Goal: Task Accomplishment & Management: Use online tool/utility

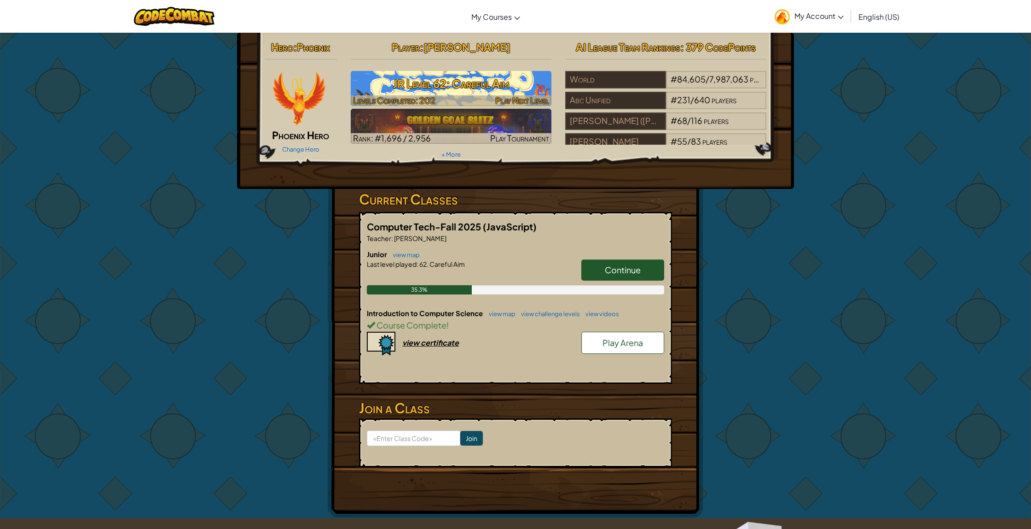
click at [471, 85] on h3 "JR Level 62: Careful Aim" at bounding box center [451, 83] width 201 height 21
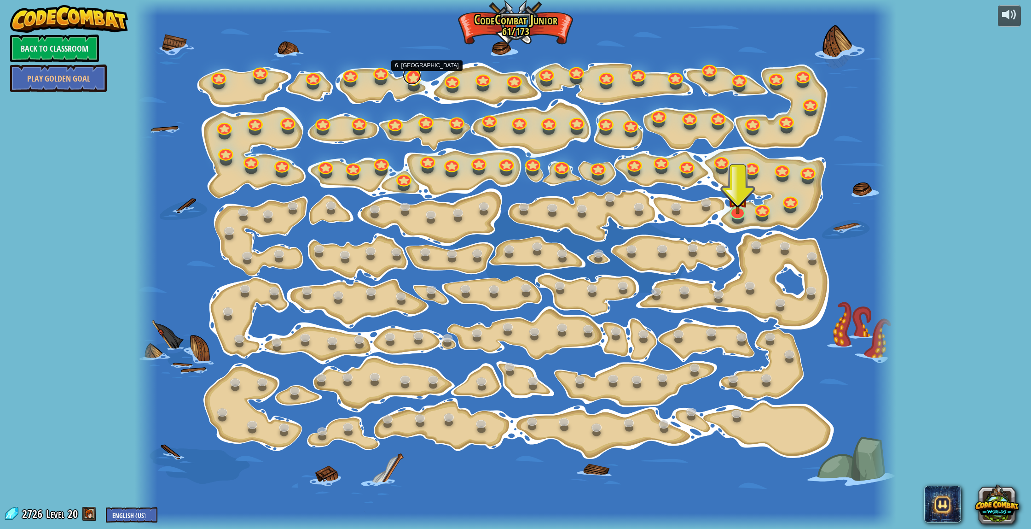
click at [413, 76] on link at bounding box center [412, 75] width 18 height 18
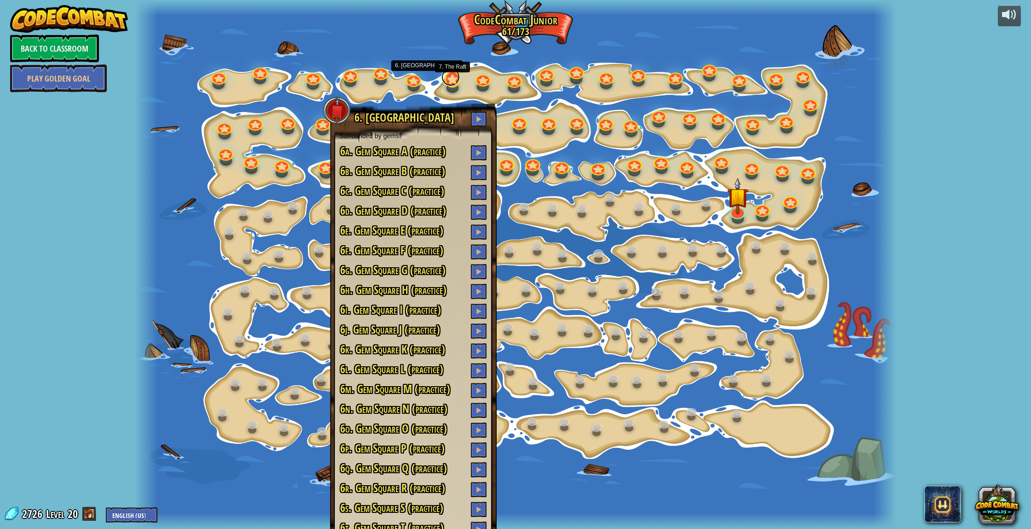
click at [452, 82] on link at bounding box center [451, 77] width 18 height 18
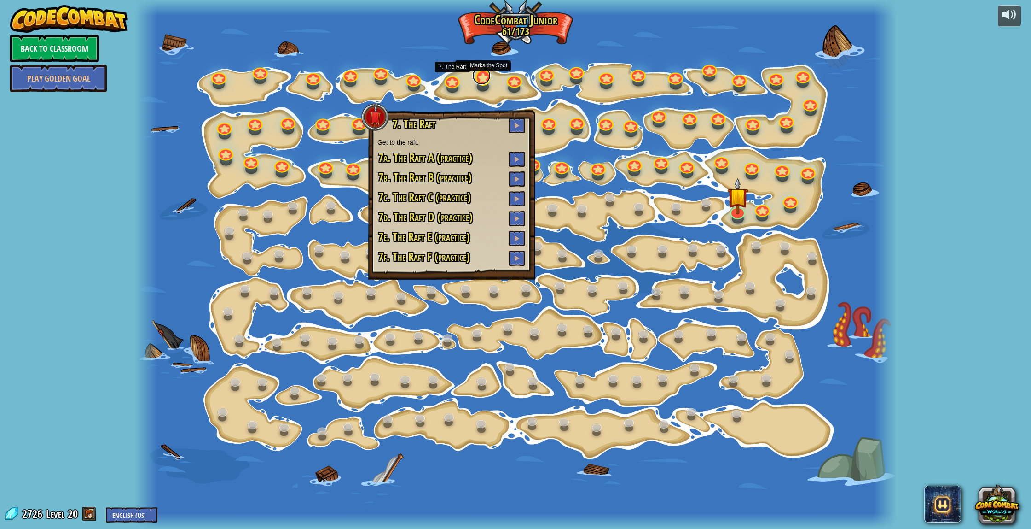
click at [479, 82] on link at bounding box center [481, 75] width 18 height 18
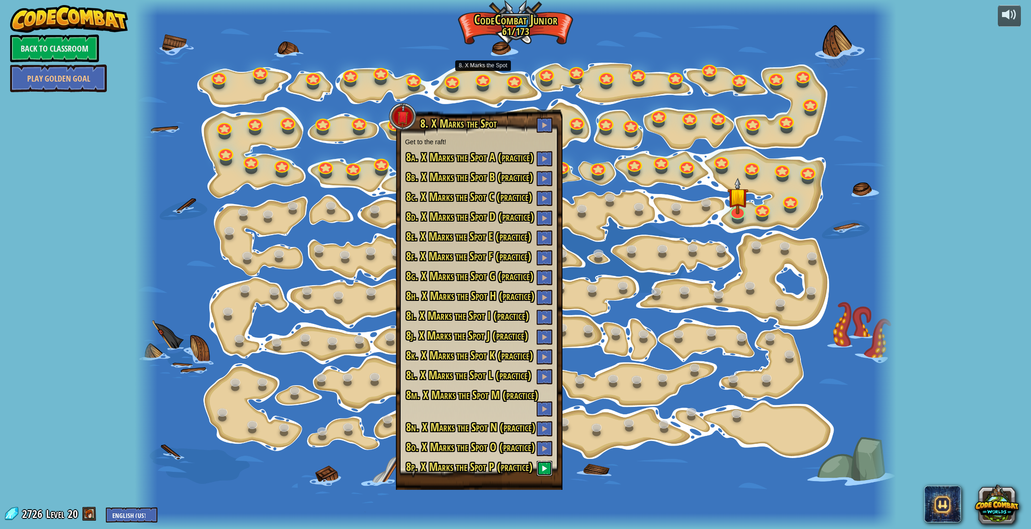
click at [547, 469] on span at bounding box center [544, 468] width 6 height 6
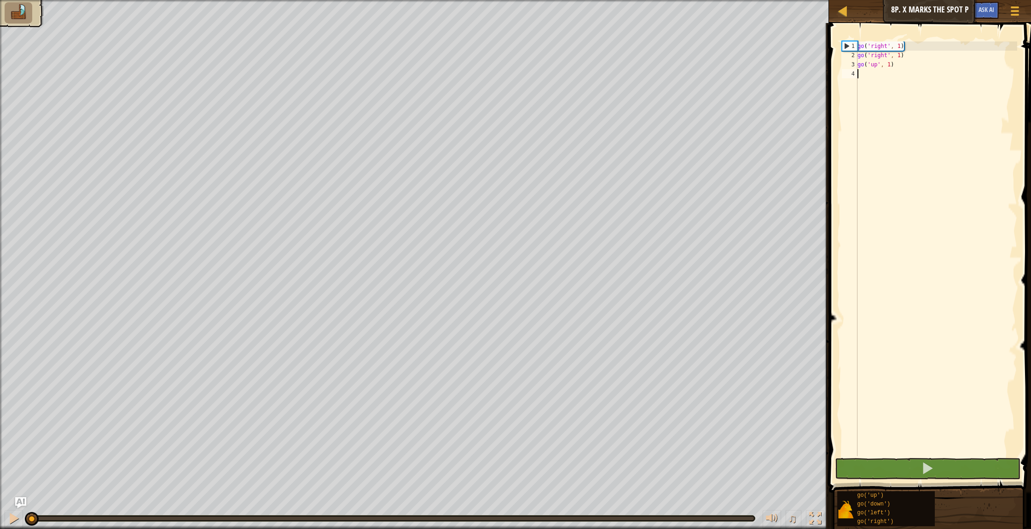
click at [876, 77] on div "go ( 'right' , 1 ) go ( 'right' , 1 ) go ( 'up' , 1 )" at bounding box center [937, 257] width 162 height 433
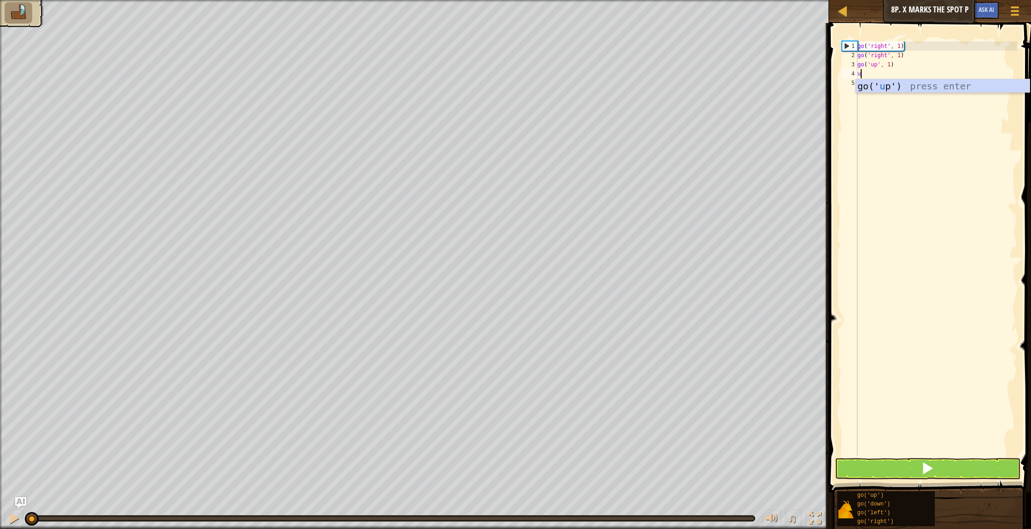
scroll to position [4, 0]
type textarea "up"
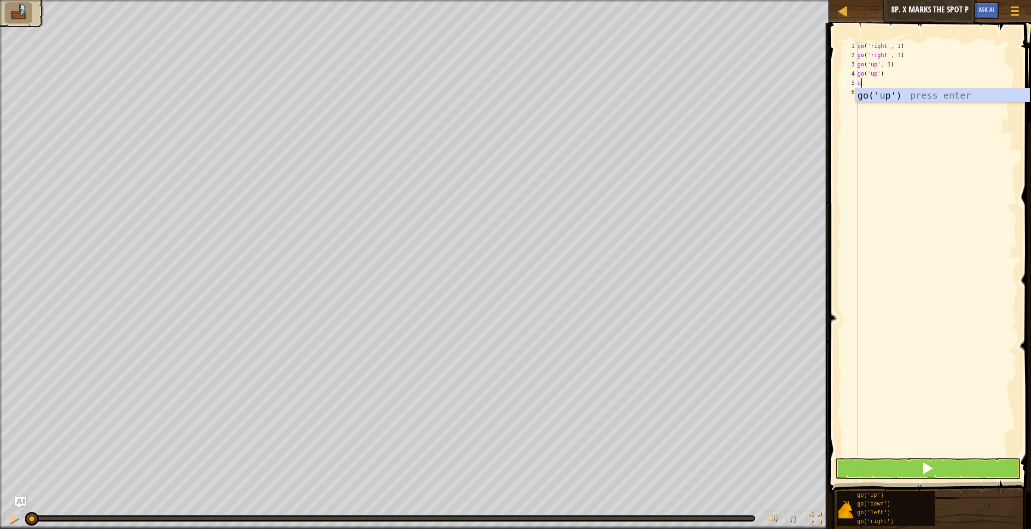
type textarea "up"
type textarea "left"
type textarea ";"
type textarea "left"
type textarea "i"
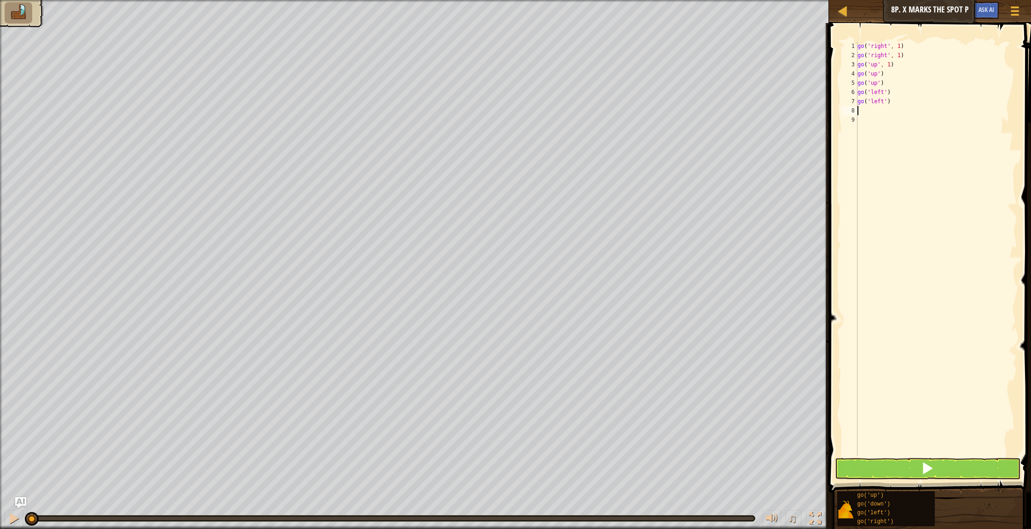
type textarea "up"
click at [933, 472] on span at bounding box center [927, 467] width 13 height 13
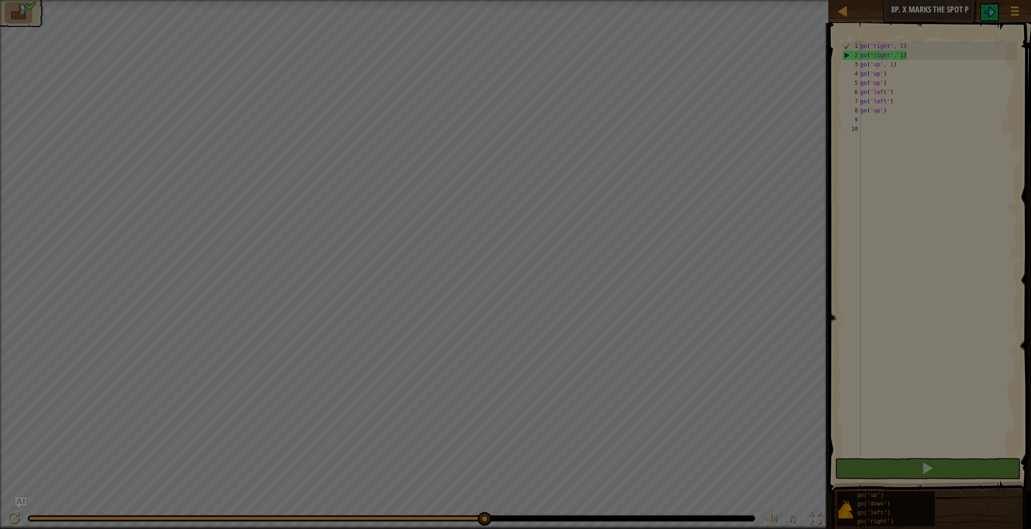
click at [484, 1] on body "Map Junior 8p. X Marks the Spot P Game Menu Ask AI 1 הההההההההההההההההההההההההה…" at bounding box center [515, 0] width 1031 height 1
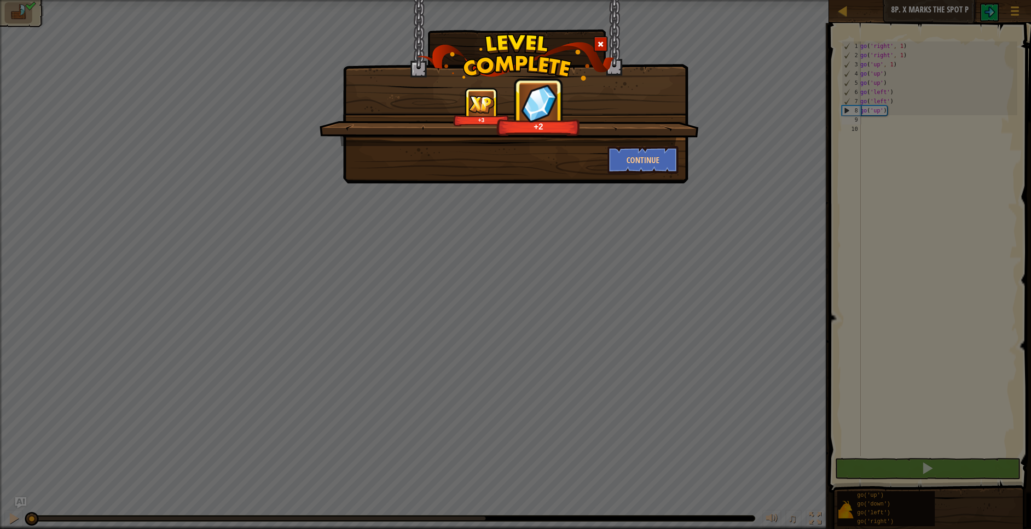
click at [600, 40] on div at bounding box center [601, 43] width 14 height 15
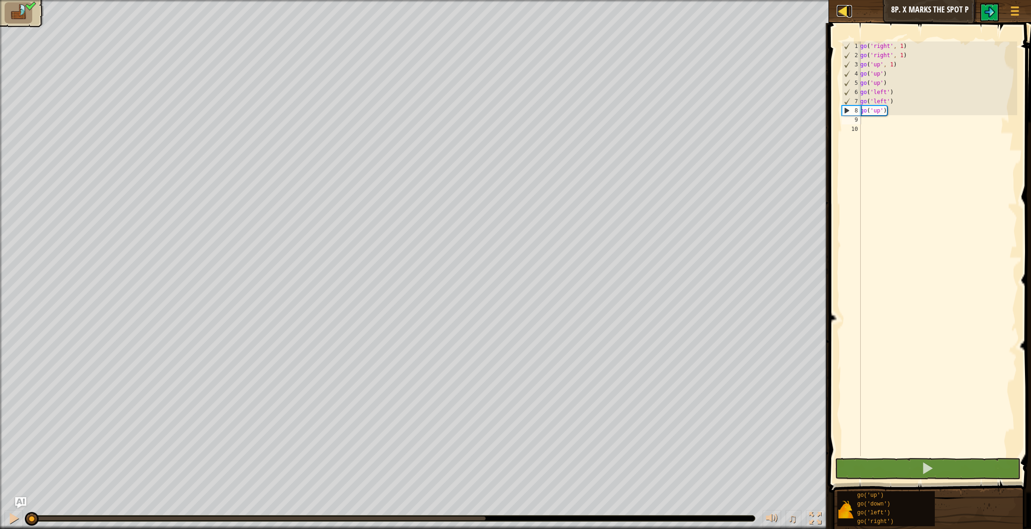
click at [838, 13] on div at bounding box center [843, 11] width 12 height 12
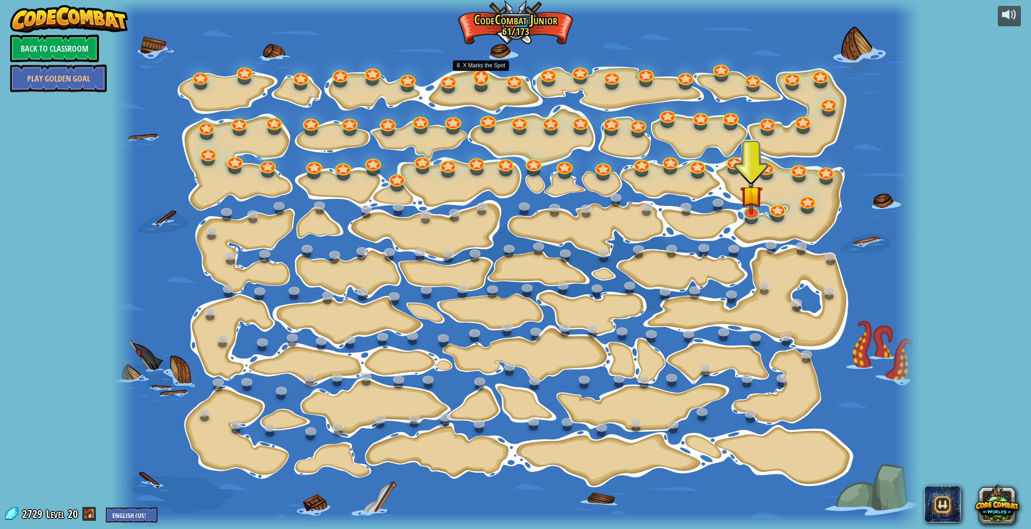
click at [486, 85] on div "15. Step Change Change step arguments. 15a. Step Change A (practice) 11. Go Sma…" at bounding box center [515, 264] width 808 height 529
click at [483, 84] on div at bounding box center [481, 78] width 16 height 16
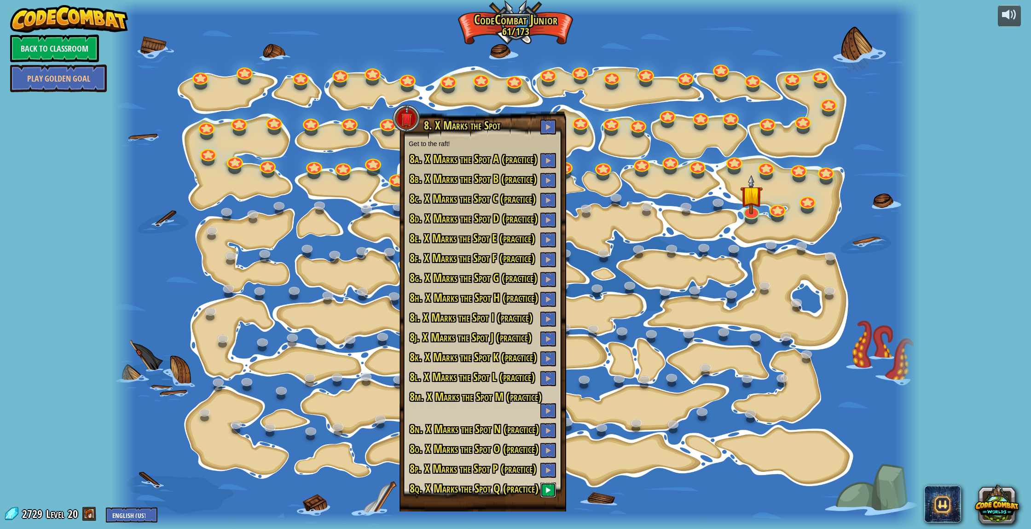
click at [551, 489] on span at bounding box center [548, 489] width 6 height 6
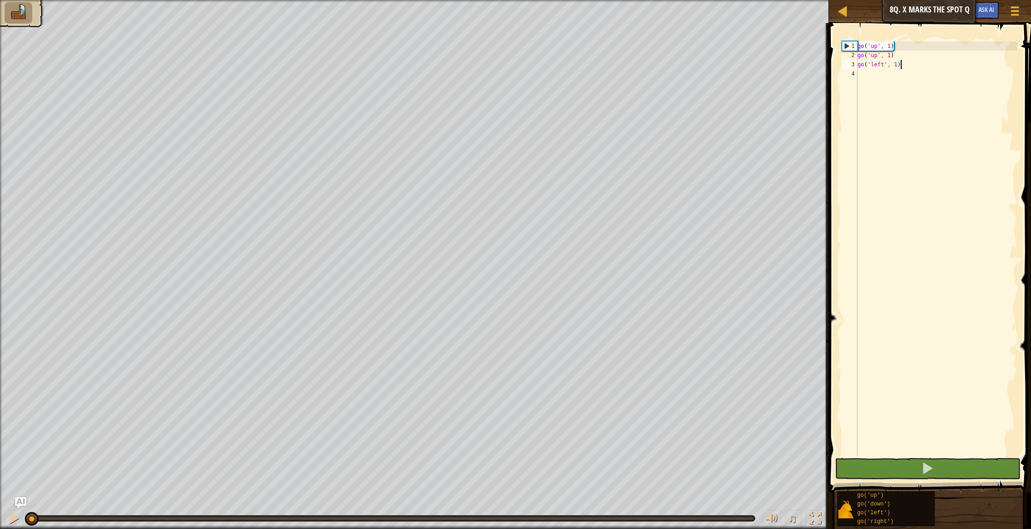
click at [874, 76] on div "go ( 'up' , 1 ) go ( 'up' , 1 ) go ( 'left' , 1 )" at bounding box center [937, 257] width 162 height 433
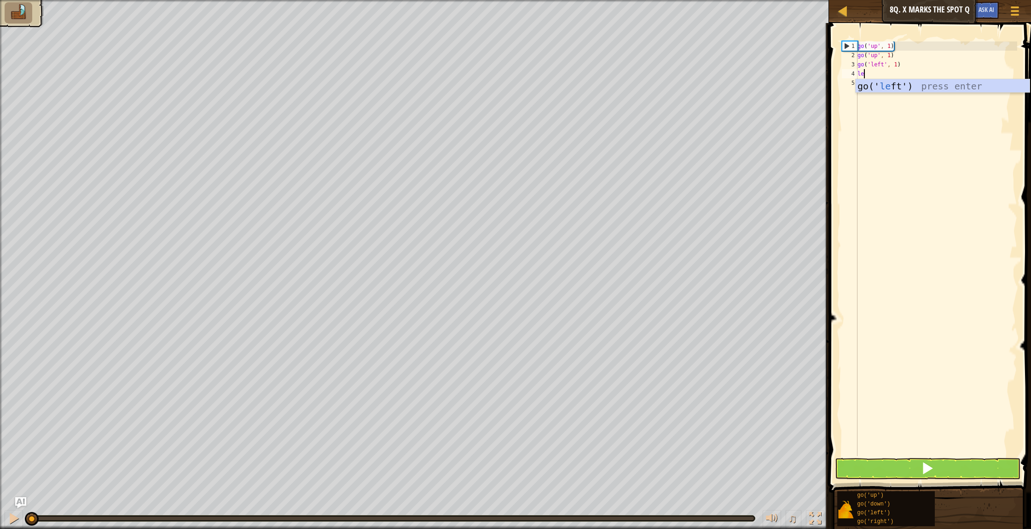
scroll to position [4, 0]
type textarea "left"
type textarea "up"
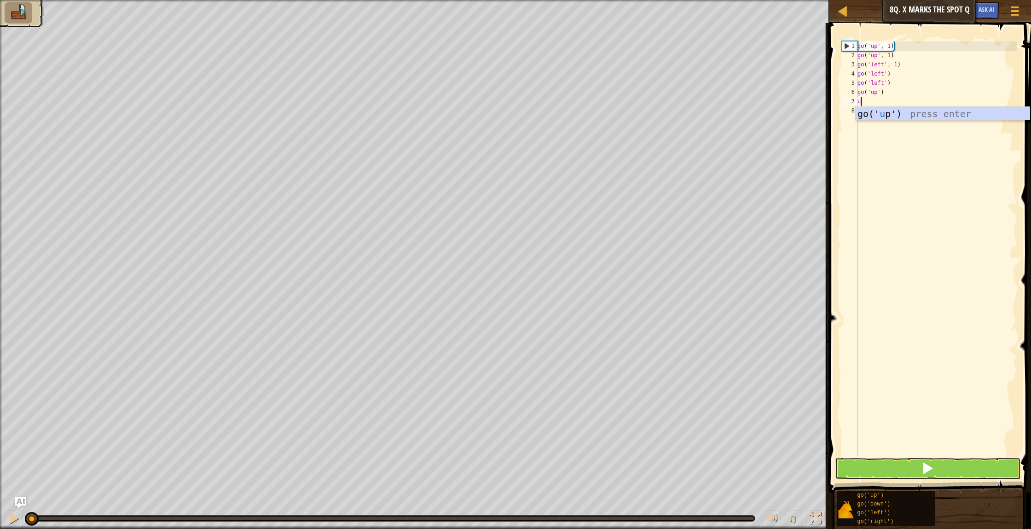
type textarea "up"
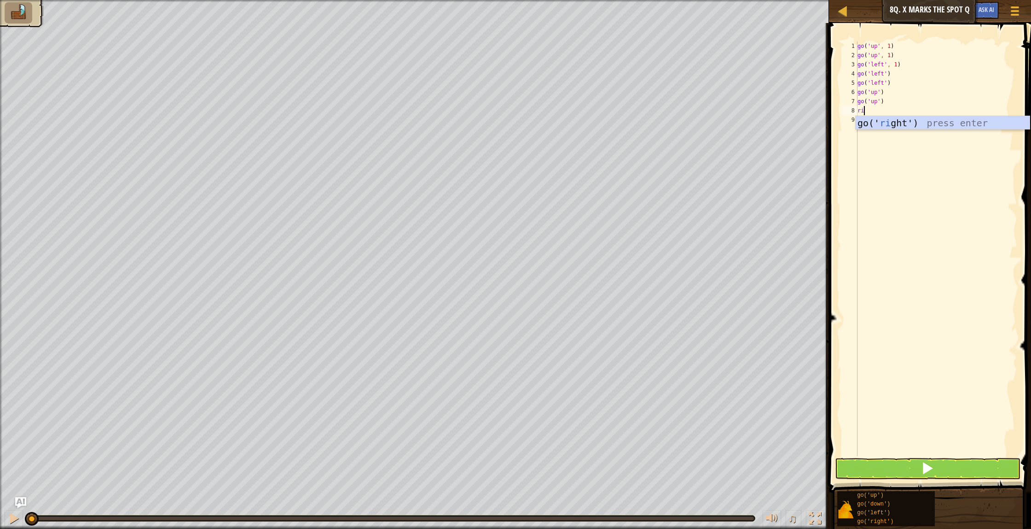
type textarea "right"
drag, startPoint x: 1006, startPoint y: 462, endPoint x: 854, endPoint y: 470, distance: 152.2
click at [1005, 461] on button at bounding box center [928, 468] width 186 height 21
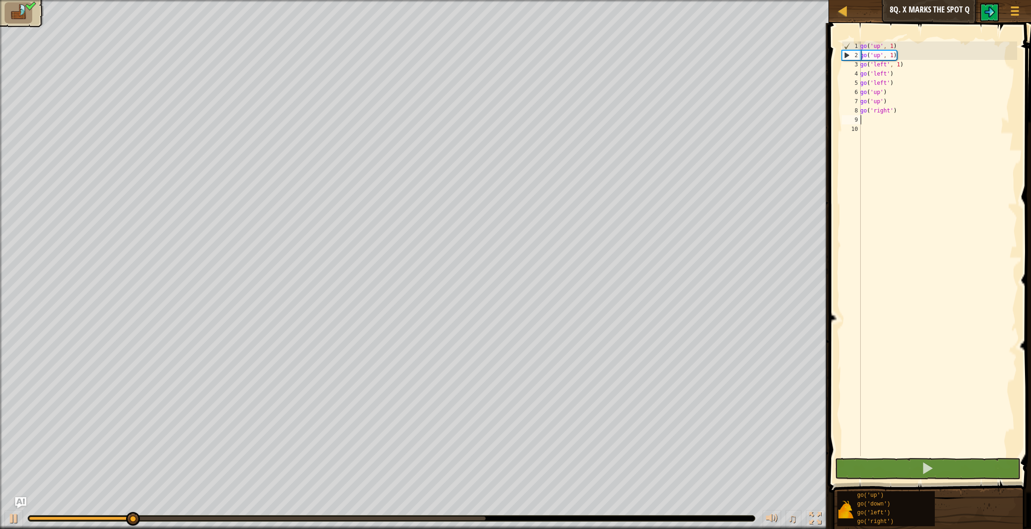
click at [485, 0] on body "Map Junior 8q. X Marks the Spot Q Game Menu Ask AI 1 הההההההההההההההההההההההההה…" at bounding box center [515, 0] width 1031 height 0
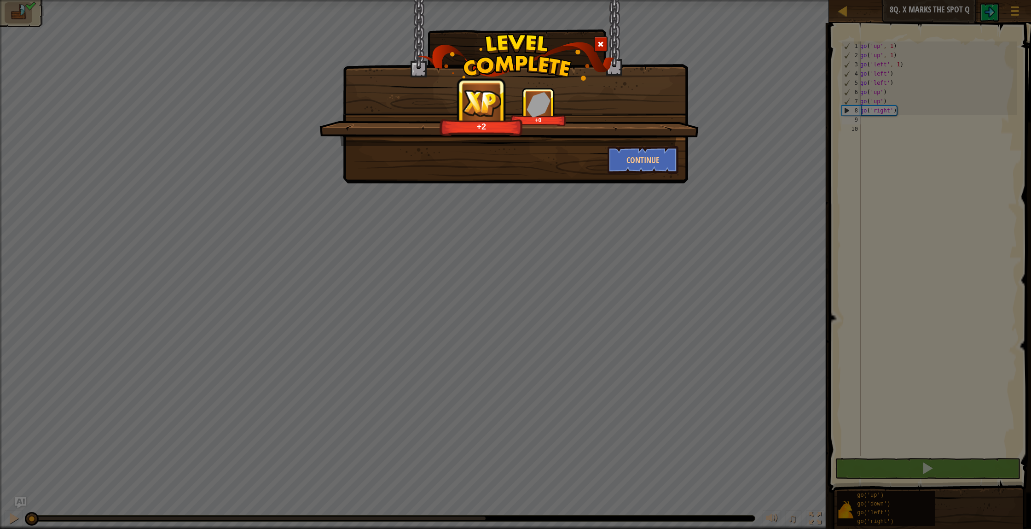
drag, startPoint x: 605, startPoint y: 41, endPoint x: 648, endPoint y: 36, distance: 43.2
click at [605, 41] on div at bounding box center [601, 43] width 14 height 15
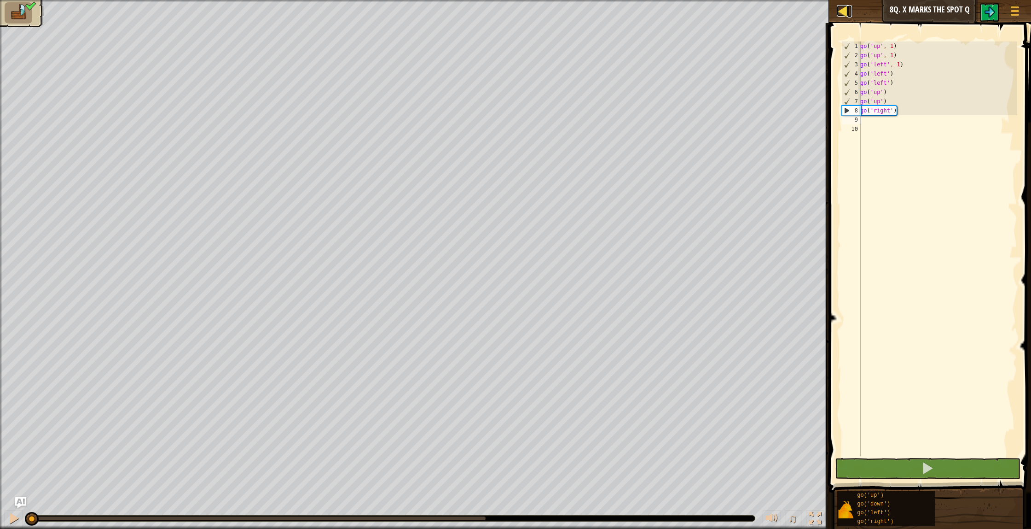
click at [845, 10] on div at bounding box center [843, 11] width 12 height 12
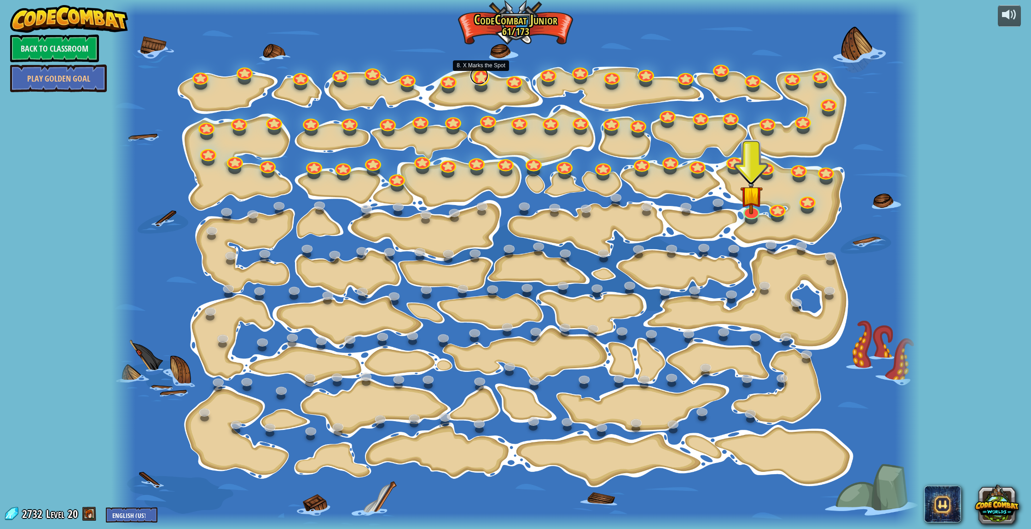
click at [483, 81] on link at bounding box center [479, 75] width 18 height 18
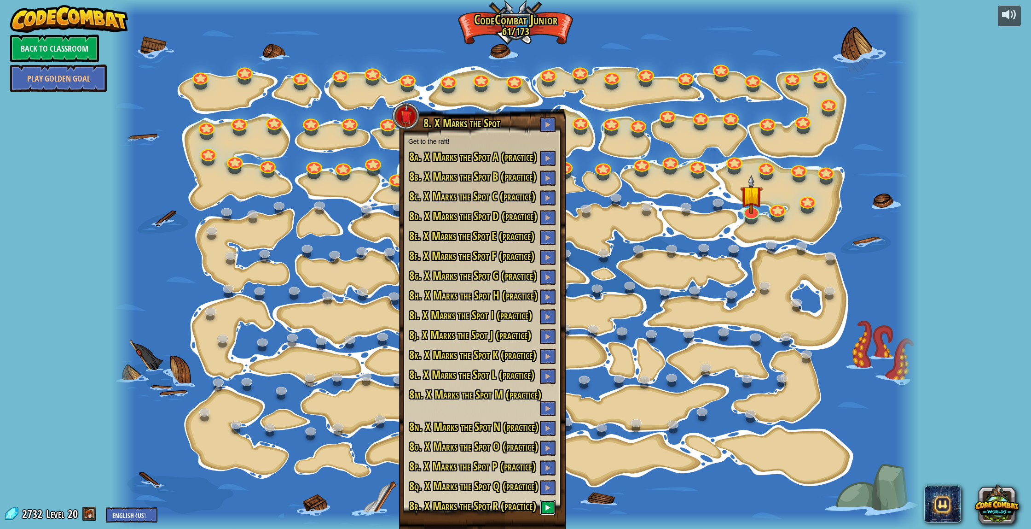
click at [547, 511] on button at bounding box center [548, 507] width 16 height 15
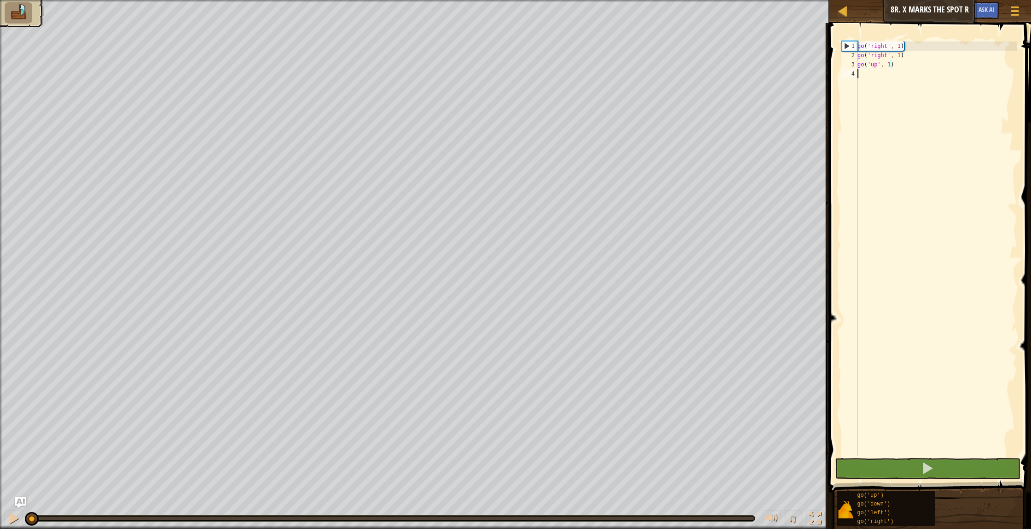
click at [945, 79] on div "go ( 'right' , 1 ) go ( 'right' , 1 ) go ( 'up' , 1 )" at bounding box center [937, 257] width 162 height 433
type textarea "up"
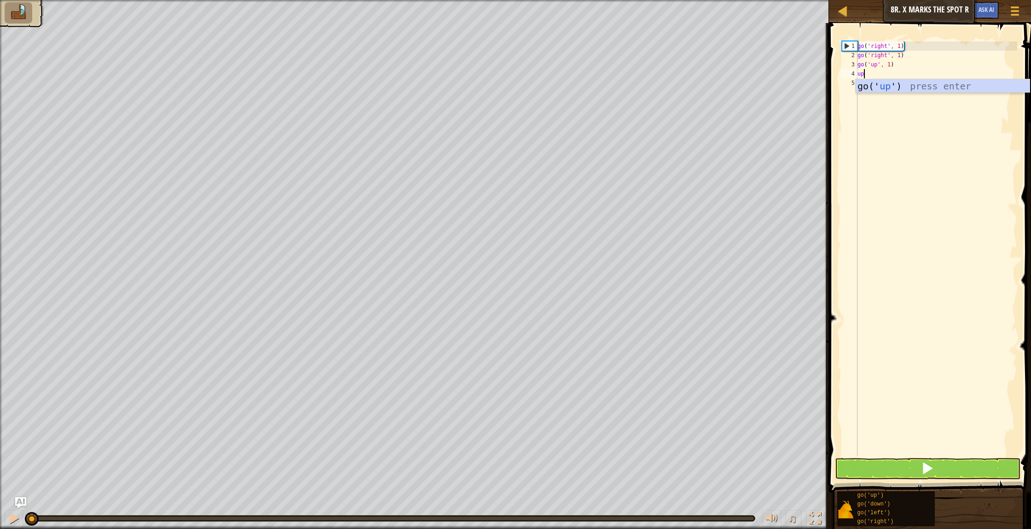
scroll to position [4, 0]
type textarea "up"
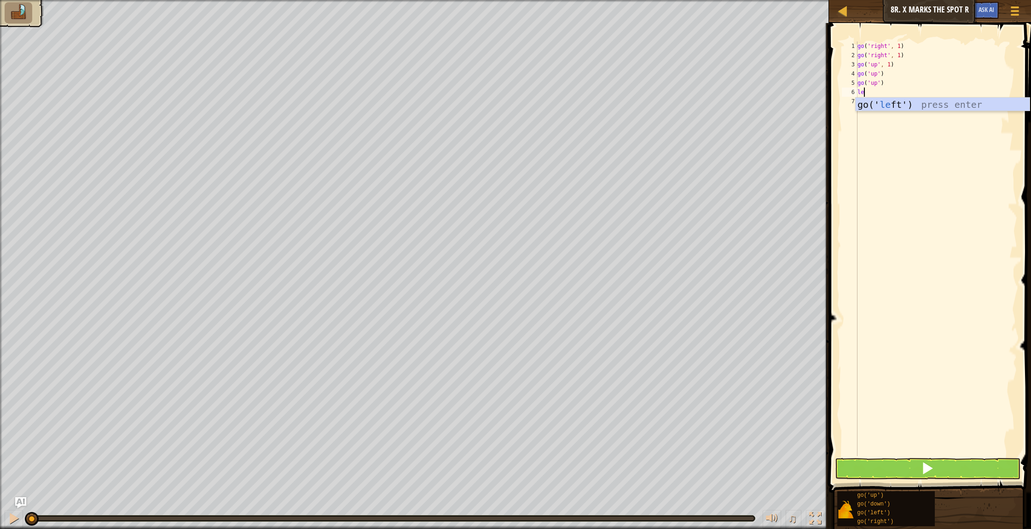
type textarea "l"
type textarea "right"
type textarea "down"
click at [976, 464] on div "1 2 3 4 5 6 7 8 9 10 go ( 'right' , 1 ) go ( 'right' , 1 ) go ( 'up' , 1 ) go (…" at bounding box center [928, 276] width 205 height 496
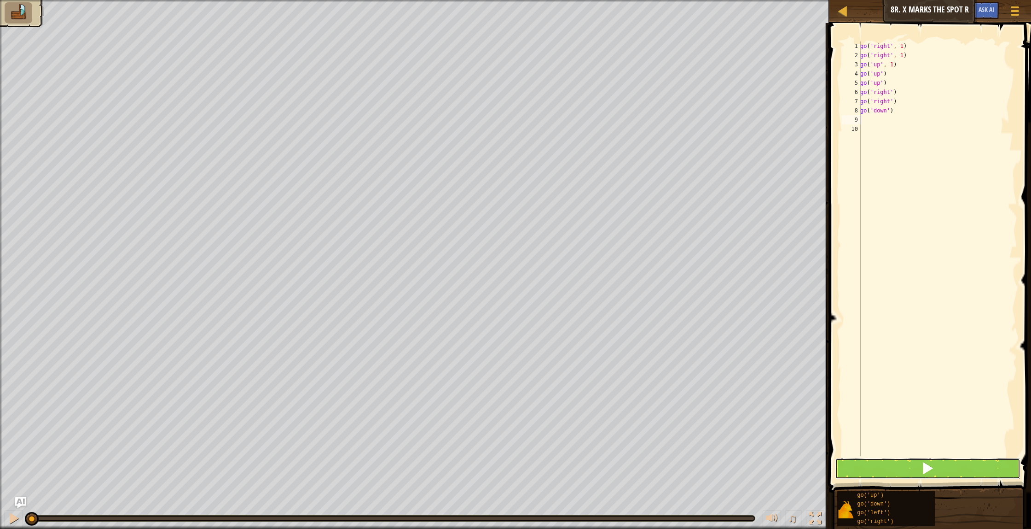
click at [975, 465] on button at bounding box center [928, 468] width 186 height 21
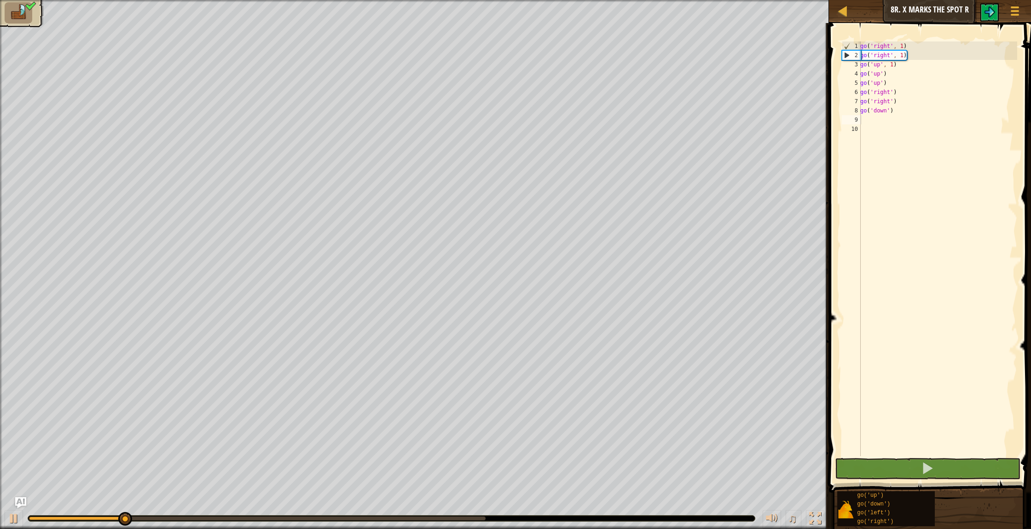
click at [486, 519] on div at bounding box center [391, 518] width 727 height 6
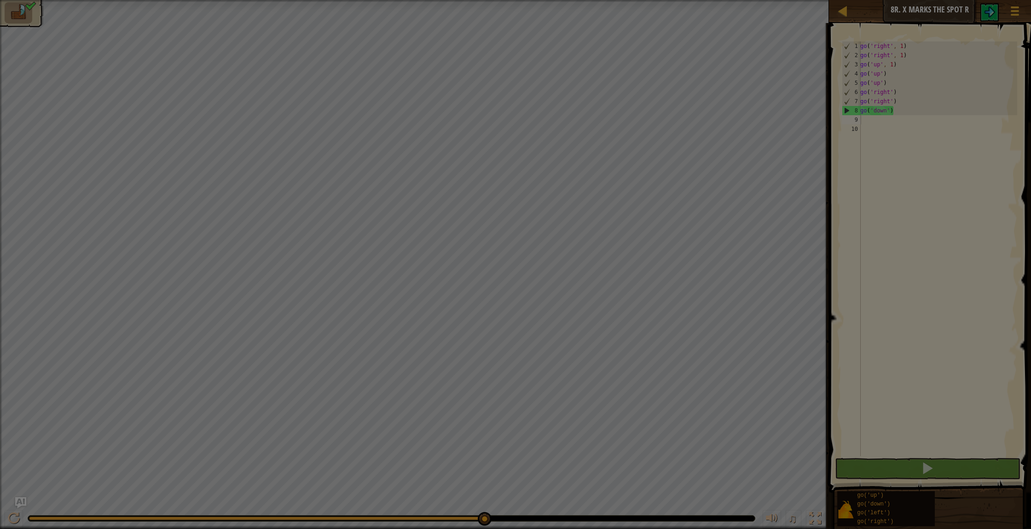
click at [484, 1] on body "Map Junior 8r. X Marks the Spot R Game Menu Ask AI 1 הההההההההההההההההההההההההה…" at bounding box center [515, 0] width 1031 height 1
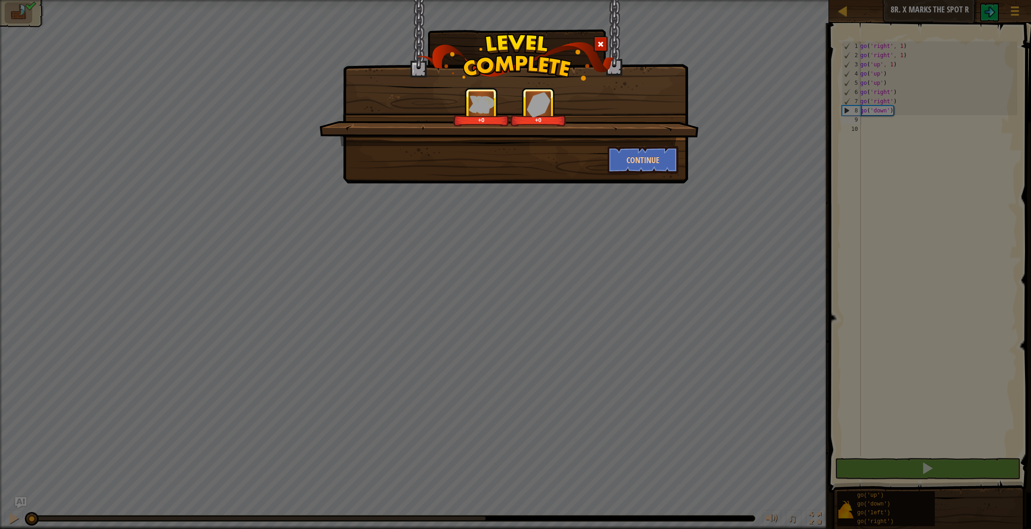
drag, startPoint x: 603, startPoint y: 46, endPoint x: 649, endPoint y: 35, distance: 47.2
click at [603, 46] on span at bounding box center [601, 44] width 6 height 6
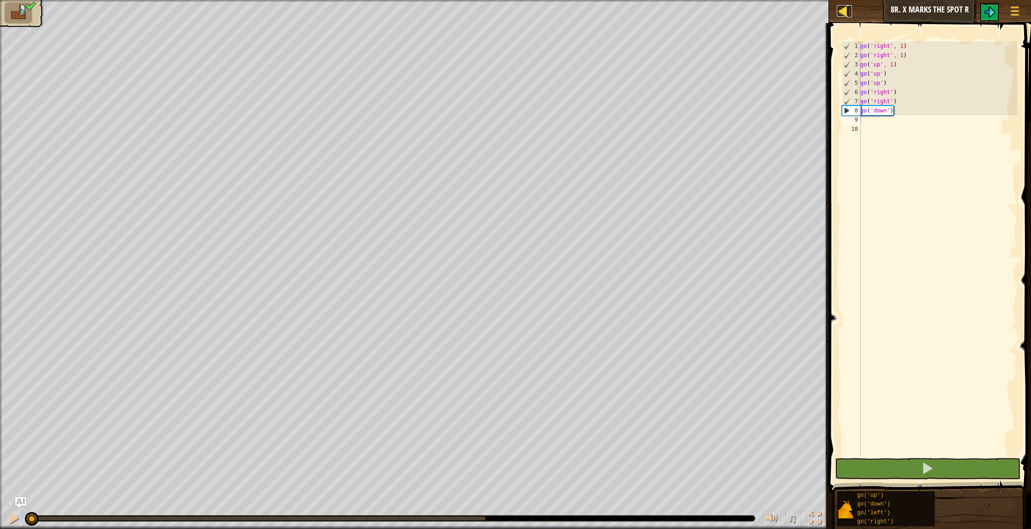
click at [845, 15] on div at bounding box center [843, 11] width 12 height 12
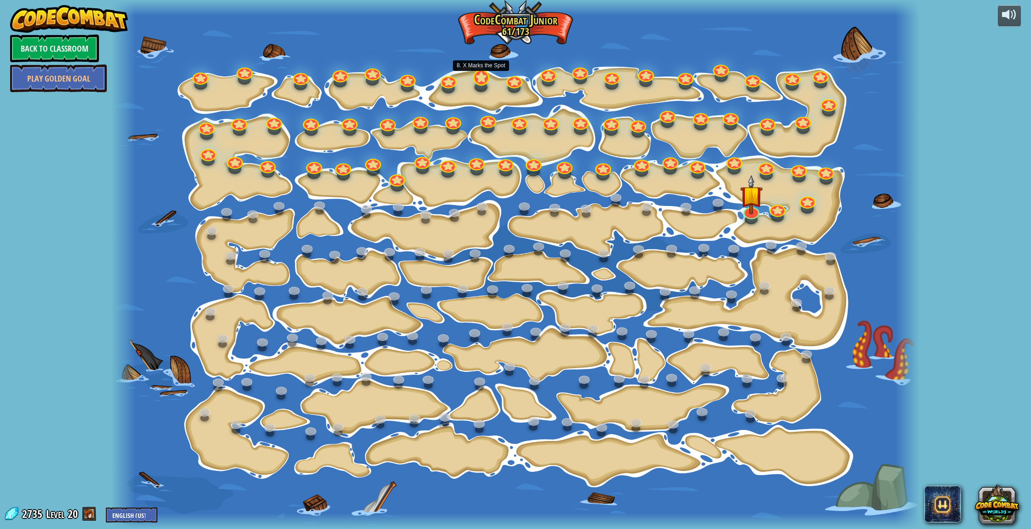
click at [481, 84] on div at bounding box center [481, 78] width 16 height 16
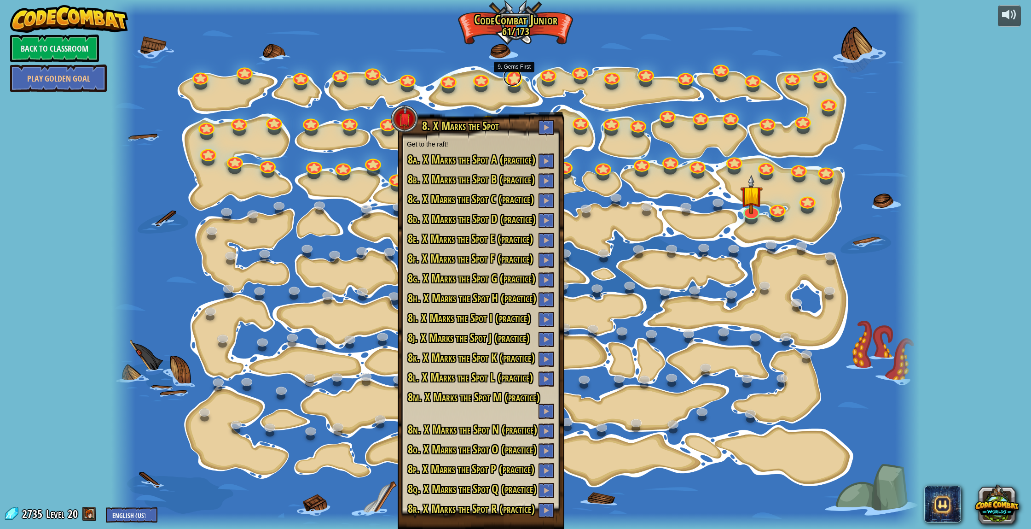
click at [512, 82] on link at bounding box center [512, 77] width 18 height 18
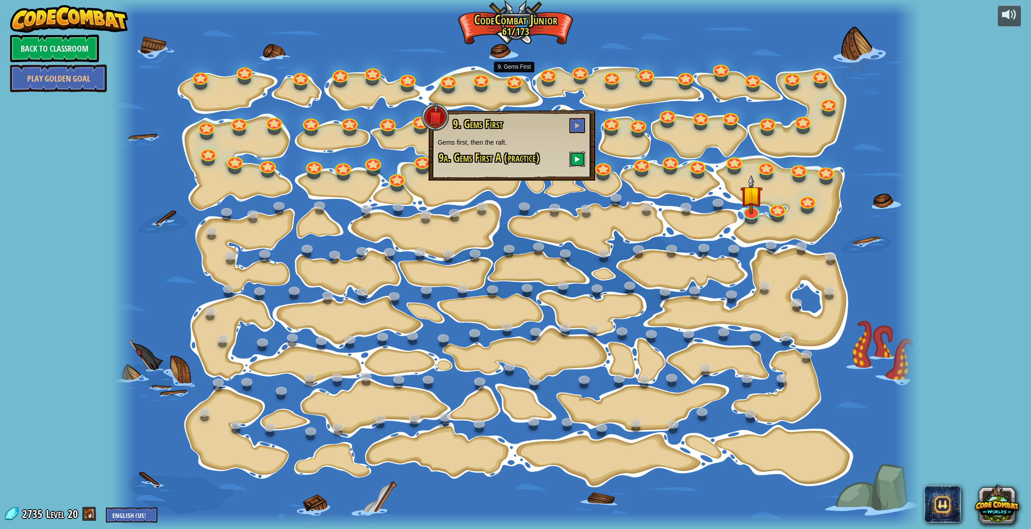
click at [575, 161] on span at bounding box center [577, 159] width 6 height 6
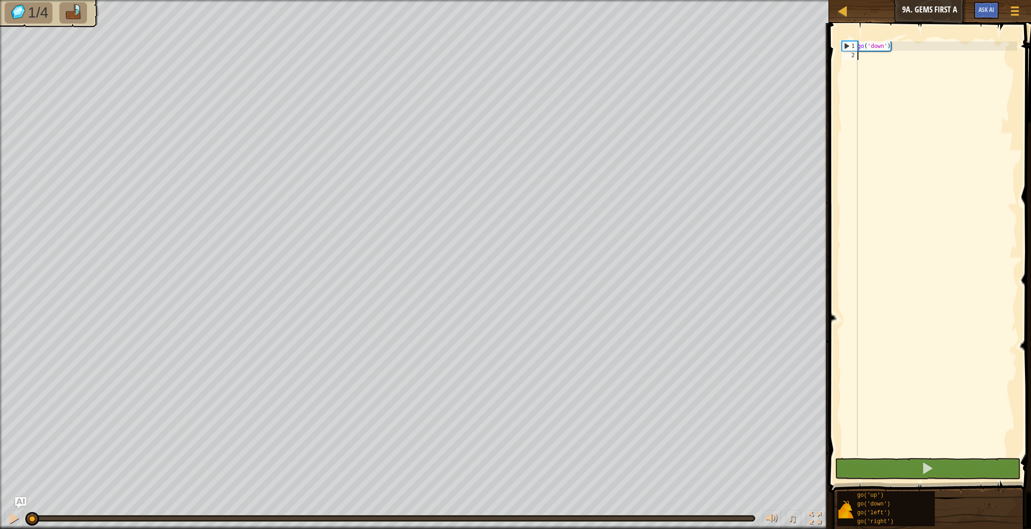
click at [892, 63] on div "go ( 'down' )" at bounding box center [937, 257] width 162 height 433
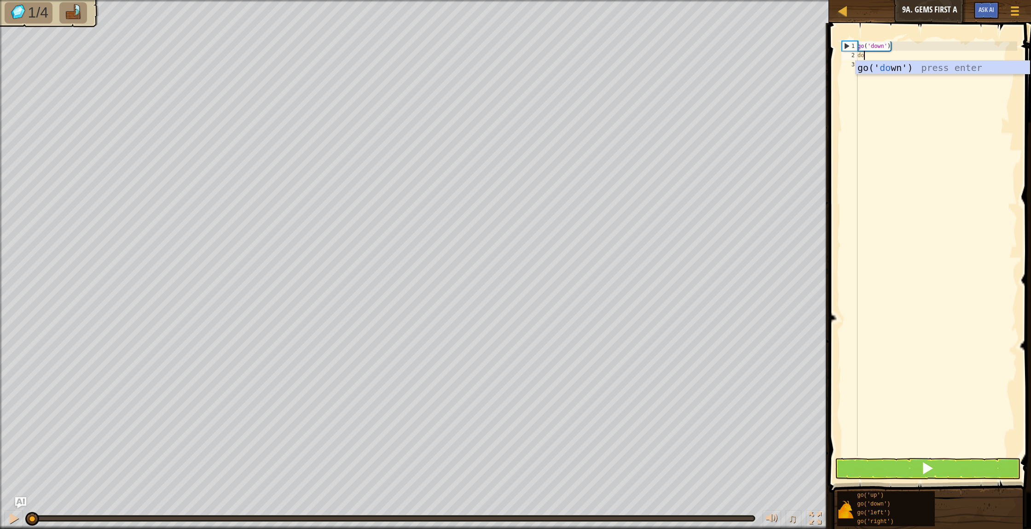
scroll to position [4, 0]
type textarea "down"
type textarea "left"
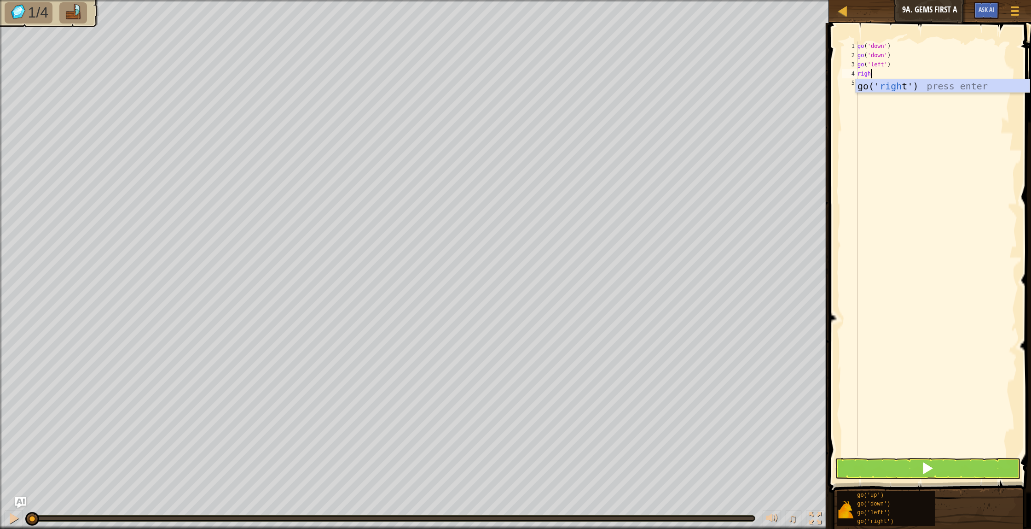
type textarea "right"
click at [979, 470] on button at bounding box center [928, 468] width 186 height 21
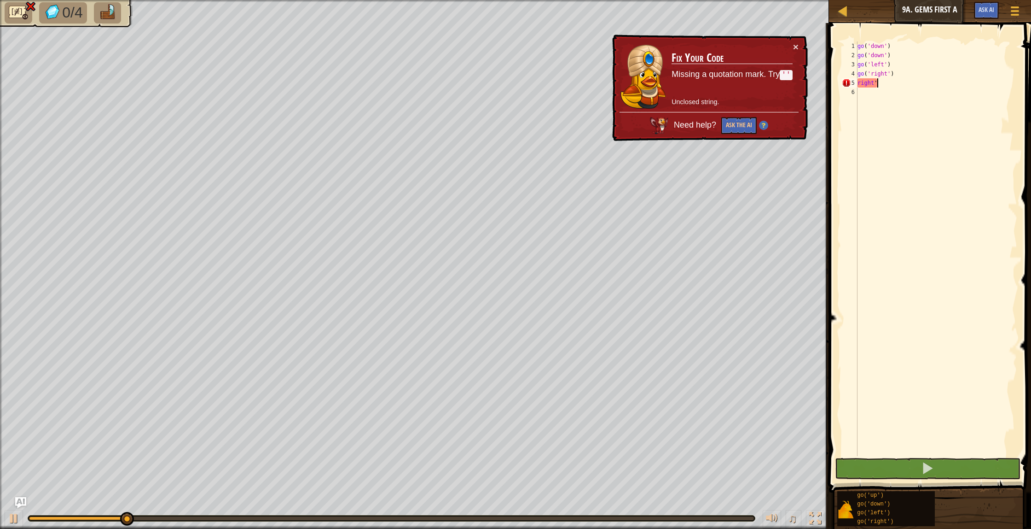
type textarea "right"
type textarea "r"
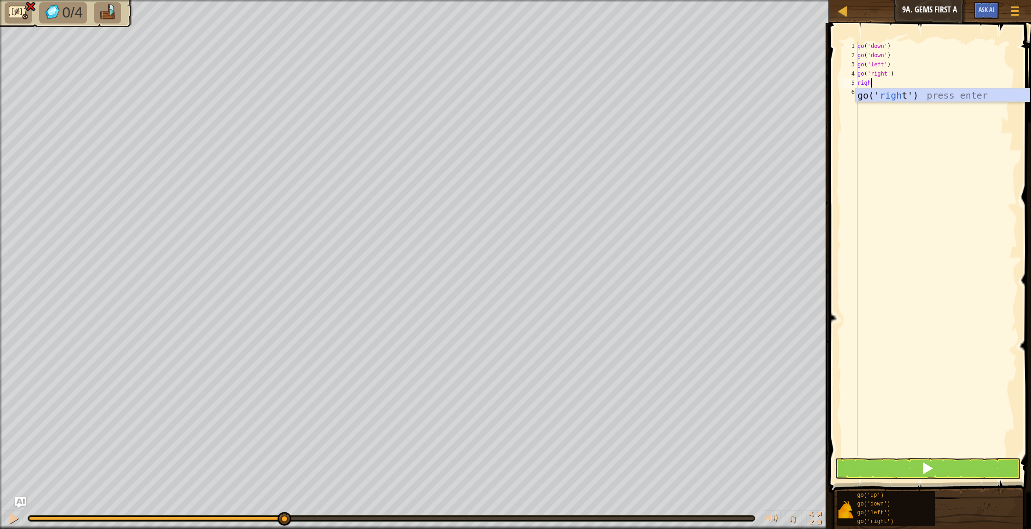
type textarea "right"
click at [941, 465] on button at bounding box center [928, 468] width 186 height 21
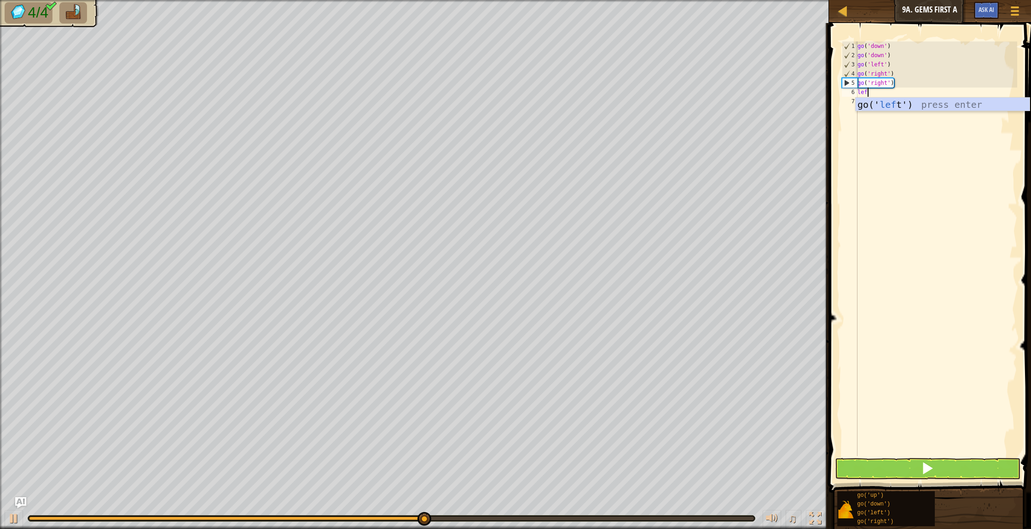
type textarea "left"
type textarea "down"
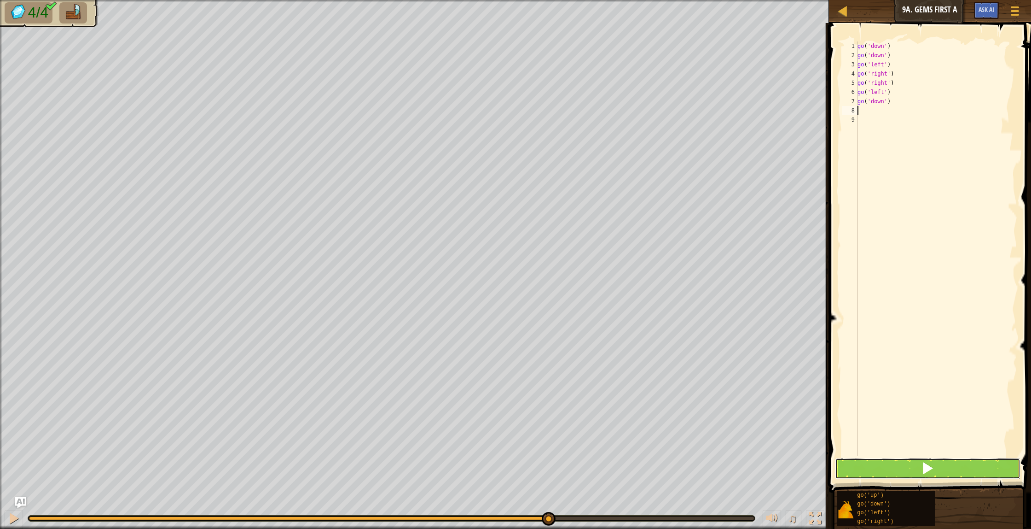
click at [962, 459] on button at bounding box center [928, 468] width 186 height 21
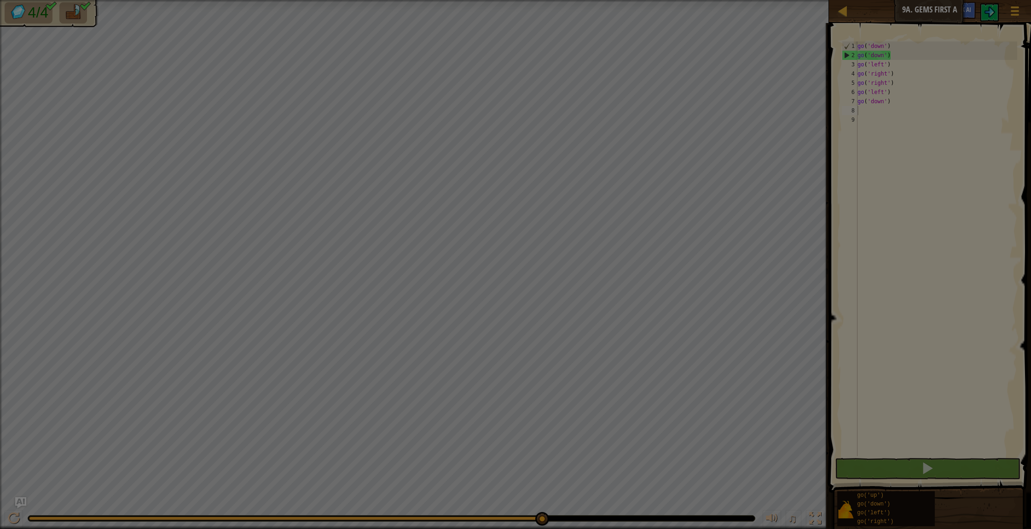
click at [541, 1] on body "Map Junior 9a. Gems First A Game Menu Ask AI 1 הההההההההההההההההההההההההההההההה…" at bounding box center [515, 0] width 1031 height 1
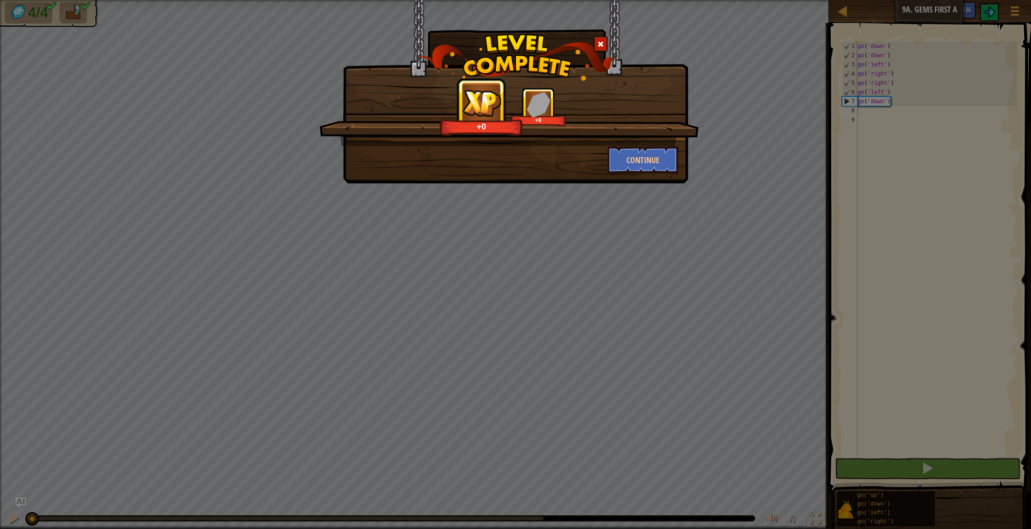
click at [598, 41] on span at bounding box center [601, 44] width 6 height 6
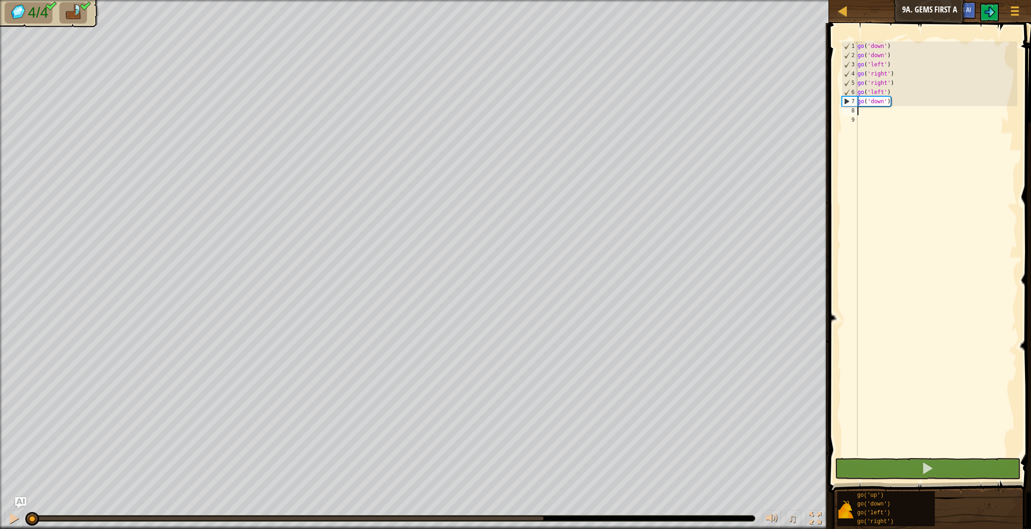
click at [843, 4] on div "Map Junior 9a. Gems First A Game Menu Ask AI" at bounding box center [930, 11] width 202 height 23
click at [842, 9] on div at bounding box center [843, 11] width 12 height 12
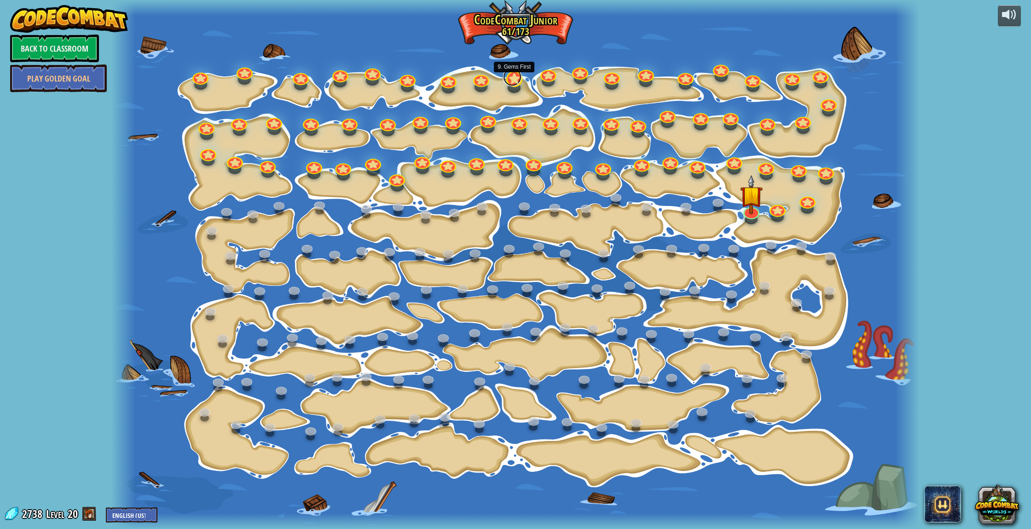
click at [517, 80] on link at bounding box center [512, 77] width 18 height 18
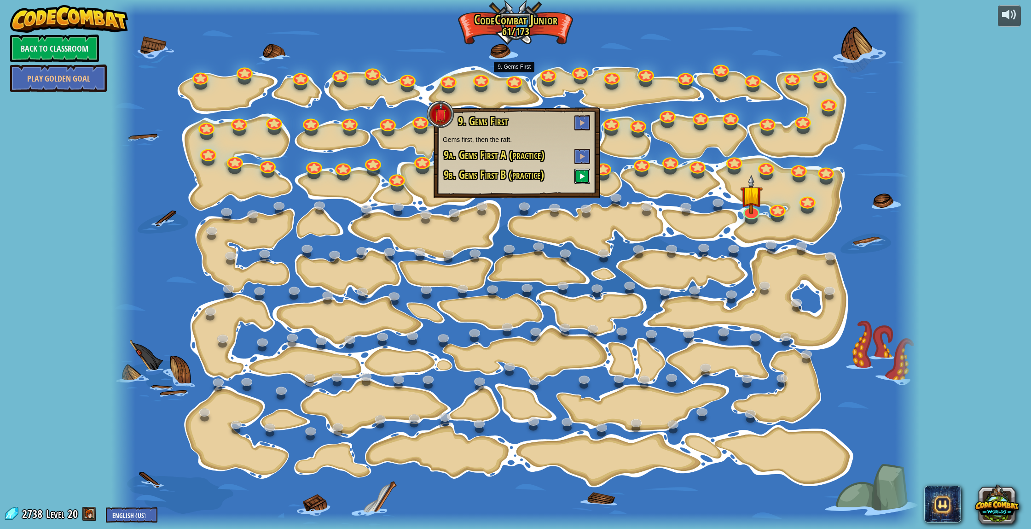
click at [584, 174] on span at bounding box center [582, 176] width 6 height 6
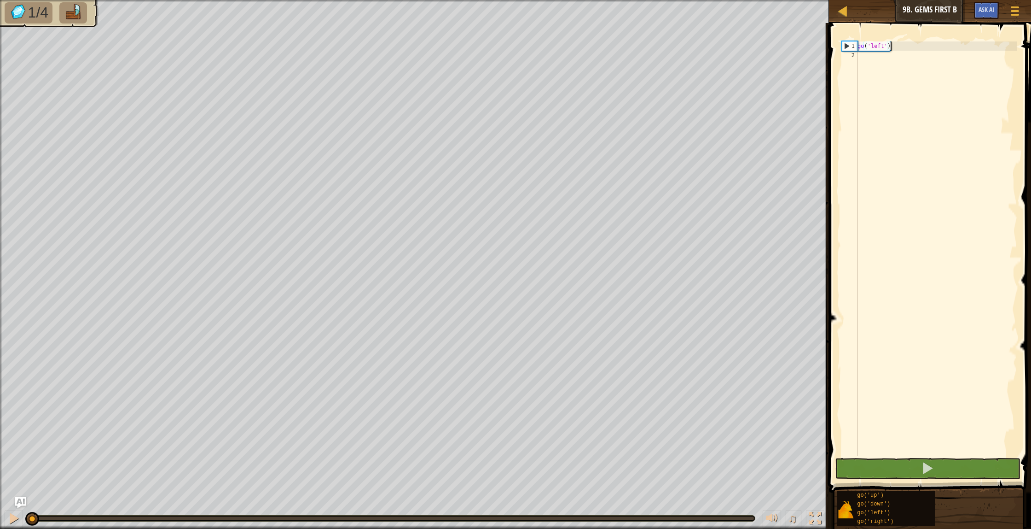
click at [896, 57] on div "go ( 'left' )" at bounding box center [937, 257] width 162 height 433
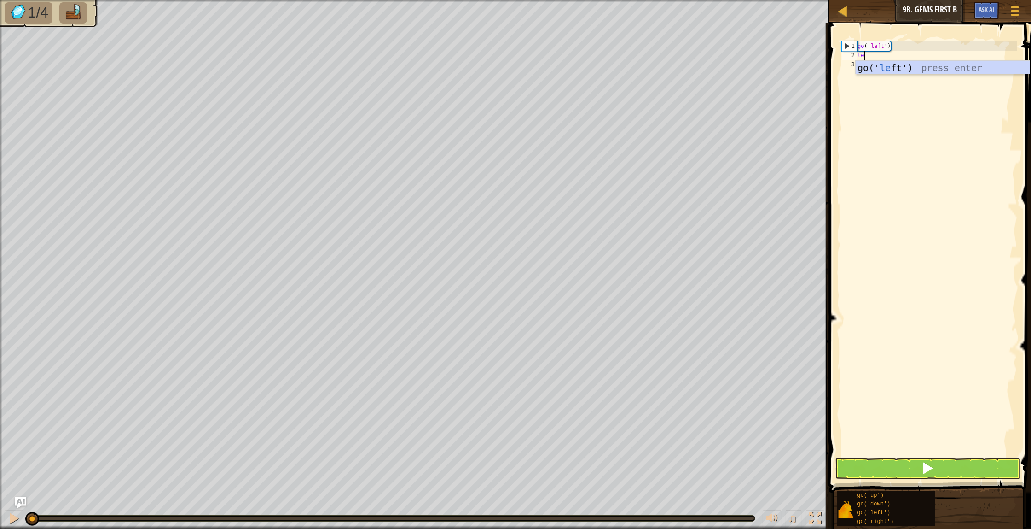
scroll to position [4, 0]
type textarea "left"
type textarea "up"
type textarea "down"
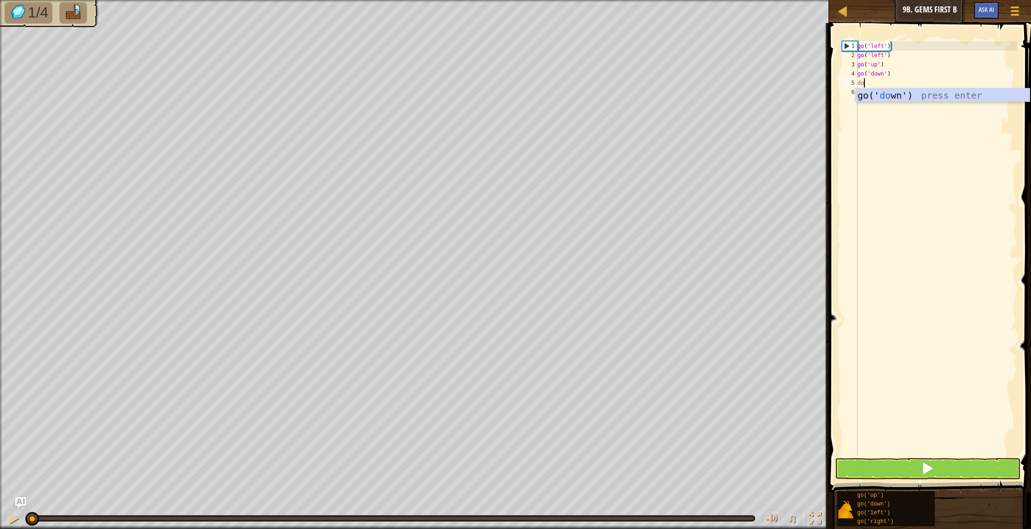
scroll to position [4, 0]
type textarea "down"
type textarea "up"
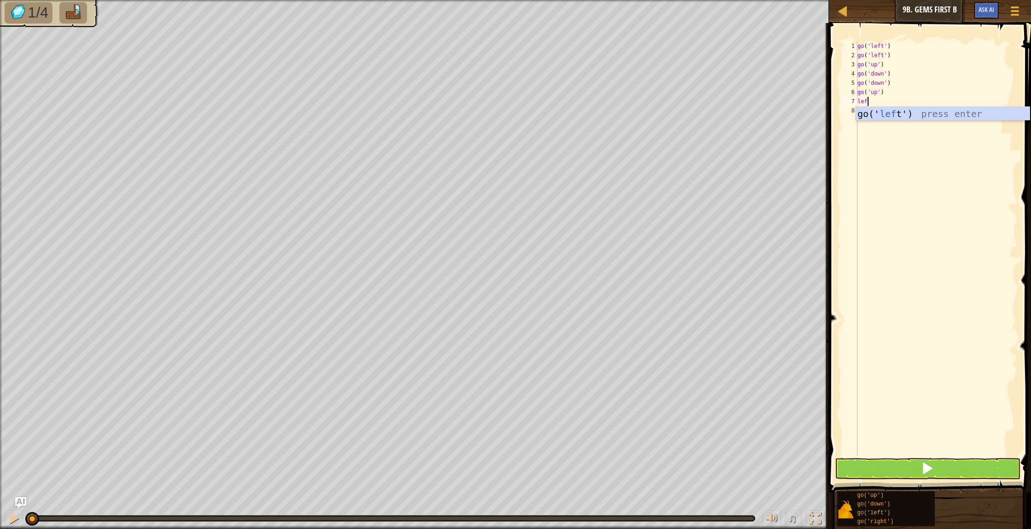
type textarea "left"
drag, startPoint x: 984, startPoint y: 480, endPoint x: 977, endPoint y: 465, distance: 16.5
click at [984, 478] on div "1 2 3 4 5 6 7 8 9 go ( 'left' ) go ( 'left' ) go ( 'up' ) go ( 'down' ) go ( 'd…" at bounding box center [928, 276] width 205 height 496
click at [963, 455] on div "go ( 'left' ) go ( 'left' ) go ( 'up' ) go ( 'down' ) go ( 'down' ) go ( 'up' )…" at bounding box center [937, 257] width 162 height 433
click at [964, 465] on button at bounding box center [928, 468] width 186 height 21
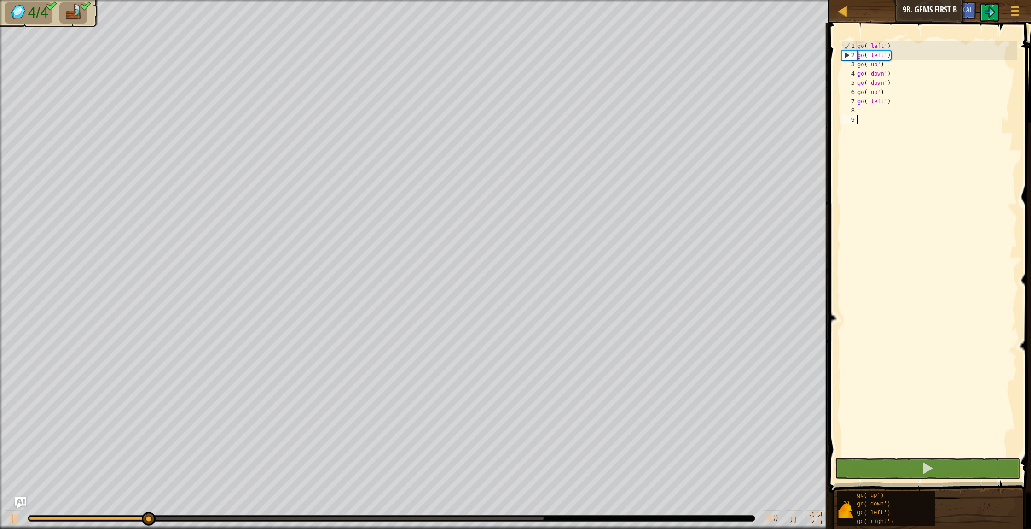
click at [539, 0] on body "Map Junior 9b. Gems First B Game Menu Ask AI 1 הההההההההההההההההההההההההההההההה…" at bounding box center [515, 0] width 1031 height 0
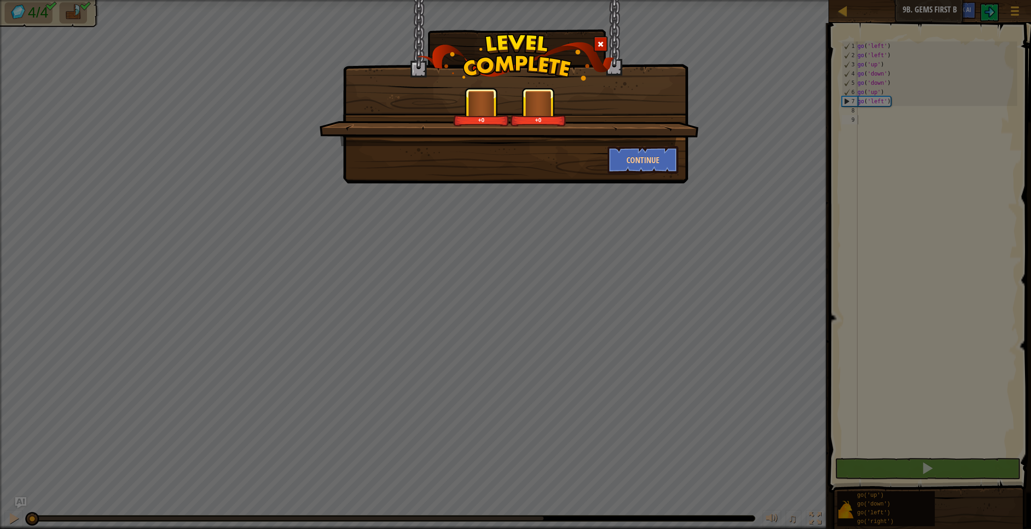
drag, startPoint x: 603, startPoint y: 43, endPoint x: 616, endPoint y: 43, distance: 13.4
click at [608, 43] on div at bounding box center [515, 57] width 344 height 47
drag, startPoint x: 602, startPoint y: 43, endPoint x: 631, endPoint y: 32, distance: 30.8
click at [603, 43] on span at bounding box center [601, 44] width 6 height 6
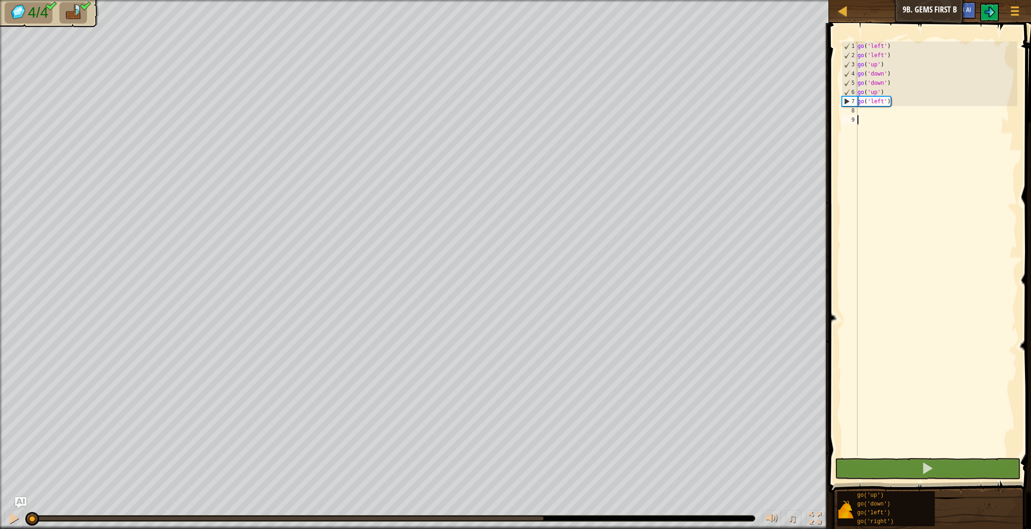
click at [863, 17] on div "Map Junior 9b. Gems First B Game Menu Ask AI" at bounding box center [930, 11] width 202 height 23
click at [845, 8] on div at bounding box center [843, 11] width 12 height 12
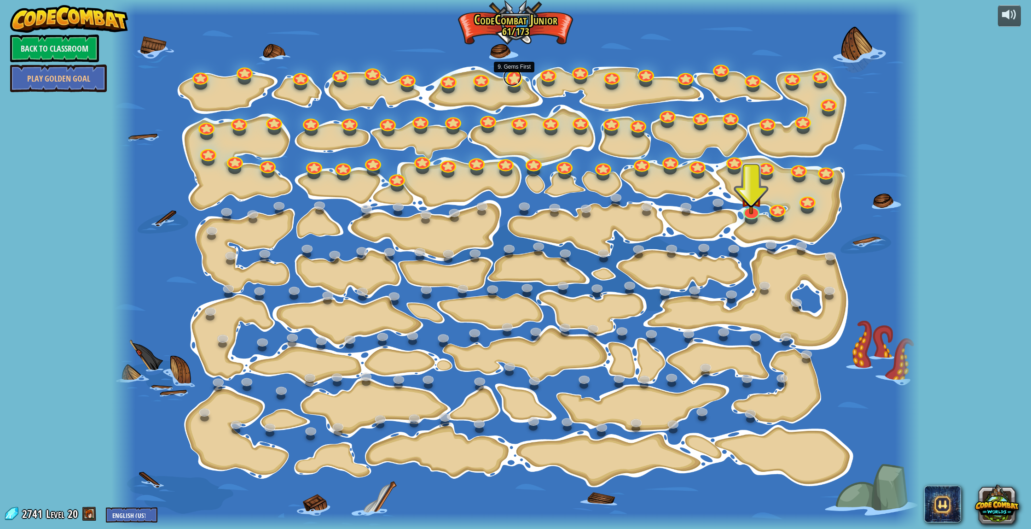
click at [518, 83] on div at bounding box center [514, 79] width 16 height 16
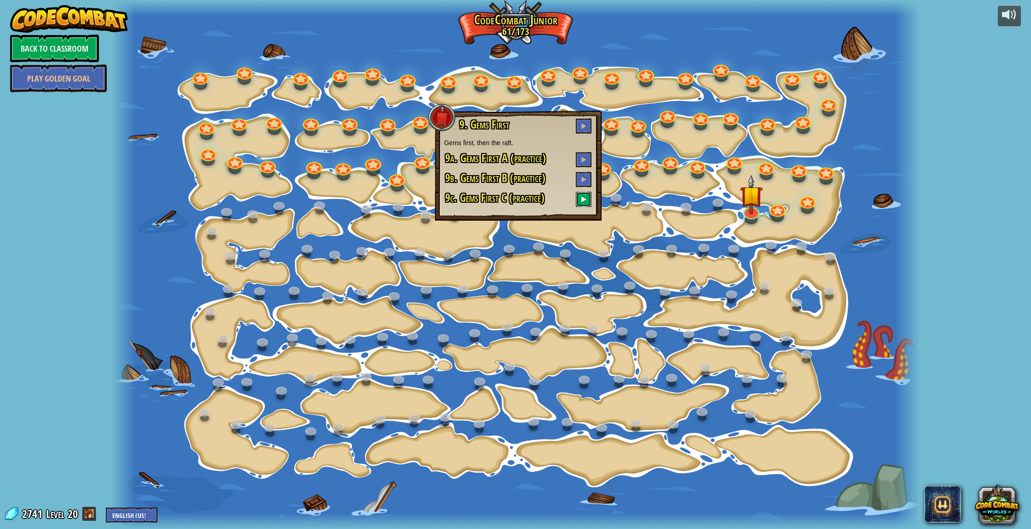
click at [579, 200] on button at bounding box center [584, 199] width 16 height 15
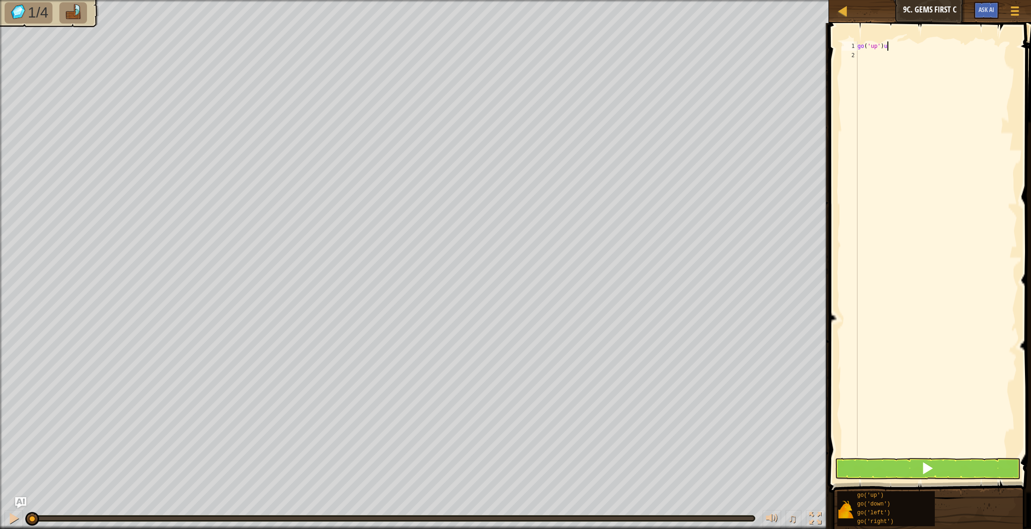
type textarea "go('up')"
type textarea "up"
type textarea "left"
type textarea "go('left')"
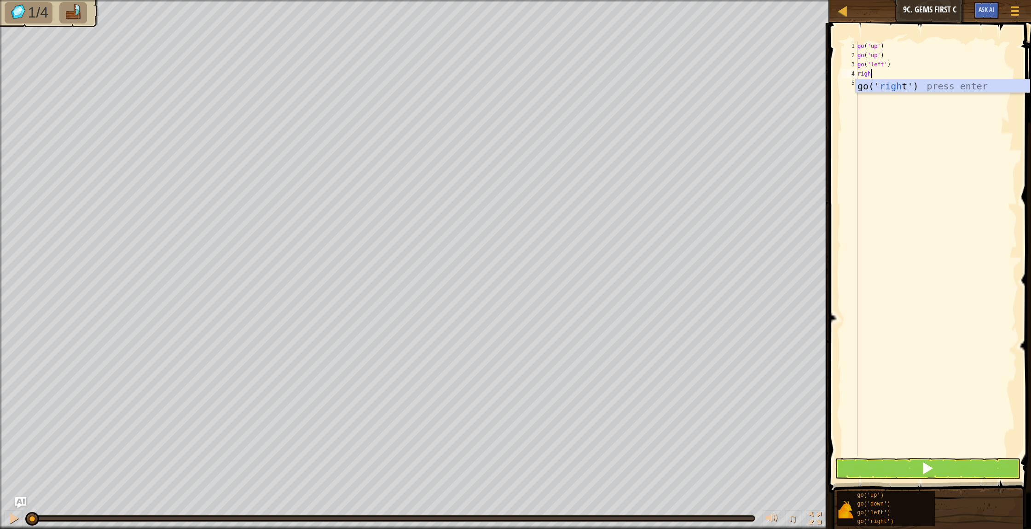
type textarea "right"
type textarea "leftup"
type textarea "left"
type textarea "u"
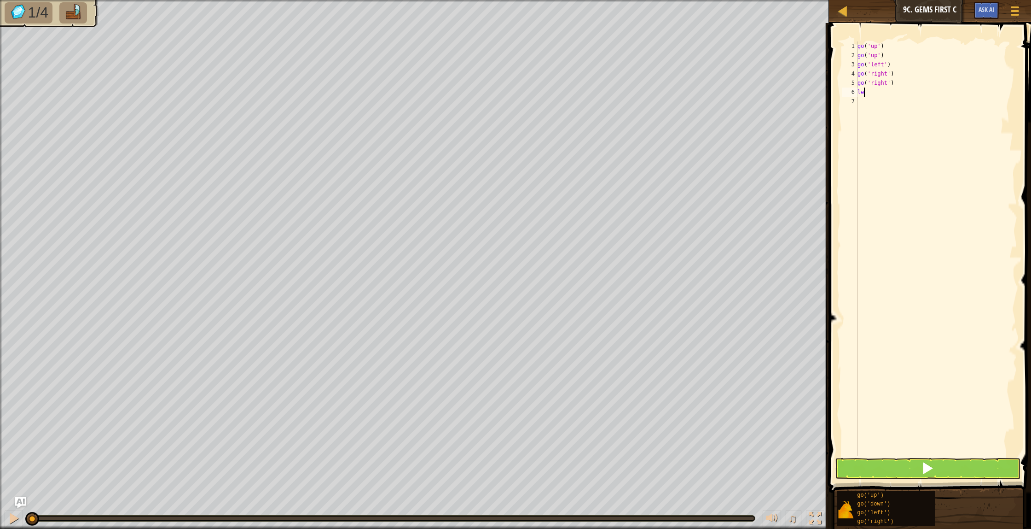
type textarea "l"
type textarea "left"
type textarea "up"
drag, startPoint x: 859, startPoint y: 466, endPoint x: 852, endPoint y: 465, distance: 7.0
click at [859, 466] on button at bounding box center [928, 468] width 186 height 21
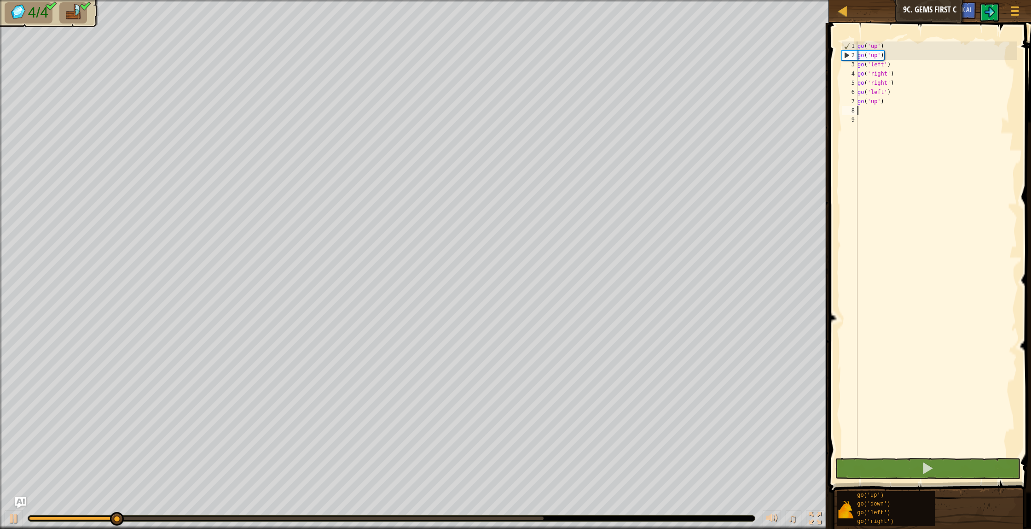
click at [541, 521] on div at bounding box center [392, 518] width 728 height 6
click at [541, 0] on body "Map Junior 9c. Gems First C Game Menu Ask AI 1 הההההההההההההההההההההההההההההההה…" at bounding box center [515, 0] width 1031 height 0
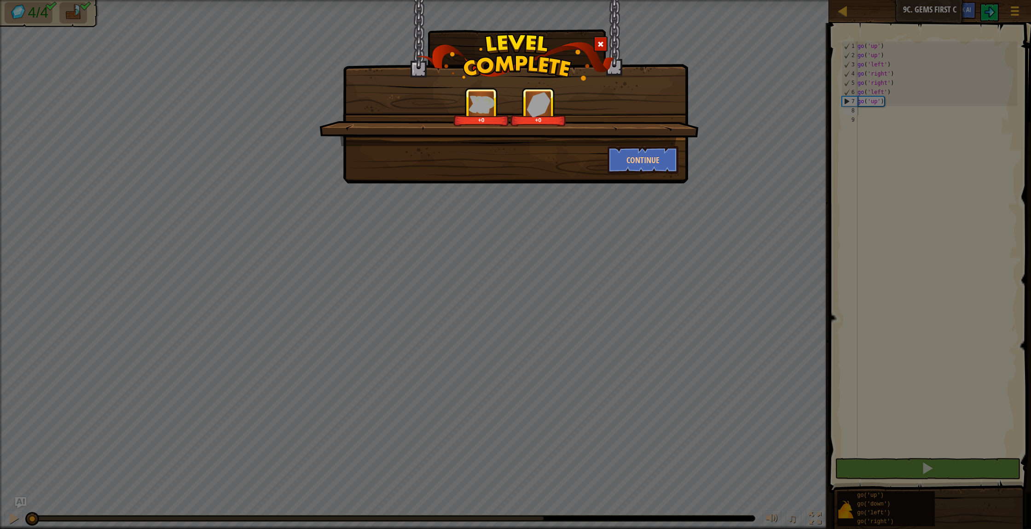
click at [602, 46] on span at bounding box center [601, 44] width 6 height 6
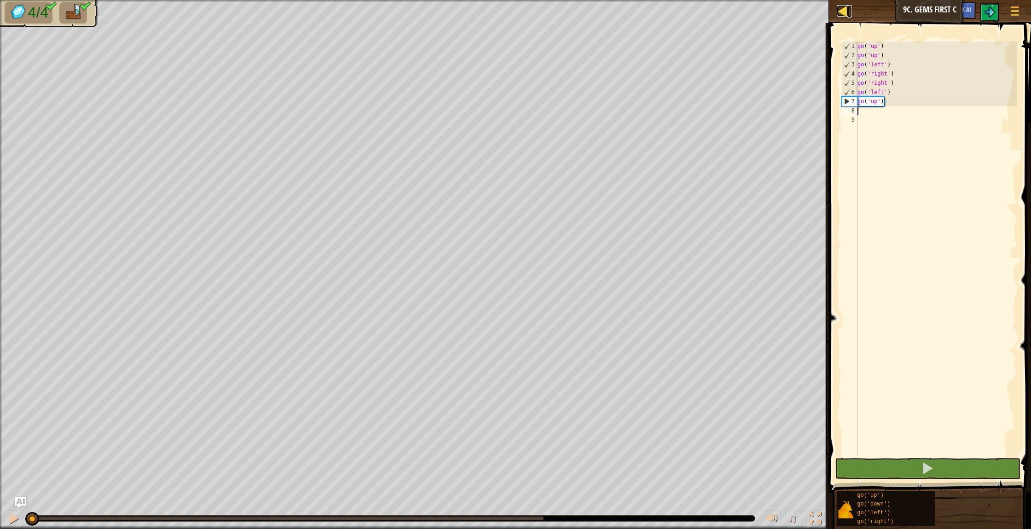
click at [845, 13] on div at bounding box center [843, 11] width 12 height 12
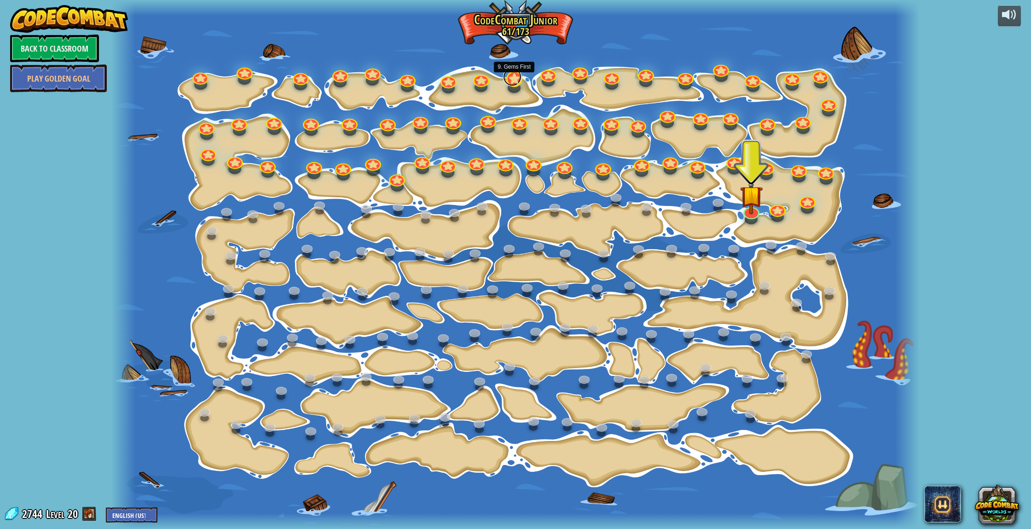
click at [517, 82] on link at bounding box center [512, 77] width 18 height 18
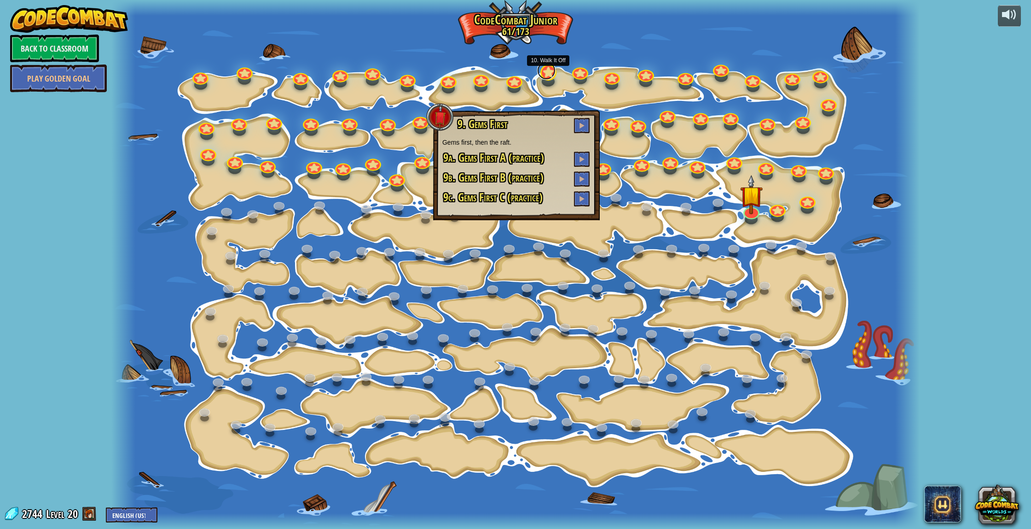
click at [550, 74] on link at bounding box center [546, 70] width 18 height 18
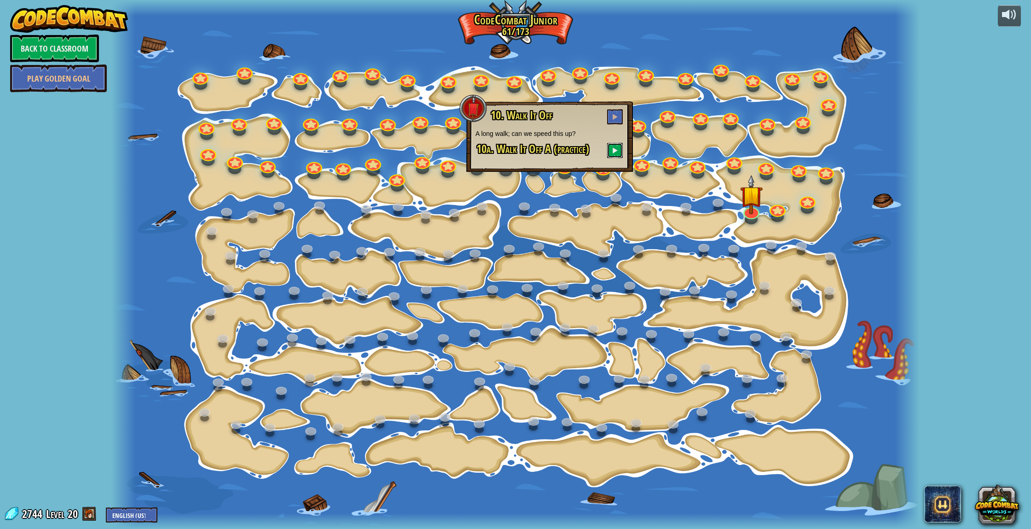
click at [616, 150] on span at bounding box center [615, 150] width 6 height 6
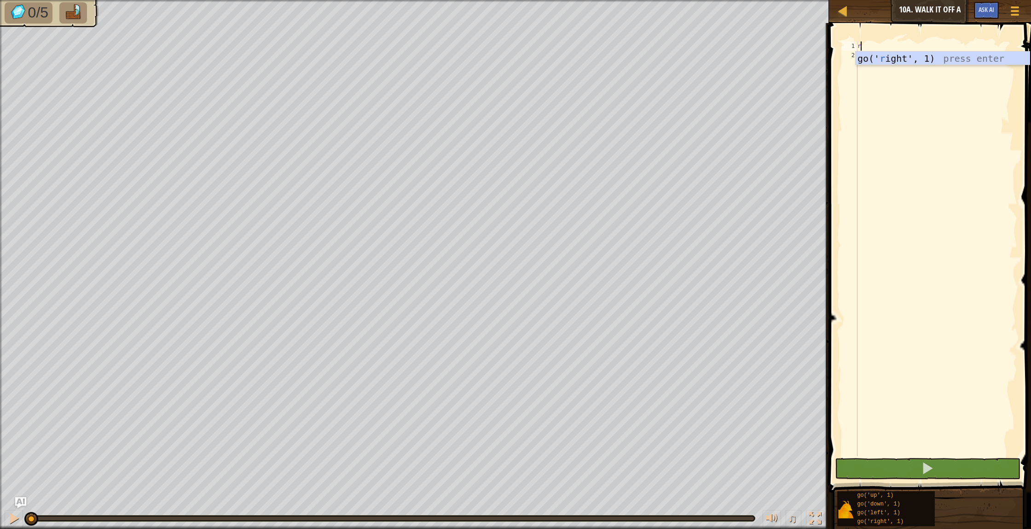
scroll to position [4, 0]
type textarea "right"
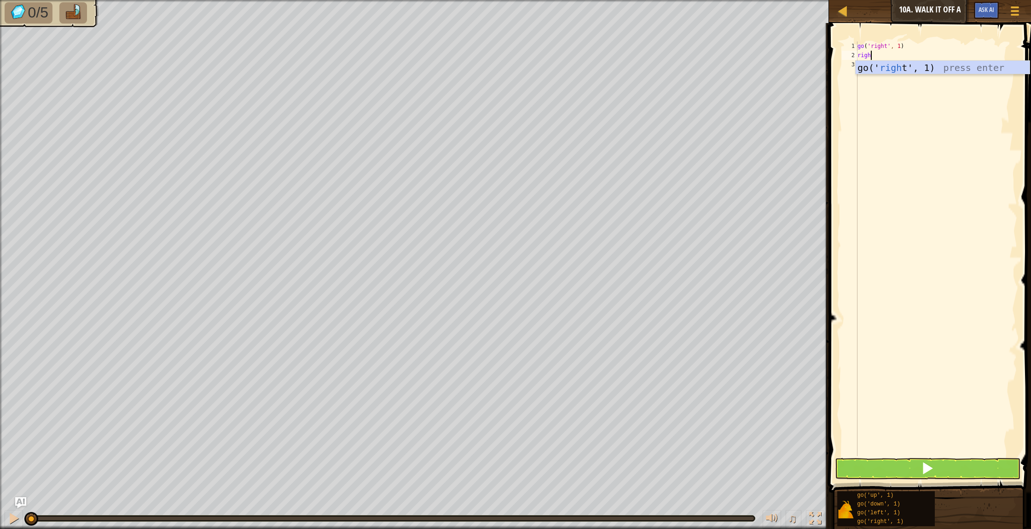
type textarea "right"
type textarea "down"
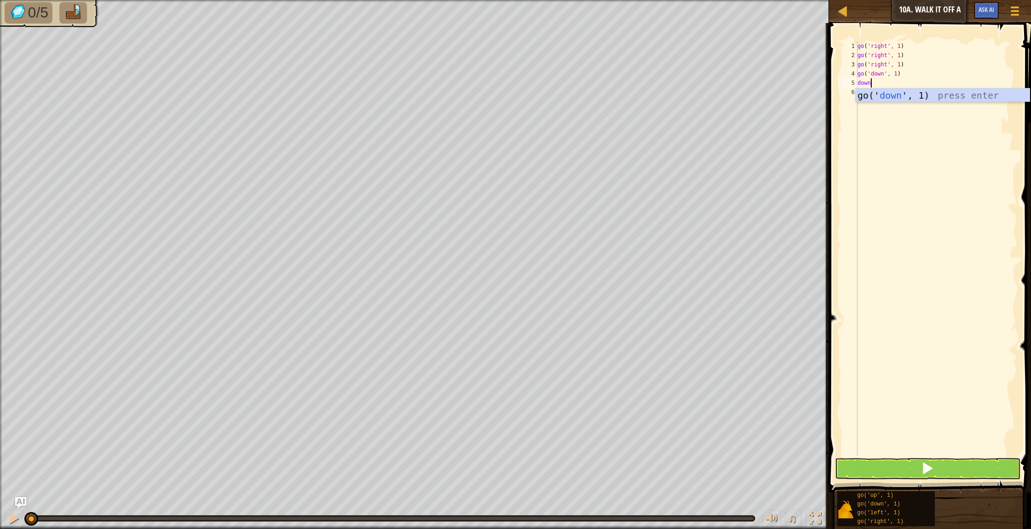
scroll to position [4, 0]
type textarea "down"
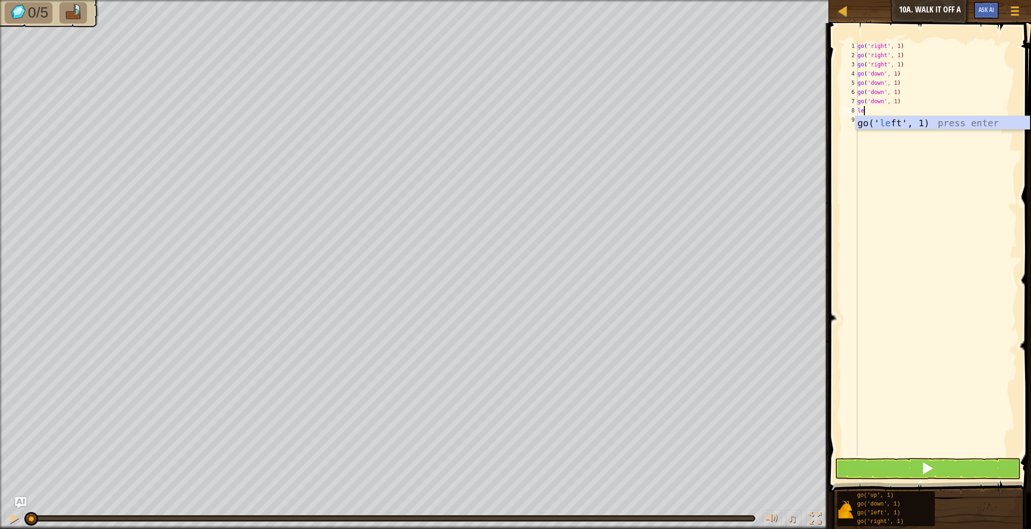
scroll to position [0, 0]
type textarea "left"
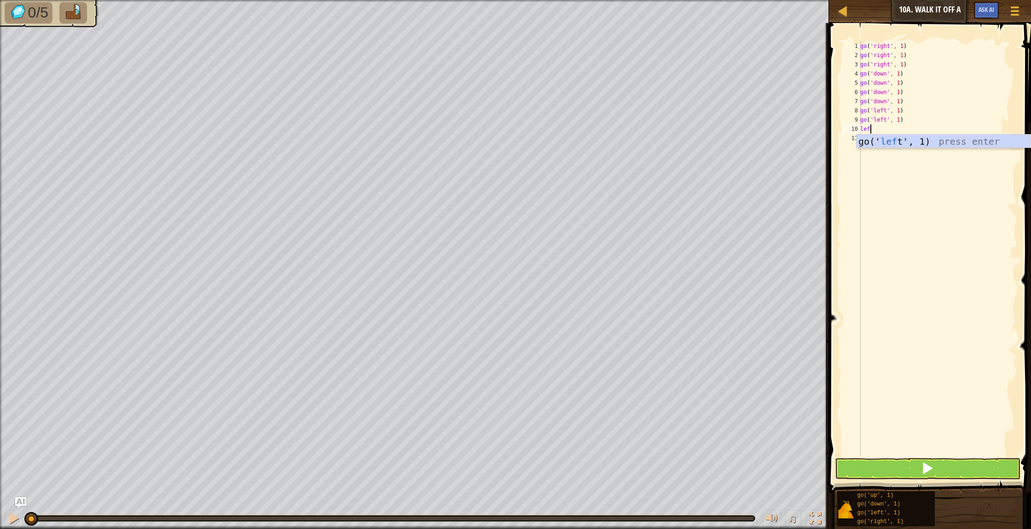
type textarea "left"
type textarea "up"
click at [875, 464] on button at bounding box center [928, 468] width 186 height 21
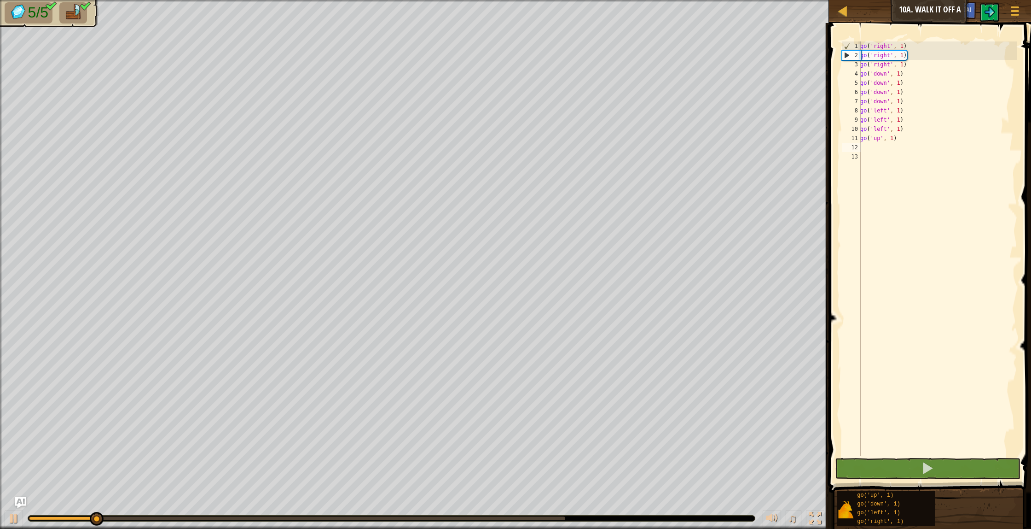
click at [565, 0] on body "Map Junior 10a. Walk It Off A Game Menu Ask AI 1 הההההההההההההההההההההההההההההה…" at bounding box center [515, 0] width 1031 height 0
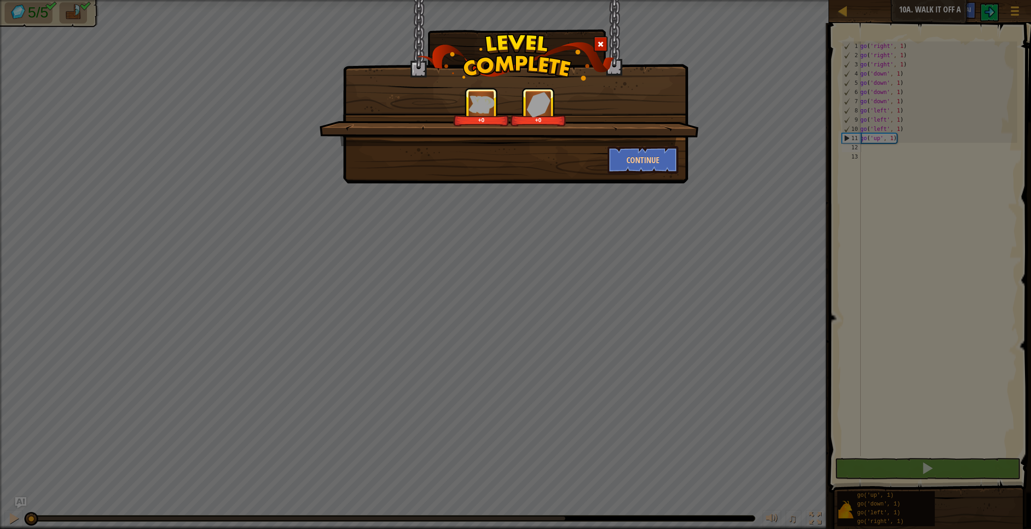
click at [596, 37] on div at bounding box center [601, 43] width 14 height 15
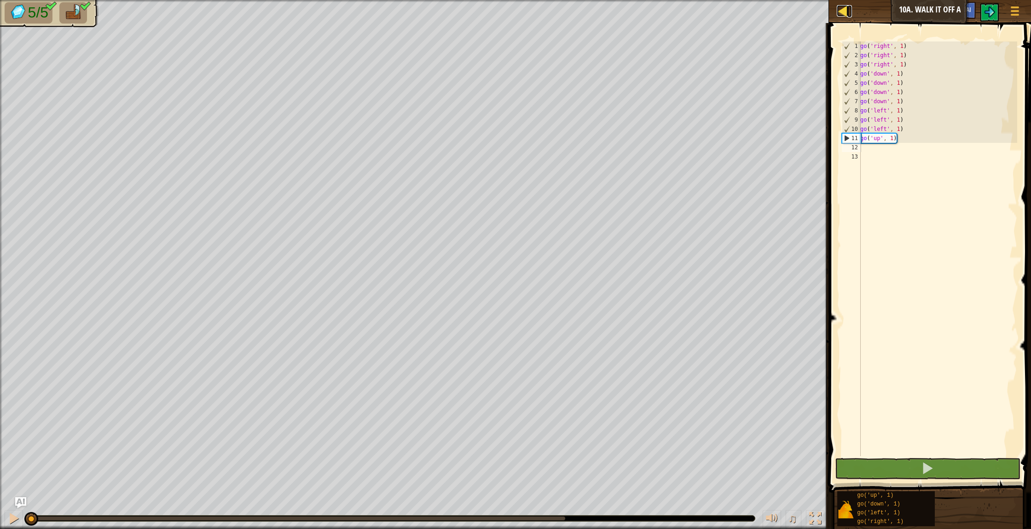
click at [842, 14] on div at bounding box center [843, 11] width 12 height 12
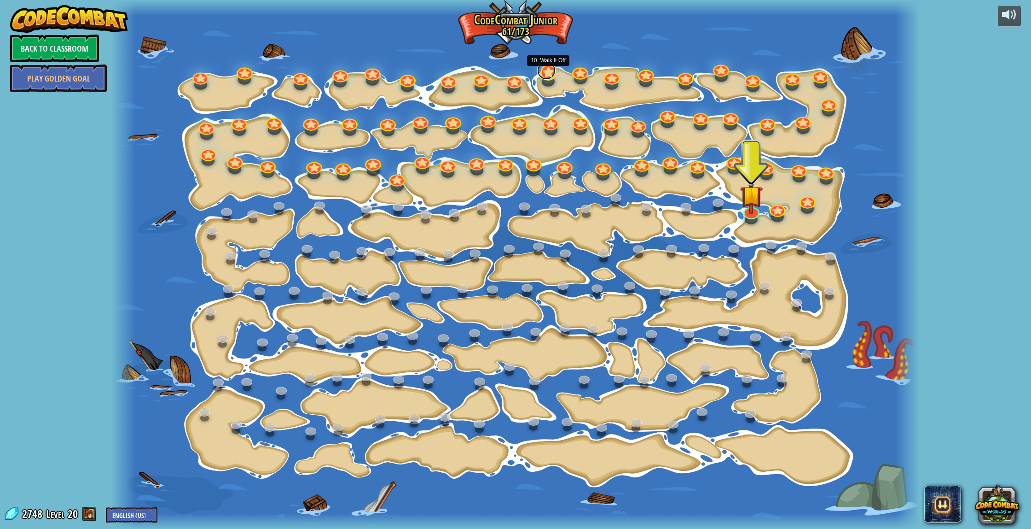
click at [544, 77] on link at bounding box center [546, 70] width 18 height 18
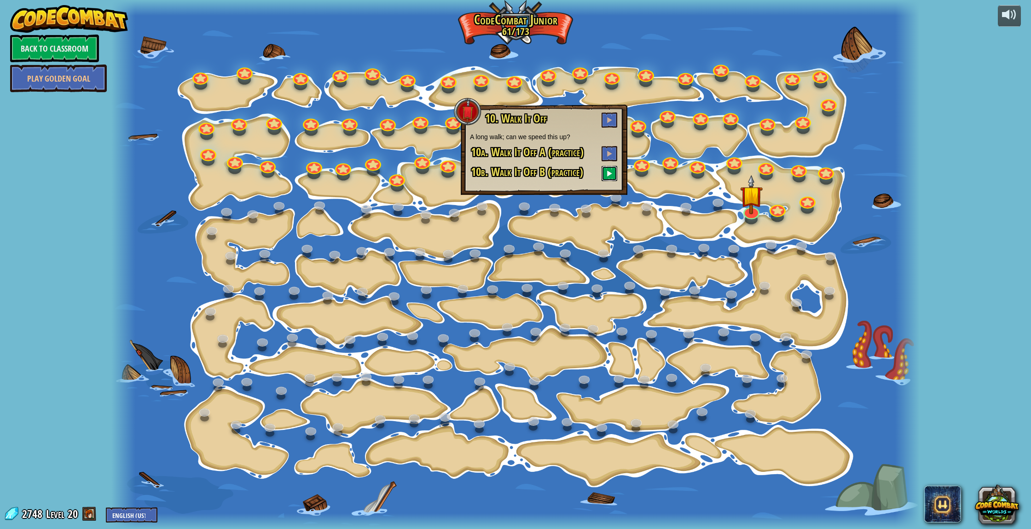
click at [610, 177] on button at bounding box center [610, 173] width 16 height 15
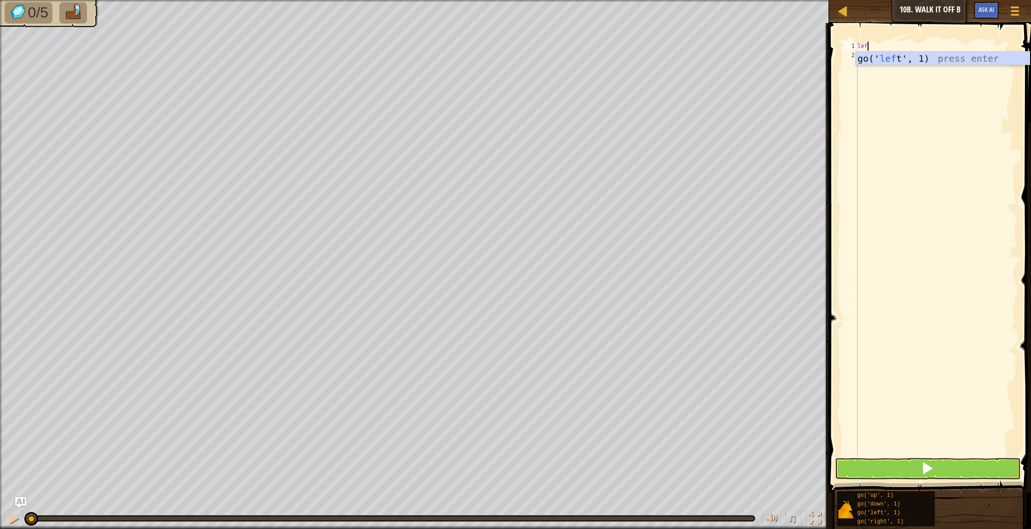
scroll to position [4, 0]
type textarea "left"
type textarea "up"
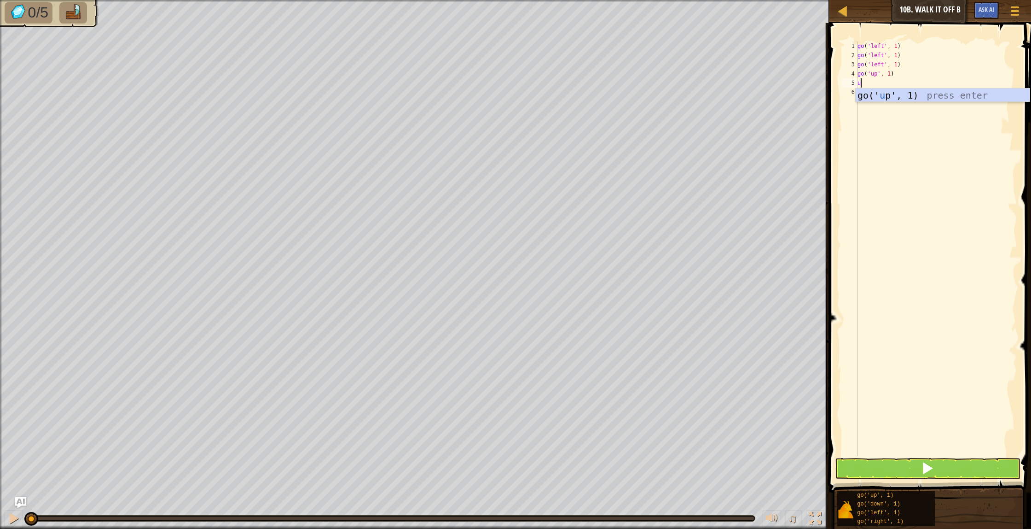
type textarea "up"
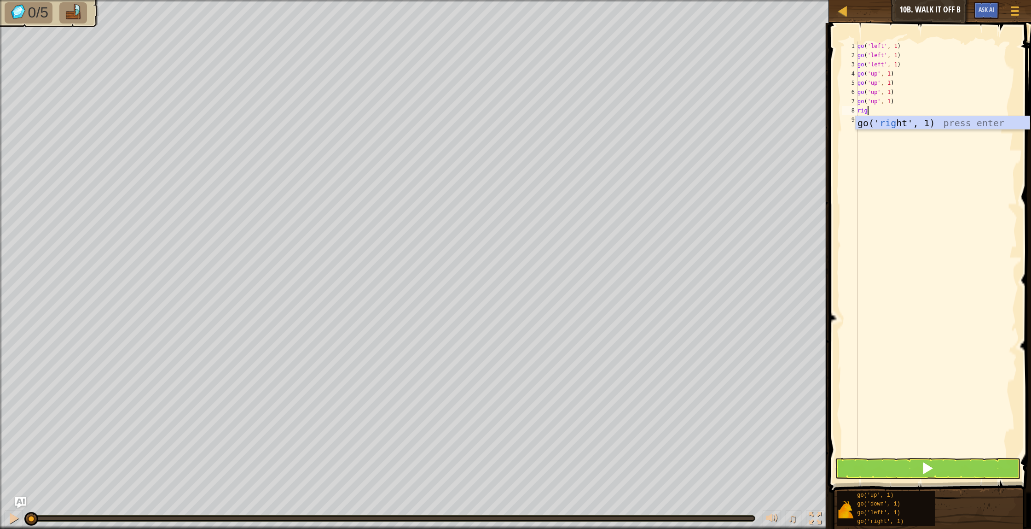
type textarea "right"
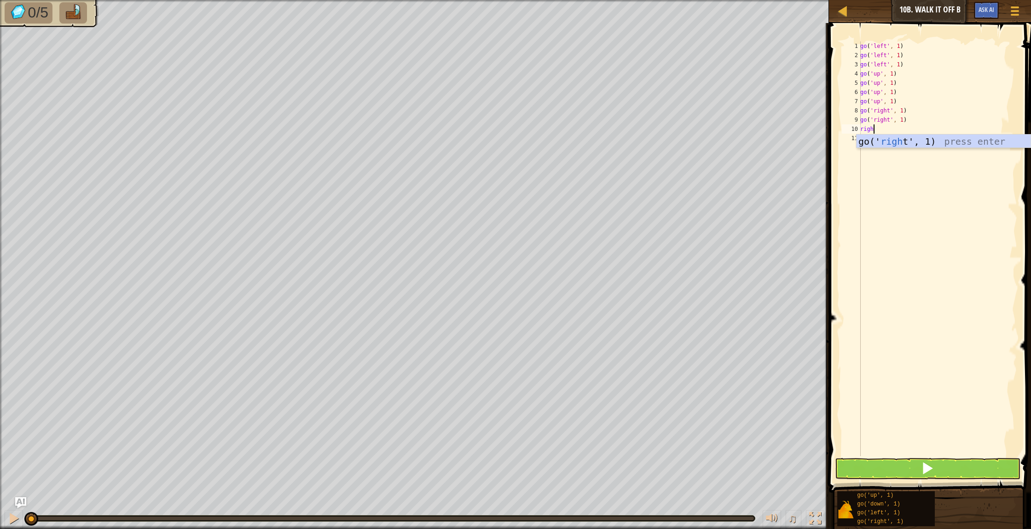
type textarea "right"
type textarea "down"
click at [858, 465] on button at bounding box center [928, 468] width 186 height 21
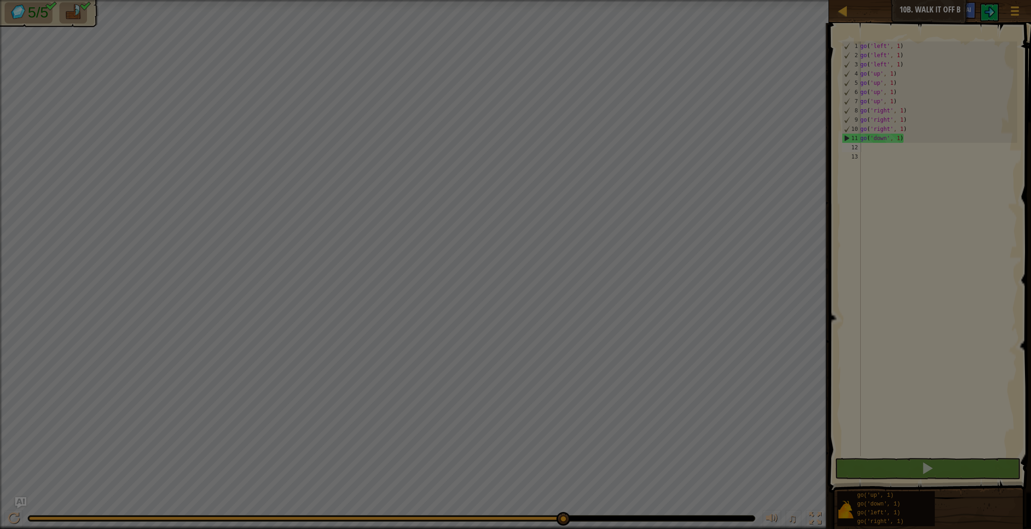
click at [562, 1] on body "Map Junior 10b. Walk It Off B Game Menu Ask AI 1 הההההההההההההההההההההההההההההה…" at bounding box center [515, 0] width 1031 height 1
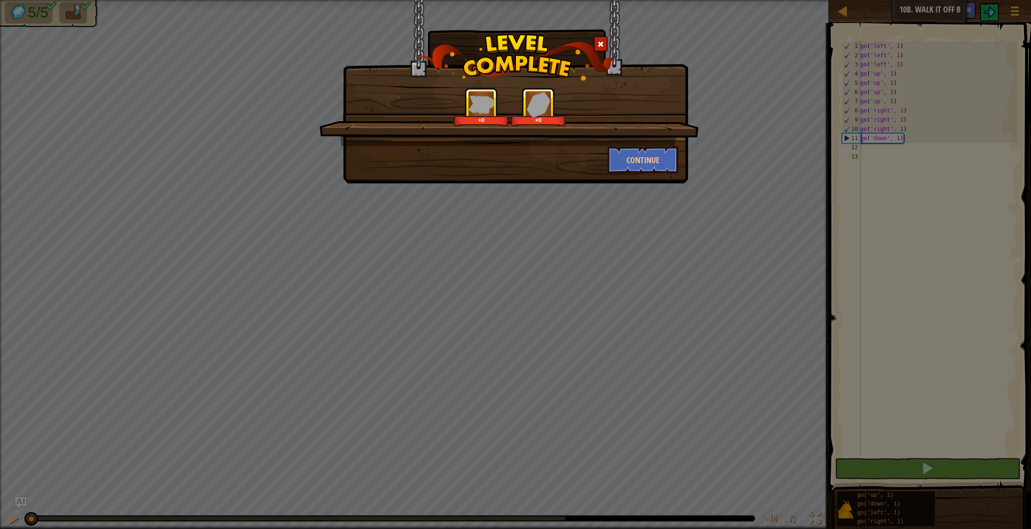
click at [603, 47] on span at bounding box center [601, 44] width 6 height 6
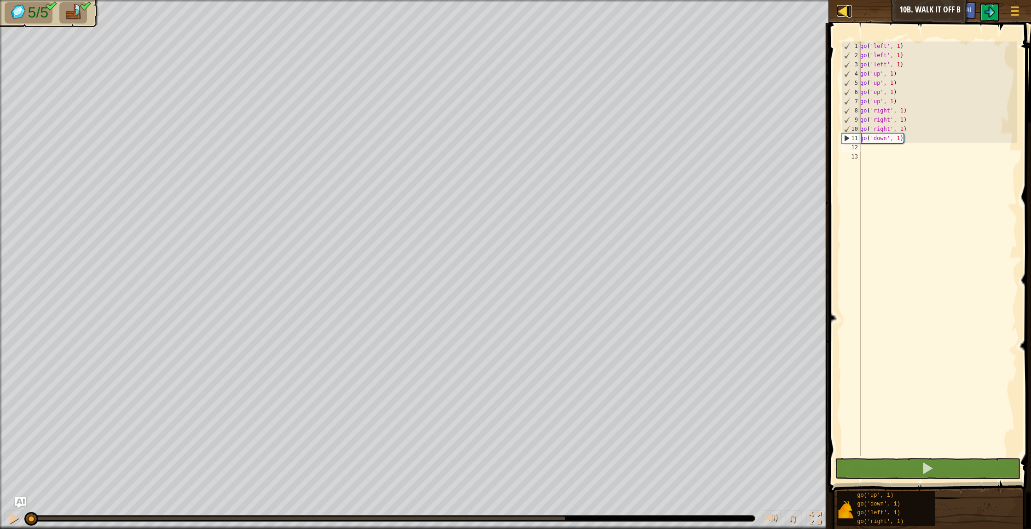
click at [845, 10] on div at bounding box center [843, 11] width 12 height 12
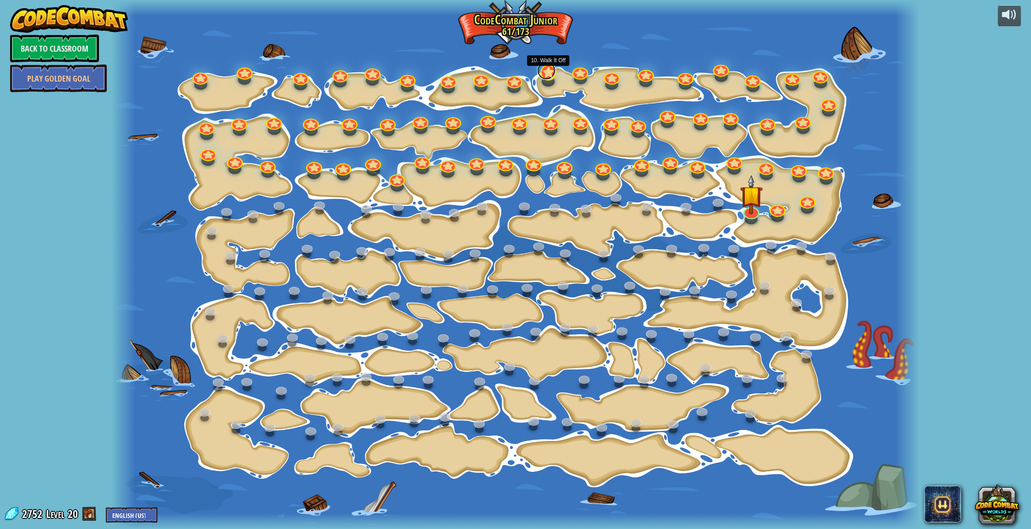
click at [547, 74] on link at bounding box center [546, 70] width 18 height 18
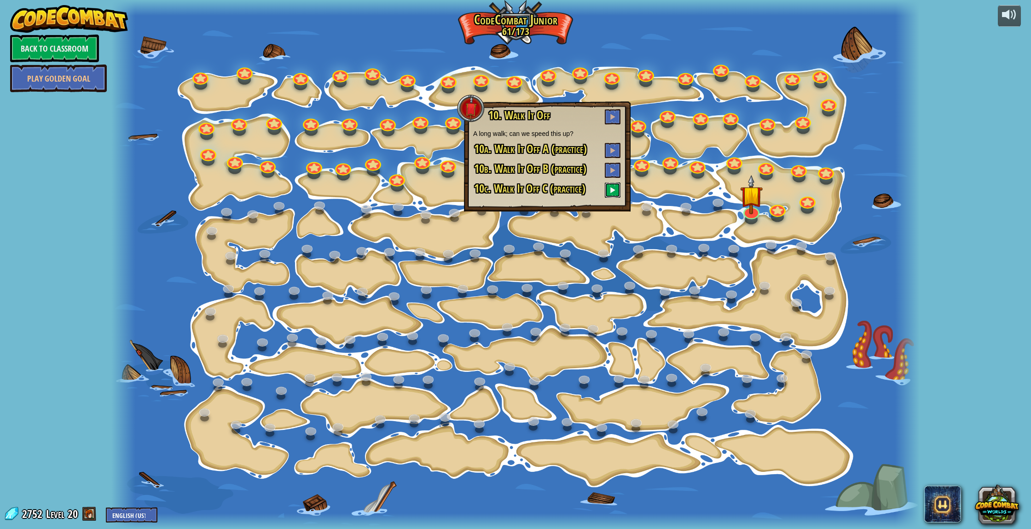
click at [617, 193] on button at bounding box center [613, 189] width 16 height 15
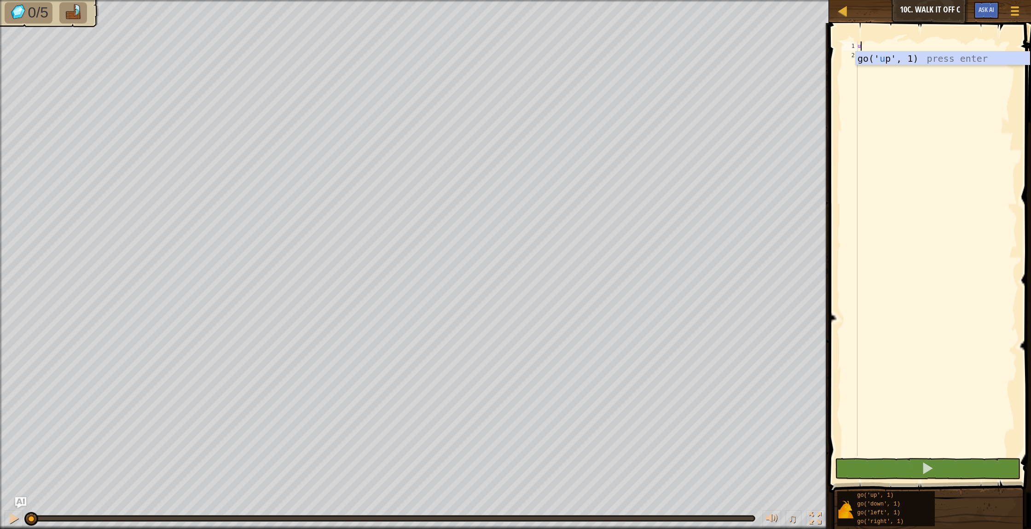
type textarea "up"
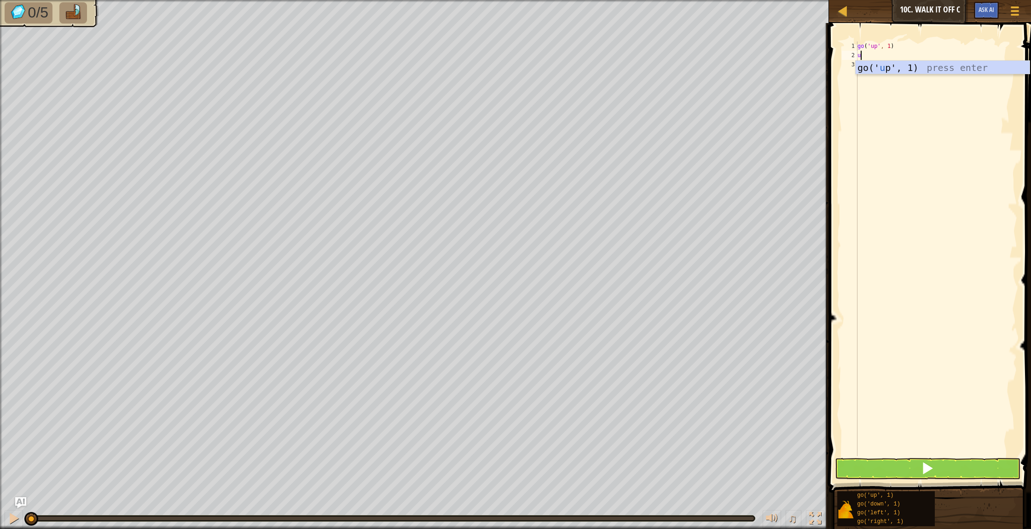
type textarea "up"
type textarea "left"
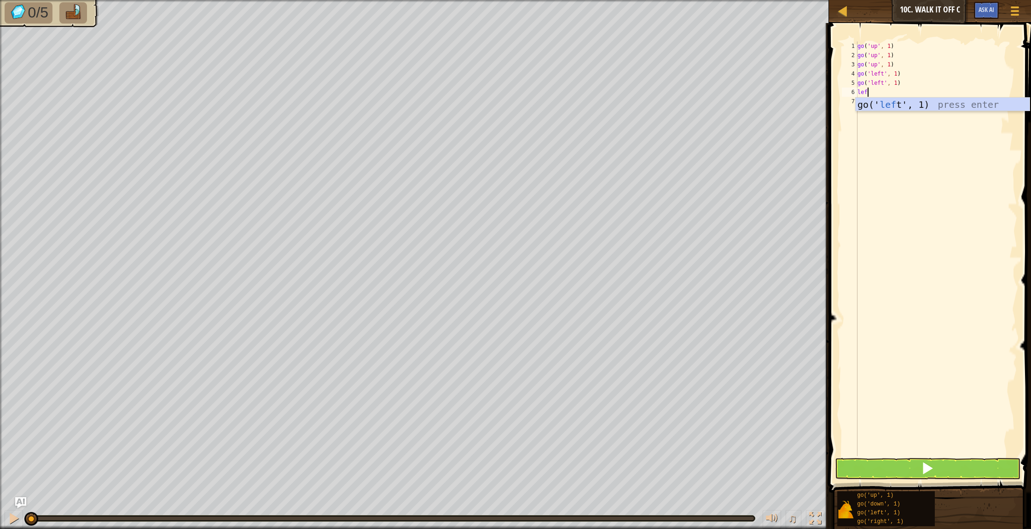
type textarea "left"
type textarea "down"
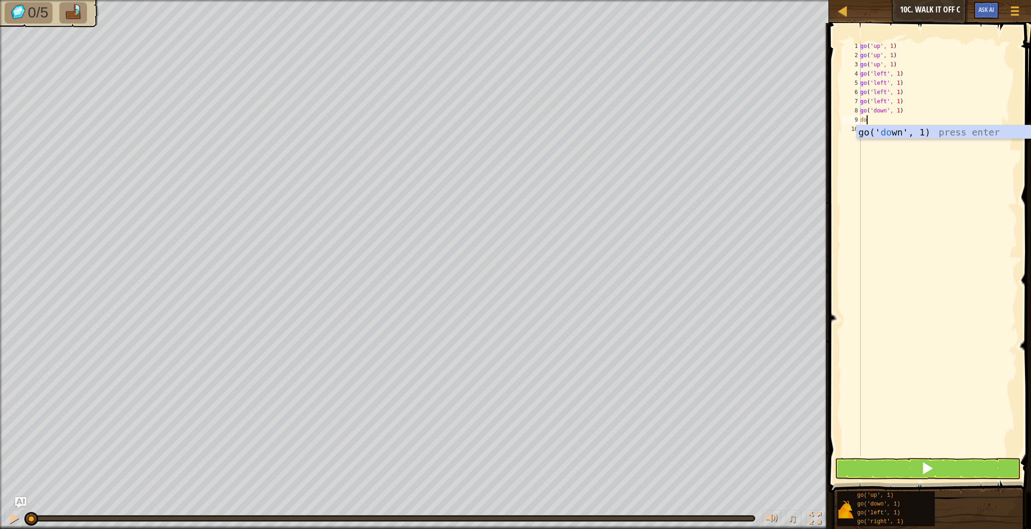
type textarea "down"
type textarea "fown"
type textarea "f"
type textarea "down"
drag, startPoint x: 884, startPoint y: 473, endPoint x: 836, endPoint y: 470, distance: 48.5
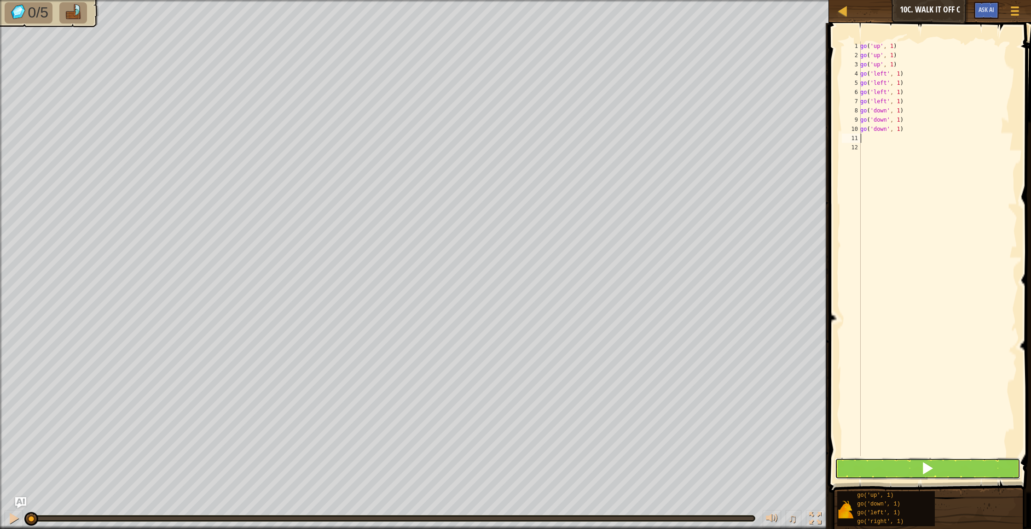
click at [884, 473] on button at bounding box center [928, 468] width 186 height 21
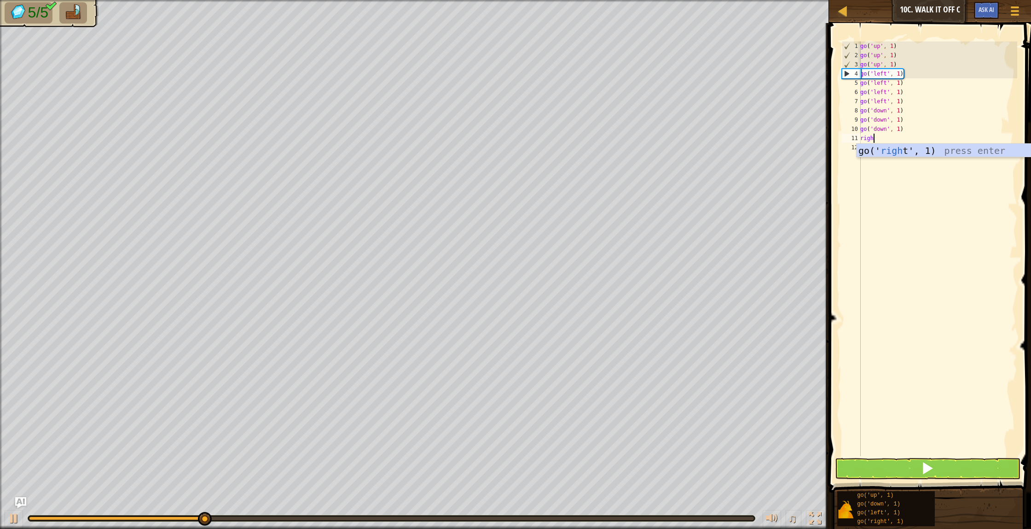
type textarea "right"
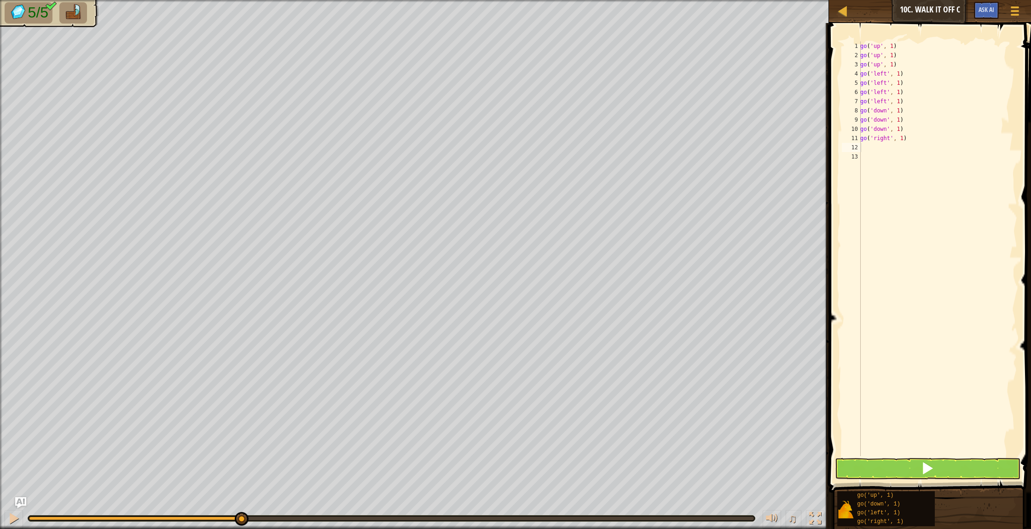
click at [944, 456] on span at bounding box center [930, 244] width 209 height 496
click at [906, 471] on button at bounding box center [928, 468] width 186 height 21
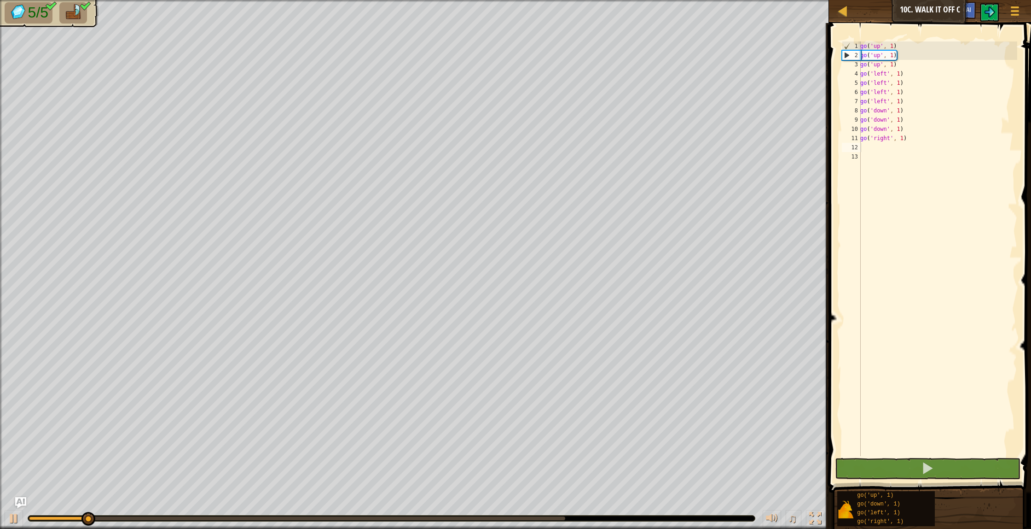
click at [569, 518] on div at bounding box center [391, 518] width 727 height 6
click at [563, 0] on body "Map Junior 10c. Walk It Off C Game Menu Ask AI 1 הההההההההההההההההההההההההההההה…" at bounding box center [515, 0] width 1031 height 0
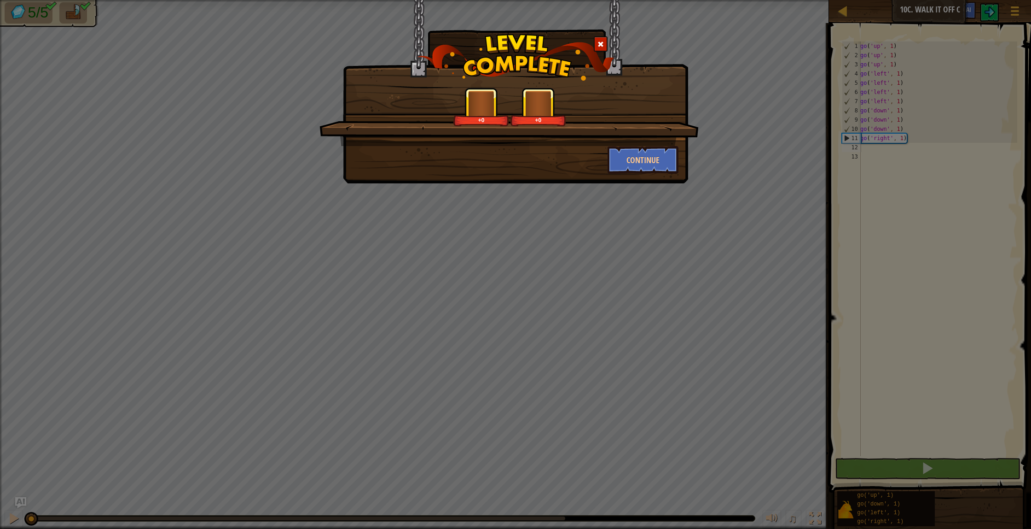
drag, startPoint x: 599, startPoint y: 42, endPoint x: 669, endPoint y: 40, distance: 69.5
click at [601, 42] on span at bounding box center [601, 44] width 6 height 6
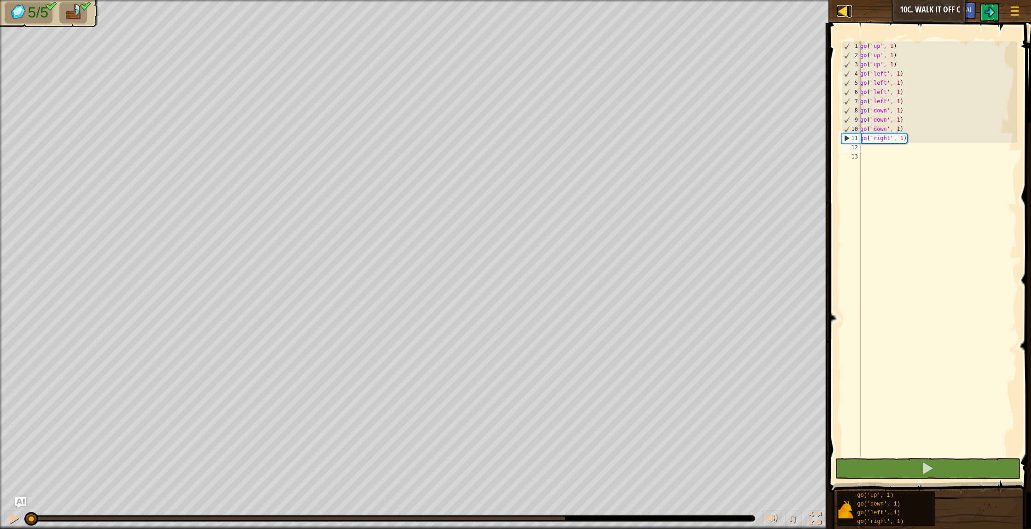
click at [847, 9] on div at bounding box center [843, 11] width 12 height 12
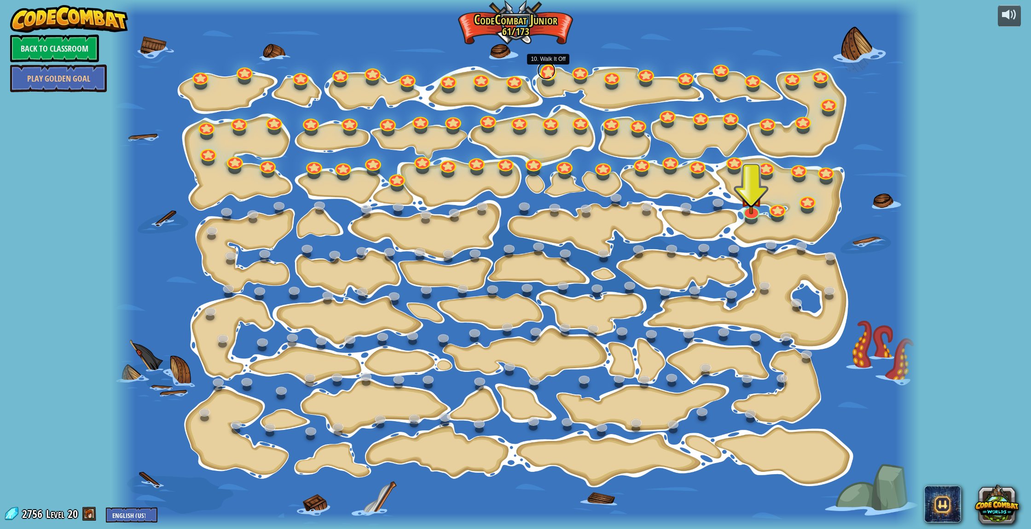
click at [548, 78] on div at bounding box center [549, 72] width 16 height 16
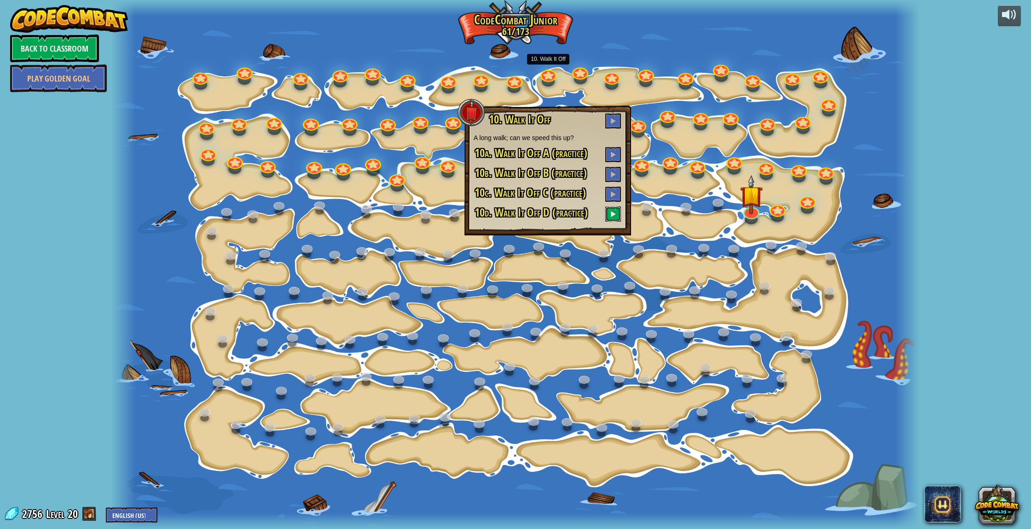
click at [610, 215] on button at bounding box center [613, 213] width 16 height 15
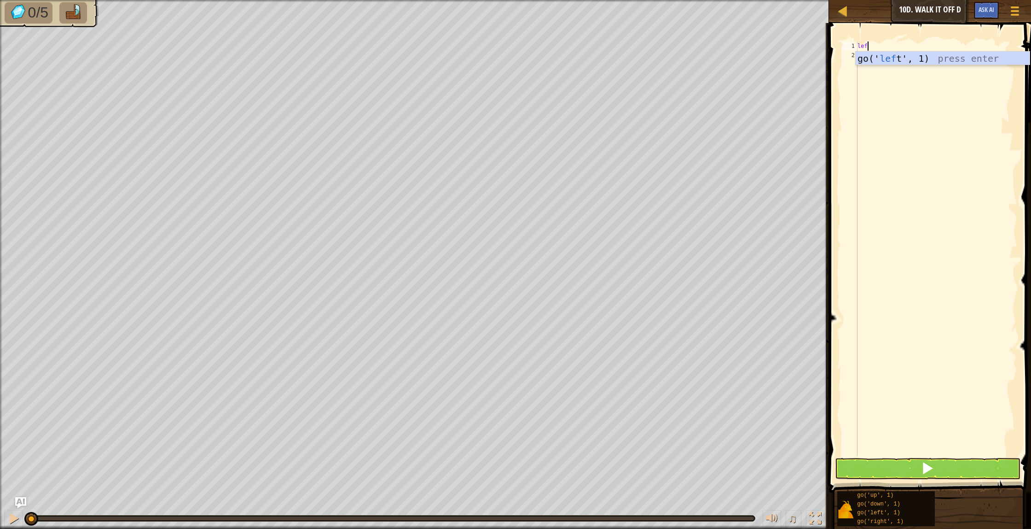
scroll to position [4, 0]
type textarea "left"
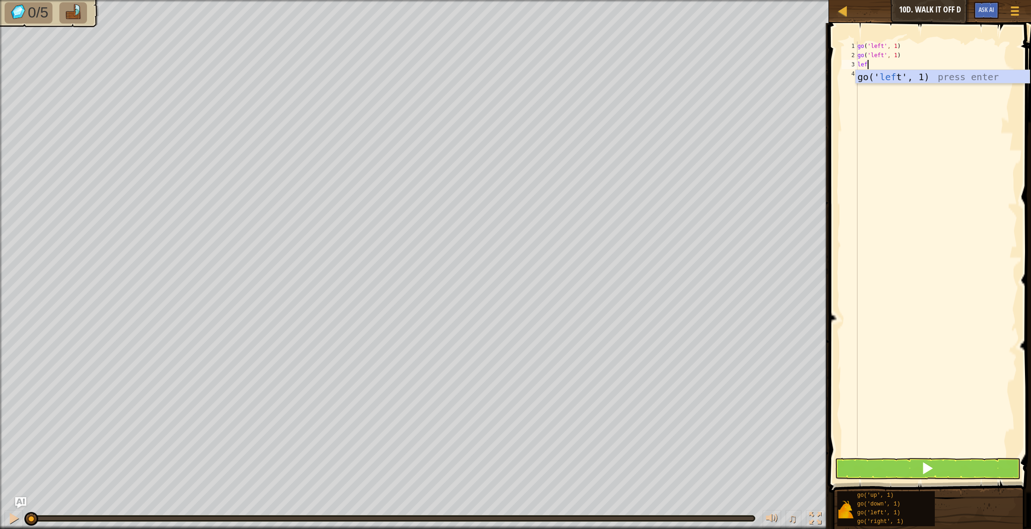
type textarea "left"
type textarea "g"
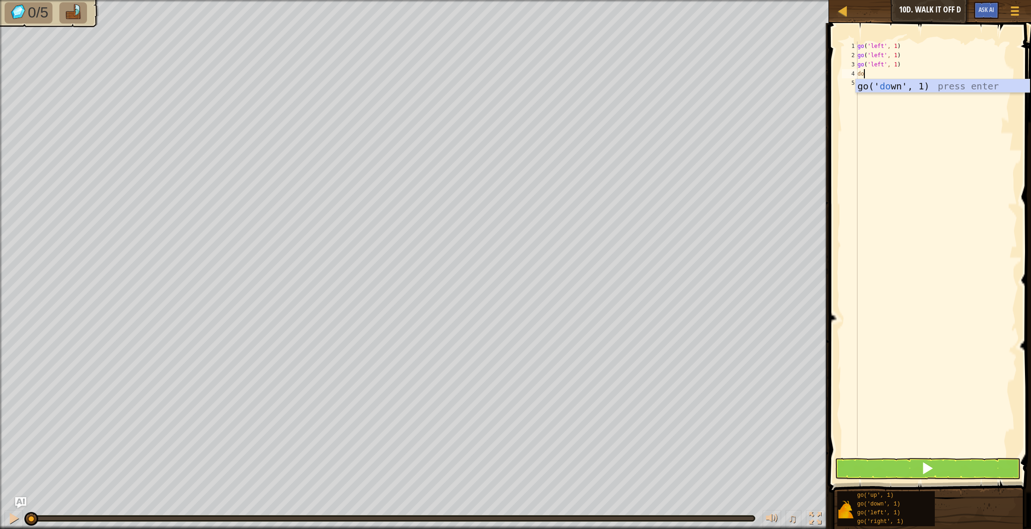
type textarea "down"
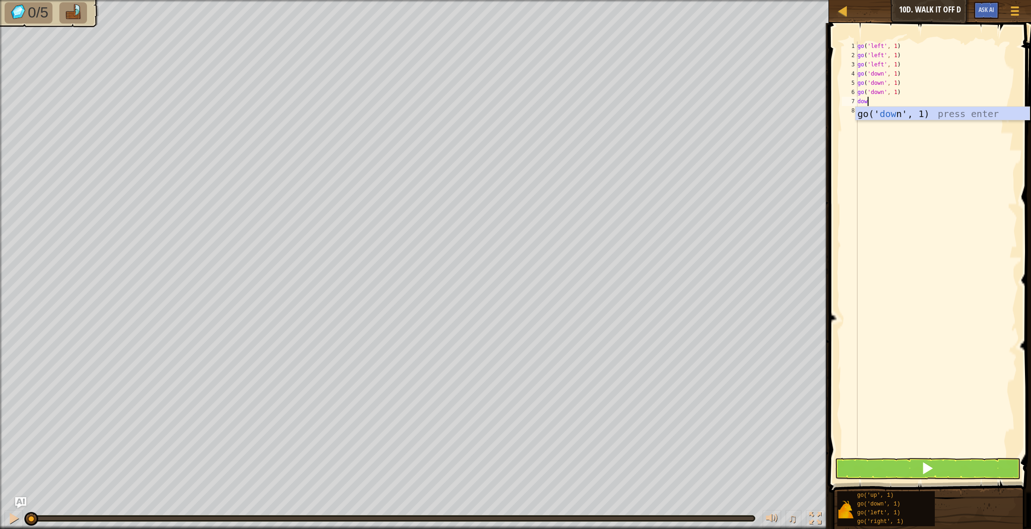
scroll to position [4, 0]
type textarea "down"
type textarea "right"
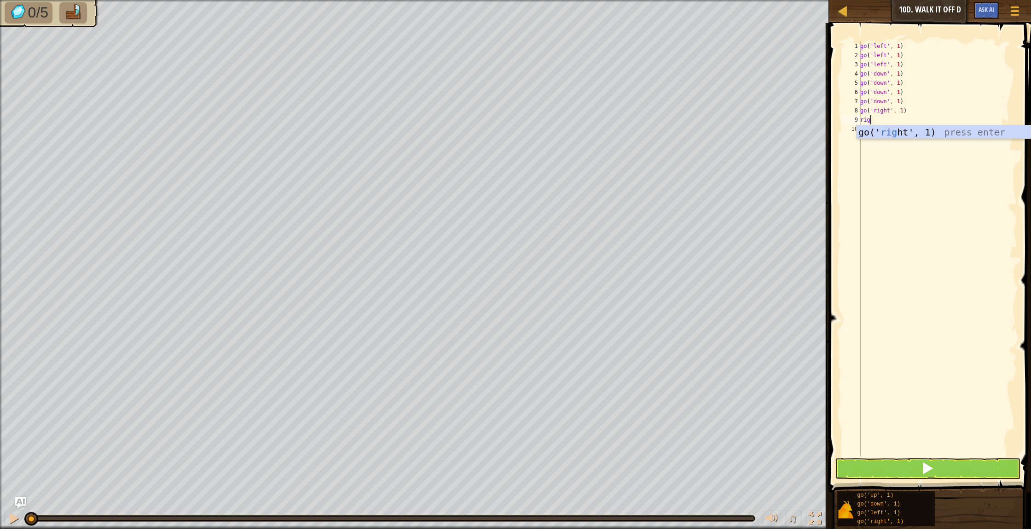
type textarea "right"
type textarea "up"
type textarea "uup"
click at [884, 147] on div "go ( 'left' , 1 ) go ( 'left' , 1 ) go ( 'left' , 1 ) go ( 'down' , 1 ) go ( 'd…" at bounding box center [938, 257] width 159 height 433
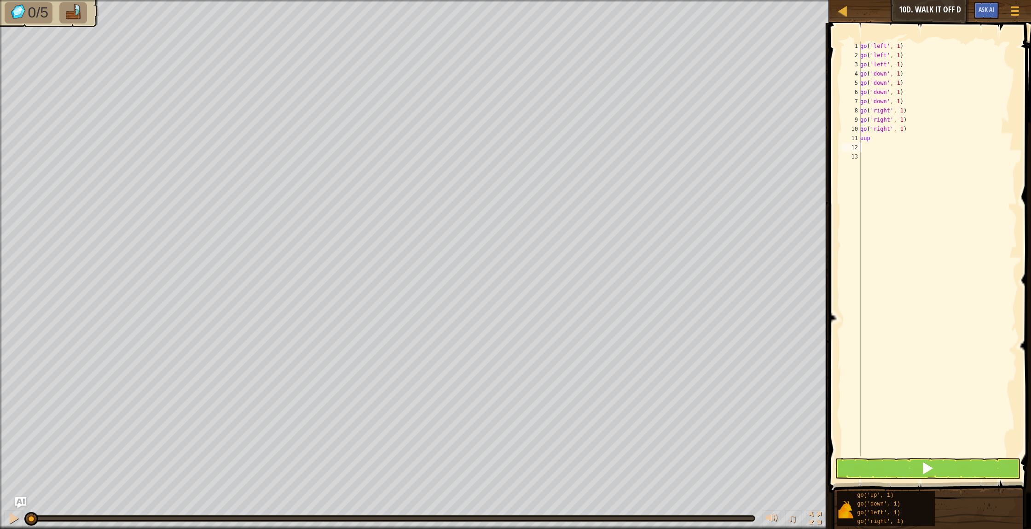
click at [878, 140] on div "go ( 'left' , 1 ) go ( 'left' , 1 ) go ( 'left' , 1 ) go ( 'down' , 1 ) go ( 'd…" at bounding box center [938, 257] width 159 height 433
type textarea "u"
type textarea "up"
click at [952, 466] on button at bounding box center [928, 468] width 186 height 21
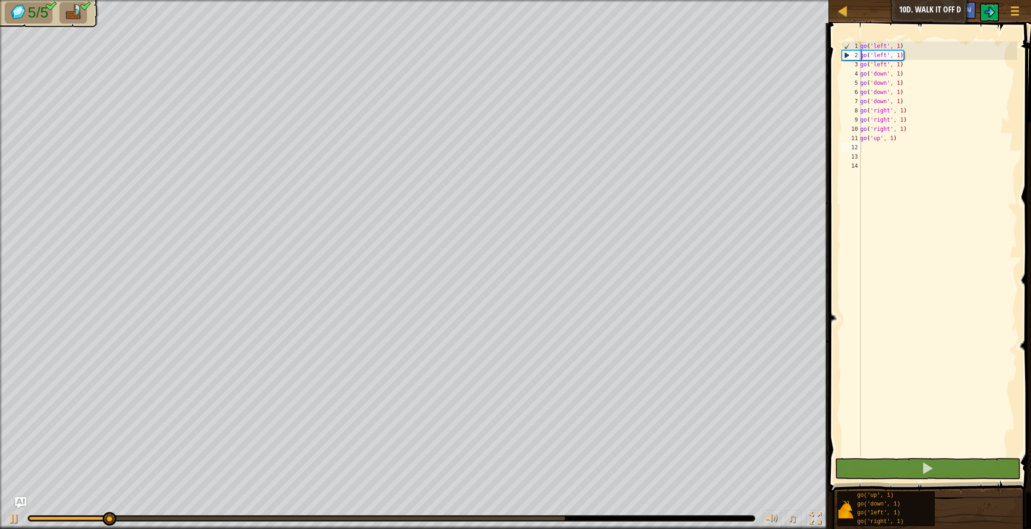
click at [569, 519] on div at bounding box center [391, 518] width 727 height 6
click at [563, 0] on body "Map Junior 10d. Walk It Off D Game Menu Ask AI 1 הההההההההההההההההההההההההההההה…" at bounding box center [515, 0] width 1031 height 0
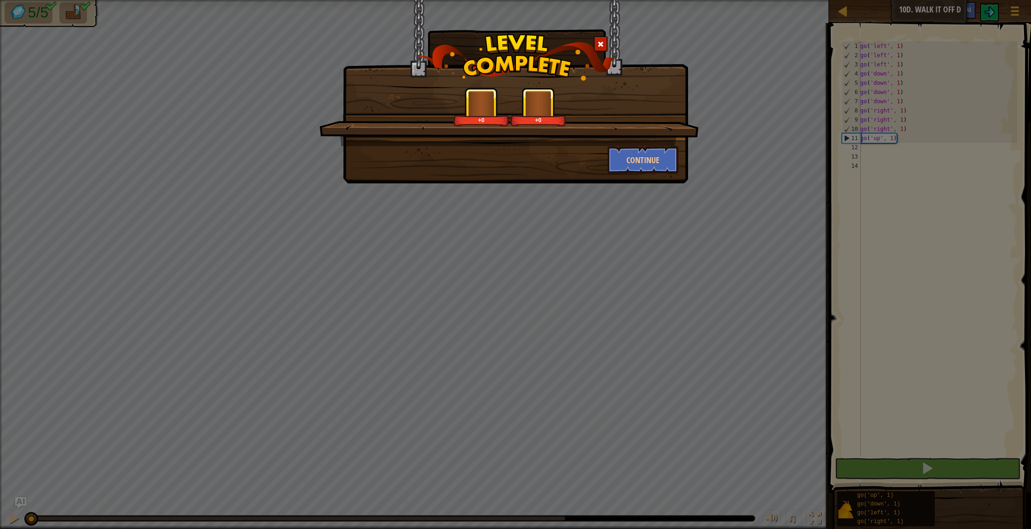
drag, startPoint x: 598, startPoint y: 46, endPoint x: 685, endPoint y: 33, distance: 88.0
click at [600, 46] on span at bounding box center [601, 44] width 6 height 6
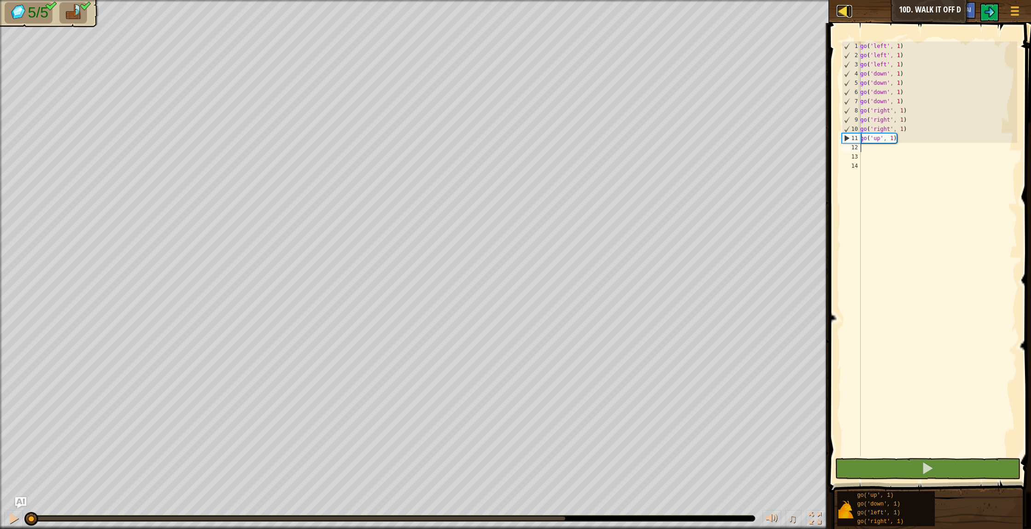
click at [847, 15] on div at bounding box center [843, 11] width 12 height 12
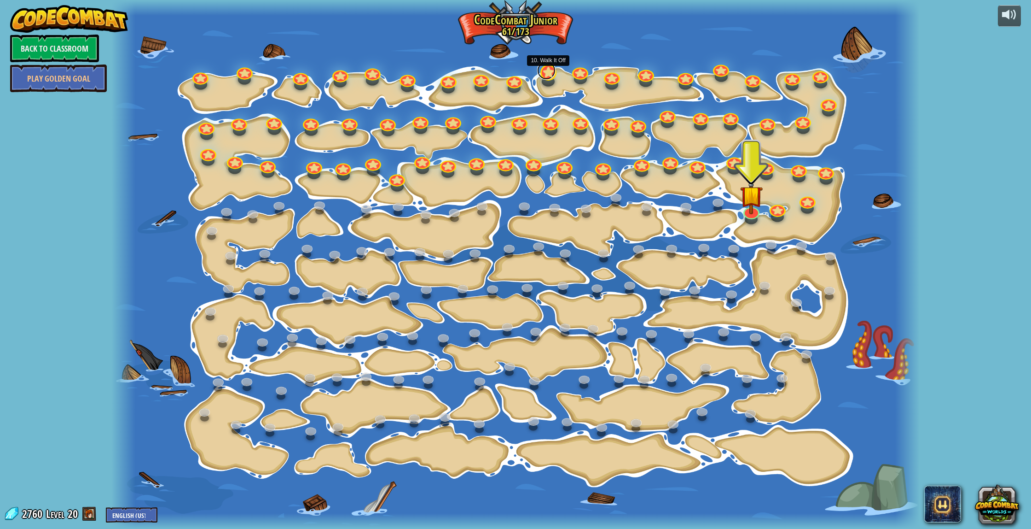
click at [546, 75] on link at bounding box center [546, 70] width 18 height 18
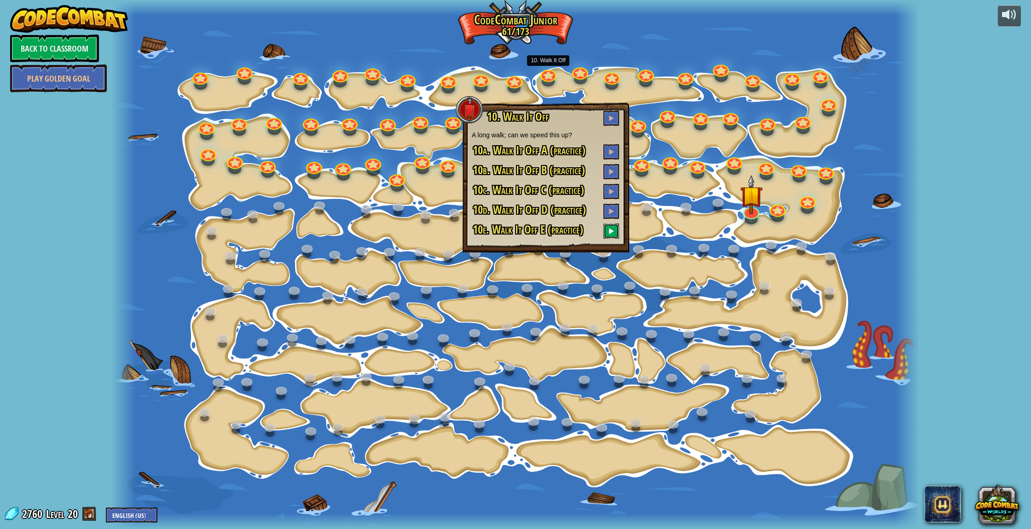
click at [608, 232] on button at bounding box center [612, 230] width 16 height 15
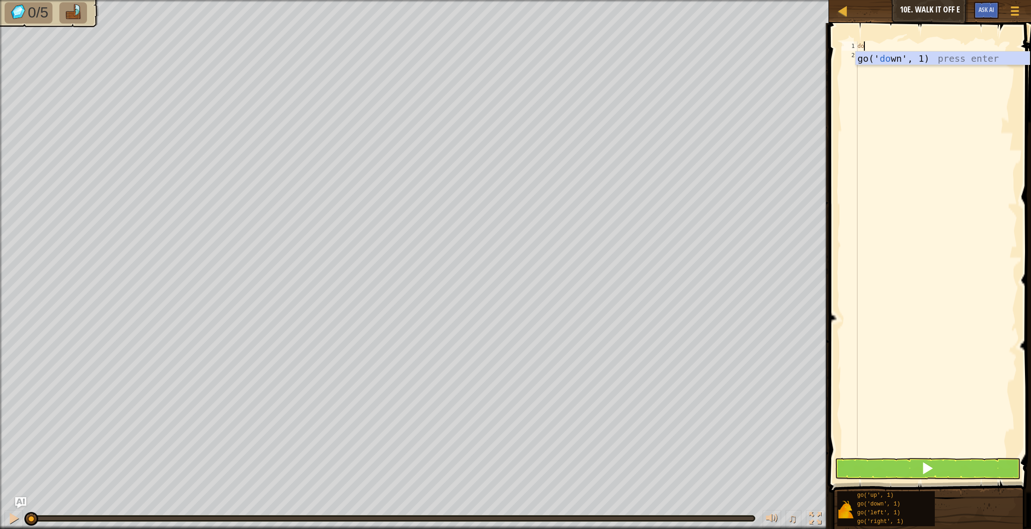
scroll to position [4, 0]
type textarea "down"
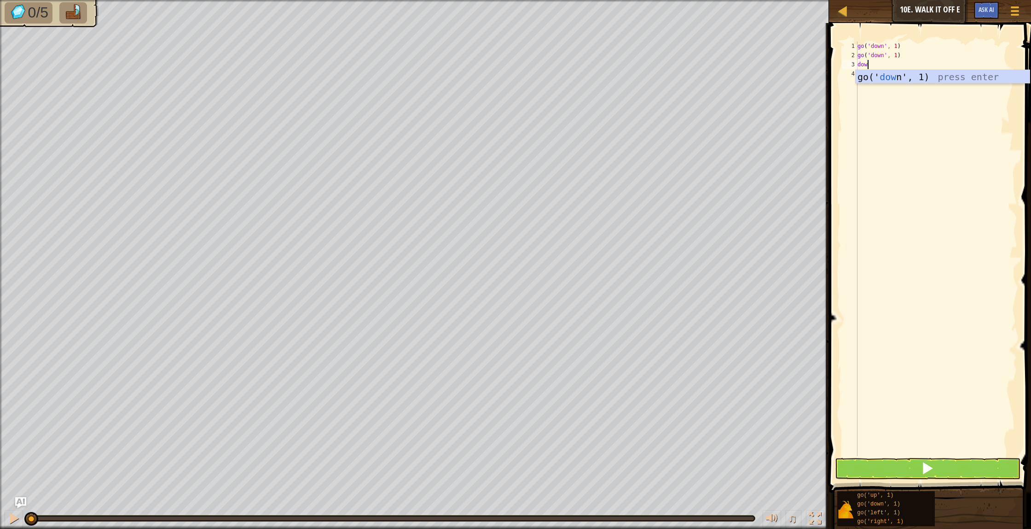
type textarea "down"
type textarea "left"
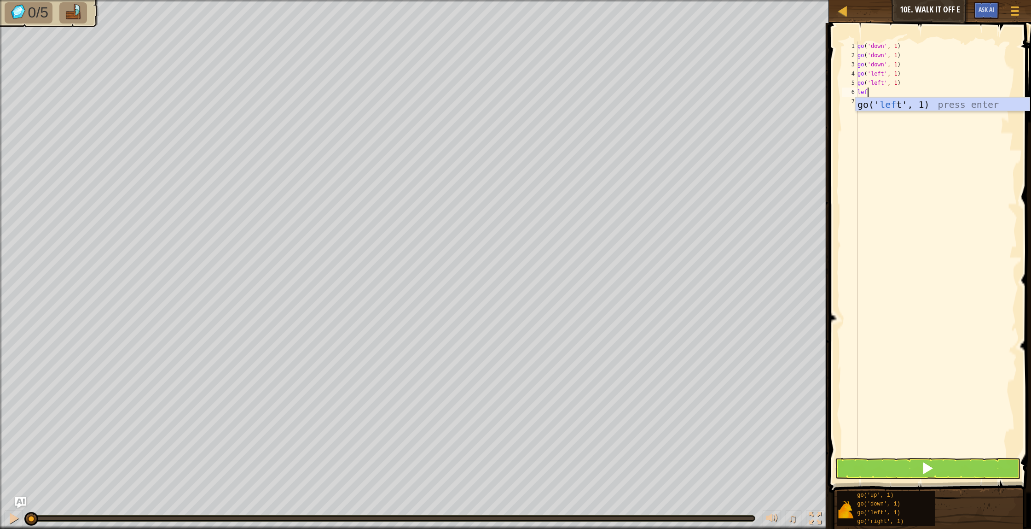
type textarea "left"
type textarea "up"
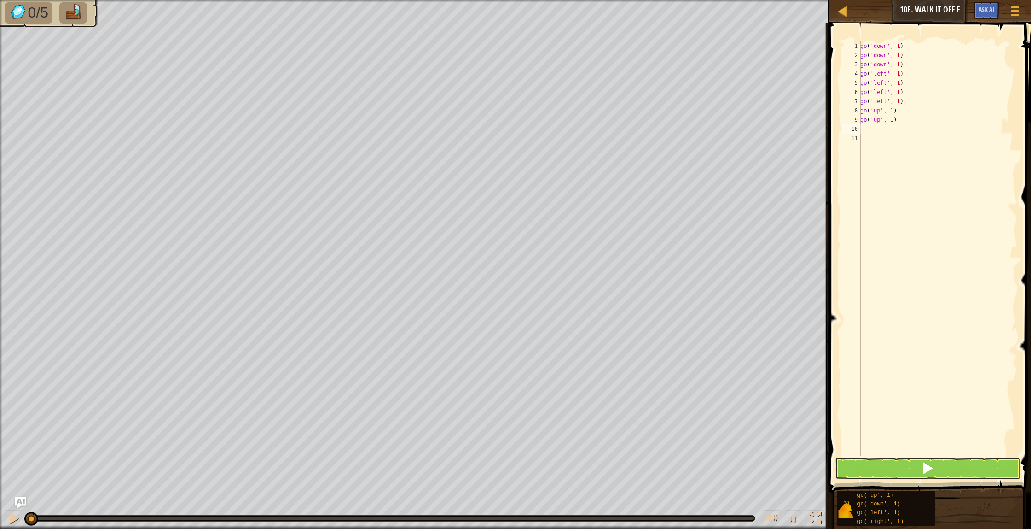
type textarea "up"
type textarea "right"
click at [869, 477] on div "1 2 3 4 5 6 7 8 9 10 11 12 13 go ( 'down' , 1 ) go ( 'down' , 1 ) go ( 'down' ,…" at bounding box center [928, 276] width 205 height 496
click at [859, 470] on button at bounding box center [928, 468] width 186 height 21
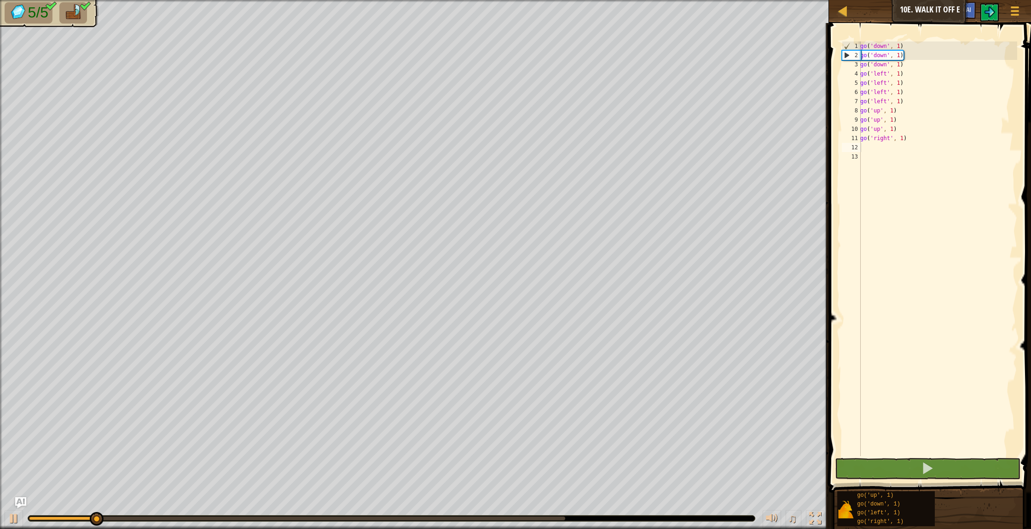
click at [565, 518] on div at bounding box center [391, 518] width 727 height 6
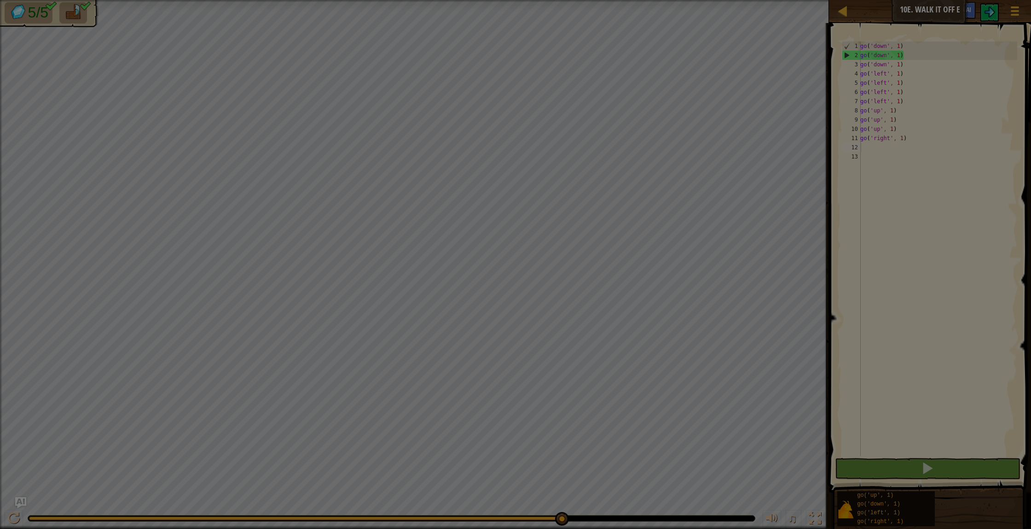
click at [561, 1] on body "Map Junior 10e. Walk It Off E Game Menu Ask AI 1 הההההההההההההההההההההההההההההה…" at bounding box center [515, 0] width 1031 height 1
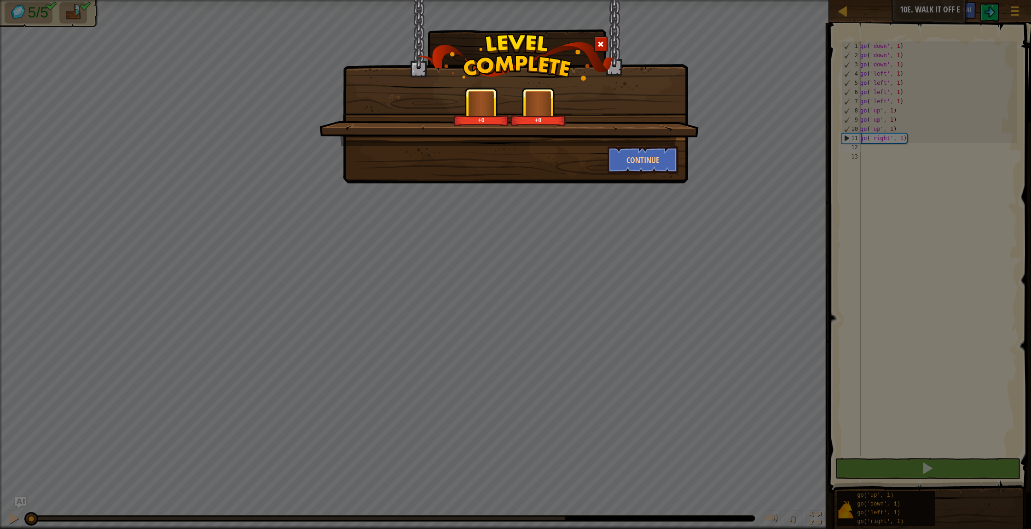
click at [603, 46] on span at bounding box center [601, 44] width 6 height 6
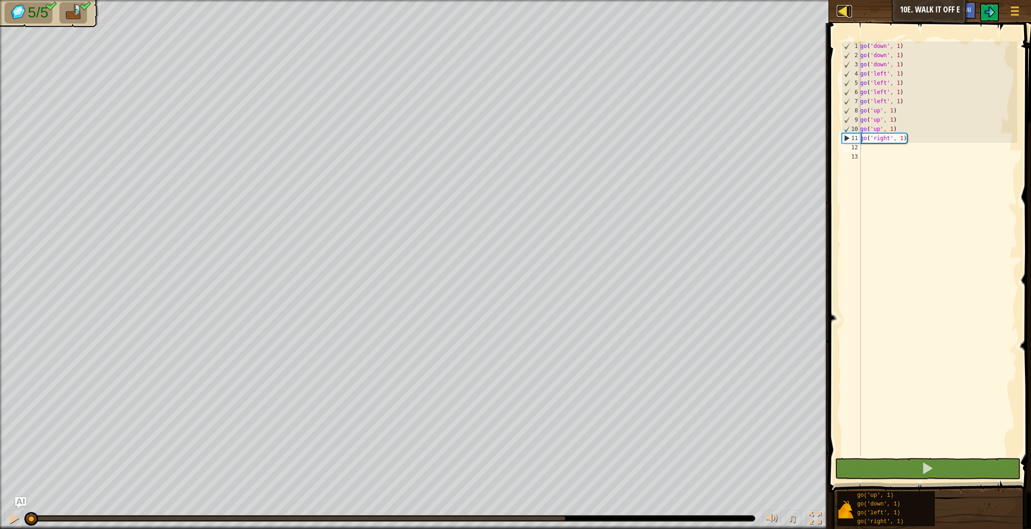
click at [843, 11] on div at bounding box center [843, 11] width 12 height 12
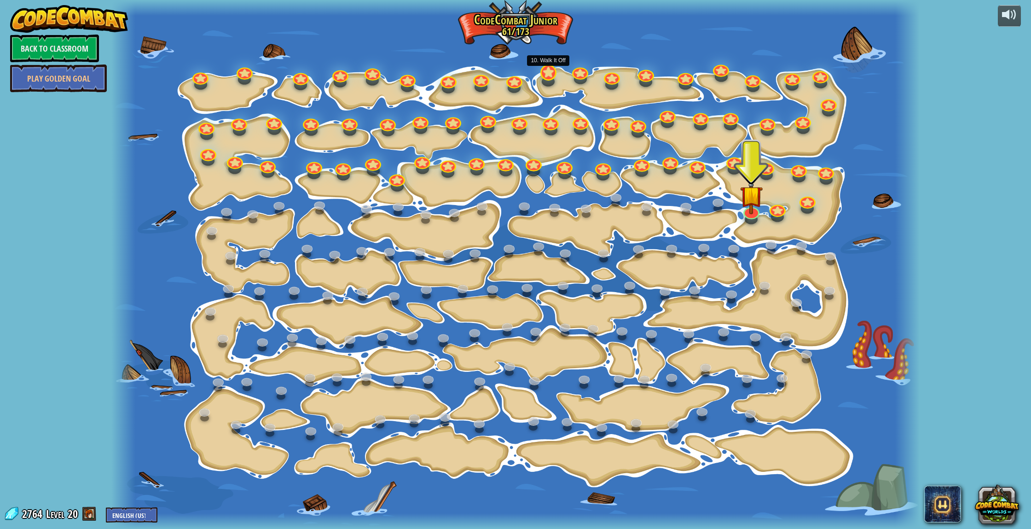
click at [551, 78] on div "15. Step Change Change step arguments. 15a. Step Change A (practice) 11. Go Sma…" at bounding box center [515, 264] width 808 height 529
click at [545, 78] on div at bounding box center [549, 72] width 16 height 16
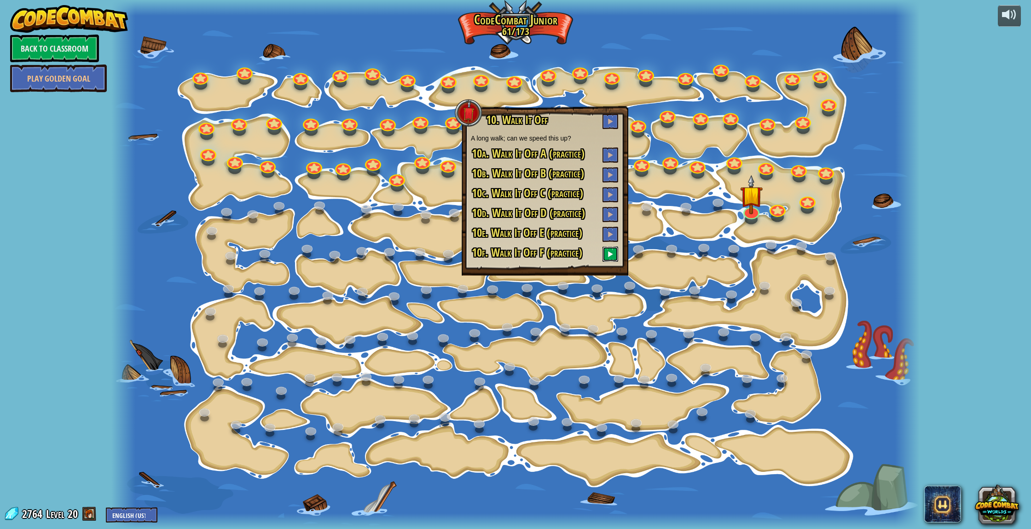
click at [608, 258] on button at bounding box center [611, 253] width 16 height 15
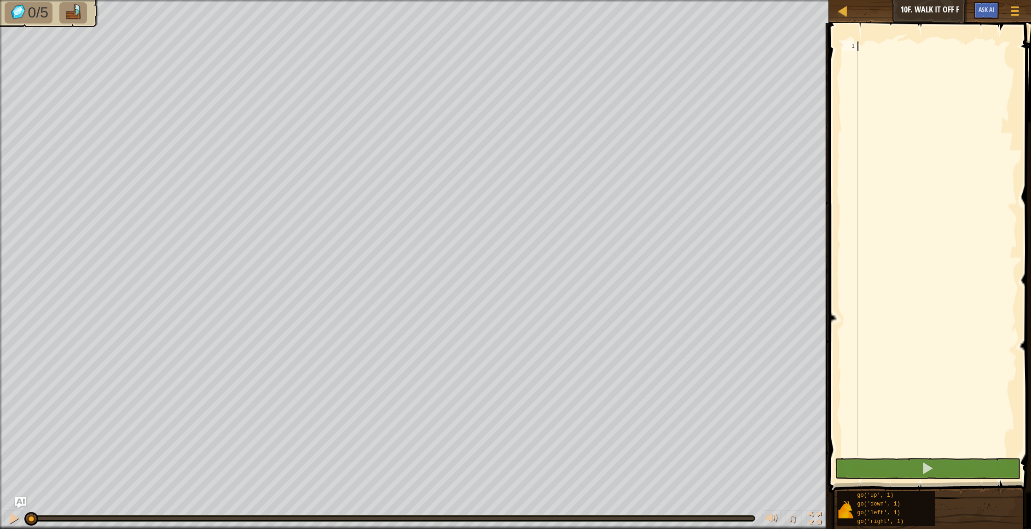
scroll to position [4, 0]
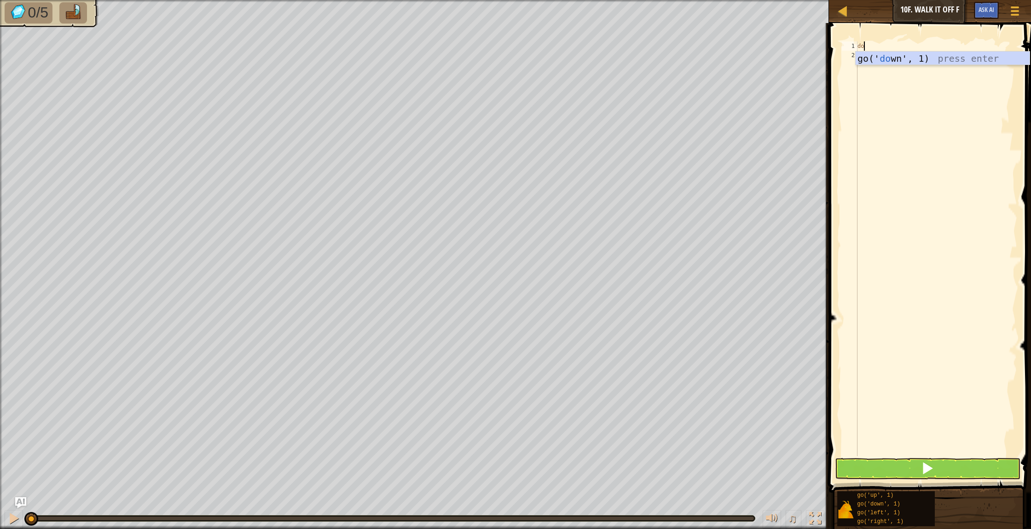
type textarea "down"
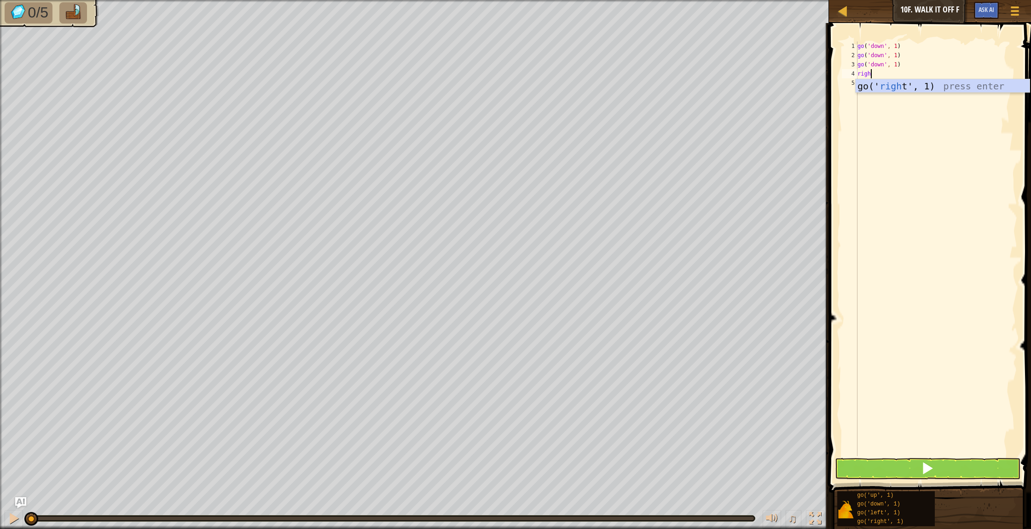
type textarea "right"
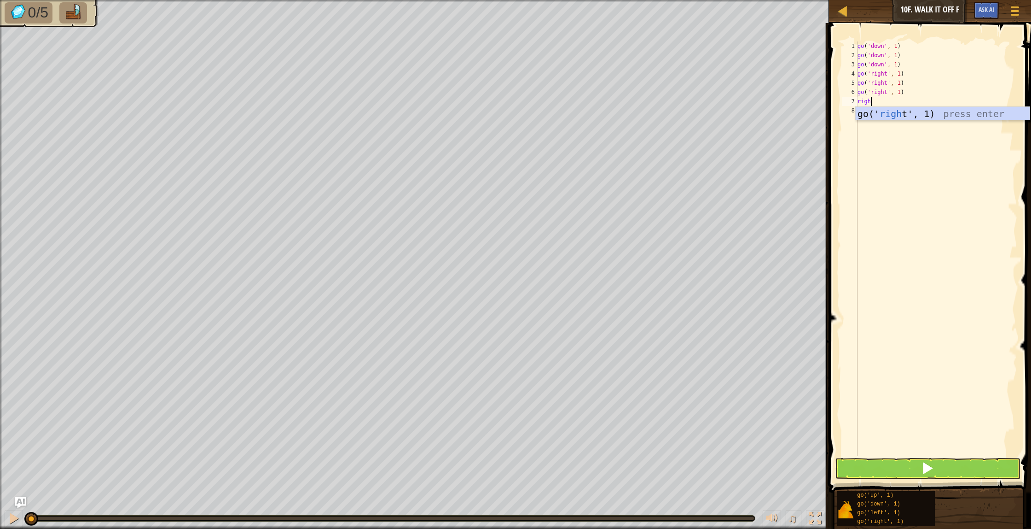
type textarea "right"
type textarea "up"
type textarea "l"
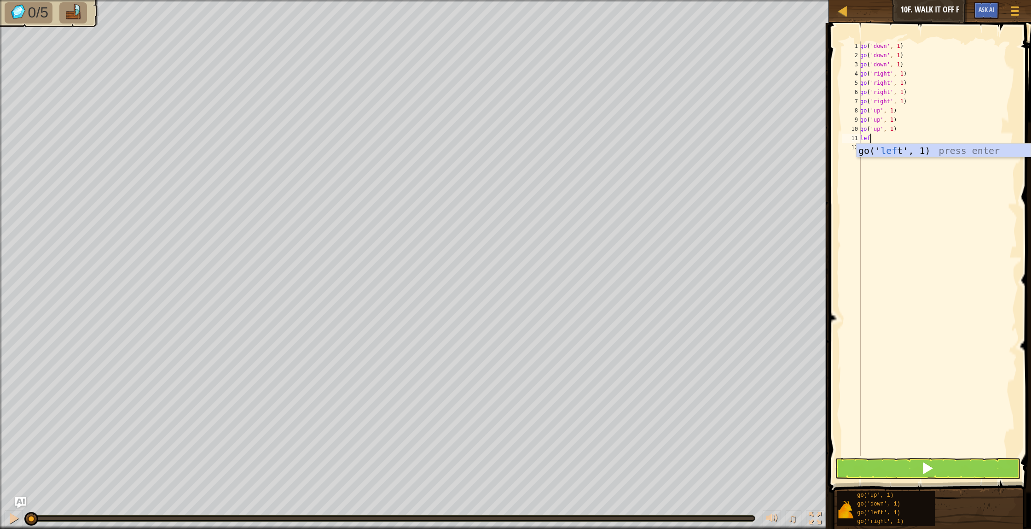
type textarea "left"
click at [864, 466] on button at bounding box center [928, 468] width 186 height 21
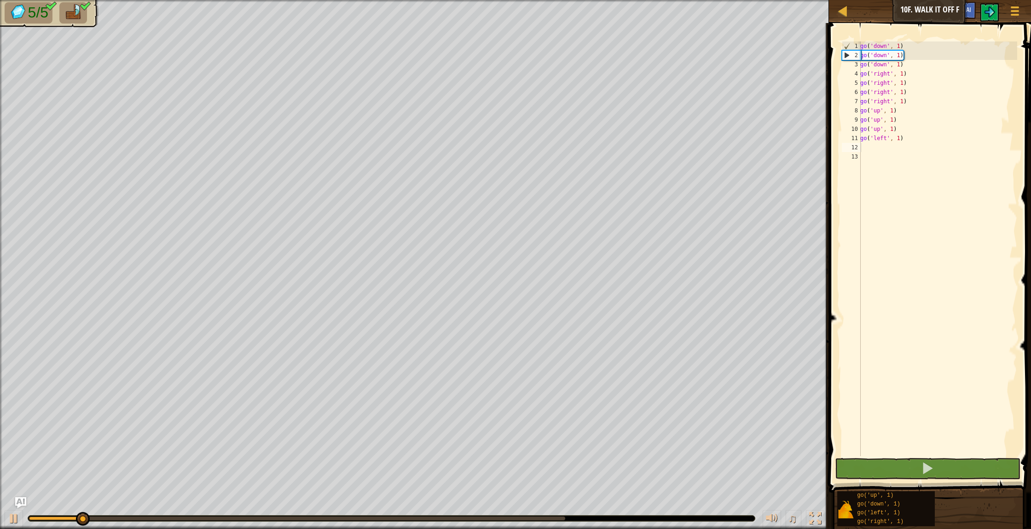
click at [564, 516] on div at bounding box center [391, 518] width 727 height 6
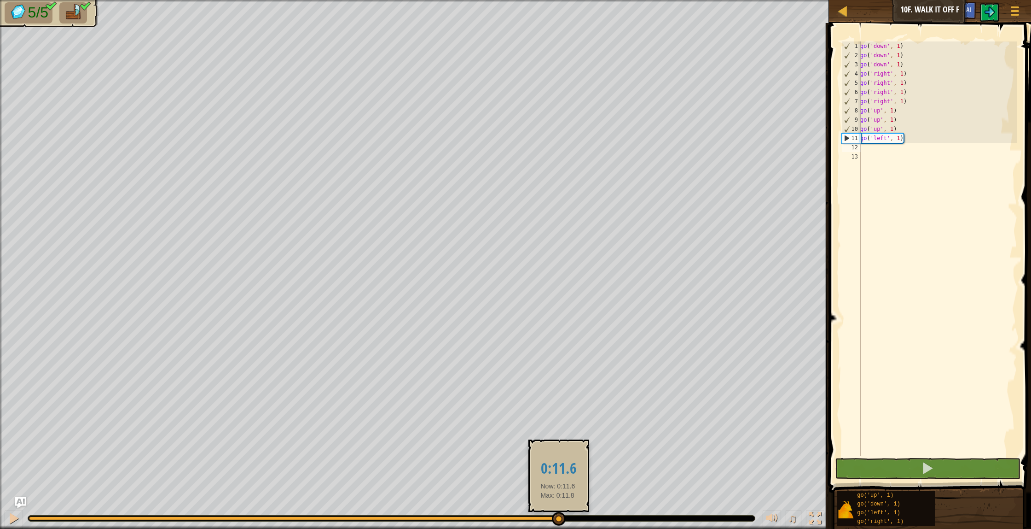
click at [561, 0] on body "Map Junior 10f. Walk It Off F Game Menu Ask AI 1 הההההההההההההההההההההההההההההה…" at bounding box center [515, 0] width 1031 height 0
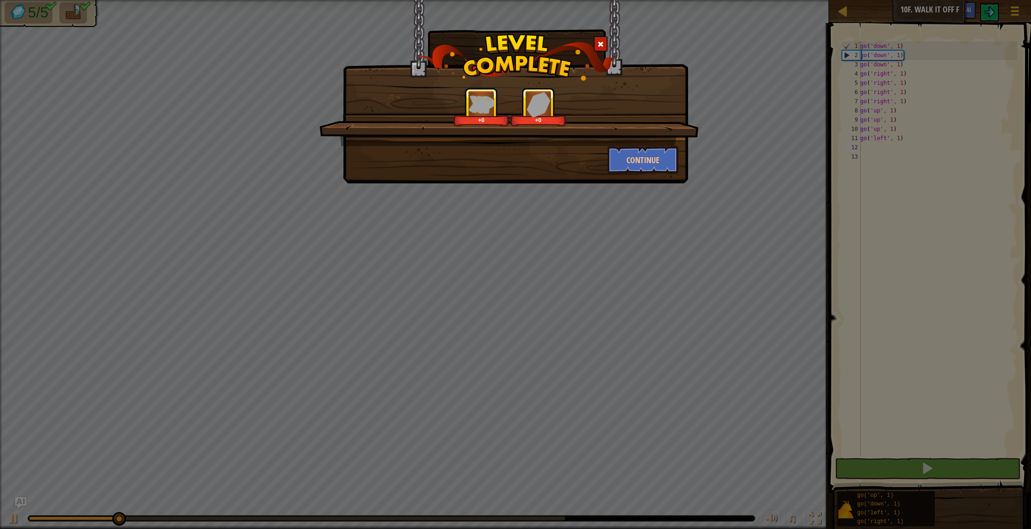
click at [605, 48] on div at bounding box center [601, 43] width 14 height 15
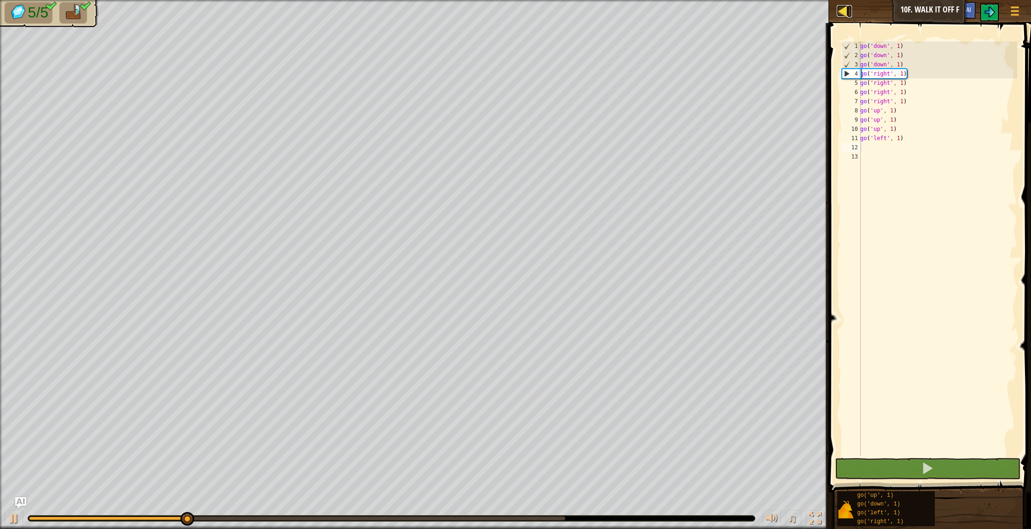
click at [841, 7] on div at bounding box center [843, 11] width 12 height 12
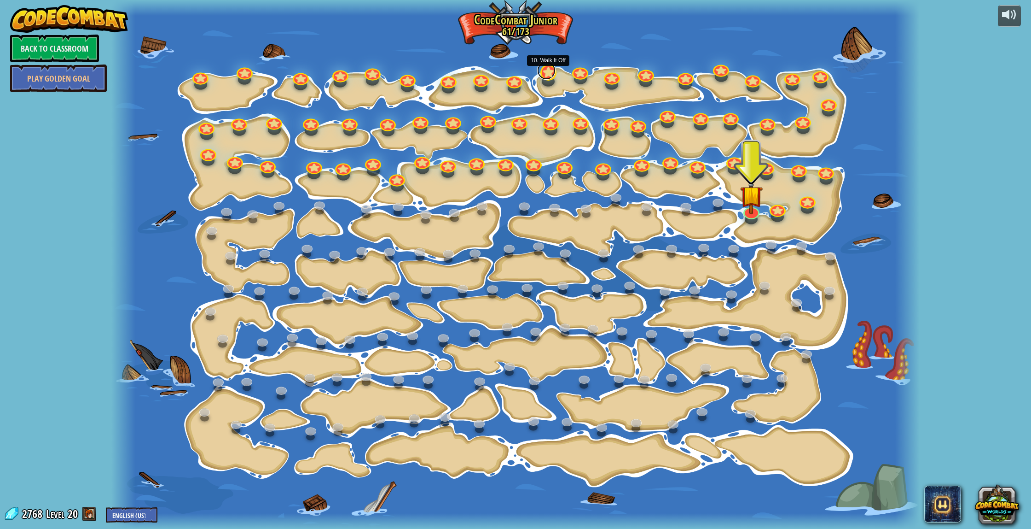
click at [548, 76] on link at bounding box center [546, 70] width 18 height 18
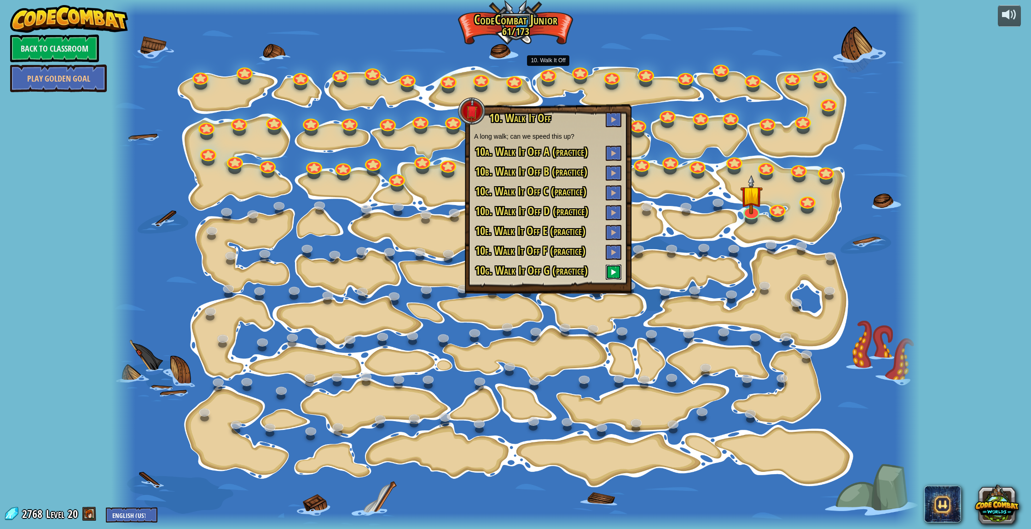
click at [611, 274] on span at bounding box center [614, 271] width 6 height 6
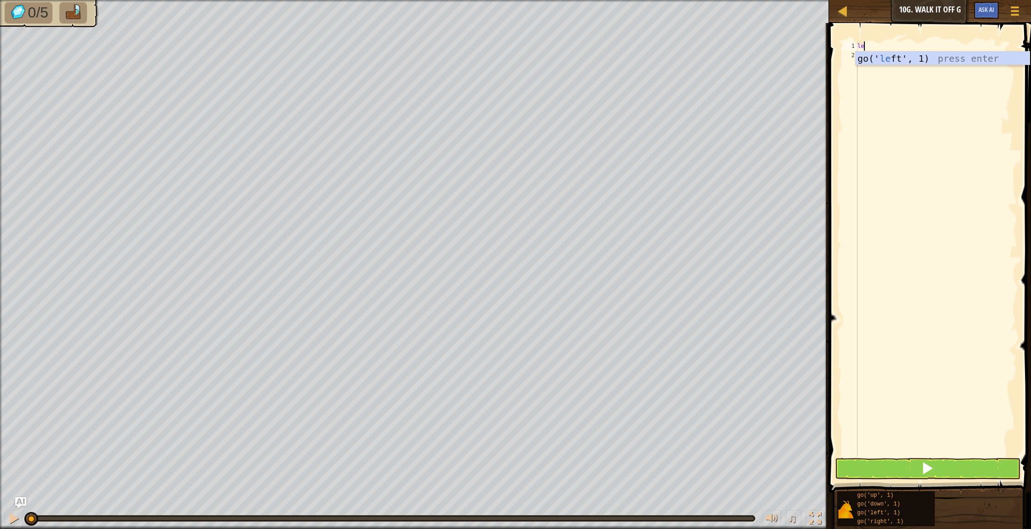
scroll to position [4, 0]
type textarea "l"
type textarea "right"
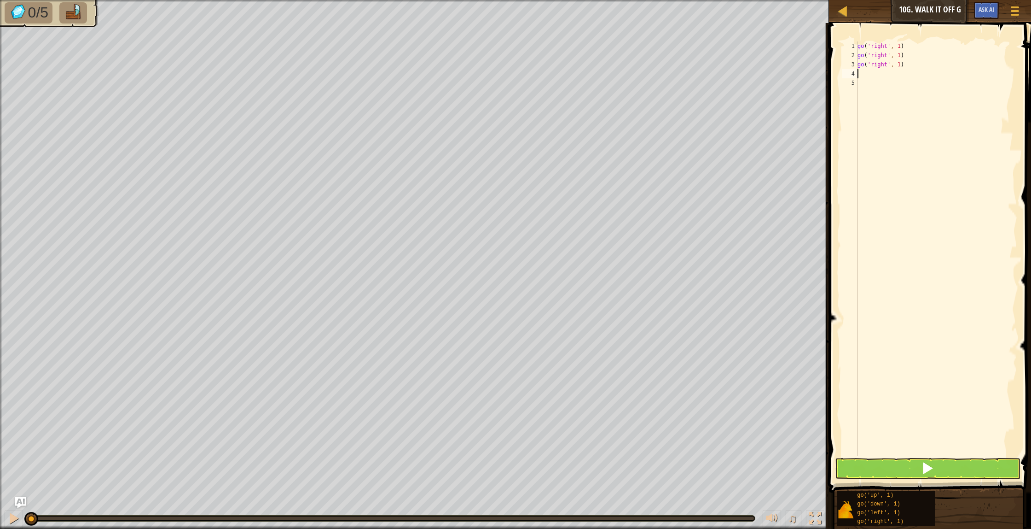
type textarea "up"
type textarea "left"
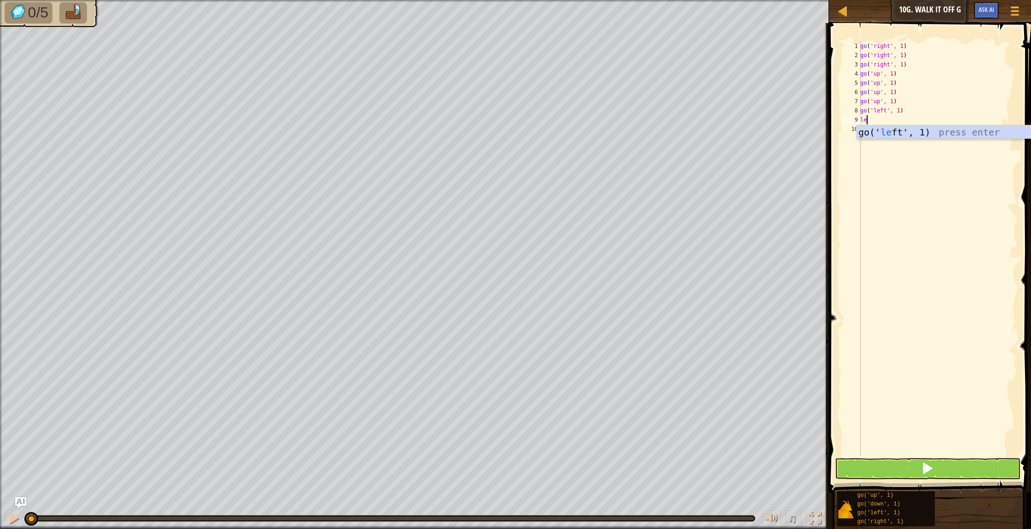
type textarea "lef"
type textarea "le"
type textarea "do"
click at [854, 465] on button at bounding box center [928, 468] width 186 height 21
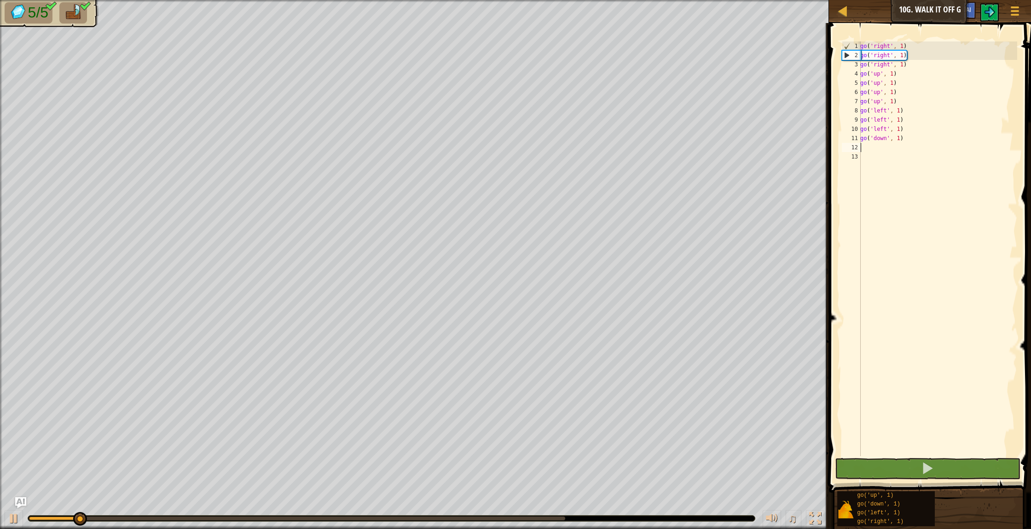
click at [565, 0] on body "Map Junior 10g. Walk It Off G Game Menu Ask AI 1 הההההההההההההההההההההההההההההה…" at bounding box center [515, 0] width 1031 height 0
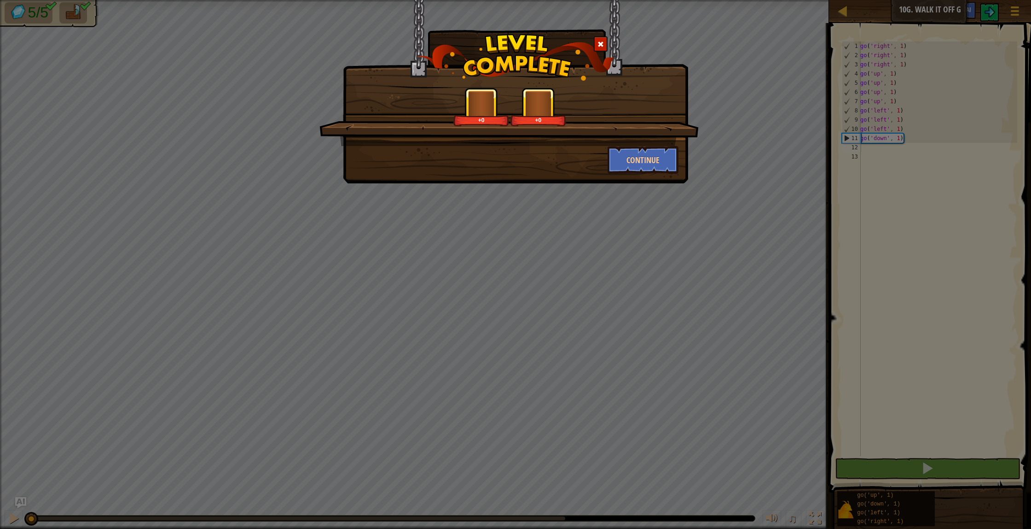
click at [603, 43] on span at bounding box center [601, 44] width 6 height 6
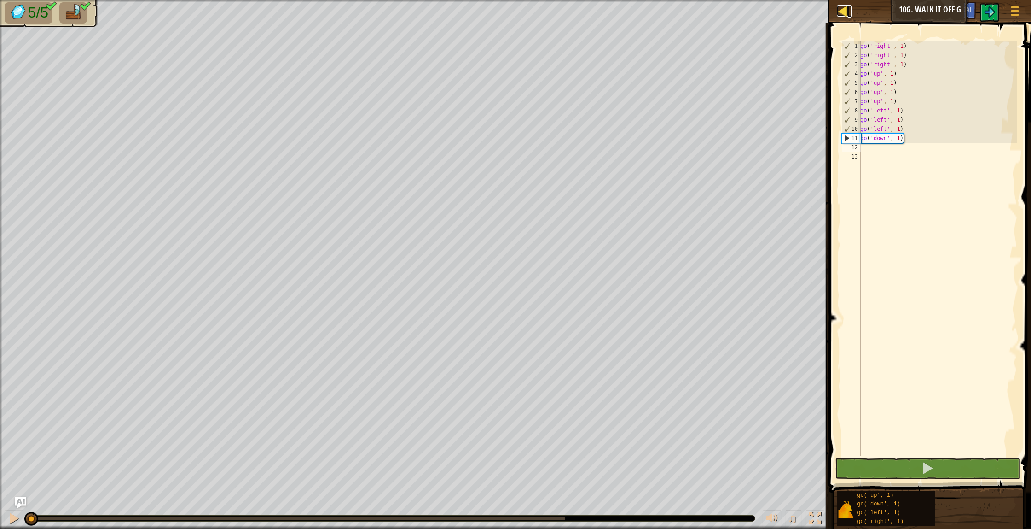
click at [840, 6] on div at bounding box center [843, 11] width 12 height 12
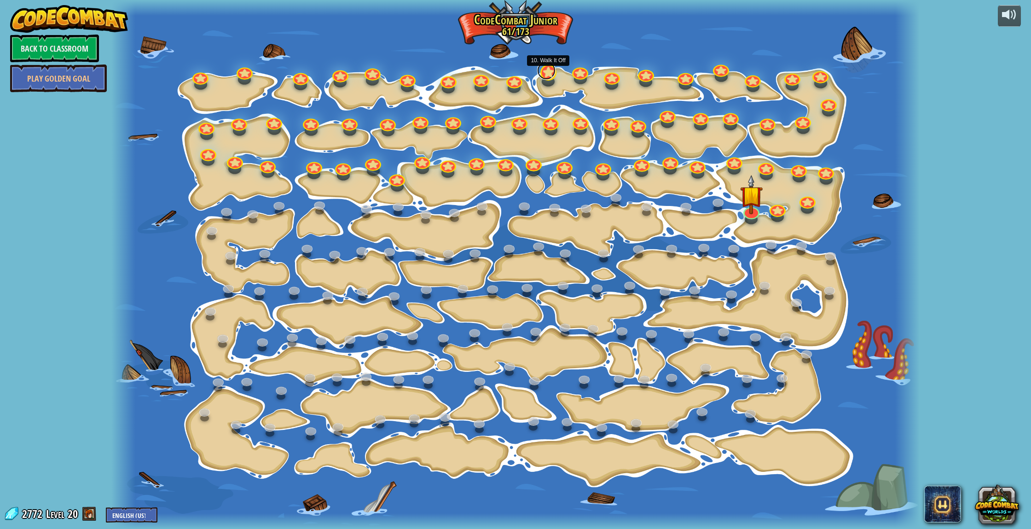
click at [549, 76] on link at bounding box center [546, 70] width 18 height 18
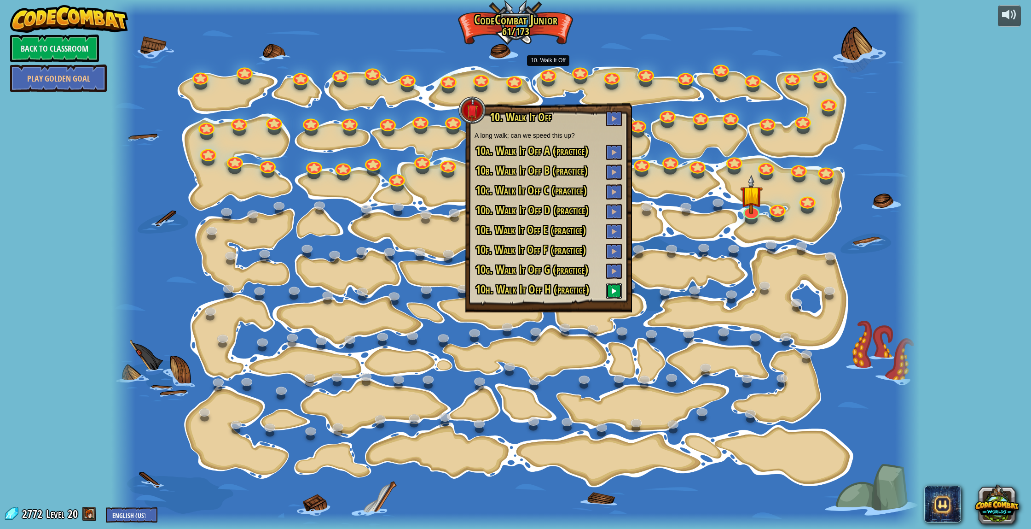
click at [612, 293] on span at bounding box center [614, 290] width 6 height 6
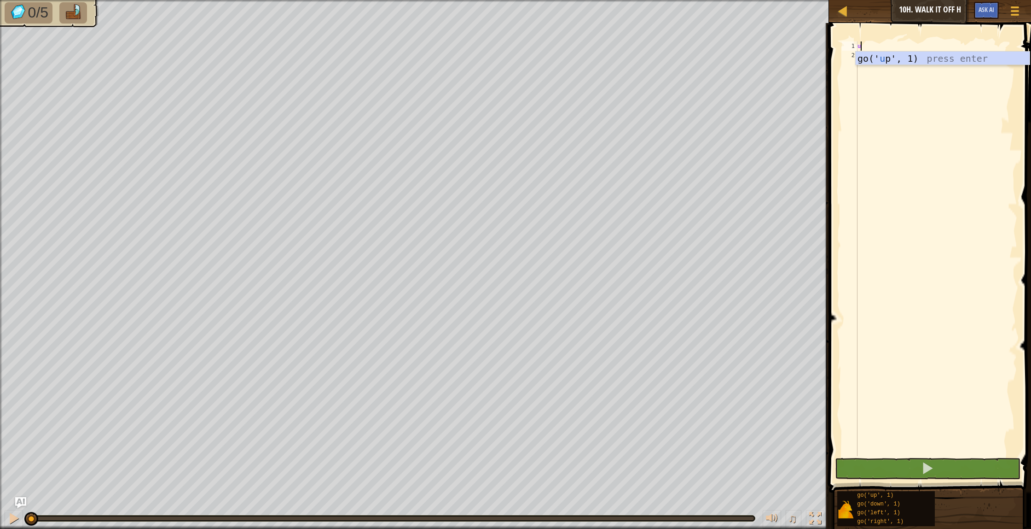
type textarea "up"
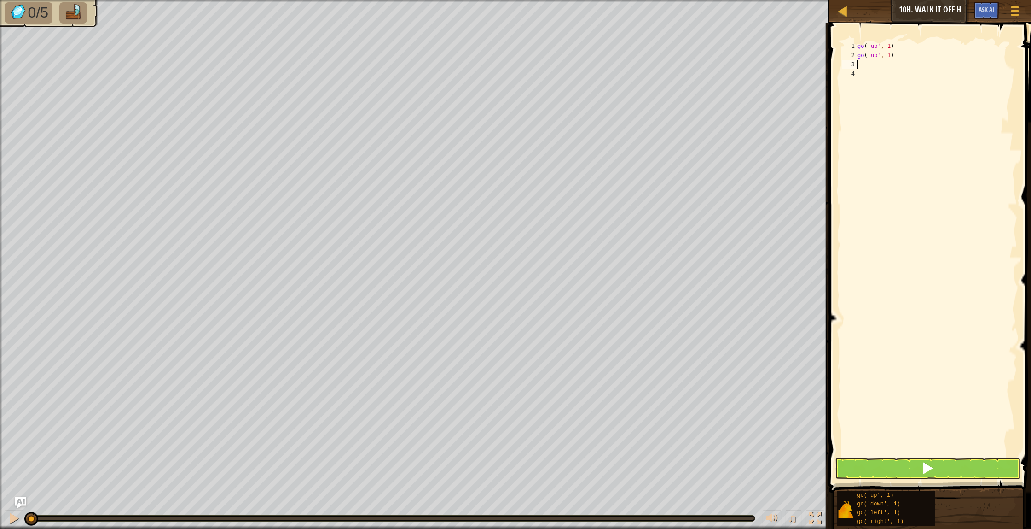
type textarea "u"
type textarea "g"
type textarea "r"
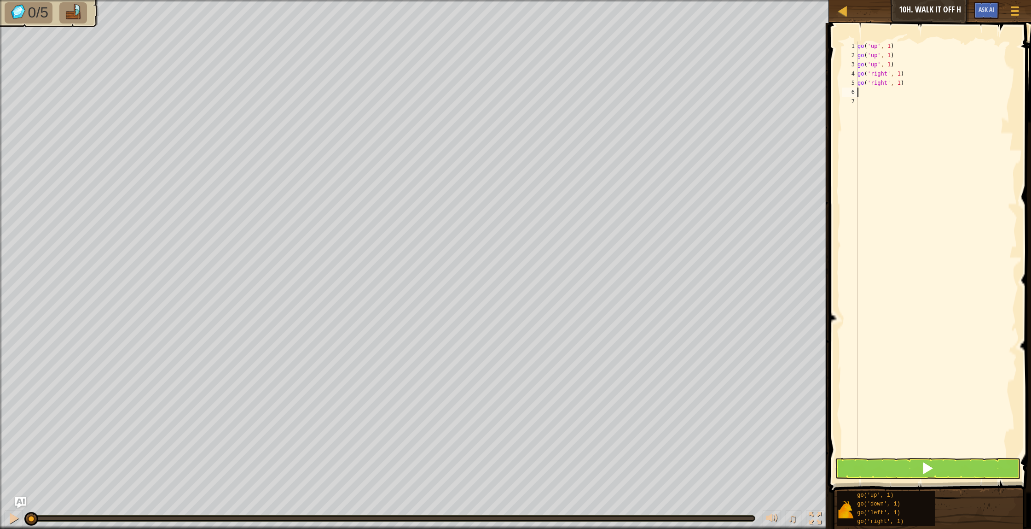
type textarea "r"
type textarea "d"
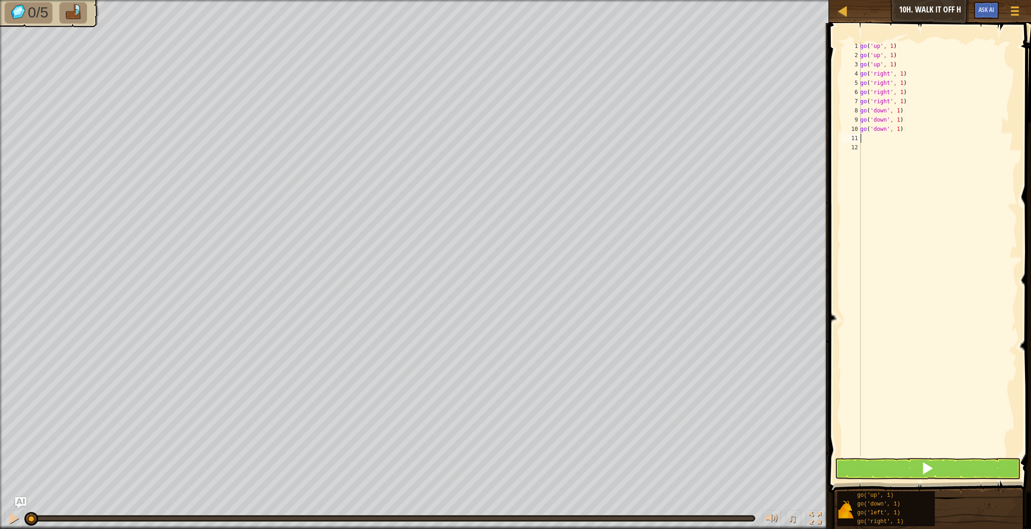
type textarea "r"
click at [844, 460] on button at bounding box center [928, 468] width 186 height 21
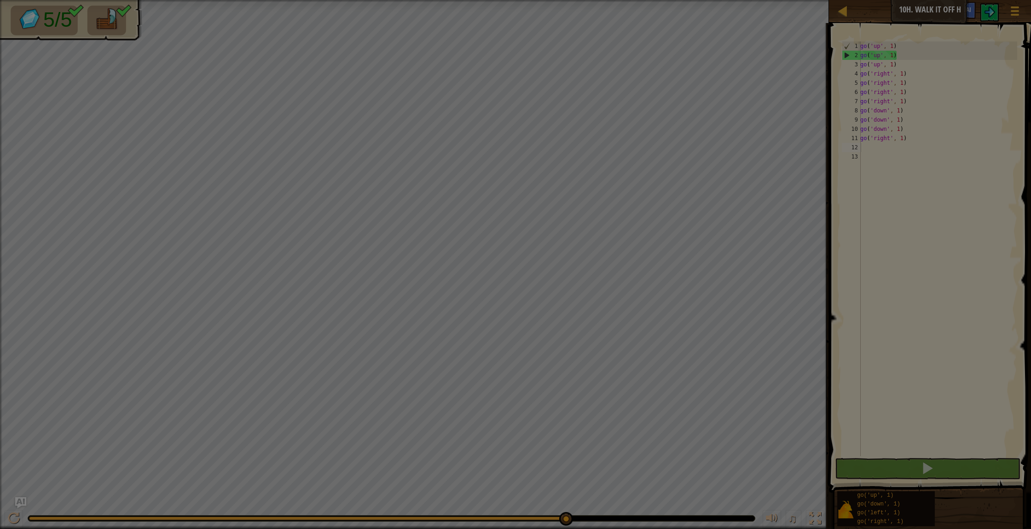
click at [565, 1] on body "Map Junior 10h. Walk It Off H Game Menu Ask AI 1 הההההההההההההההההההההההההההההה…" at bounding box center [515, 0] width 1031 height 1
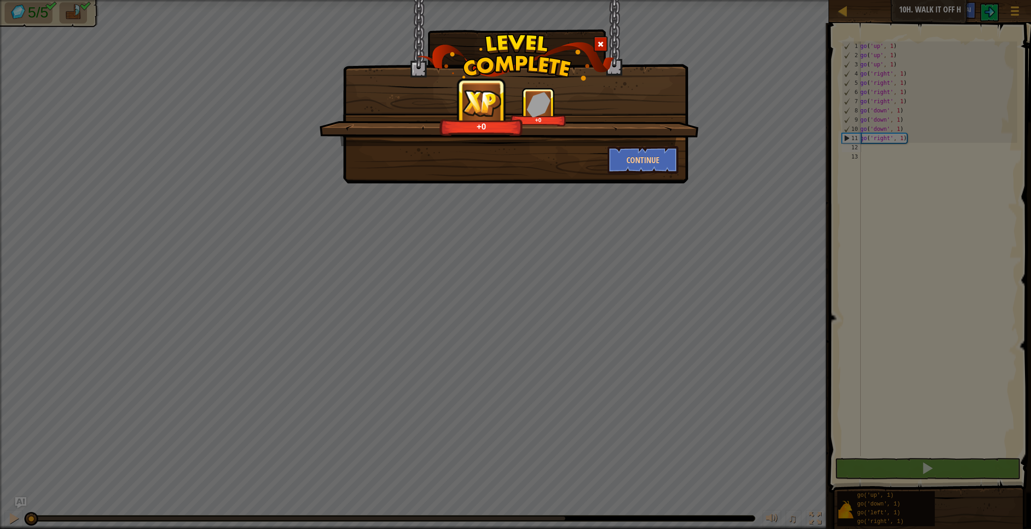
click at [602, 46] on span at bounding box center [601, 44] width 6 height 6
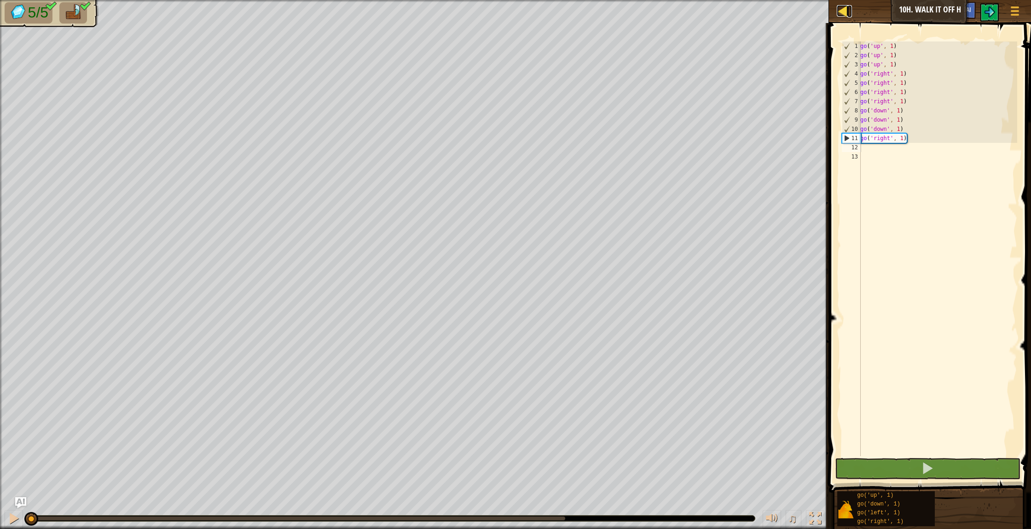
click at [839, 10] on div at bounding box center [843, 11] width 12 height 12
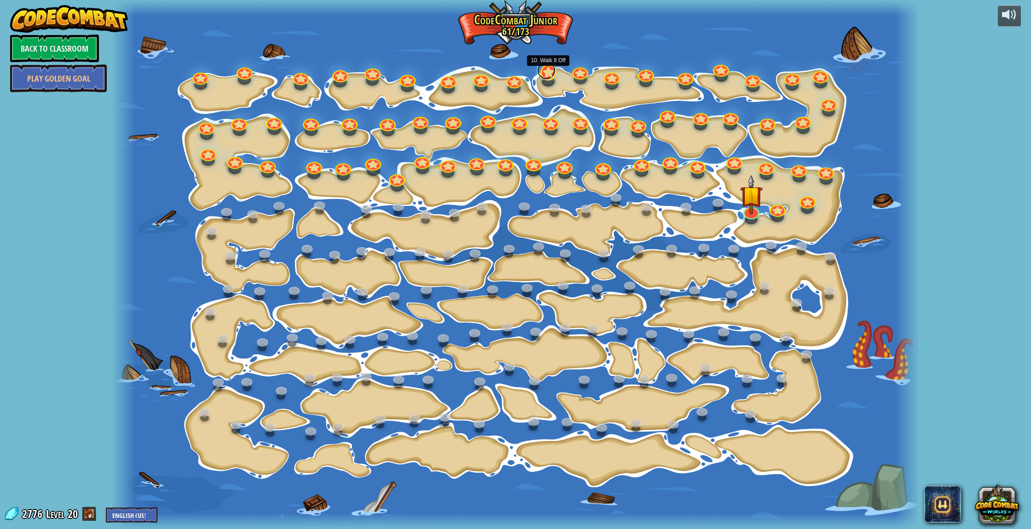
click at [545, 73] on link at bounding box center [546, 70] width 18 height 18
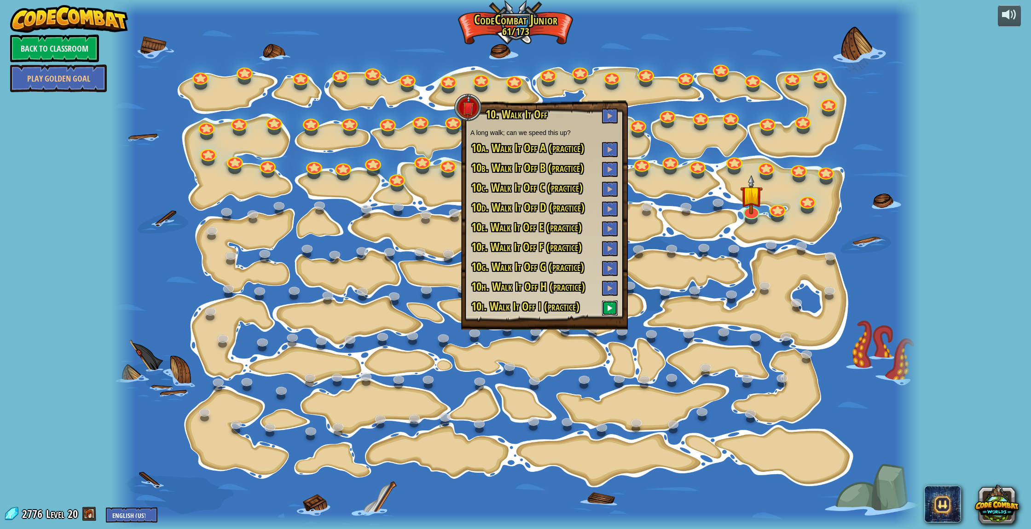
click at [607, 308] on button at bounding box center [610, 307] width 16 height 15
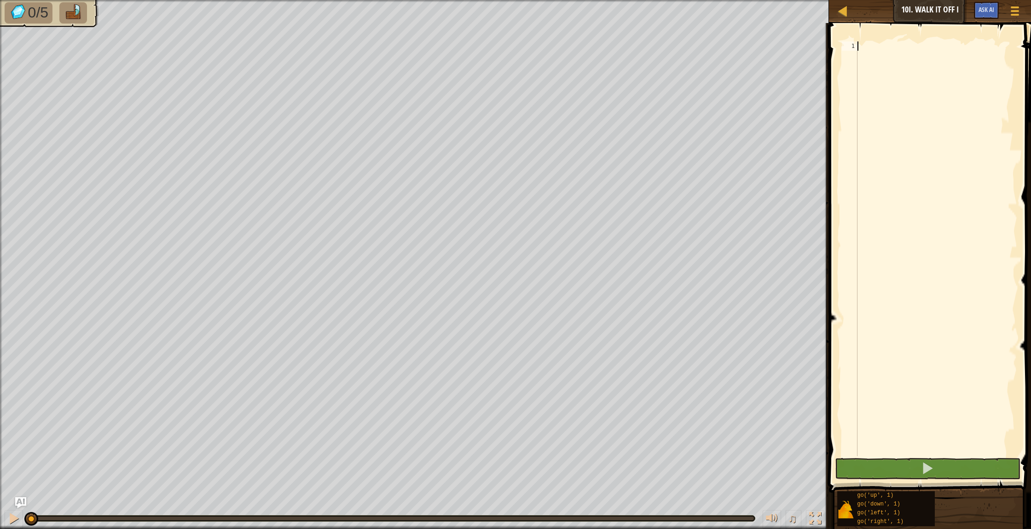
type textarea "d"
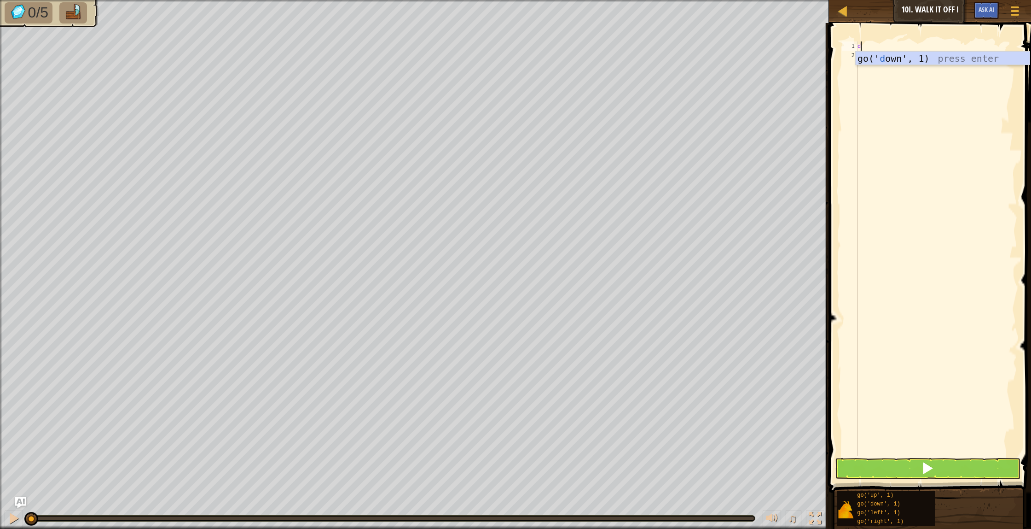
scroll to position [4, 0]
type textarea "d"
type textarea "l"
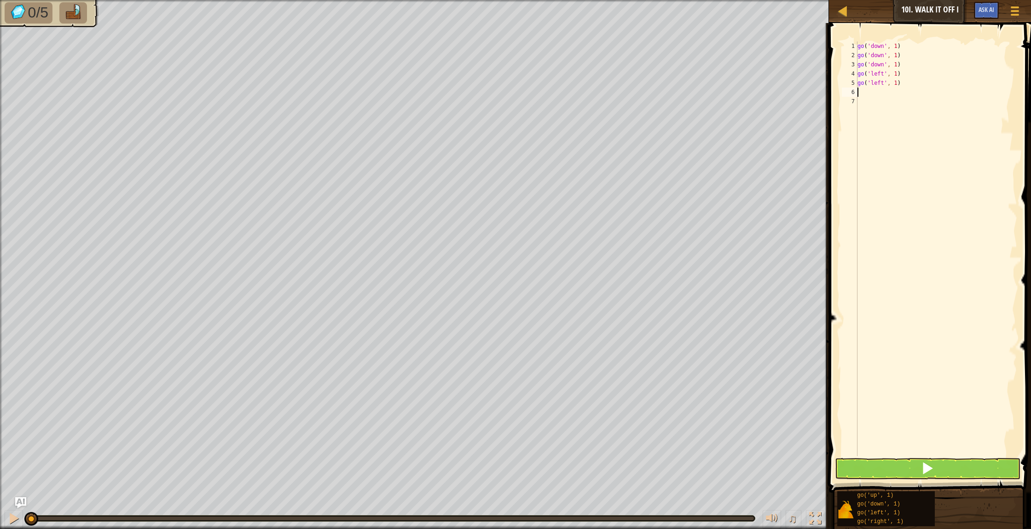
type textarea "l"
type textarea "u"
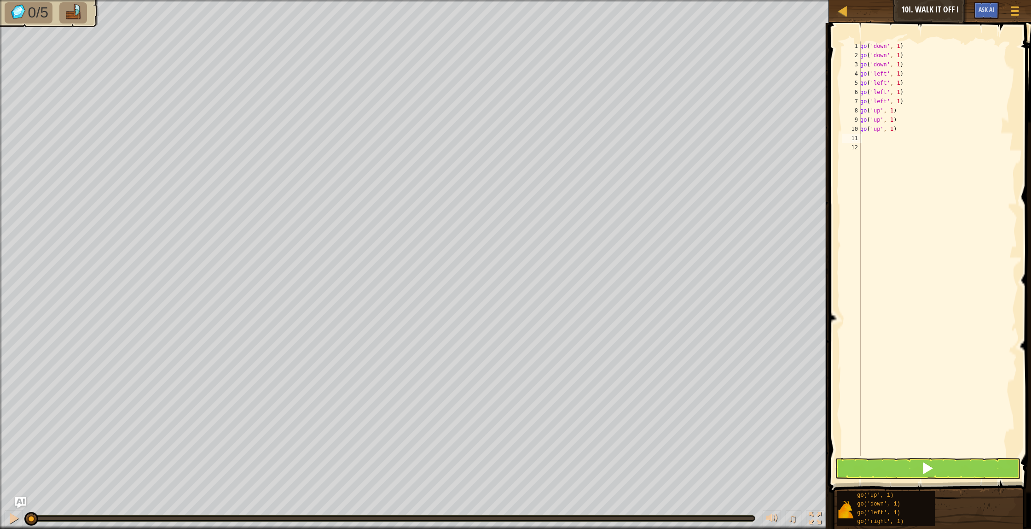
type textarea "l"
click at [864, 474] on button at bounding box center [928, 468] width 186 height 21
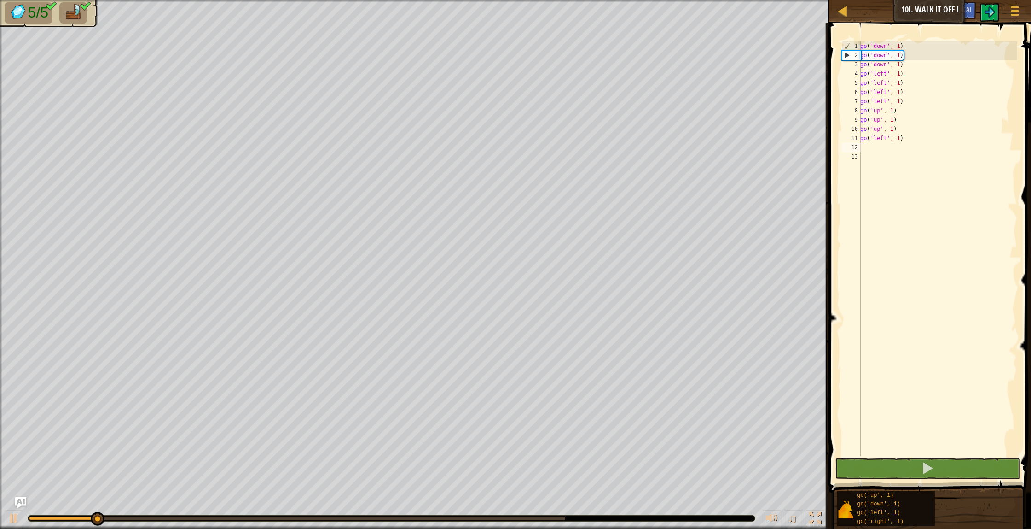
click at [564, 520] on div at bounding box center [391, 518] width 727 height 6
click at [563, 0] on body "Map Junior 10i. Walk It Off I Game Menu Ask AI 1 הההההההההההההההההההההההההההההה…" at bounding box center [515, 0] width 1031 height 0
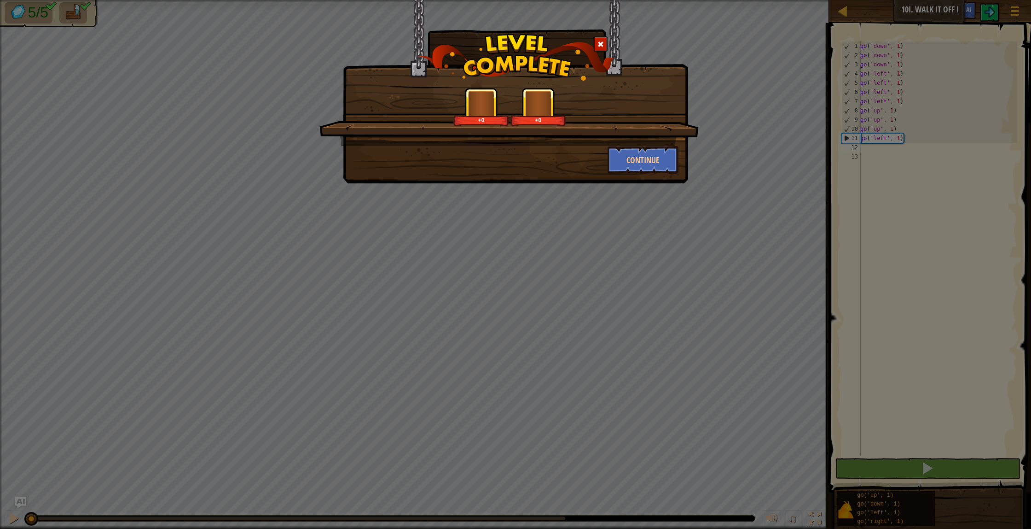
click at [597, 44] on div at bounding box center [601, 43] width 14 height 15
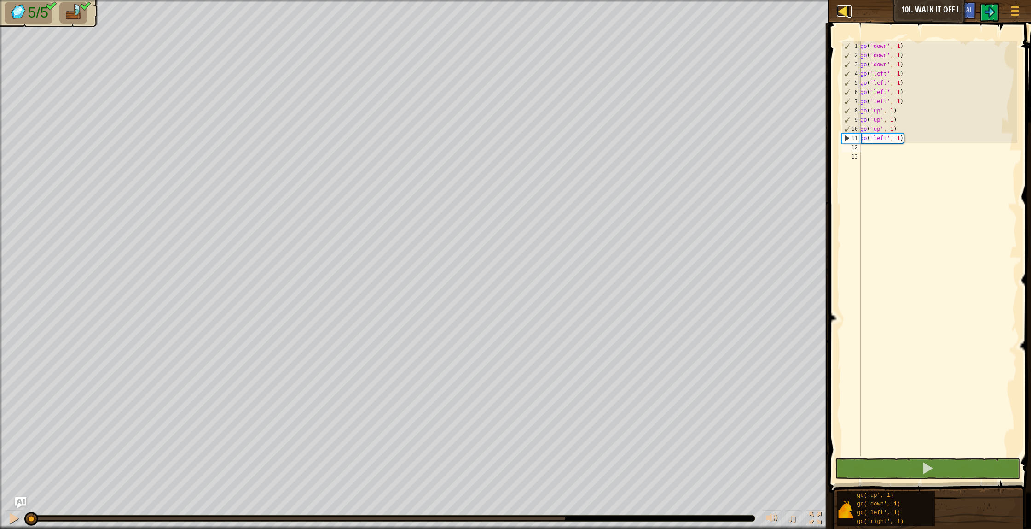
click at [842, 7] on div at bounding box center [843, 11] width 12 height 12
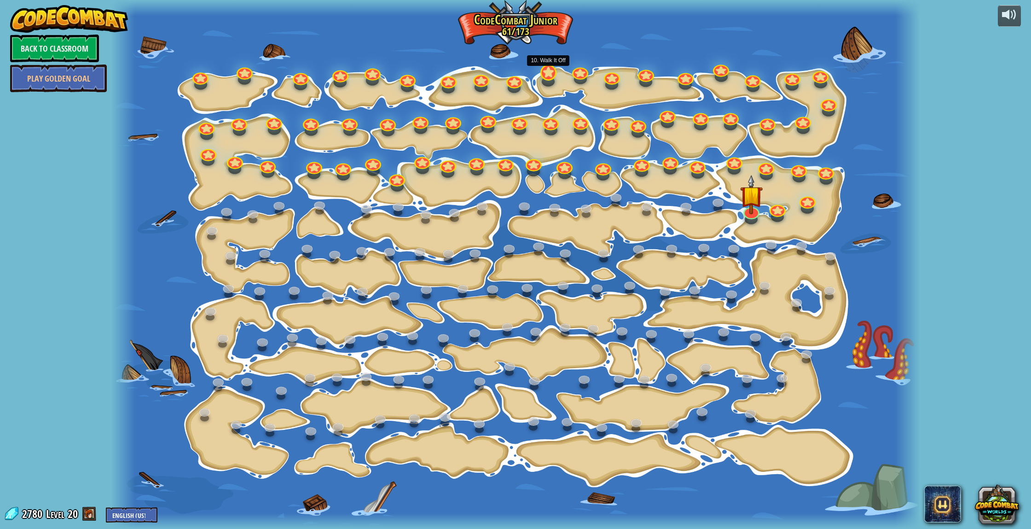
click at [552, 79] on div "15. Step Change Change step arguments. 15a. Step Change A (practice) 11. Go Sma…" at bounding box center [515, 264] width 808 height 529
click at [547, 76] on link at bounding box center [546, 70] width 18 height 18
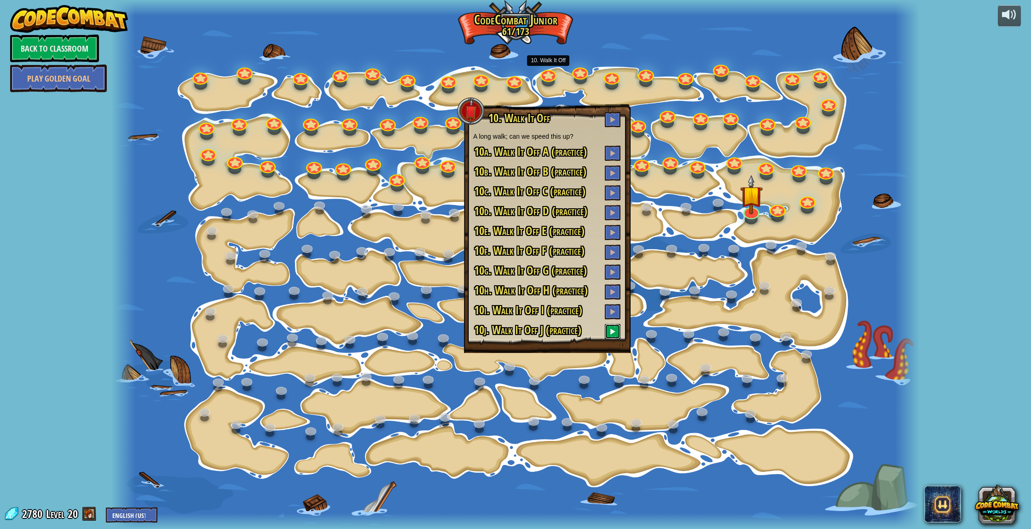
click at [616, 335] on button at bounding box center [613, 331] width 16 height 15
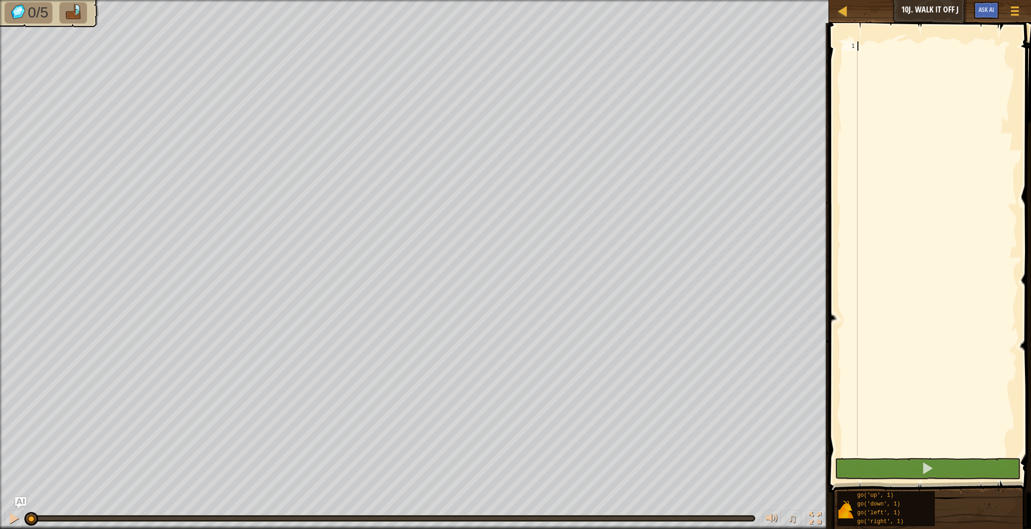
type textarea "up"
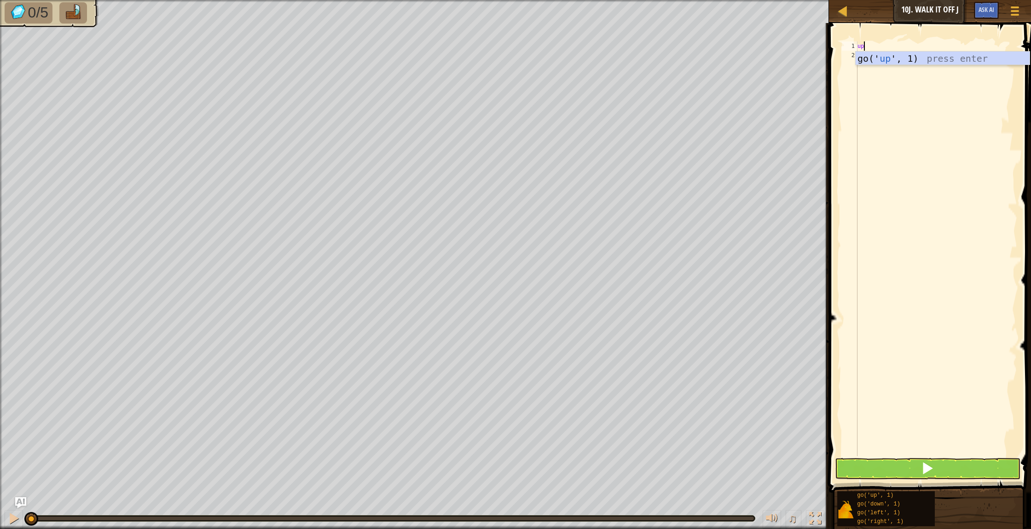
scroll to position [4, 0]
type textarea "up"
type textarea "r"
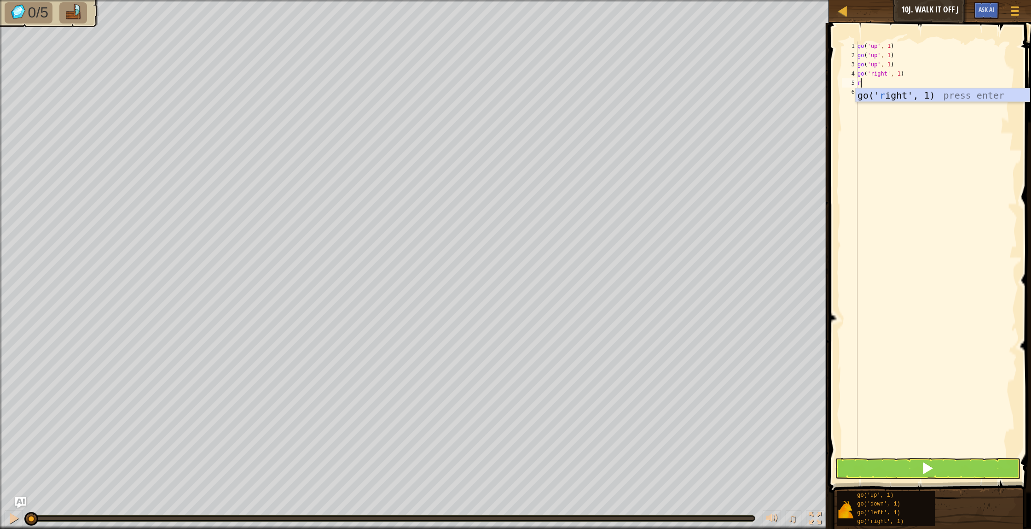
type textarea "r"
type textarea "u"
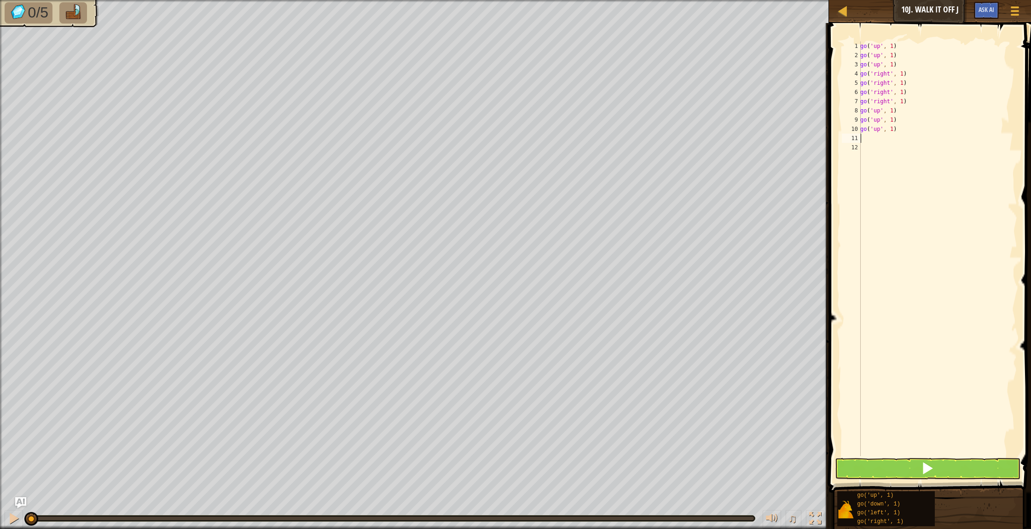
type textarea "l"
drag, startPoint x: 920, startPoint y: 484, endPoint x: 908, endPoint y: 473, distance: 16.9
click at [901, 458] on button at bounding box center [928, 468] width 186 height 21
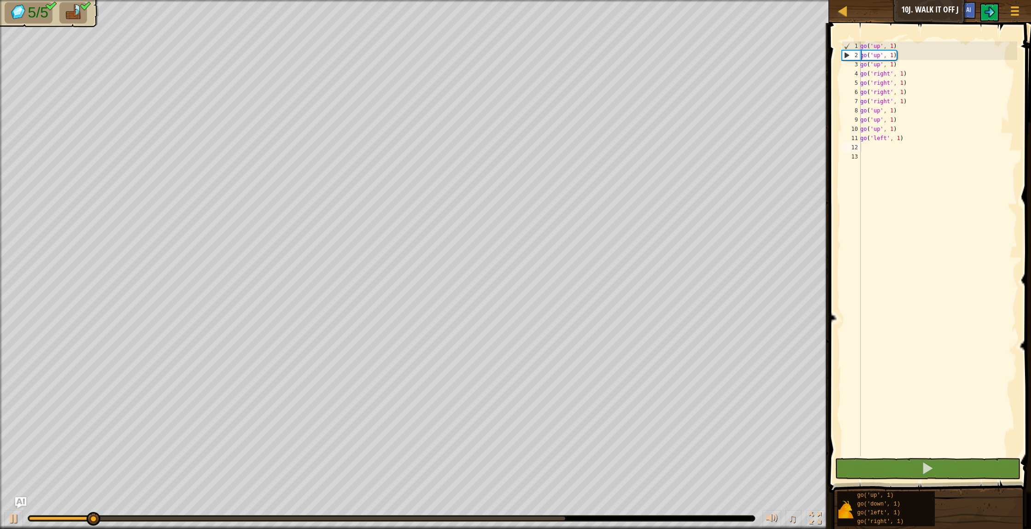
drag, startPoint x: 567, startPoint y: 517, endPoint x: 562, endPoint y: 518, distance: 5.6
click at [567, 517] on div at bounding box center [391, 518] width 727 height 6
click at [562, 0] on body "Map Junior 10j. Walk It Off J Game Menu Ask AI 1 הההההההההההההההההההההההההההההה…" at bounding box center [515, 0] width 1031 height 0
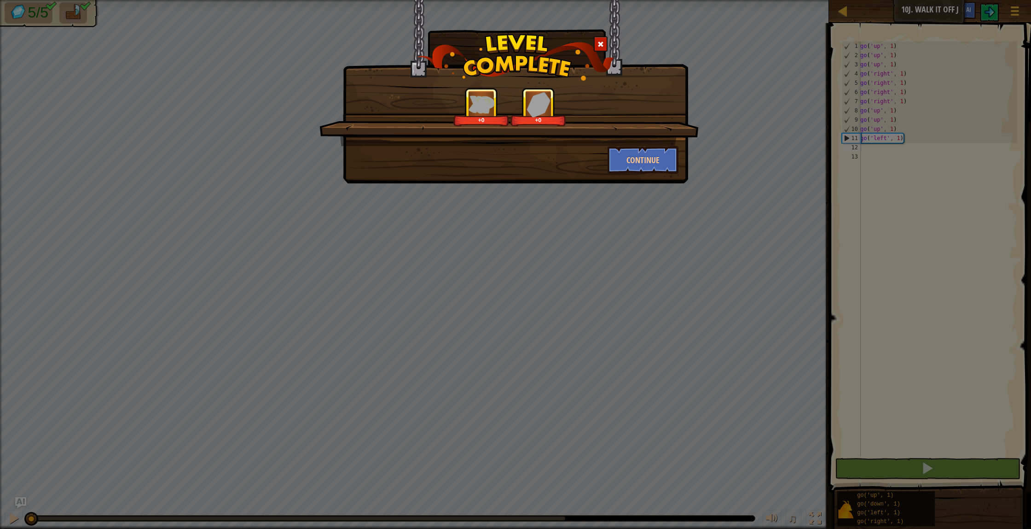
drag, startPoint x: 603, startPoint y: 43, endPoint x: 615, endPoint y: 46, distance: 12.3
click at [607, 43] on div at bounding box center [601, 43] width 14 height 15
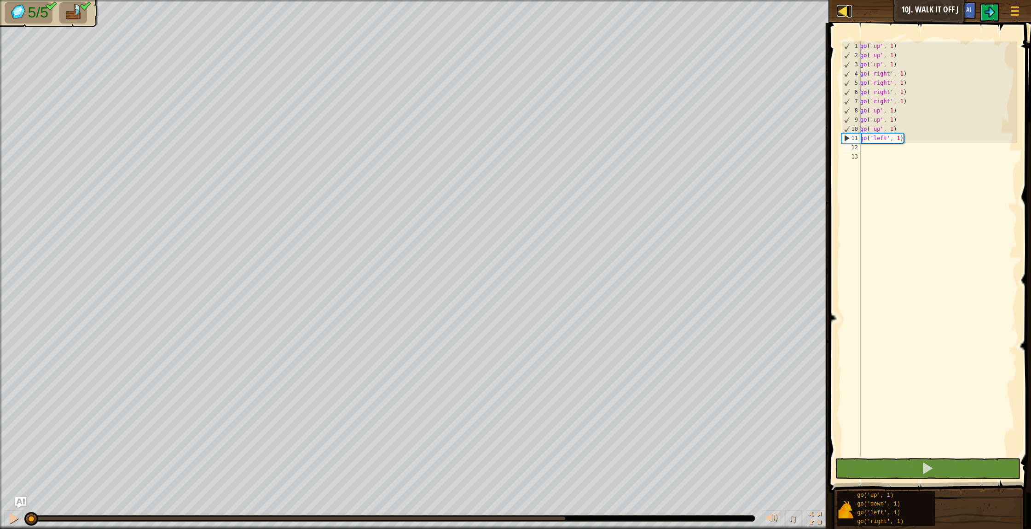
click at [845, 8] on div at bounding box center [843, 11] width 12 height 12
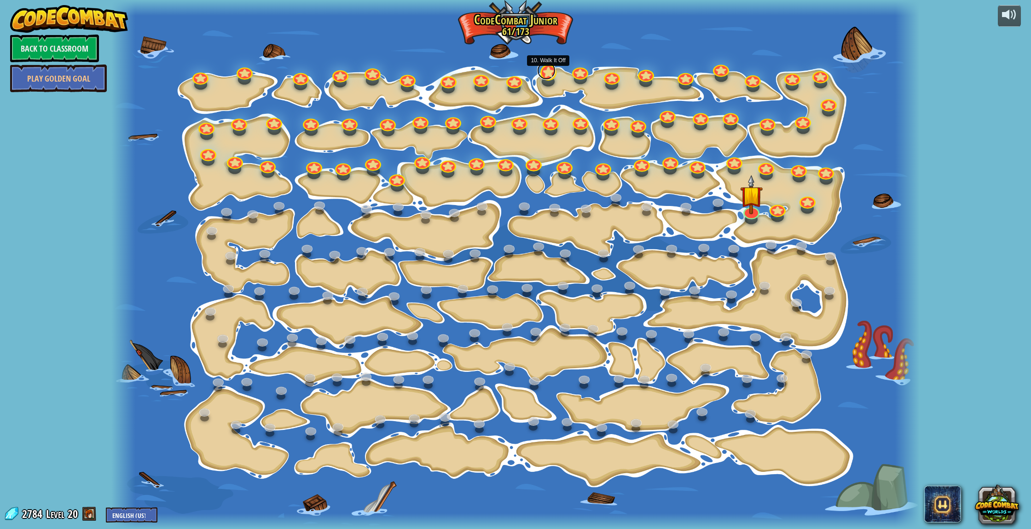
click at [552, 69] on link at bounding box center [546, 70] width 18 height 18
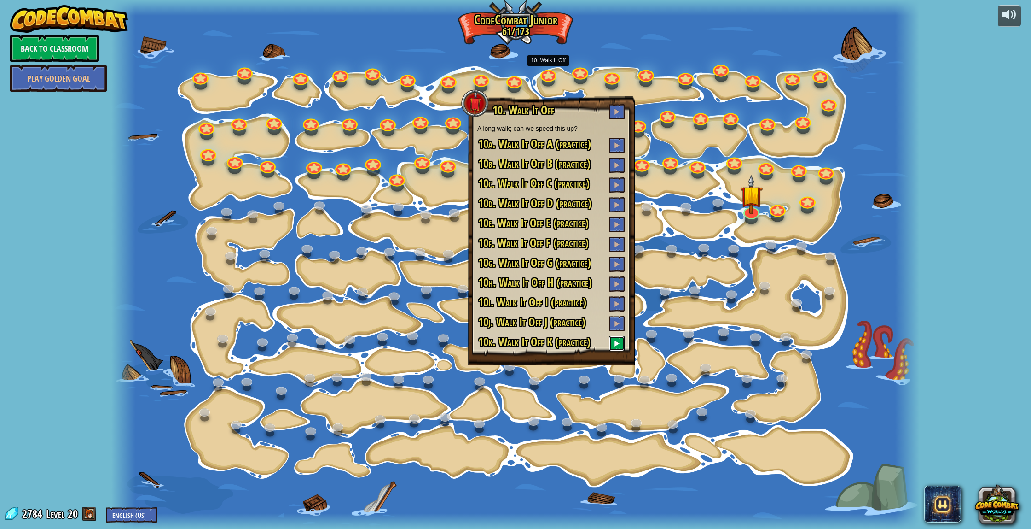
click at [613, 344] on button at bounding box center [617, 343] width 16 height 15
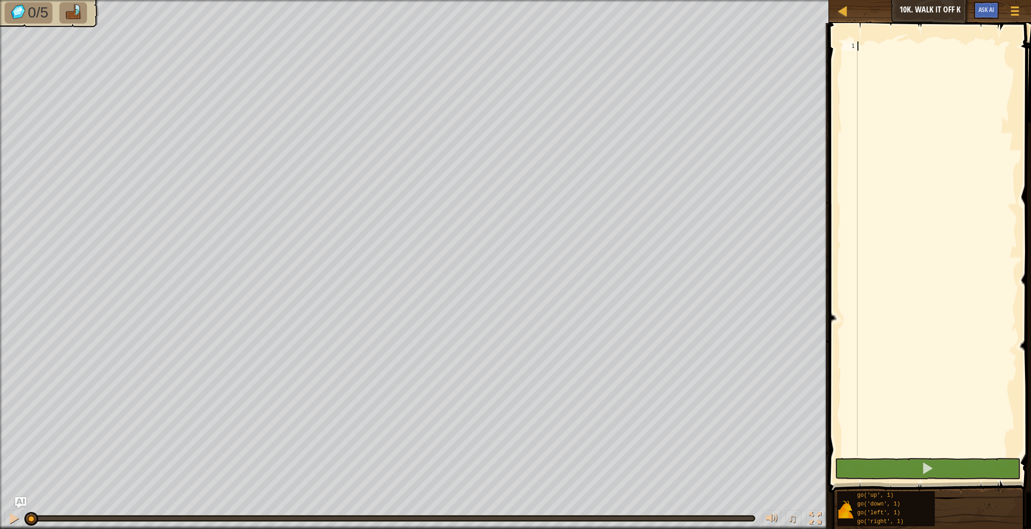
type textarea "l"
type textarea "u"
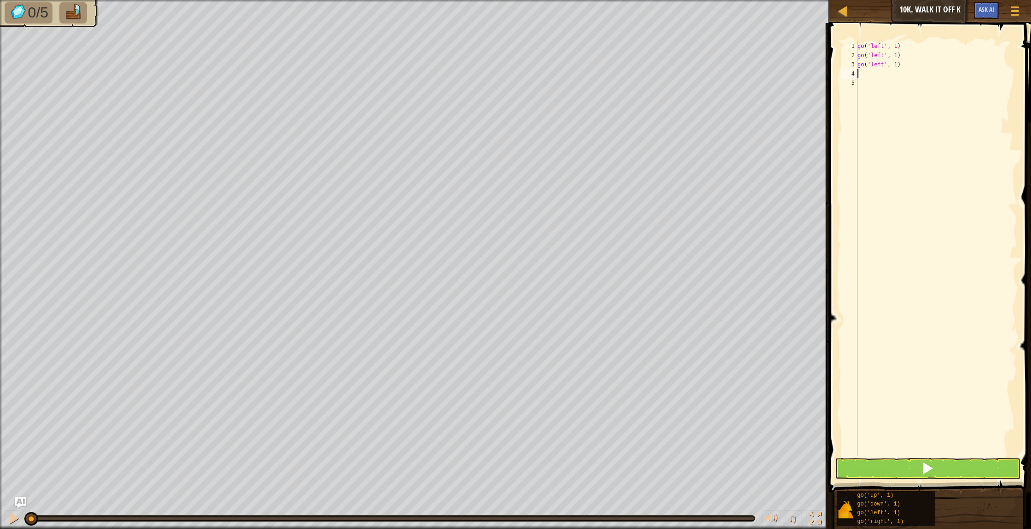
type textarea "u"
type textarea "l"
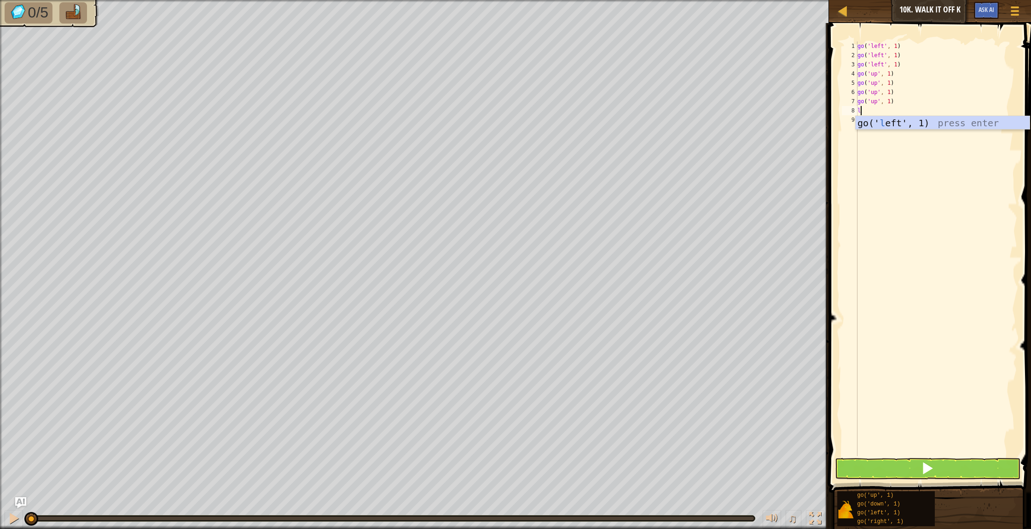
type textarea "l"
type textarea "d"
click at [842, 465] on button at bounding box center [928, 468] width 186 height 21
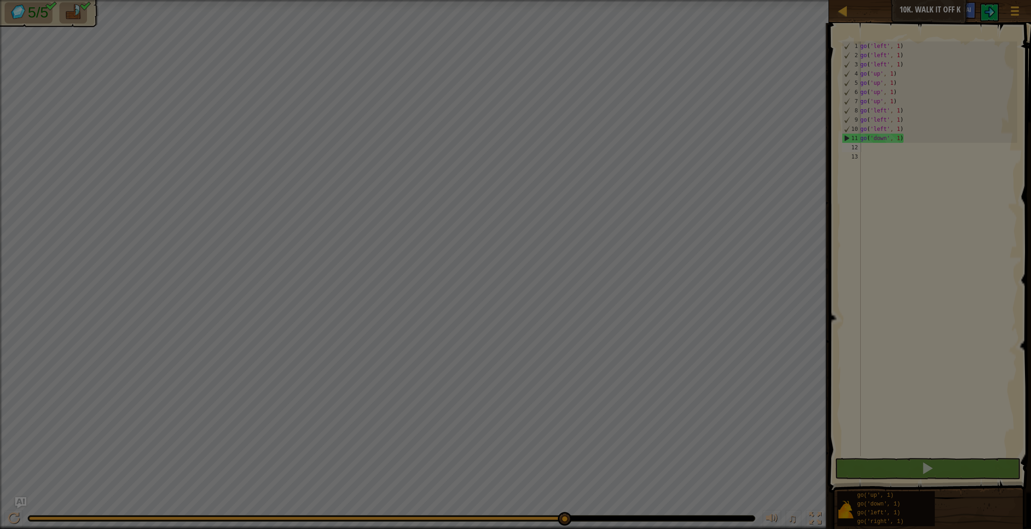
click at [564, 1] on body "Map Junior 10k. Walk It Off K Game Menu Ask AI 1 הההההההההההההההההההההההההההההה…" at bounding box center [515, 0] width 1031 height 1
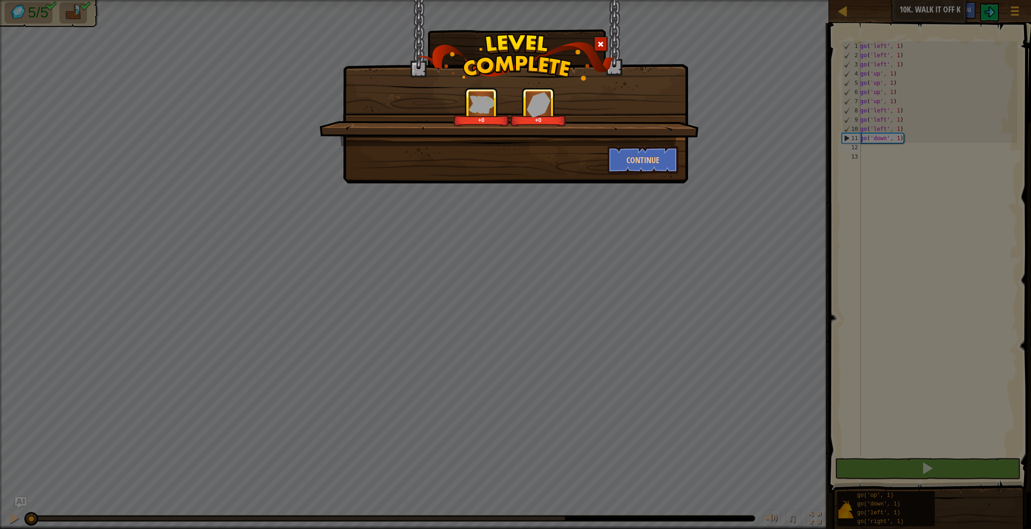
click at [606, 45] on div at bounding box center [601, 43] width 14 height 15
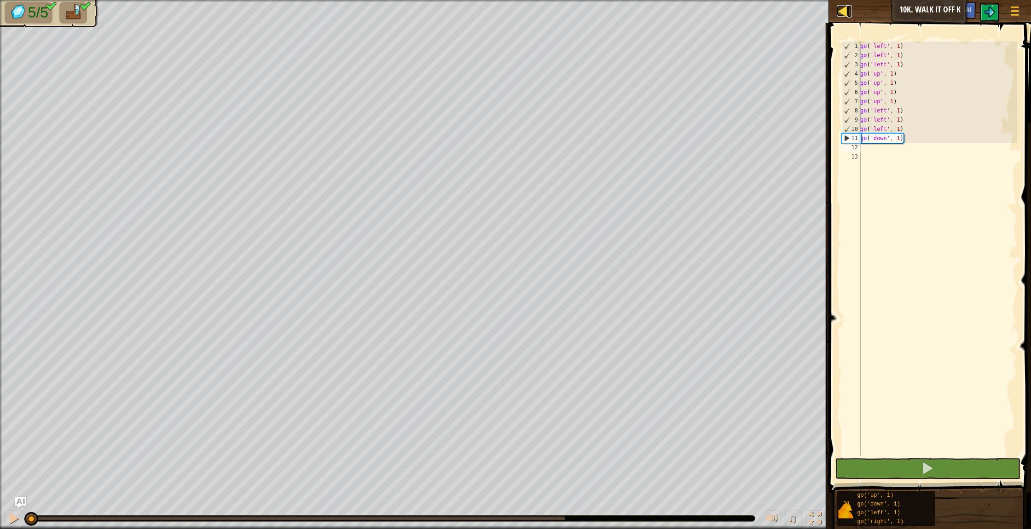
click at [838, 14] on div at bounding box center [843, 11] width 12 height 12
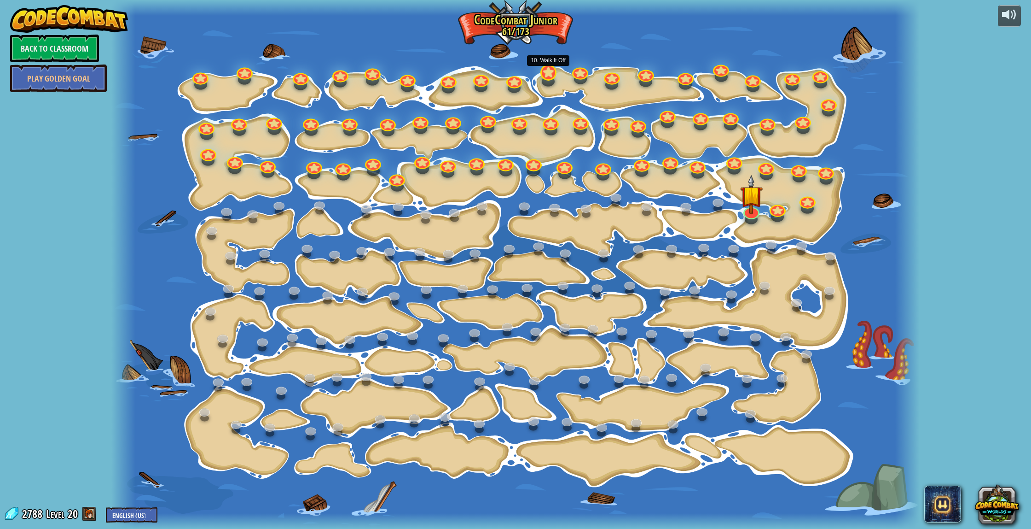
click at [551, 78] on div "15. Step Change Change step arguments. 15a. Step Change A (practice) 11. Go Sma…" at bounding box center [515, 264] width 808 height 529
click at [548, 76] on link at bounding box center [546, 70] width 18 height 18
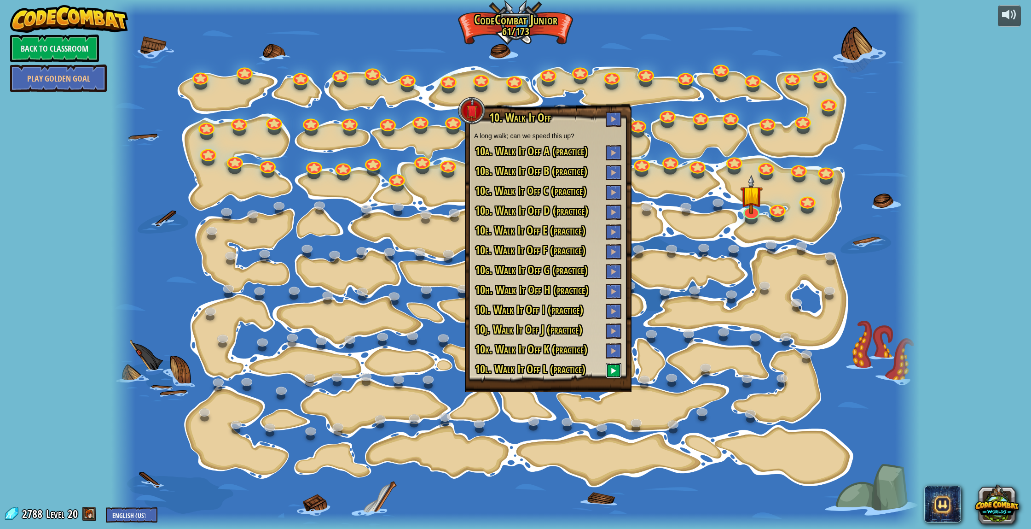
click at [618, 373] on button at bounding box center [614, 370] width 16 height 15
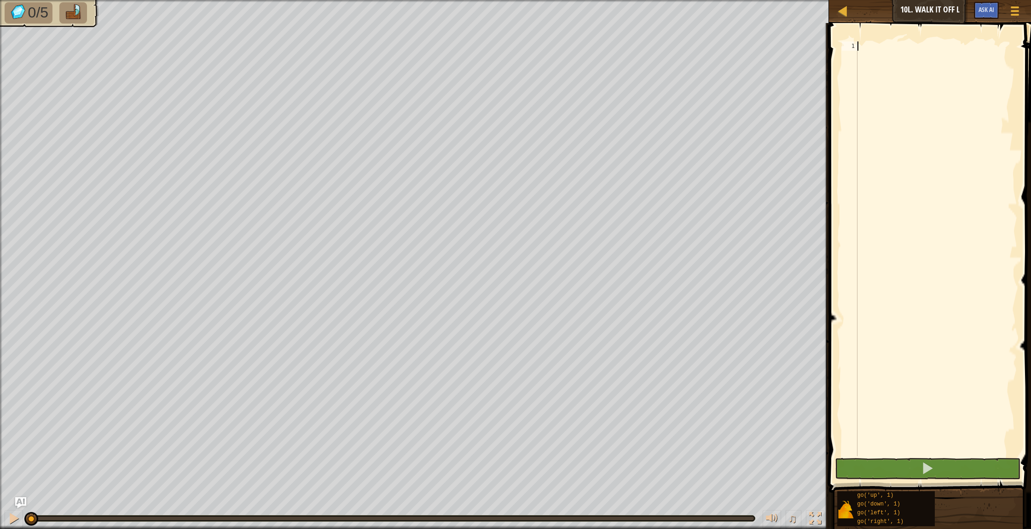
type textarea "d"
type textarea "l"
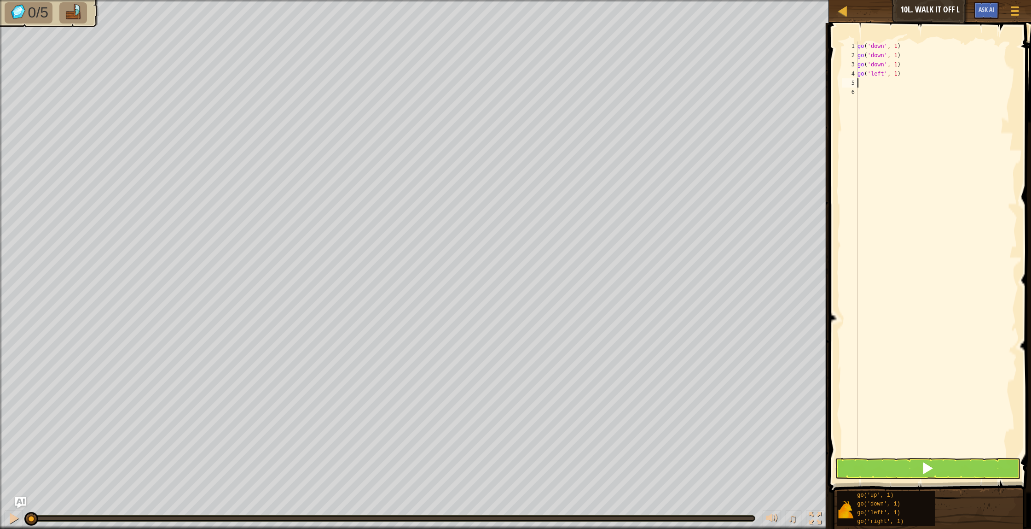
type textarea "l"
drag, startPoint x: 878, startPoint y: 474, endPoint x: 725, endPoint y: 528, distance: 162.5
click at [859, 495] on div "1 2 3 4 5 6 7 8 9 10 11 12 13 go ( 'down' , 1 ) go ( 'down' , 1 ) go ( 'down' ,…" at bounding box center [928, 273] width 205 height 501
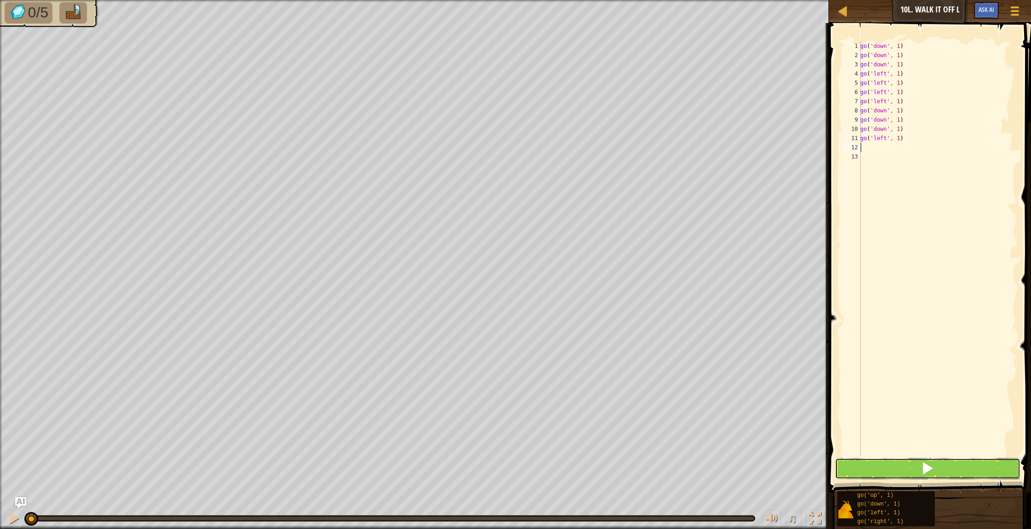
click at [953, 461] on button at bounding box center [928, 468] width 186 height 21
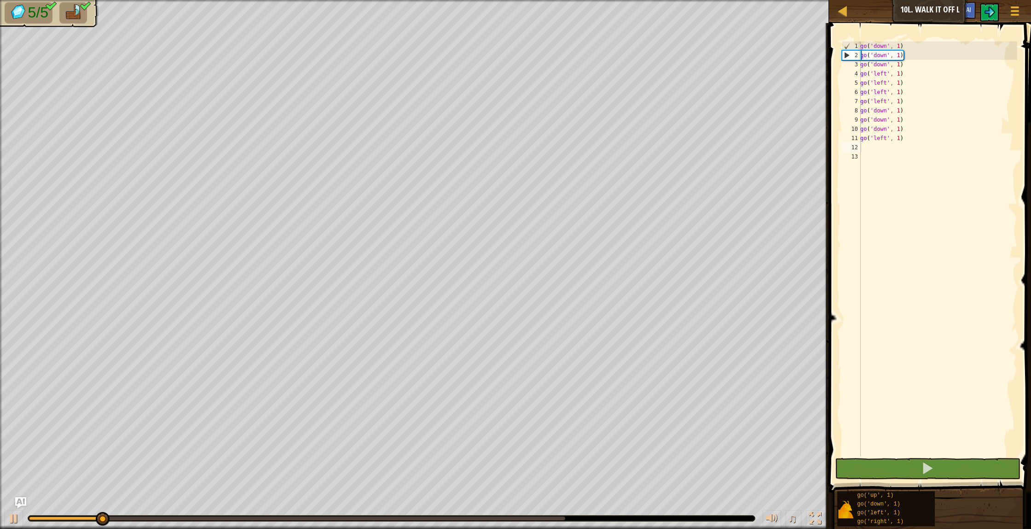
click at [565, 516] on div at bounding box center [391, 518] width 727 height 6
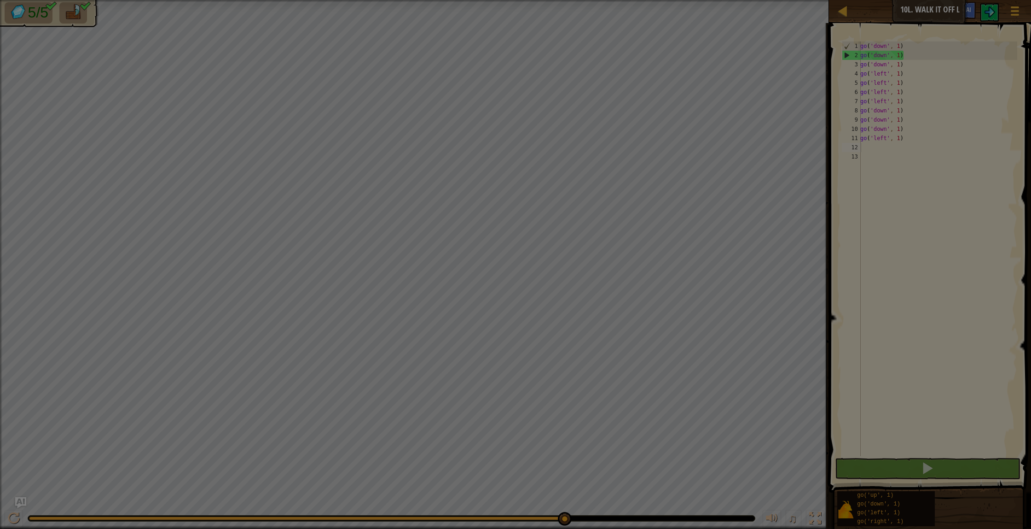
click at [564, 1] on body "Map Junior 10l. Walk It Off L Game Menu Ask AI 1 הההההההההההההההההההההההההההההה…" at bounding box center [515, 0] width 1031 height 1
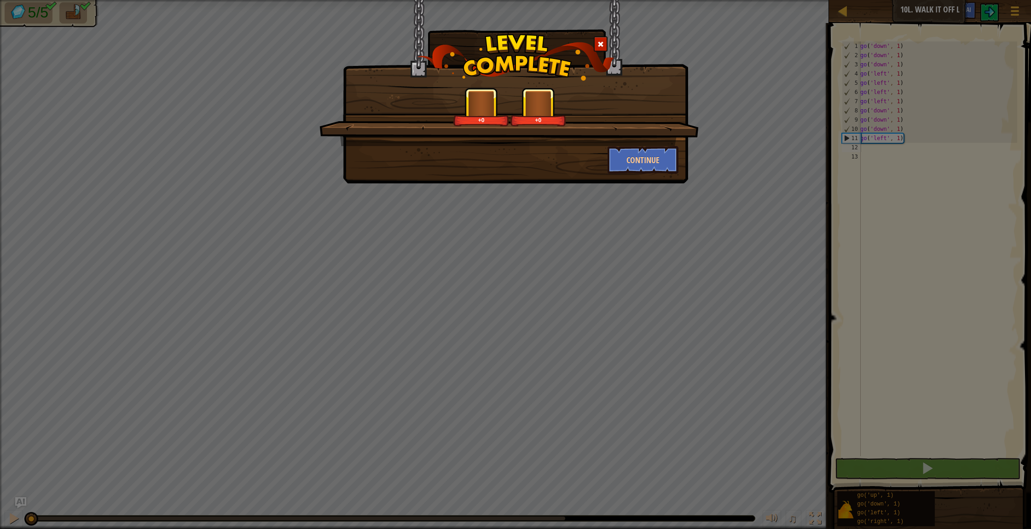
click at [601, 47] on span at bounding box center [601, 44] width 6 height 6
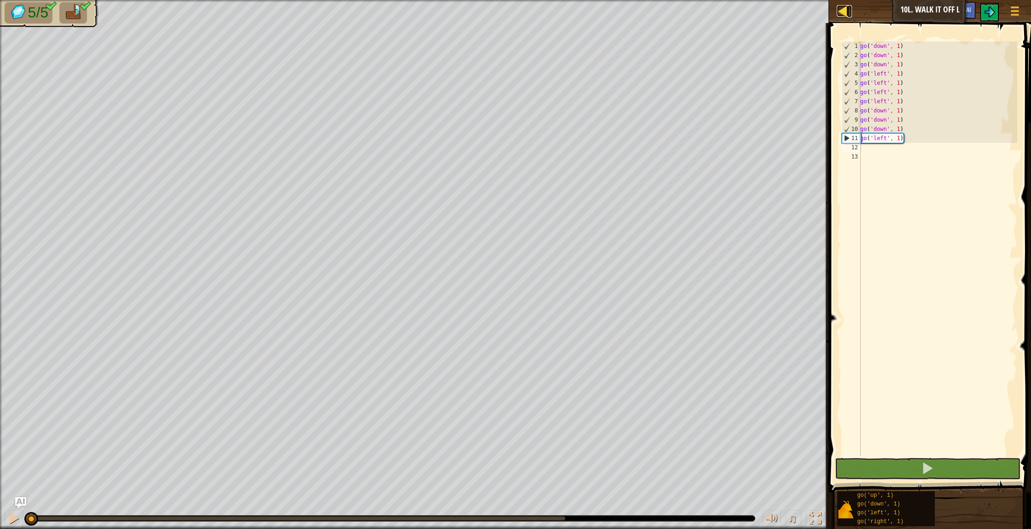
click at [844, 6] on div at bounding box center [843, 11] width 12 height 12
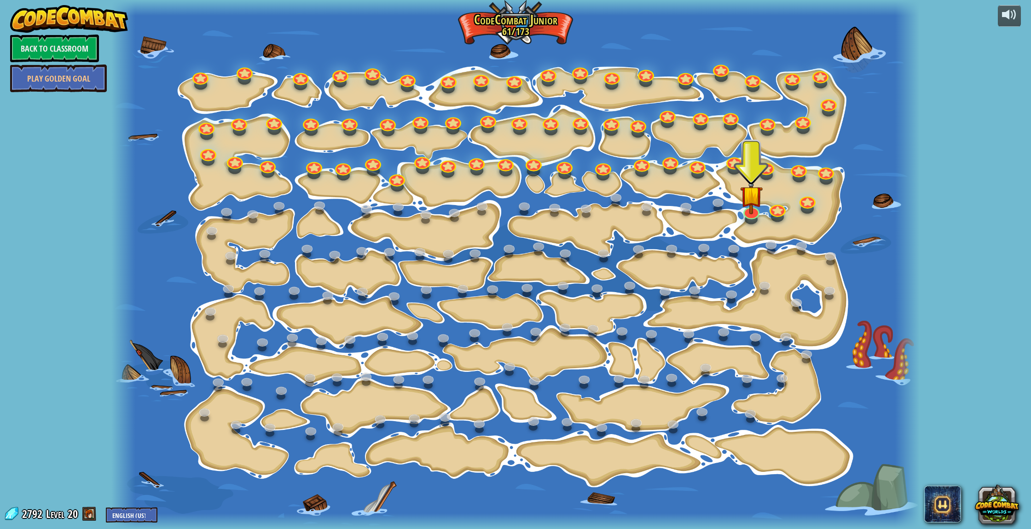
click at [543, 81] on div at bounding box center [548, 82] width 13 height 10
click at [546, 76] on link at bounding box center [546, 70] width 18 height 18
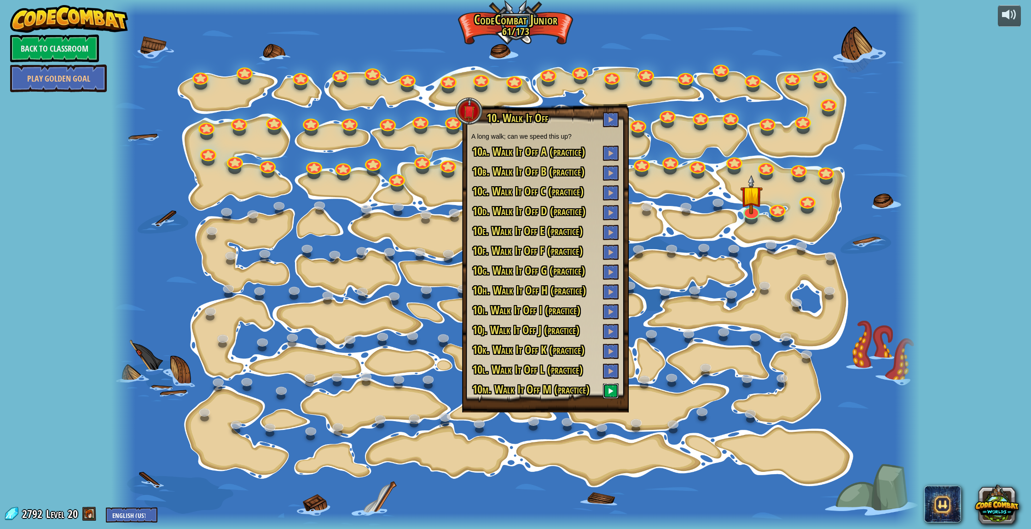
click at [609, 394] on button at bounding box center [611, 390] width 16 height 15
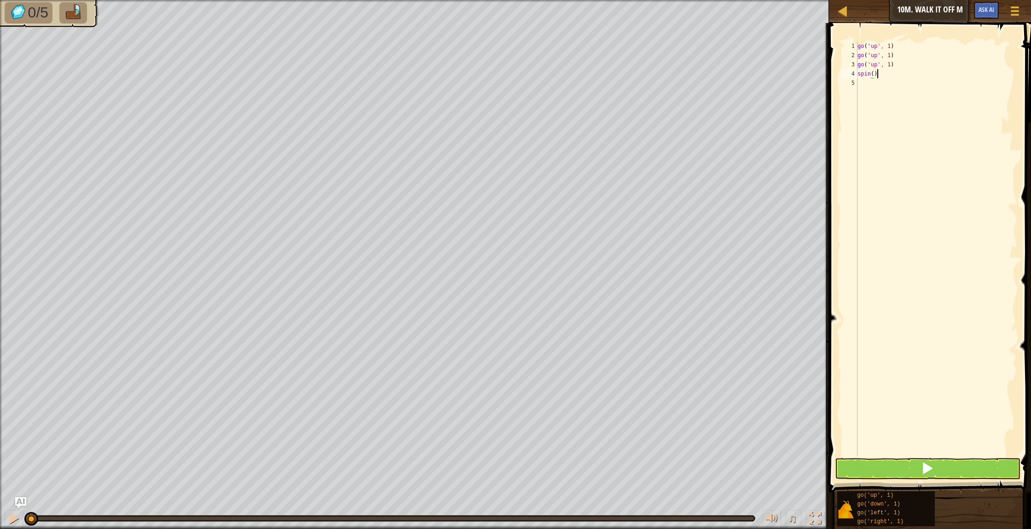
scroll to position [4, 1]
click at [855, 468] on button at bounding box center [928, 468] width 186 height 21
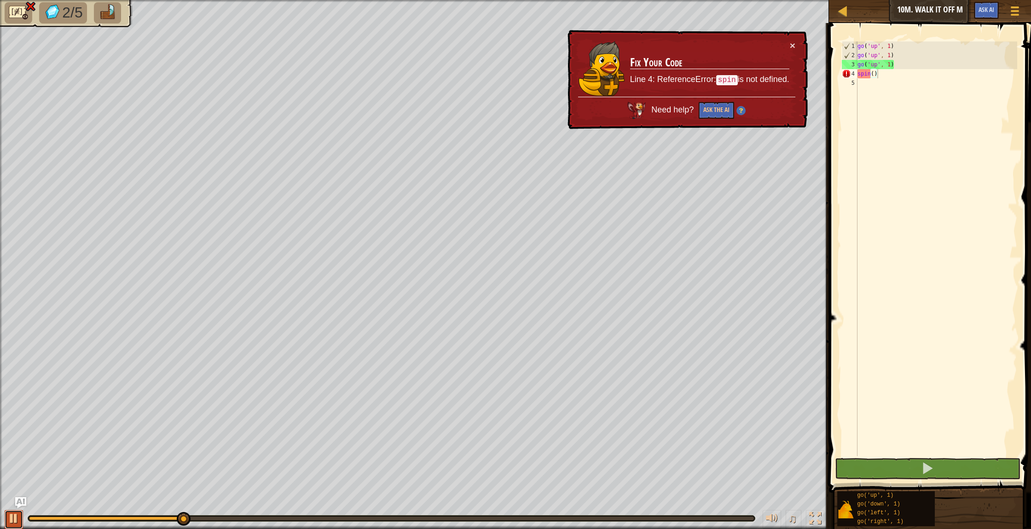
click at [14, 521] on div at bounding box center [14, 518] width 12 height 12
click at [890, 77] on div "go ( 'up' , 1 ) go ( 'up' , 1 ) go ( 'up' , 1 ) spin ( )" at bounding box center [937, 257] width 162 height 433
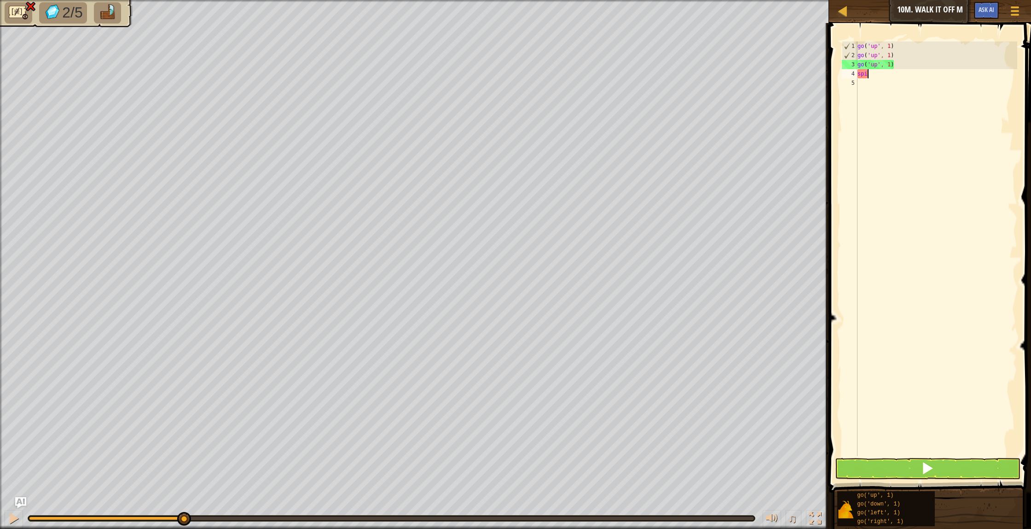
scroll to position [4, 0]
click at [23, 20] on li at bounding box center [19, 12] width 28 height 21
click at [878, 478] on button at bounding box center [928, 468] width 186 height 21
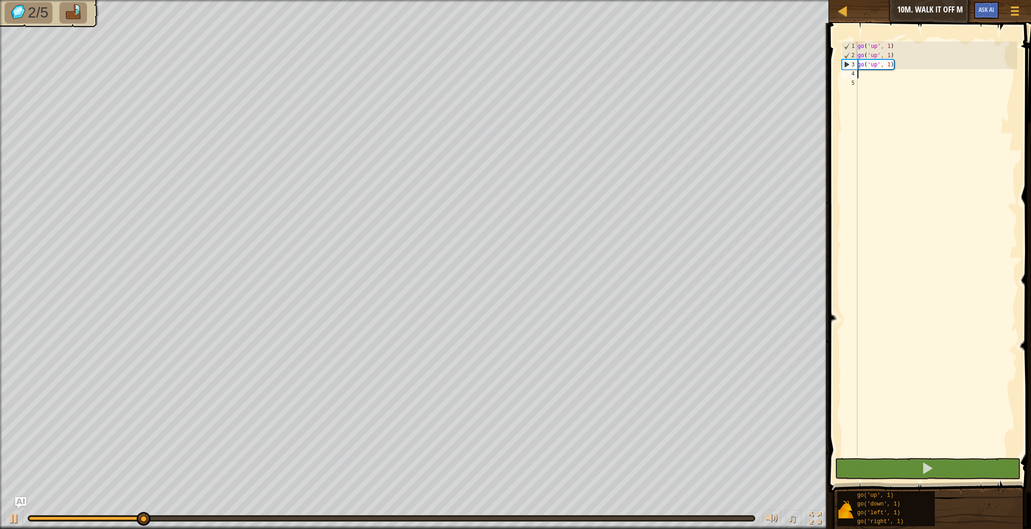
click at [886, 79] on div "go ( 'up' , 1 ) go ( 'up' , 1 ) go ( 'up' , 1 )" at bounding box center [937, 257] width 162 height 433
click at [883, 76] on div "go ( 'up' , 1 ) go ( 'up' , 1 ) go ( 'up' , 1 )" at bounding box center [937, 257] width 162 height 433
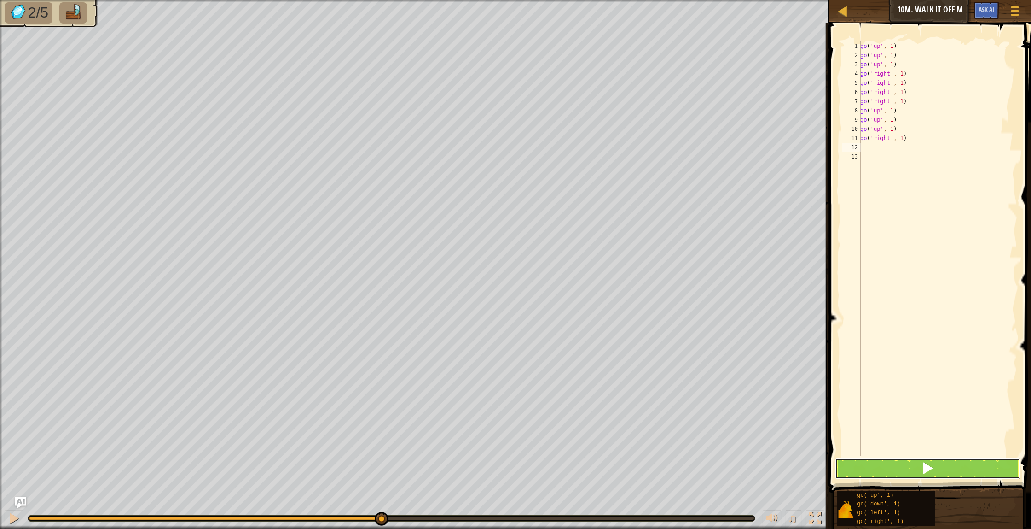
click at [962, 462] on button at bounding box center [928, 468] width 186 height 21
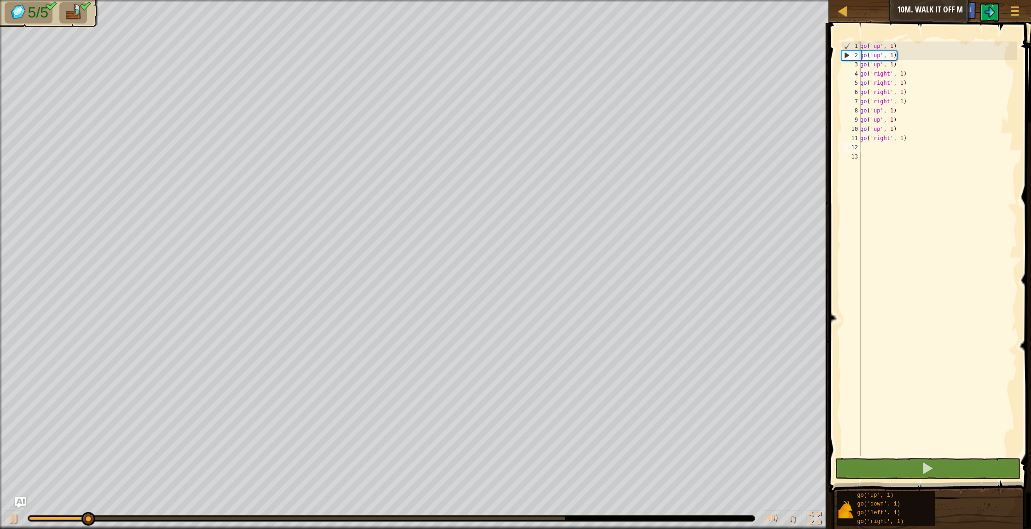
click at [566, 0] on body "Map Junior 10m. Walk It Off M Game Menu Ask AI 1 הההההההההההההההההההההההההההההה…" at bounding box center [515, 0] width 1031 height 0
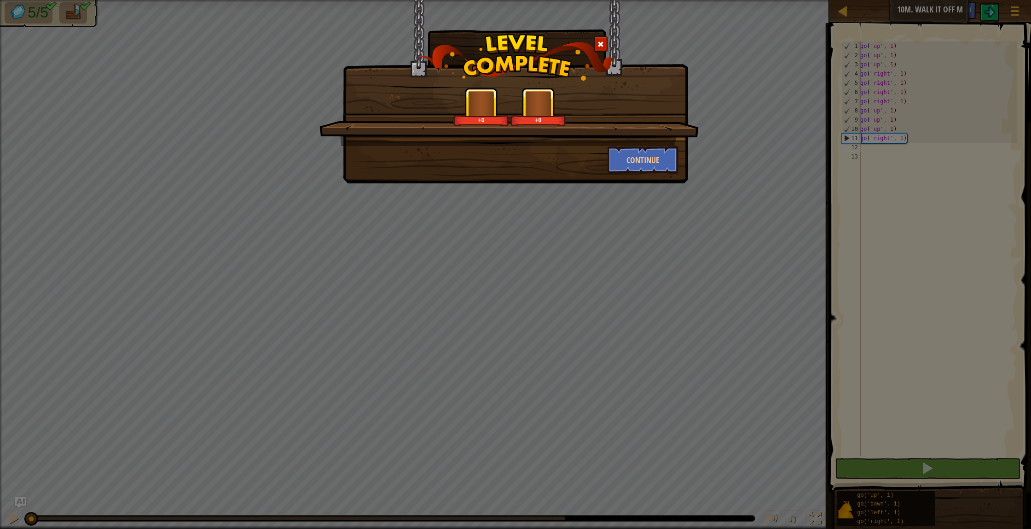
drag, startPoint x: 600, startPoint y: 47, endPoint x: 606, endPoint y: 51, distance: 7.7
click at [601, 47] on span at bounding box center [601, 44] width 6 height 6
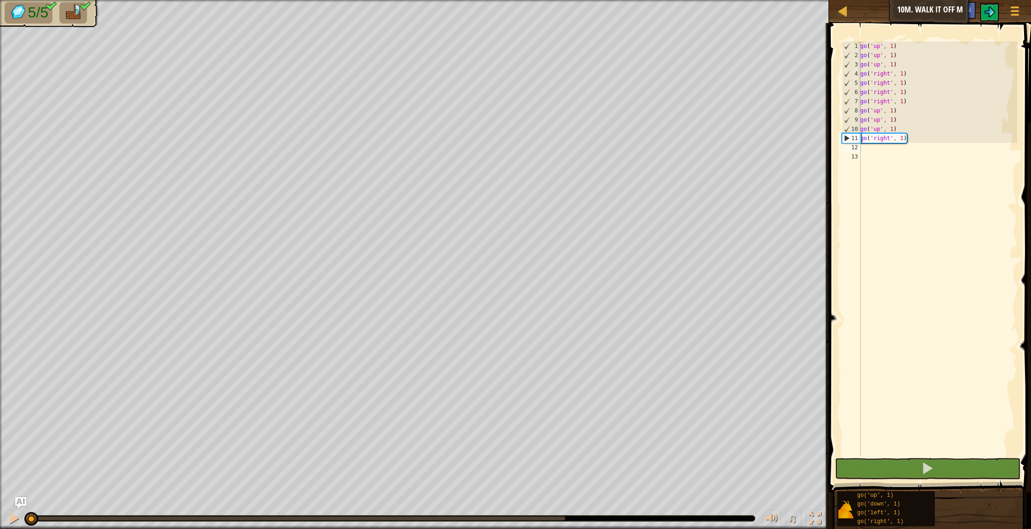
click at [834, 11] on div "Map Junior 10m. Walk It Off M Game Menu Ask AI" at bounding box center [930, 11] width 202 height 23
click at [841, 9] on div at bounding box center [843, 11] width 12 height 12
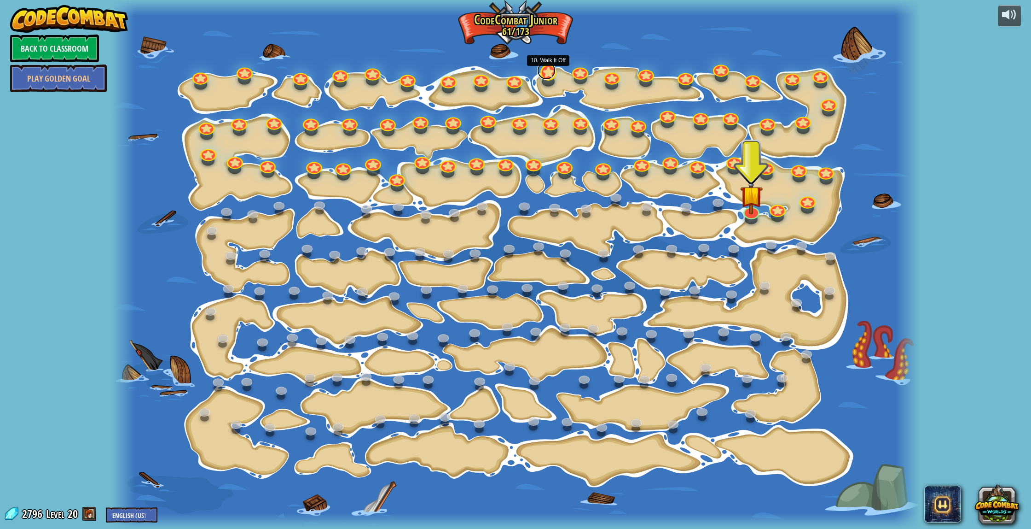
click at [550, 76] on link at bounding box center [546, 70] width 18 height 18
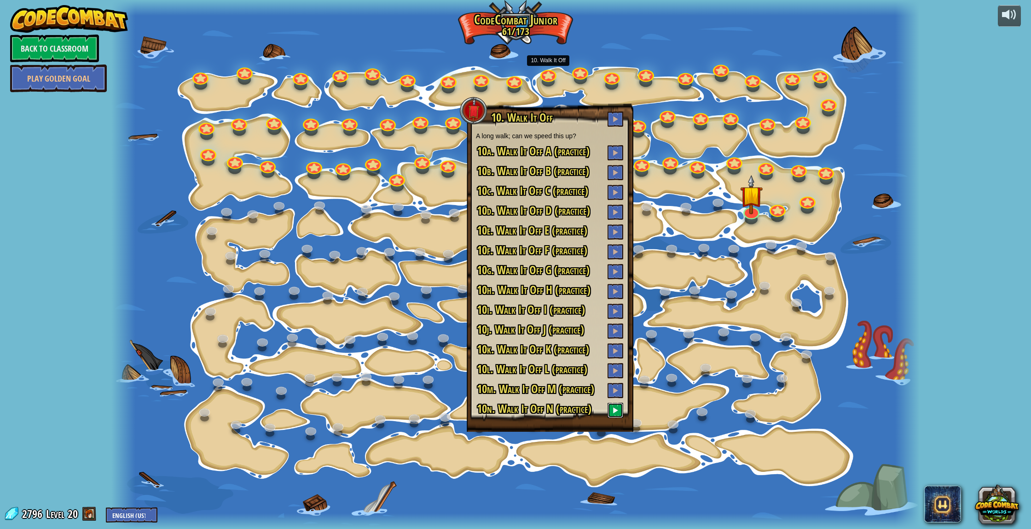
click at [616, 409] on span at bounding box center [615, 410] width 6 height 6
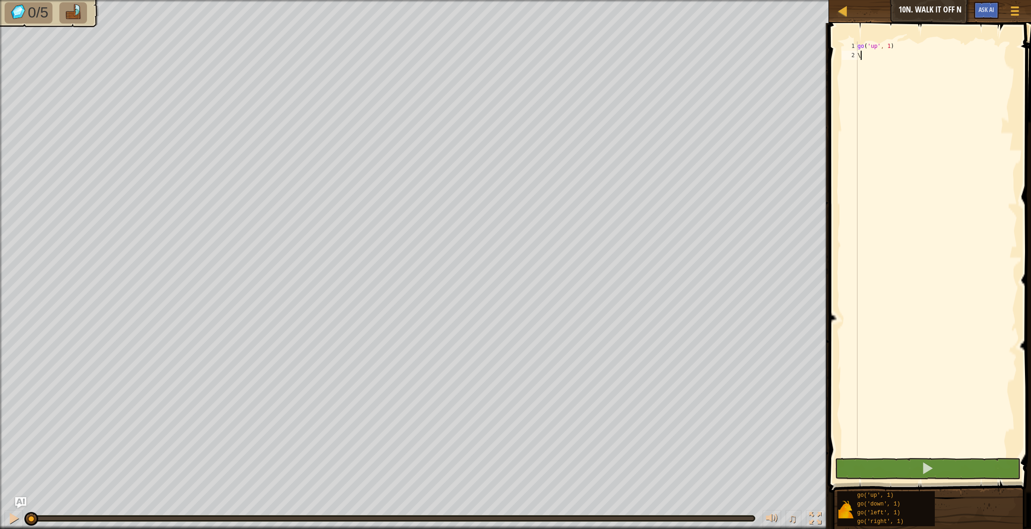
scroll to position [4, 0]
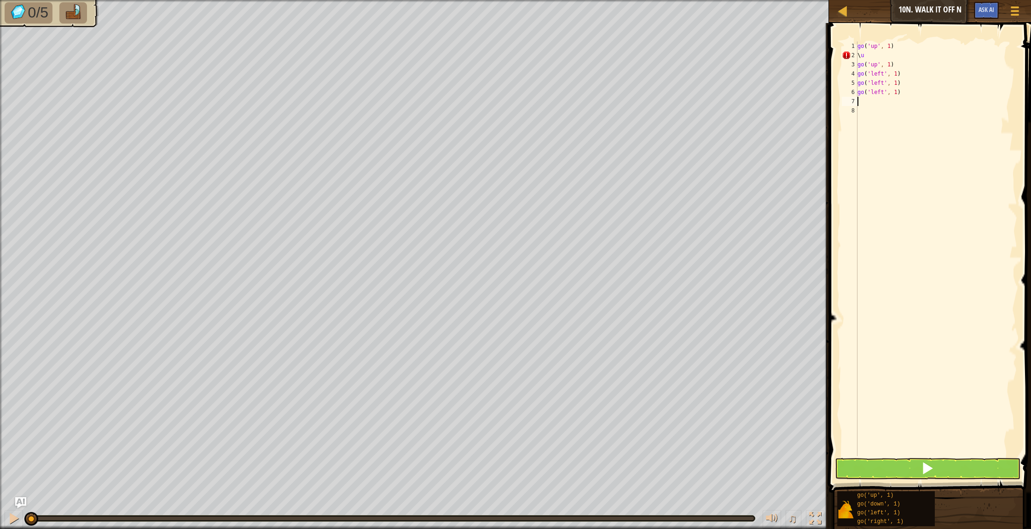
click at [878, 56] on div "go ( 'up' , 1 ) \ u go ( 'up' , 1 ) go ( 'left' , 1 ) go ( 'left' , 1 ) go ( 'l…" at bounding box center [937, 257] width 162 height 433
click at [911, 110] on div "go ( 'up' , 1 ) go ( 'up' , 1 ) go ( 'up' , 1 ) go ( 'left' , 1 ) go ( 'left' ,…" at bounding box center [937, 257] width 162 height 433
click at [905, 104] on div "go ( 'up' , 1 ) go ( 'up' , 1 ) go ( 'up' , 1 ) go ( 'left' , 1 ) go ( 'left' ,…" at bounding box center [937, 257] width 162 height 433
click at [963, 471] on button at bounding box center [928, 468] width 186 height 21
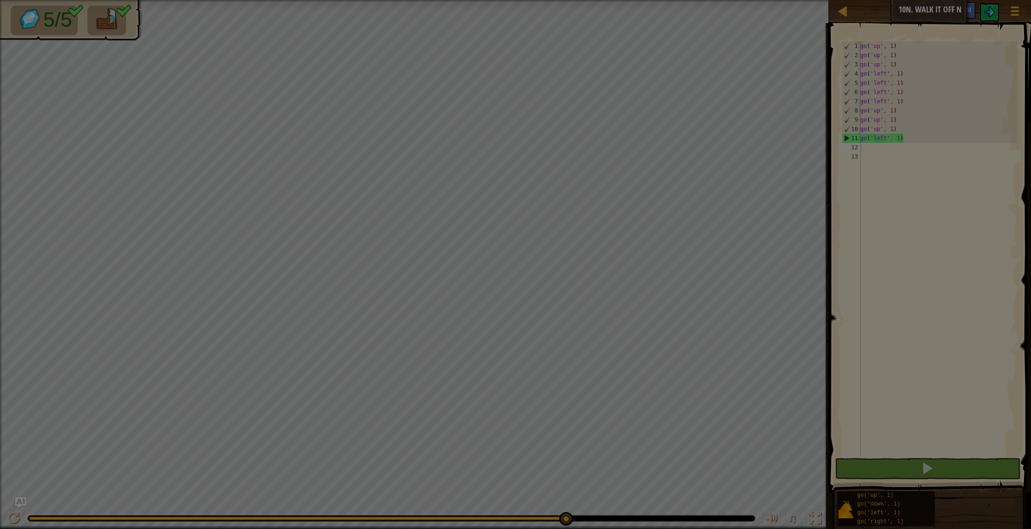
click at [565, 1] on body "Map Junior 10n. Walk It Off N Game Menu Ask AI 1 הההההההההההההההההההההההההההההה…" at bounding box center [515, 0] width 1031 height 1
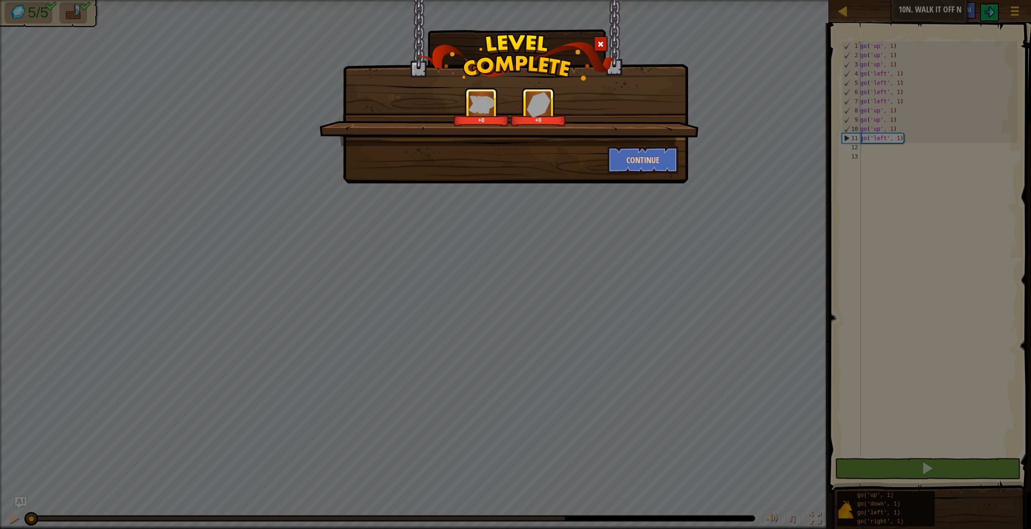
click at [605, 47] on div at bounding box center [601, 43] width 14 height 15
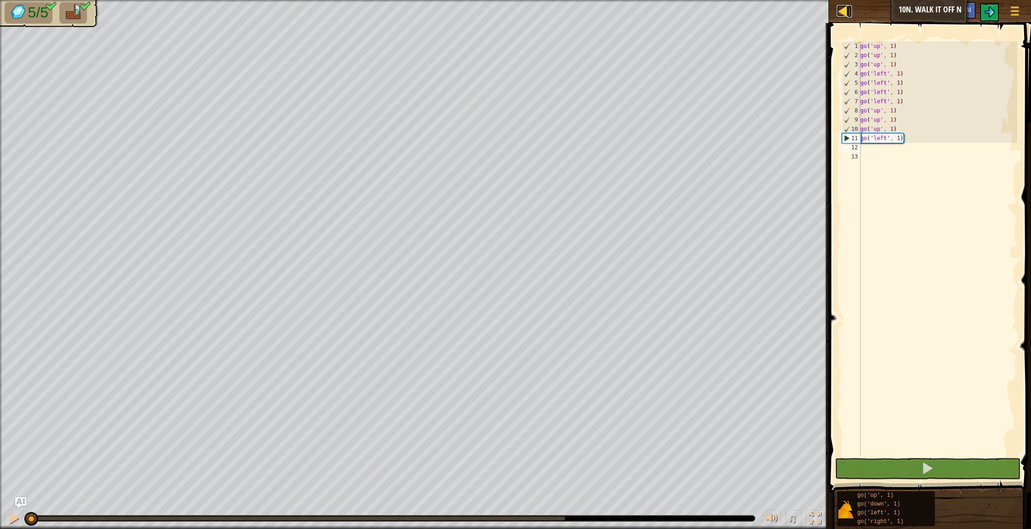
click at [843, 12] on div at bounding box center [843, 11] width 12 height 12
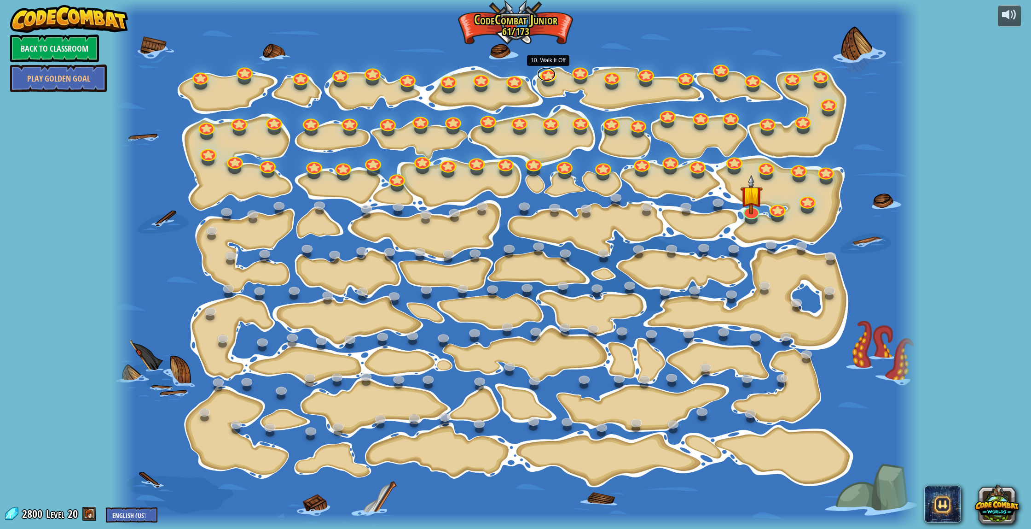
click at [554, 74] on link at bounding box center [546, 74] width 18 height 14
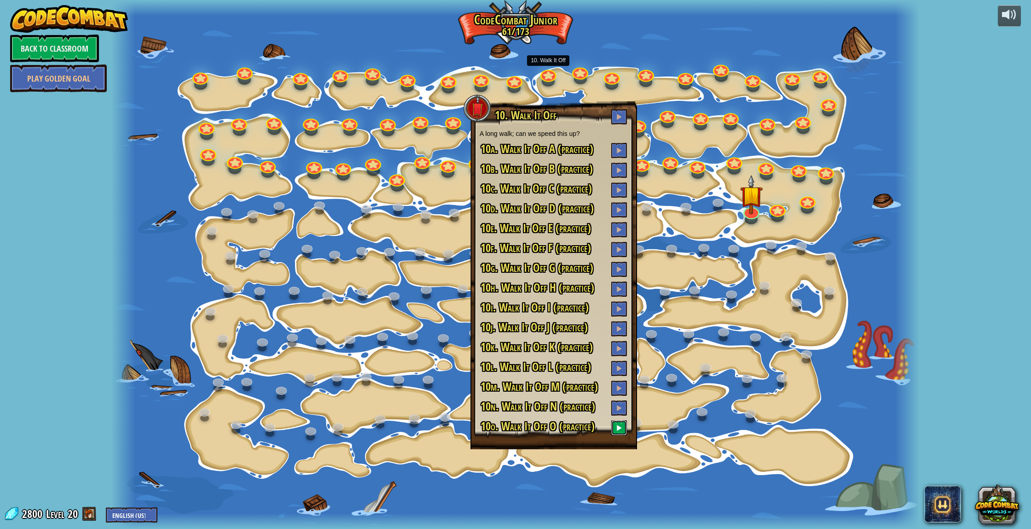
click at [622, 427] on button at bounding box center [619, 427] width 16 height 15
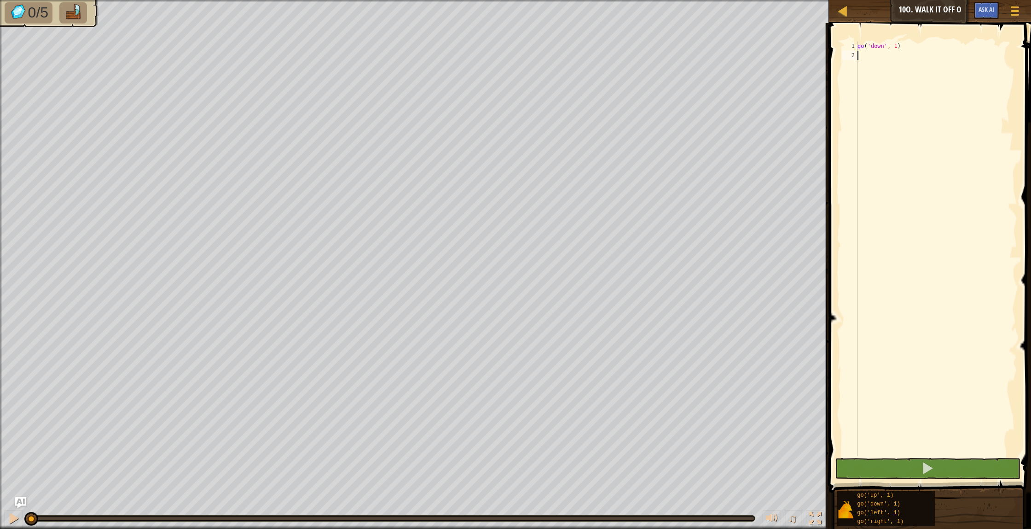
scroll to position [4, 0]
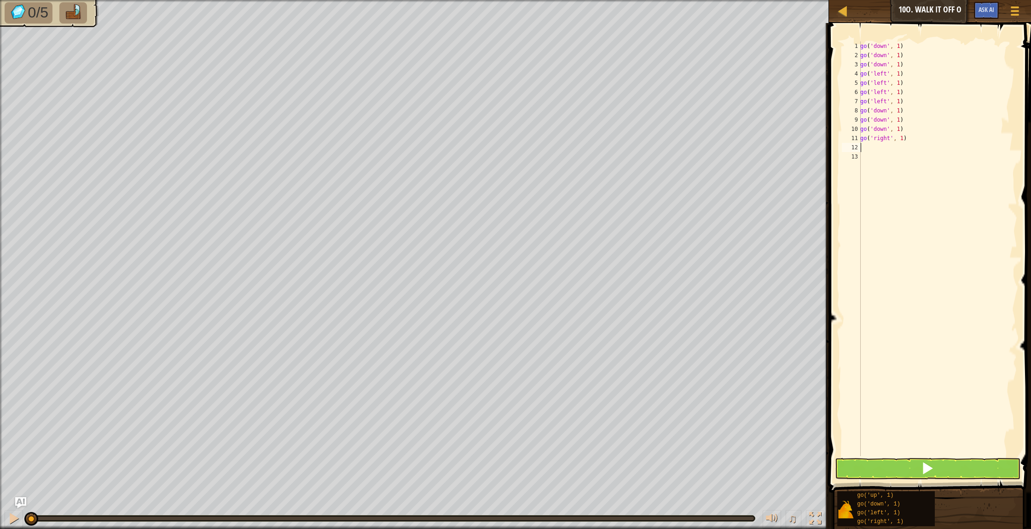
click at [918, 456] on span at bounding box center [930, 244] width 209 height 496
click at [919, 467] on button at bounding box center [928, 468] width 186 height 21
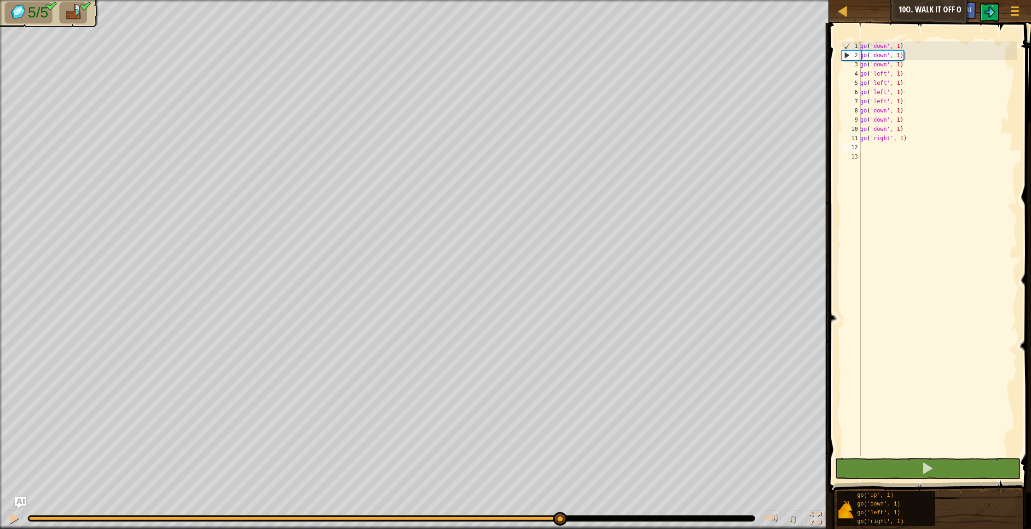
click at [561, 0] on body "Map Junior 10o. Walk It Off O Game Menu Ask AI 1 הההההההההההההההההההההההההההההה…" at bounding box center [515, 0] width 1031 height 0
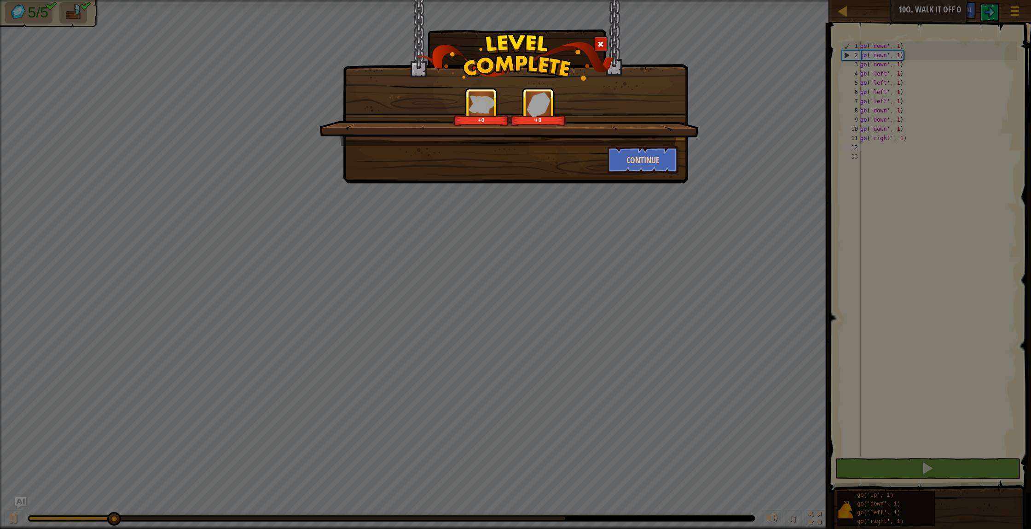
click at [599, 49] on div at bounding box center [601, 43] width 14 height 15
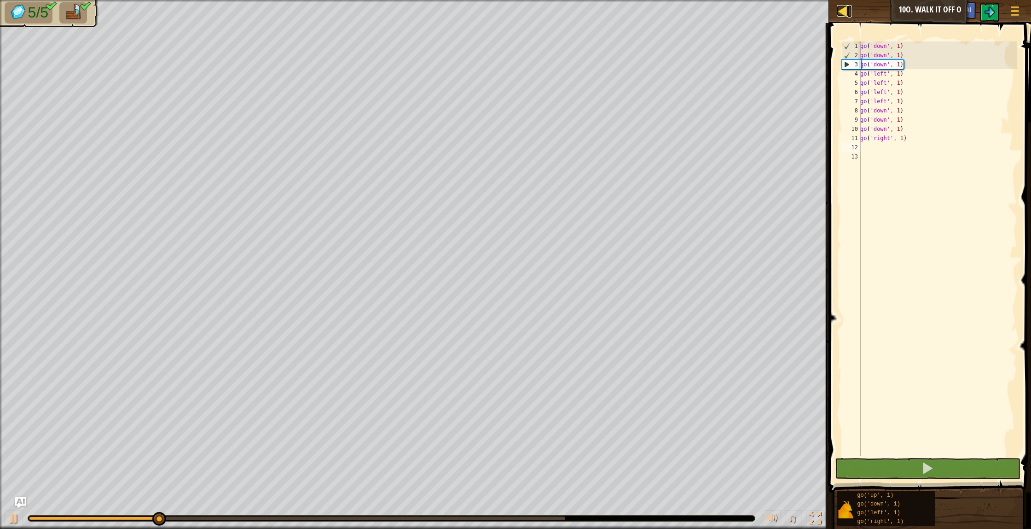
click at [849, 9] on link "Map" at bounding box center [850, 11] width 5 height 12
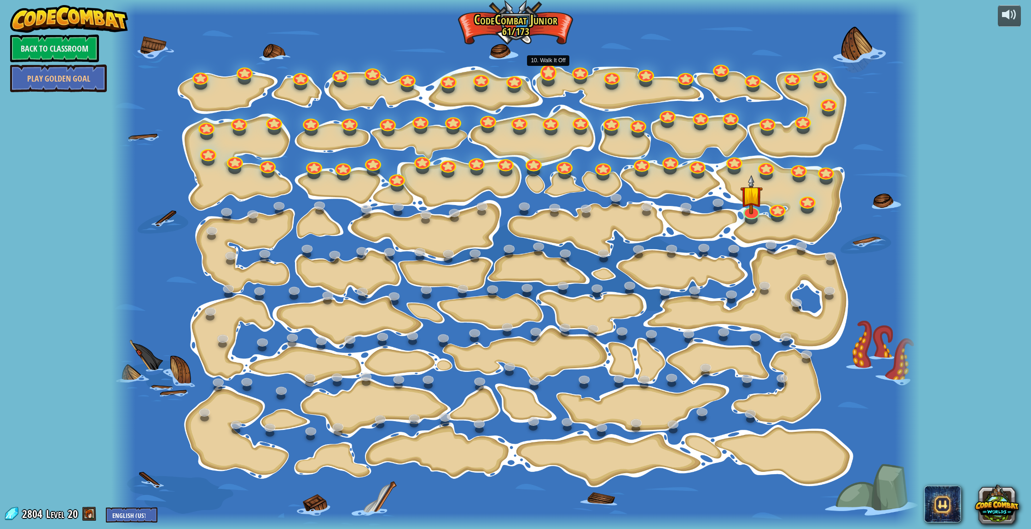
click at [553, 79] on div "15. Step Change Change step arguments. 15a. Step Change A (practice) 11. Go Sma…" at bounding box center [515, 264] width 808 height 529
click at [547, 77] on link at bounding box center [546, 70] width 18 height 18
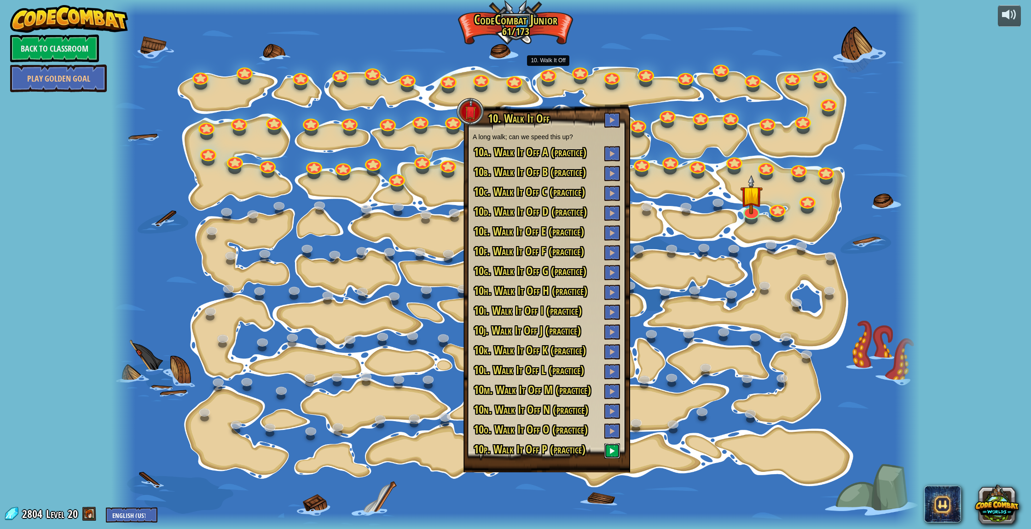
click at [613, 448] on span at bounding box center [612, 450] width 6 height 6
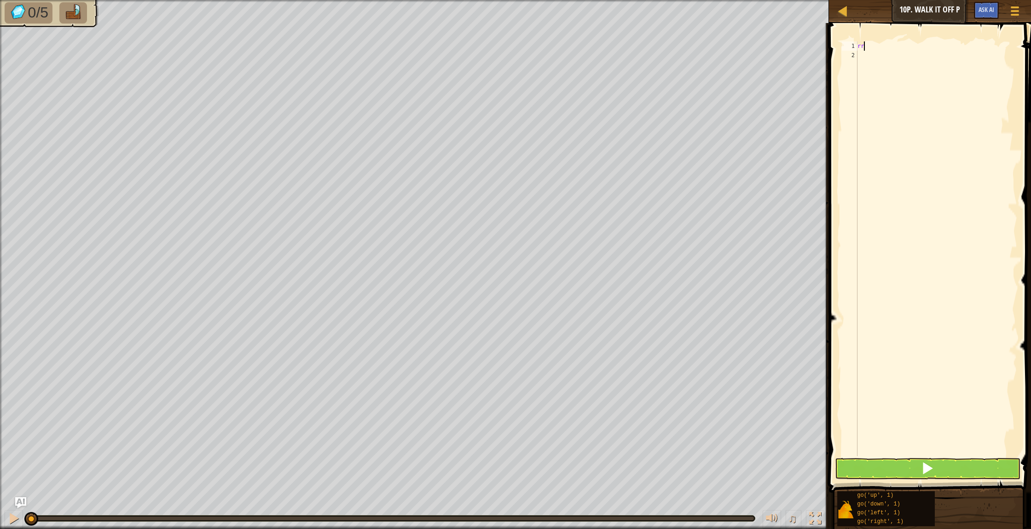
scroll to position [4, 0]
click at [901, 474] on button at bounding box center [928, 468] width 186 height 21
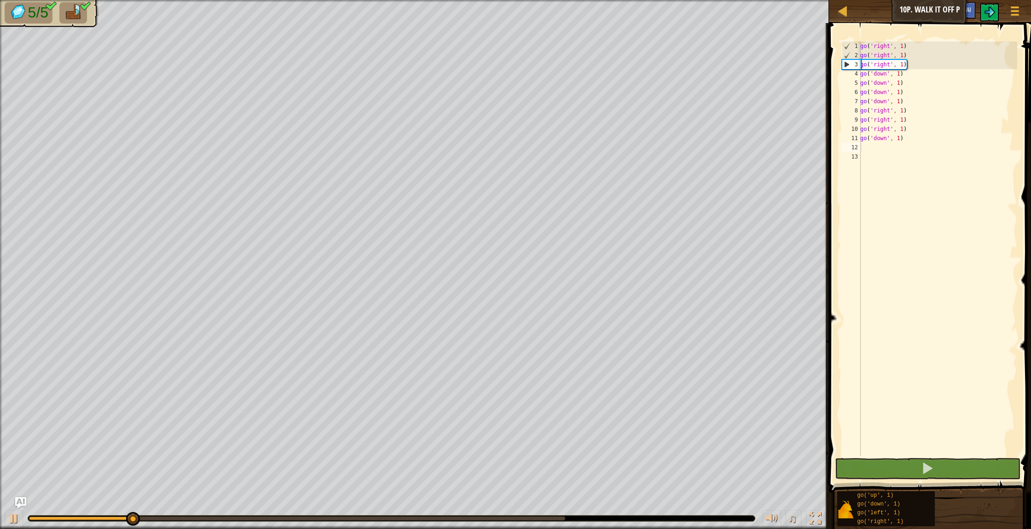
click at [567, 515] on div at bounding box center [391, 518] width 727 height 6
click at [563, 0] on body "Map Junior 10p. Walk It Off P Game Menu Ask AI 1 הההההההההההההההההההההההההההההה…" at bounding box center [515, 0] width 1031 height 0
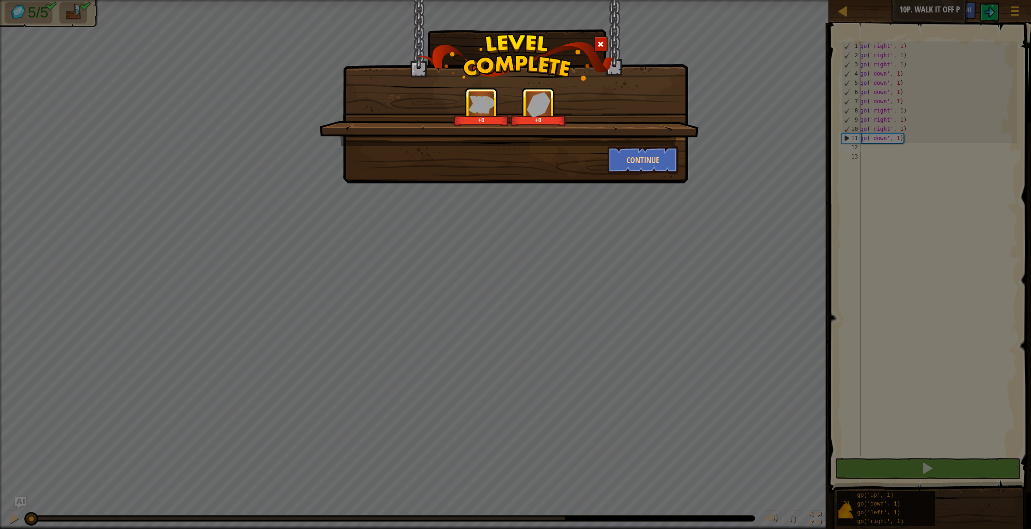
click at [603, 48] on div at bounding box center [601, 43] width 14 height 15
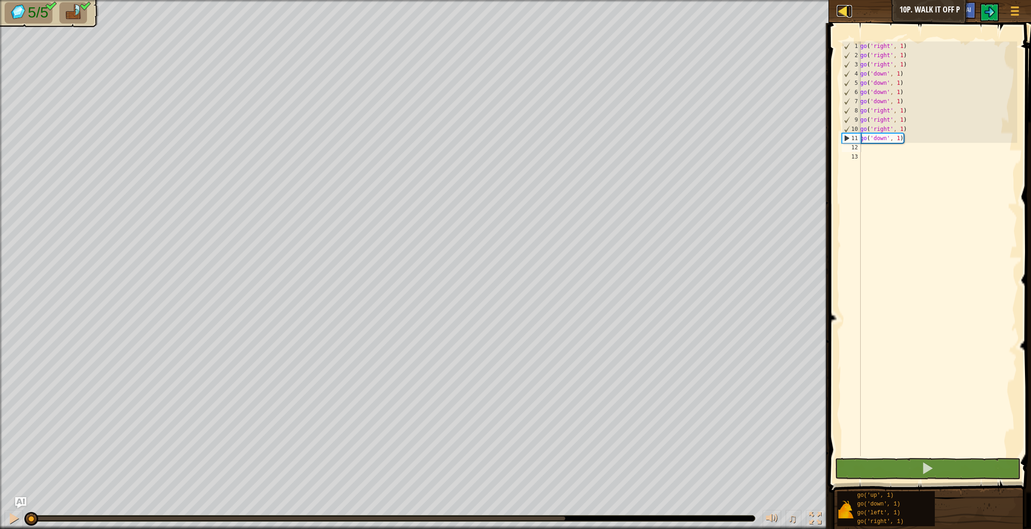
click at [843, 13] on div at bounding box center [843, 11] width 12 height 12
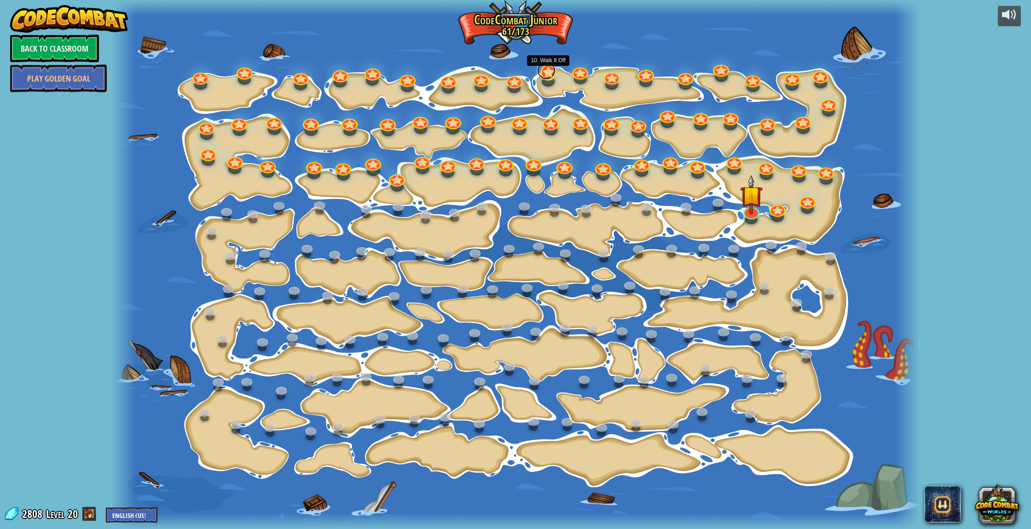
click at [550, 74] on link at bounding box center [546, 70] width 18 height 18
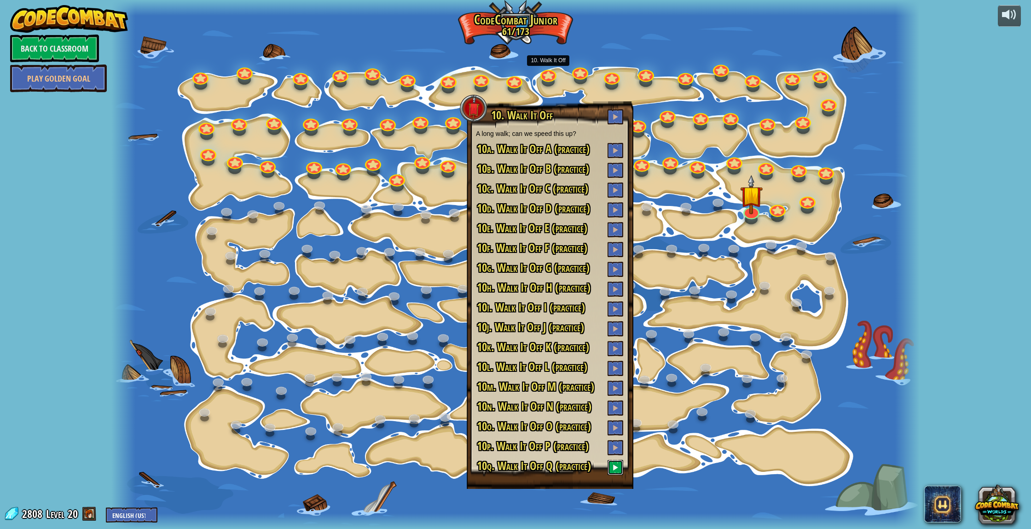
click at [616, 461] on button at bounding box center [616, 466] width 16 height 15
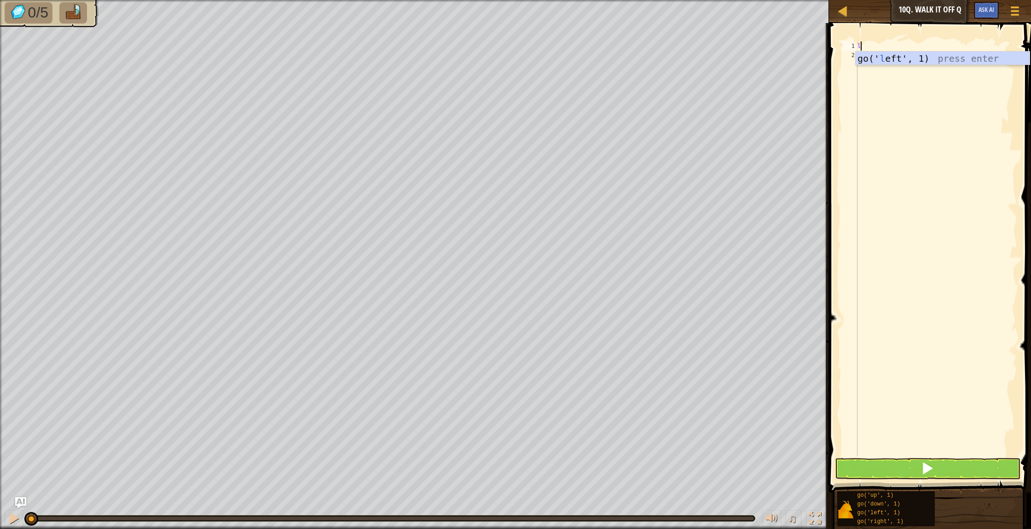
scroll to position [4, 0]
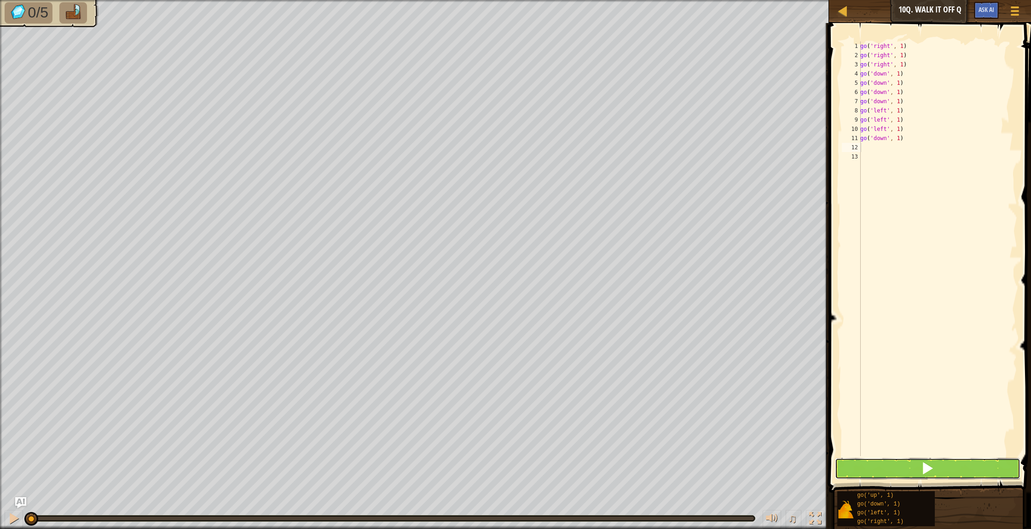
click at [843, 464] on button at bounding box center [928, 468] width 186 height 21
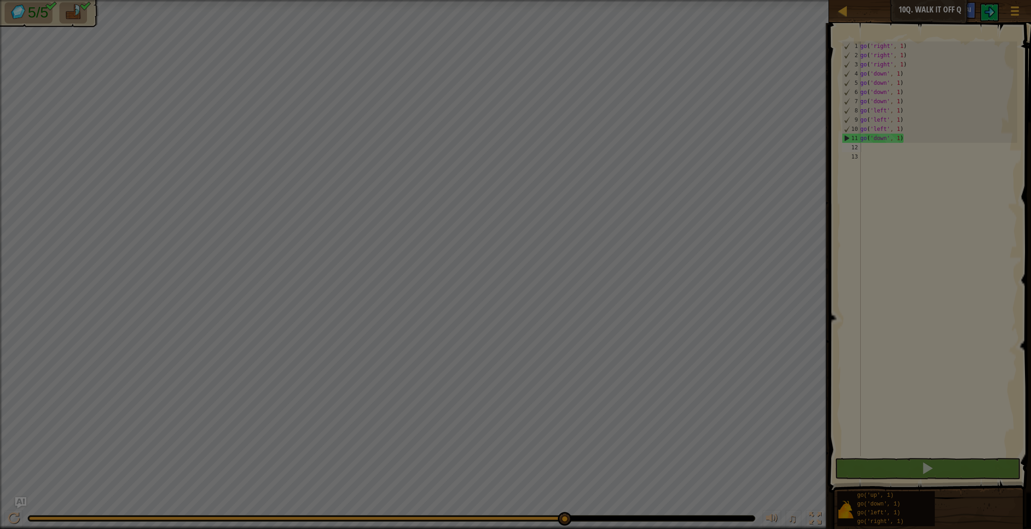
click at [564, 1] on body "Map Junior 10q. Walk It Off Q Game Menu Ask AI 1 הההההההההההההההההההההההההההההה…" at bounding box center [515, 0] width 1031 height 1
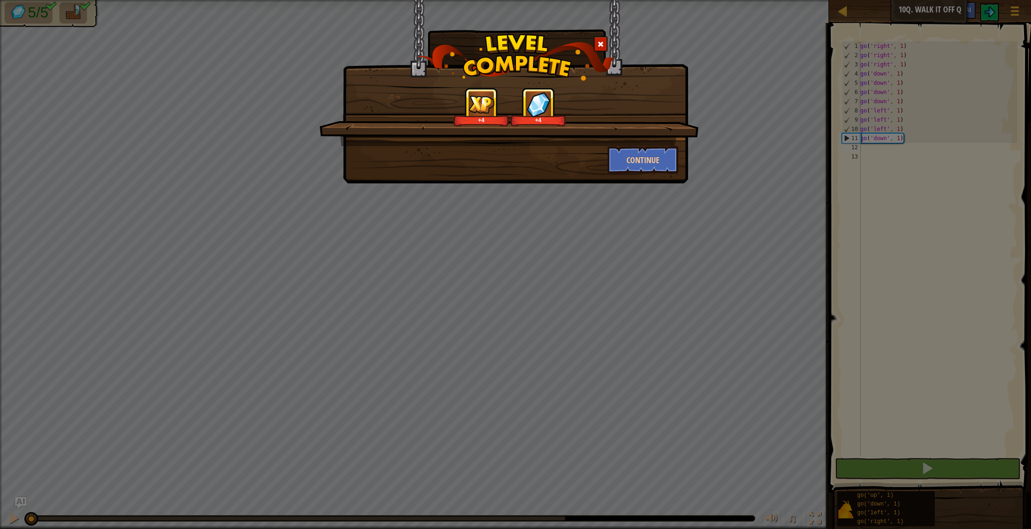
click at [599, 41] on span at bounding box center [601, 44] width 6 height 6
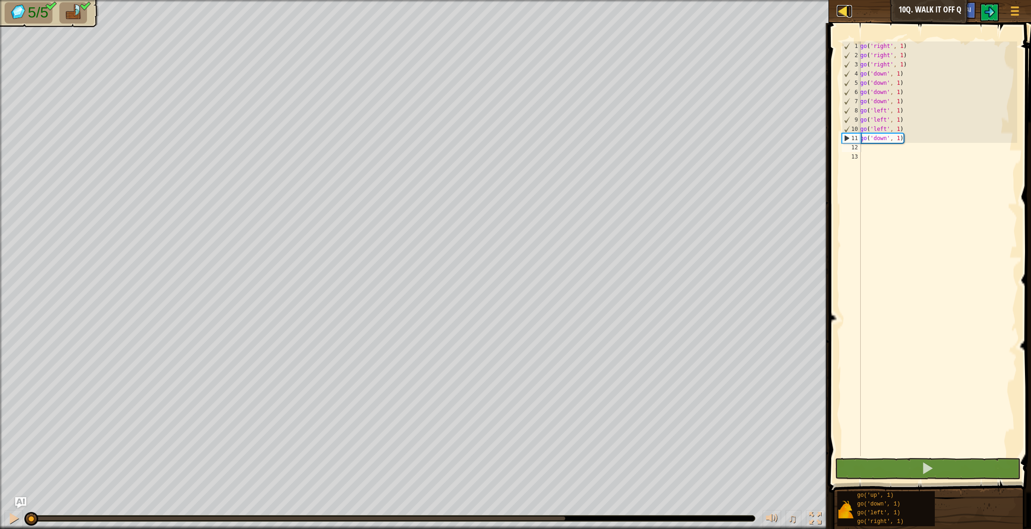
click at [848, 16] on div at bounding box center [843, 11] width 12 height 12
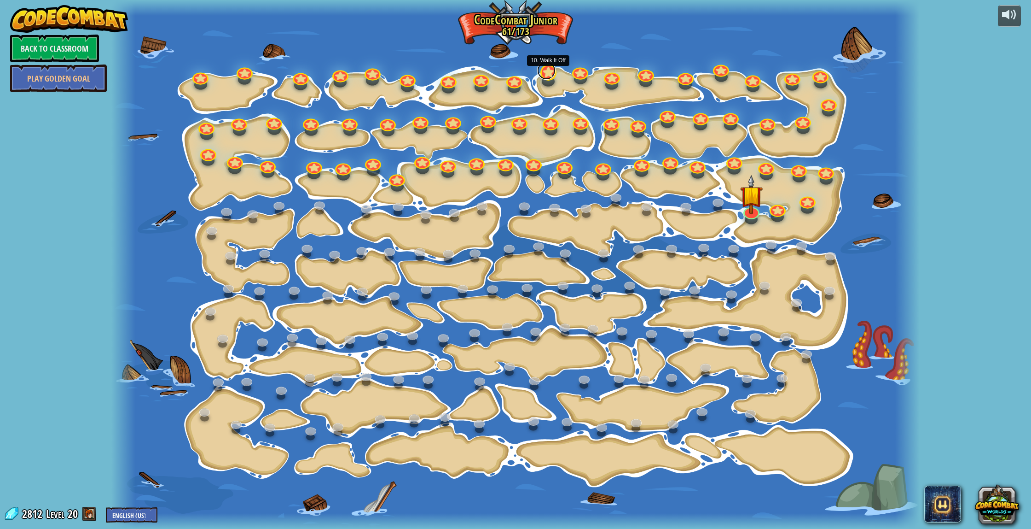
click at [549, 77] on link at bounding box center [546, 70] width 18 height 18
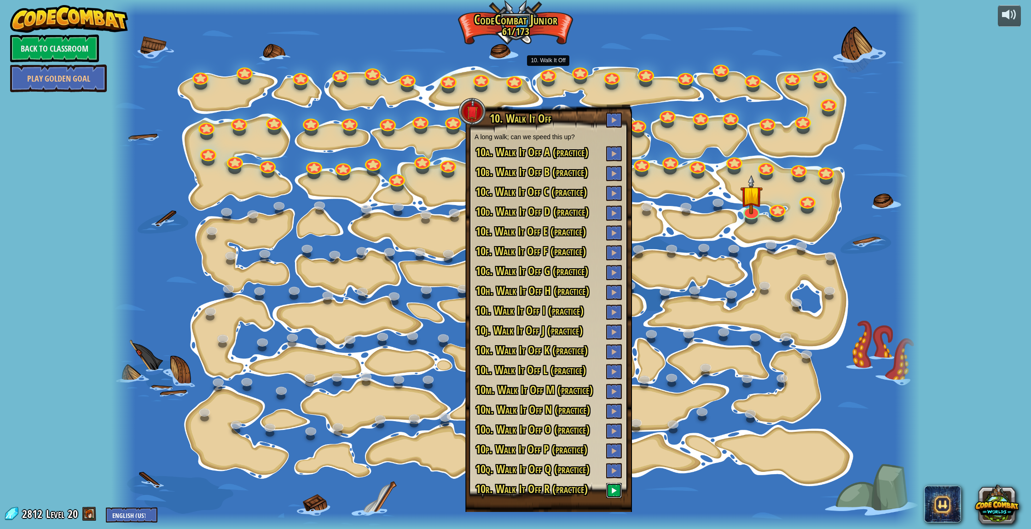
click at [616, 489] on span at bounding box center [614, 490] width 6 height 6
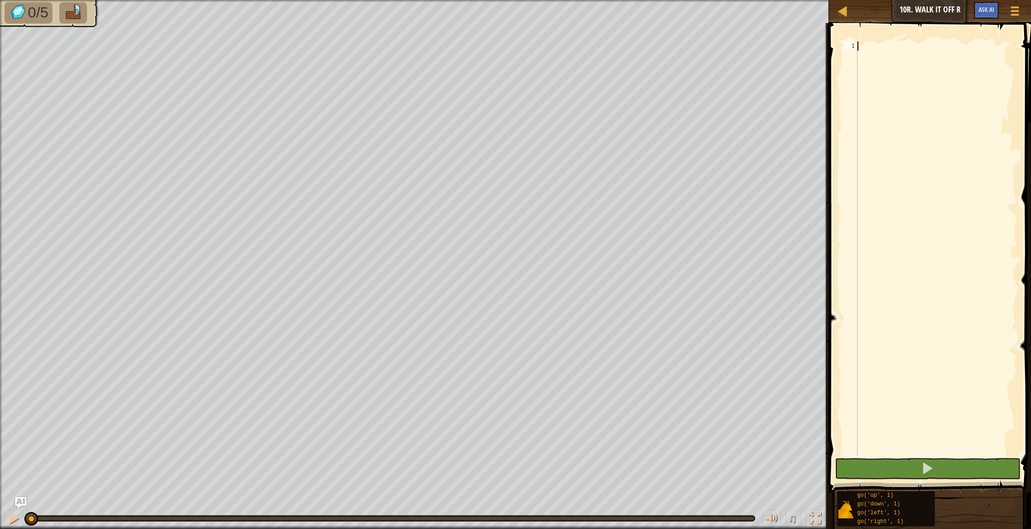
scroll to position [4, 0]
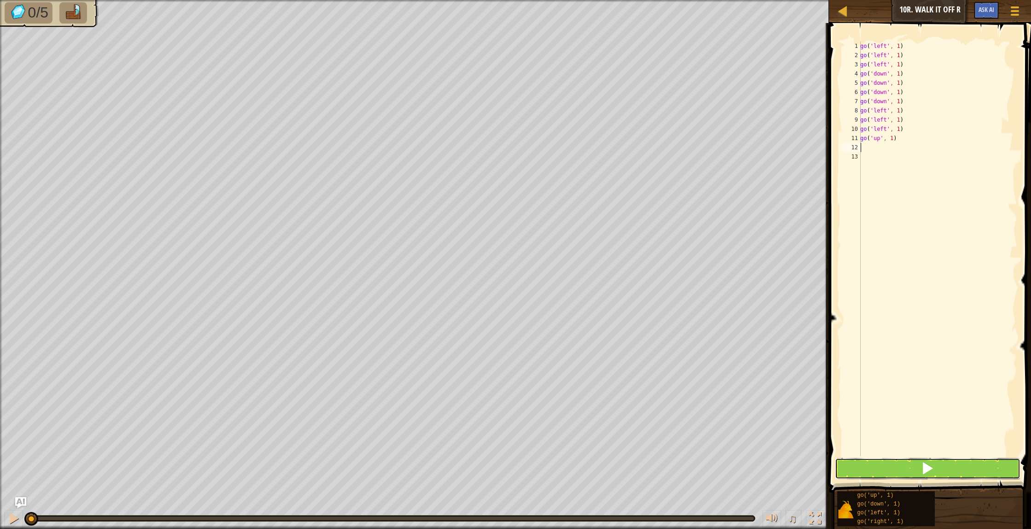
click at [849, 476] on button at bounding box center [928, 468] width 186 height 21
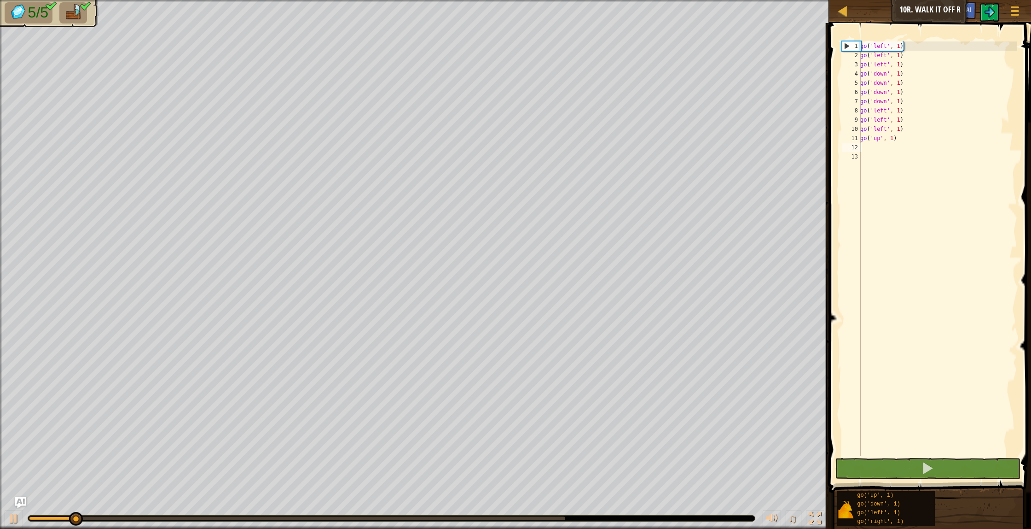
click at [563, 0] on body "Map Junior 10r. Walk It Off R Game Menu Ask AI 1 הההההההההההההההההההההההההההההה…" at bounding box center [515, 0] width 1031 height 0
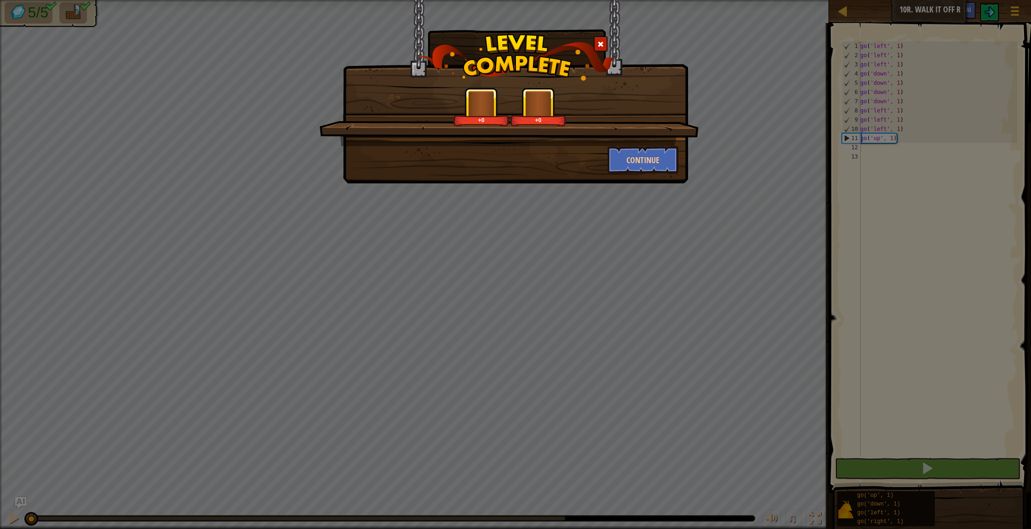
drag, startPoint x: 600, startPoint y: 46, endPoint x: 695, endPoint y: 26, distance: 97.0
click at [604, 46] on div at bounding box center [601, 43] width 14 height 15
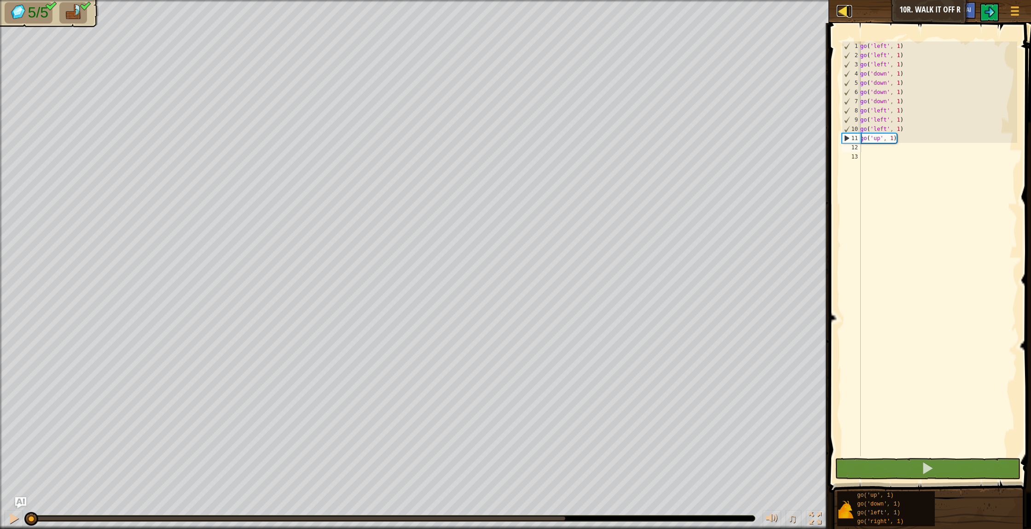
click at [844, 7] on div at bounding box center [843, 11] width 12 height 12
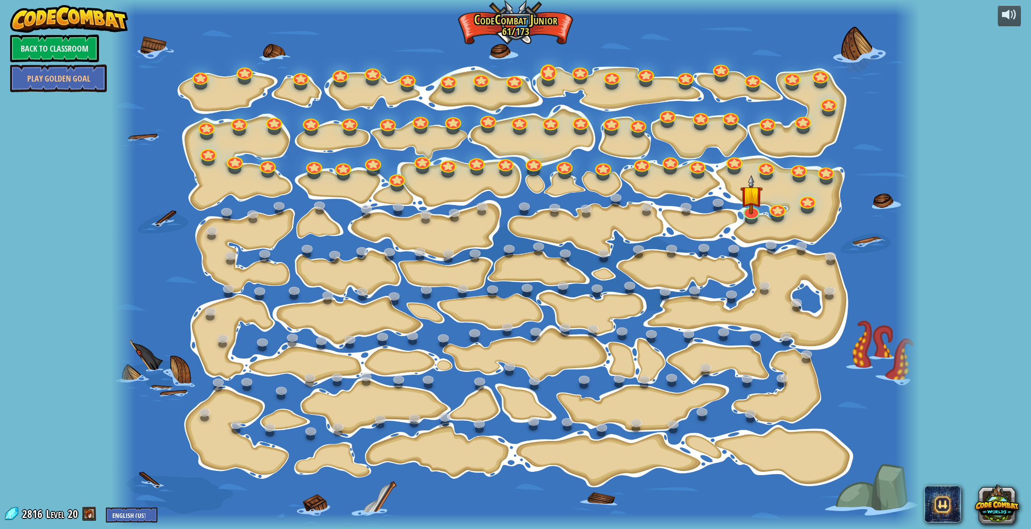
click at [542, 80] on div "15. Step Change Change step arguments. 15a. Step Change A (practice) 11. Go Sma…" at bounding box center [515, 264] width 808 height 529
click at [549, 76] on link at bounding box center [546, 70] width 18 height 18
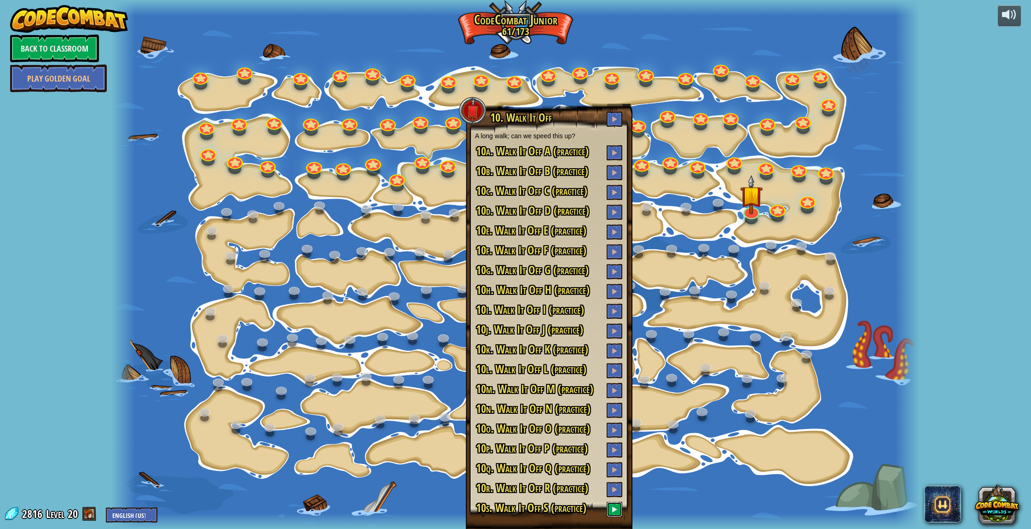
click at [615, 510] on span at bounding box center [614, 509] width 6 height 6
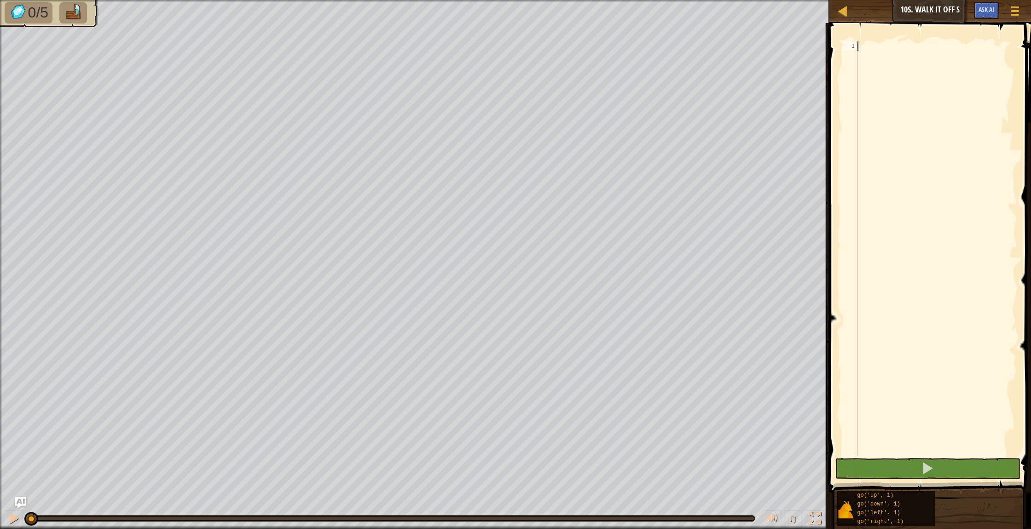
type textarea "l"
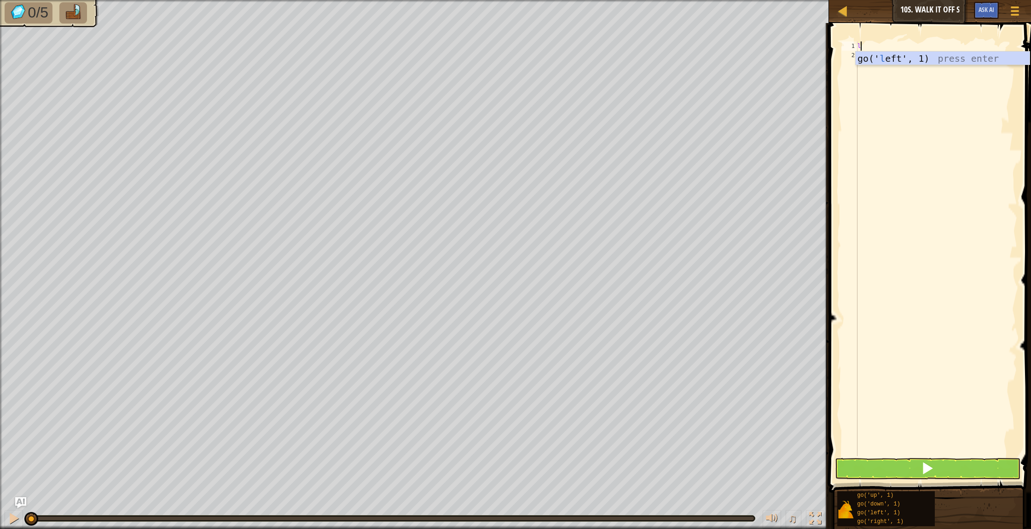
scroll to position [4, 0]
type textarea "l"
type textarea "u"
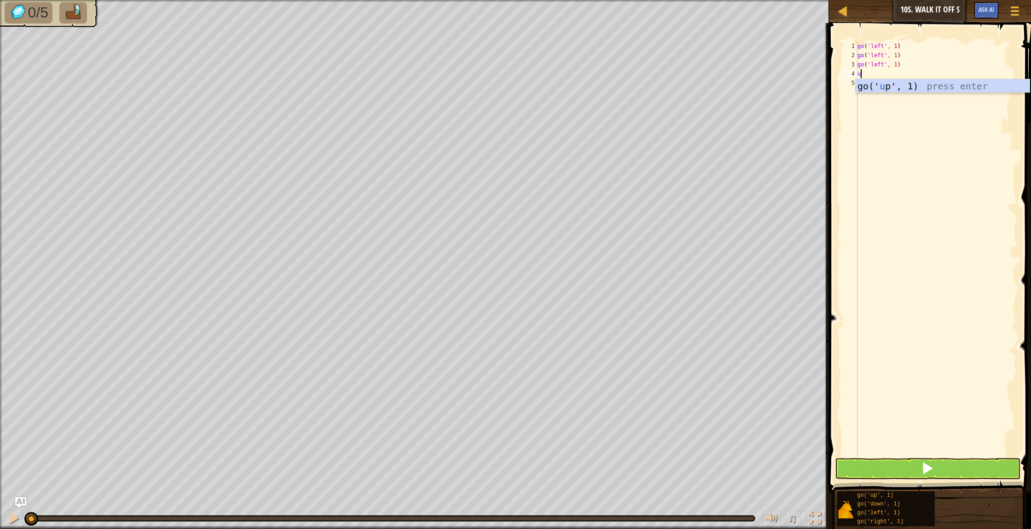
type textarea "u"
type textarea "l"
type textarea "r"
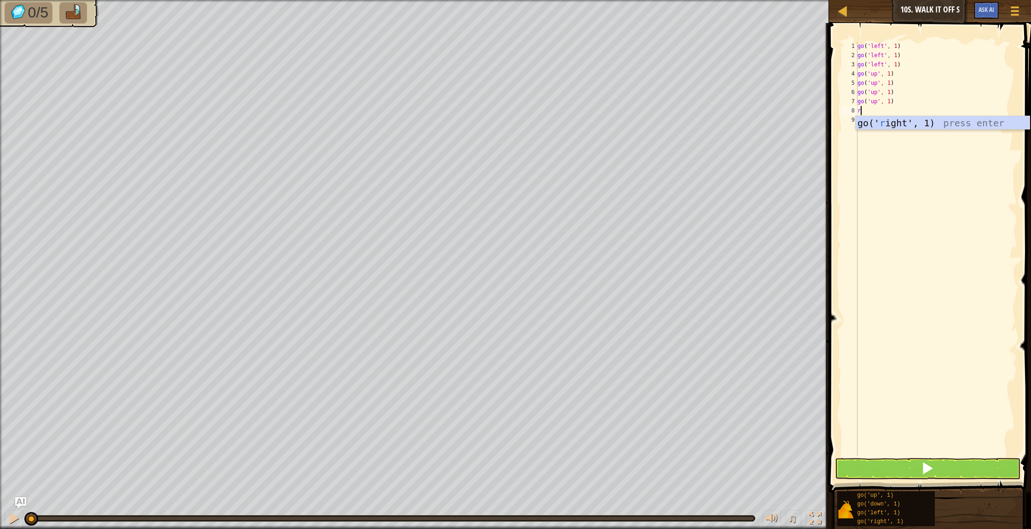
type textarea "r"
type textarea "u"
click at [898, 462] on button at bounding box center [928, 468] width 186 height 21
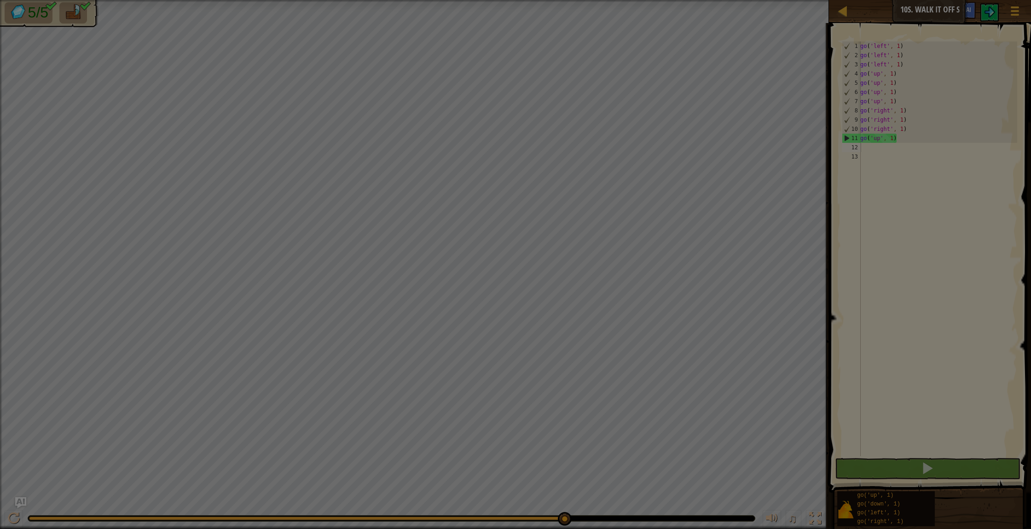
click at [564, 1] on body "Map Junior 10s. Walk It Off S Game Menu Ask AI 1 הההההההההההההההההההההההההההההה…" at bounding box center [515, 0] width 1031 height 1
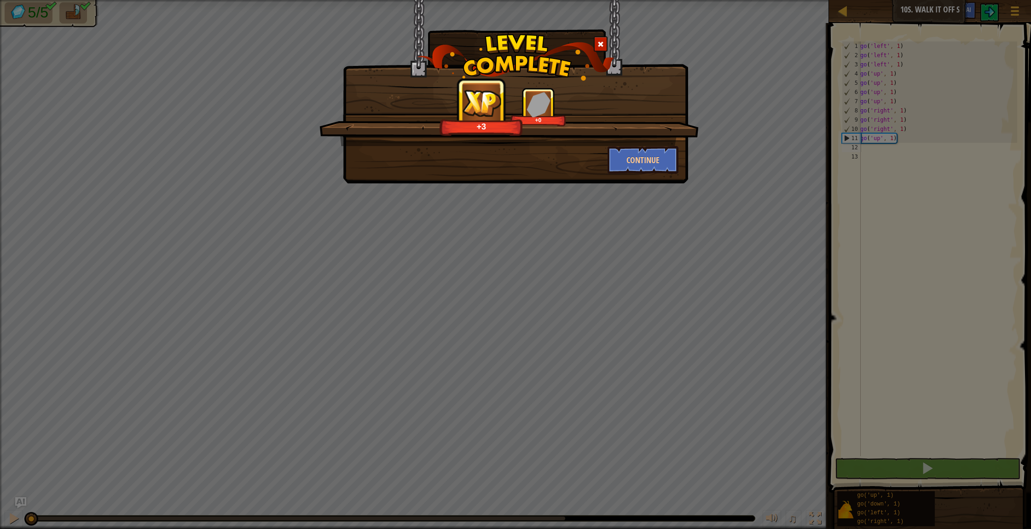
click at [602, 44] on span at bounding box center [601, 44] width 6 height 6
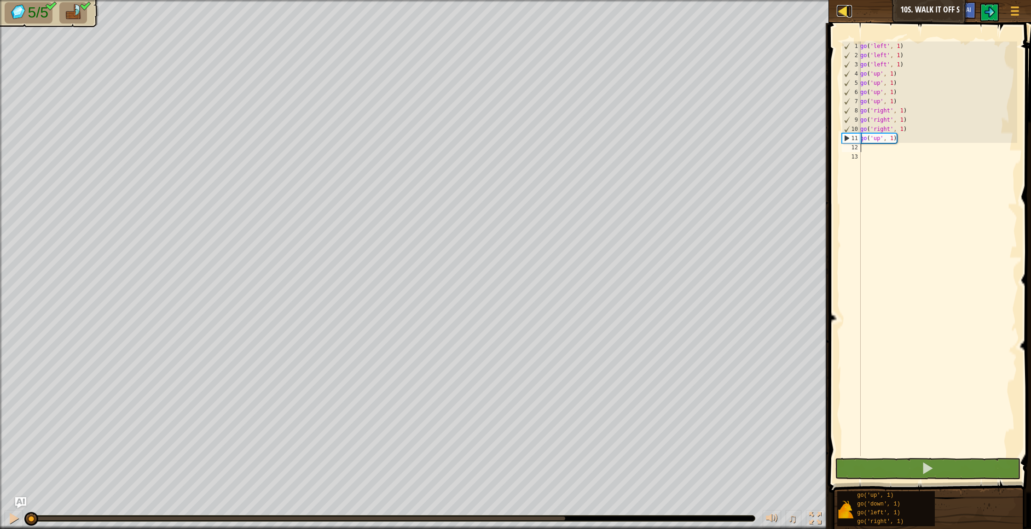
click at [844, 7] on div at bounding box center [843, 11] width 12 height 12
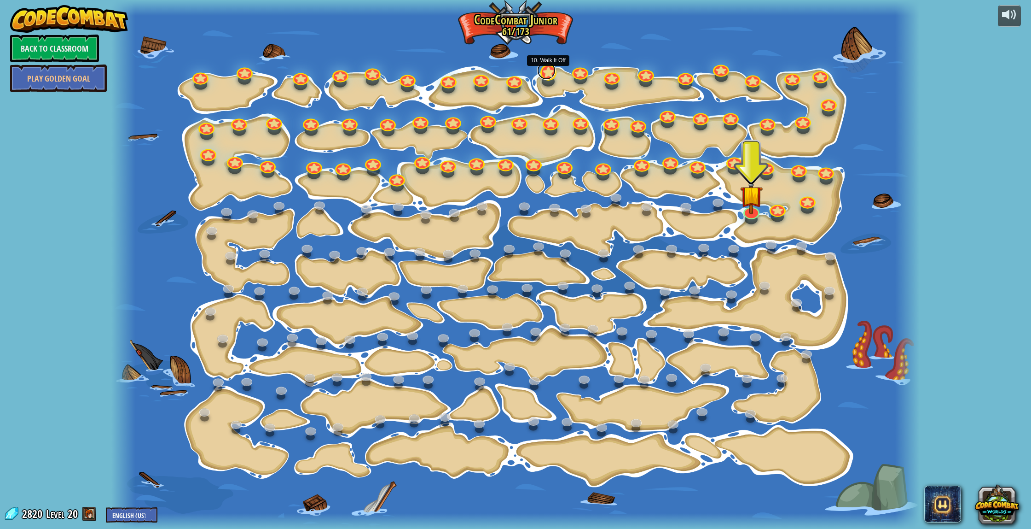
click at [546, 76] on link at bounding box center [546, 70] width 18 height 18
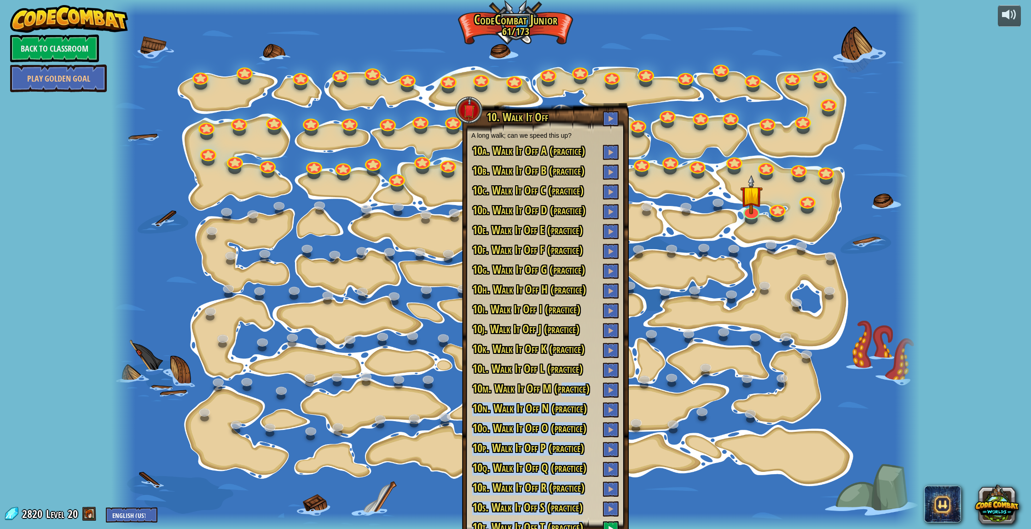
scroll to position [21, 0]
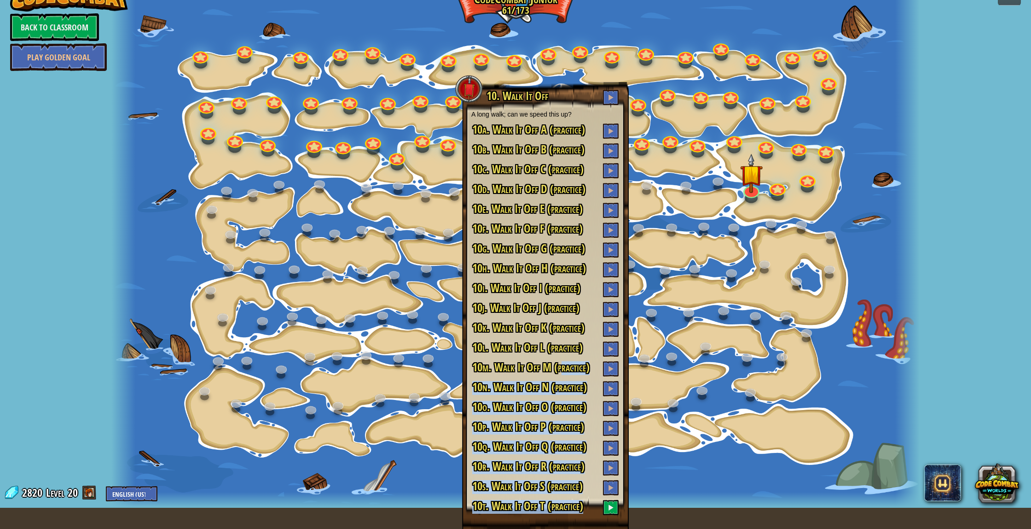
drag, startPoint x: 566, startPoint y: 412, endPoint x: 611, endPoint y: 528, distance: 125.1
click at [611, 528] on div "10. Walk It Off A long walk; can we speed this up? 10a. Walk It Off A (practice…" at bounding box center [545, 305] width 167 height 447
click at [591, 488] on h3 "10s. Walk It Off S (practice)" at bounding box center [545, 487] width 148 height 15
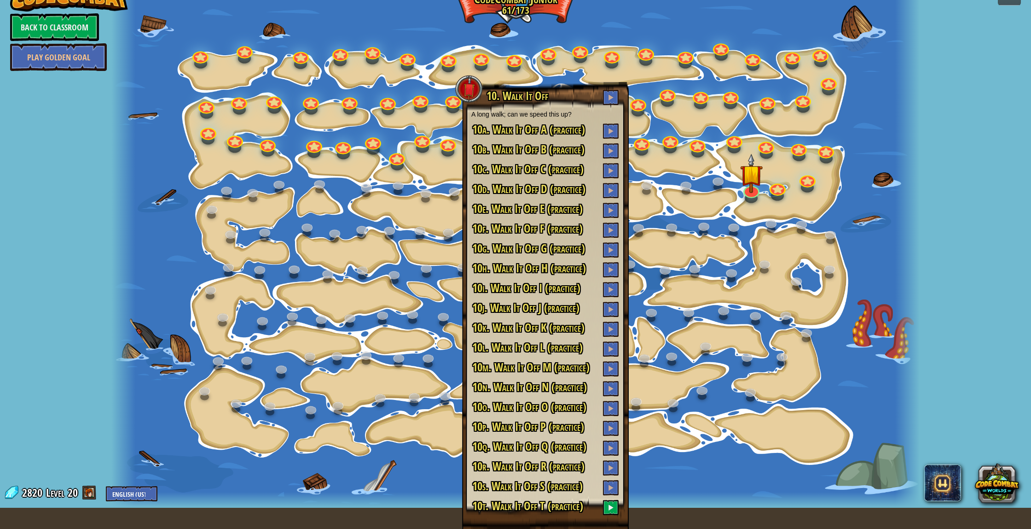
click at [597, 457] on div "10. Walk It Off A long walk; can we speed this up? 10a. Walk It Off A (practice…" at bounding box center [545, 302] width 148 height 425
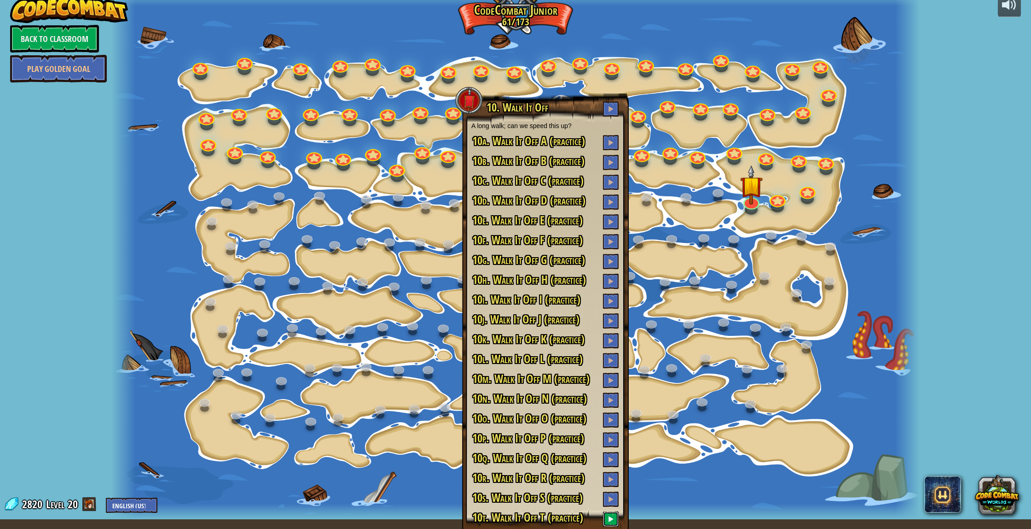
click at [610, 517] on span at bounding box center [611, 518] width 6 height 6
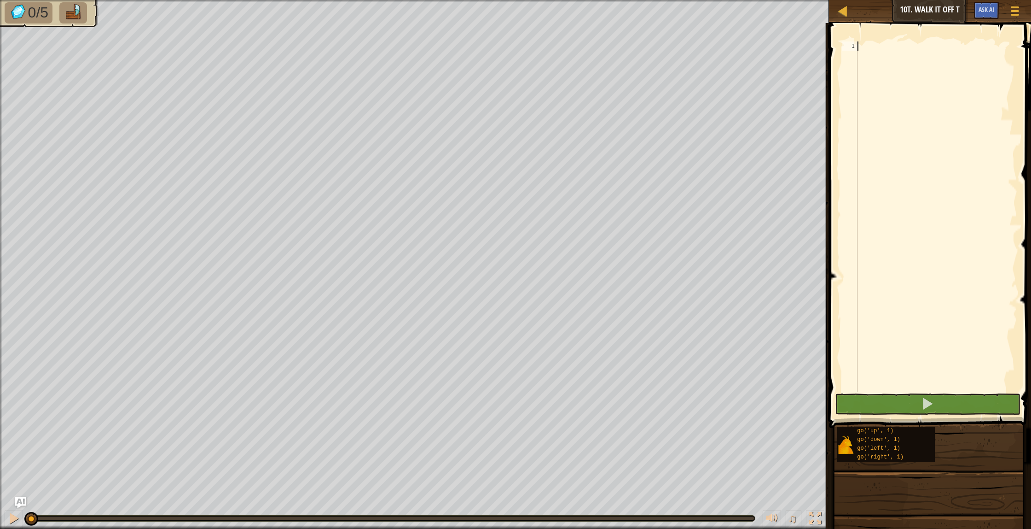
type textarea "u"
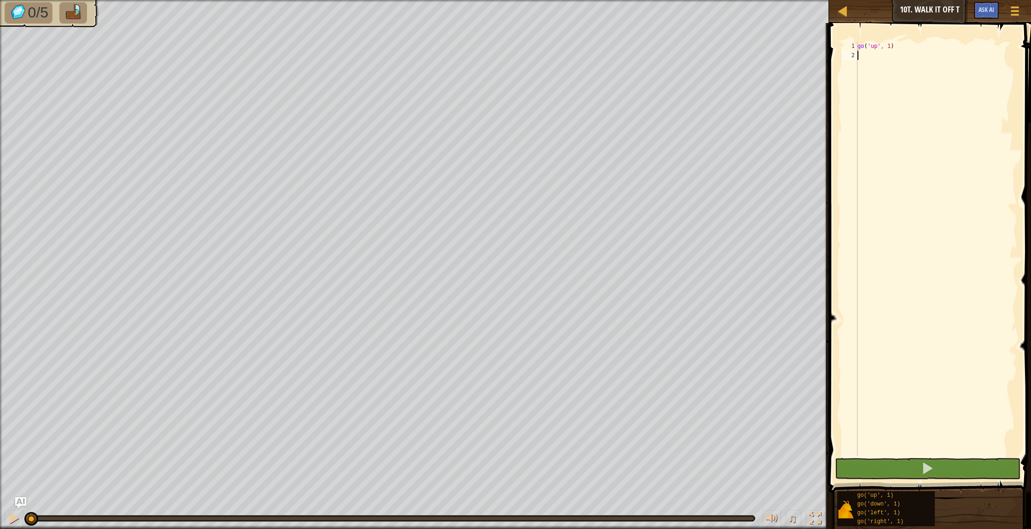
type textarea "u"
type textarea "l"
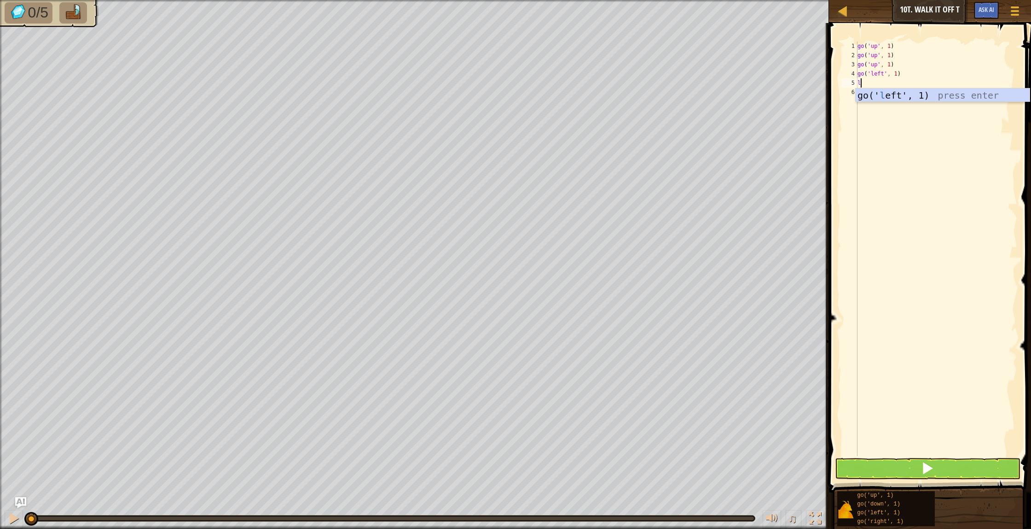
type textarea "l"
type textarea "u"
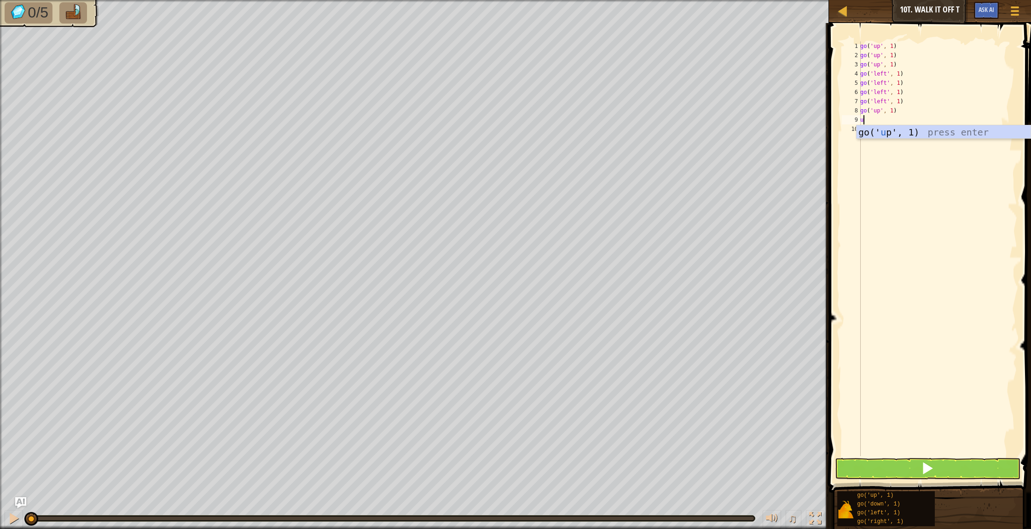
type textarea "u"
type textarea "l"
type textarea "g"
type textarea "r"
drag, startPoint x: 857, startPoint y: 462, endPoint x: 844, endPoint y: 459, distance: 13.7
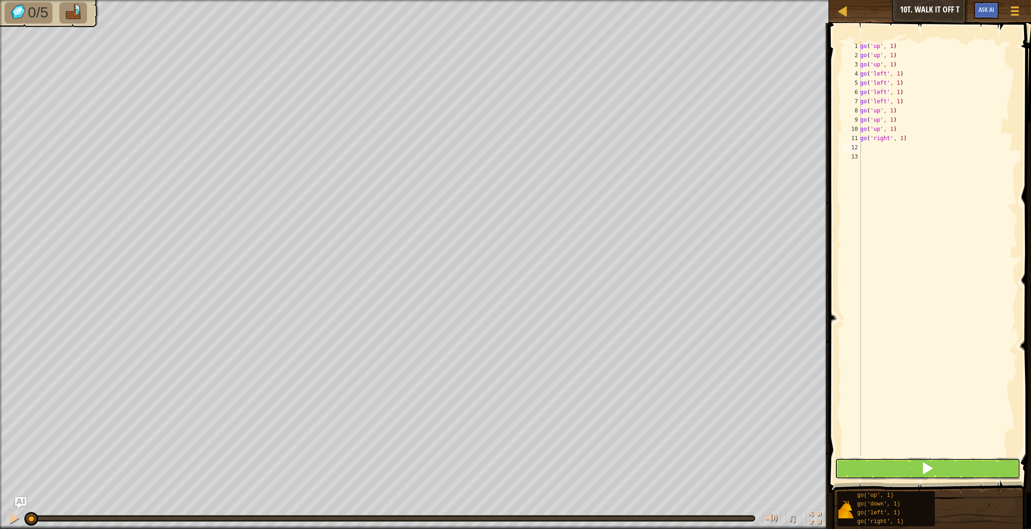
click at [857, 462] on button at bounding box center [928, 468] width 186 height 21
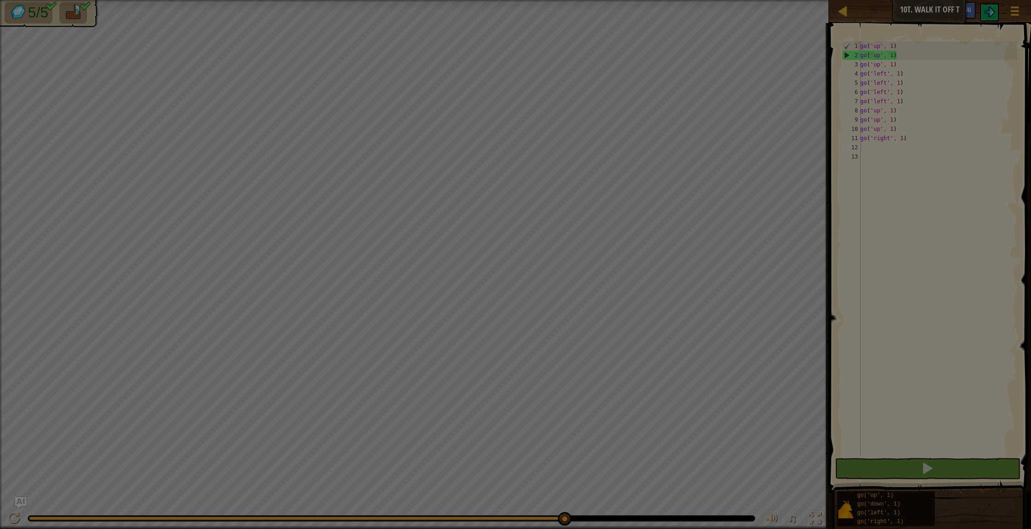
drag, startPoint x: 564, startPoint y: 518, endPoint x: 566, endPoint y: 484, distance: 33.6
click at [565, 1] on body "Map Junior 10t. Walk It Off T Game Menu Ask AI 1 הההההההההההההההההההההההההההההה…" at bounding box center [515, 0] width 1031 height 1
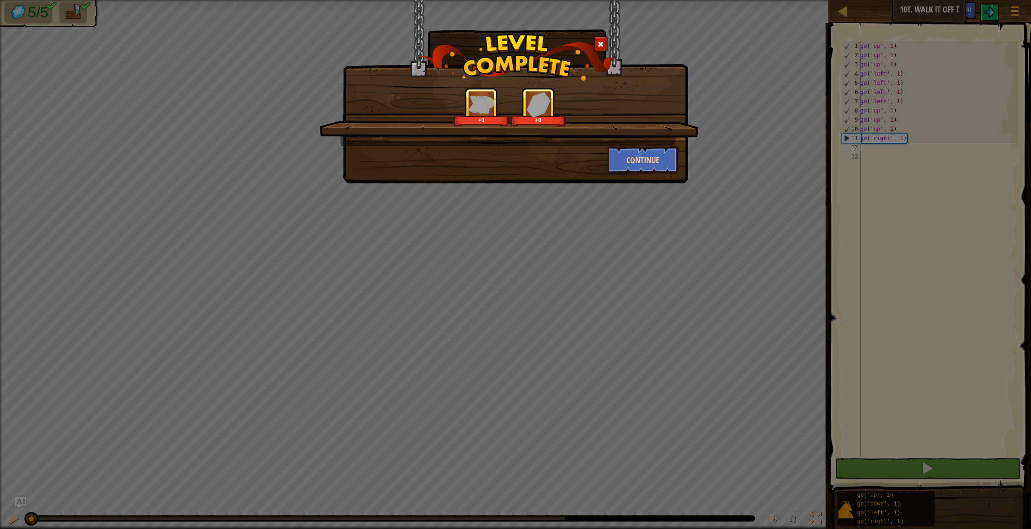
click at [599, 42] on span at bounding box center [601, 44] width 6 height 6
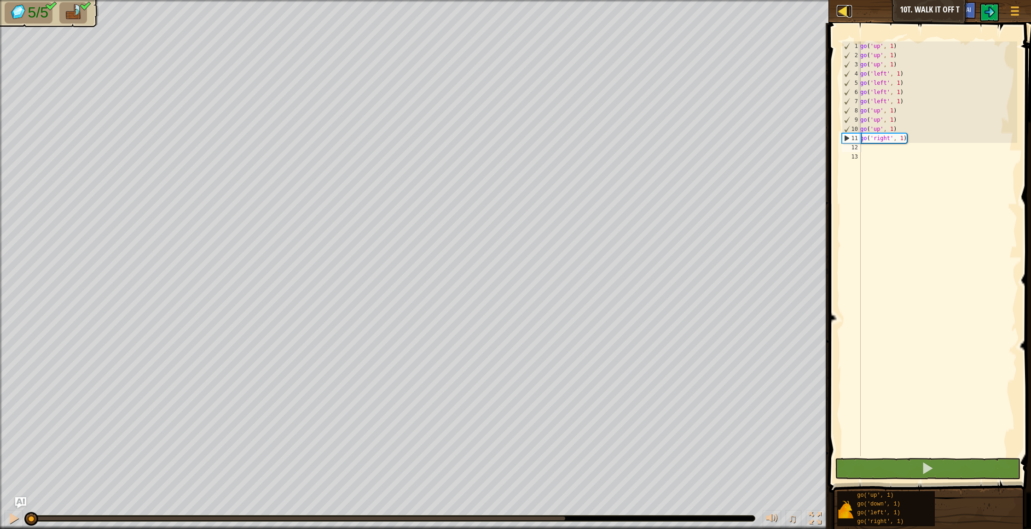
click at [846, 12] on div at bounding box center [843, 11] width 12 height 12
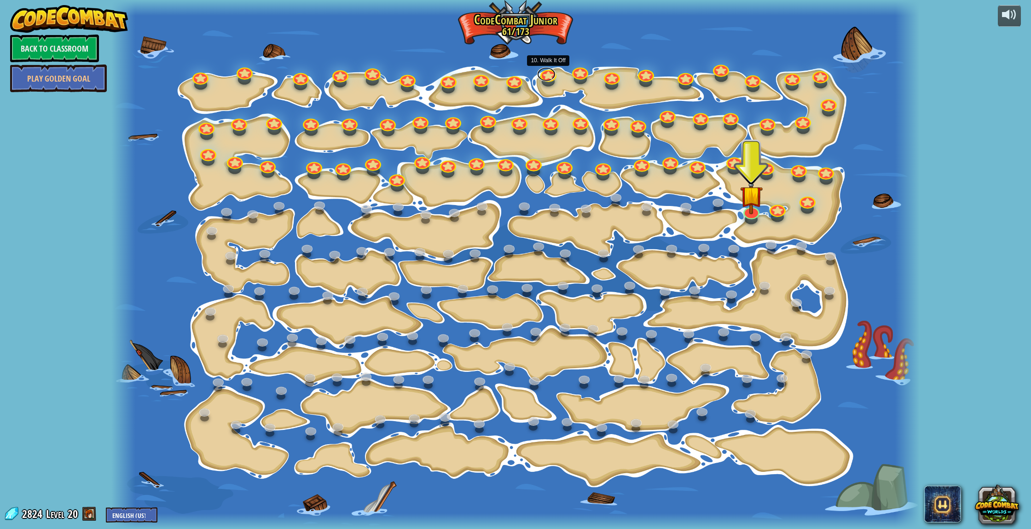
click at [551, 71] on link at bounding box center [546, 74] width 18 height 14
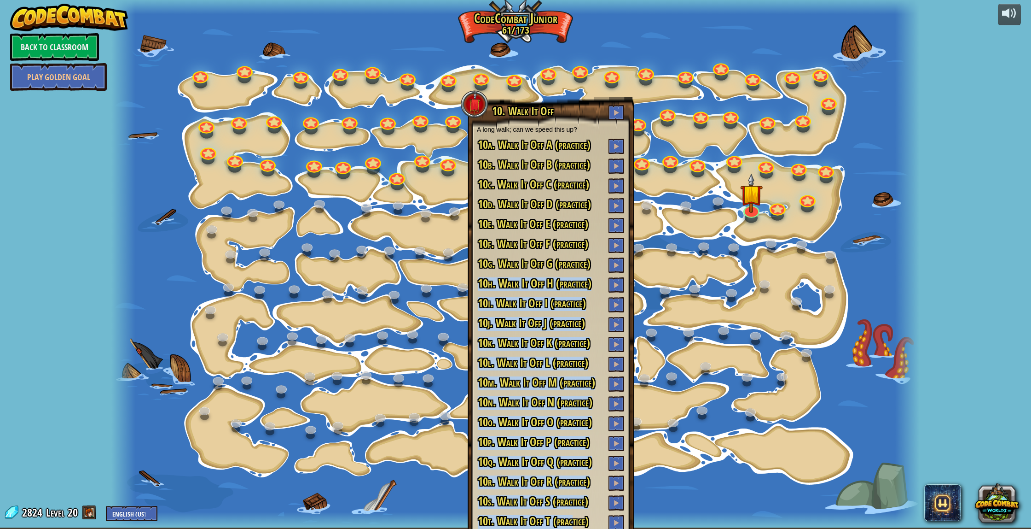
scroll to position [36, 0]
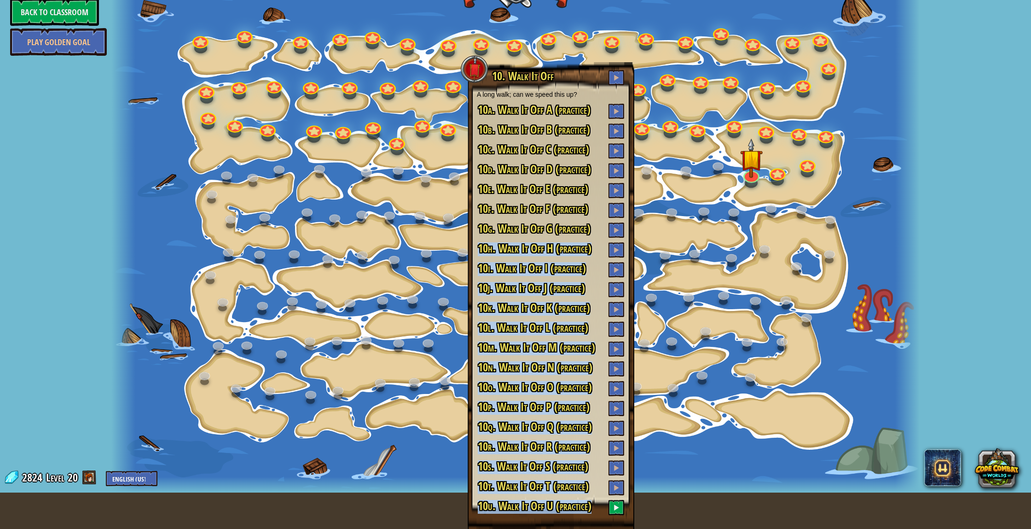
drag, startPoint x: 592, startPoint y: 275, endPoint x: 569, endPoint y: 528, distance: 253.9
click at [569, 528] on div "10. Walk It Off A long walk; can we speed this up? 10a. Walk It Off A (practice…" at bounding box center [551, 295] width 167 height 466
click at [596, 503] on h3 "10u. Walk It Off U (practice)" at bounding box center [551, 507] width 148 height 15
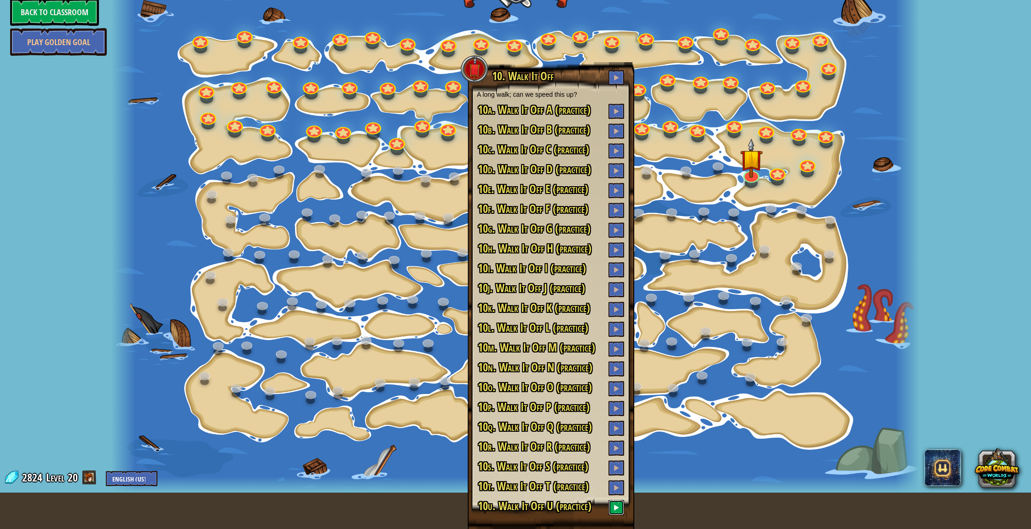
click at [613, 505] on button at bounding box center [617, 507] width 16 height 15
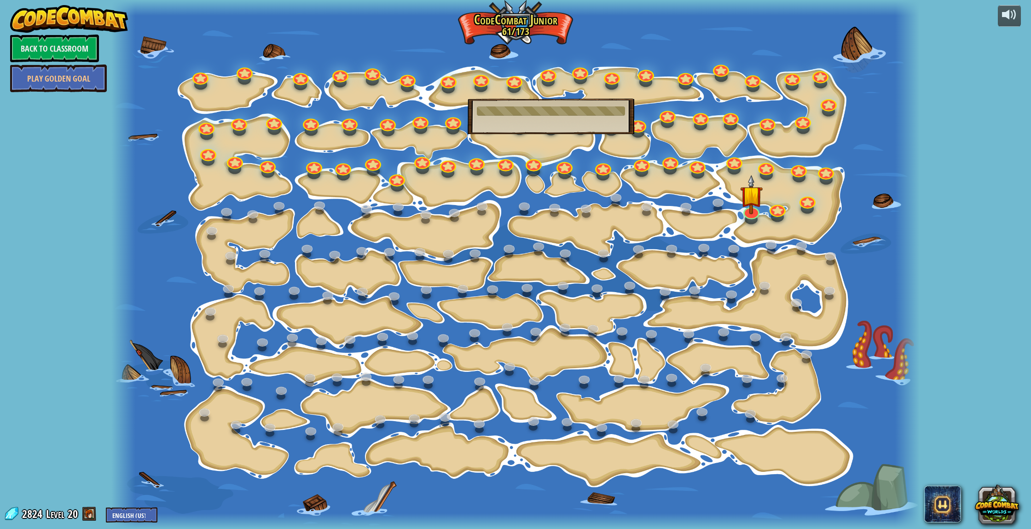
scroll to position [0, 0]
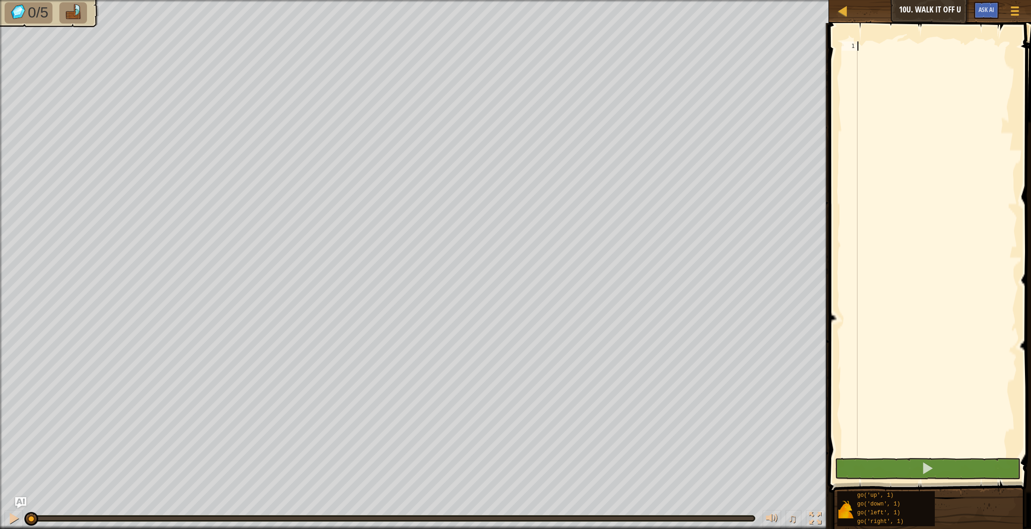
scroll to position [4, 0]
type textarea "r"
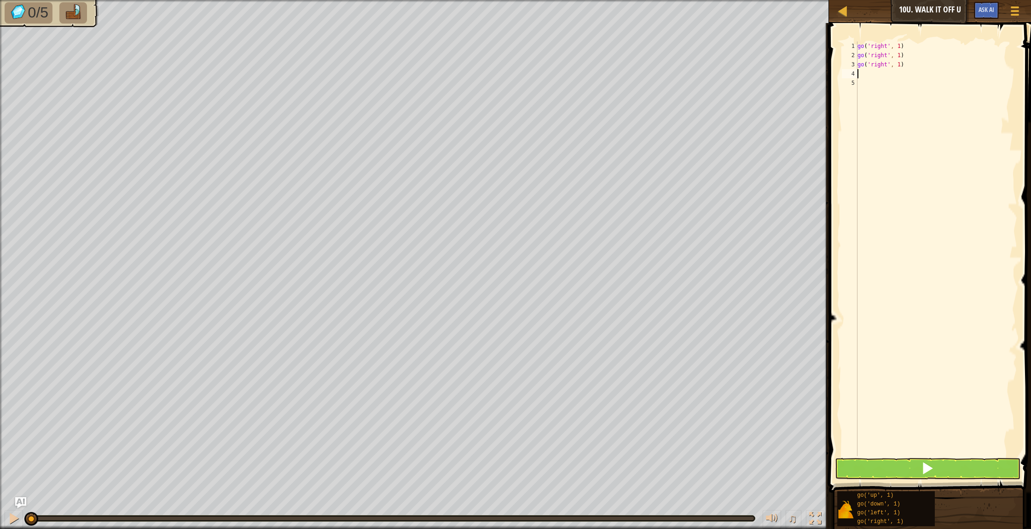
type textarea "u"
type textarea "r"
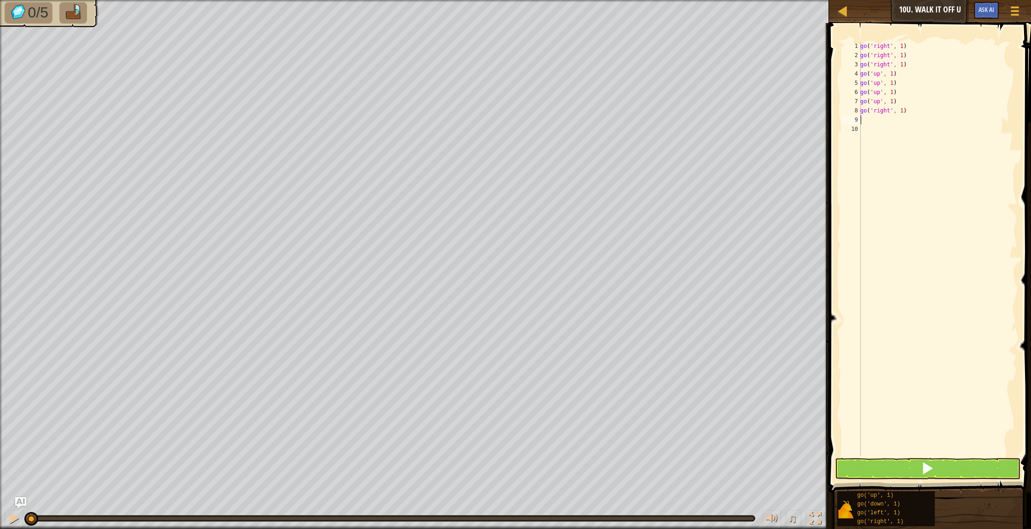
type textarea "r"
type textarea "d"
click at [871, 469] on button at bounding box center [928, 468] width 186 height 21
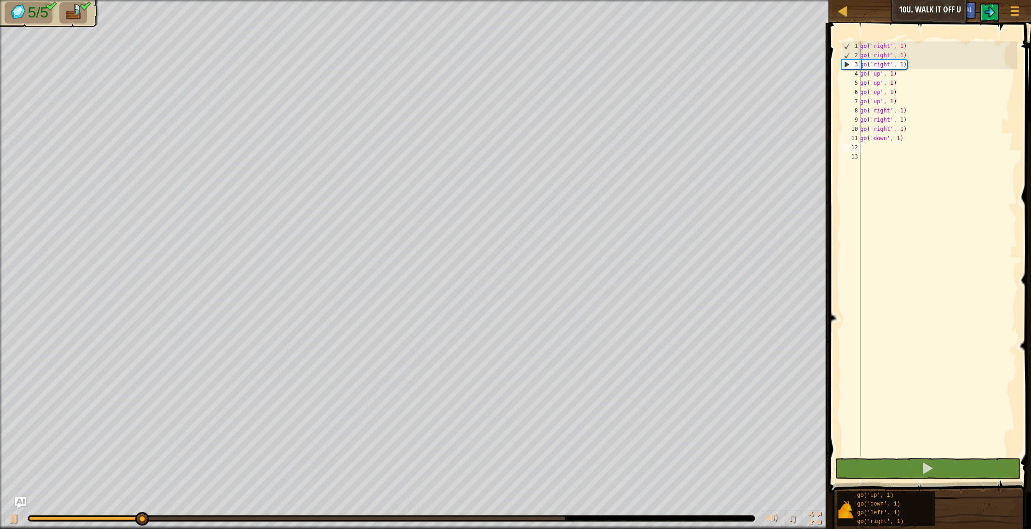
click at [564, 0] on body "Map Junior 10u. Walk It Off U Game Menu Ask AI 1 הההההההההההההההההההההההההההההה…" at bounding box center [515, 0] width 1031 height 0
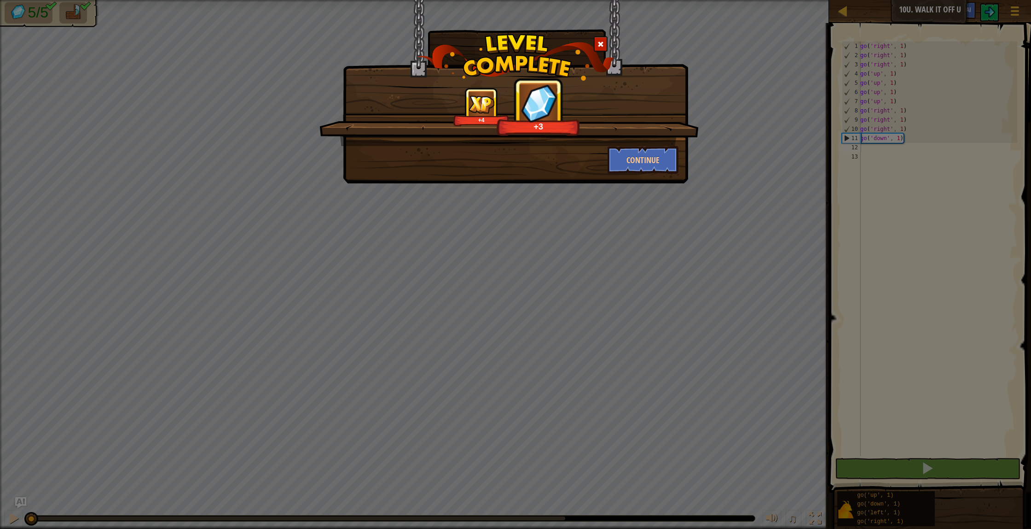
click at [599, 45] on span at bounding box center [601, 44] width 6 height 6
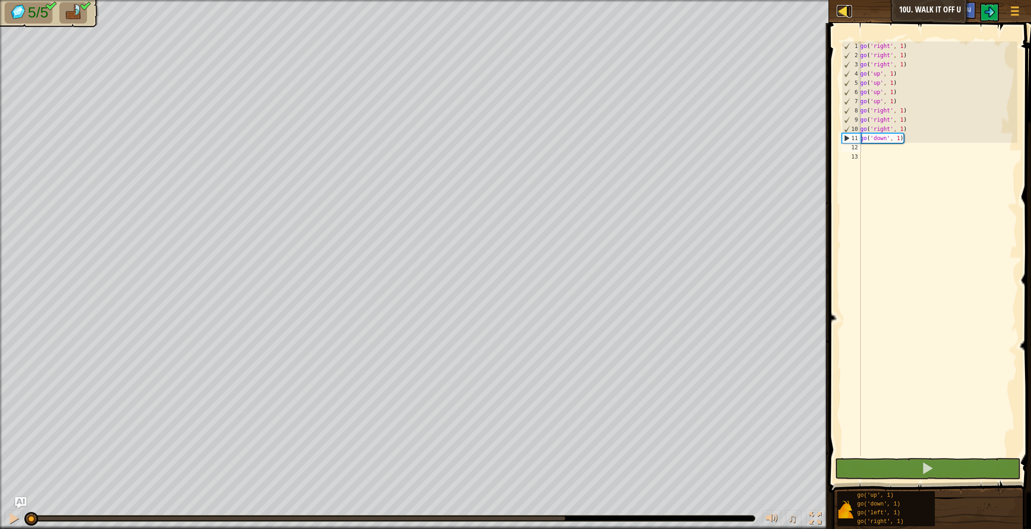
click at [844, 14] on div at bounding box center [843, 11] width 12 height 12
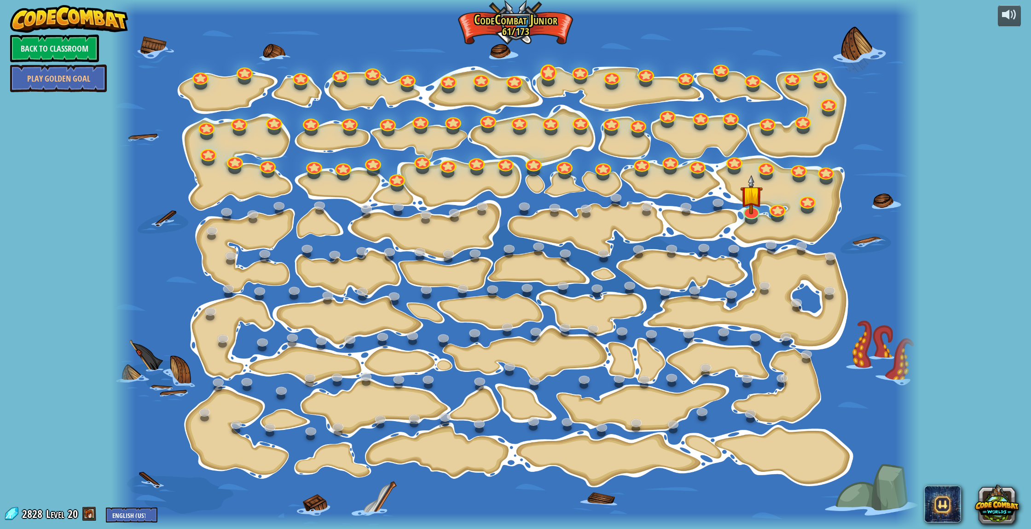
click at [549, 80] on div at bounding box center [548, 82] width 13 height 10
click at [549, 79] on div "15. Step Change Change step arguments. 15a. Step Change A (practice) 11. Go Sma…" at bounding box center [515, 264] width 808 height 529
click at [549, 78] on div at bounding box center [549, 72] width 16 height 16
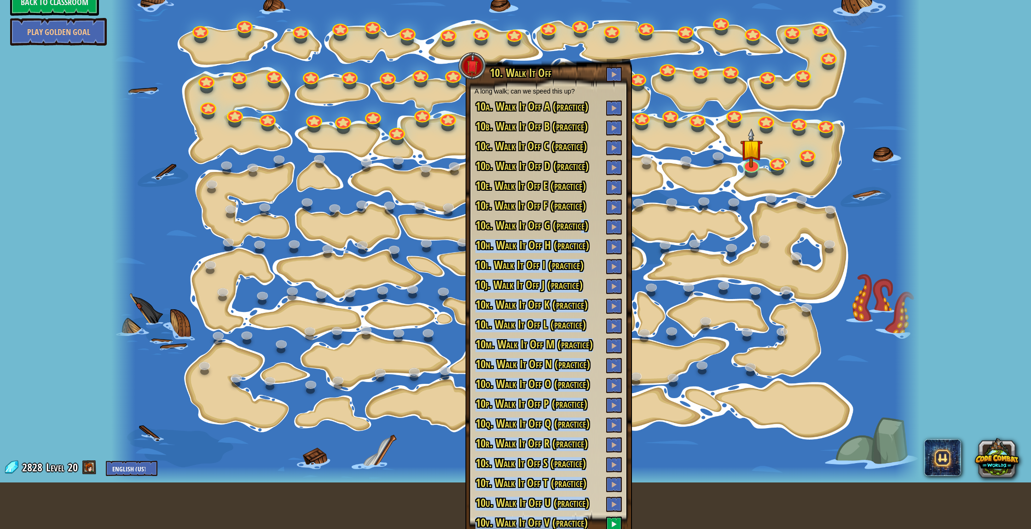
scroll to position [63, 0]
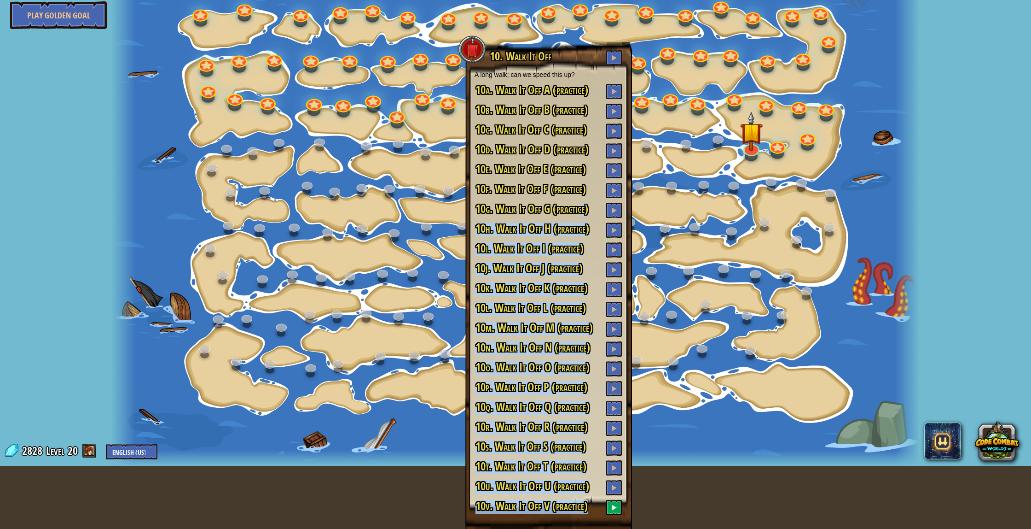
drag, startPoint x: 576, startPoint y: 284, endPoint x: 612, endPoint y: 528, distance: 246.6
click at [612, 528] on div "10. Walk It Off A long walk; can we speed this up? 10a. Walk It Off A (practice…" at bounding box center [548, 285] width 167 height 486
click at [615, 507] on span at bounding box center [614, 507] width 6 height 6
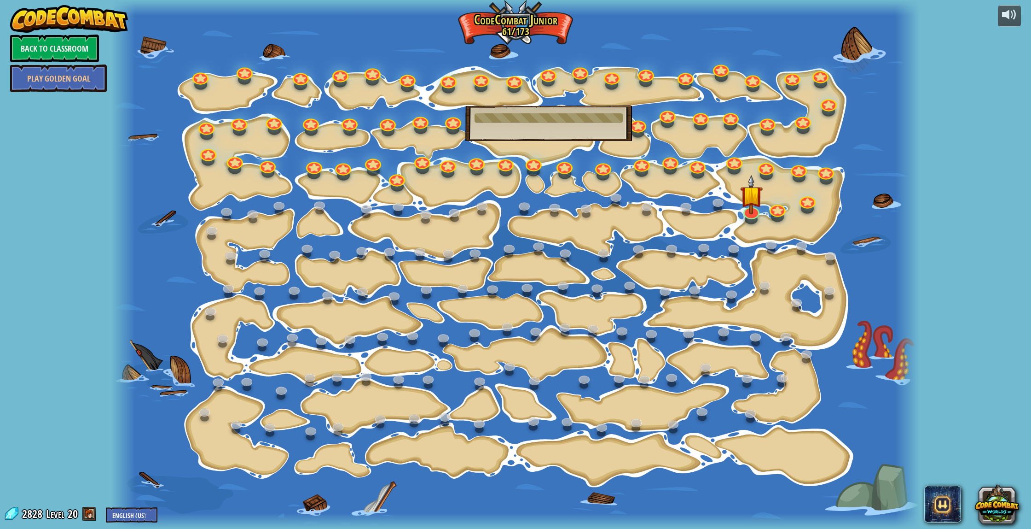
scroll to position [0, 0]
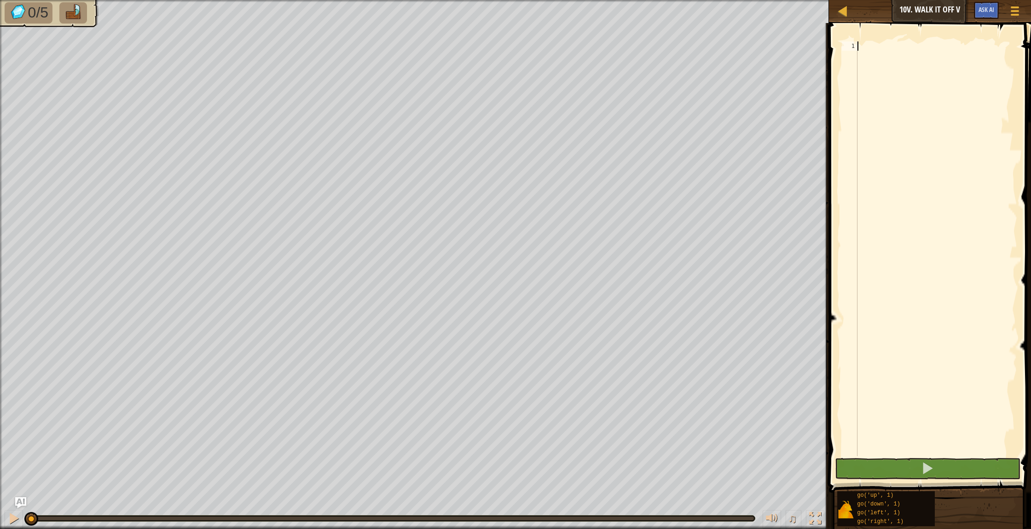
type textarea "r"
type textarea "d"
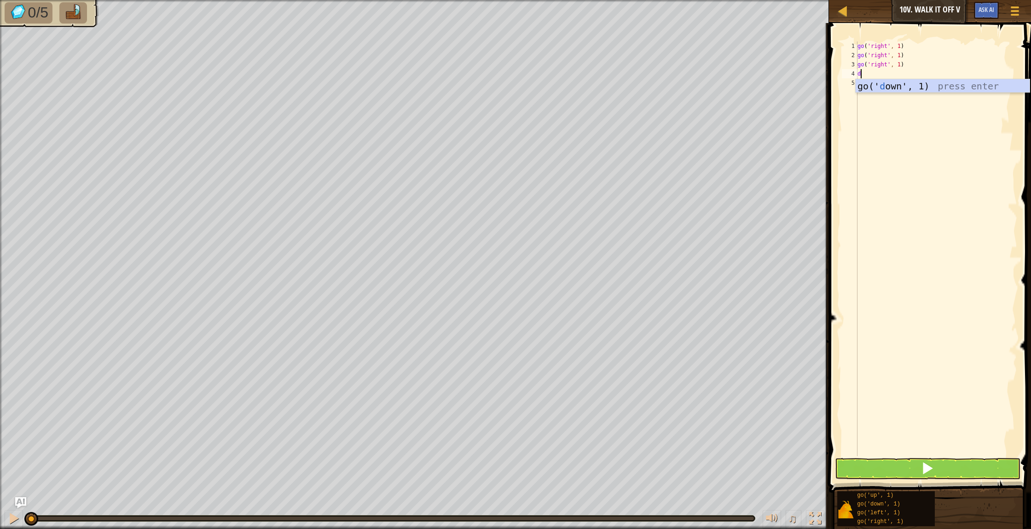
type textarea "d"
type textarea "r"
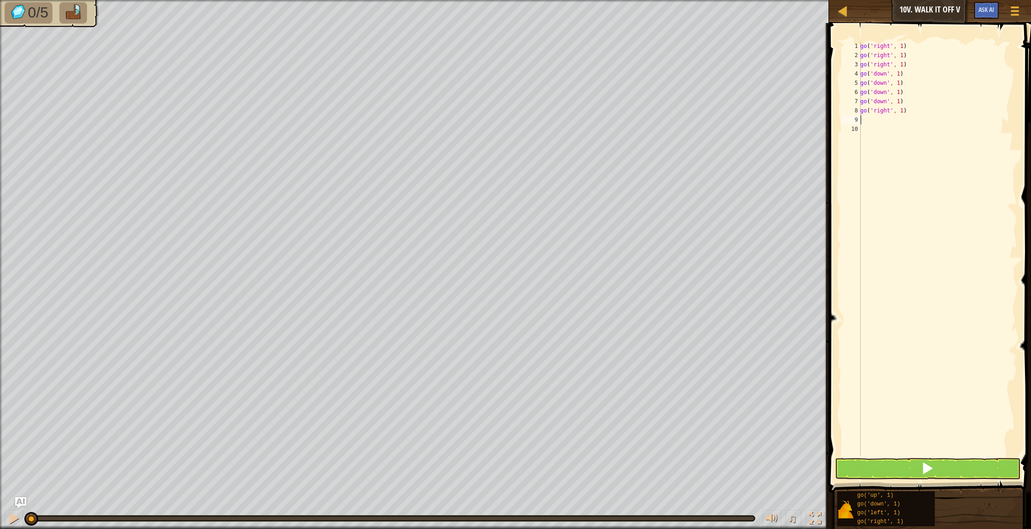
type textarea "r"
type textarea "u"
click at [852, 461] on button at bounding box center [928, 468] width 186 height 21
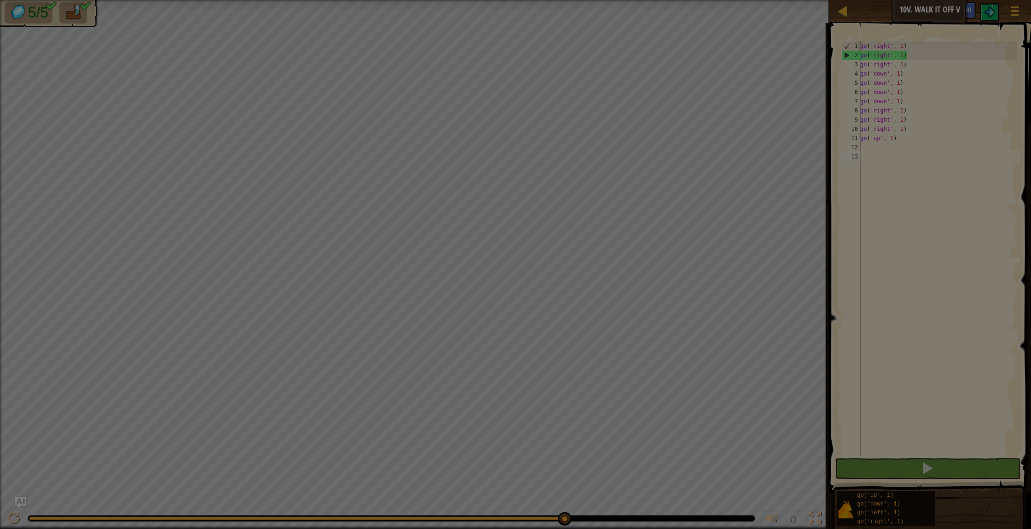
click at [564, 1] on body "Map Junior 10v. Walk It Off V Game Menu Ask AI 1 הההההההההההההההההההההההההההההה…" at bounding box center [515, 0] width 1031 height 1
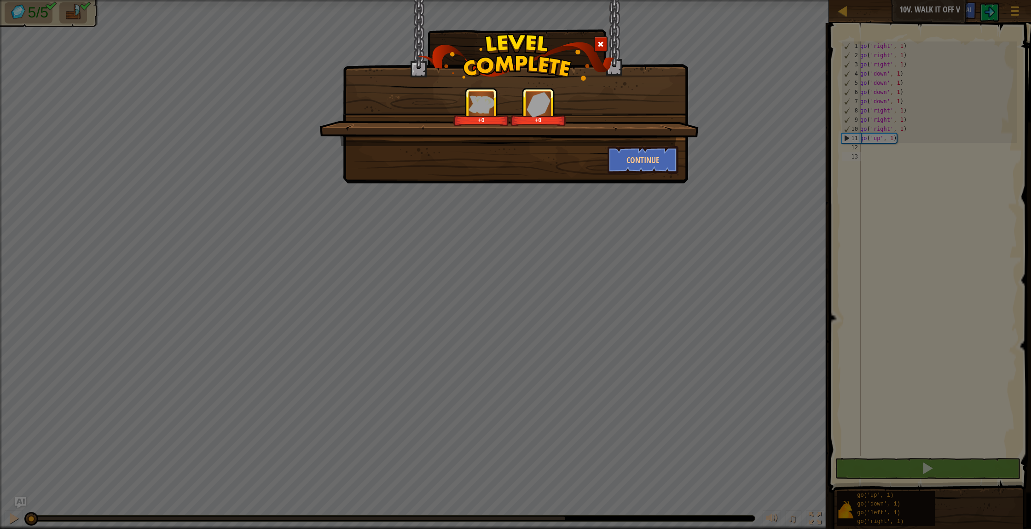
click at [598, 47] on span at bounding box center [601, 44] width 6 height 6
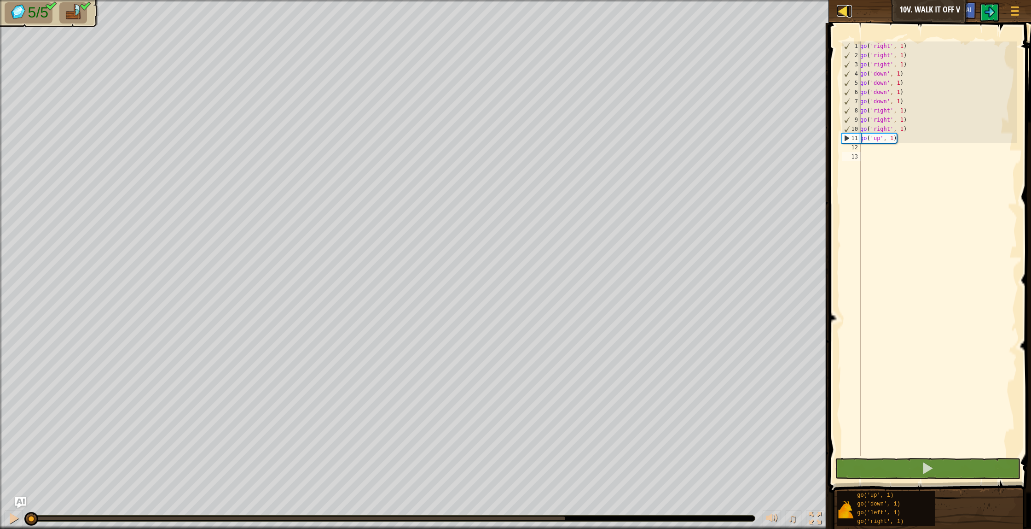
click at [844, 10] on div at bounding box center [843, 11] width 12 height 12
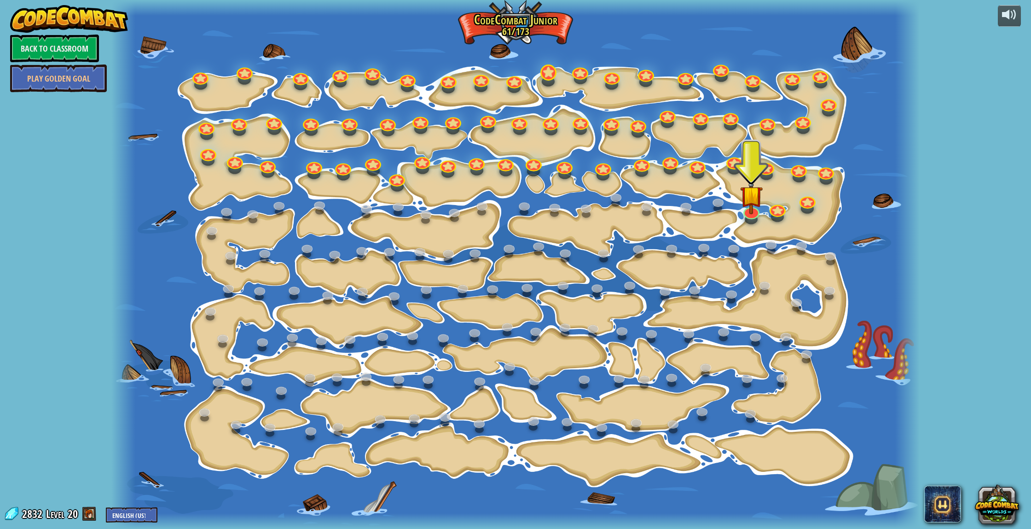
click at [549, 78] on div at bounding box center [549, 72] width 16 height 16
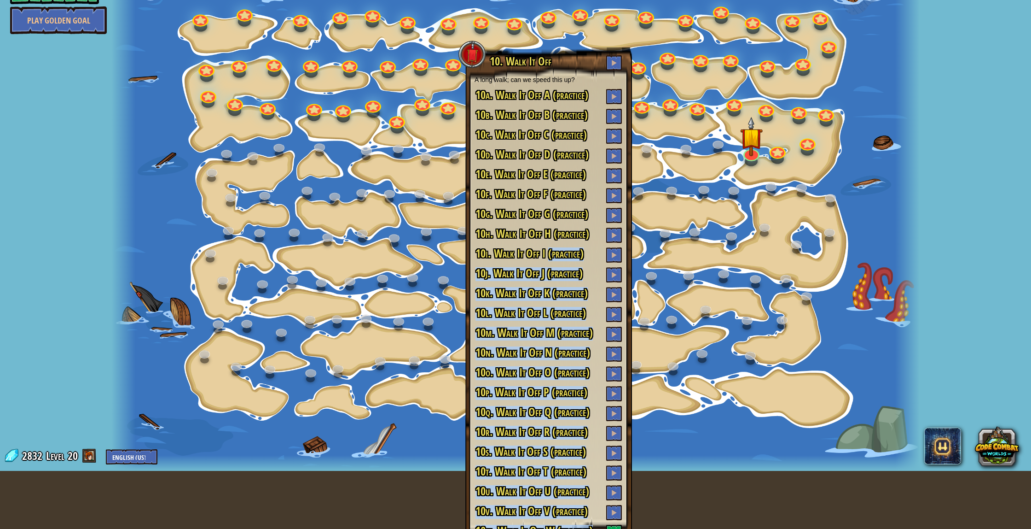
scroll to position [83, 0]
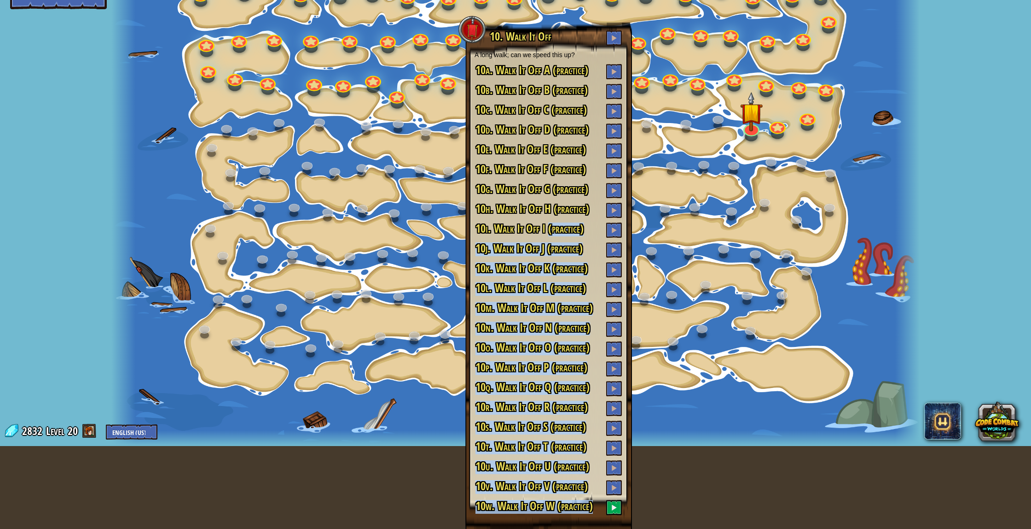
drag, startPoint x: 549, startPoint y: 317, endPoint x: 620, endPoint y: 521, distance: 215.7
click at [618, 526] on div "10. Walk It Off A long walk; can we speed this up? 10a. Walk It Off A (practice…" at bounding box center [548, 276] width 167 height 506
click at [598, 494] on h3 "10v. Walk It Off V (practice)" at bounding box center [549, 487] width 148 height 15
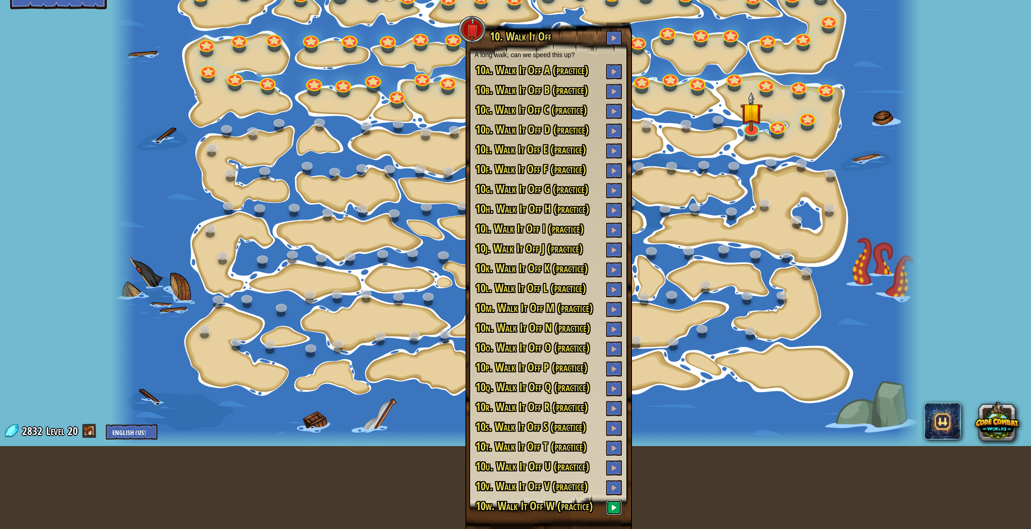
click at [611, 504] on button at bounding box center [614, 507] width 16 height 15
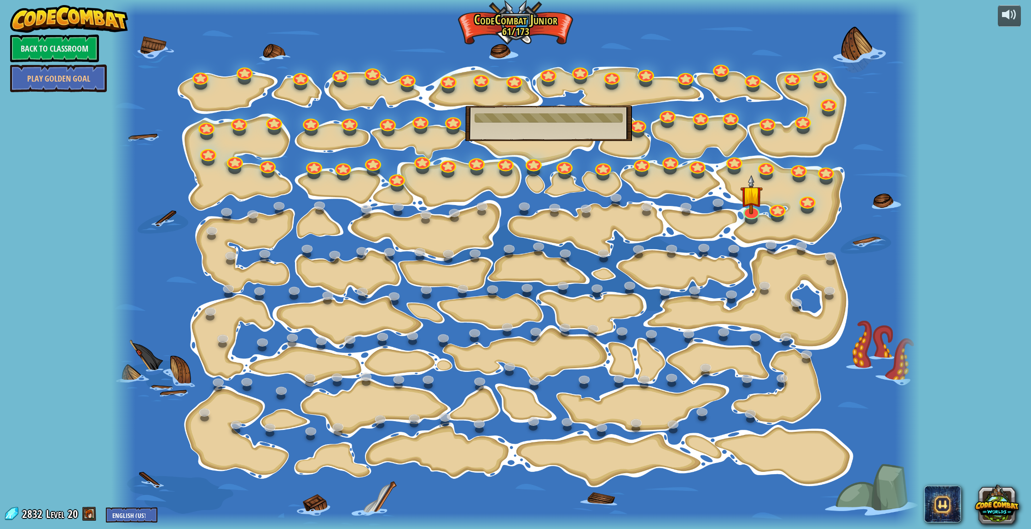
scroll to position [0, 0]
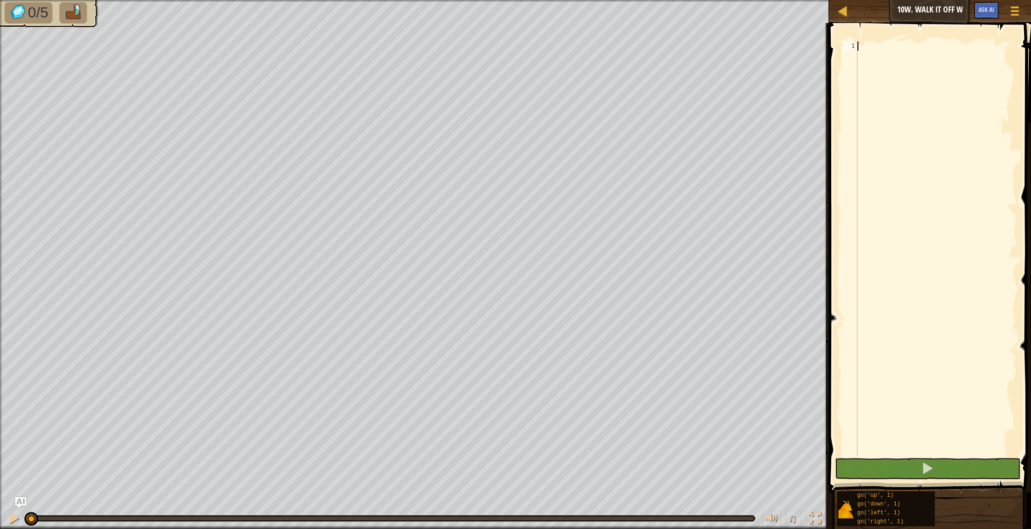
type textarea "l"
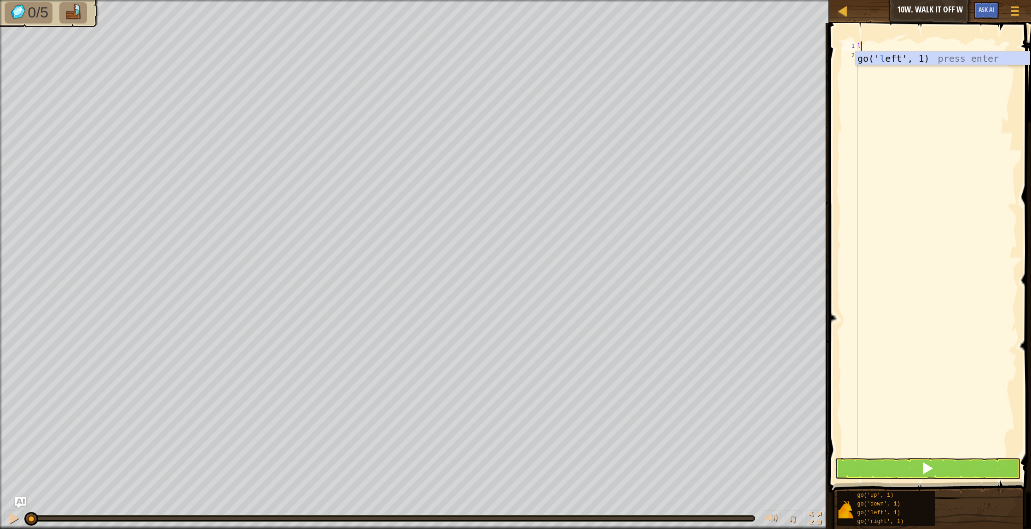
scroll to position [4, 0]
type textarea "l"
type textarea "d"
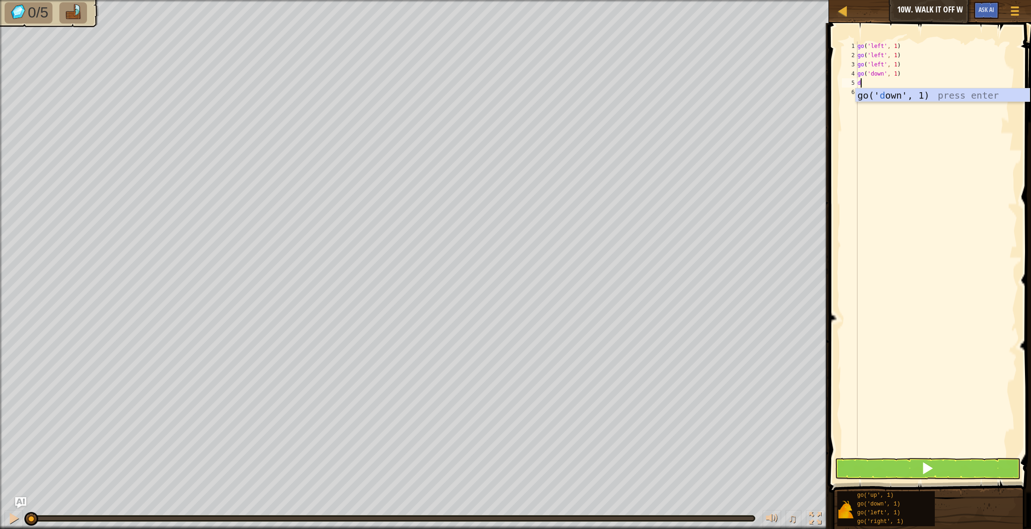
type textarea "d"
type textarea "l"
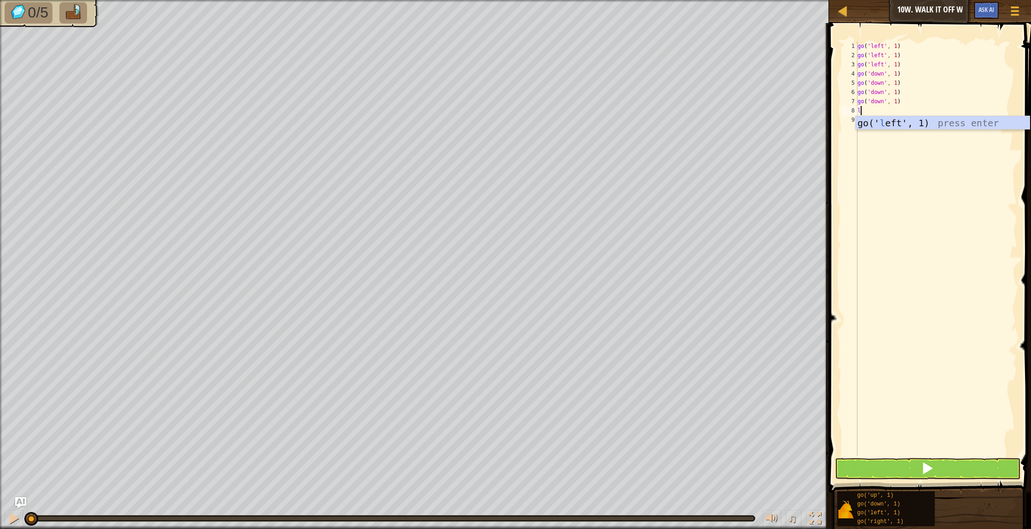
type textarea "l"
type textarea "d"
click at [953, 469] on button at bounding box center [928, 468] width 186 height 21
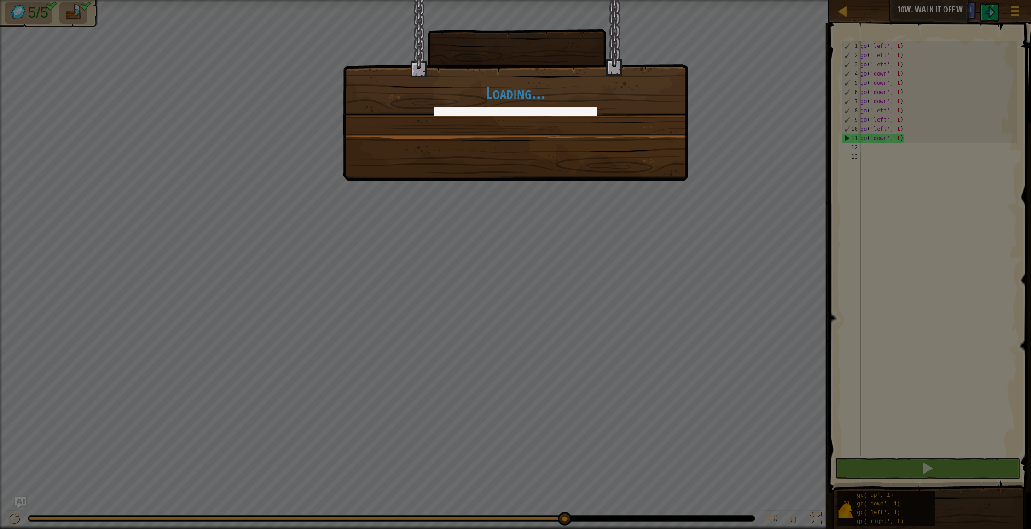
click at [563, 1] on body "Map Junior 10w. Walk It Off W Game Menu Ask AI 1 הההההההההההההההההההההההההההההה…" at bounding box center [515, 0] width 1031 height 1
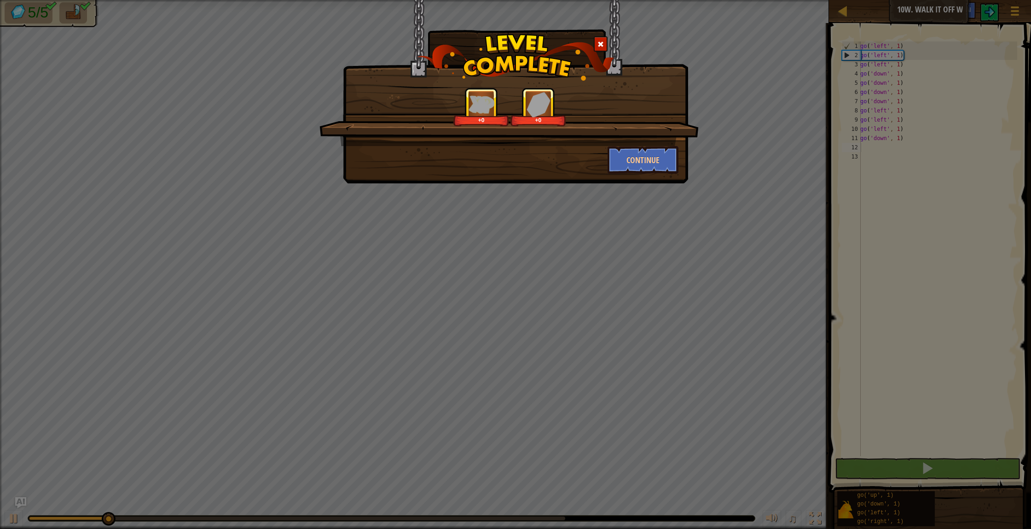
click at [606, 38] on div at bounding box center [601, 43] width 14 height 15
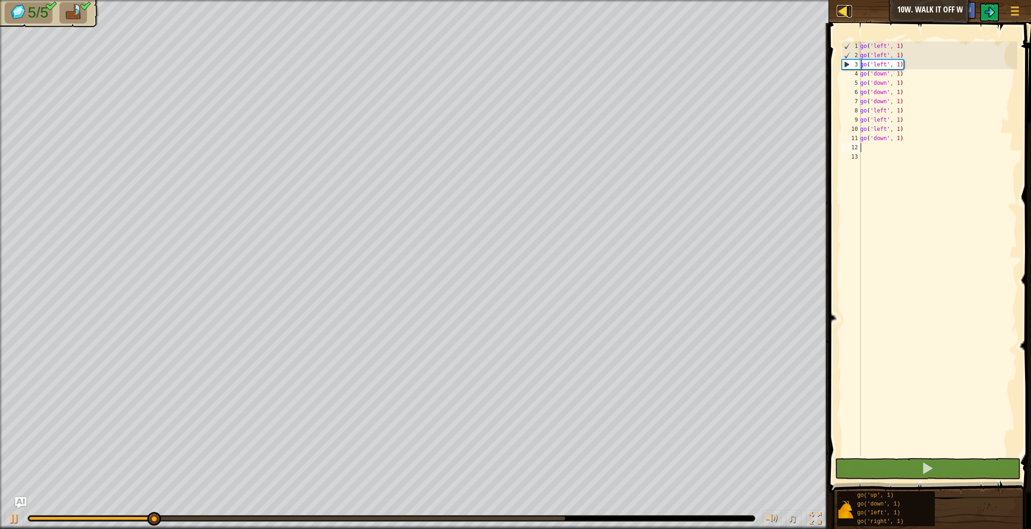
click at [846, 9] on div at bounding box center [843, 11] width 12 height 12
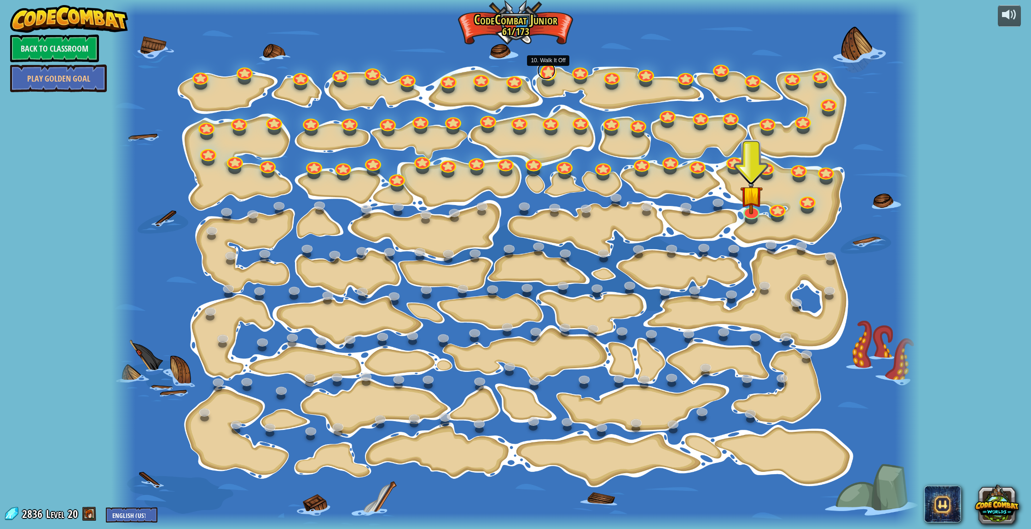
click at [542, 72] on link at bounding box center [546, 70] width 18 height 18
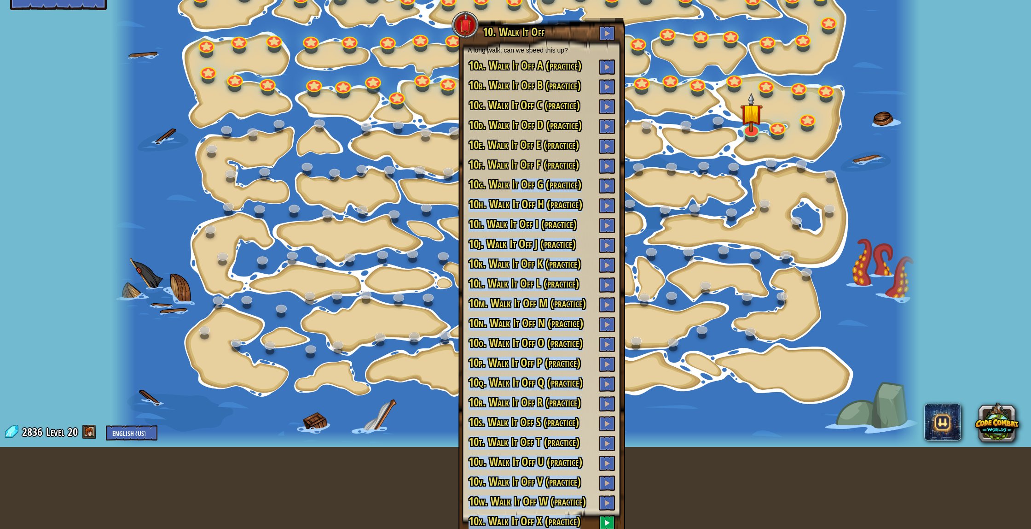
scroll to position [97, 0]
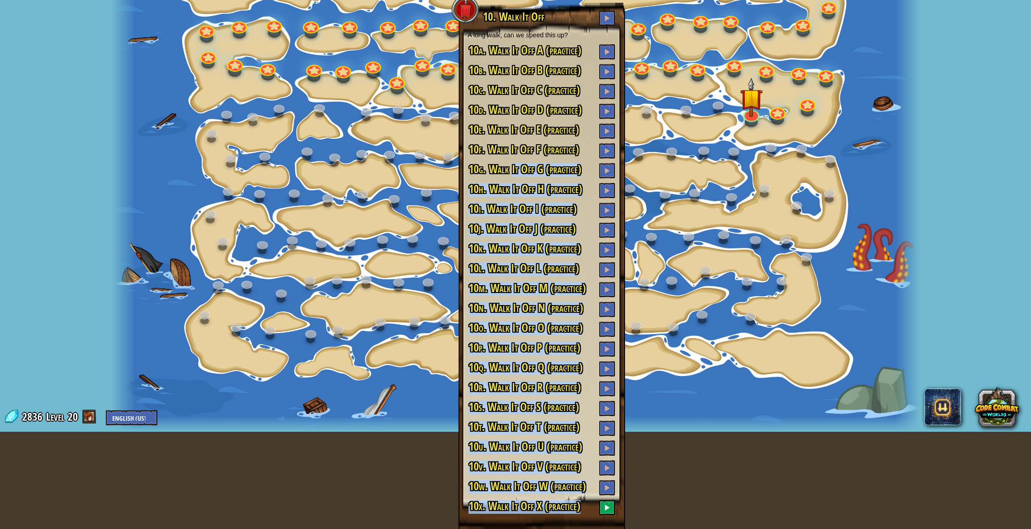
drag, startPoint x: 522, startPoint y: 303, endPoint x: 567, endPoint y: 528, distance: 229.5
click at [567, 528] on div "10. Walk It Off A long walk; can we speed this up? 10a. Walk It Off A (practice…" at bounding box center [542, 266] width 167 height 526
drag, startPoint x: 587, startPoint y: 511, endPoint x: 593, endPoint y: 510, distance: 6.1
click at [587, 511] on h3 "10x. Walk It Off X (practice)" at bounding box center [542, 507] width 148 height 15
click at [588, 501] on h3 "10x. Walk It Off X (practice)" at bounding box center [542, 507] width 148 height 15
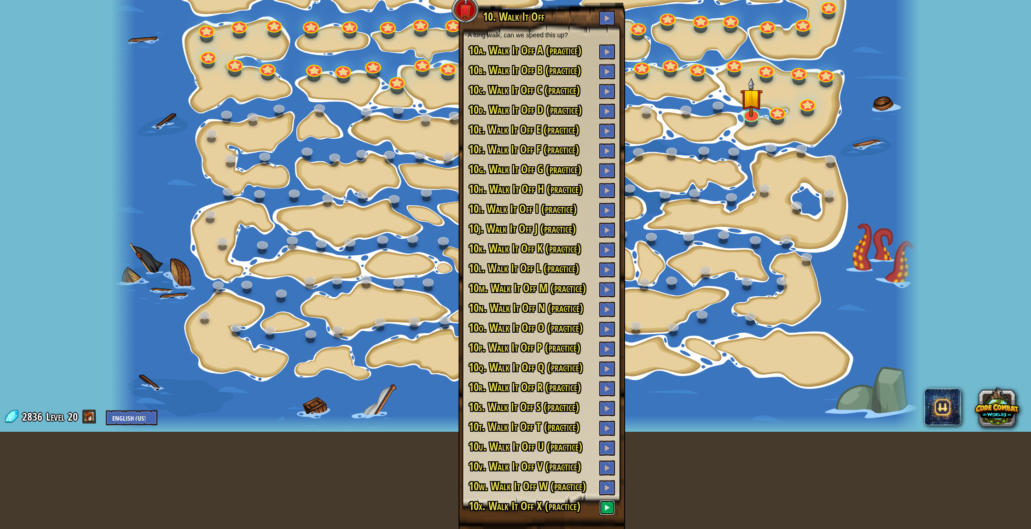
click at [610, 510] on span at bounding box center [607, 507] width 6 height 6
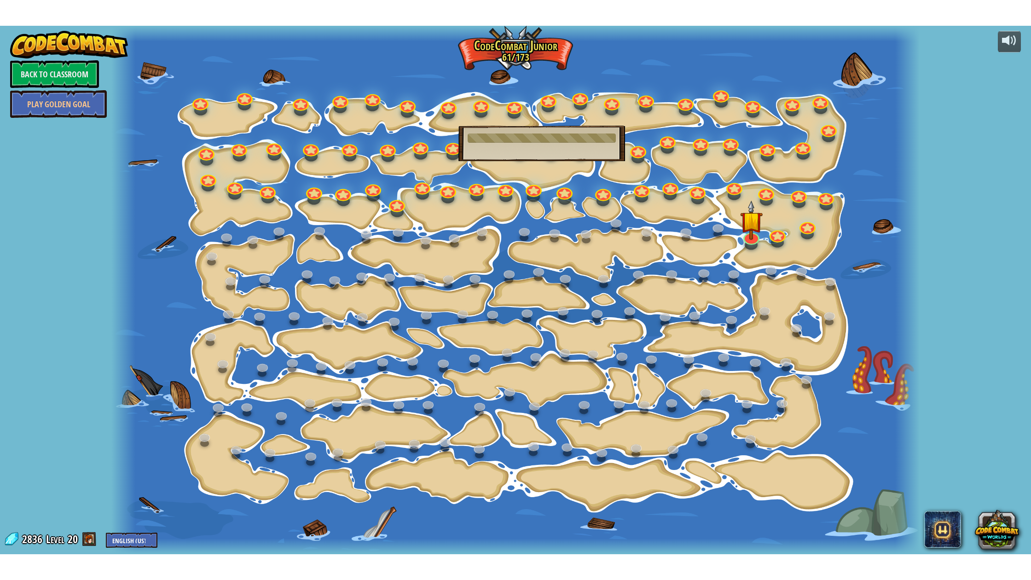
scroll to position [0, 0]
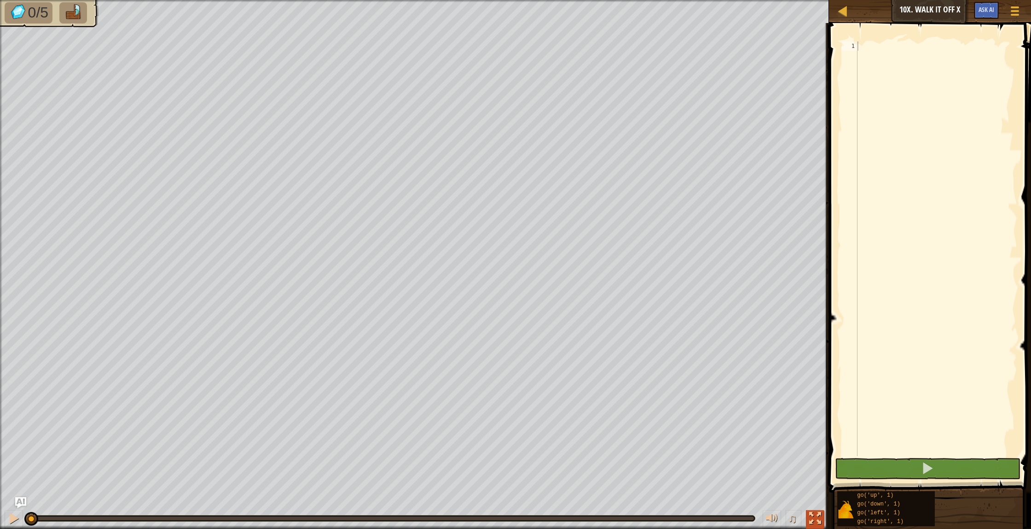
click at [809, 523] on button at bounding box center [815, 519] width 18 height 19
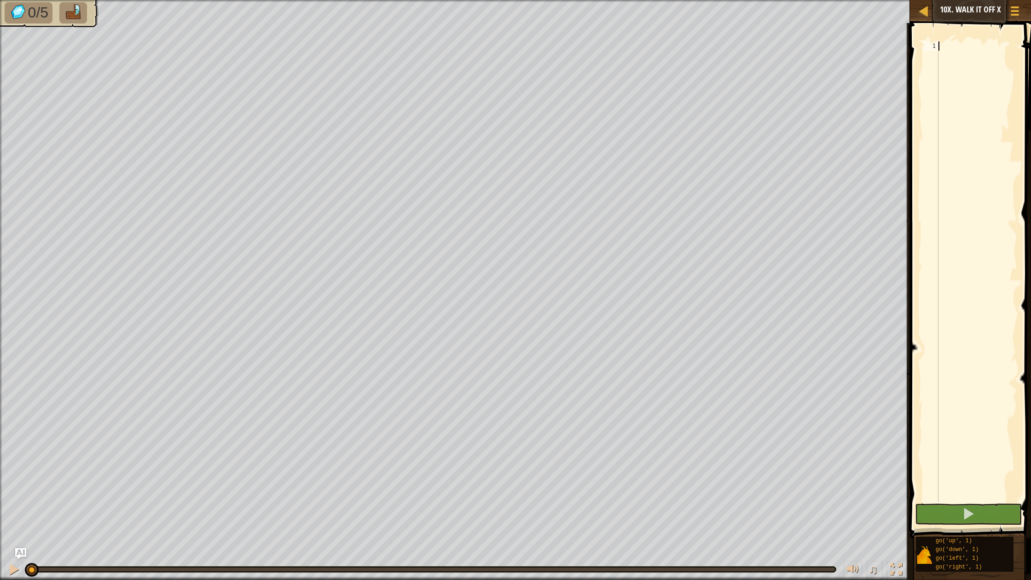
type textarea "d"
type textarea "r"
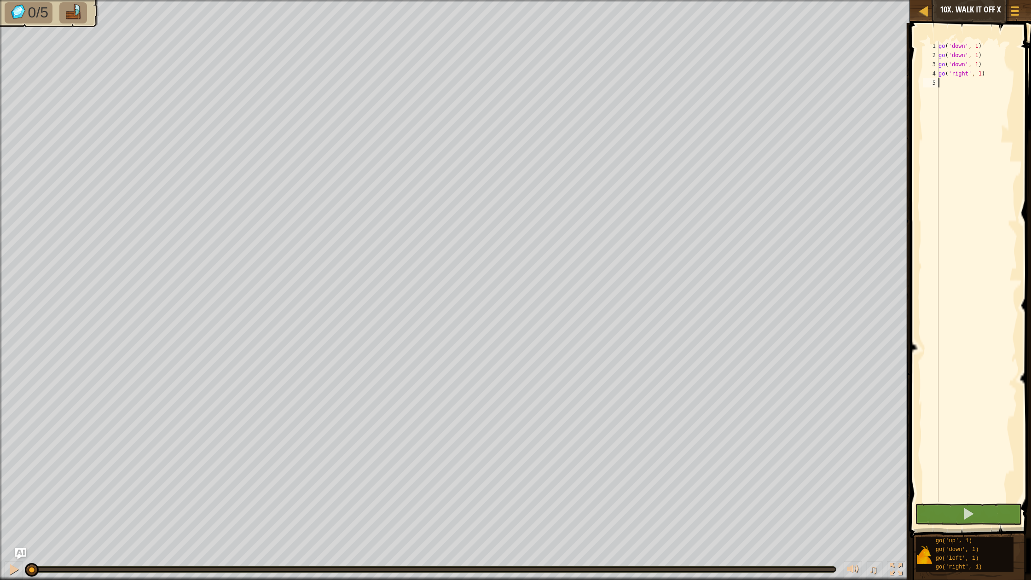
type textarea "r"
type textarea "d"
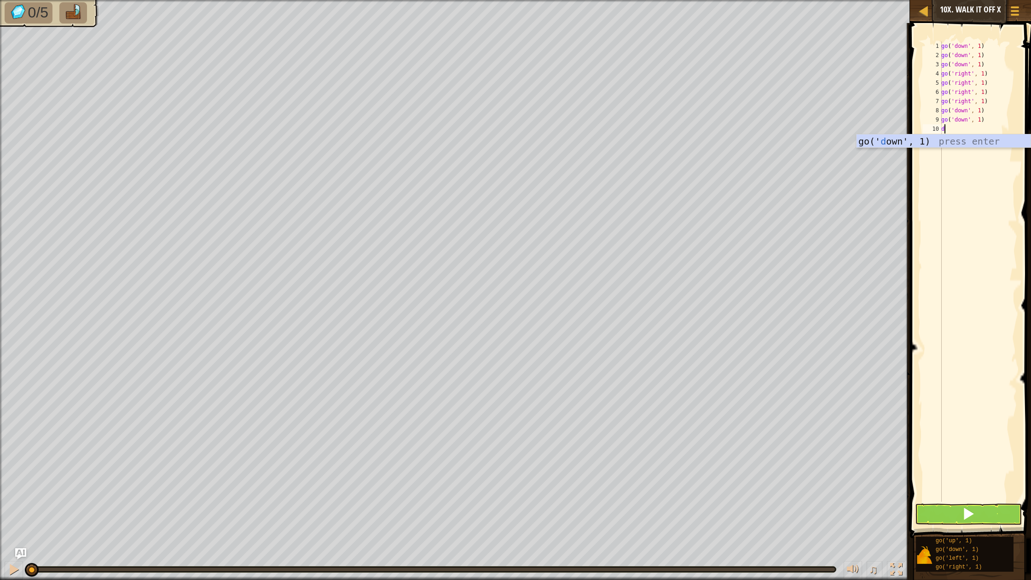
type textarea "d"
type textarea "r"
click at [944, 517] on button at bounding box center [968, 514] width 107 height 21
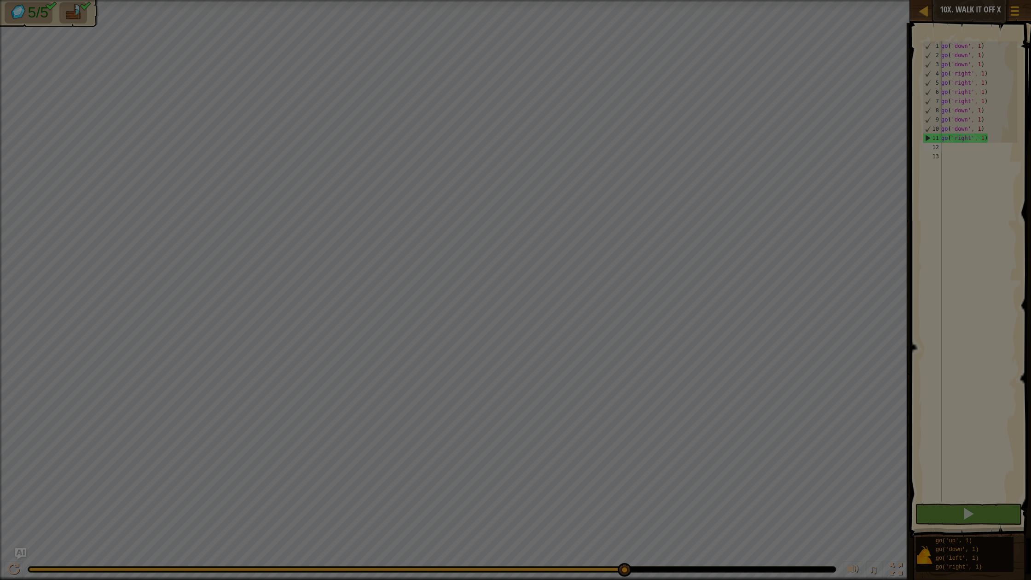
click at [624, 1] on body "Map Junior 10x. Walk It Off X Game Menu Ask AI 1 הההההההההההההההההההההההההההההה…" at bounding box center [515, 0] width 1031 height 1
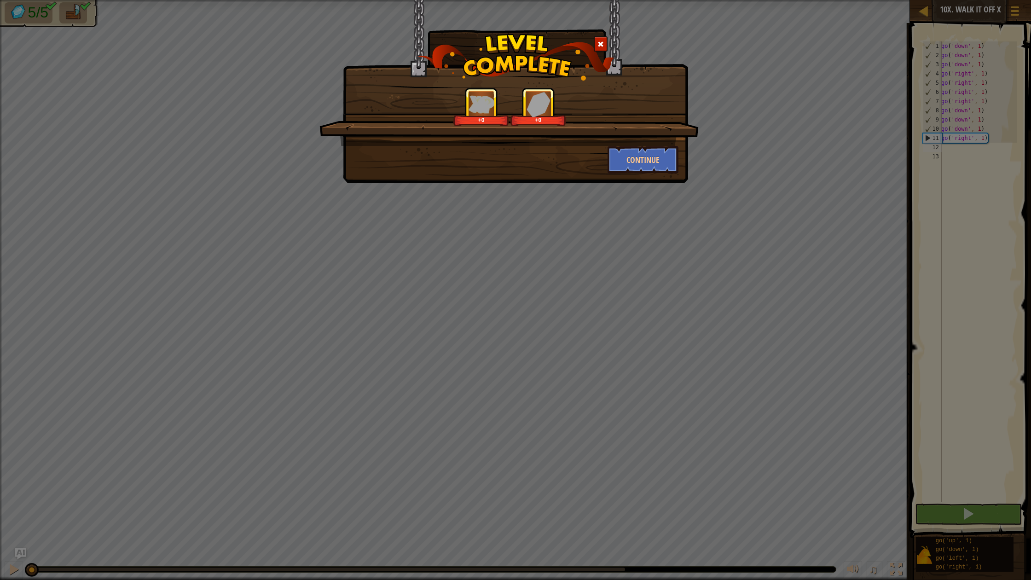
click at [598, 51] on div at bounding box center [601, 43] width 14 height 15
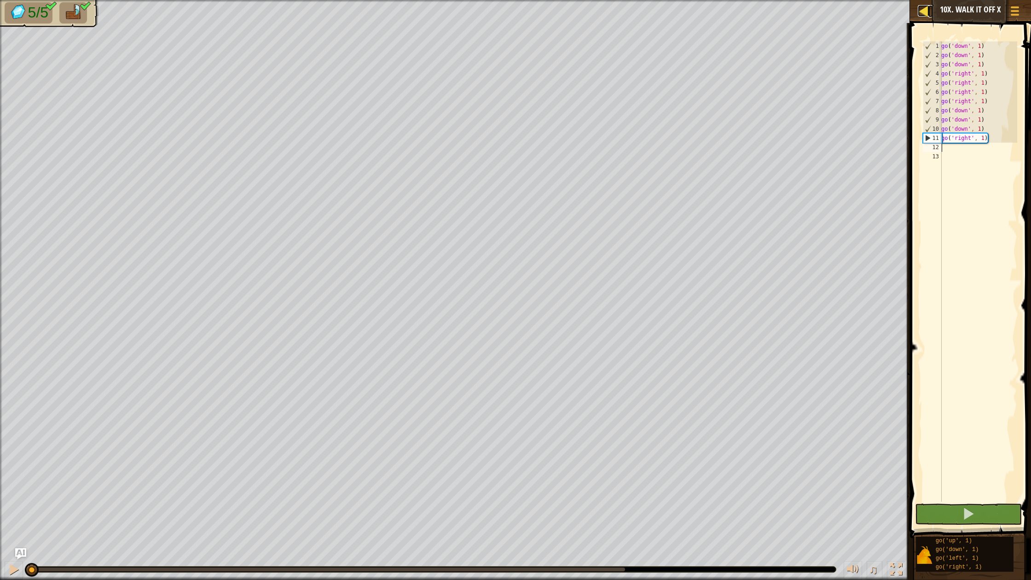
click at [922, 16] on div at bounding box center [924, 11] width 12 height 12
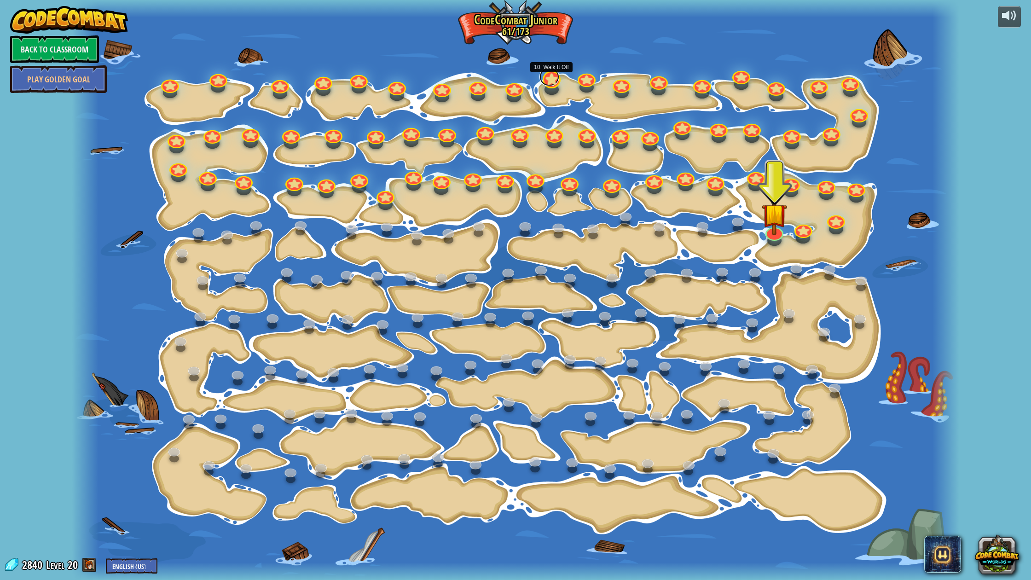
click at [557, 81] on div at bounding box center [552, 80] width 18 height 18
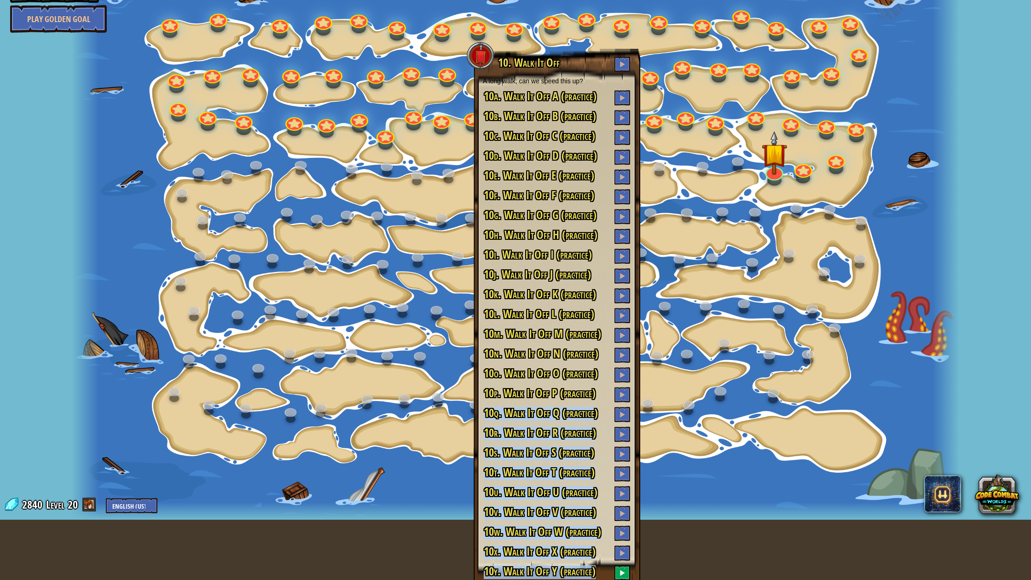
scroll to position [75, 0]
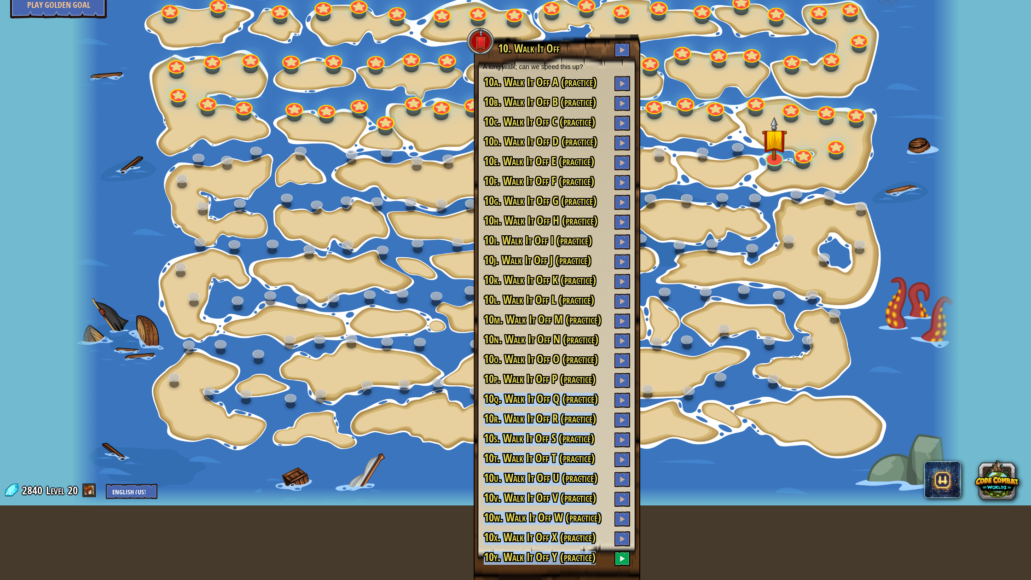
drag, startPoint x: 586, startPoint y: 465, endPoint x: 569, endPoint y: 580, distance: 116.3
click at [569, 528] on div "10. Walk It Off A long walk; can we speed this up? 10a. Walk It Off A (practice…" at bounding box center [557, 308] width 167 height 546
click at [599, 528] on h3 "10y. Walk It Off Y (practice)" at bounding box center [557, 558] width 148 height 15
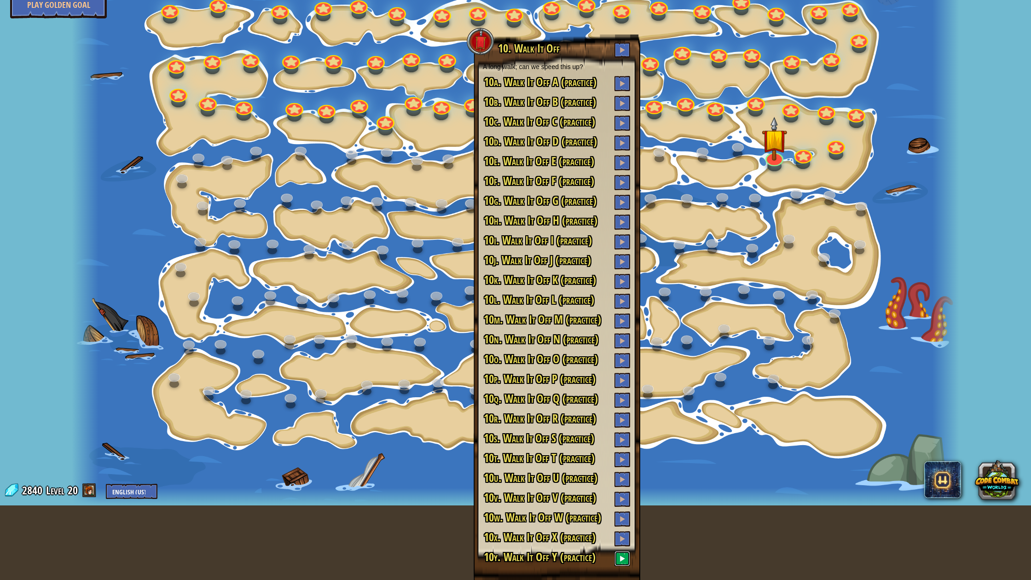
click at [617, 528] on button at bounding box center [623, 558] width 16 height 15
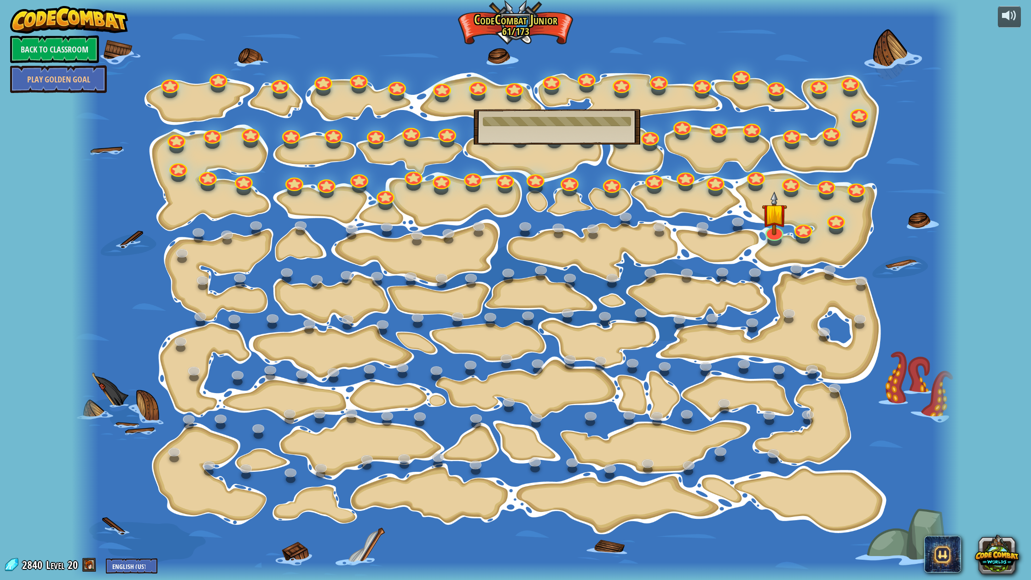
scroll to position [0, 0]
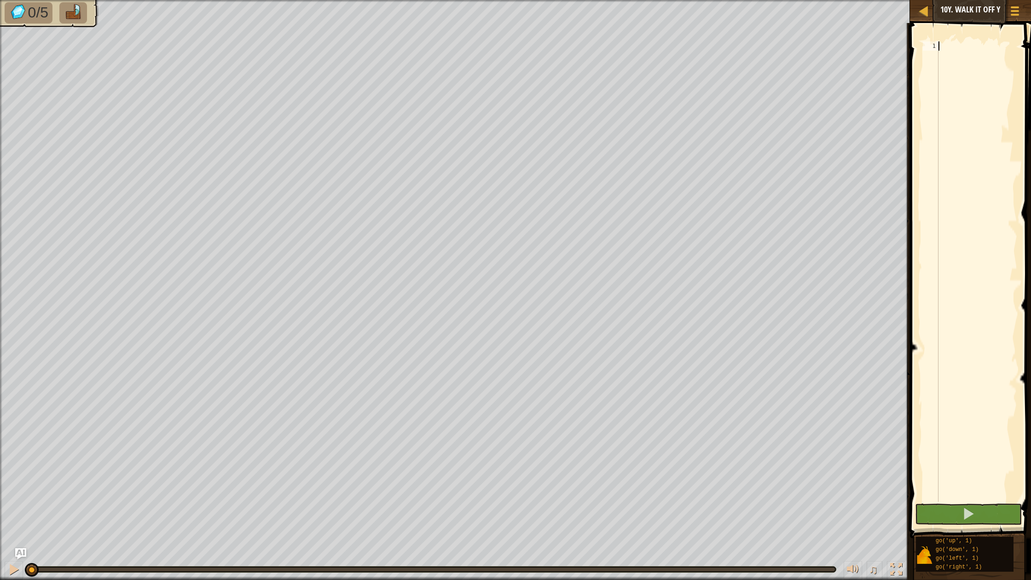
type textarea "d"
type textarea "r"
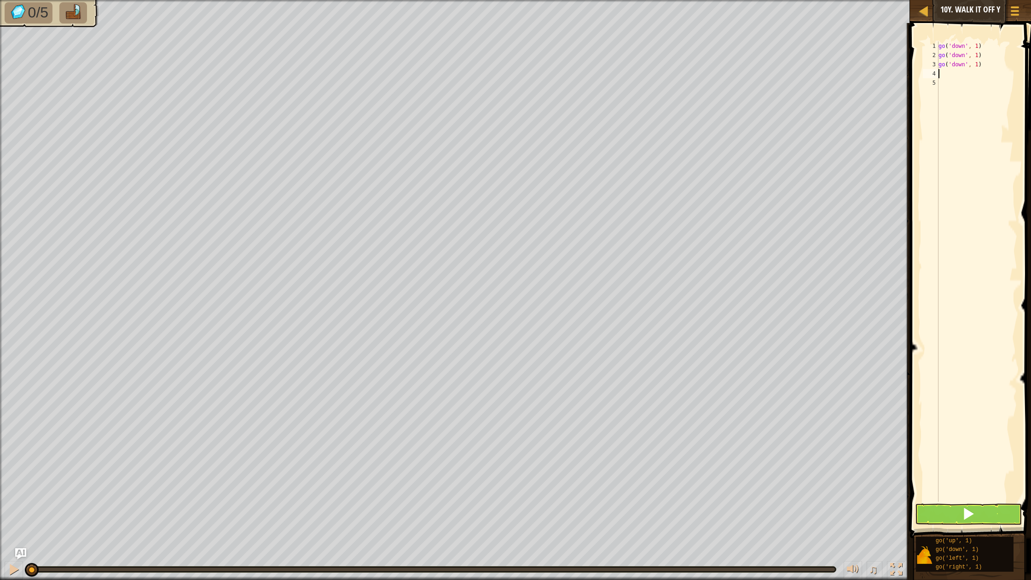
type textarea "r"
type textarea "u"
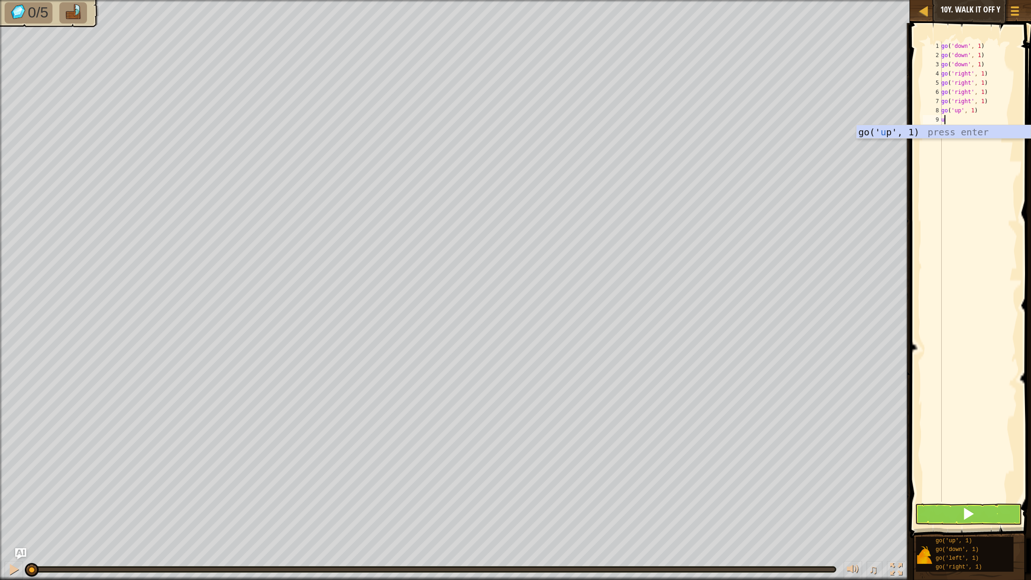
type textarea "u"
type textarea "r"
click at [980, 523] on button at bounding box center [968, 514] width 107 height 21
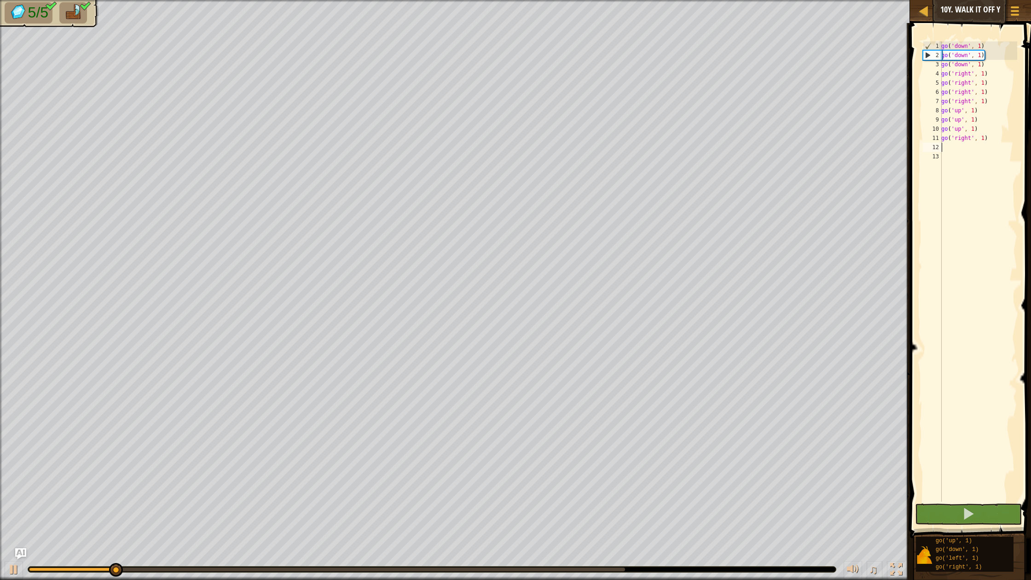
click at [622, 0] on body "Map Junior 10y. Walk It Off Y Game Menu Ask AI 1 הההההההההההההההההההההההההההההה…" at bounding box center [515, 0] width 1031 height 0
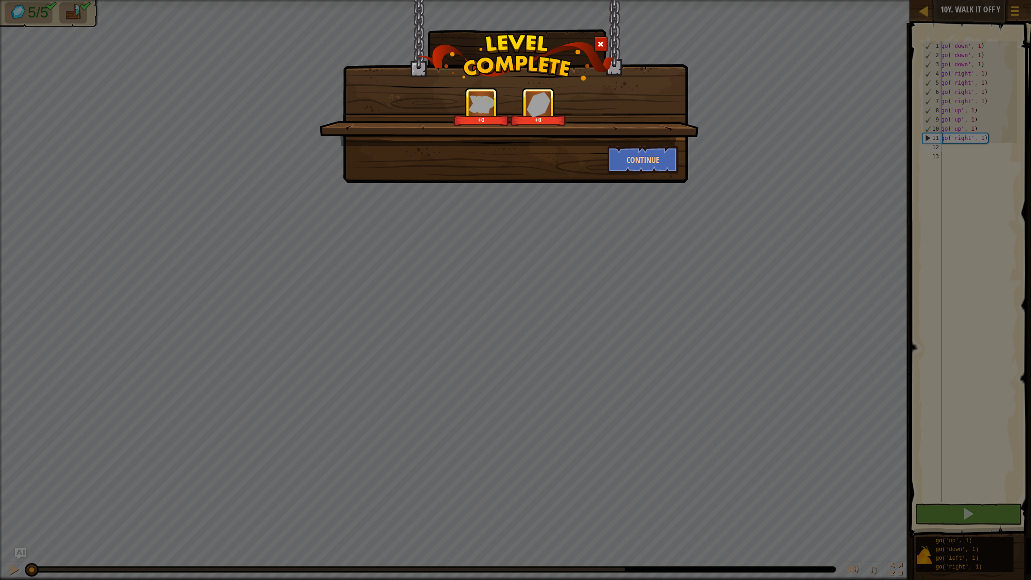
drag, startPoint x: 596, startPoint y: 38, endPoint x: 607, endPoint y: 38, distance: 11.0
click at [596, 38] on div at bounding box center [601, 43] width 14 height 15
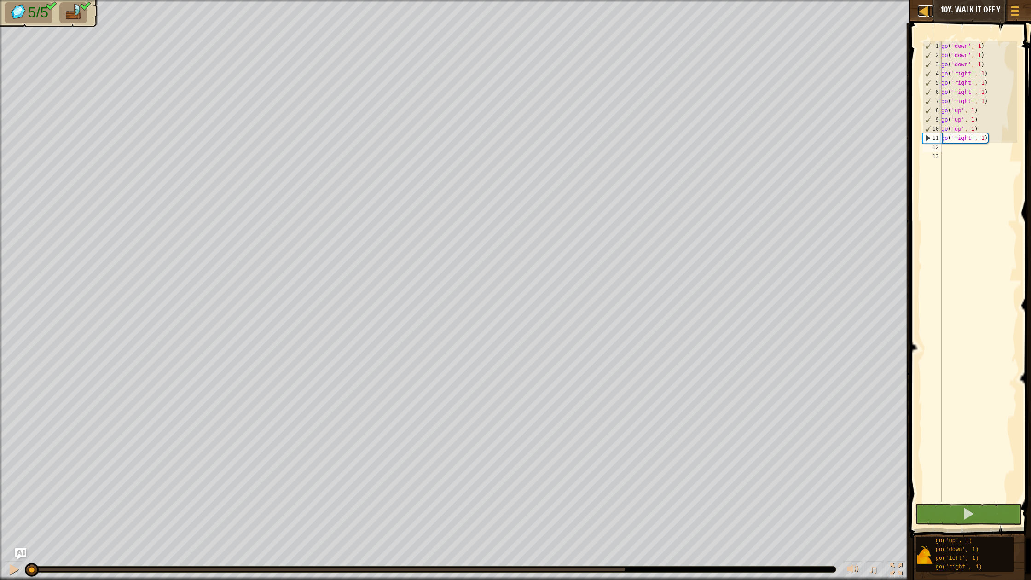
click at [923, 10] on div at bounding box center [924, 11] width 12 height 12
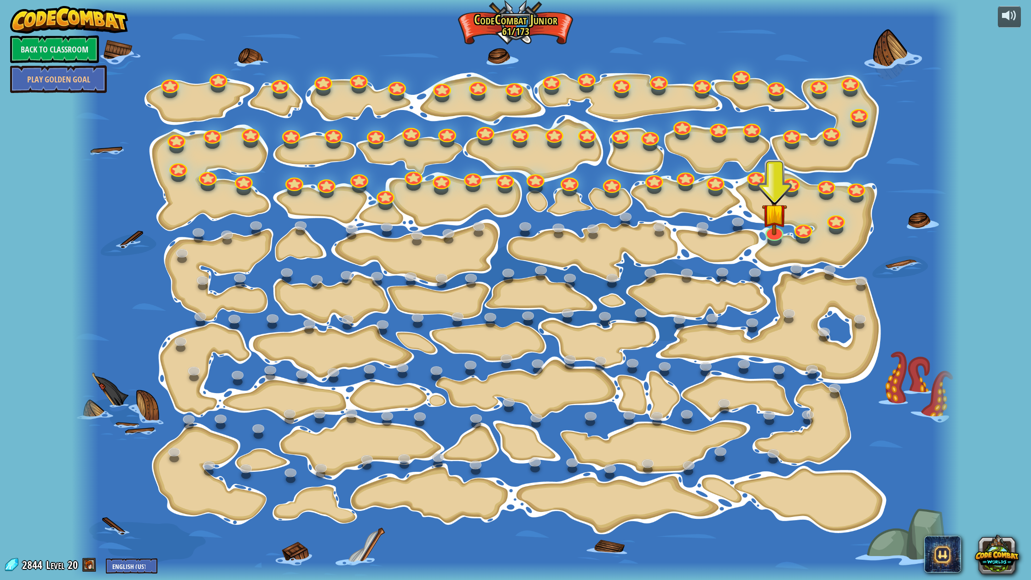
click at [550, 89] on div at bounding box center [552, 89] width 14 height 11
click at [550, 86] on div at bounding box center [552, 80] width 18 height 18
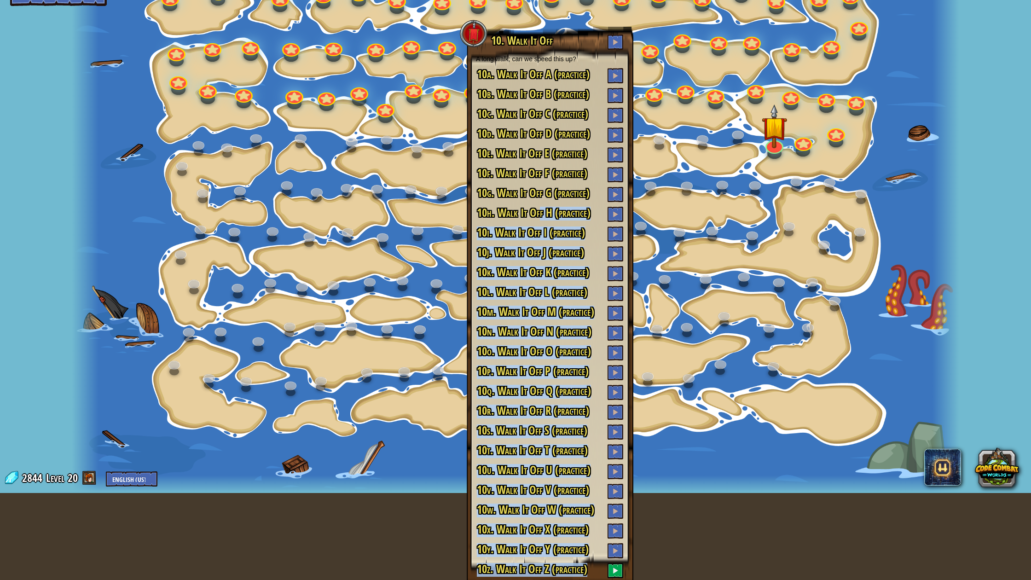
scroll to position [99, 0]
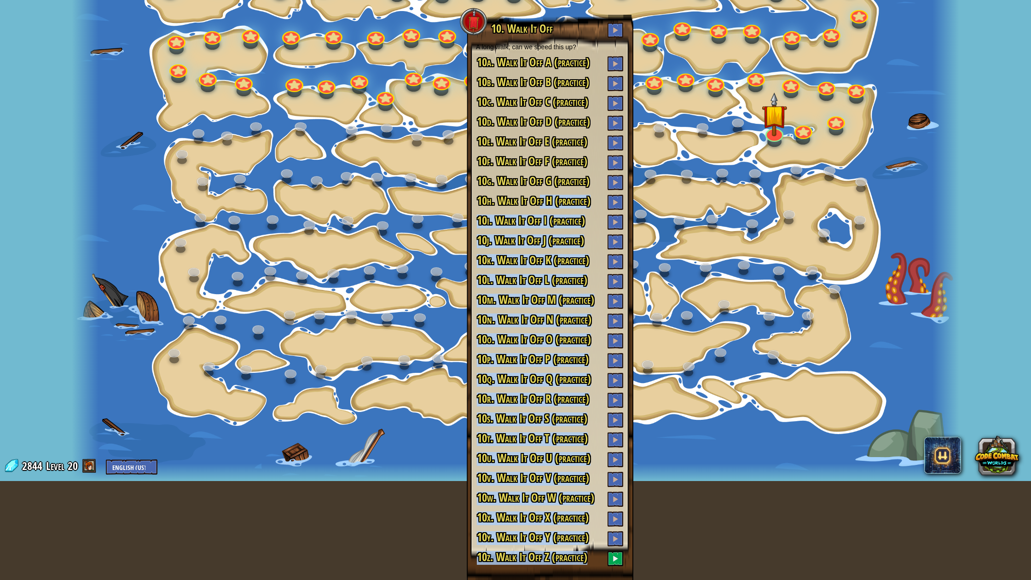
drag, startPoint x: 539, startPoint y: 296, endPoint x: 622, endPoint y: 579, distance: 294.7
click at [622, 528] on div "10. Walk It Off A long walk; can we speed this up? 10a. Walk It Off A (practice…" at bounding box center [550, 297] width 167 height 565
click at [597, 528] on h3 "10z. Walk It Off Z (practice)" at bounding box center [550, 558] width 148 height 15
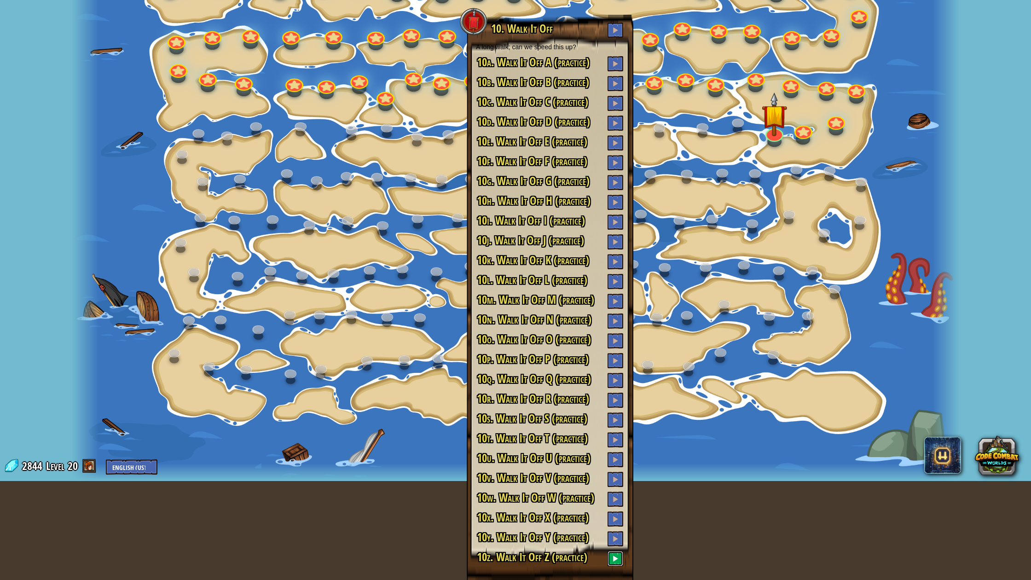
click at [619, 528] on button at bounding box center [616, 558] width 16 height 15
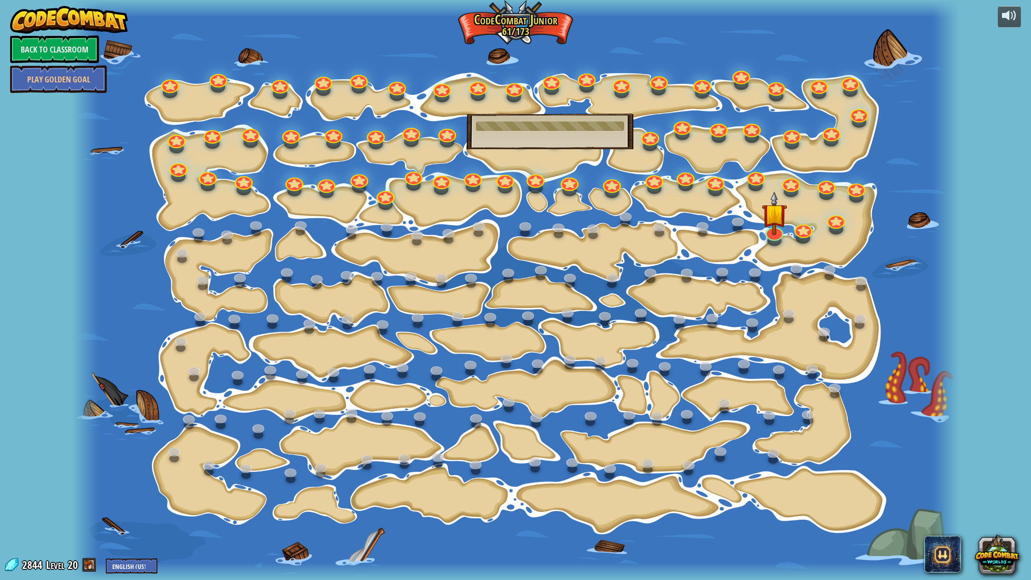
scroll to position [0, 0]
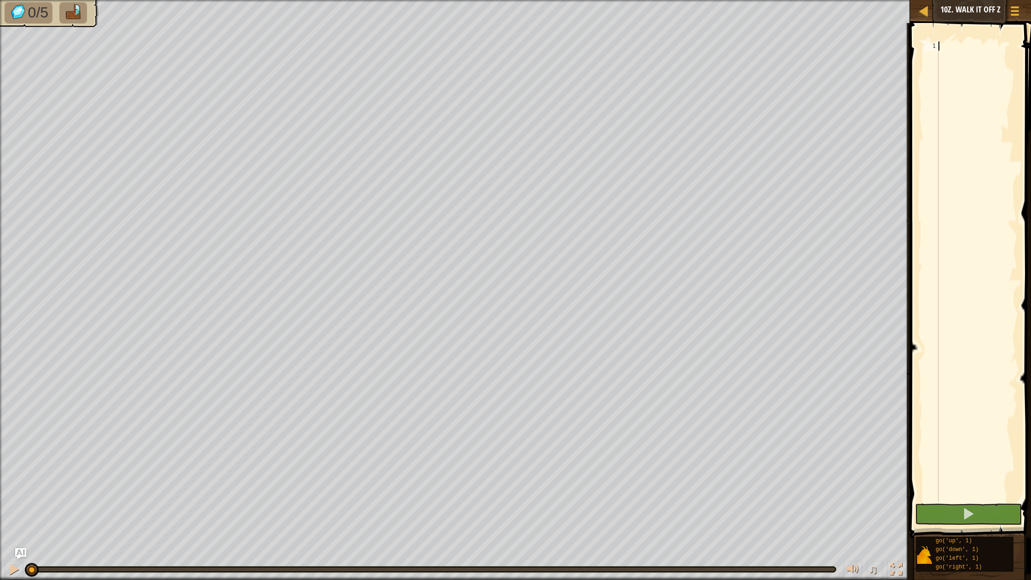
type textarea "r"
type textarea "u"
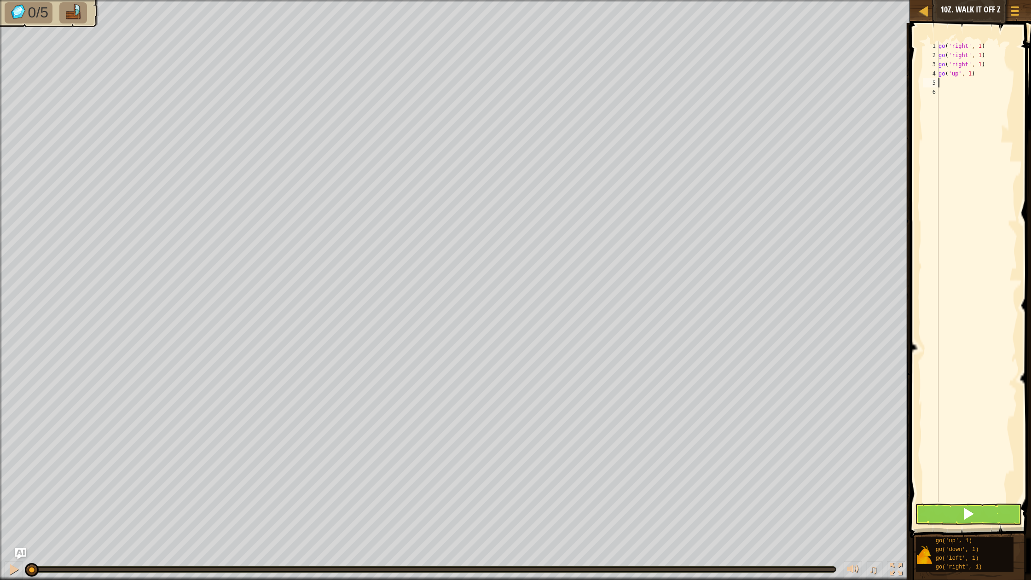
type textarea "u"
type textarea "l"
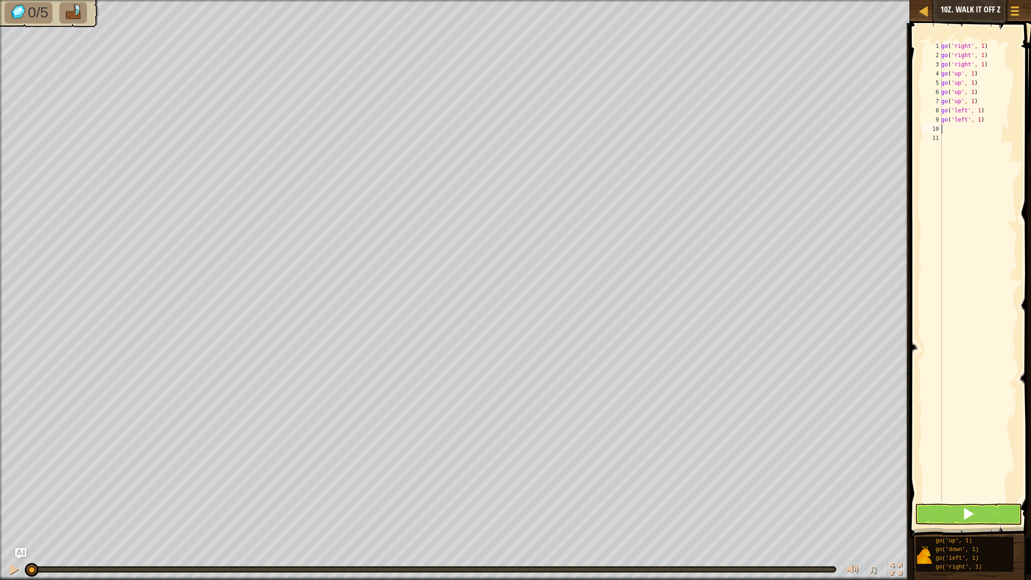
type textarea "l"
type textarea "u"
click at [988, 514] on button at bounding box center [968, 514] width 107 height 21
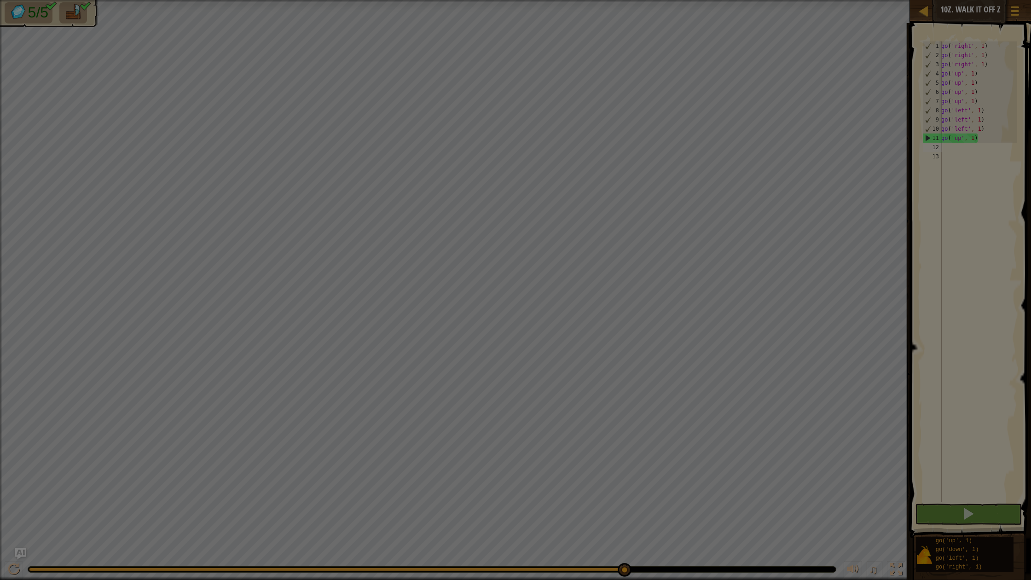
click at [622, 1] on body "Map Junior 10z. Walk It Off Z Game Menu Ask AI 1 הההההההההההההההההההההההההההההה…" at bounding box center [515, 0] width 1031 height 1
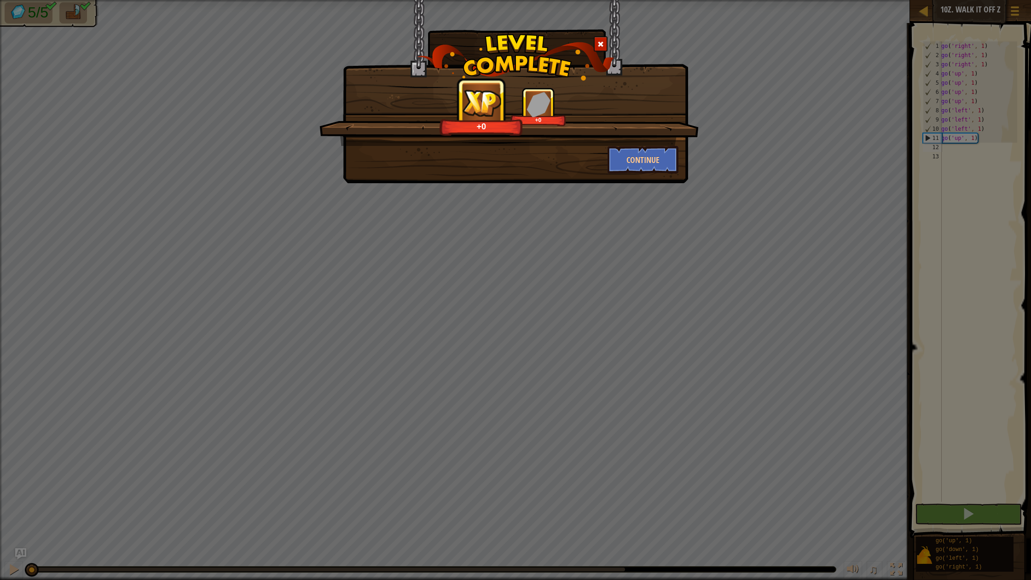
click at [597, 43] on div at bounding box center [601, 43] width 14 height 15
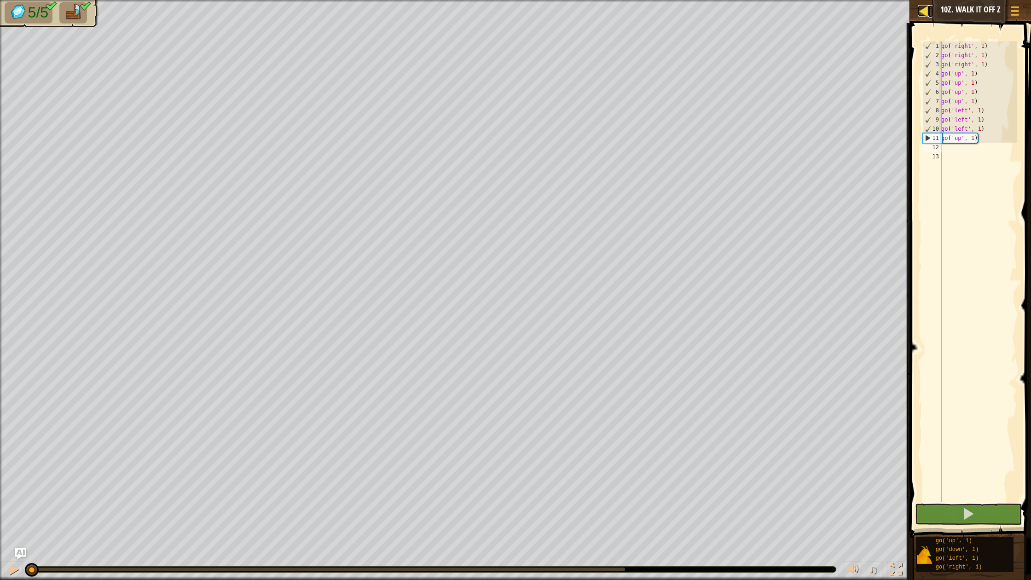
click at [920, 15] on div at bounding box center [924, 11] width 12 height 12
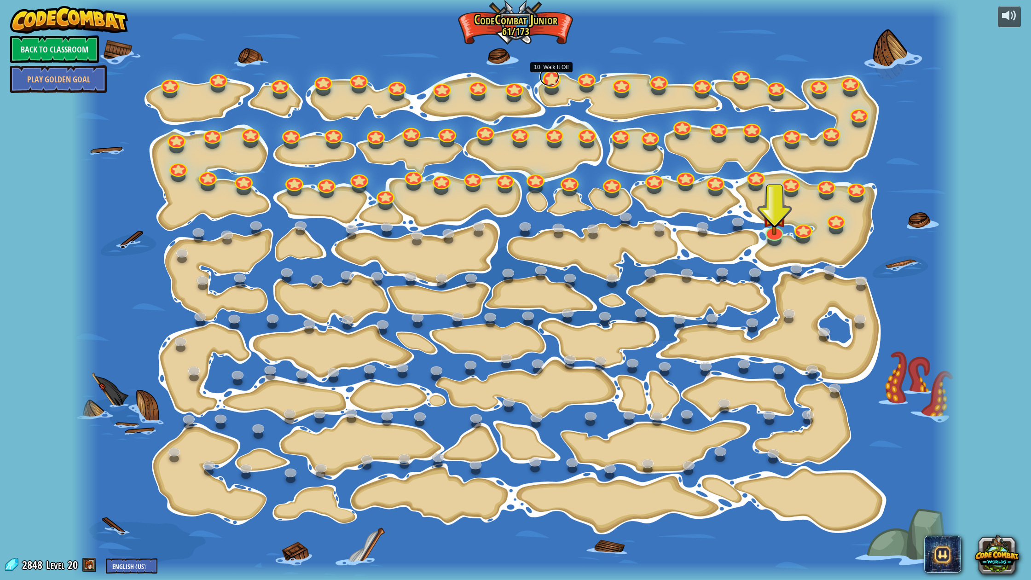
click at [549, 80] on link at bounding box center [550, 77] width 20 height 18
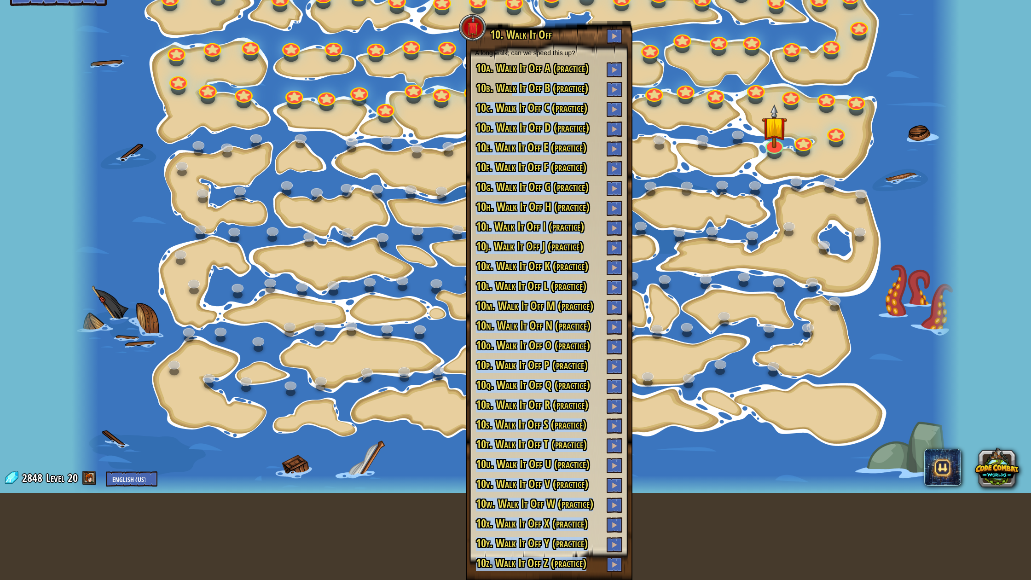
scroll to position [93, 0]
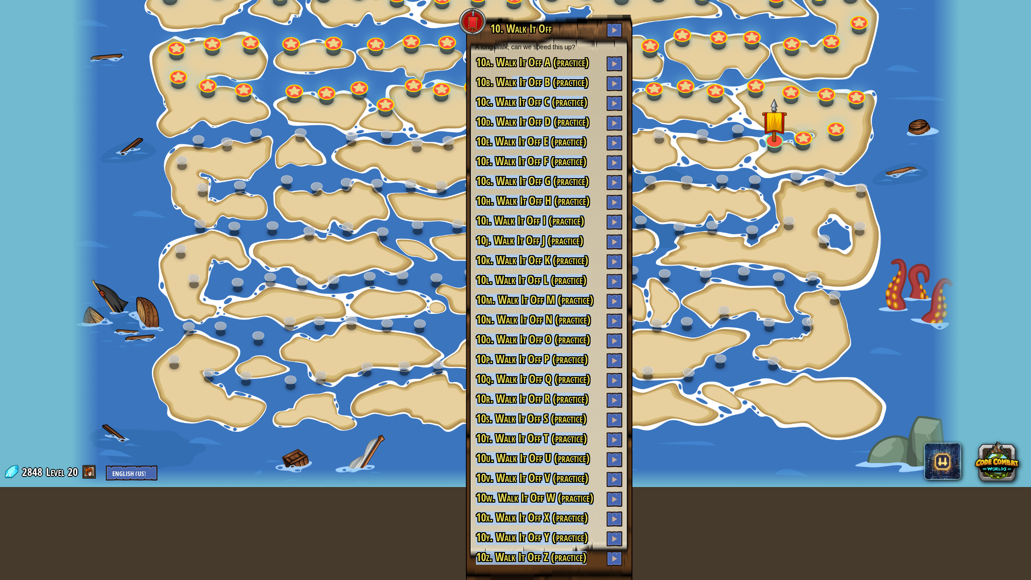
drag, startPoint x: 514, startPoint y: 181, endPoint x: 587, endPoint y: 580, distance: 405.4
click at [587, 528] on div "10. Walk It Off A long walk; can we speed this up? 10a. Walk It Off A (practice…" at bounding box center [549, 297] width 167 height 565
click at [596, 528] on div "10. Walk It Off A long walk; can we speed this up? 10a. Walk It Off A (practice…" at bounding box center [549, 297] width 167 height 565
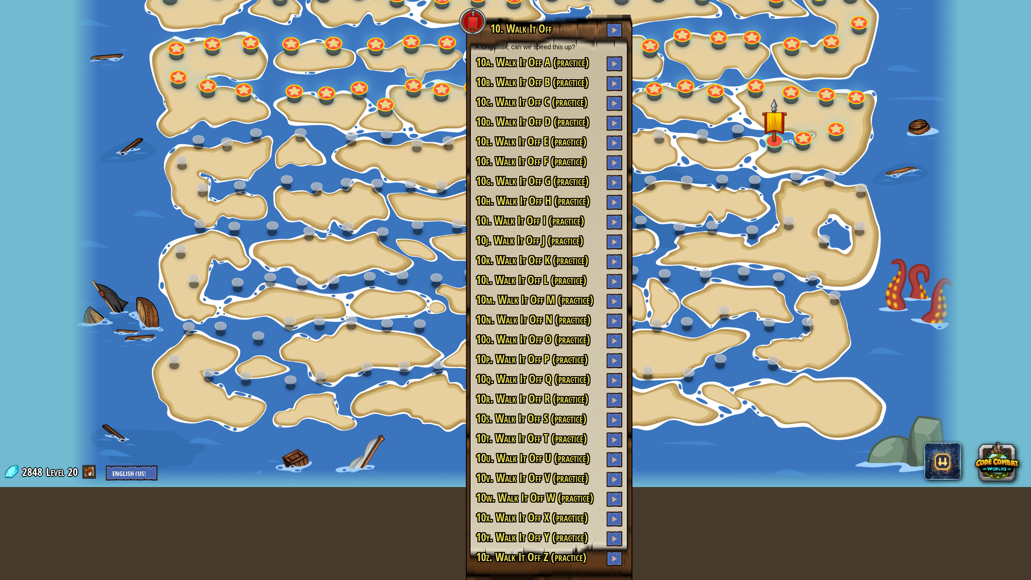
click at [717, 476] on div at bounding box center [516, 478] width 888 height 17
click at [709, 454] on div at bounding box center [516, 197] width 888 height 580
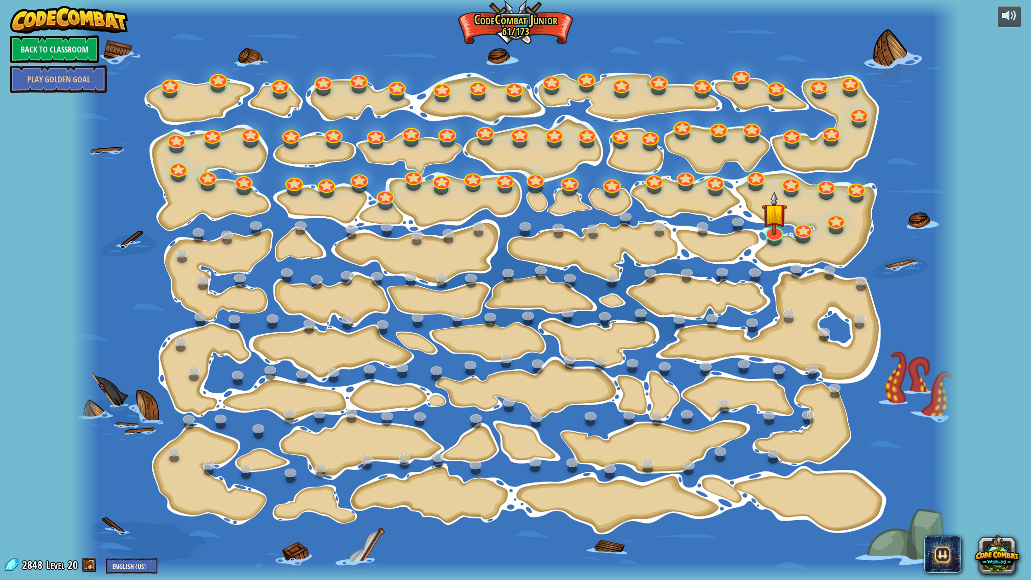
click at [706, 436] on div at bounding box center [516, 290] width 888 height 580
click at [577, 78] on link at bounding box center [585, 74] width 20 height 18
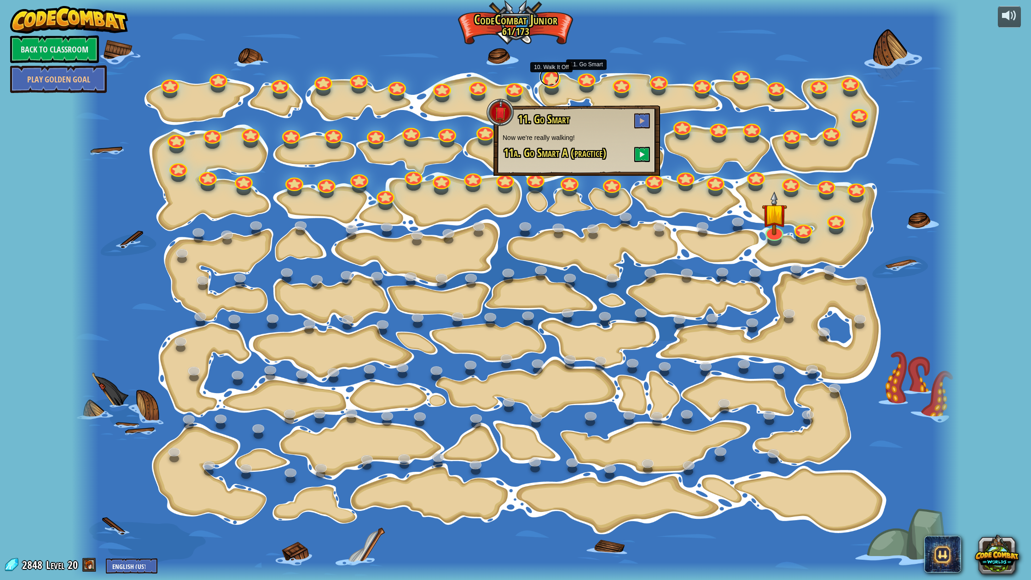
click at [546, 82] on link at bounding box center [550, 77] width 20 height 18
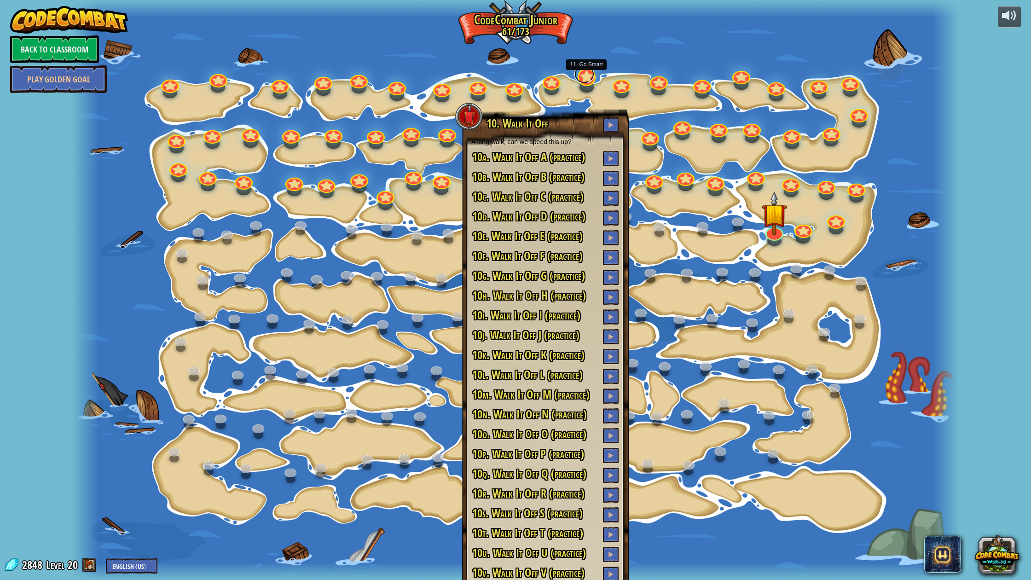
click at [584, 76] on link at bounding box center [585, 74] width 20 height 18
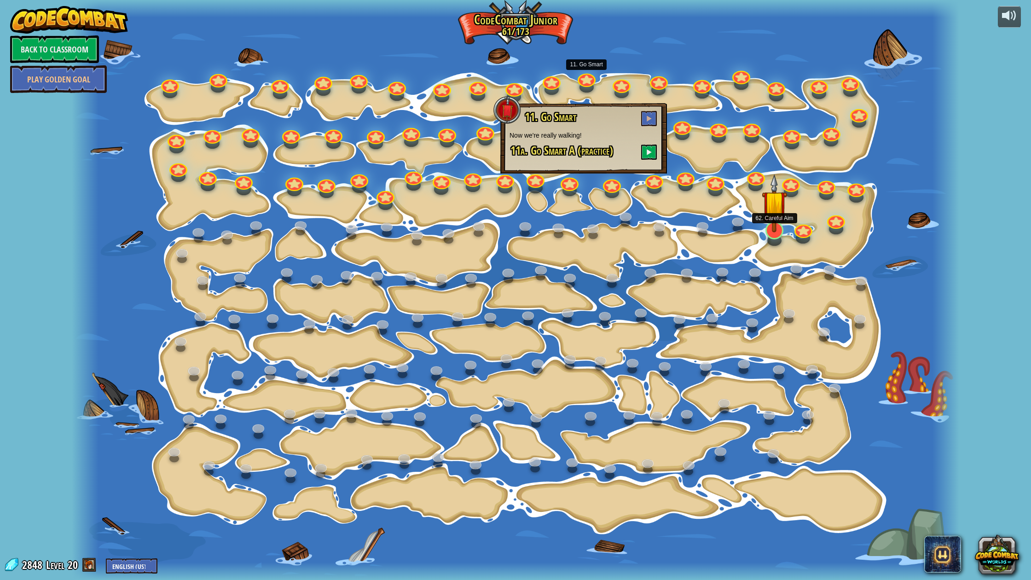
click at [779, 224] on img at bounding box center [774, 203] width 25 height 58
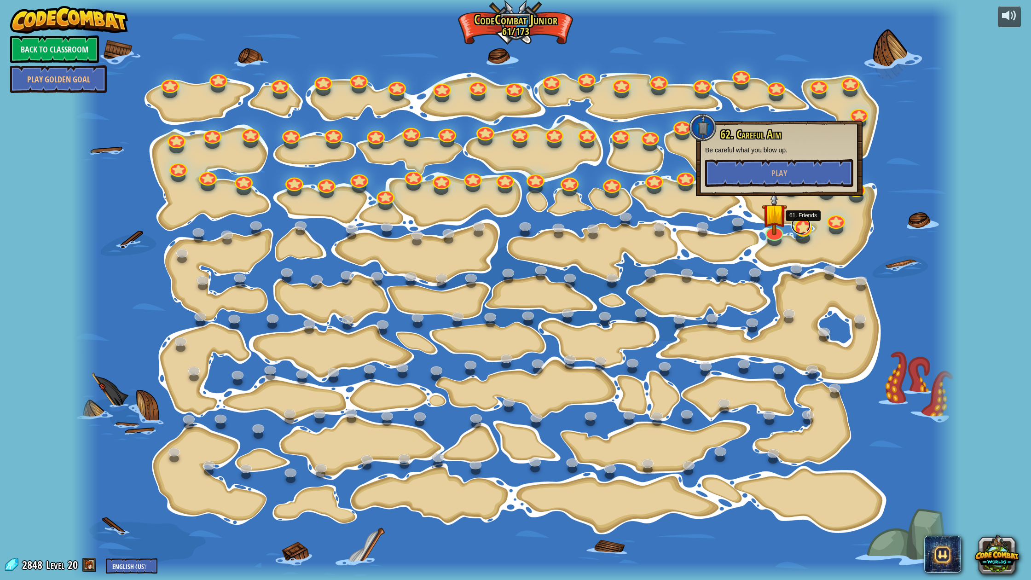
click at [807, 228] on link at bounding box center [801, 225] width 20 height 18
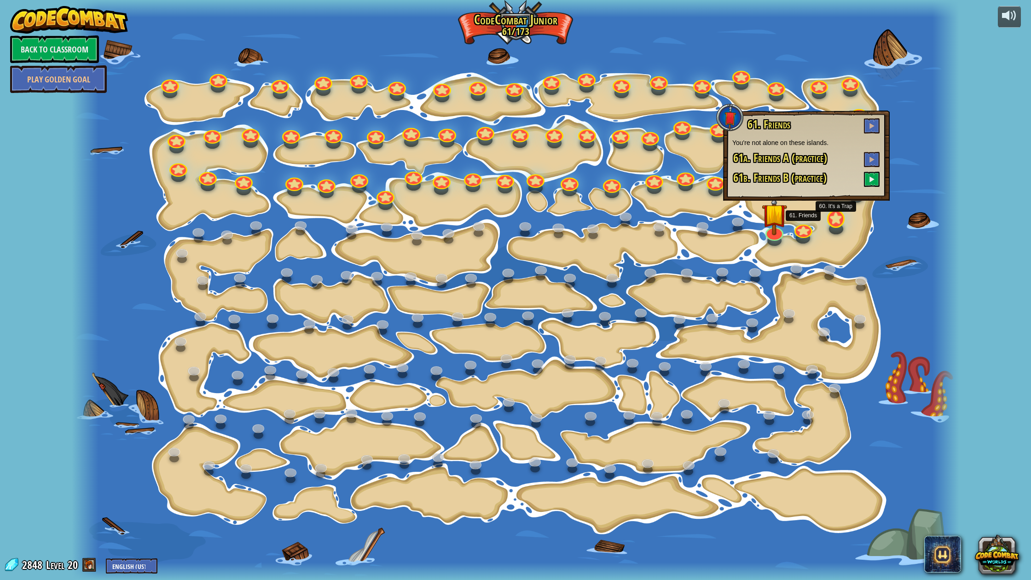
click at [842, 221] on div at bounding box center [836, 219] width 18 height 18
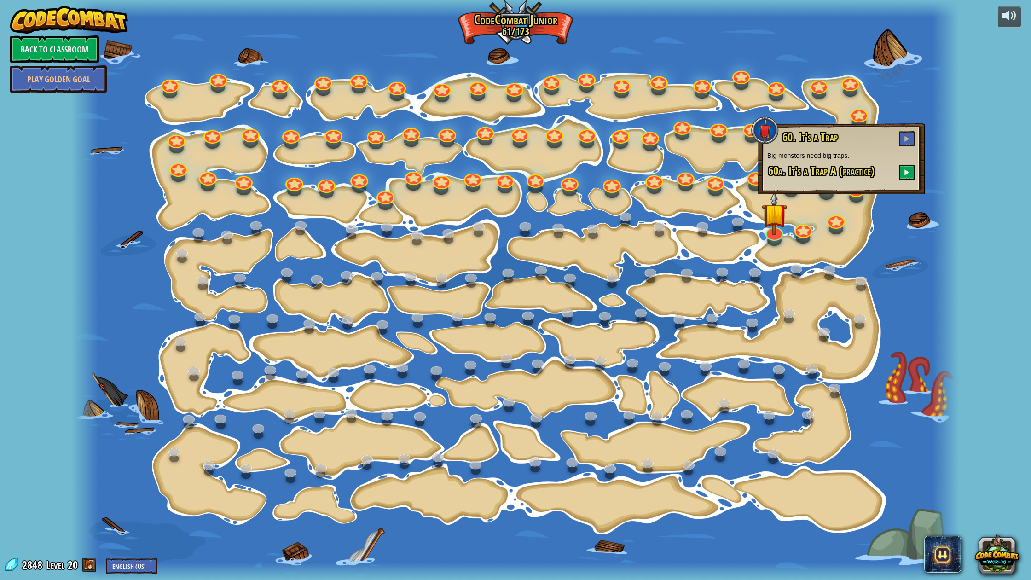
click at [863, 221] on div at bounding box center [516, 290] width 888 height 580
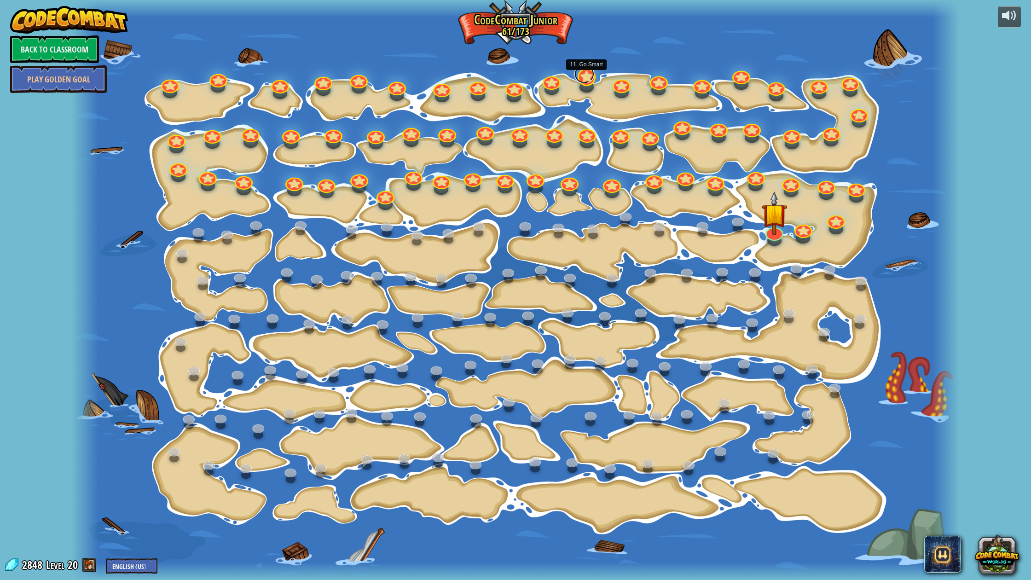
click at [582, 75] on link at bounding box center [585, 74] width 20 height 18
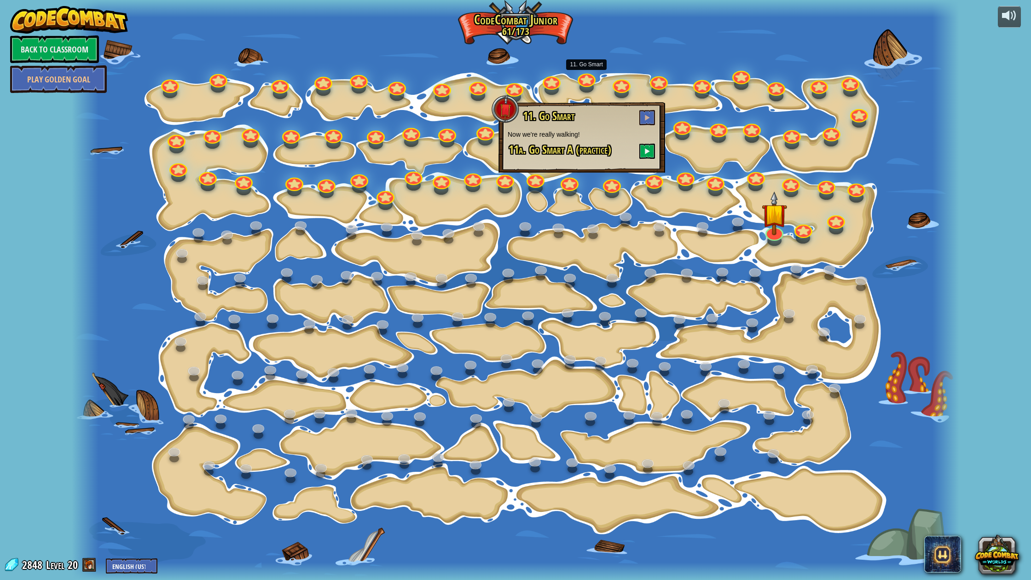
click at [486, 92] on div at bounding box center [516, 290] width 888 height 580
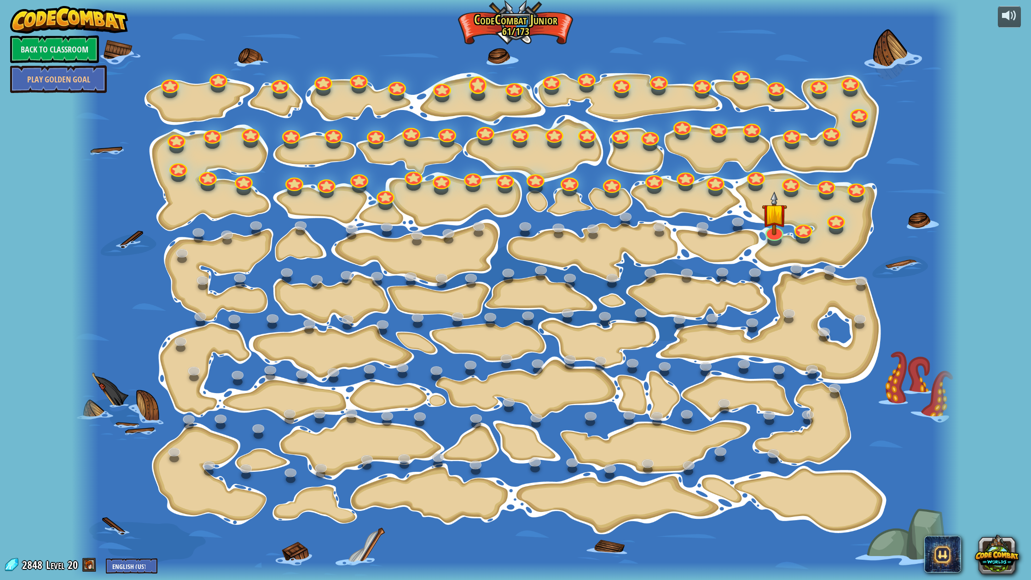
click at [479, 93] on div "15. Step Change Change step arguments. 15a. Step Change A (practice) 11. Go Sma…" at bounding box center [516, 290] width 888 height 580
click at [478, 90] on div at bounding box center [478, 85] width 18 height 18
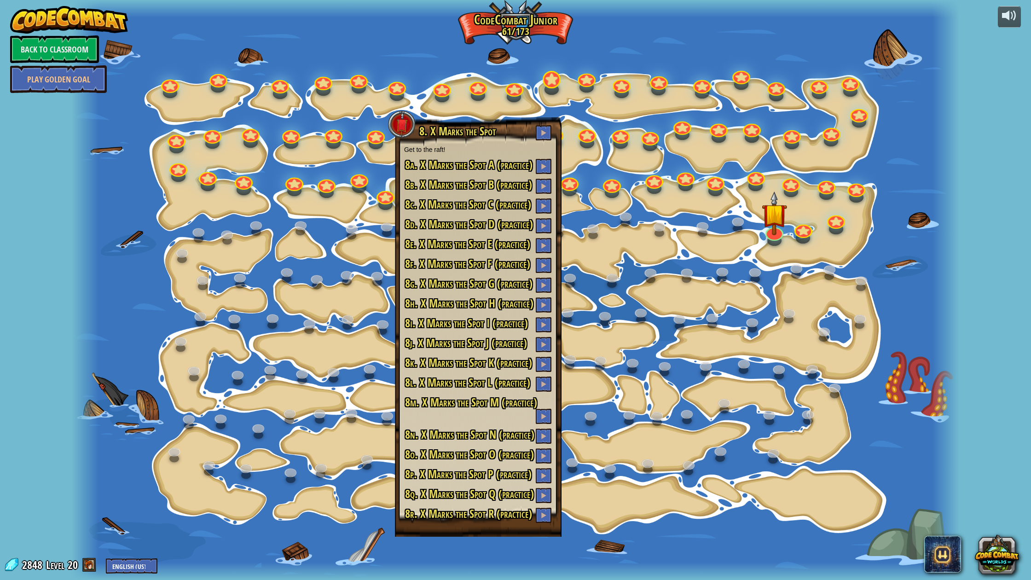
click at [544, 84] on div at bounding box center [516, 290] width 888 height 580
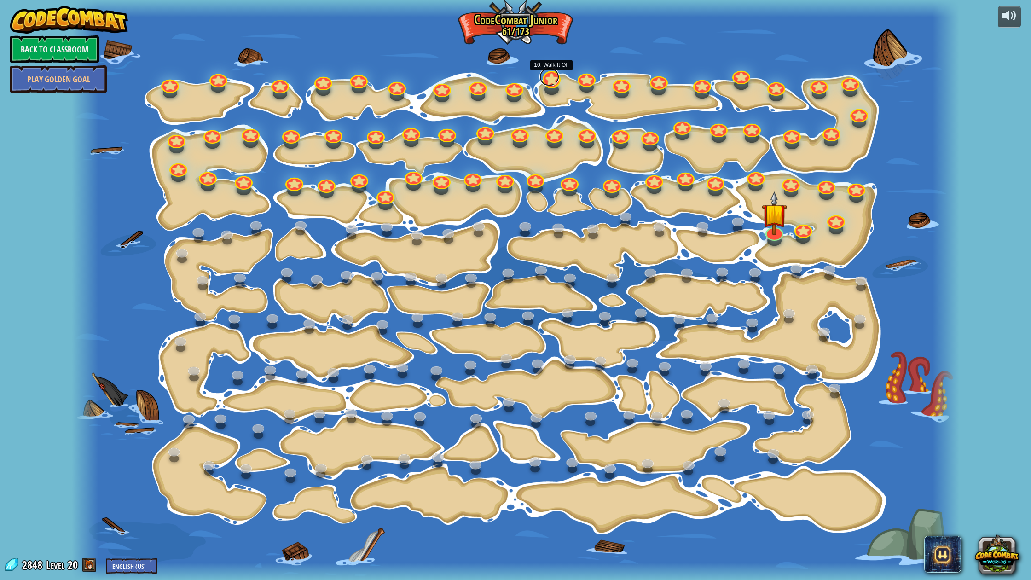
click at [551, 82] on link at bounding box center [550, 77] width 20 height 18
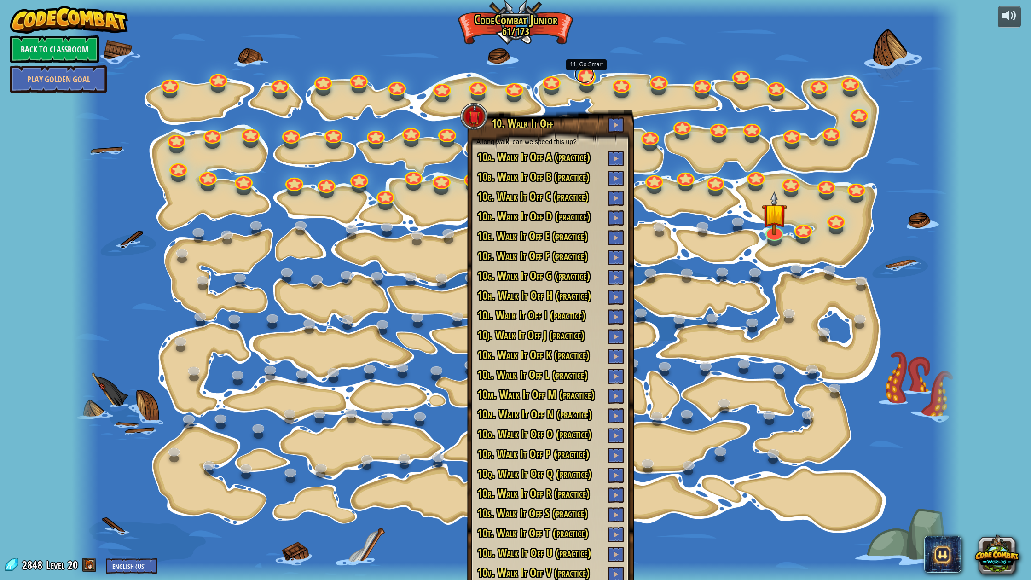
click at [592, 78] on link at bounding box center [585, 74] width 20 height 18
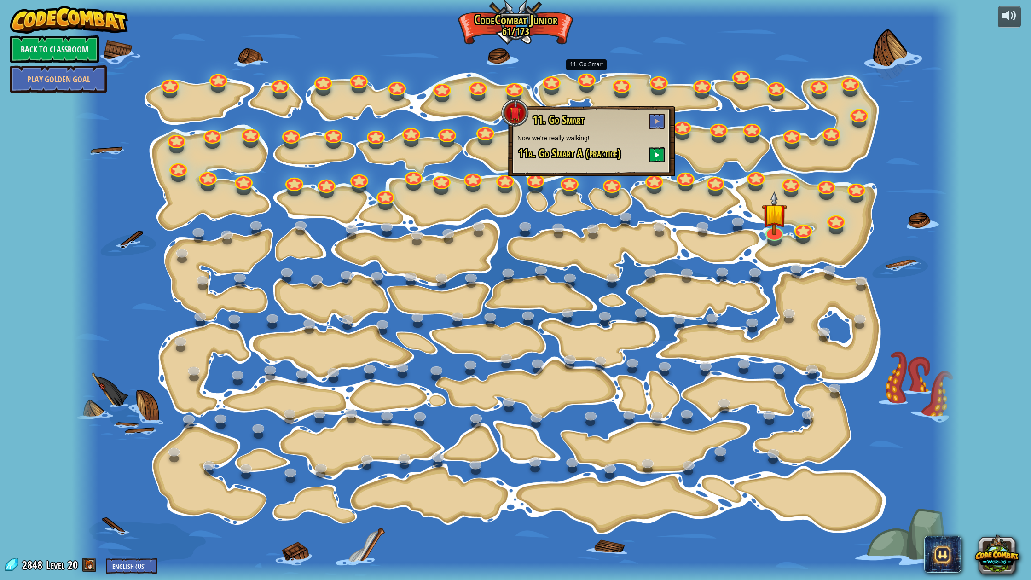
drag, startPoint x: 667, startPoint y: 155, endPoint x: 659, endPoint y: 152, distance: 8.3
click at [667, 155] on div "11. Go Smart Now we're really walking! 11a. Go Smart A (practice)" at bounding box center [591, 141] width 167 height 70
click at [658, 152] on span at bounding box center [657, 154] width 6 height 6
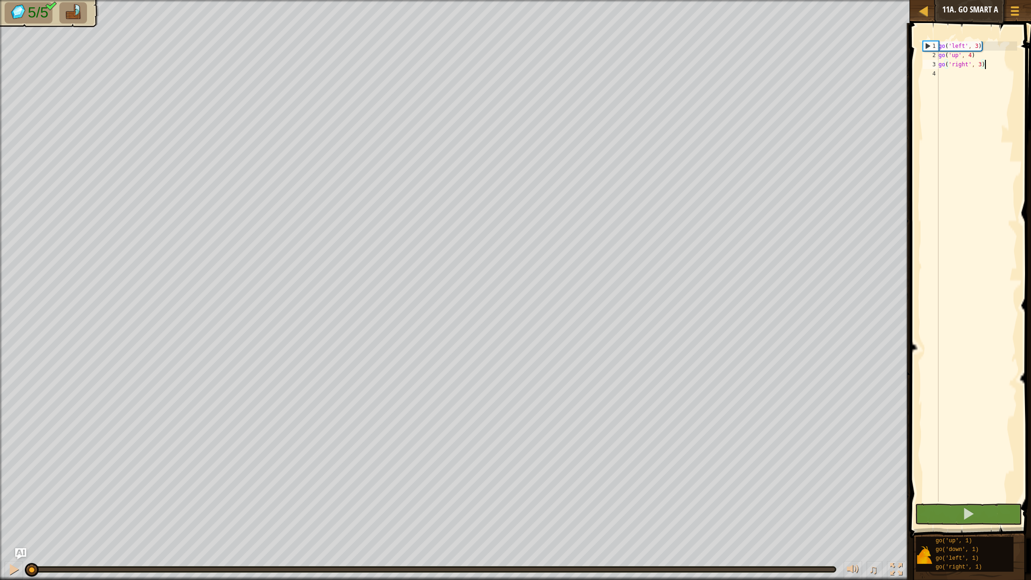
click at [943, 73] on div "go ( 'left' , 3 ) go ( 'up' , 4 ) go ( 'right' , 3 )" at bounding box center [977, 280] width 81 height 479
type textarea "d"
click at [986, 519] on button at bounding box center [968, 514] width 107 height 21
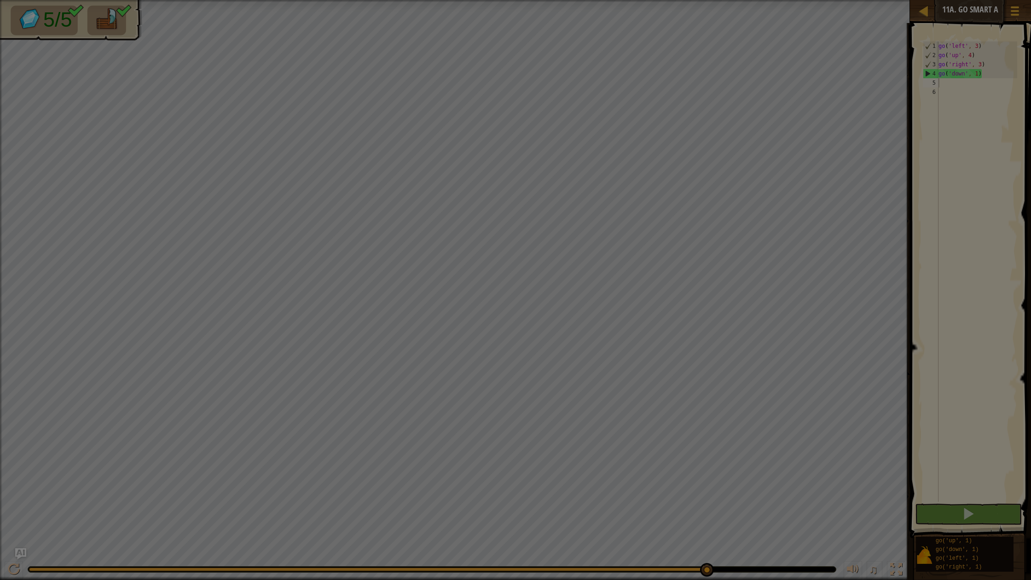
click at [706, 1] on body "Map Junior 11a. Go Smart A Game Menu Ask AI 1 ההההההההההההההההההההההההההההההההה…" at bounding box center [515, 0] width 1031 height 1
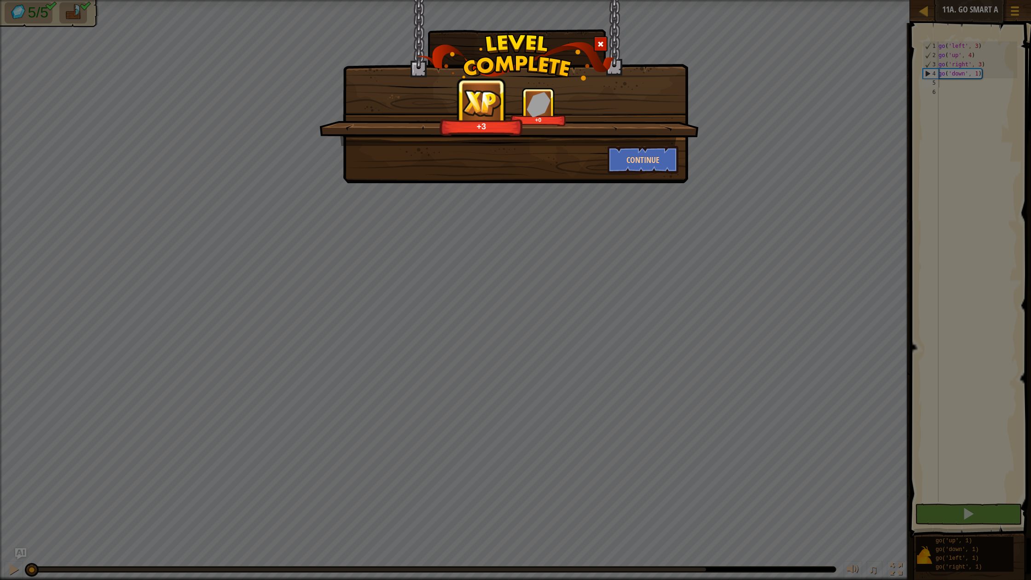
click at [602, 47] on span at bounding box center [601, 44] width 6 height 6
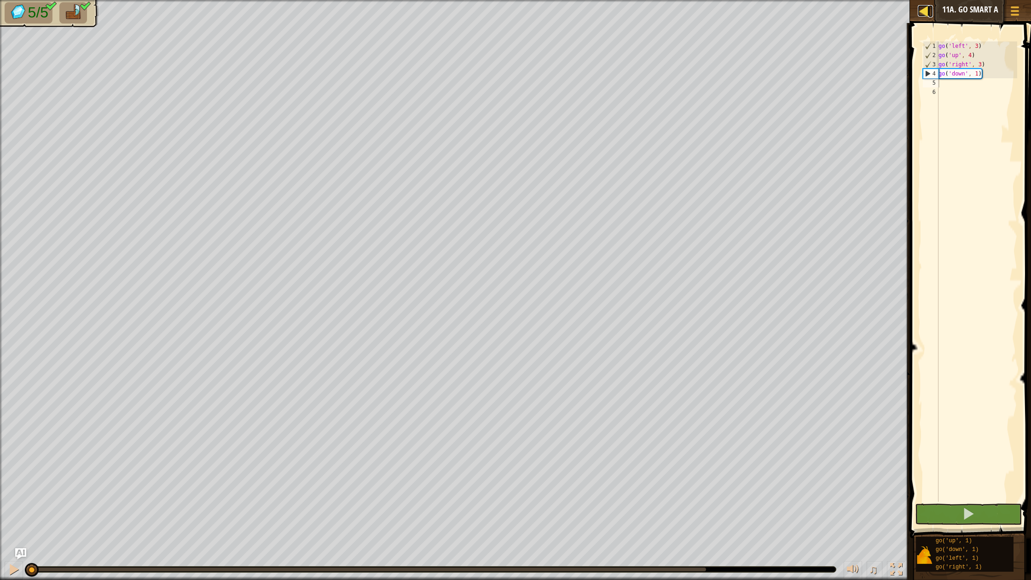
click at [930, 13] on link "Map" at bounding box center [931, 11] width 5 height 12
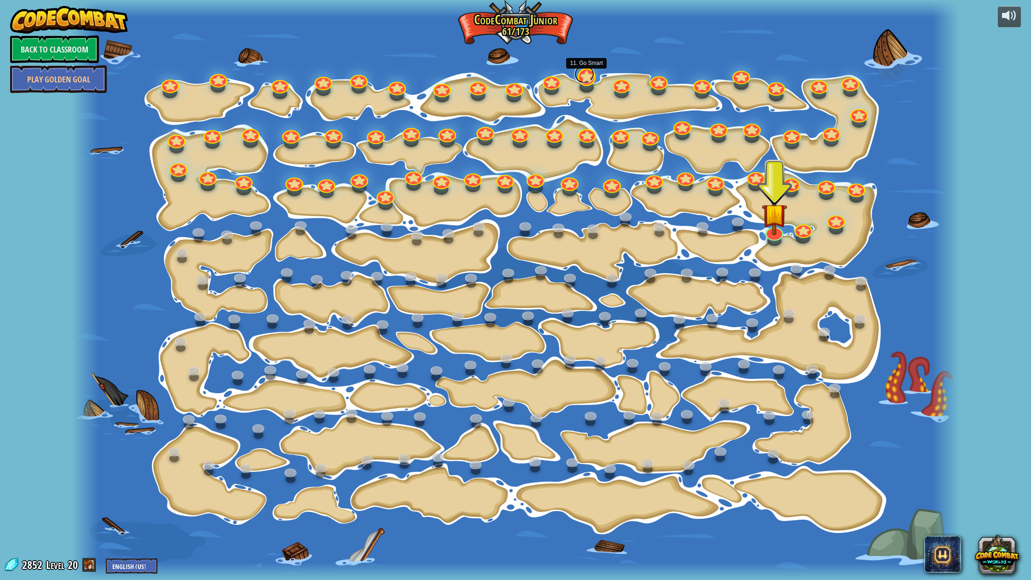
click at [584, 79] on link at bounding box center [585, 74] width 20 height 18
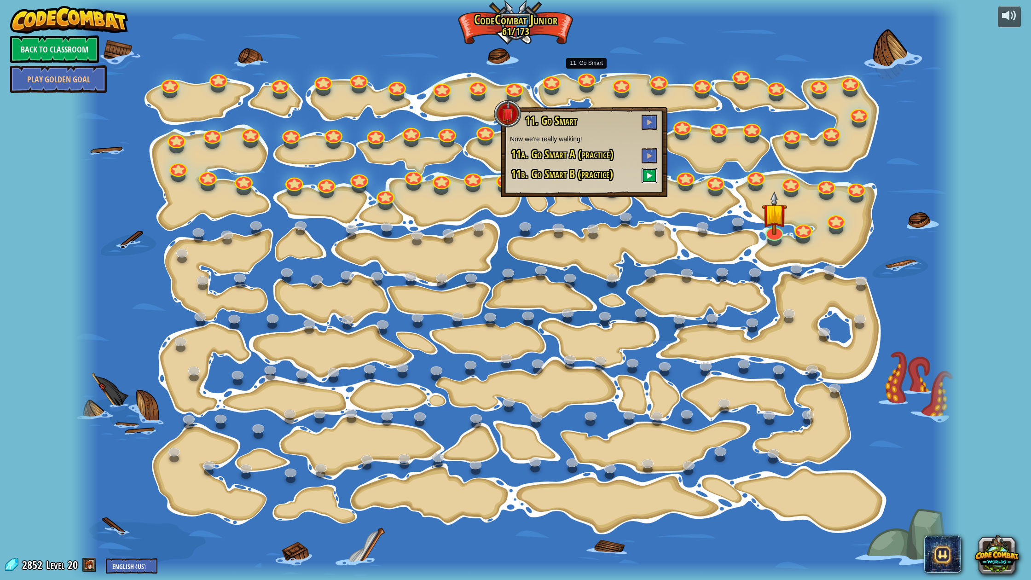
click at [647, 174] on span at bounding box center [649, 175] width 6 height 6
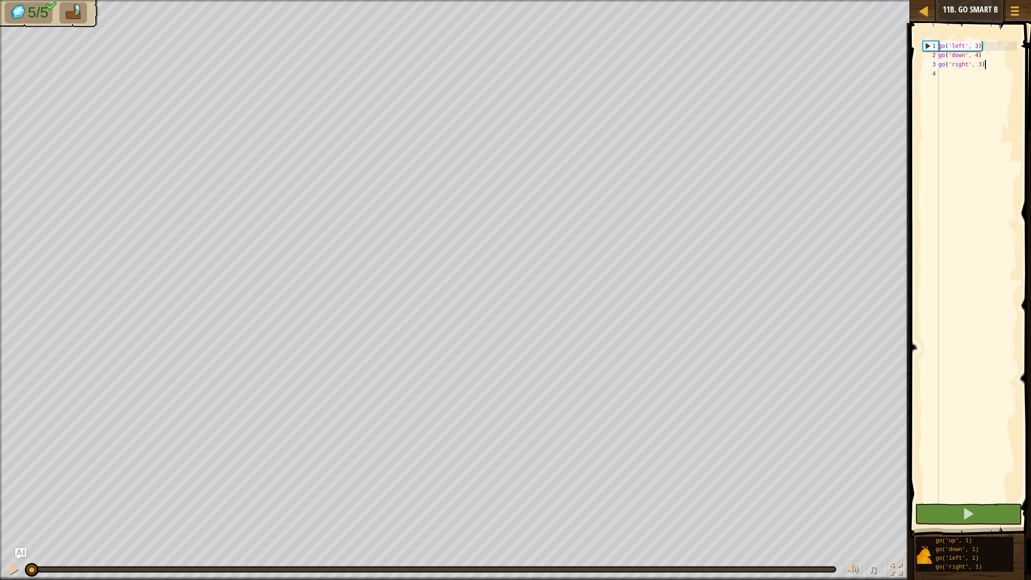
click at [977, 76] on div "go ( 'left' , 3 ) go ( 'down' , 4 ) go ( 'right' , 3 )" at bounding box center [977, 280] width 81 height 479
type textarea "u"
drag, startPoint x: 958, startPoint y: 516, endPoint x: 823, endPoint y: 557, distance: 141.3
click at [947, 517] on button at bounding box center [968, 514] width 107 height 21
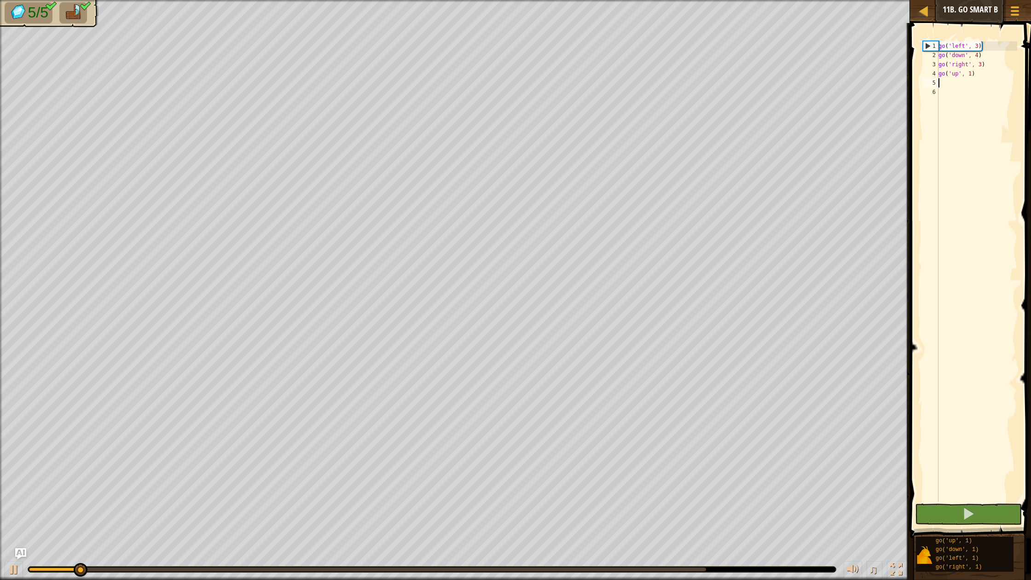
click at [703, 528] on div at bounding box center [432, 570] width 808 height 6
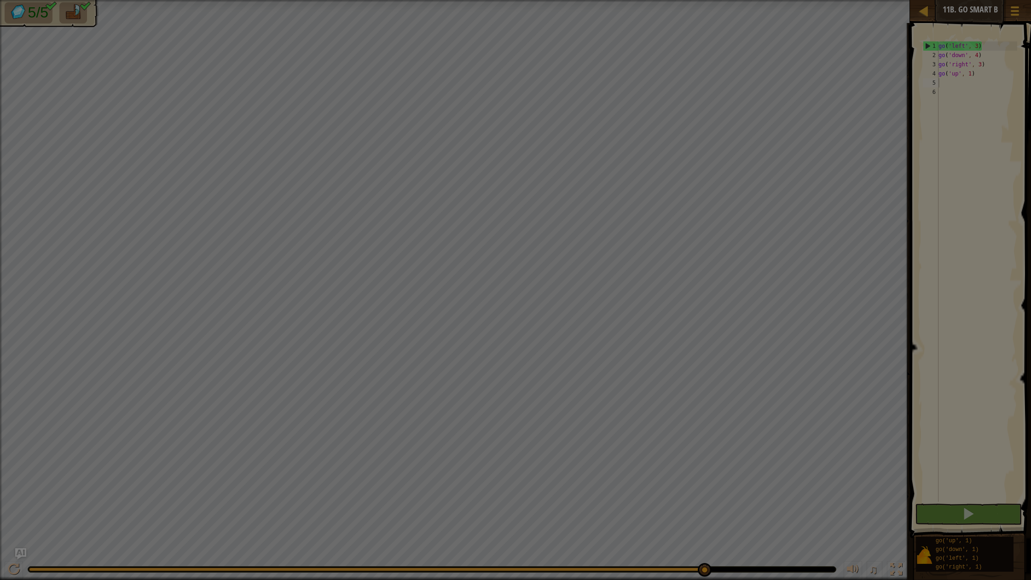
click at [705, 1] on body "Map Junior 11b. Go Smart B Game Menu Ask AI 1 ההההההההההההההההההההההההההההההההה…" at bounding box center [515, 0] width 1031 height 1
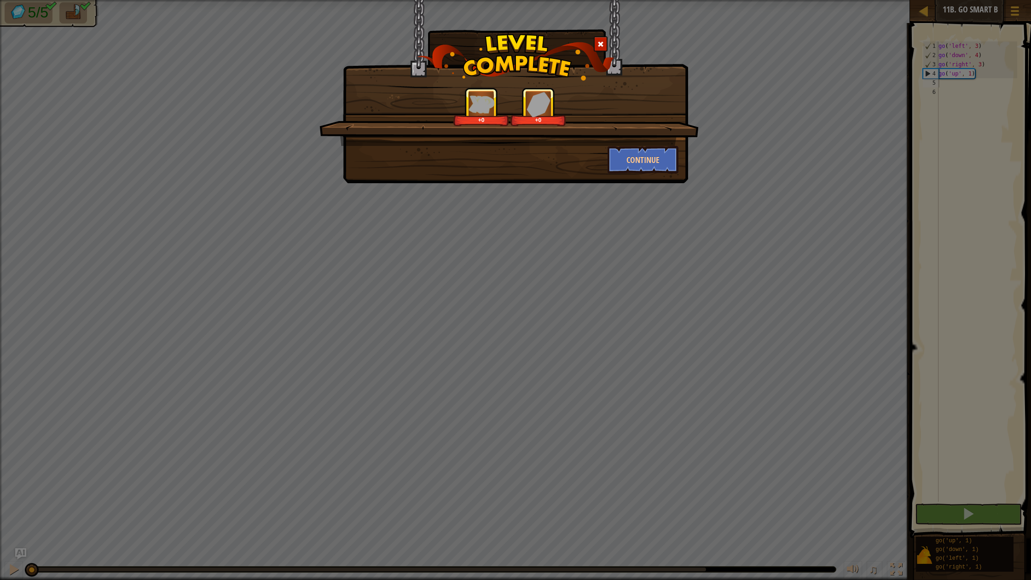
drag, startPoint x: 599, startPoint y: 47, endPoint x: 618, endPoint y: 46, distance: 18.9
click at [599, 47] on span at bounding box center [601, 44] width 6 height 6
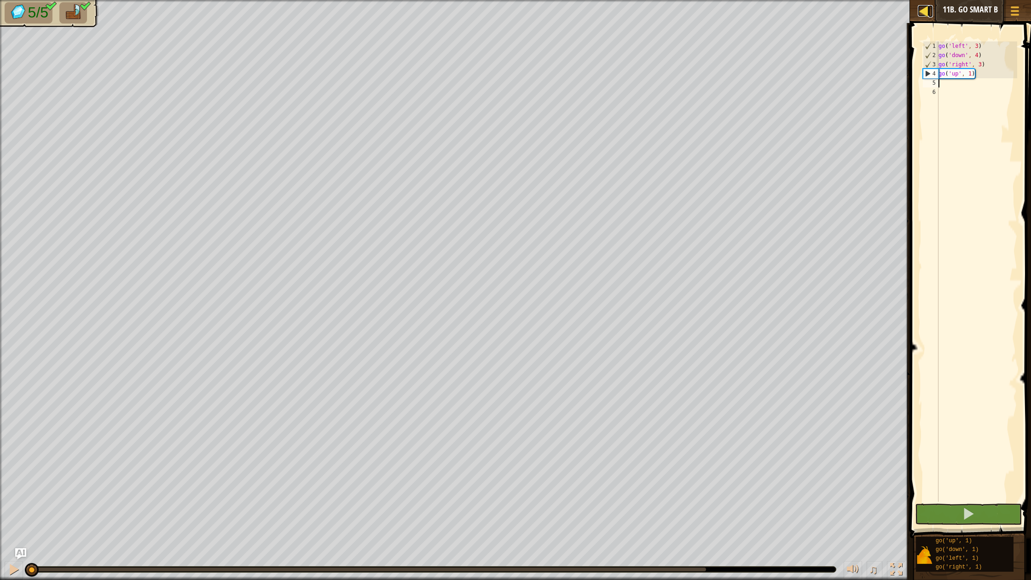
click at [928, 12] on div at bounding box center [924, 11] width 12 height 12
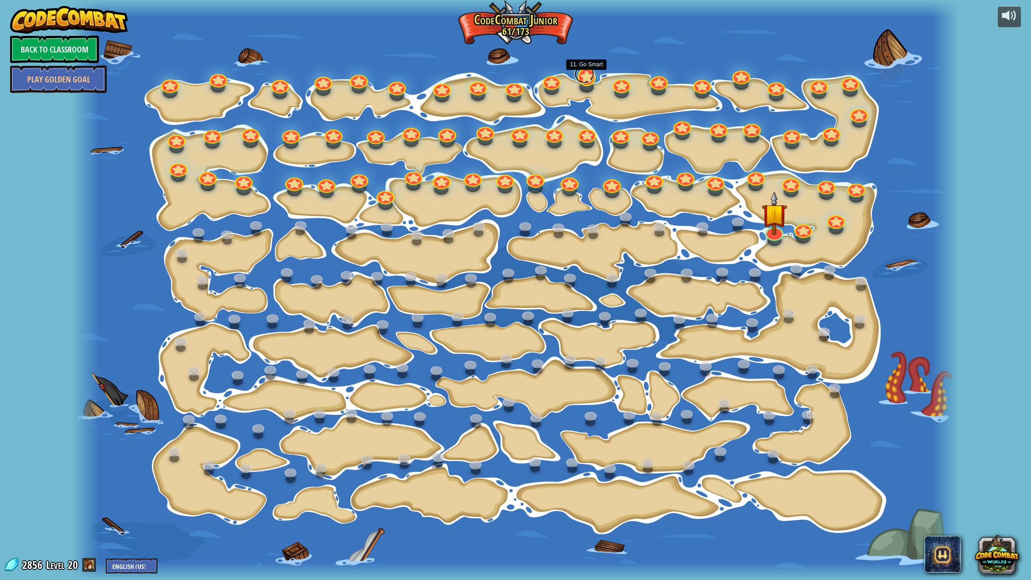
click at [586, 80] on link at bounding box center [585, 74] width 20 height 18
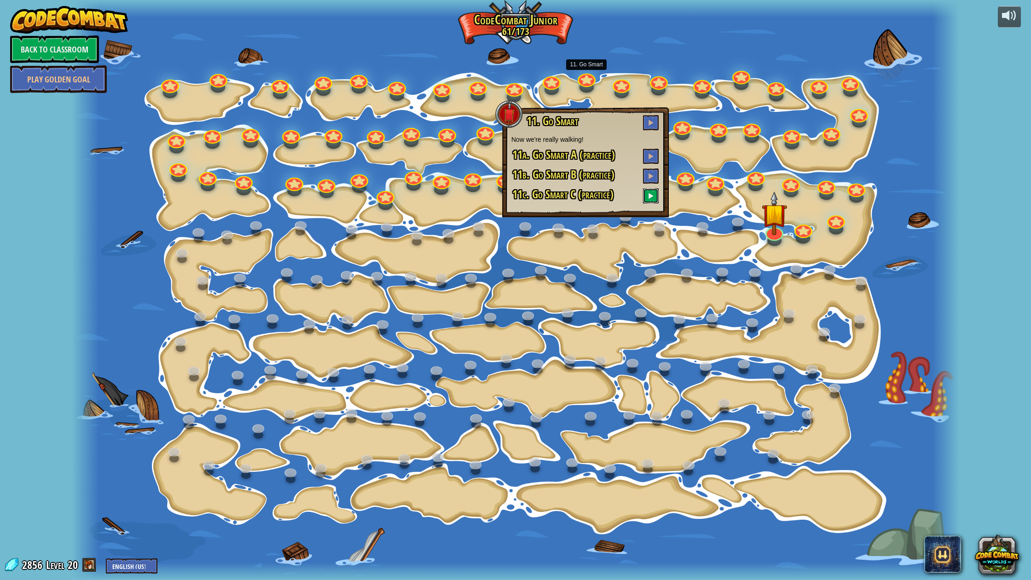
click at [648, 192] on button at bounding box center [651, 195] width 16 height 15
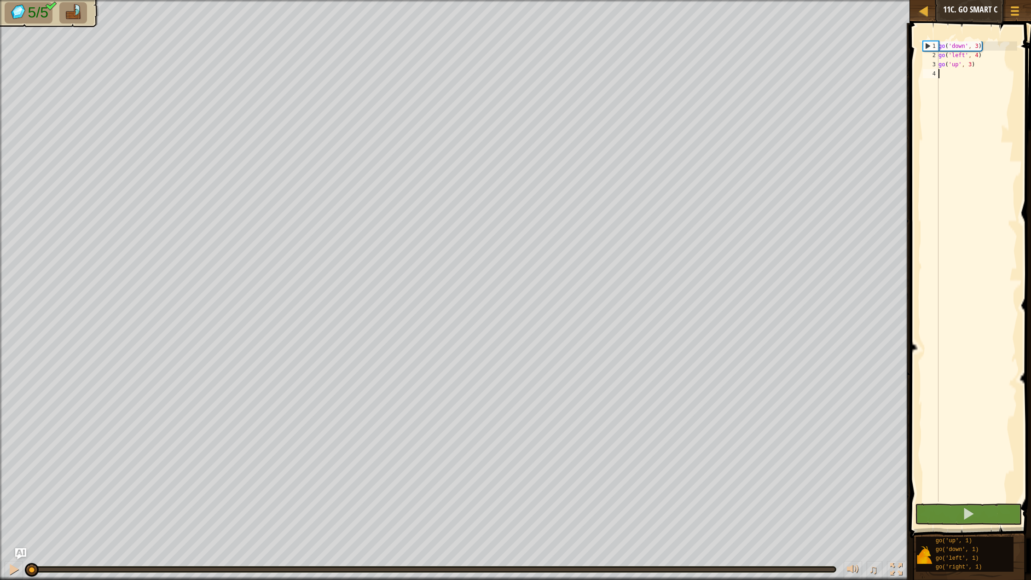
click at [951, 80] on div "go ( 'down' , 3 ) go ( 'left' , 4 ) go ( 'up' , 3 )" at bounding box center [977, 280] width 81 height 479
type textarea "r"
click at [928, 518] on button at bounding box center [968, 514] width 107 height 21
click at [705, 528] on div "0:11.8 Now: 0:01.3 Max: 0:11.8" at bounding box center [432, 570] width 808 height 6
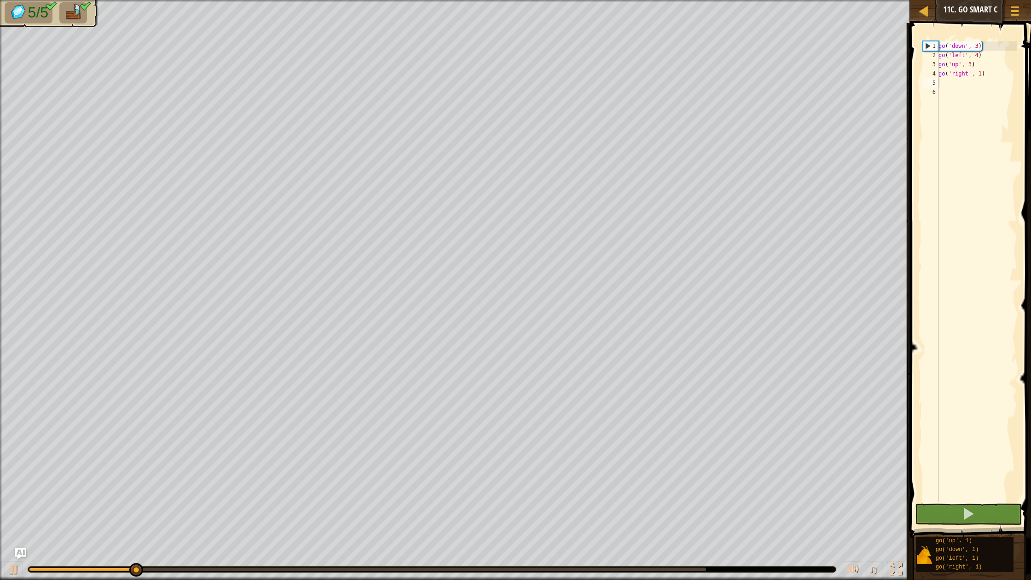
click at [705, 528] on div at bounding box center [432, 570] width 808 height 6
click at [705, 0] on body "Map Junior 11c. Go Smart C Game Menu Ask AI 1 ההההההההההההההההההההההההההההההההה…" at bounding box center [515, 0] width 1031 height 0
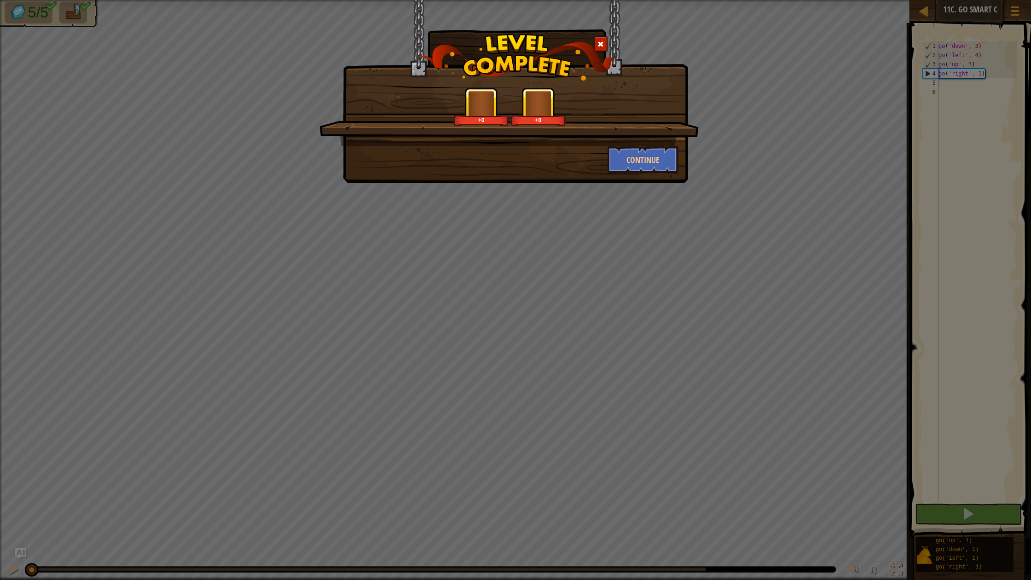
click at [601, 48] on div at bounding box center [601, 43] width 14 height 15
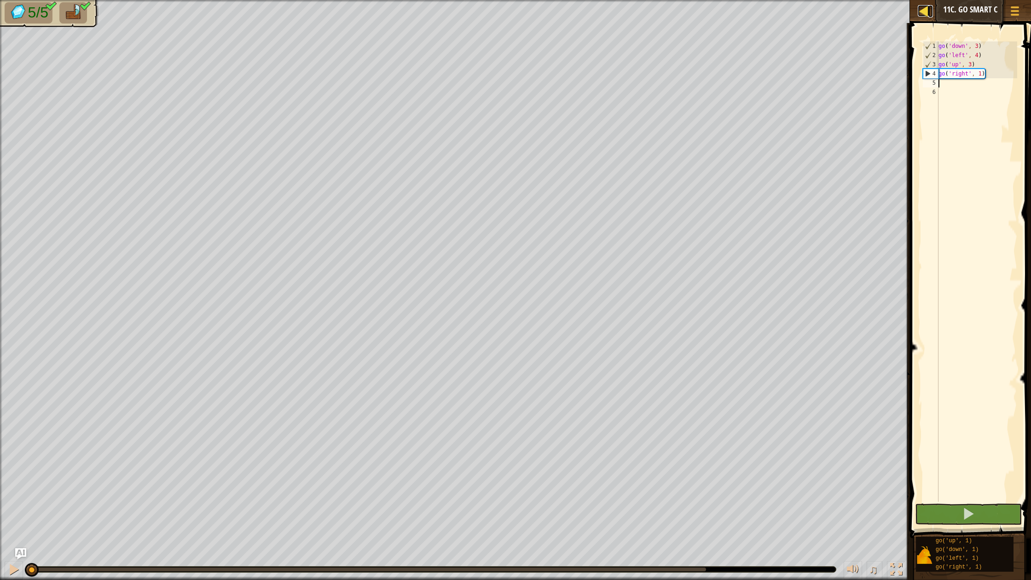
click at [923, 12] on div at bounding box center [924, 11] width 12 height 12
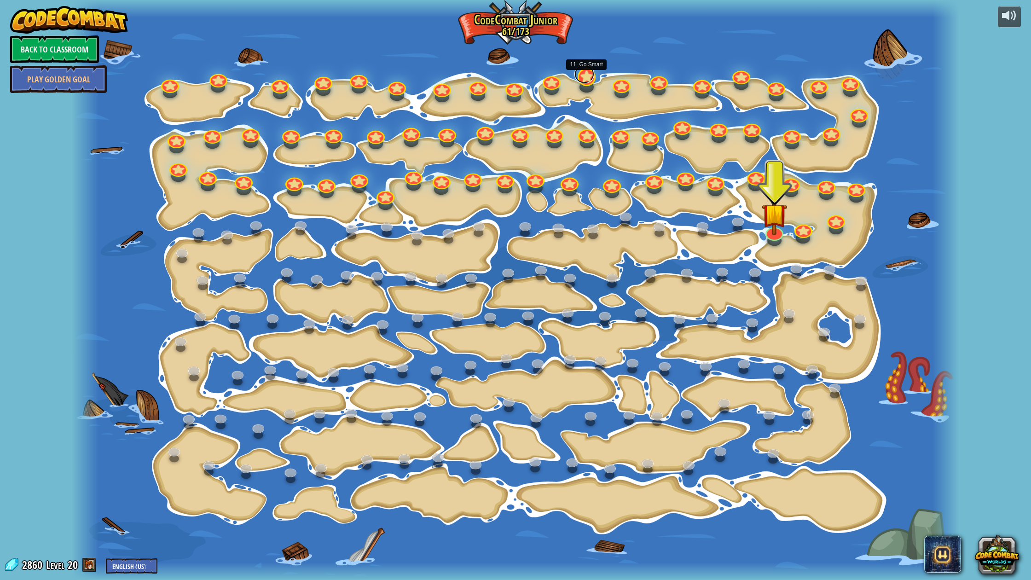
click at [580, 79] on link at bounding box center [585, 74] width 20 height 18
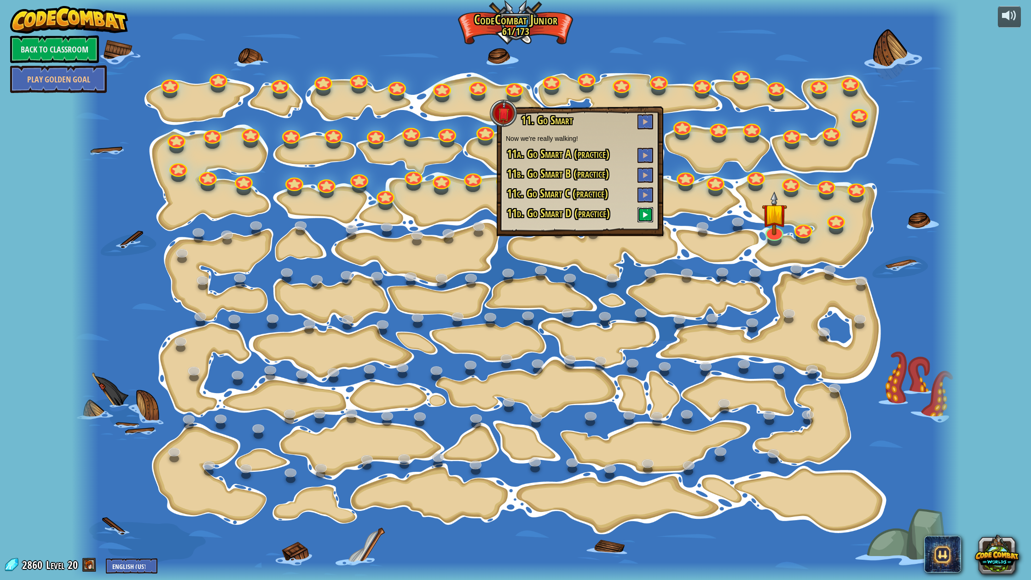
click at [648, 217] on span at bounding box center [645, 214] width 6 height 6
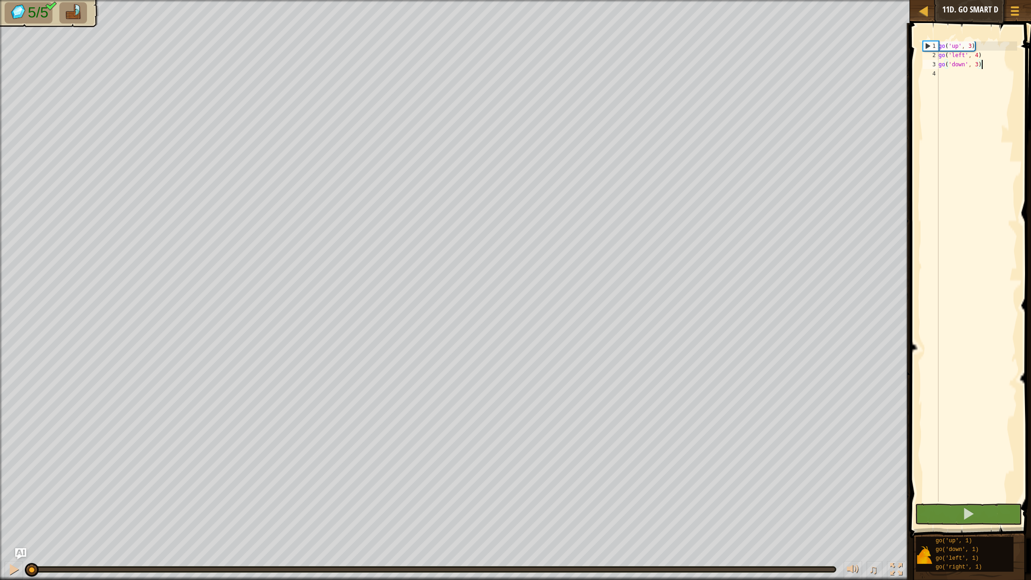
click at [967, 84] on div "go ( 'up' , 3 ) go ( 'left' , 4 ) go ( 'down' , 3 )" at bounding box center [977, 280] width 81 height 479
type textarea "r"
click at [981, 514] on button at bounding box center [968, 514] width 107 height 21
click at [704, 0] on body "Map Junior 11d. Go Smart D Game Menu Ask AI 1 ההההההההההההההההההההההההההההההההה…" at bounding box center [515, 0] width 1031 height 0
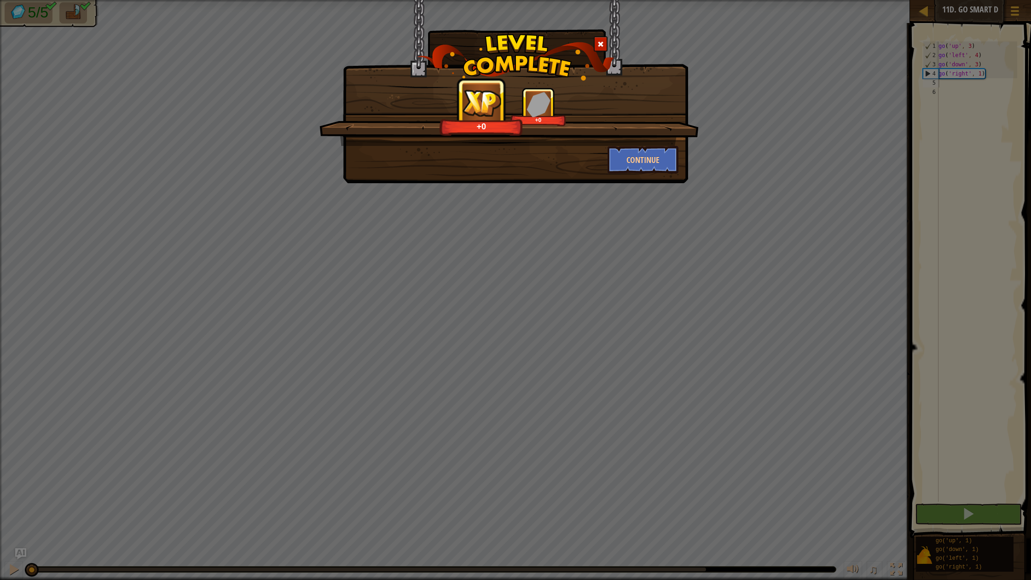
click at [604, 39] on div at bounding box center [601, 43] width 14 height 15
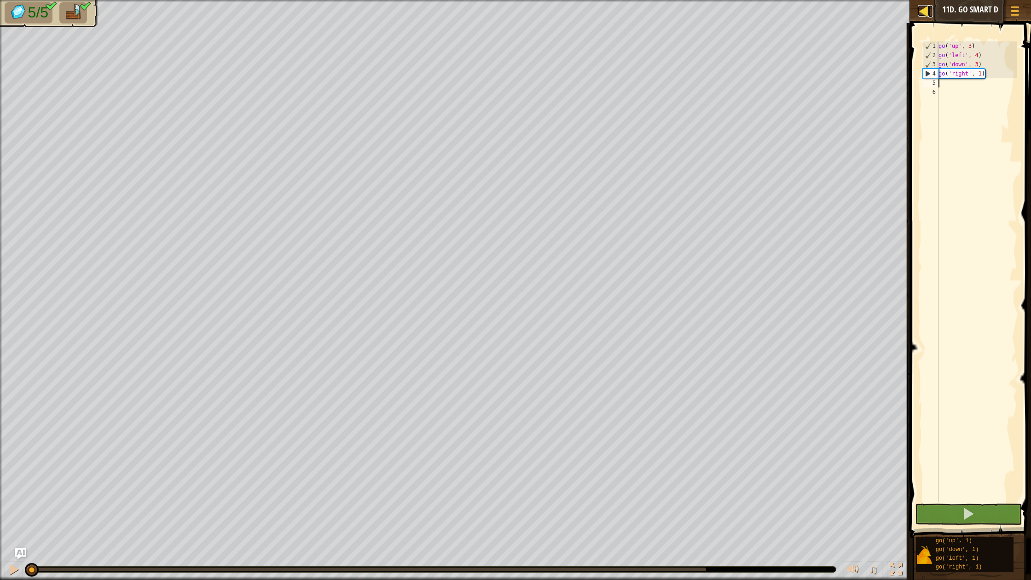
click at [928, 16] on div at bounding box center [924, 11] width 12 height 12
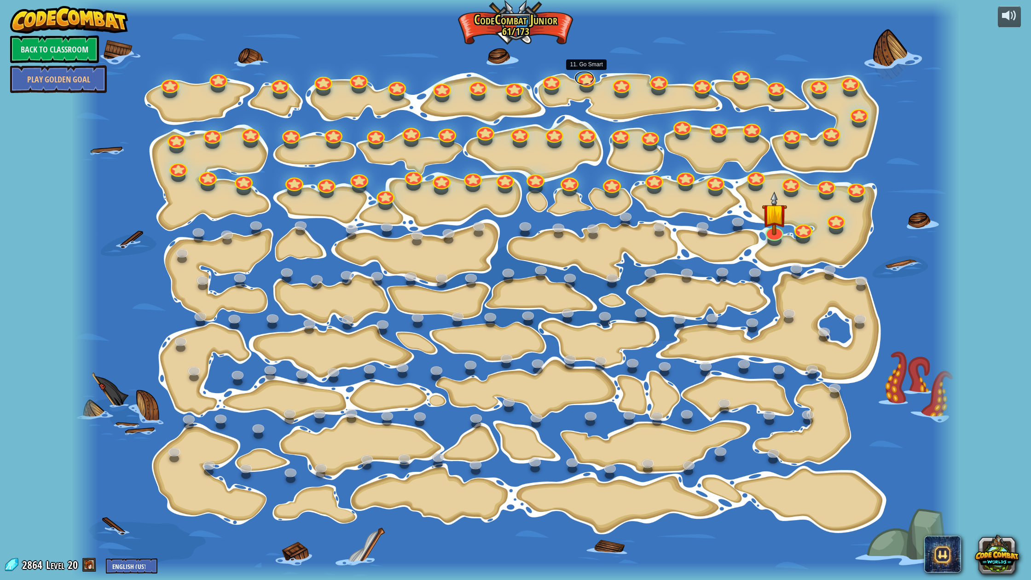
click at [584, 76] on link at bounding box center [585, 78] width 20 height 14
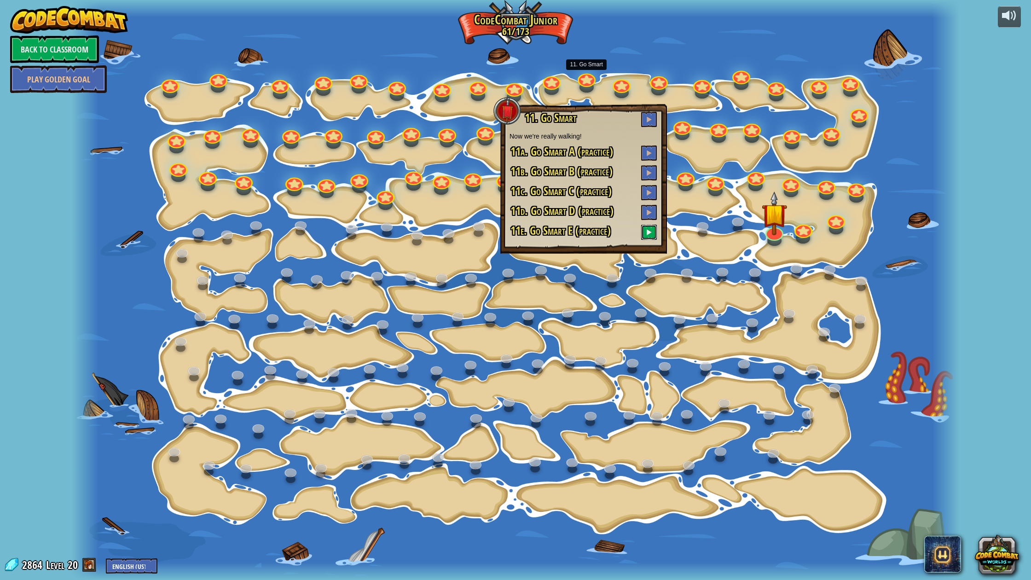
click at [648, 231] on span at bounding box center [649, 232] width 6 height 6
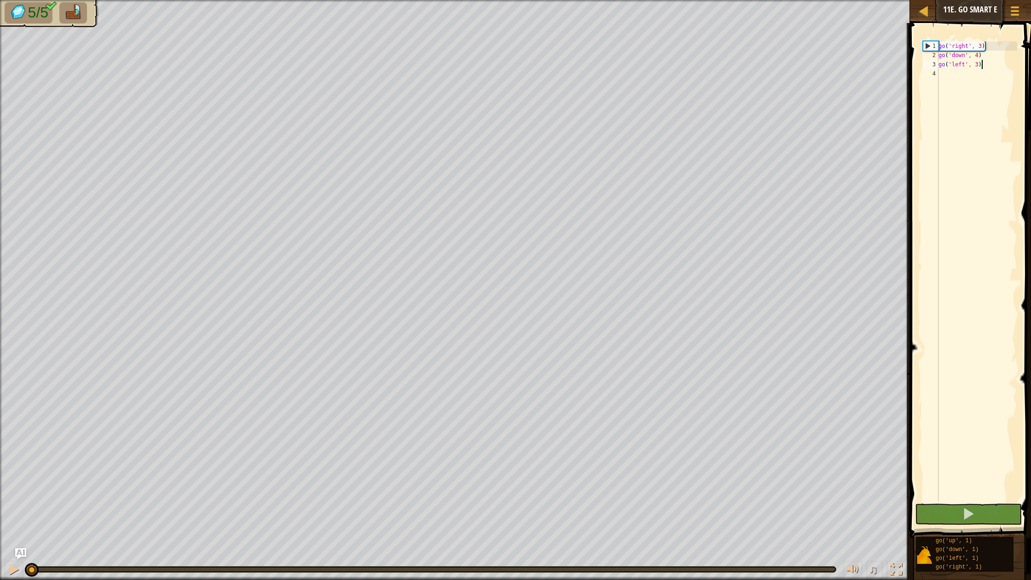
click at [1000, 105] on div "go ( 'right' , 3 ) go ( 'down' , 4 ) go ( 'left' , 3 )" at bounding box center [977, 280] width 81 height 479
type textarea "u"
click at [954, 510] on button at bounding box center [968, 514] width 107 height 21
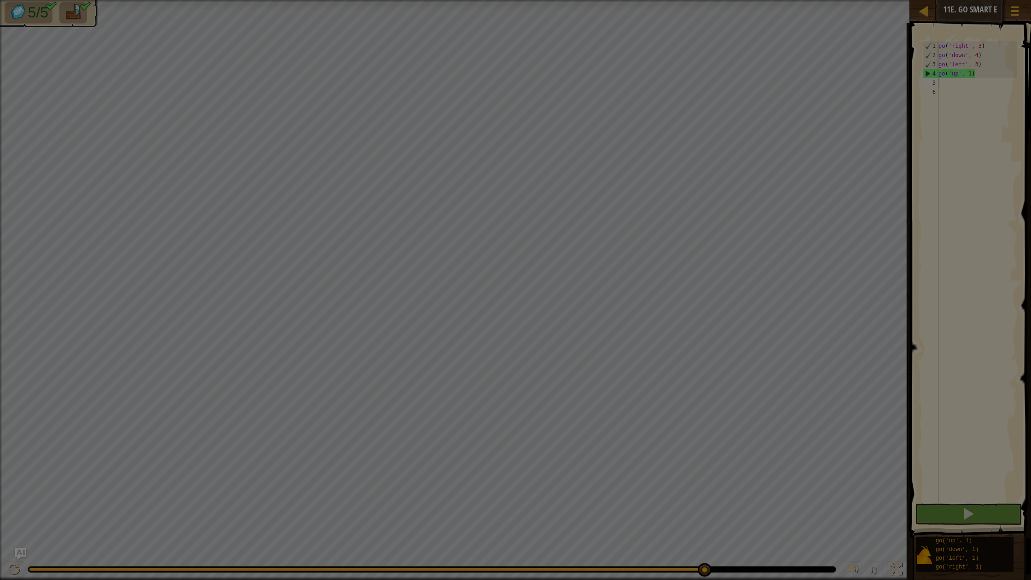
click at [704, 1] on body "Map Junior 11e. Go Smart E Game Menu Ask AI 1 ההההההההההההההההההההההההההההההההה…" at bounding box center [515, 0] width 1031 height 1
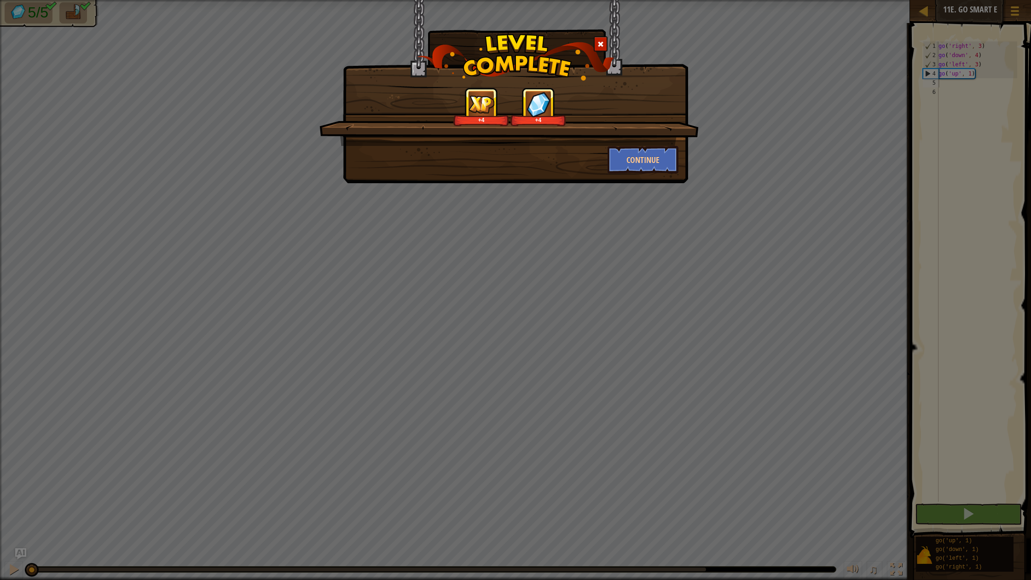
click at [603, 41] on span at bounding box center [601, 44] width 6 height 6
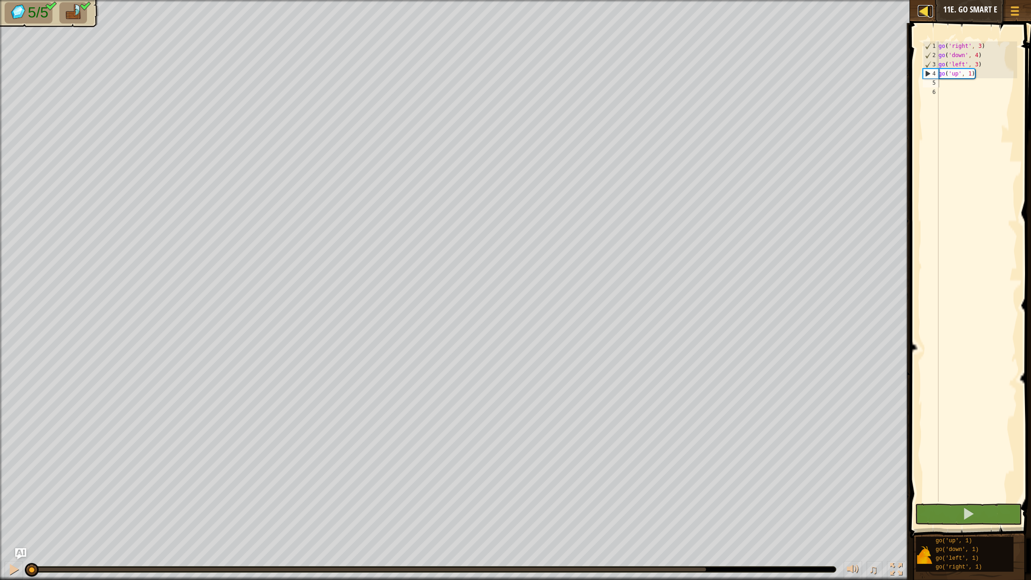
click at [922, 12] on div at bounding box center [924, 11] width 12 height 12
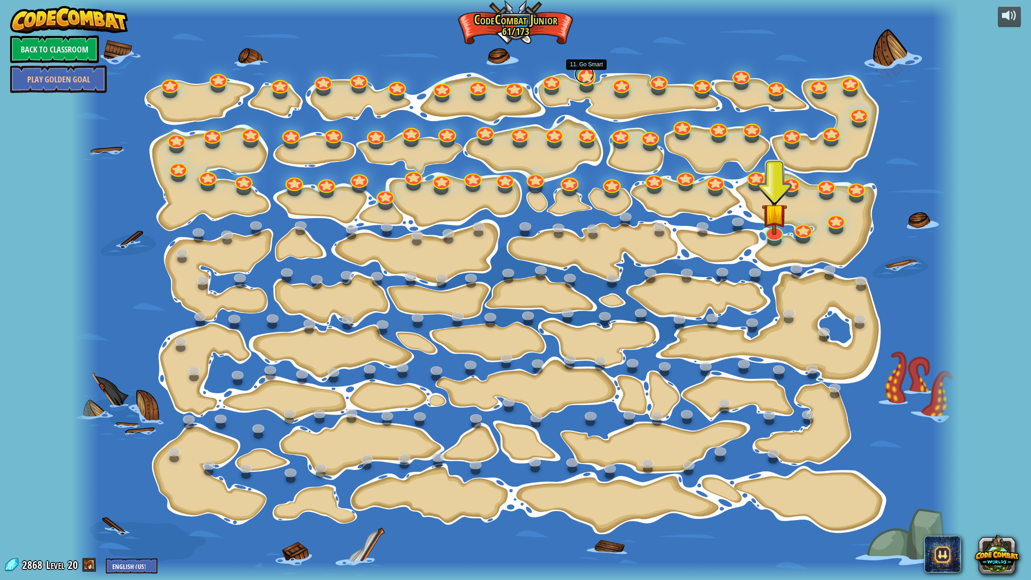
click at [587, 80] on link at bounding box center [585, 74] width 20 height 18
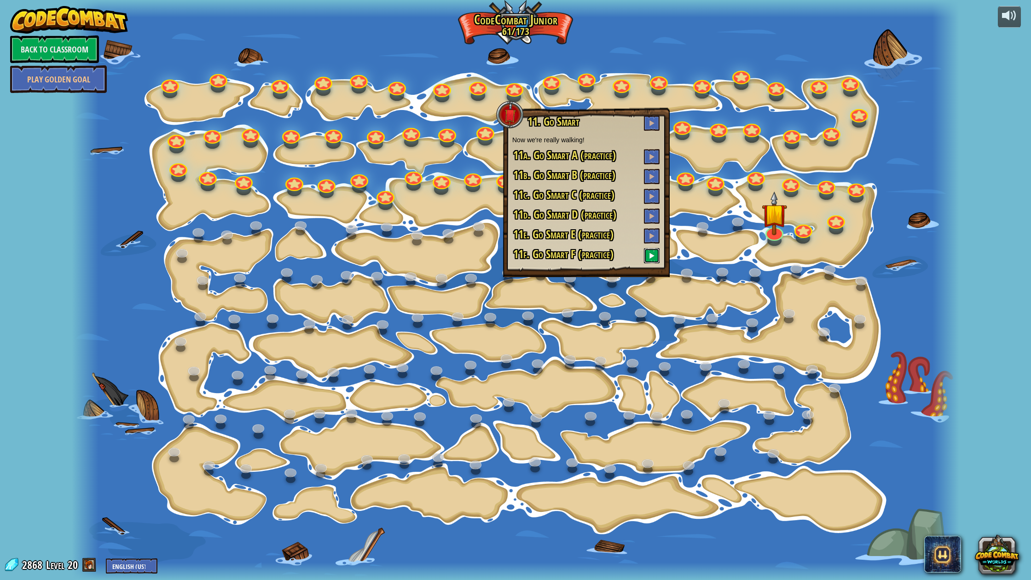
click at [651, 258] on span at bounding box center [652, 255] width 6 height 6
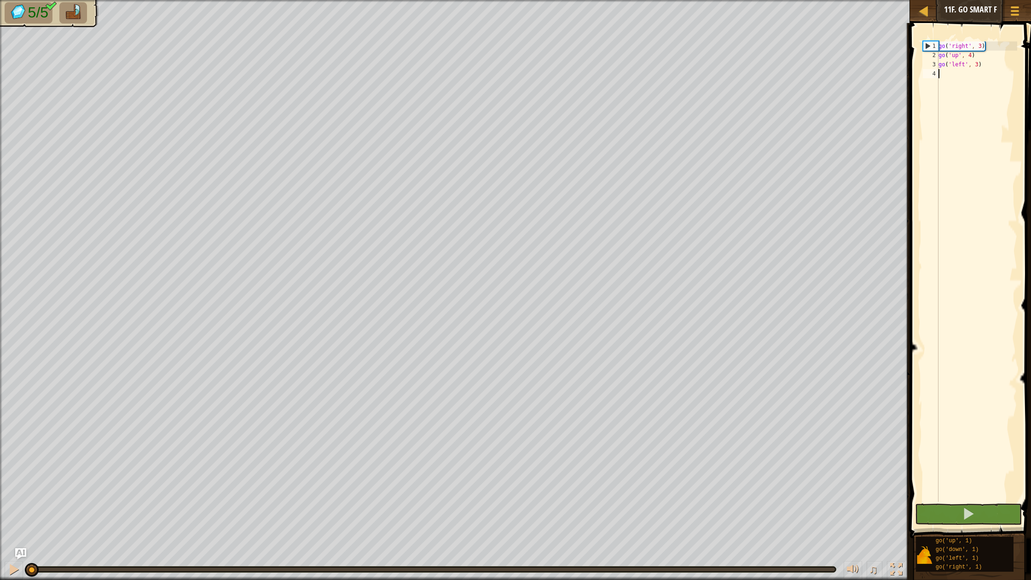
click at [972, 89] on div "go ( 'right' , 3 ) go ( 'up' , 4 ) go ( 'left' , 3 )" at bounding box center [977, 280] width 81 height 479
type textarea "d"
click at [997, 515] on button at bounding box center [968, 514] width 107 height 21
click at [704, 0] on body "Map Junior 11f. Go Smart F Game Menu Ask AI 1 ההההההההההההההההההההההההההההההההה…" at bounding box center [515, 0] width 1031 height 0
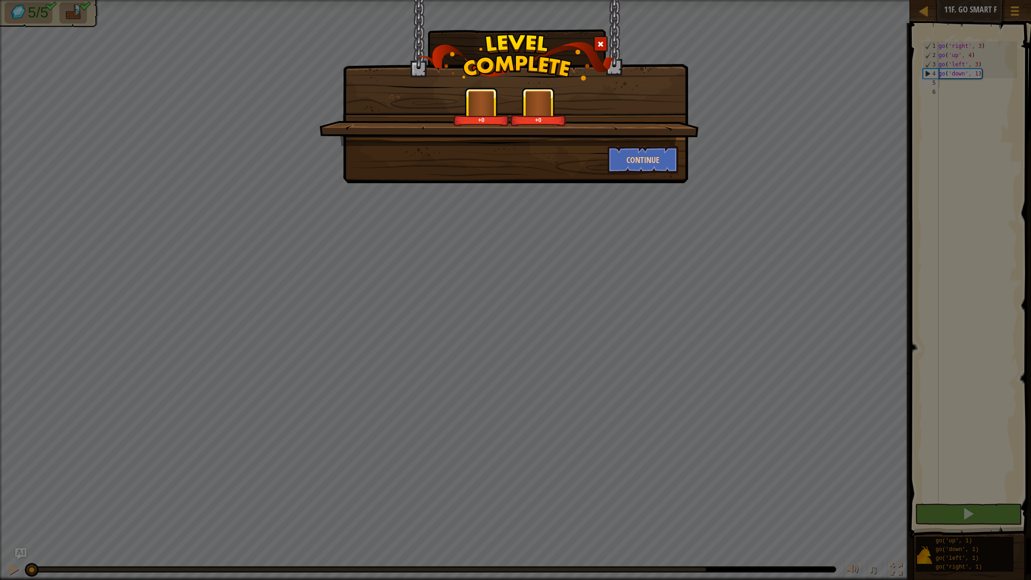
click at [601, 45] on span at bounding box center [601, 44] width 6 height 6
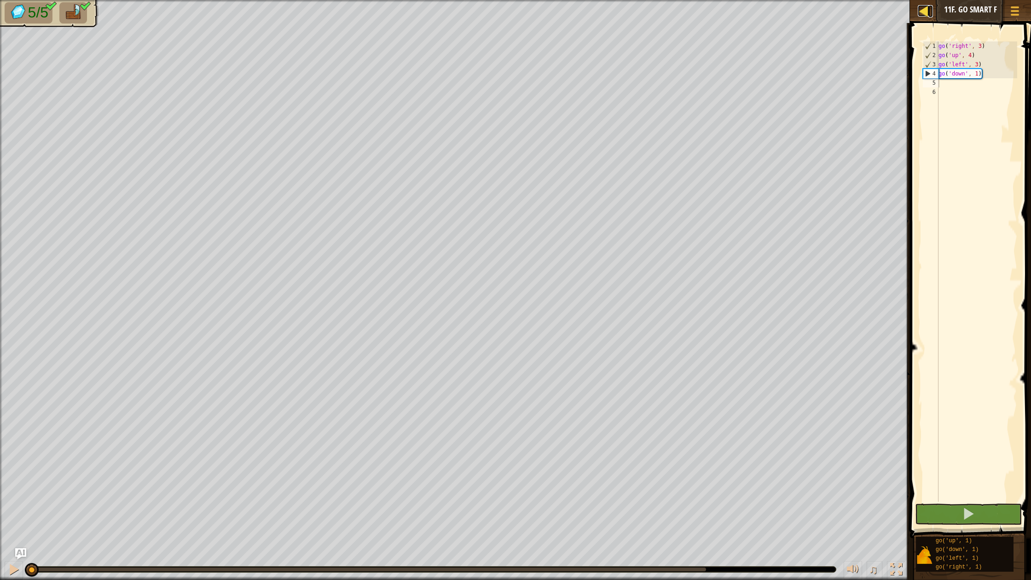
click at [926, 13] on div at bounding box center [924, 11] width 12 height 12
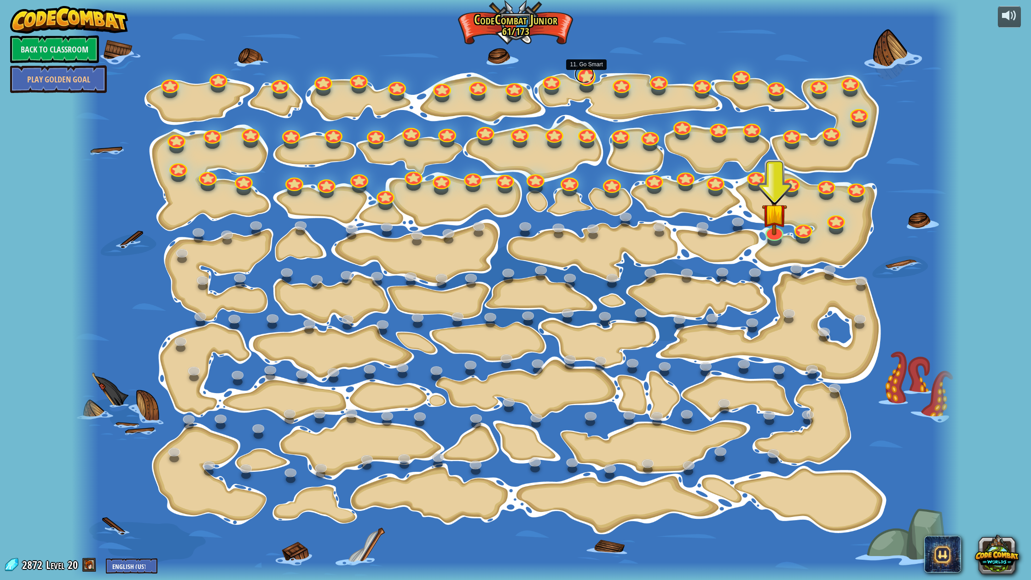
click at [585, 76] on link at bounding box center [585, 74] width 20 height 18
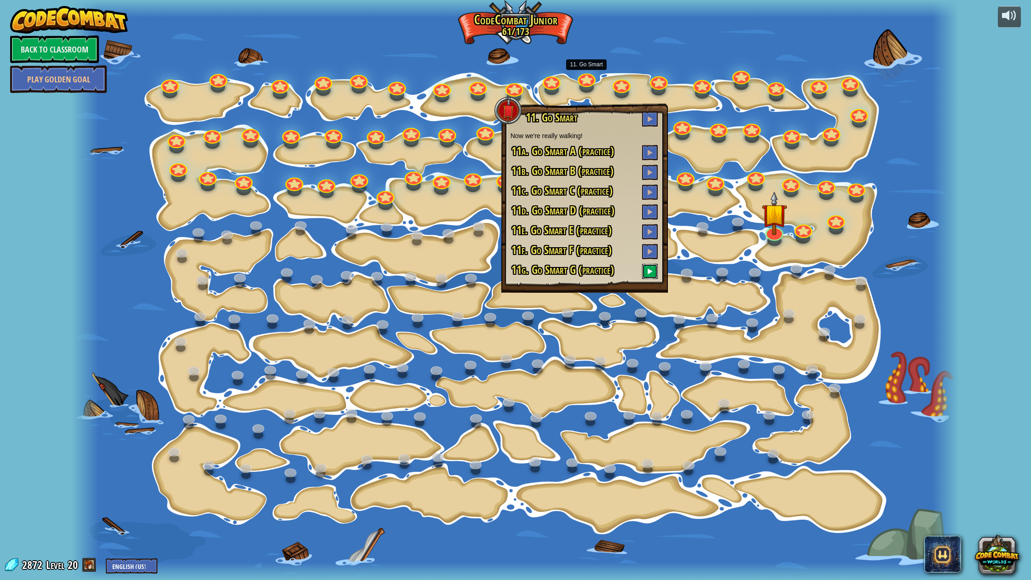
click at [646, 275] on button at bounding box center [650, 271] width 16 height 15
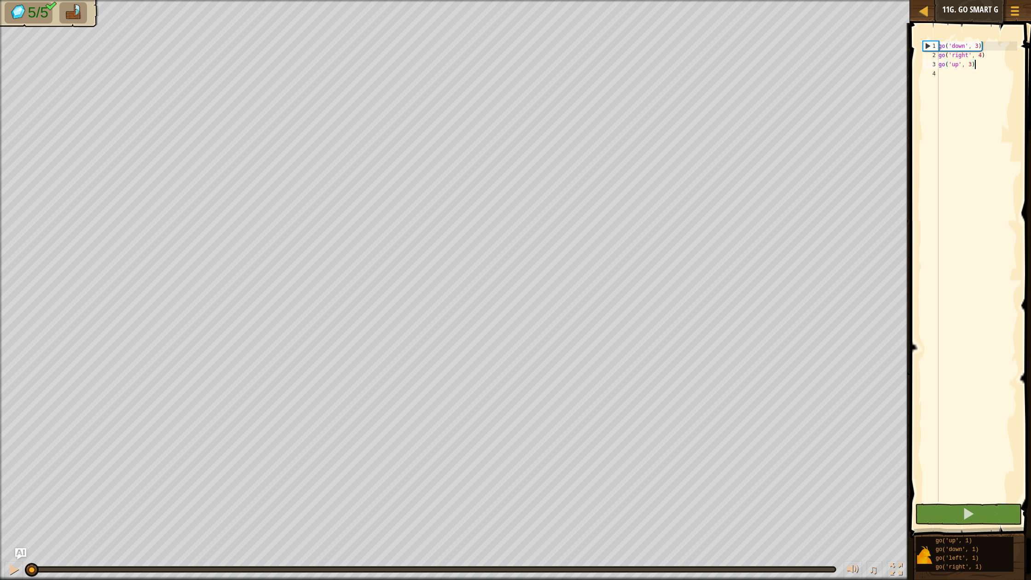
click at [964, 95] on div "go ( 'down' , 3 ) go ( 'right' , 4 ) go ( 'up' , 3 )" at bounding box center [977, 280] width 81 height 479
type textarea "l"
click at [989, 512] on button at bounding box center [968, 514] width 107 height 21
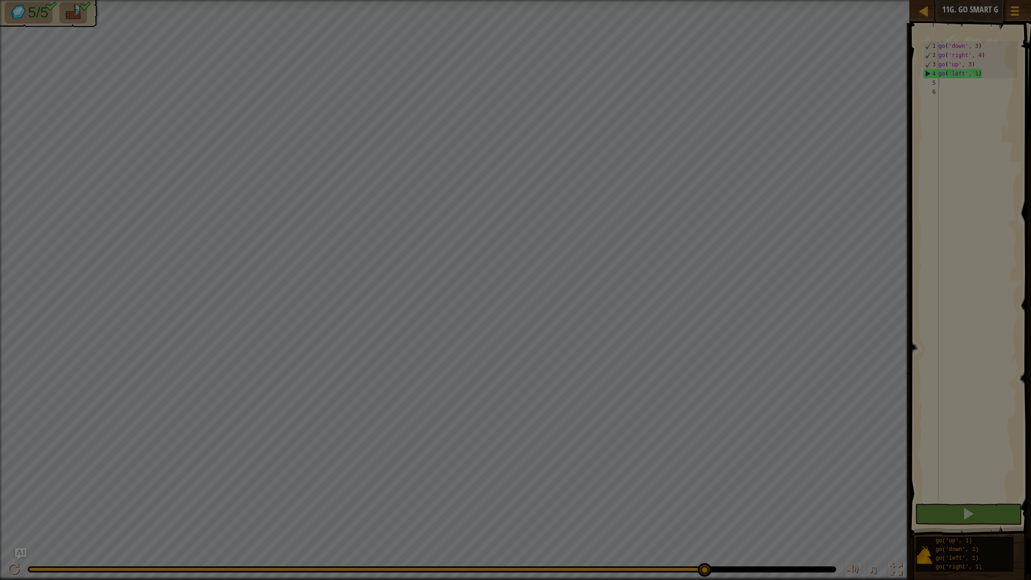
click at [705, 1] on body "Map Junior 11g. Go Smart G Game Menu Ask AI 1 ההההההההההההההההההההההההההההההההה…" at bounding box center [515, 0] width 1031 height 1
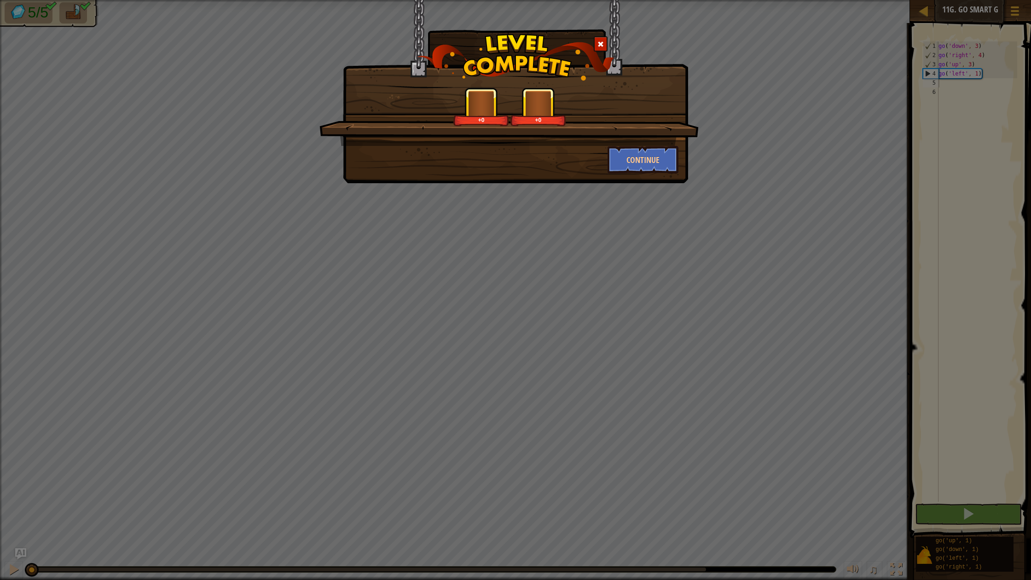
click at [604, 43] on div at bounding box center [601, 43] width 14 height 15
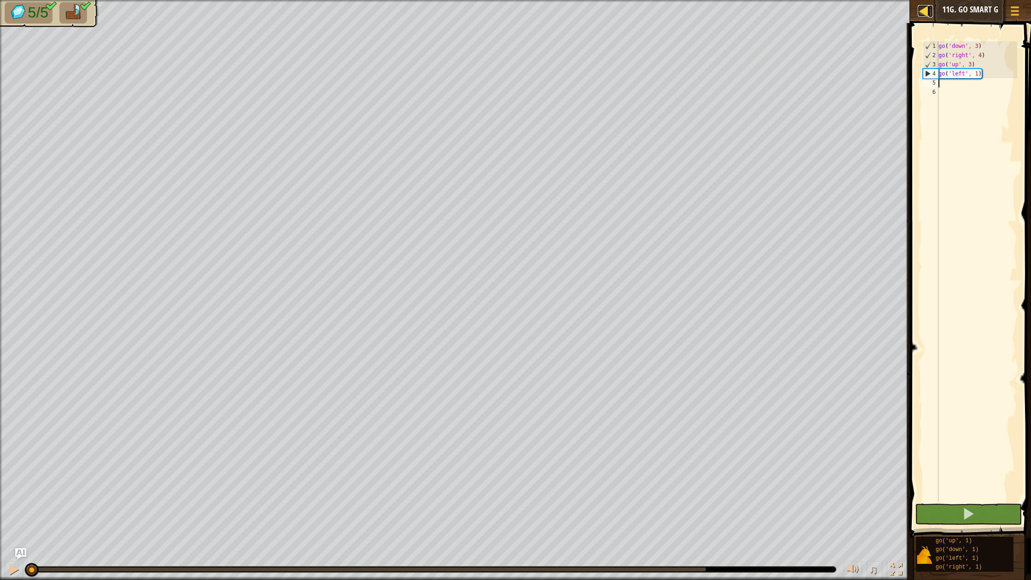
click at [926, 11] on div at bounding box center [924, 11] width 12 height 12
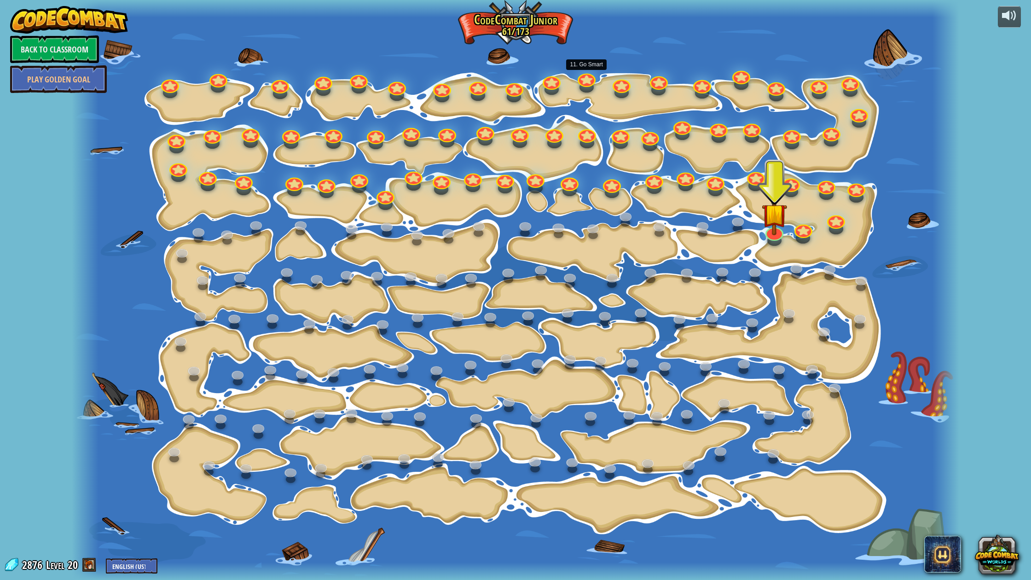
click at [585, 84] on div "15. Step Change Change step arguments. 15a. Step Change A (practice) 11. Go Sma…" at bounding box center [516, 290] width 888 height 580
click at [587, 83] on div at bounding box center [587, 77] width 18 height 18
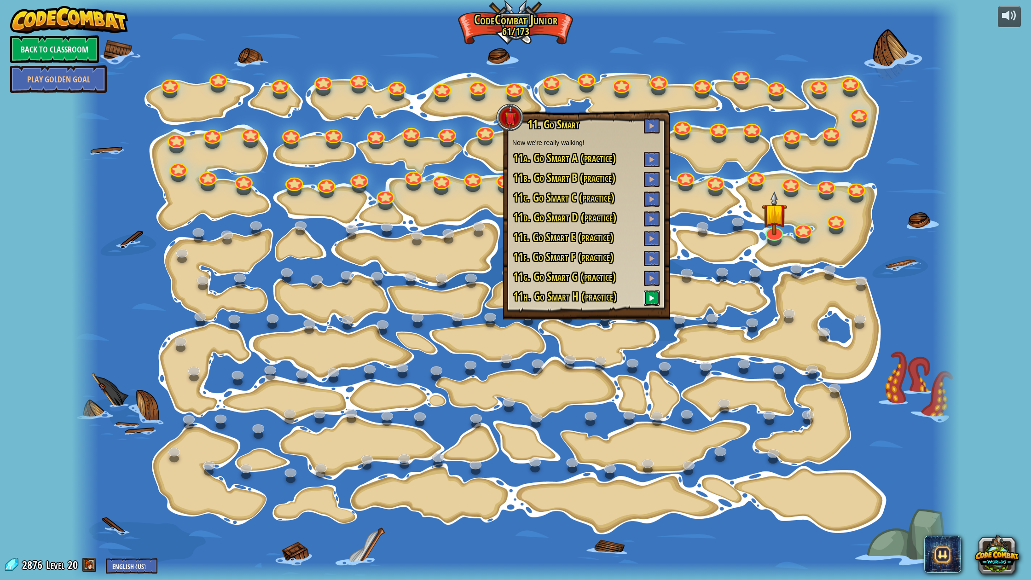
click at [648, 303] on button at bounding box center [652, 298] width 16 height 15
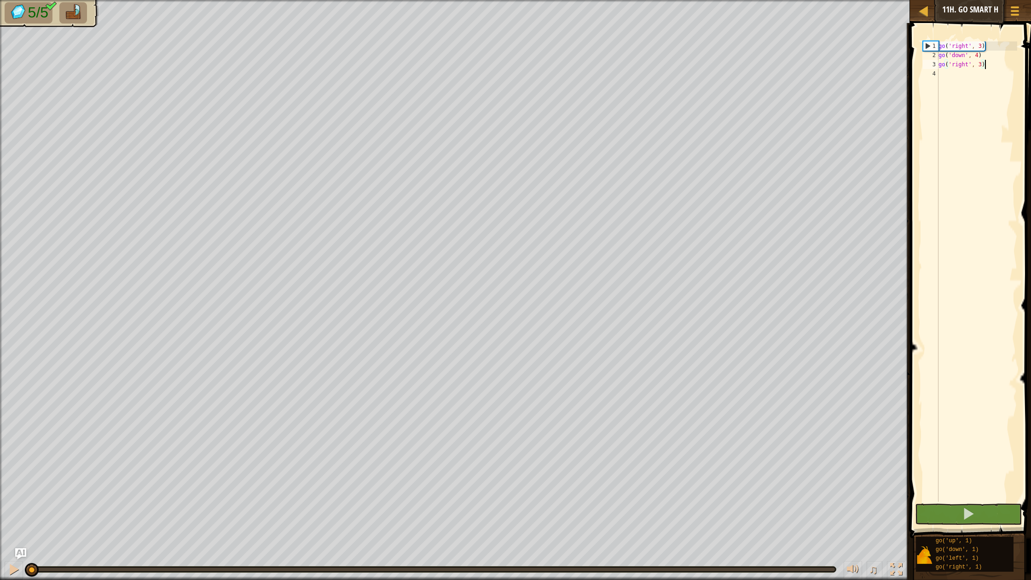
click at [971, 78] on div "go ( 'right' , 3 ) go ( 'down' , 4 ) go ( 'right' , 3 )" at bounding box center [977, 280] width 81 height 479
type textarea "u"
click at [980, 514] on button at bounding box center [968, 514] width 107 height 21
click at [703, 0] on body "Map Junior 11h. Go Smart H Game Menu Ask AI 1 ההההההההההההההההההההההההההההההההה…" at bounding box center [515, 0] width 1031 height 0
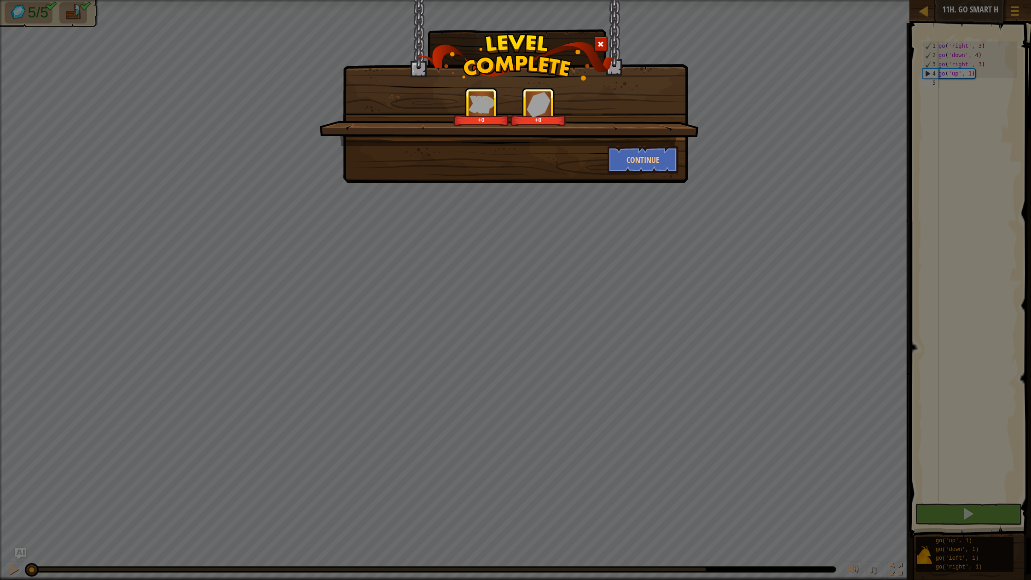
drag, startPoint x: 602, startPoint y: 43, endPoint x: 754, endPoint y: 33, distance: 152.3
click at [602, 43] on span at bounding box center [601, 44] width 6 height 6
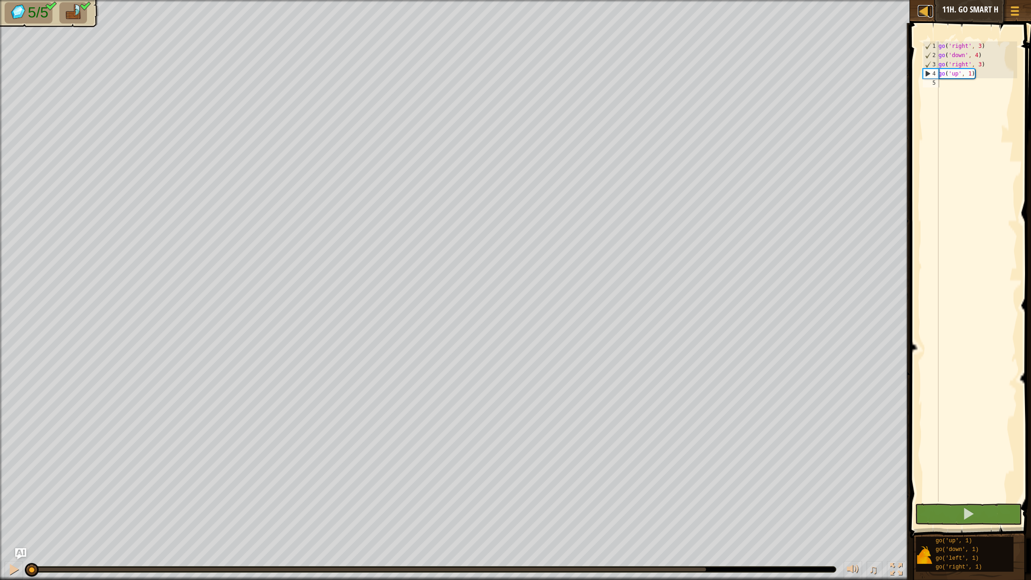
click at [925, 11] on div at bounding box center [924, 11] width 12 height 12
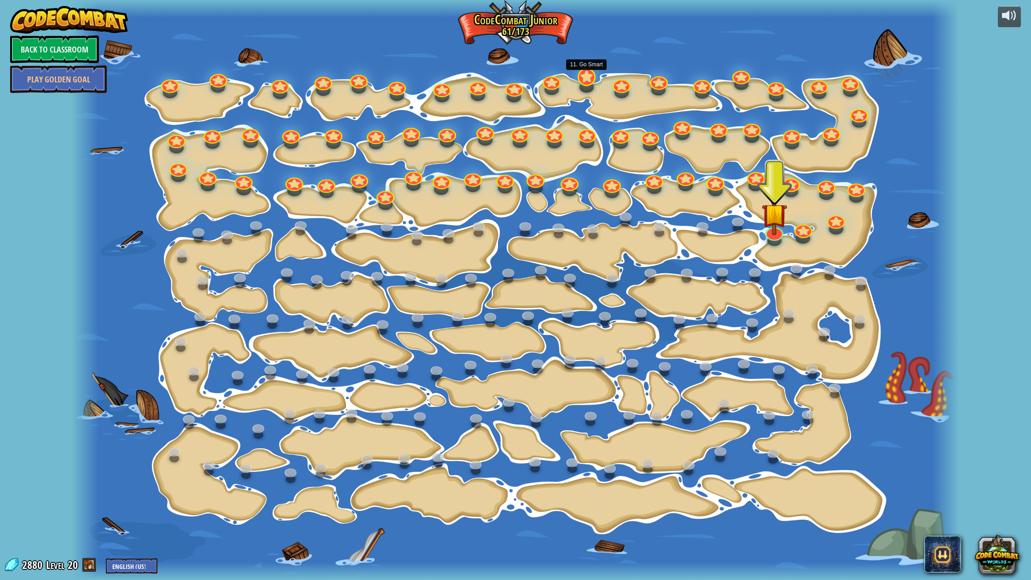
click at [588, 83] on div at bounding box center [587, 77] width 18 height 18
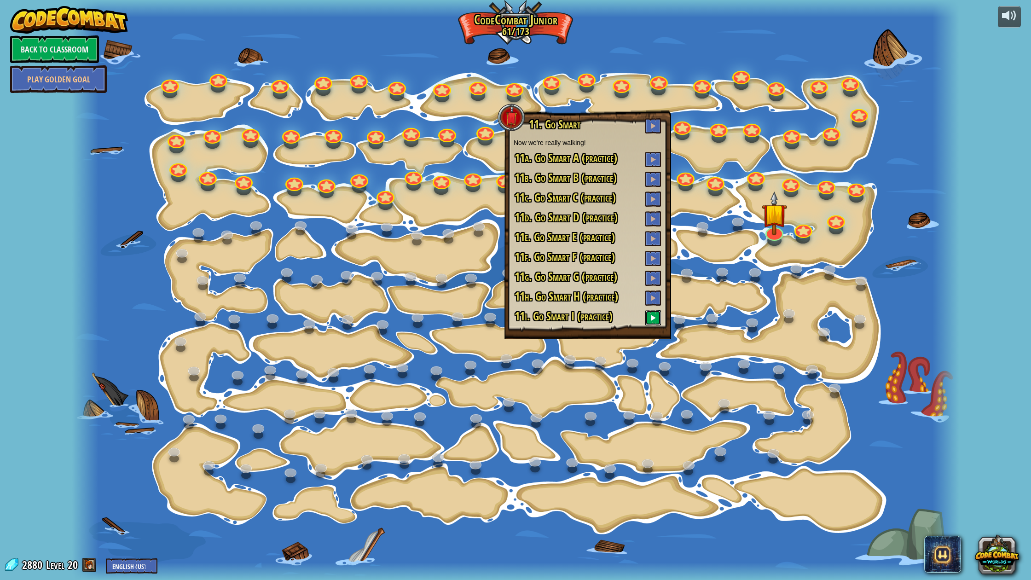
click at [654, 314] on button at bounding box center [653, 317] width 16 height 15
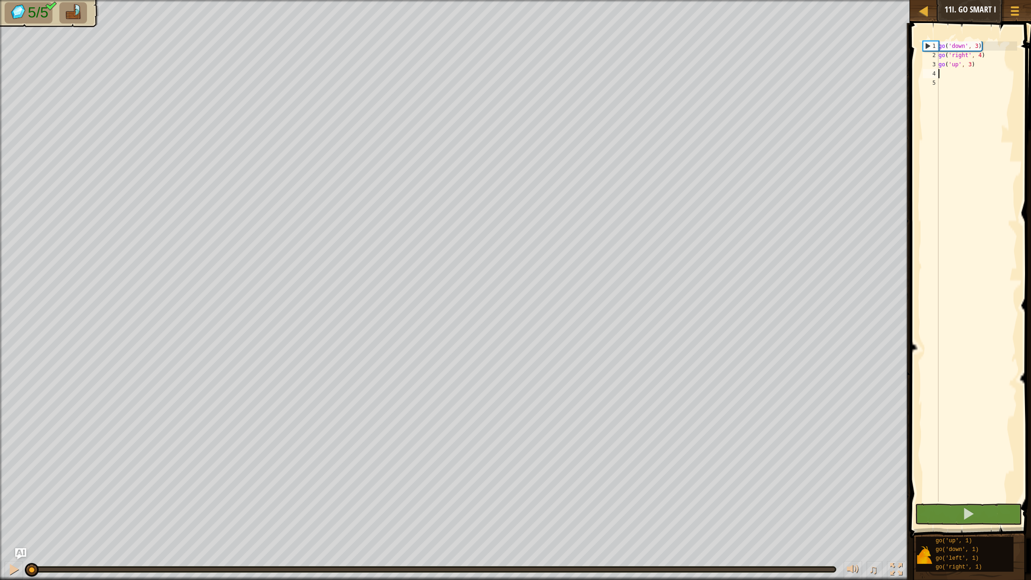
type textarea "r"
click at [1002, 513] on button at bounding box center [968, 514] width 107 height 21
click at [705, 528] on div at bounding box center [432, 570] width 808 height 6
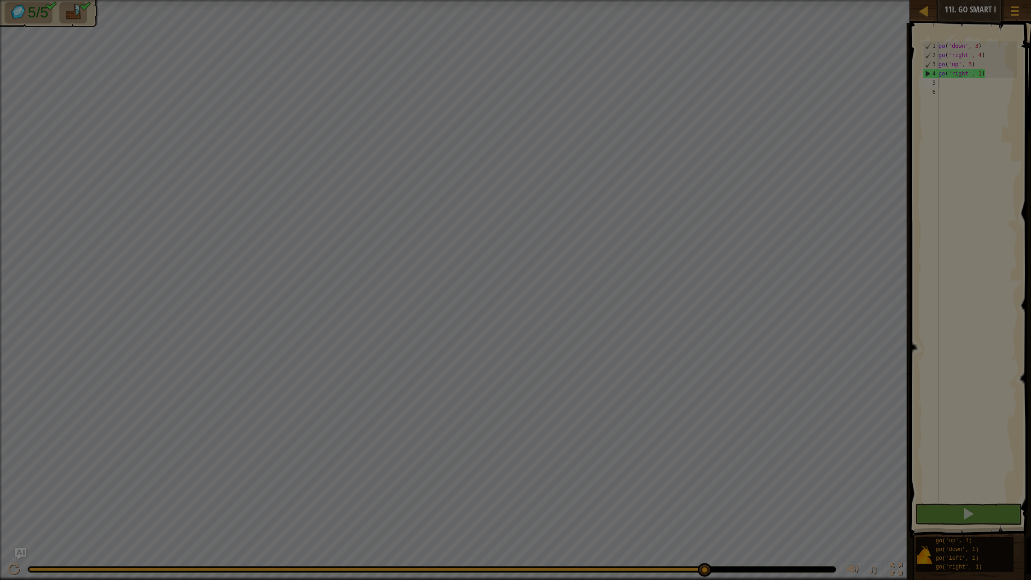
click at [704, 1] on body "Map Junior 11i. Go Smart I Game Menu Ask AI 1 ההההההההההההההההההההההההההההההההה…" at bounding box center [515, 0] width 1031 height 1
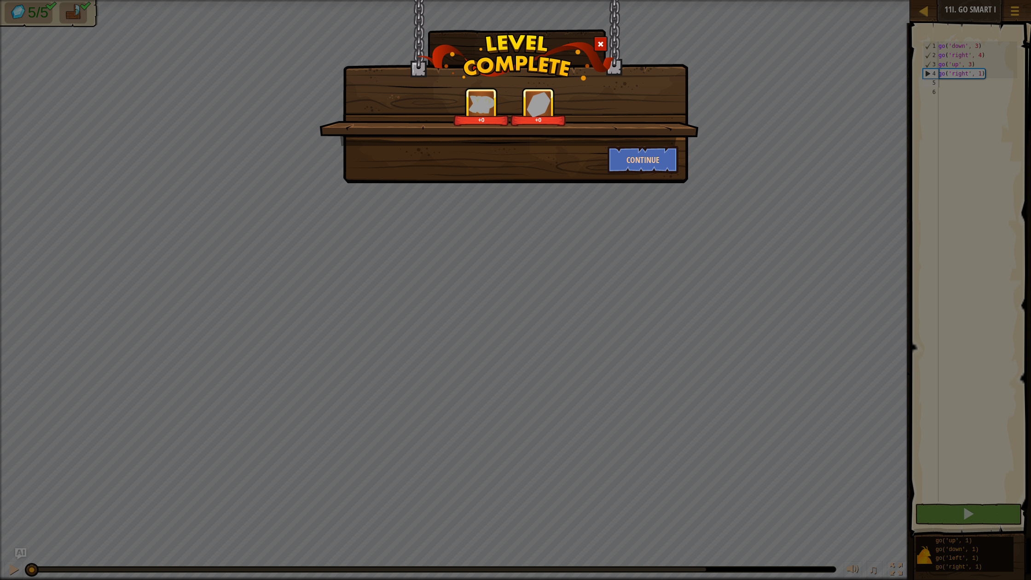
click at [600, 43] on span at bounding box center [601, 44] width 6 height 6
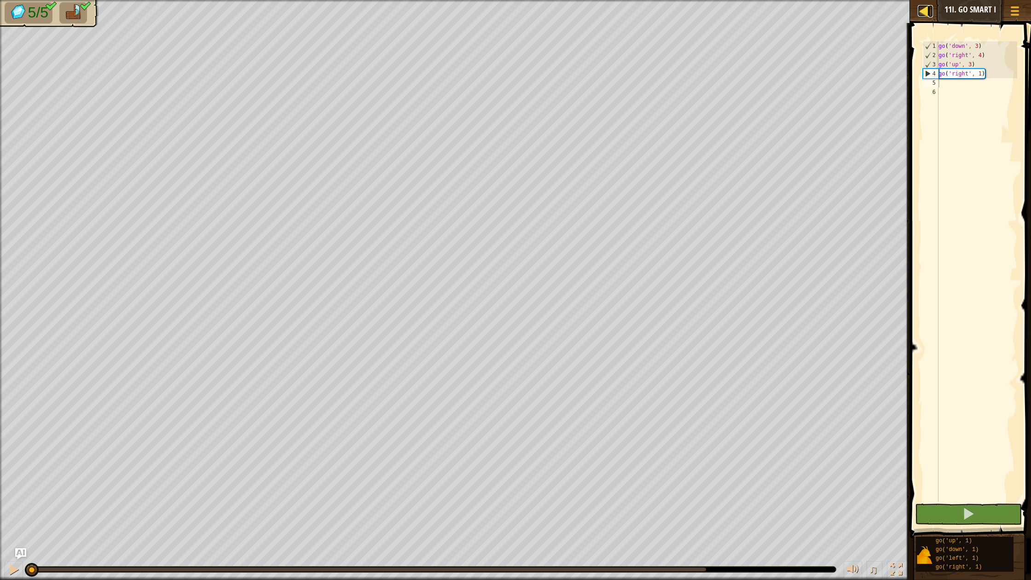
click at [929, 15] on div at bounding box center [924, 11] width 12 height 12
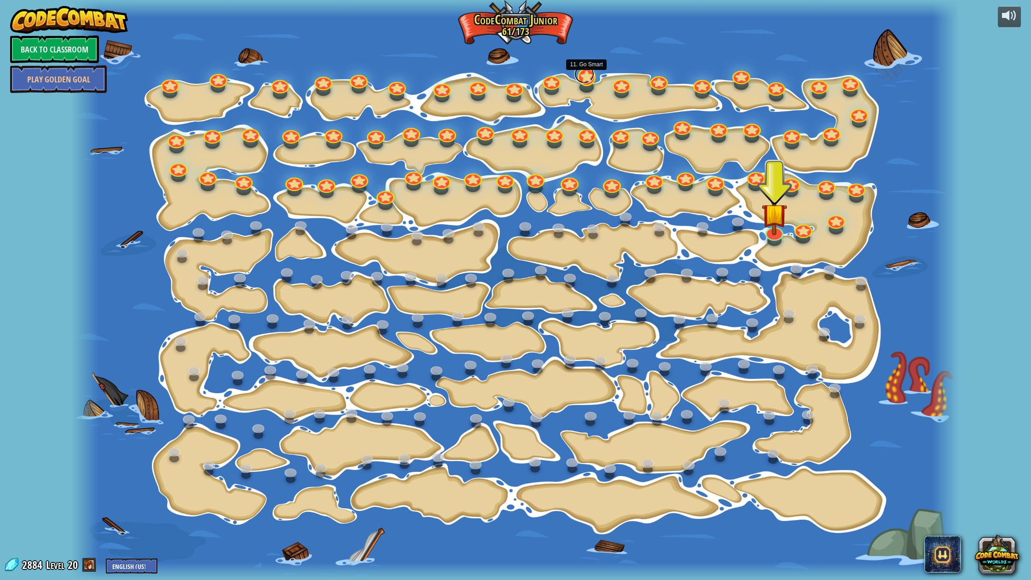
click at [592, 78] on link at bounding box center [585, 74] width 20 height 18
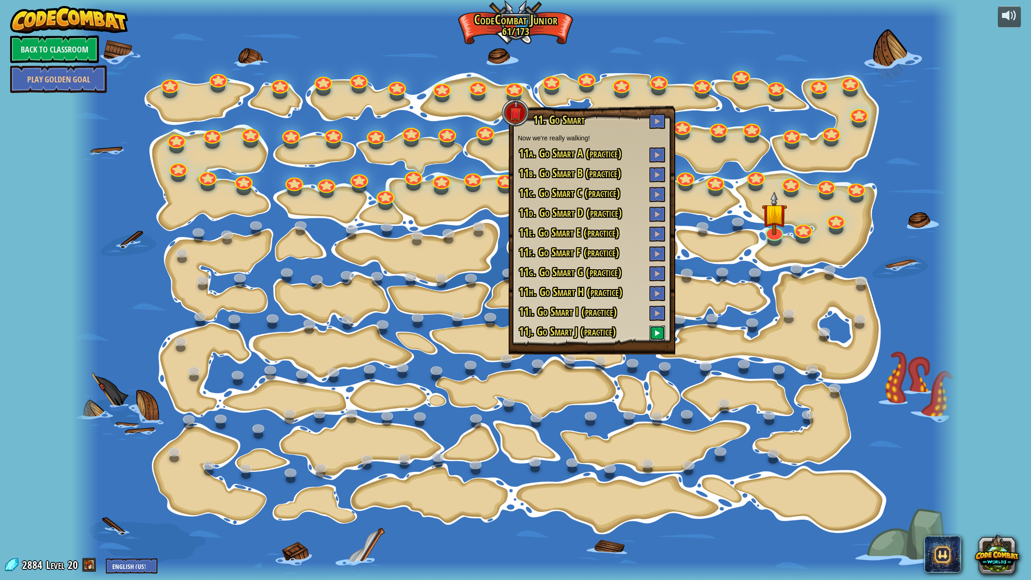
click at [656, 333] on span at bounding box center [657, 333] width 6 height 6
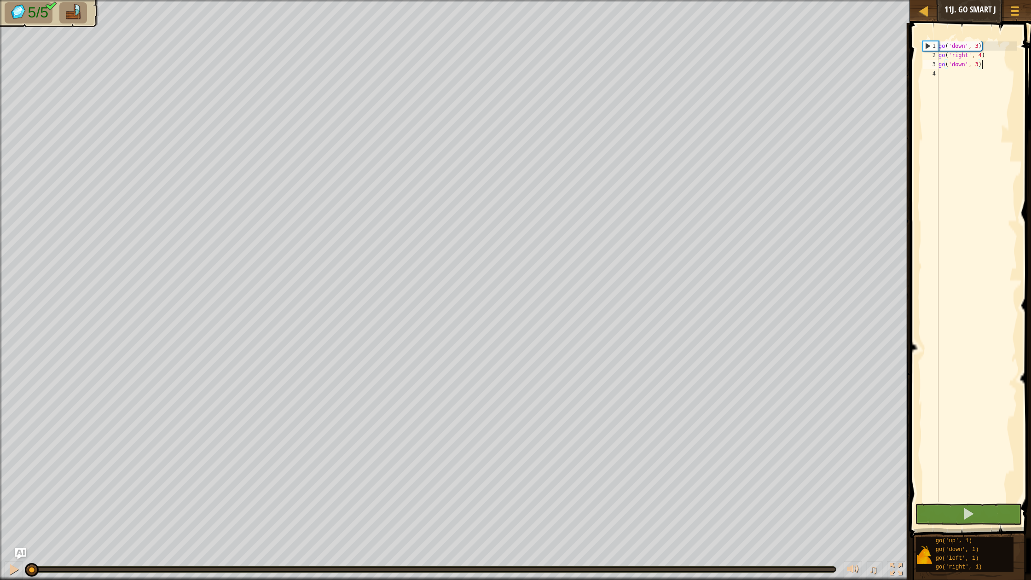
click at [948, 78] on div "go ( 'down' , 3 ) go ( 'right' , 4 ) go ( 'down' , 3 )" at bounding box center [977, 280] width 81 height 479
type textarea "l"
click at [959, 506] on button at bounding box center [968, 514] width 107 height 21
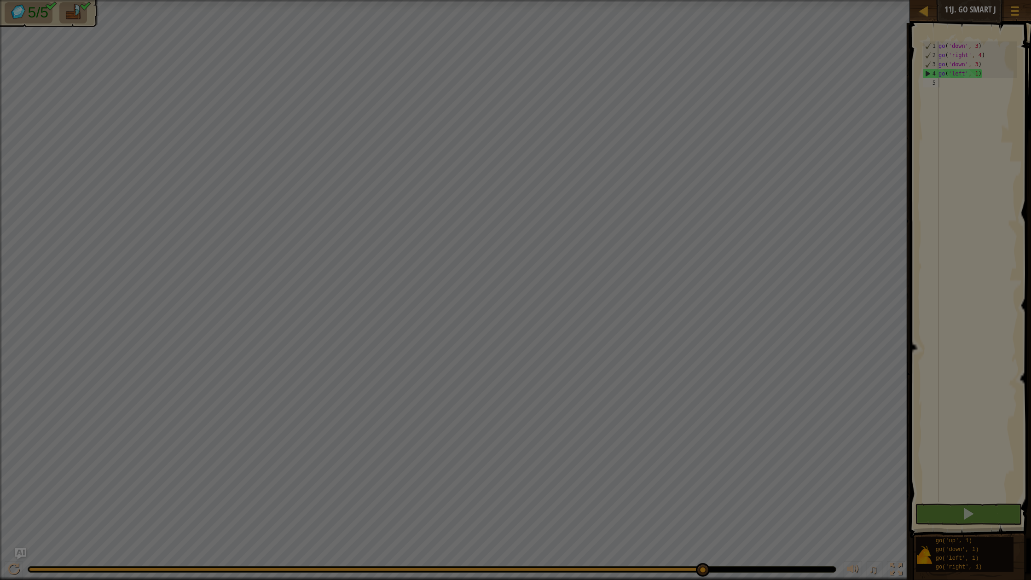
click at [703, 1] on body "Map Junior 11j. Go Smart J Game Menu Ask AI 1 ההההההההההההההההההההההההההההההההה…" at bounding box center [515, 0] width 1031 height 1
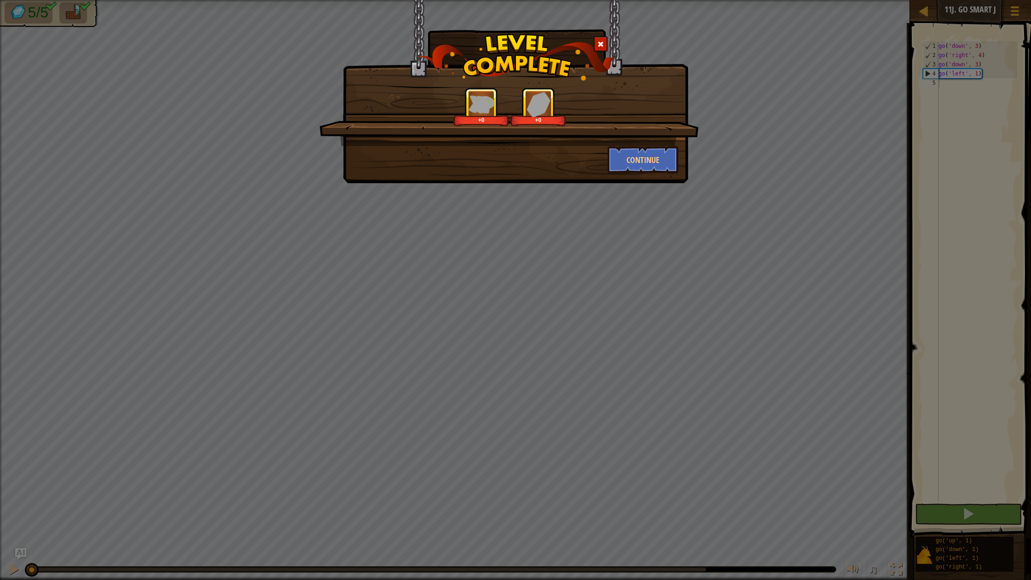
click at [597, 50] on div at bounding box center [601, 43] width 14 height 15
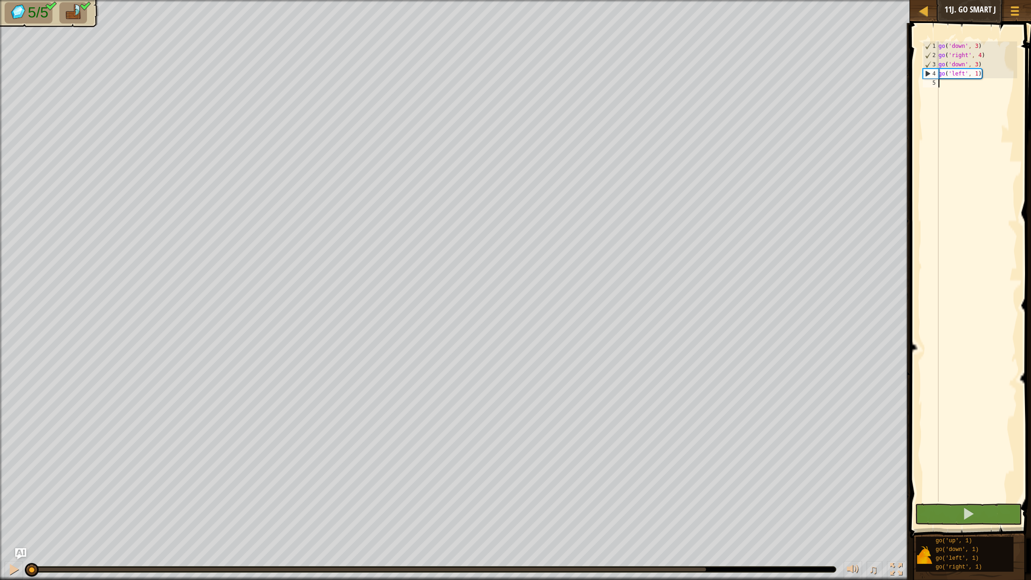
click at [934, 12] on div "Map Junior 11j. Go Smart J Game Menu Ask AI" at bounding box center [970, 11] width 121 height 23
click at [928, 13] on div at bounding box center [924, 11] width 12 height 12
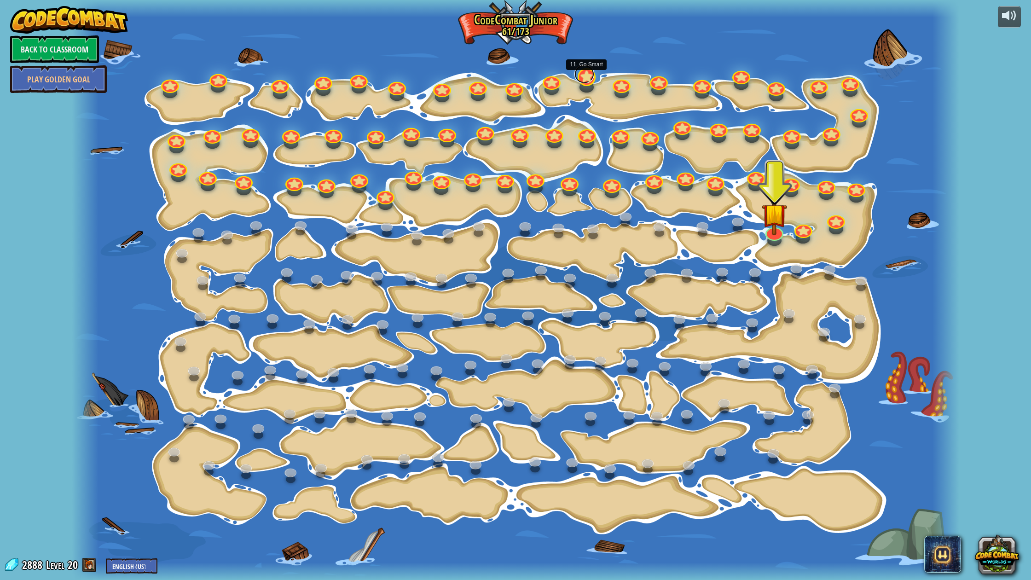
click at [584, 76] on link at bounding box center [585, 74] width 20 height 18
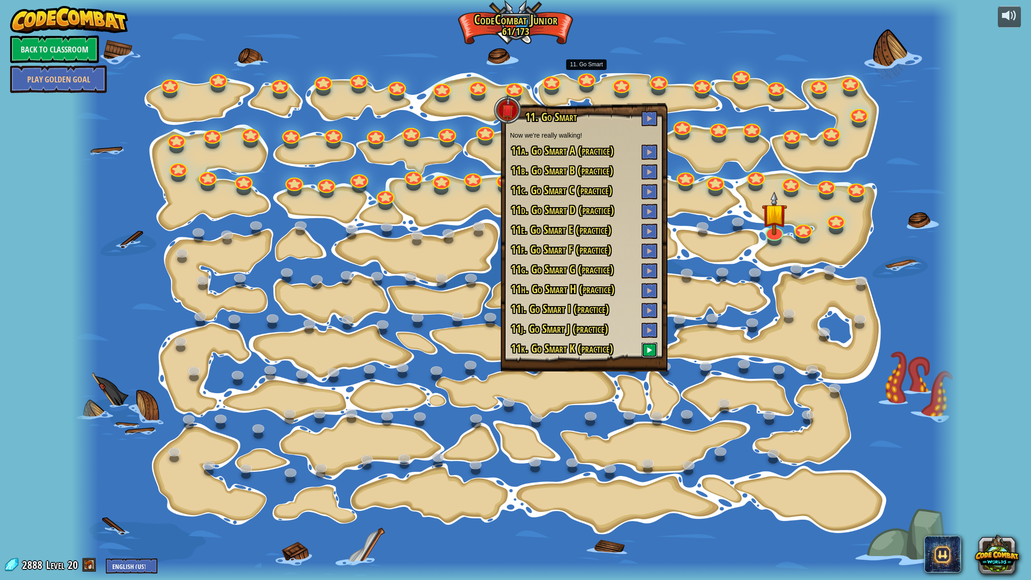
click at [645, 351] on button at bounding box center [650, 350] width 16 height 15
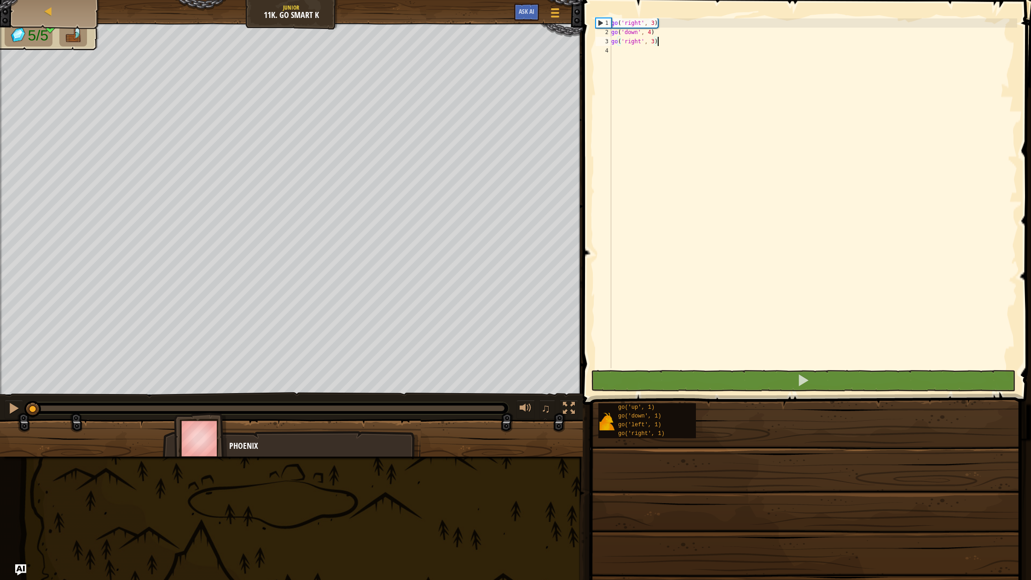
click at [719, 76] on div "go ( 'right' , 3 ) go ( 'down' , 4 ) go ( 'right' , 3 )" at bounding box center [814, 202] width 408 height 368
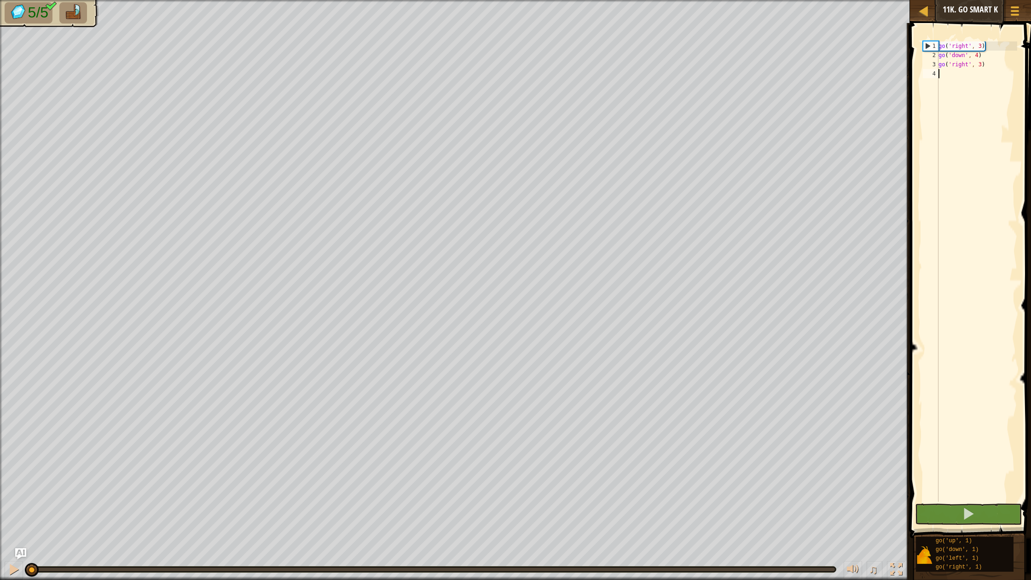
type textarea "d"
click at [968, 509] on span at bounding box center [968, 513] width 13 height 13
click at [704, 0] on body "Map Junior 11k. Go Smart K Game Menu Ask AI 1 ההההההההההההההההההההההההההההההההה…" at bounding box center [515, 0] width 1031 height 0
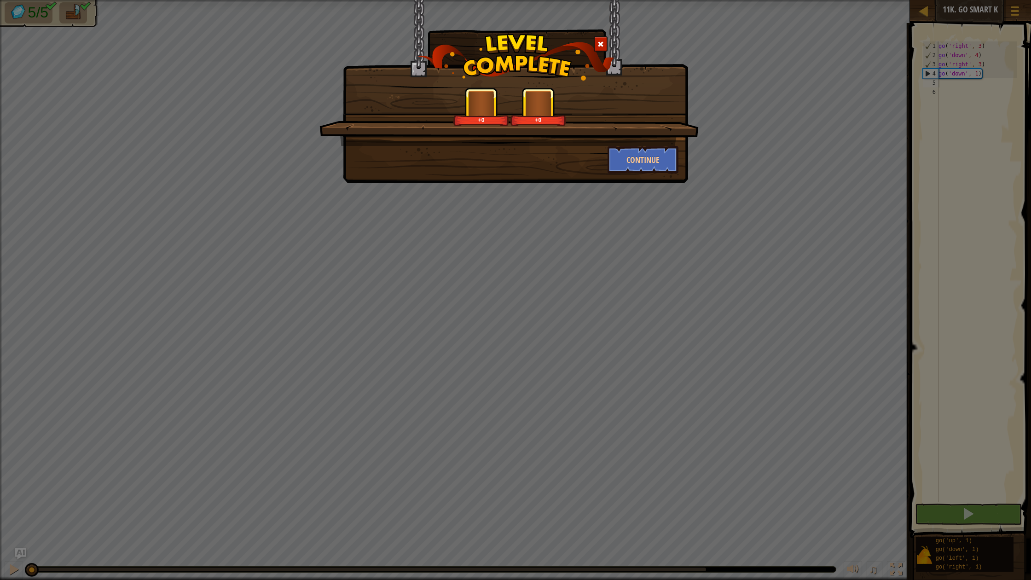
click at [597, 47] on div at bounding box center [601, 43] width 14 height 15
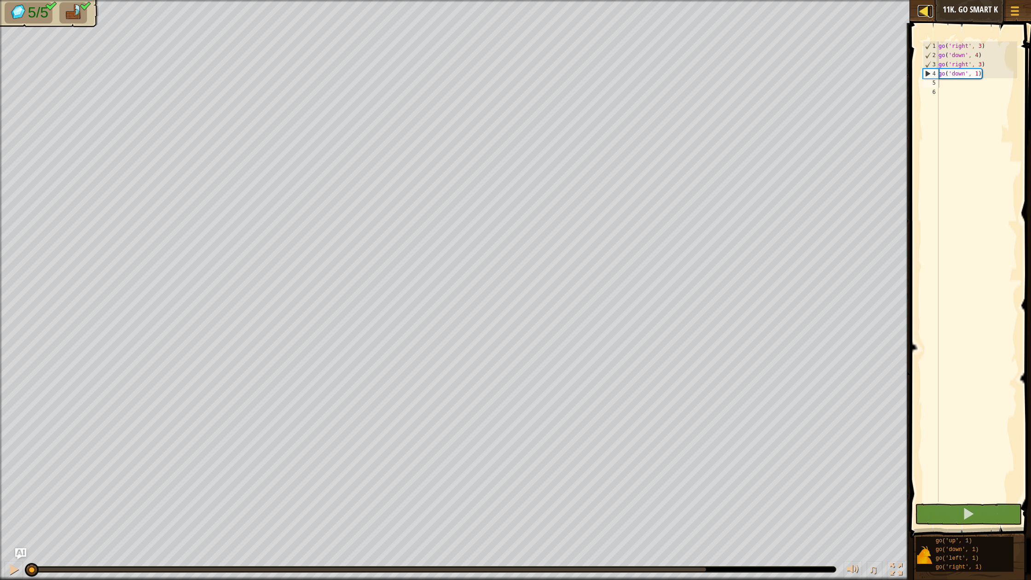
click at [923, 12] on div at bounding box center [924, 11] width 12 height 12
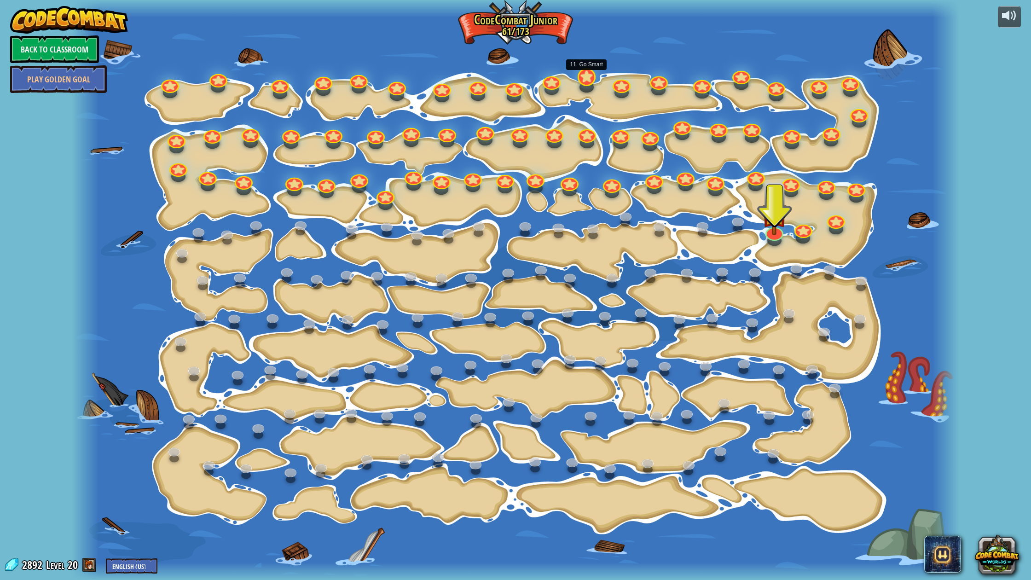
click at [584, 84] on div "15. Step Change Change step arguments. 15a. Step Change A (practice) 11. Go Sma…" at bounding box center [516, 290] width 888 height 580
click at [584, 82] on div at bounding box center [587, 77] width 18 height 18
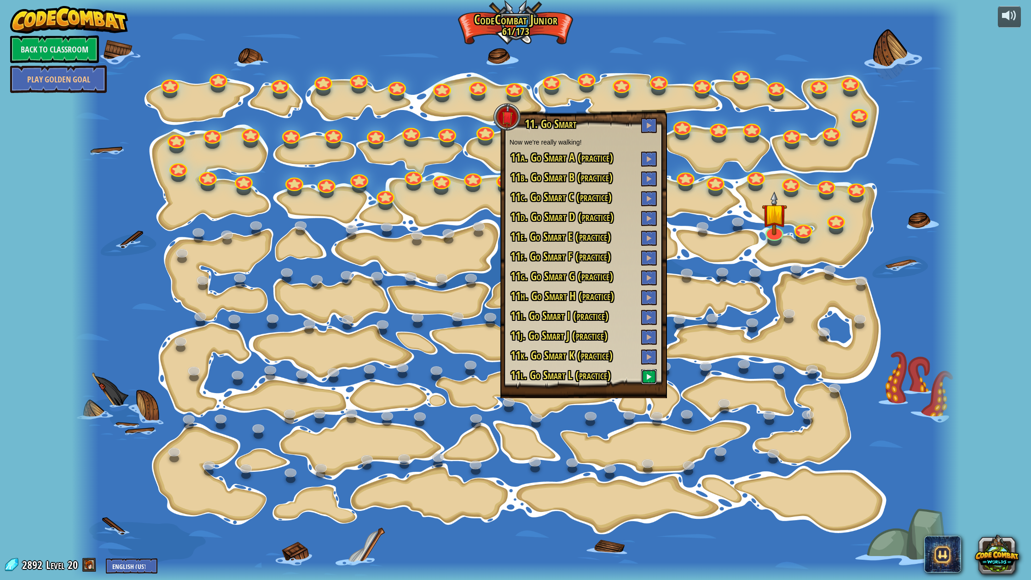
click at [654, 378] on button at bounding box center [649, 376] width 16 height 15
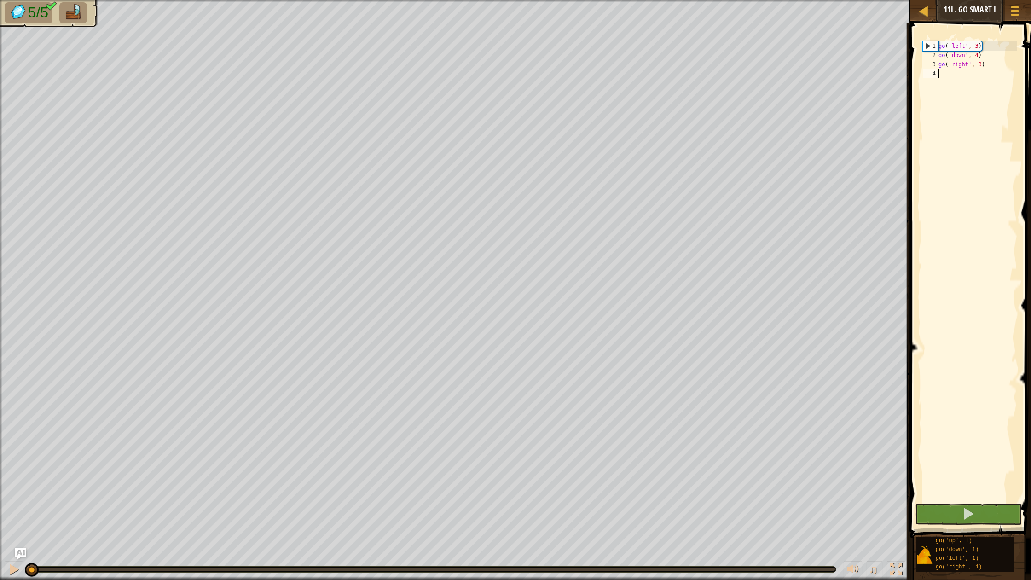
click at [950, 81] on div "go ( 'left' , 3 ) go ( 'down' , 4 ) go ( 'right' , 3 )" at bounding box center [977, 280] width 81 height 479
type textarea "d"
click at [973, 515] on span at bounding box center [968, 513] width 13 height 13
click at [705, 0] on body "Map Junior 11l. Go Smart L Game Menu Ask AI 1 ההההההההההההההההההההההההההההההההה…" at bounding box center [515, 0] width 1031 height 0
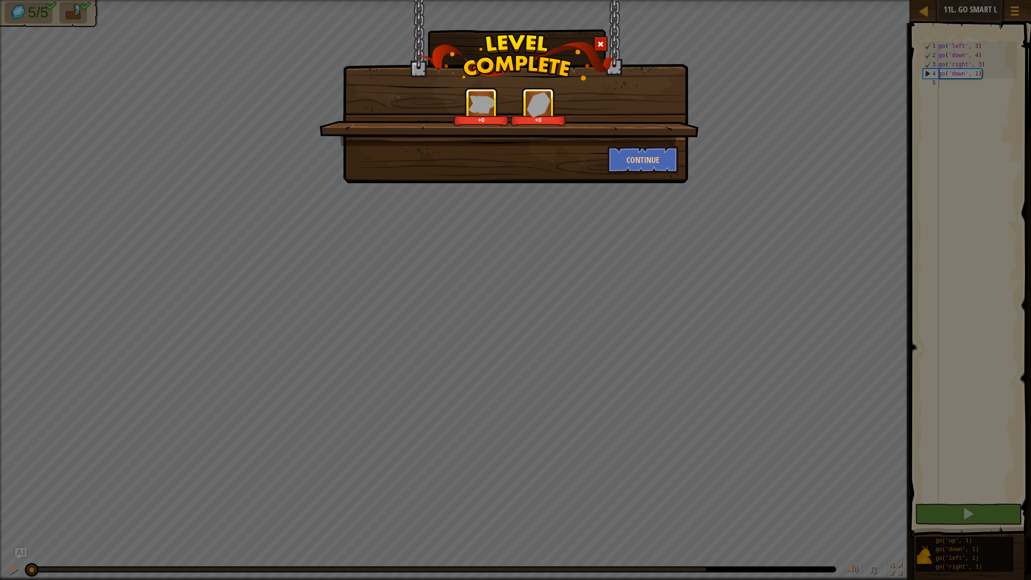
click at [604, 44] on span at bounding box center [601, 44] width 6 height 6
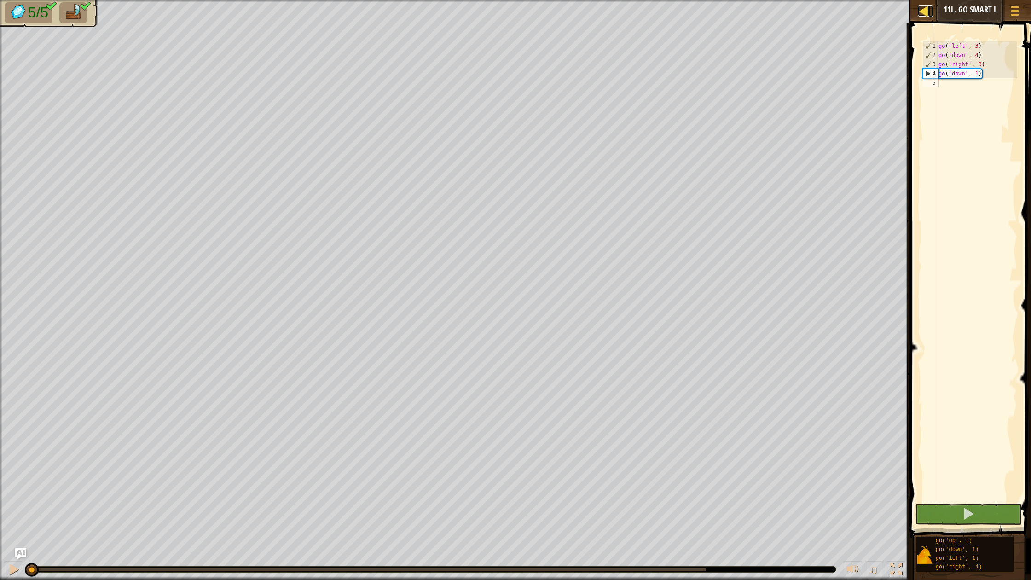
click at [920, 14] on div at bounding box center [924, 11] width 12 height 12
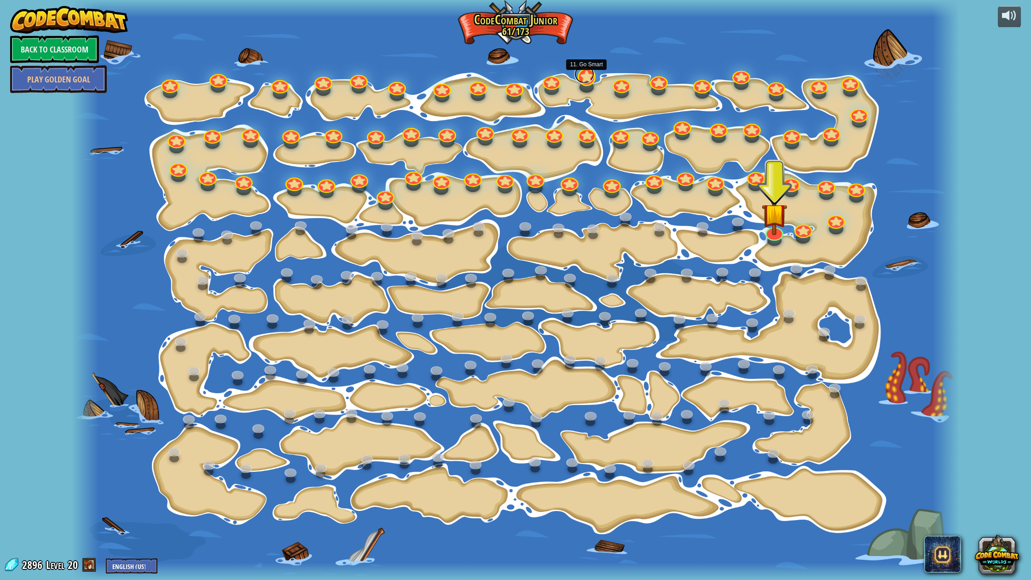
click at [586, 80] on link at bounding box center [585, 74] width 20 height 18
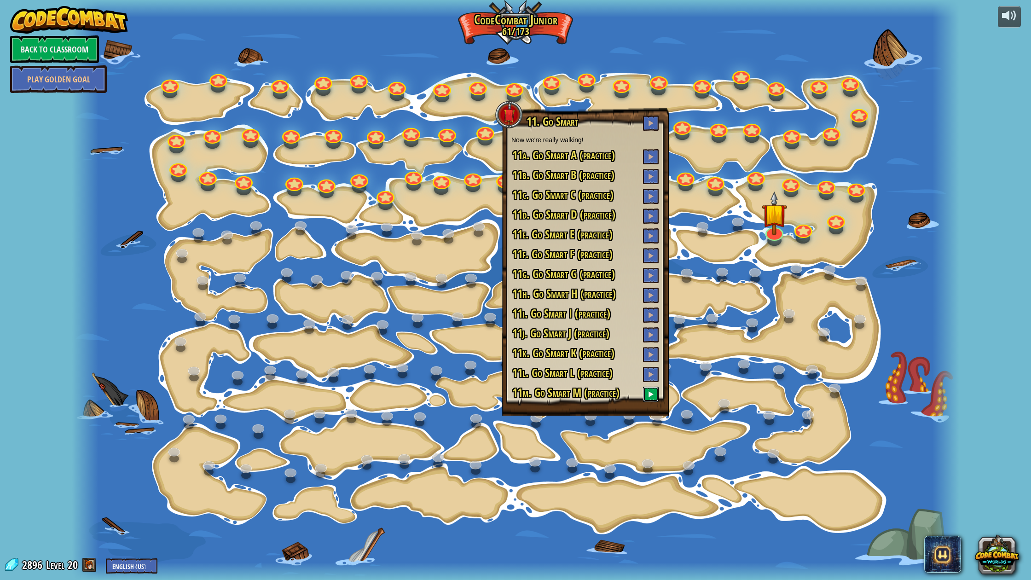
click at [651, 397] on span at bounding box center [651, 394] width 6 height 6
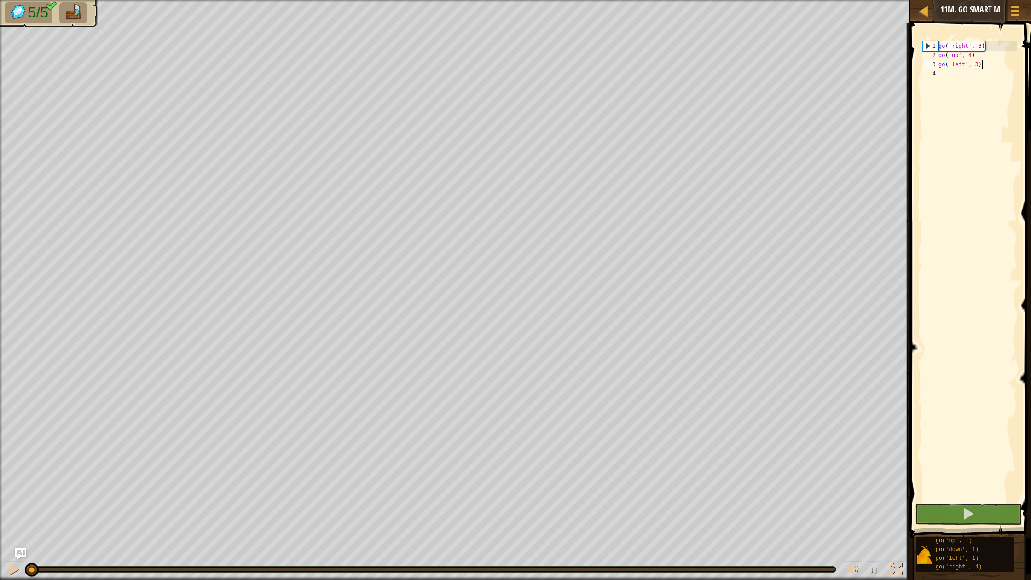
click at [995, 89] on div "go ( 'right' , 3 ) go ( 'up' , 4 ) go ( 'left' , 3 )" at bounding box center [977, 280] width 81 height 479
type textarea "up"
click at [919, 515] on button at bounding box center [968, 514] width 107 height 21
click at [703, 0] on body "Map Junior 11m. Go Smart M Game Menu Ask AI 1 ההההההההההההההההההההההההההההההההה…" at bounding box center [515, 0] width 1031 height 0
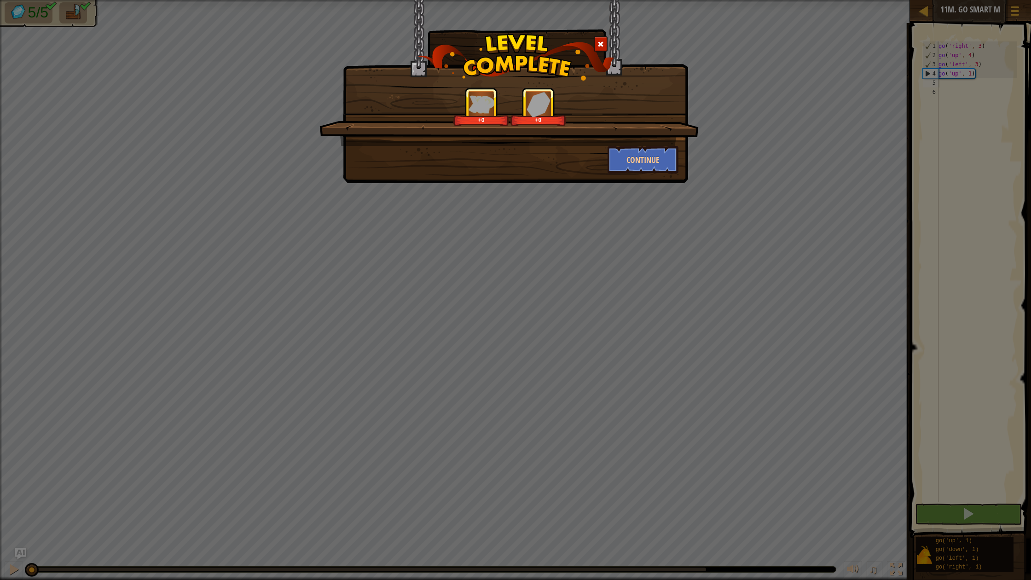
click at [601, 43] on span at bounding box center [601, 44] width 6 height 6
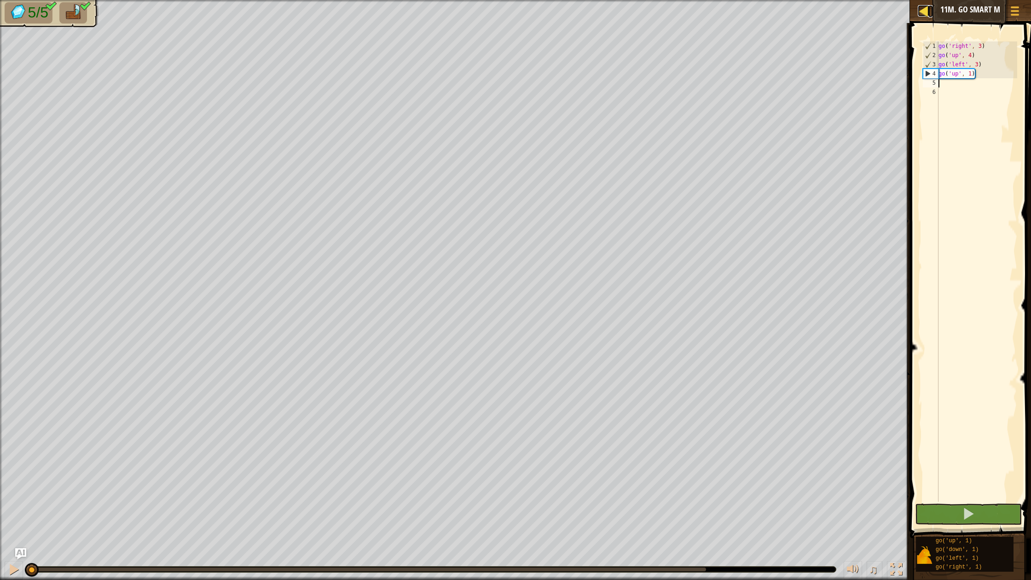
click at [922, 12] on div at bounding box center [924, 11] width 12 height 12
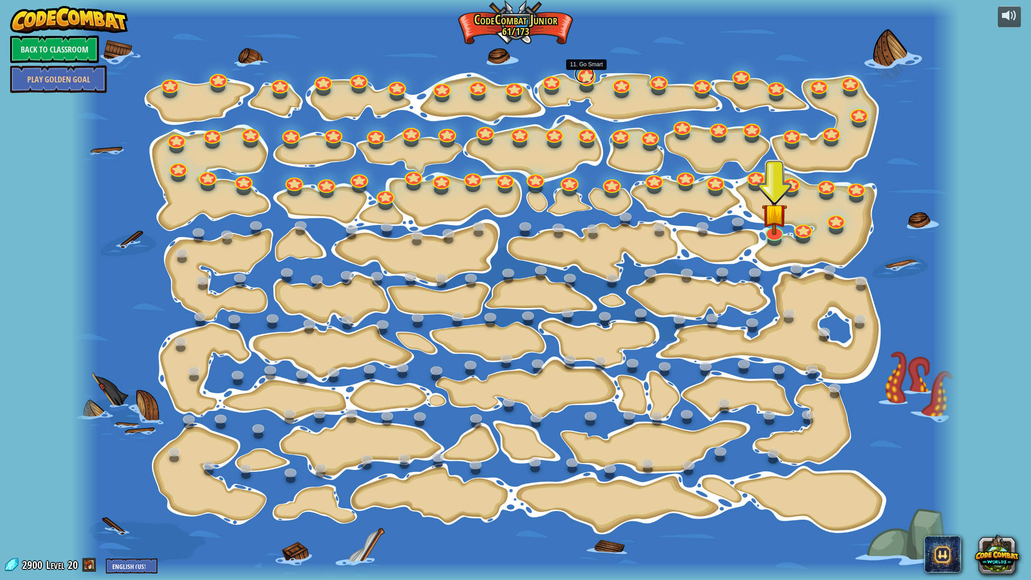
click at [591, 78] on link at bounding box center [585, 74] width 20 height 18
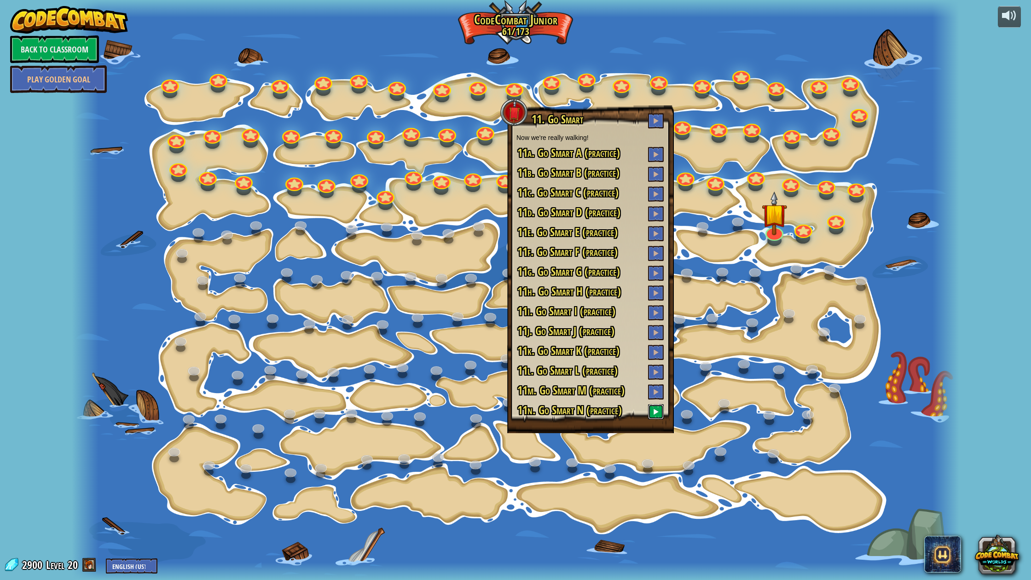
click at [651, 413] on button at bounding box center [656, 411] width 16 height 15
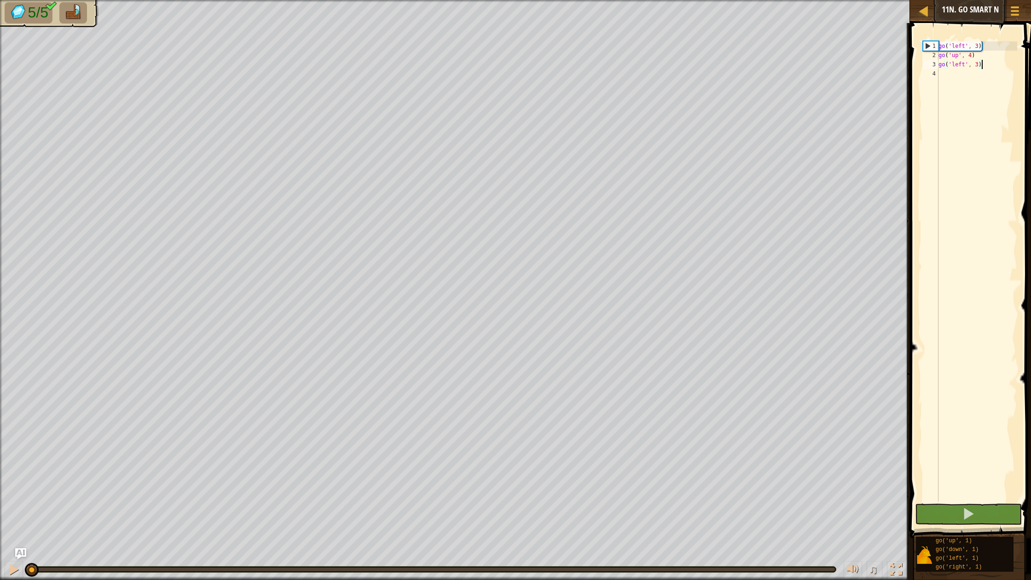
click at [955, 82] on div "go ( 'left' , 3 ) go ( 'up' , 4 ) go ( 'left' , 3 )" at bounding box center [977, 280] width 81 height 479
type textarea "d"
click at [954, 512] on button at bounding box center [968, 514] width 107 height 21
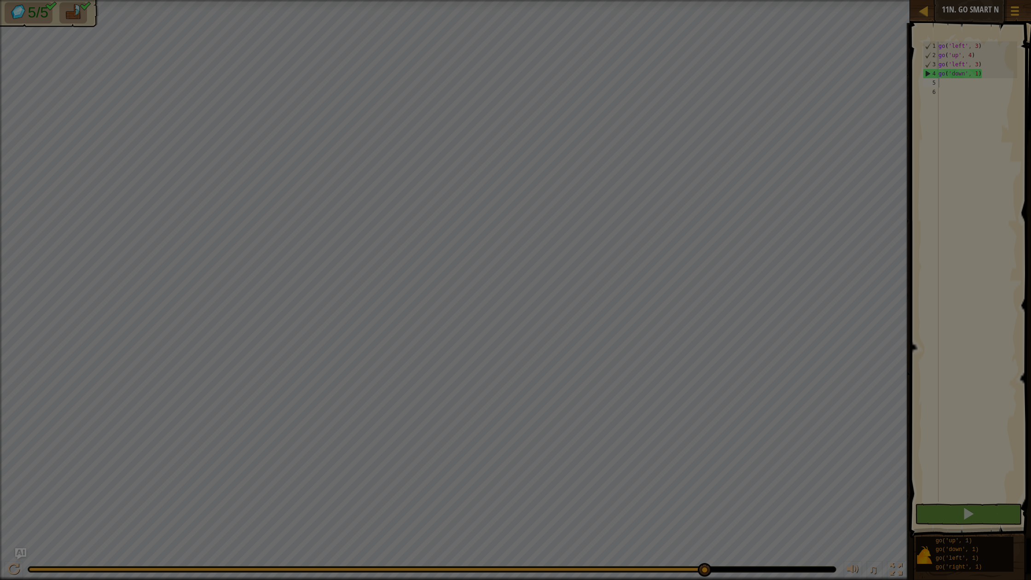
click at [705, 1] on body "Map Junior 11n. Go Smart N Game Menu Ask AI 1 ההההההההההההההההההההההההההההההההה…" at bounding box center [515, 0] width 1031 height 1
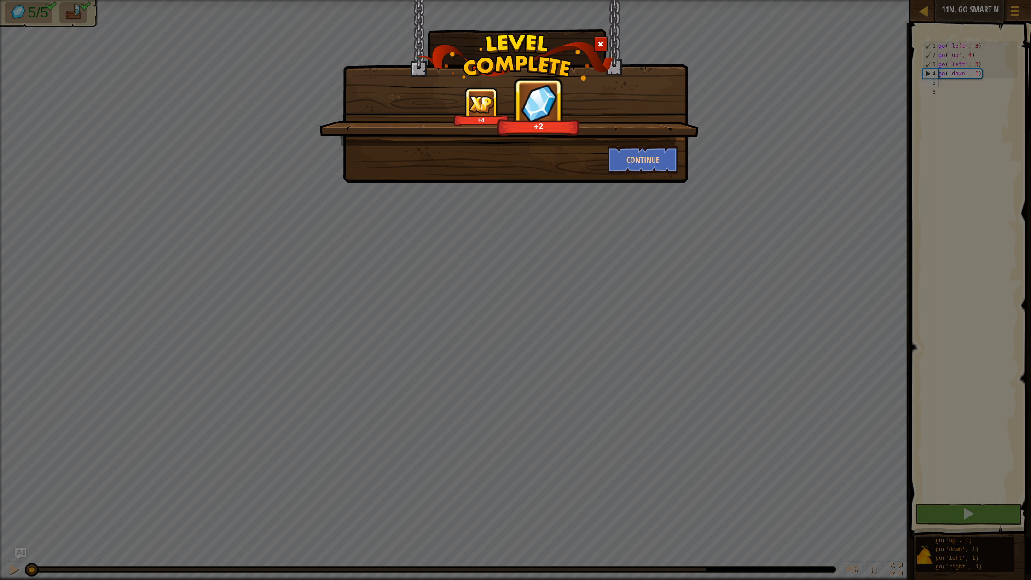
click at [602, 45] on span at bounding box center [601, 44] width 6 height 6
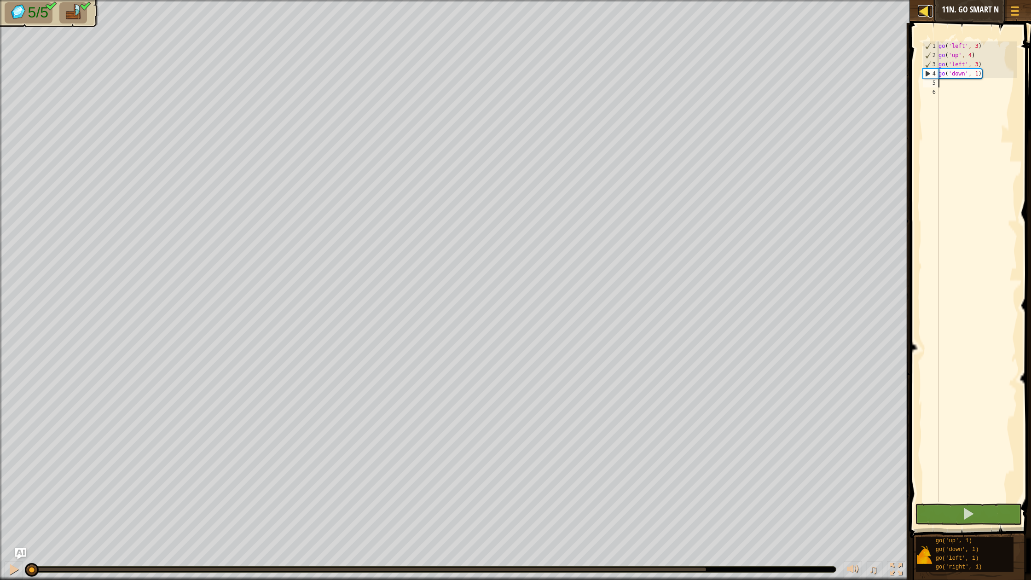
click at [928, 12] on div at bounding box center [924, 11] width 12 height 12
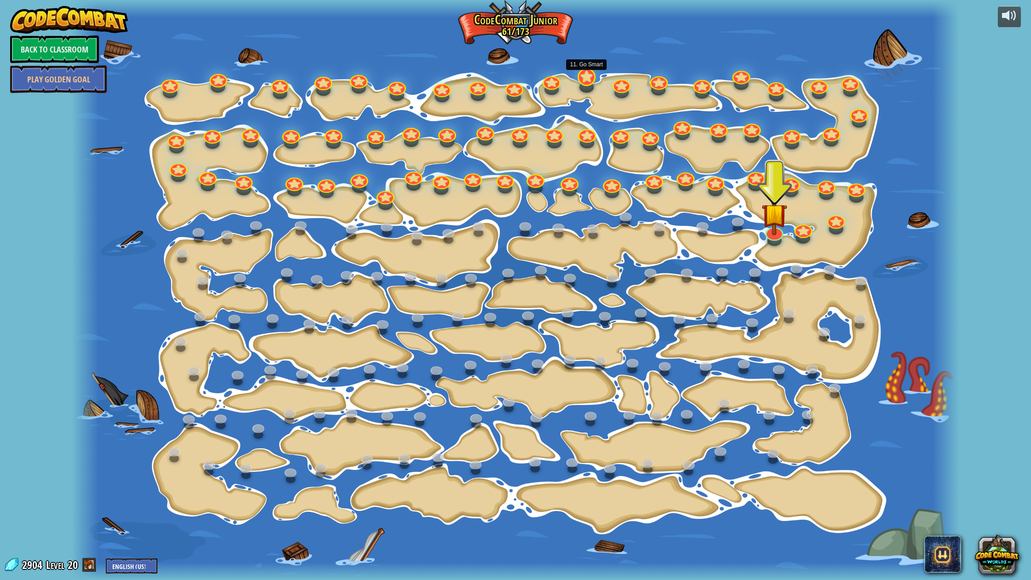
click at [590, 81] on div at bounding box center [587, 77] width 18 height 18
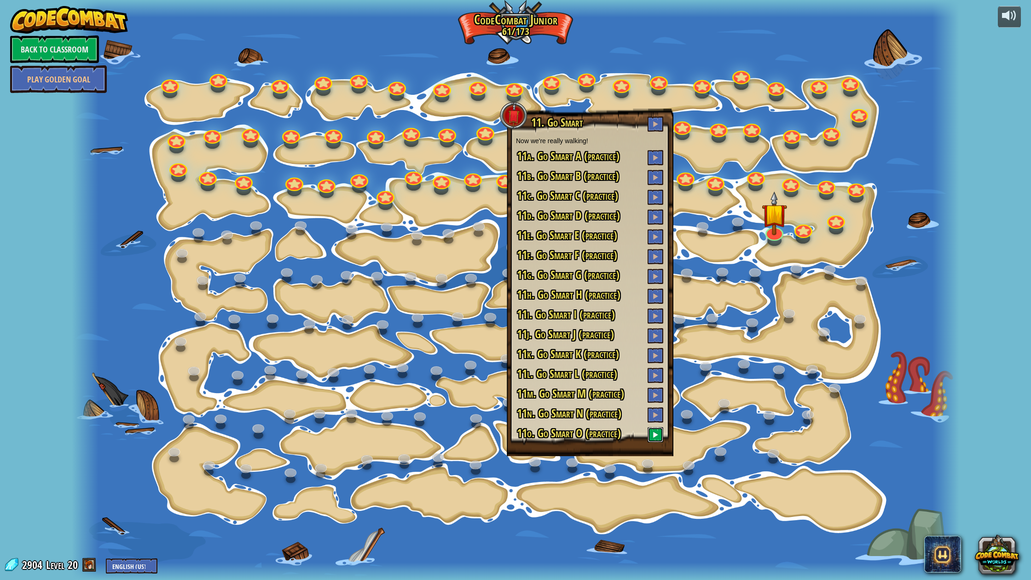
click at [653, 437] on span at bounding box center [655, 434] width 6 height 6
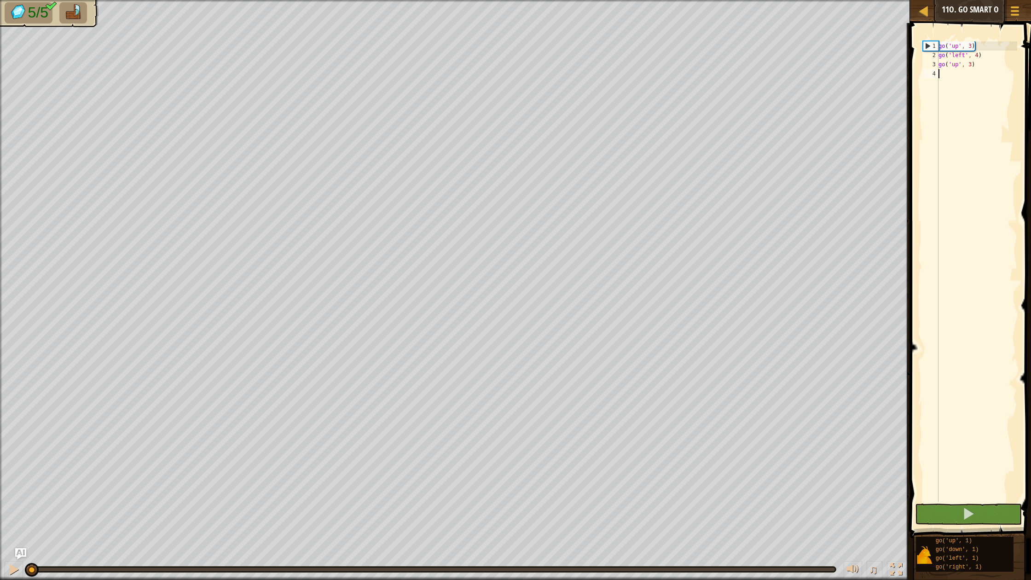
click at [975, 95] on div "go ( 'up' , 3 ) go ( 'left' , 4 ) go ( 'up' , 3 )" at bounding box center [977, 280] width 81 height 479
type textarea "r"
click at [959, 515] on button at bounding box center [968, 514] width 107 height 21
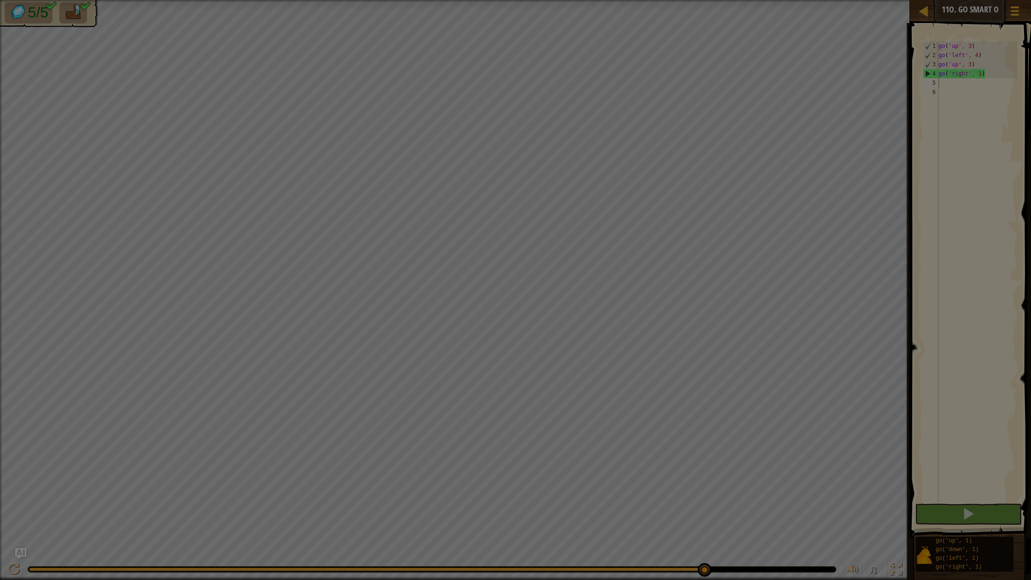
click at [704, 1] on body "Map Junior 11o. Go Smart O Game Menu Ask AI 1 ההההההההההההההההההההההההההההההההה…" at bounding box center [515, 0] width 1031 height 1
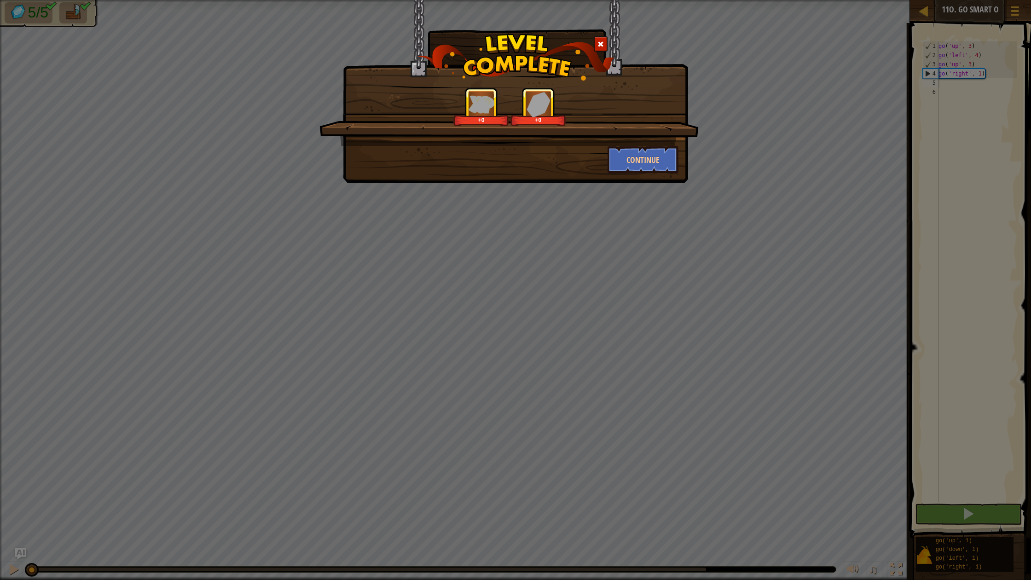
click at [603, 46] on span at bounding box center [601, 44] width 6 height 6
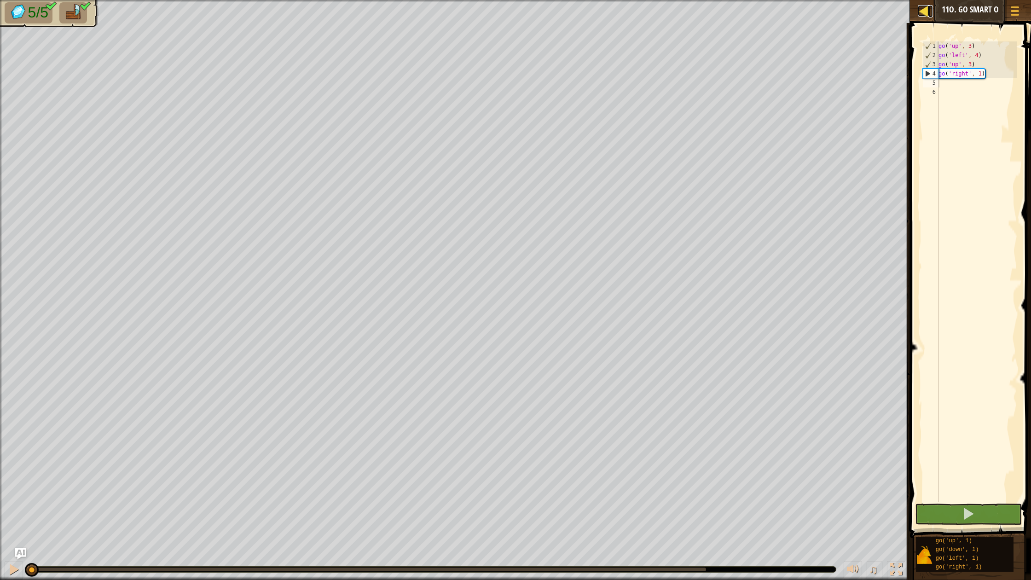
click at [923, 11] on div at bounding box center [924, 11] width 12 height 12
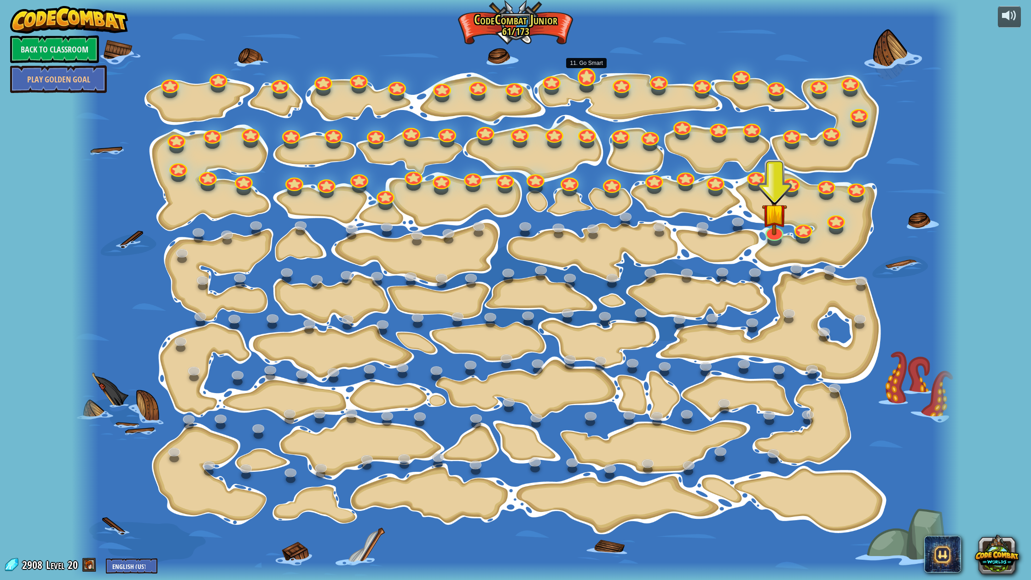
click at [589, 85] on div at bounding box center [587, 87] width 14 height 11
click at [587, 83] on div at bounding box center [587, 87] width 14 height 11
click at [587, 82] on div at bounding box center [587, 77] width 18 height 18
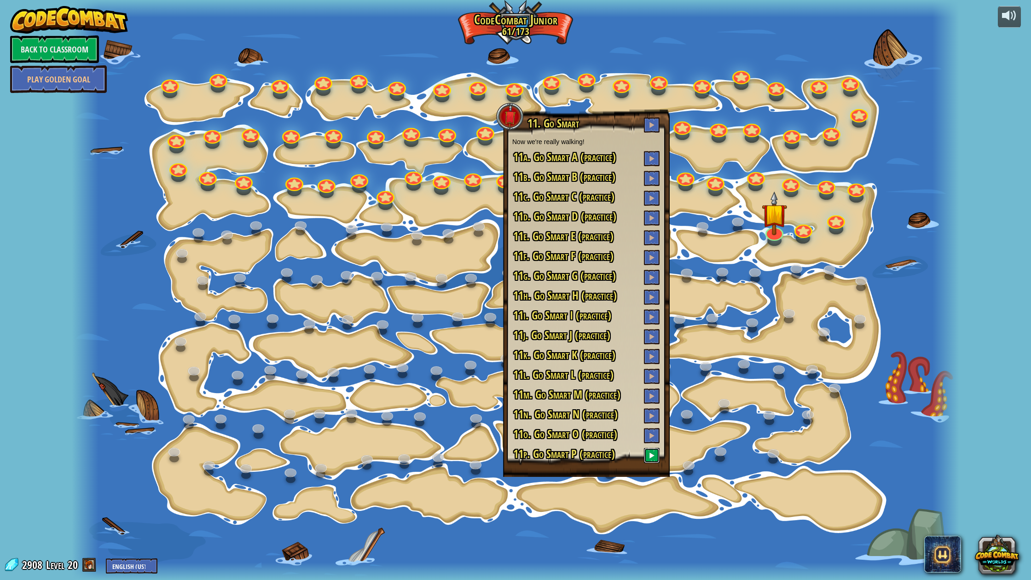
click at [646, 456] on button at bounding box center [652, 455] width 16 height 15
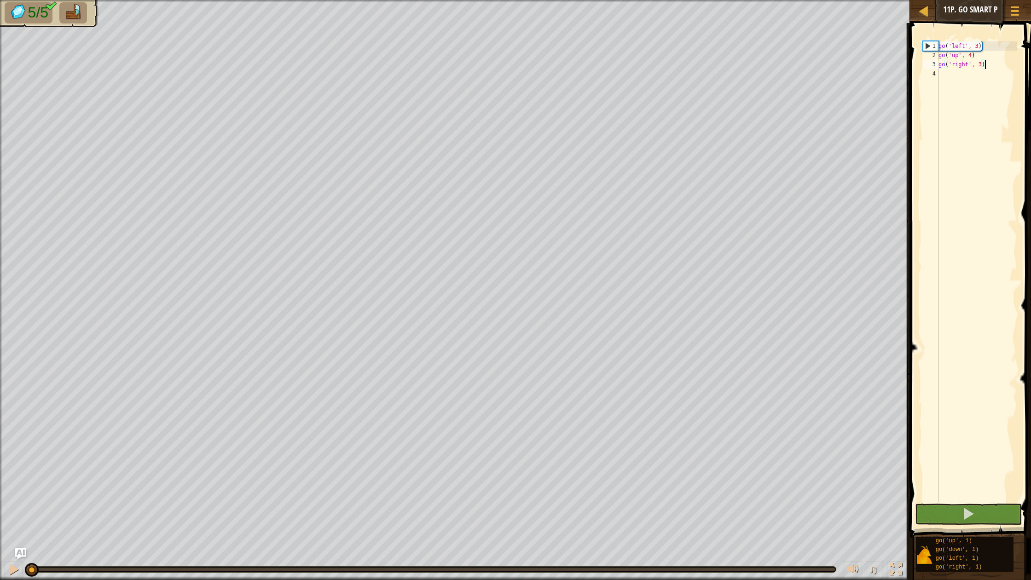
click at [964, 74] on div "go ( 'left' , 3 ) go ( 'up' , 4 ) go ( 'right' , 3 )" at bounding box center [977, 280] width 81 height 479
type textarea "u"
click at [951, 512] on button at bounding box center [968, 514] width 107 height 21
click at [703, 0] on body "Map Junior 11p. Go Smart P Game Menu Ask AI 1 ההההההההההההההההההההההההההההההההה…" at bounding box center [515, 0] width 1031 height 0
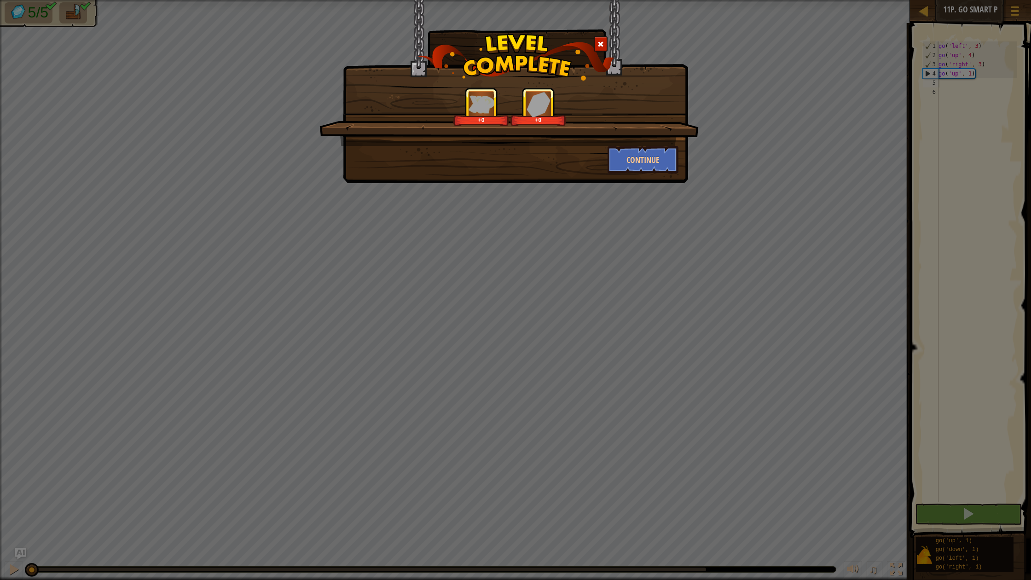
click at [599, 44] on span at bounding box center [601, 44] width 6 height 6
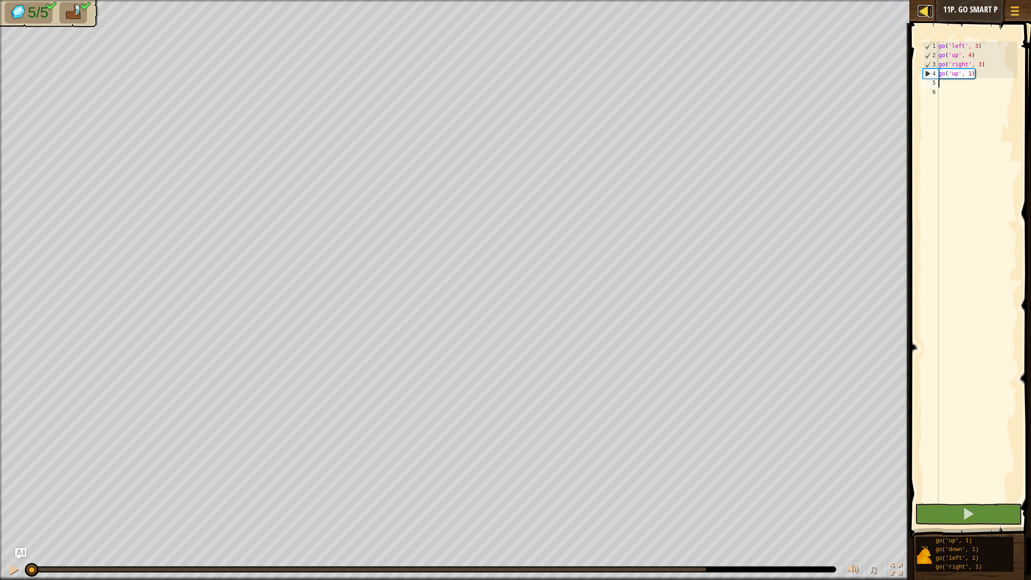
click at [927, 14] on div at bounding box center [924, 11] width 12 height 12
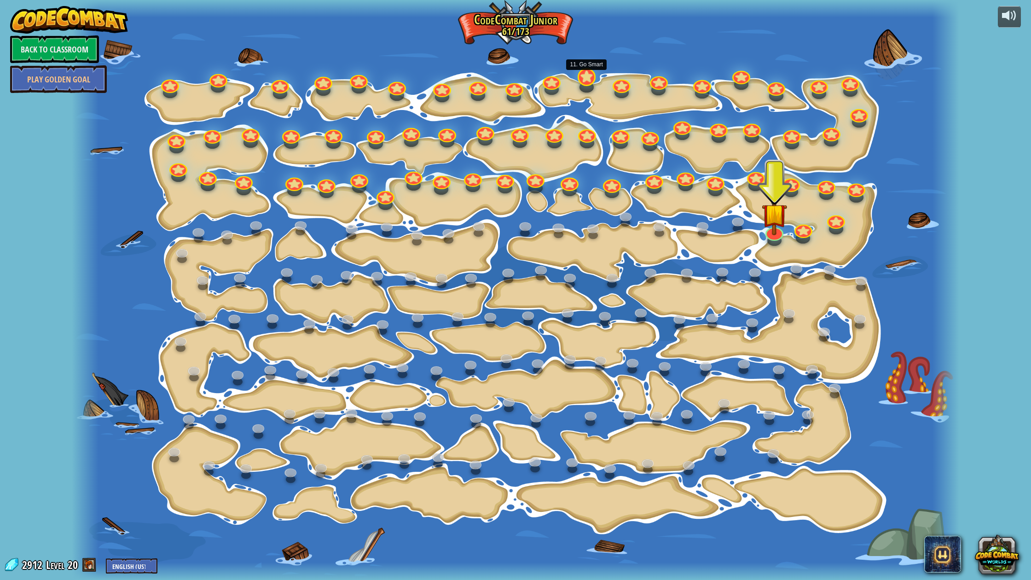
click at [584, 84] on div at bounding box center [587, 77] width 18 height 18
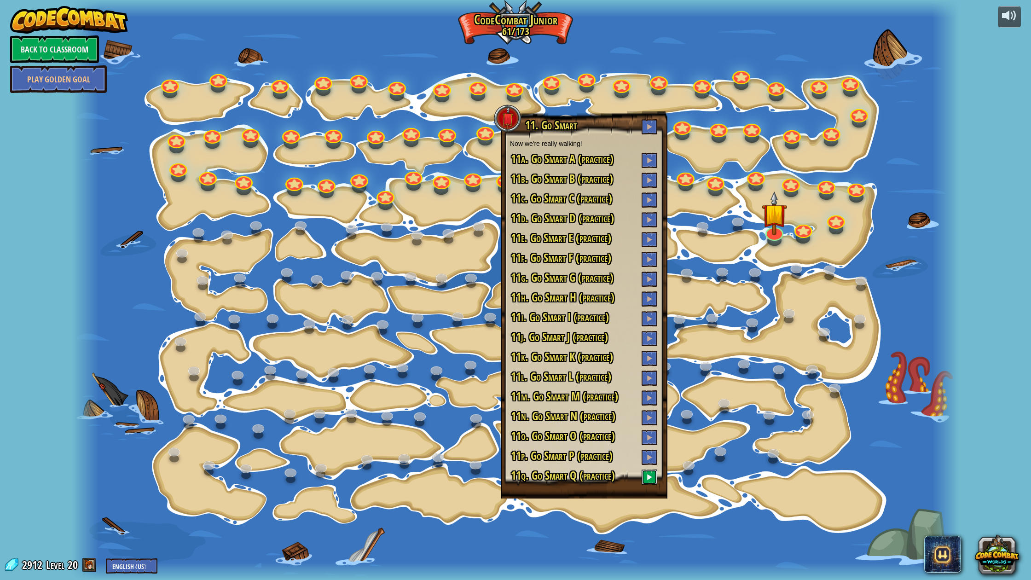
click at [648, 480] on span at bounding box center [649, 477] width 6 height 6
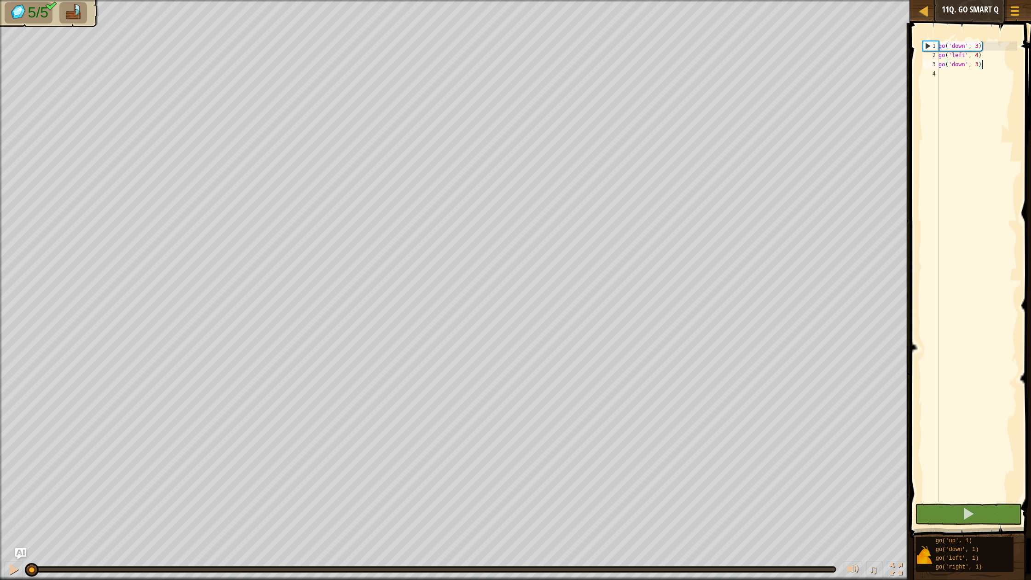
click at [957, 81] on div "go ( 'down' , 3 ) go ( 'left' , 4 ) go ( 'down' , 3 )" at bounding box center [977, 280] width 81 height 479
type textarea "l"
click at [985, 502] on div "1 2 3 4 5 go ( 'down' , 3 ) go ( 'left' , 4 ) go ( 'down' , 3 ) go ( 'left' , 1…" at bounding box center [969, 299] width 124 height 542
click at [983, 514] on button at bounding box center [968, 514] width 107 height 21
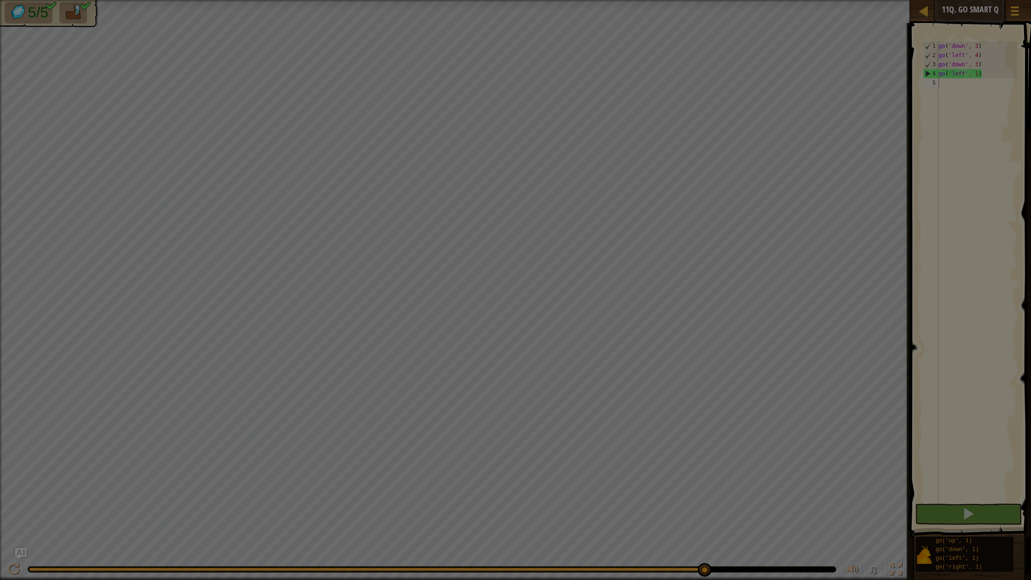
click at [704, 1] on body "Map Junior 11q. Go Smart Q Game Menu Ask AI 1 ההההההההההההההההההההההההההההההההה…" at bounding box center [515, 0] width 1031 height 1
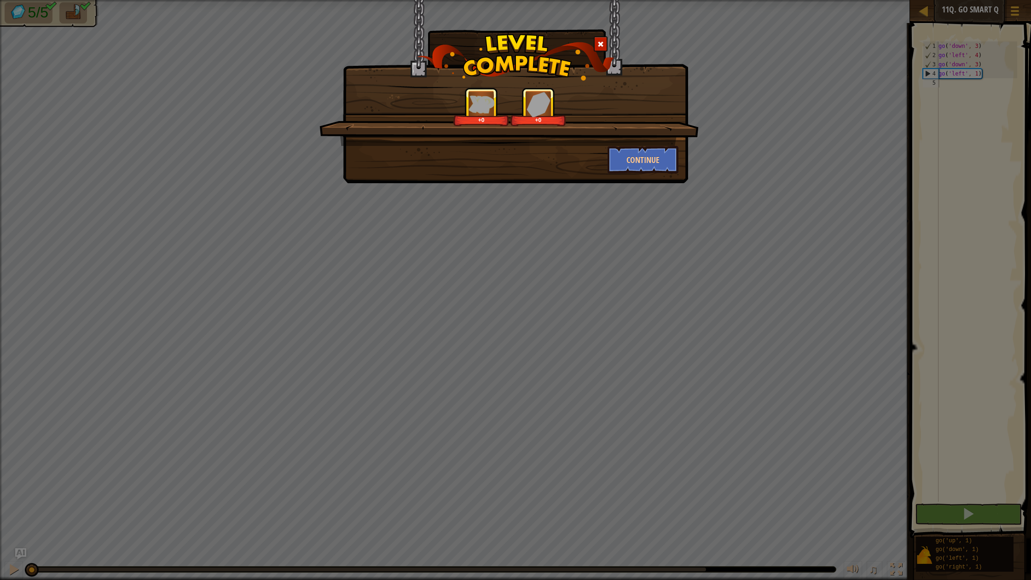
click at [603, 42] on span at bounding box center [601, 44] width 6 height 6
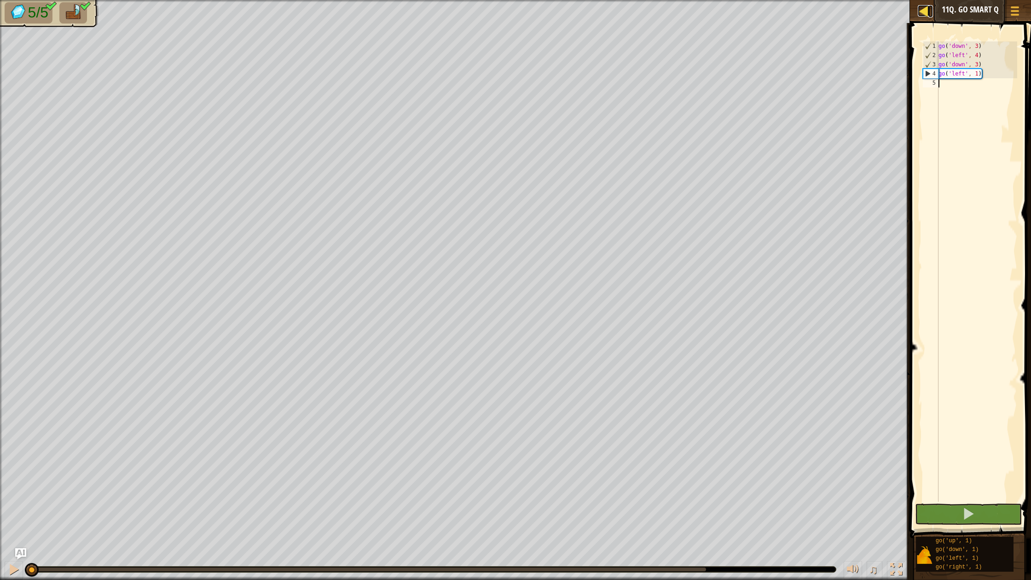
click at [925, 16] on div at bounding box center [924, 11] width 12 height 12
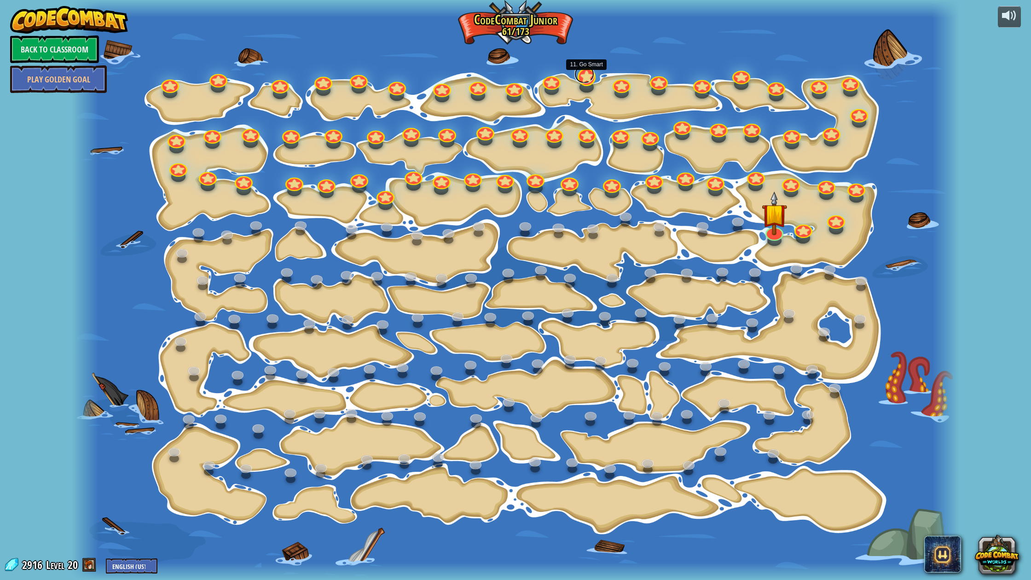
click at [587, 79] on link at bounding box center [585, 74] width 20 height 18
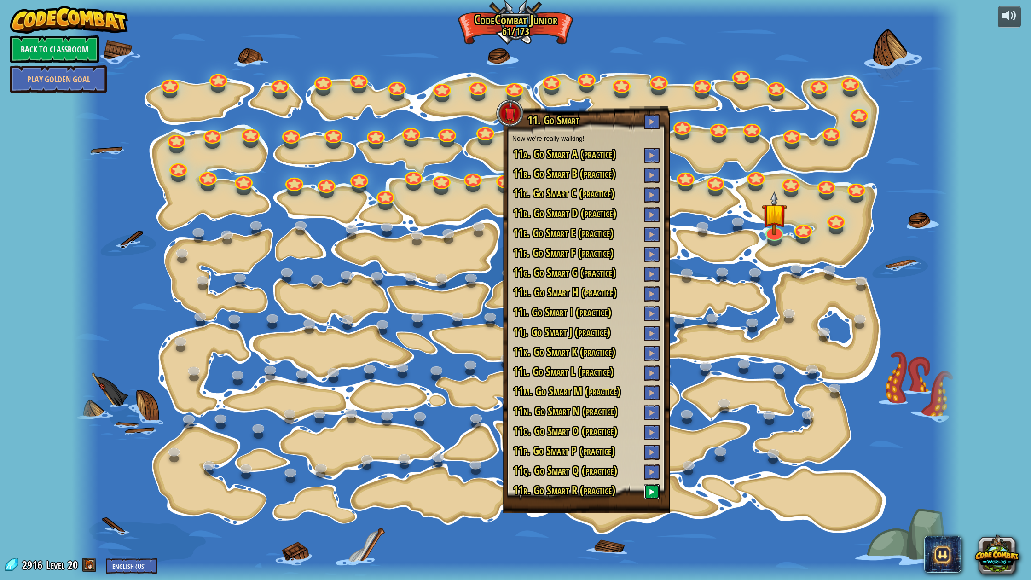
click at [656, 495] on button at bounding box center [652, 491] width 16 height 15
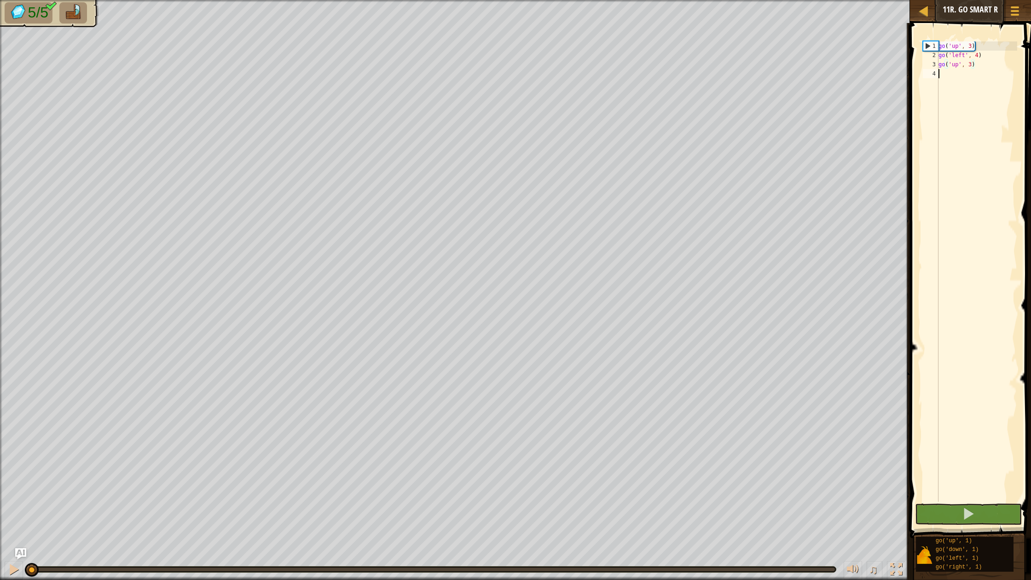
click at [948, 81] on div "go ( 'up' , 3 ) go ( 'left' , 4 ) go ( 'up' , 3 )" at bounding box center [977, 280] width 81 height 479
type textarea "l"
click at [995, 517] on button at bounding box center [968, 514] width 107 height 21
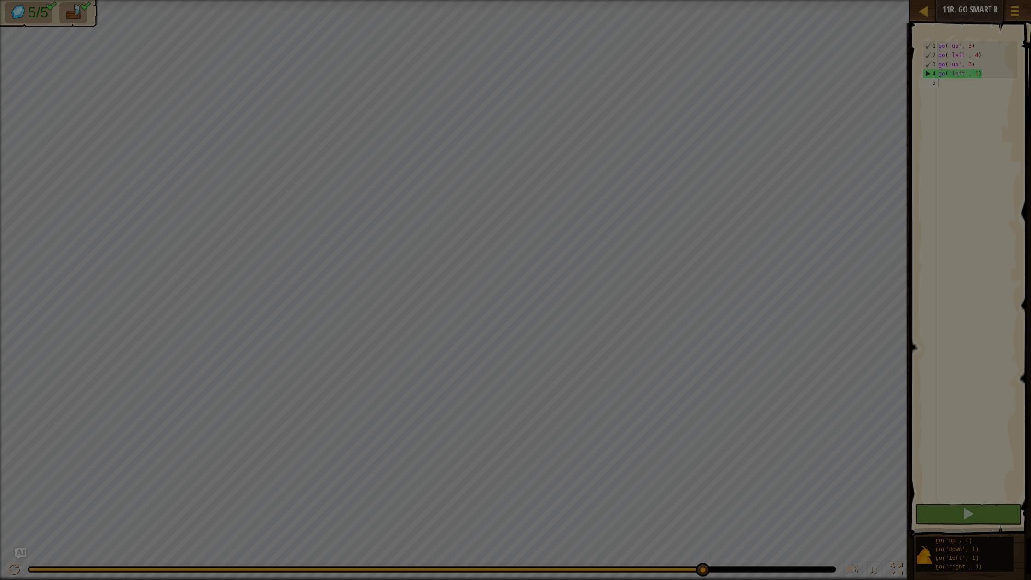
click at [702, 1] on body "Map Junior 11r. Go Smart R Game Menu Ask AI 1 ההההההההההההההההההההההההההההההההה…" at bounding box center [515, 0] width 1031 height 1
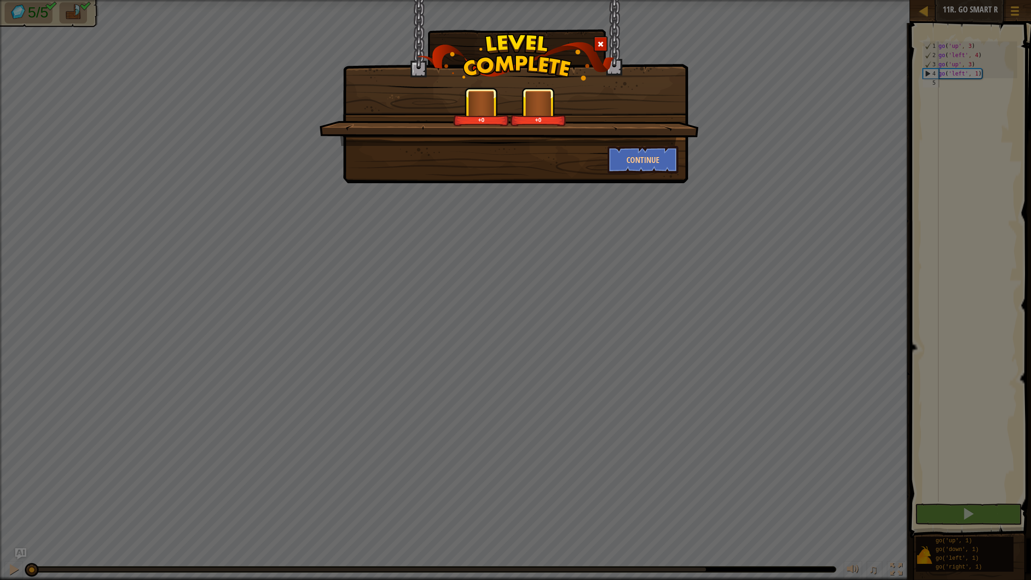
click at [596, 44] on div at bounding box center [601, 43] width 14 height 15
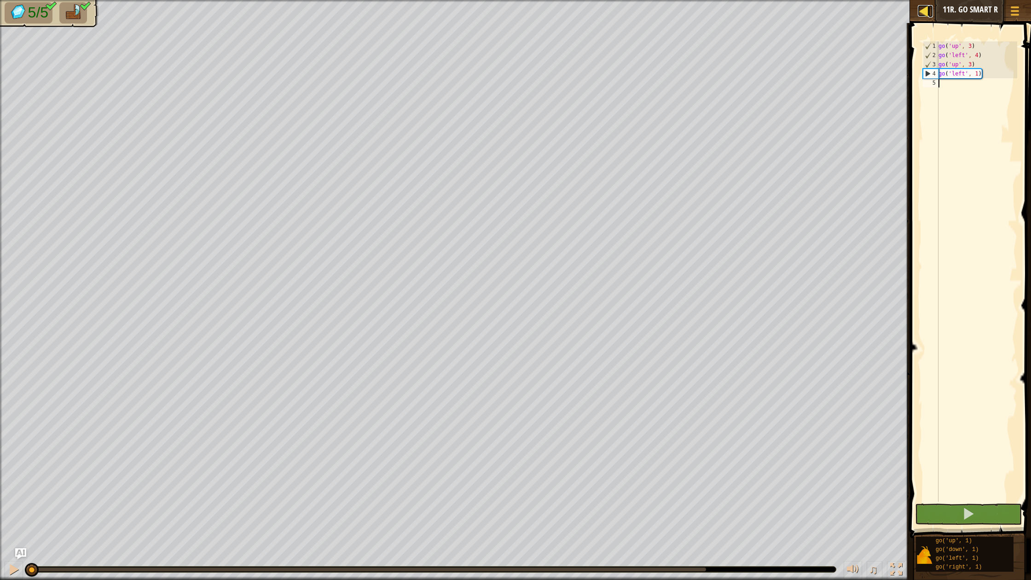
click at [926, 11] on div at bounding box center [924, 11] width 12 height 12
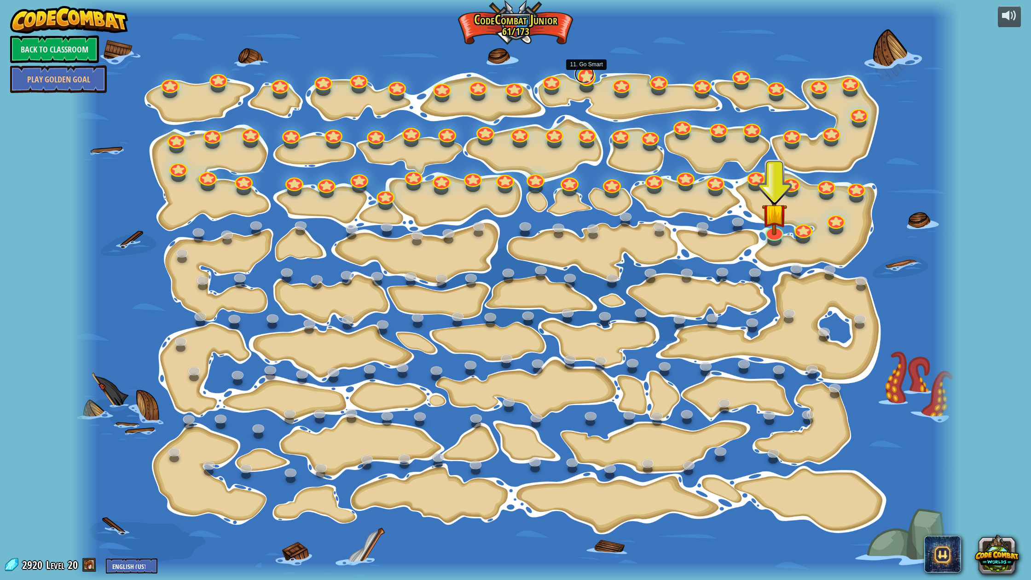
click at [581, 76] on link at bounding box center [585, 74] width 20 height 18
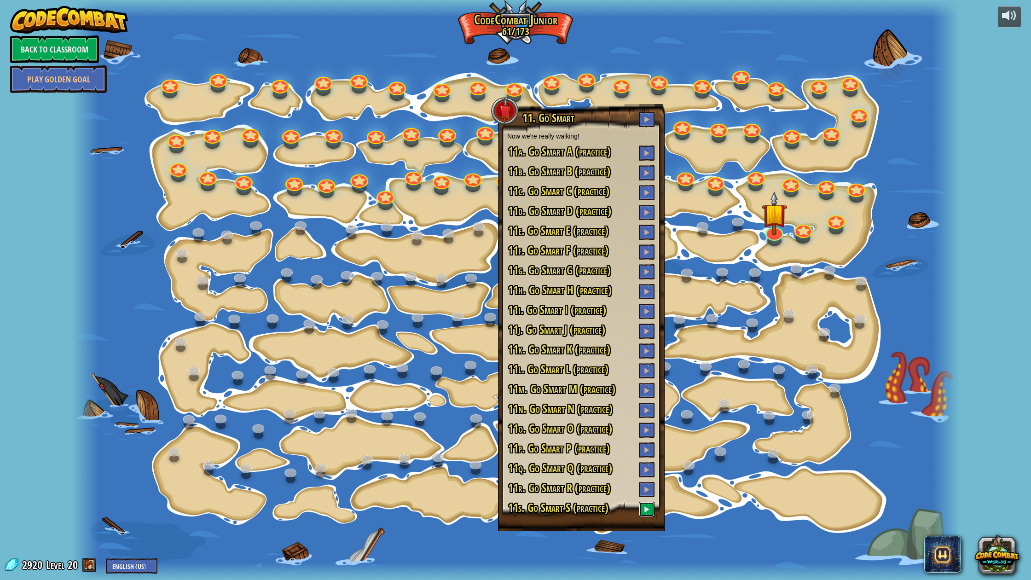
click at [648, 509] on span at bounding box center [647, 509] width 6 height 6
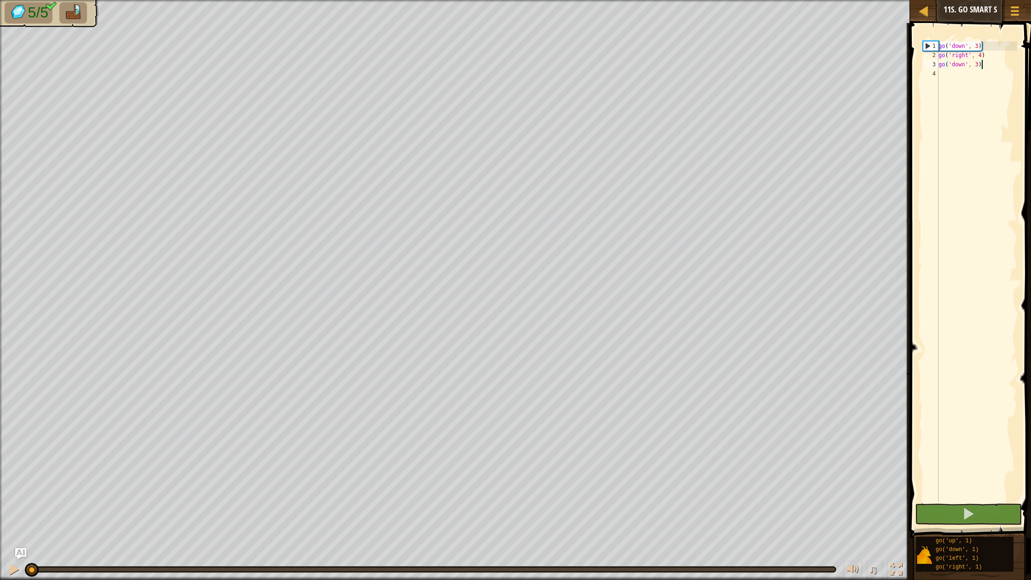
click at [959, 73] on div "go ( 'down' , 3 ) go ( 'right' , 4 ) go ( 'down' , 3 )" at bounding box center [977, 280] width 81 height 479
type textarea "r"
drag, startPoint x: 994, startPoint y: 395, endPoint x: 1000, endPoint y: 580, distance: 184.3
click at [1000, 528] on div "1 2 3 4 5 6 go ( 'down' , 3 ) go ( 'right' , 4 ) go ( 'down' , 3 ) go ( 'right'…" at bounding box center [969, 299] width 124 height 552
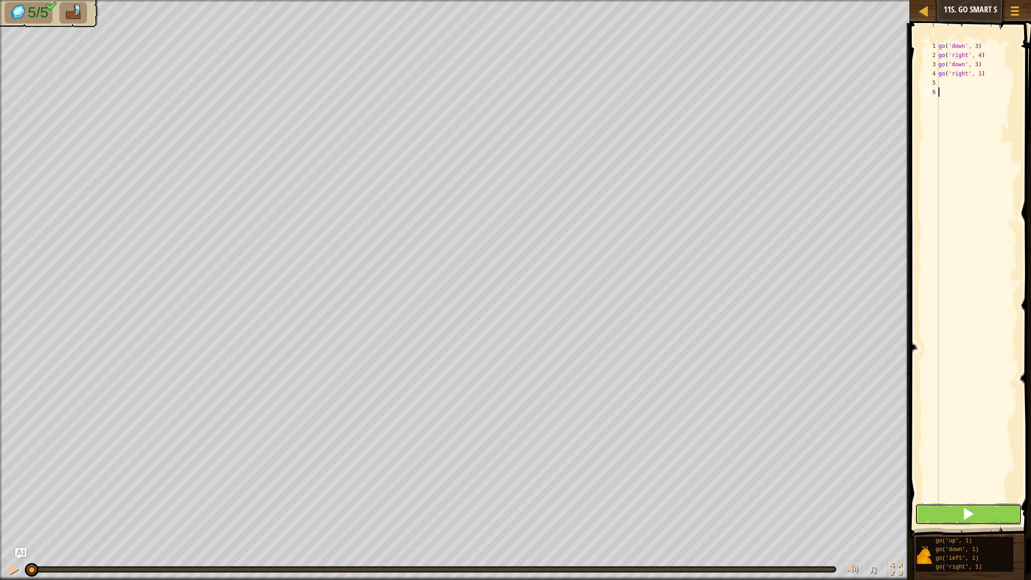
click at [983, 519] on button at bounding box center [968, 514] width 107 height 21
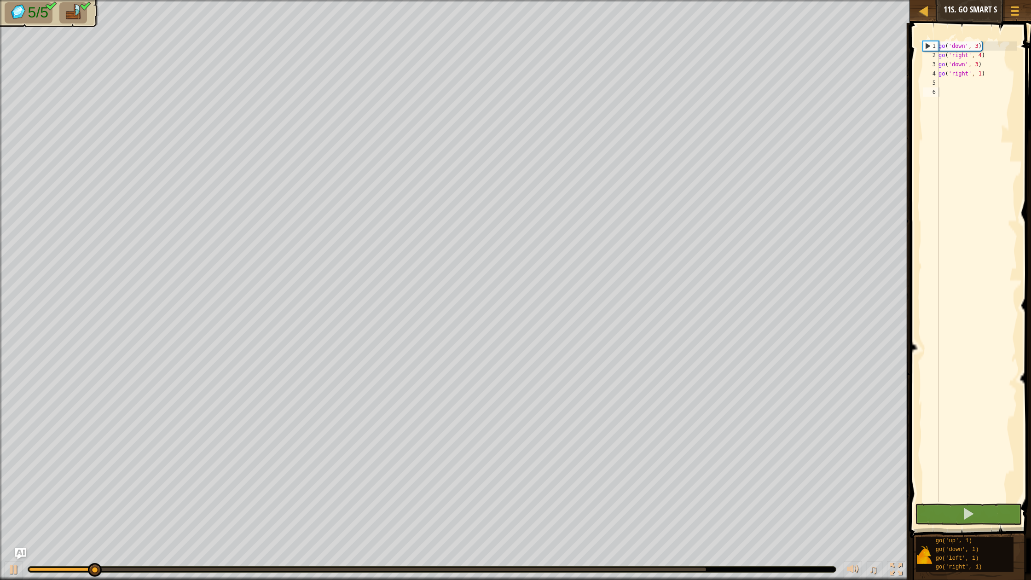
click at [708, 528] on div at bounding box center [432, 570] width 808 height 6
click at [705, 528] on div at bounding box center [432, 569] width 809 height 6
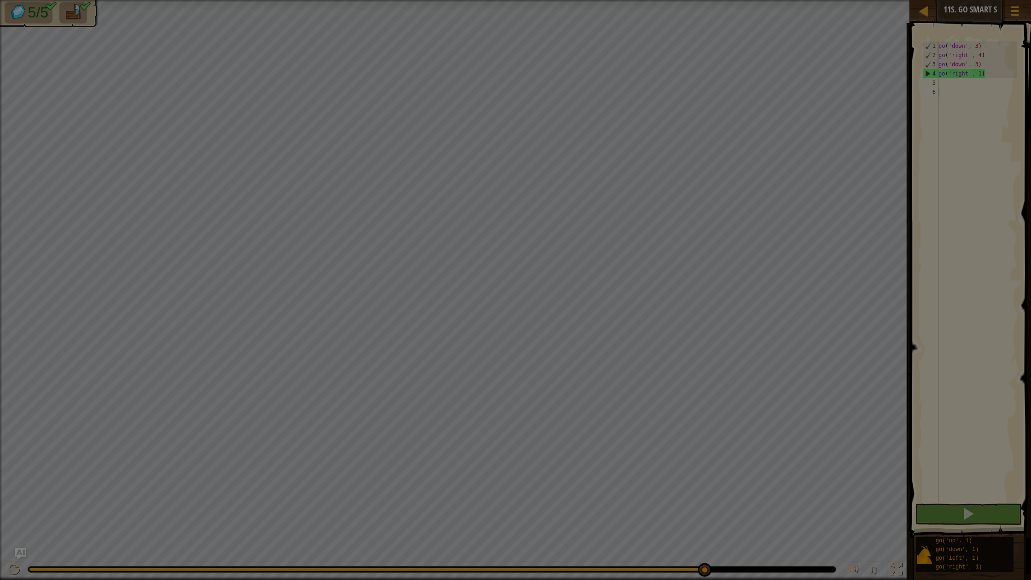
click at [704, 1] on body "Map Junior 11s. Go Smart S Game Menu Ask AI 1 ההההההההההההההההההההההההההההההההה…" at bounding box center [515, 0] width 1031 height 1
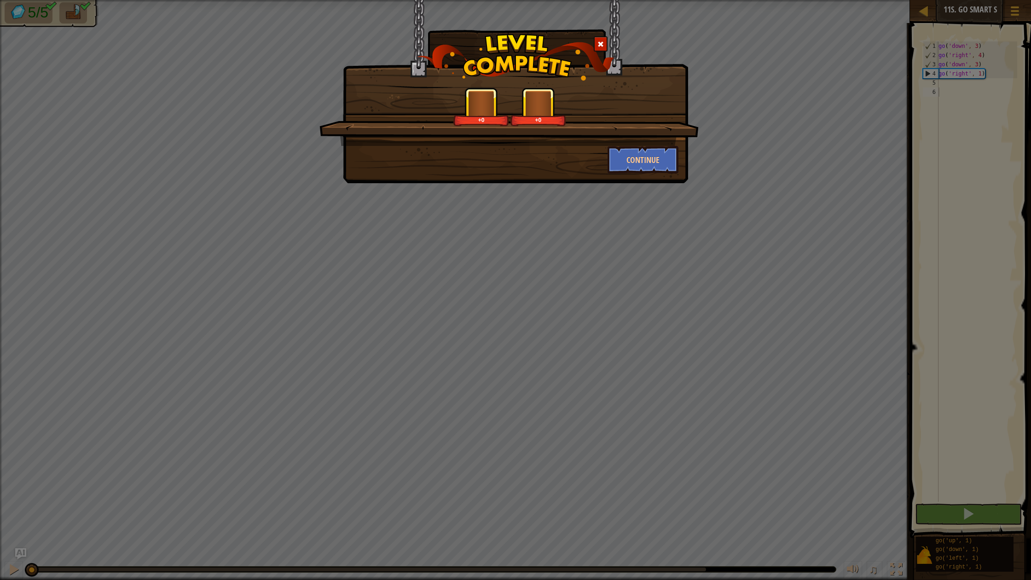
click at [602, 49] on div at bounding box center [601, 43] width 14 height 15
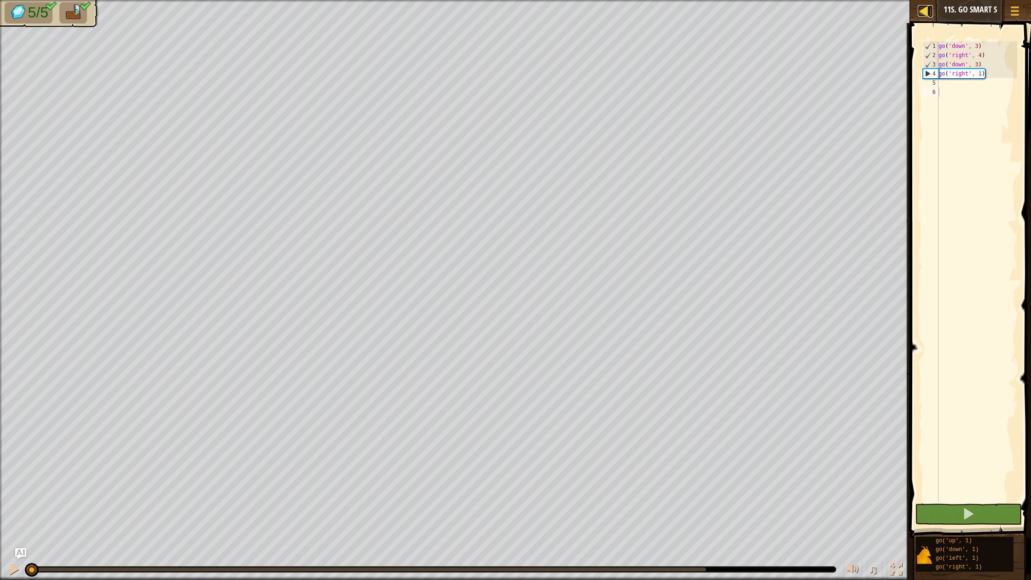
click at [928, 13] on div at bounding box center [924, 11] width 12 height 12
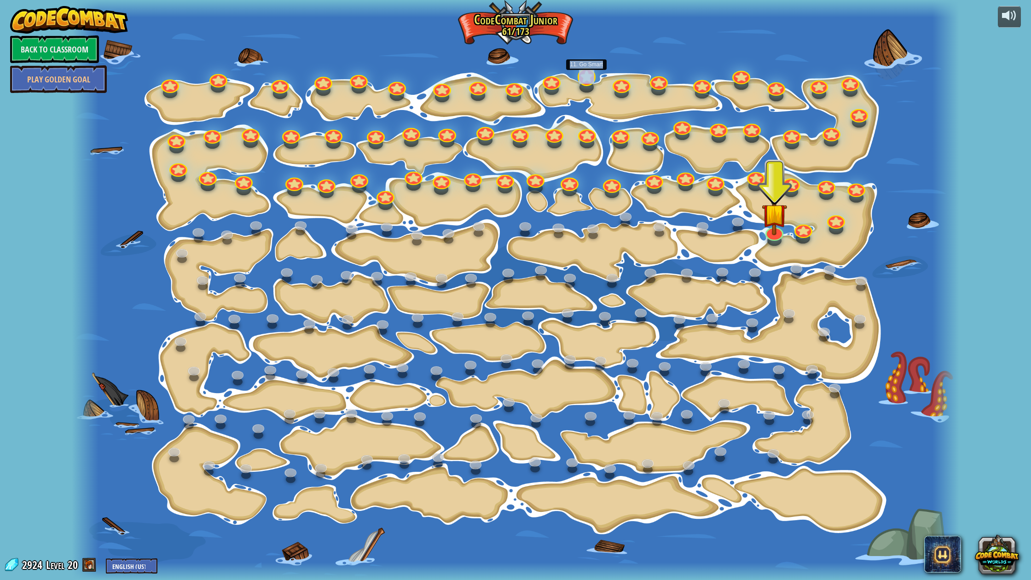
click at [591, 83] on div at bounding box center [587, 77] width 18 height 18
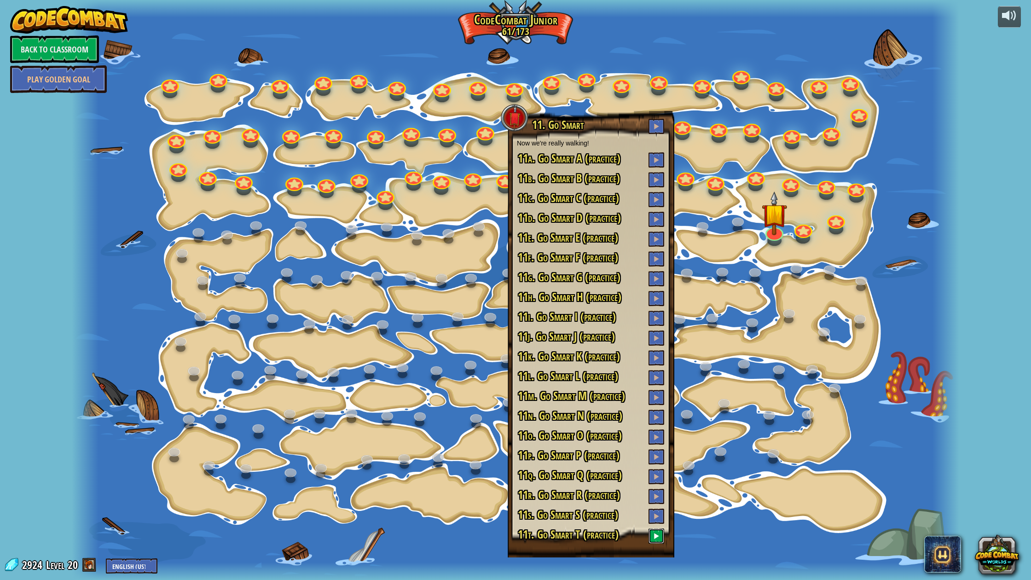
click at [657, 528] on button at bounding box center [657, 536] width 16 height 15
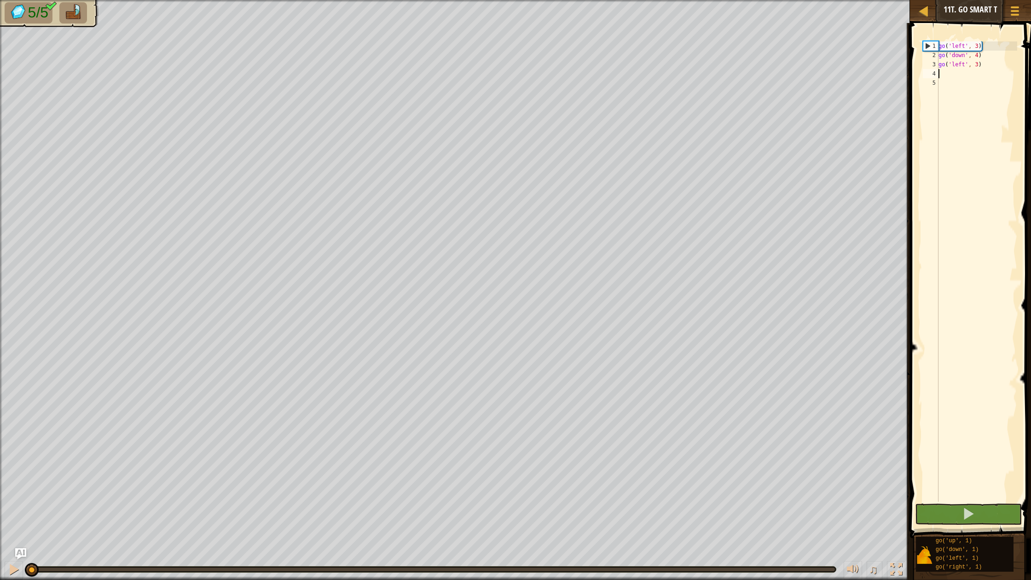
type textarea "d"
click at [969, 517] on span at bounding box center [968, 513] width 13 height 13
click at [703, 528] on div at bounding box center [432, 570] width 808 height 6
click at [704, 0] on body "Map Junior 11t. Go Smart T Game Menu Ask AI 1 ההההההההההההההההההההההההההההההההה…" at bounding box center [515, 0] width 1031 height 0
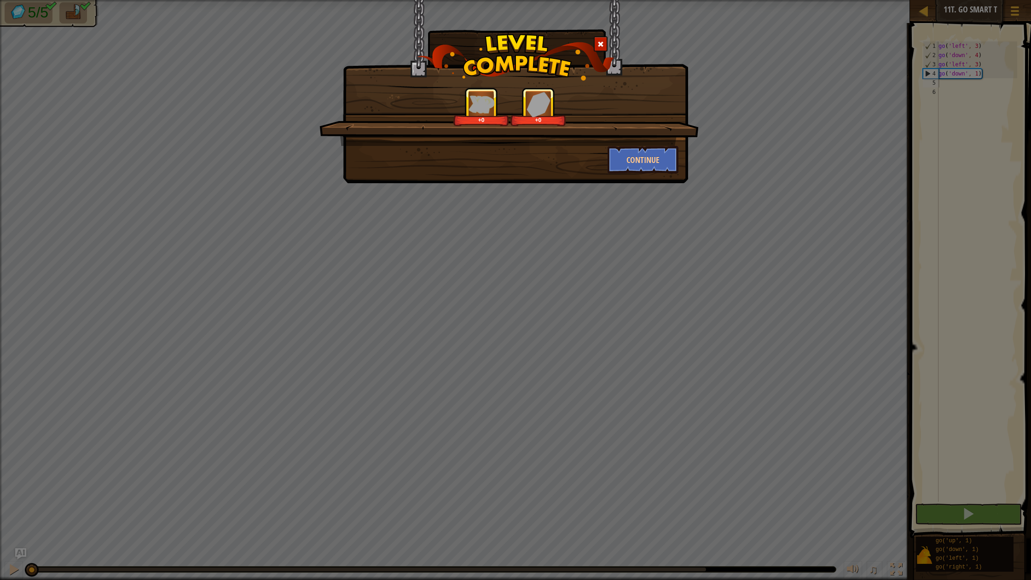
click at [600, 49] on div at bounding box center [601, 43] width 14 height 15
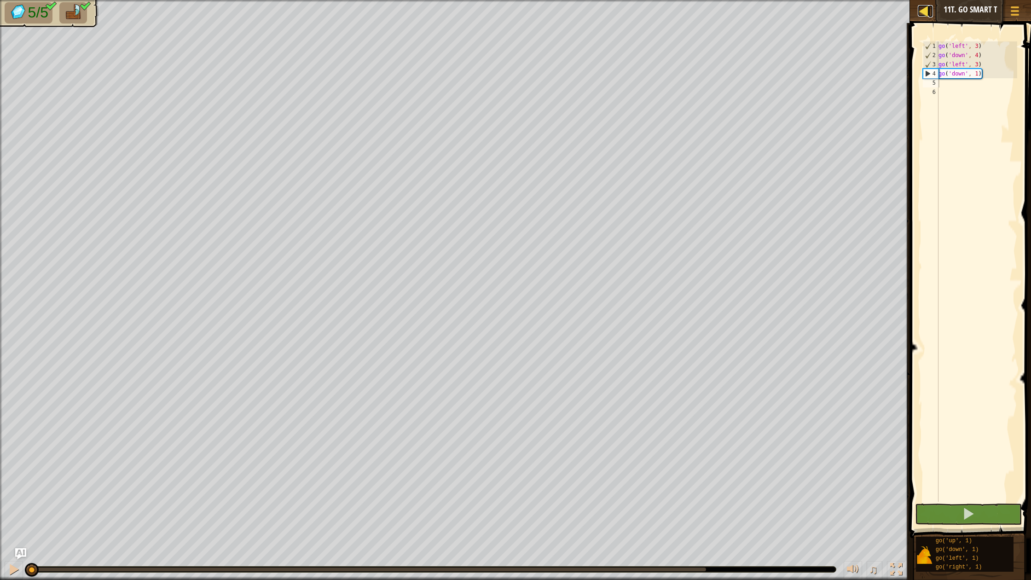
click at [929, 13] on div at bounding box center [924, 11] width 12 height 12
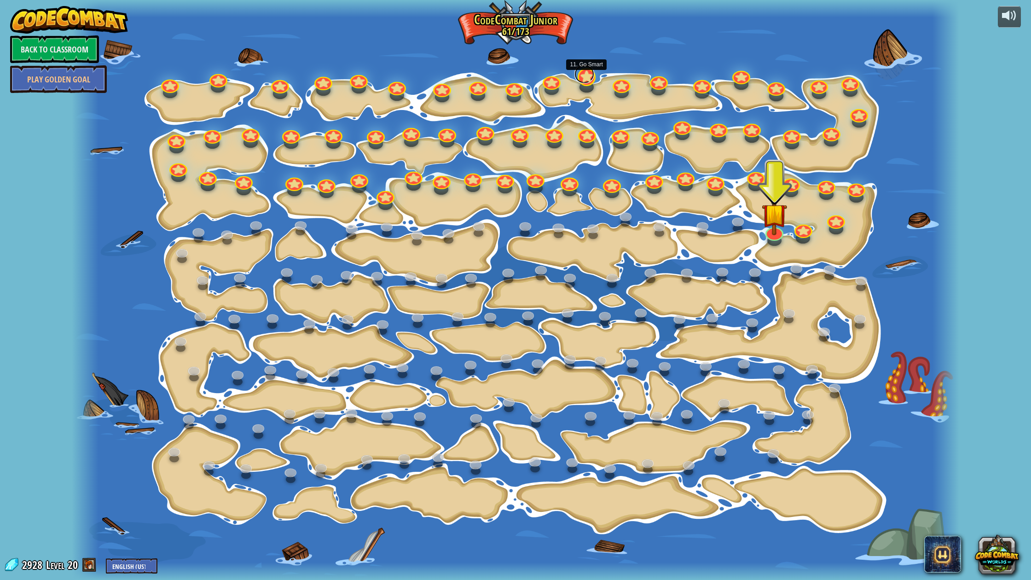
click at [592, 79] on link at bounding box center [585, 74] width 20 height 18
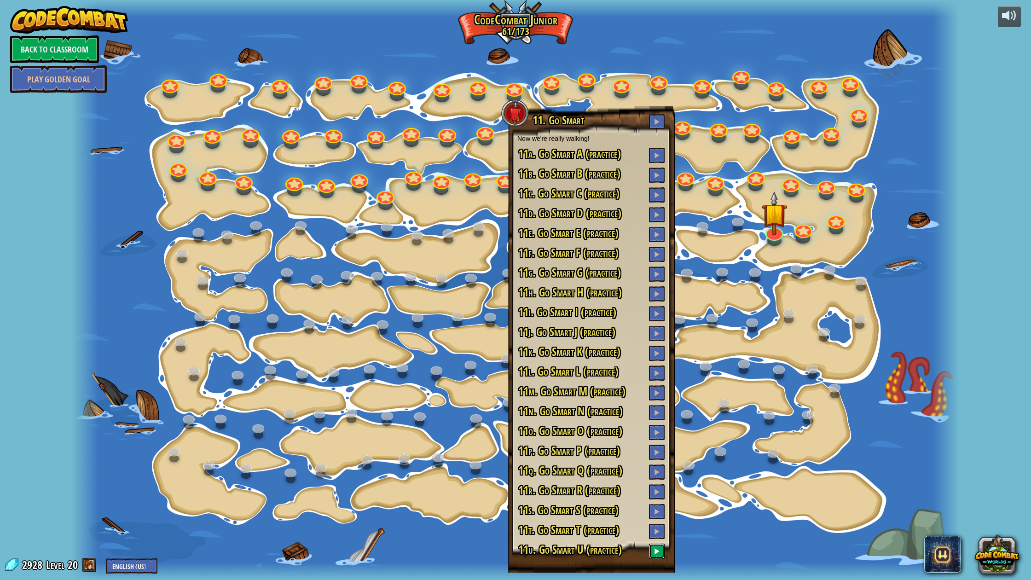
click at [655, 551] on span at bounding box center [657, 551] width 6 height 6
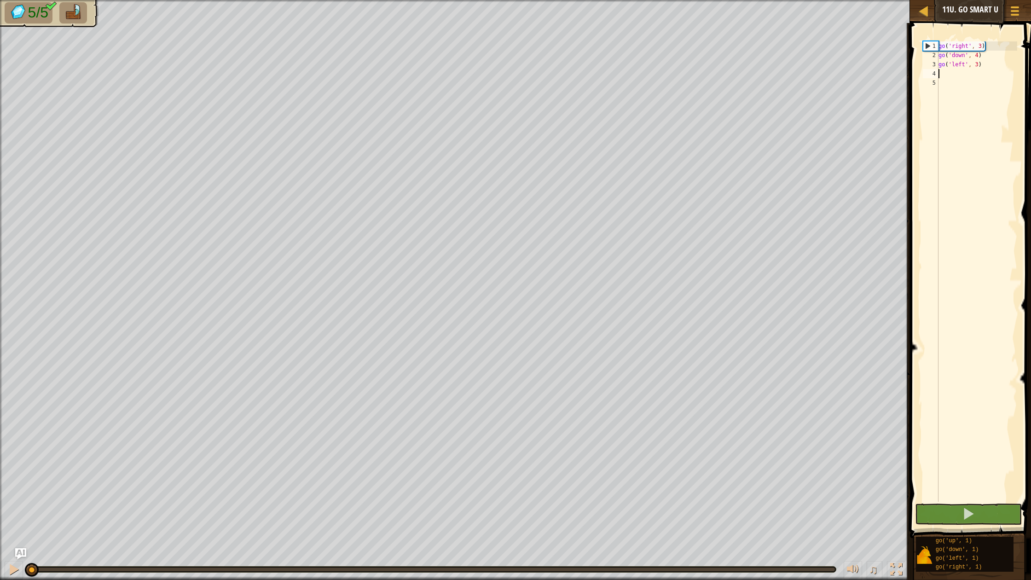
type textarea "d"
click at [957, 507] on button at bounding box center [968, 514] width 107 height 21
click at [704, 0] on body "Map Junior 11u. Go Smart U Game Menu Ask AI 1 ההההההההההההההההההההההההההההההההה…" at bounding box center [515, 0] width 1031 height 0
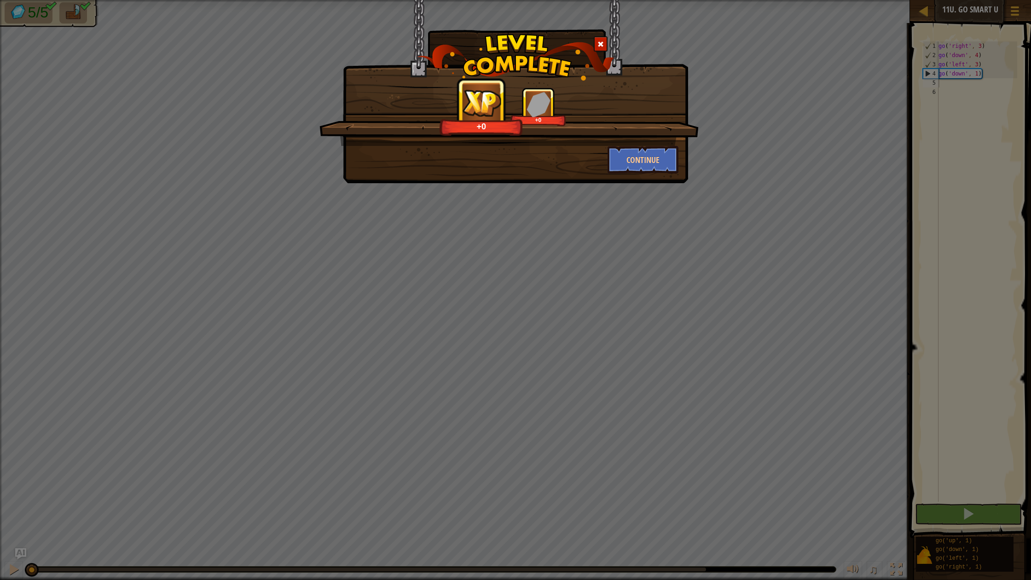
click at [604, 43] on div at bounding box center [601, 43] width 14 height 15
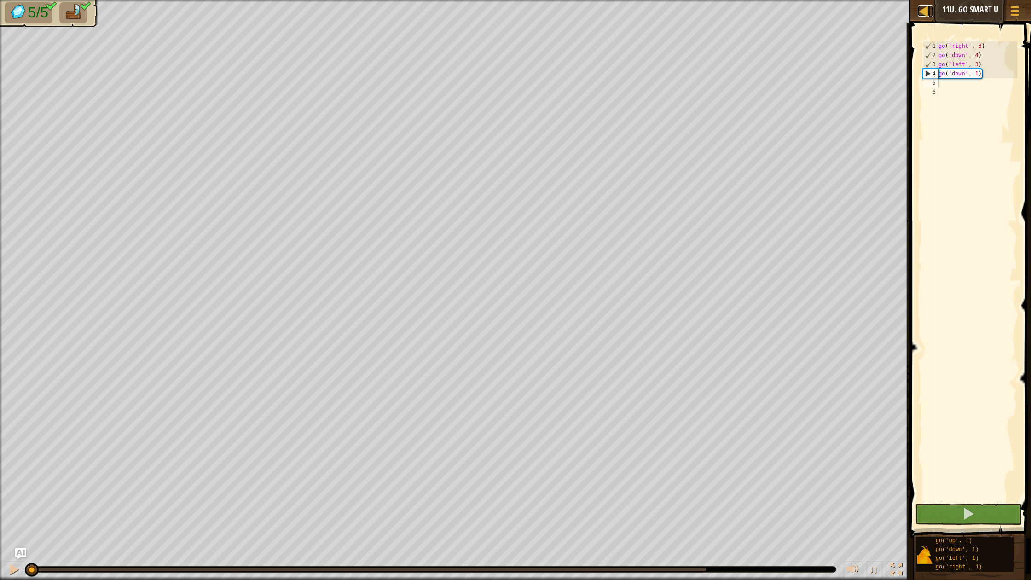
drag, startPoint x: 927, startPoint y: 8, endPoint x: 927, endPoint y: 534, distance: 525.3
drag, startPoint x: 923, startPoint y: 10, endPoint x: 923, endPoint y: 535, distance: 525.3
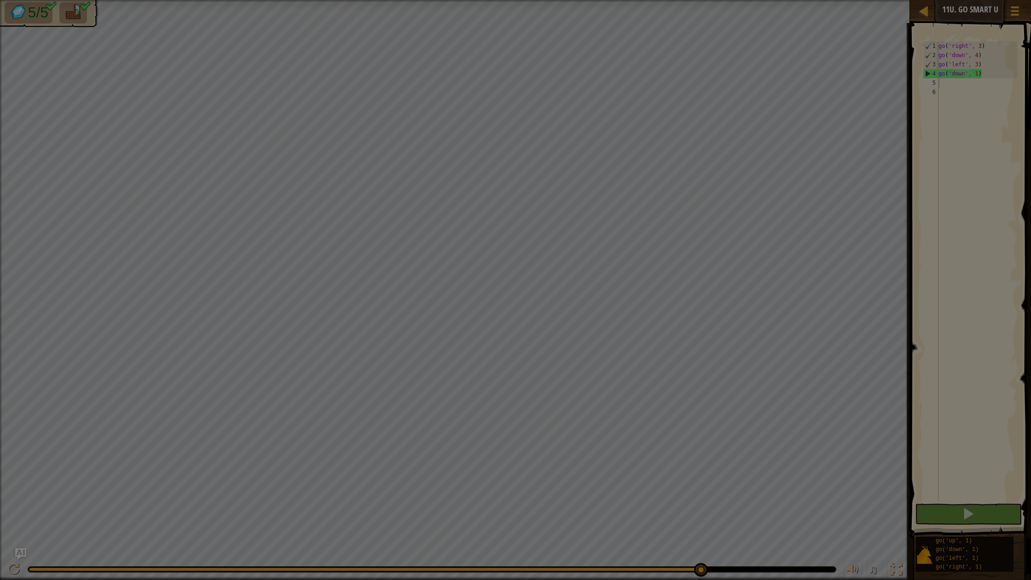
click at [700, 1] on body "Map Junior 11u. Go Smart U Game Menu Ask AI 1 ההההההההההההההההההההההההההההההההה…" at bounding box center [515, 0] width 1031 height 1
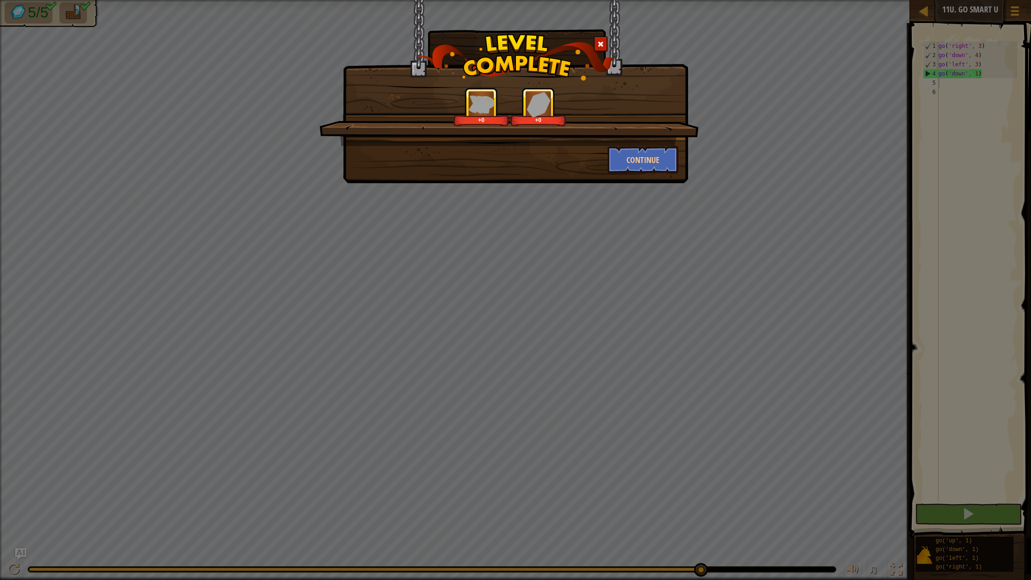
click at [599, 45] on span at bounding box center [601, 44] width 6 height 6
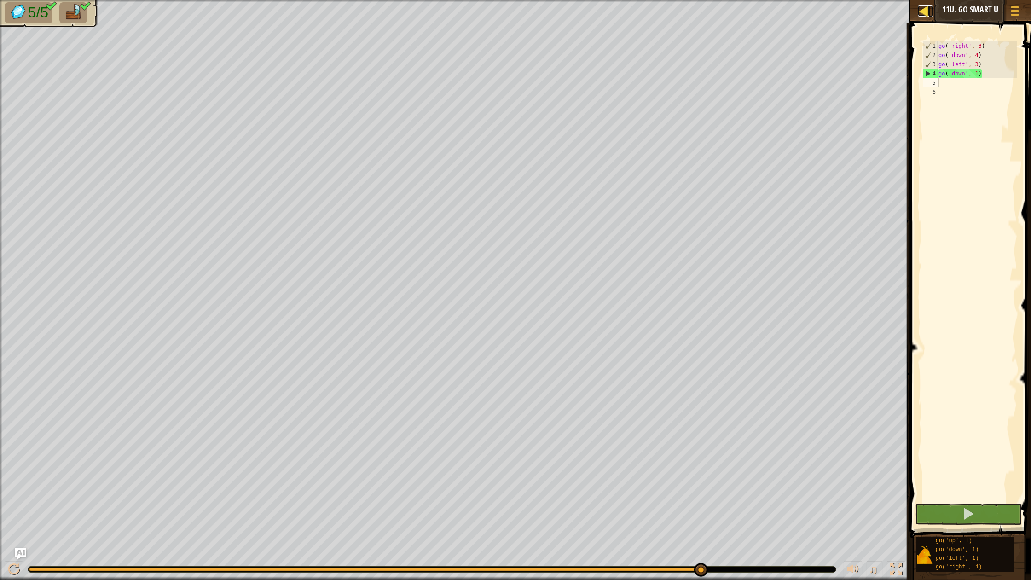
click at [923, 12] on div at bounding box center [924, 11] width 12 height 12
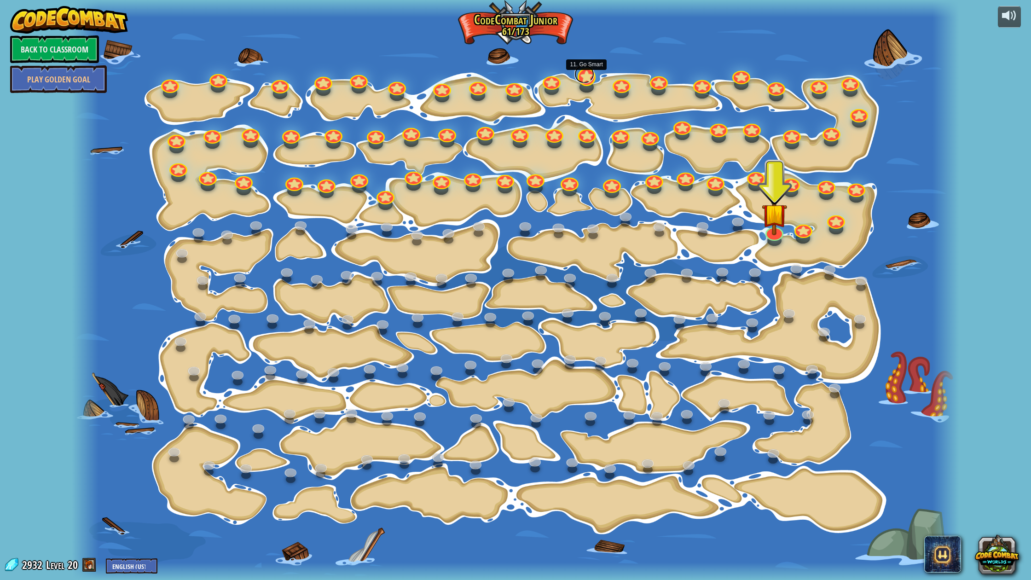
click at [582, 80] on link at bounding box center [585, 74] width 20 height 18
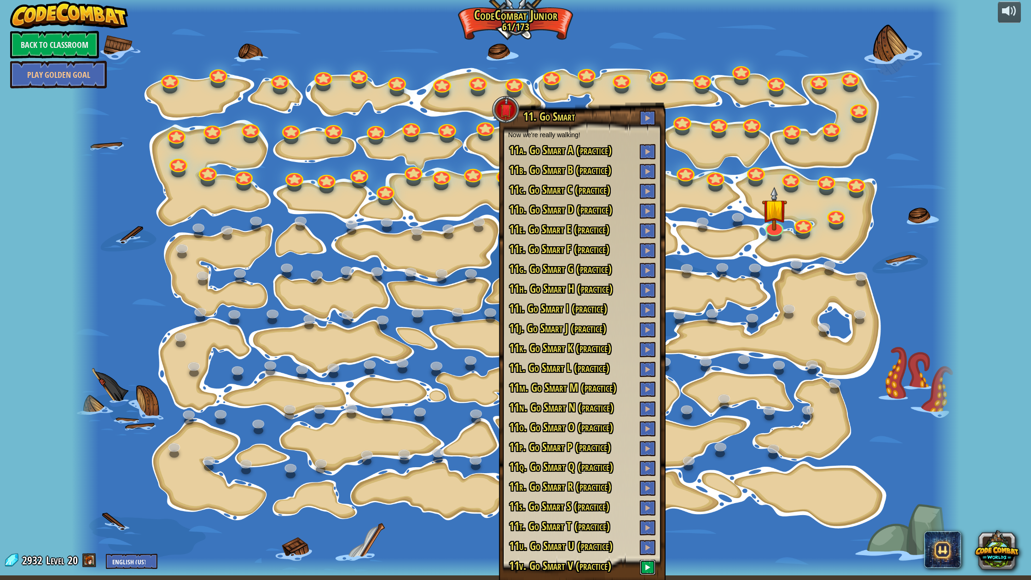
scroll to position [6, 0]
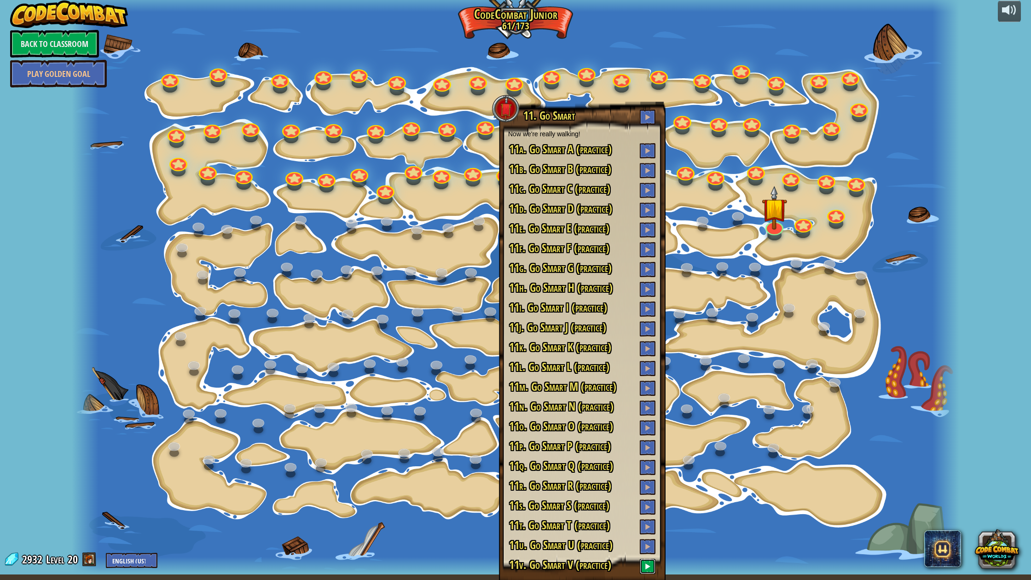
click at [644, 569] on button at bounding box center [648, 566] width 16 height 15
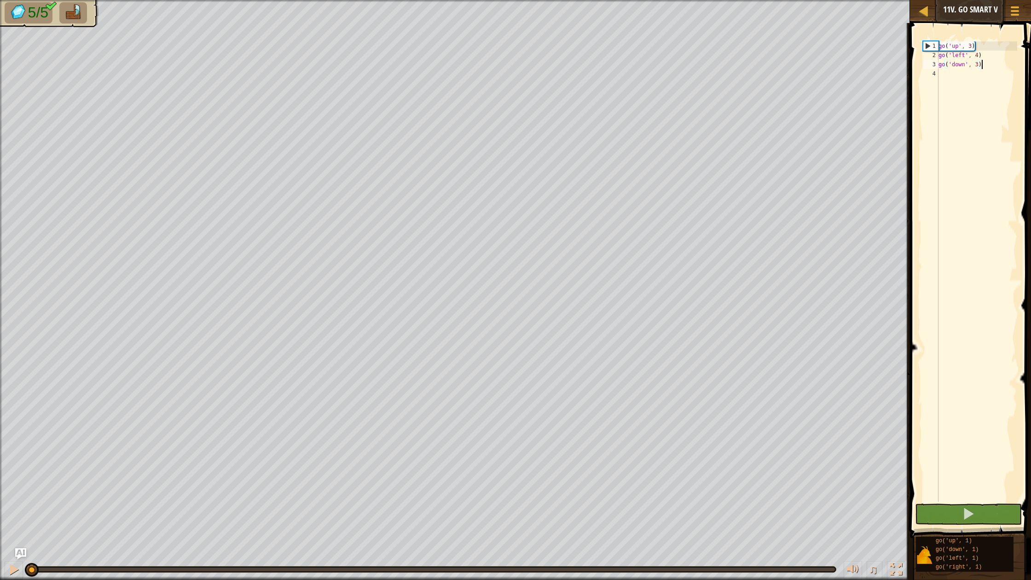
click at [1001, 81] on div "go ( 'up' , 3 ) go ( 'left' , 4 ) go ( 'down' , 3 )" at bounding box center [977, 280] width 81 height 479
type textarea "l"
click at [949, 514] on button at bounding box center [968, 514] width 107 height 21
click at [704, 571] on div at bounding box center [432, 570] width 808 height 6
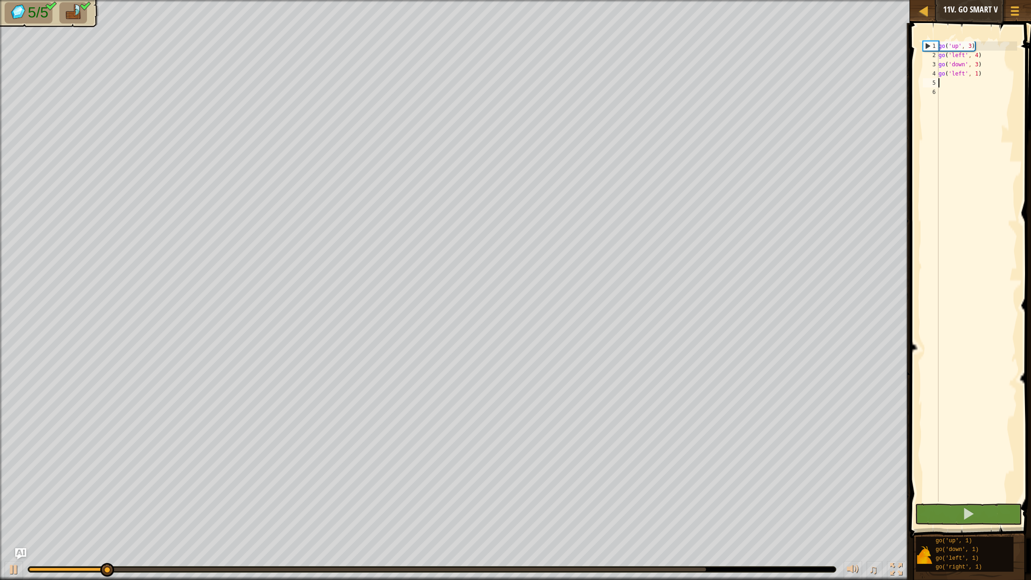
click at [705, 0] on body "Map Junior 11v. Go Smart V Game Menu Ask AI 1 ההההההההההההההההההההההההההההההההה…" at bounding box center [515, 0] width 1031 height 0
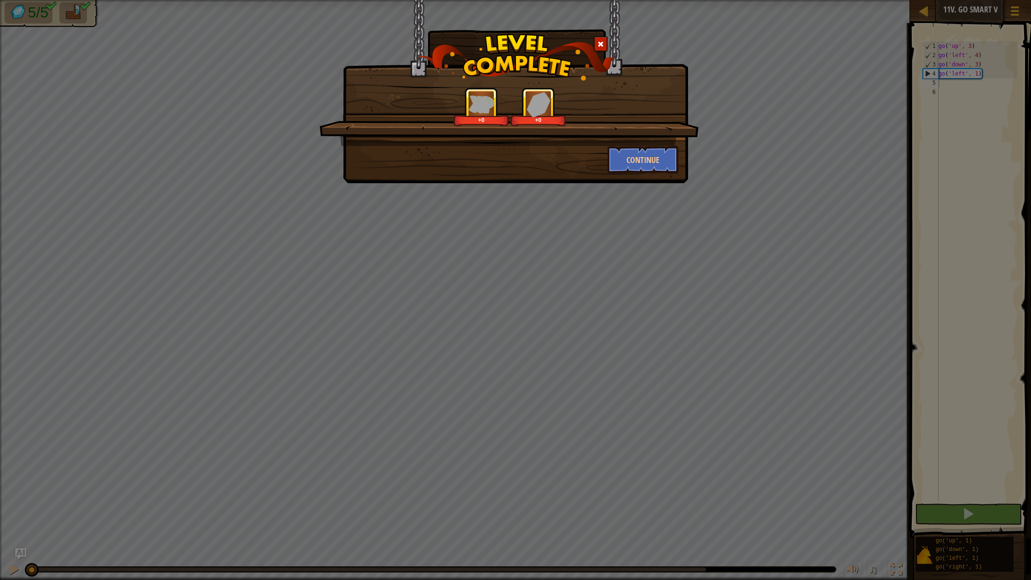
click at [602, 45] on span at bounding box center [601, 44] width 6 height 6
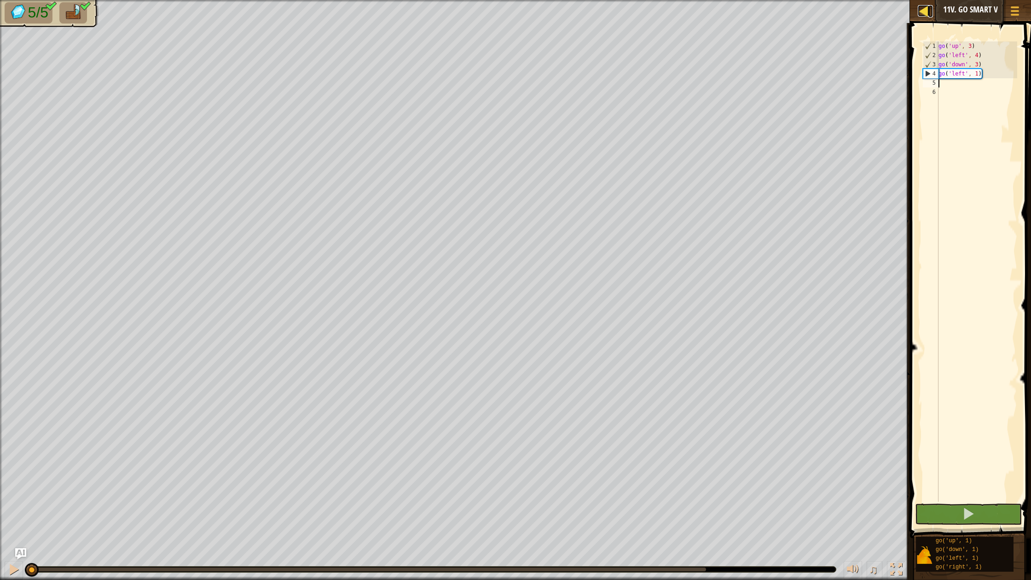
click at [919, 11] on div at bounding box center [924, 11] width 12 height 12
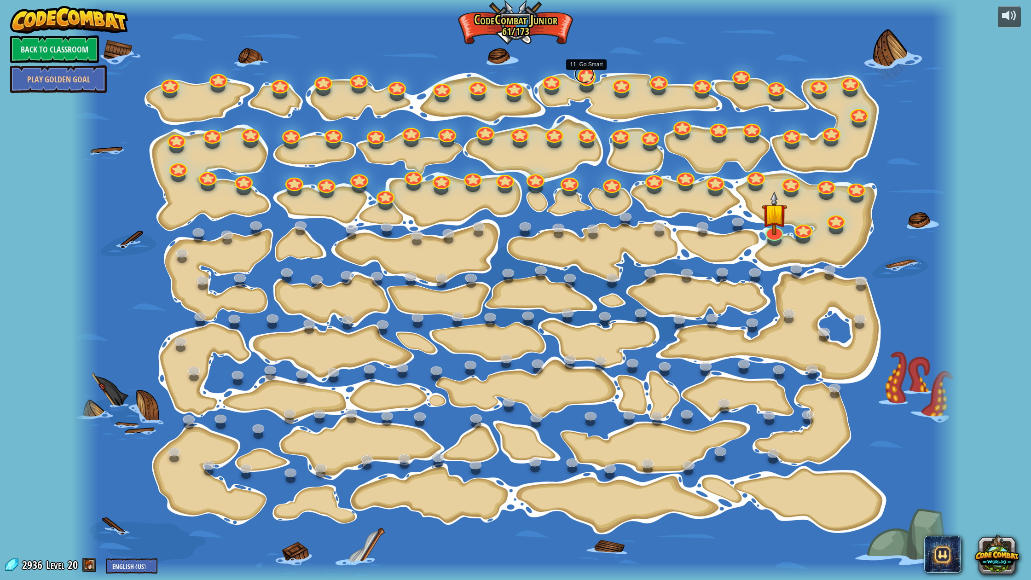
click at [590, 76] on link at bounding box center [585, 74] width 20 height 18
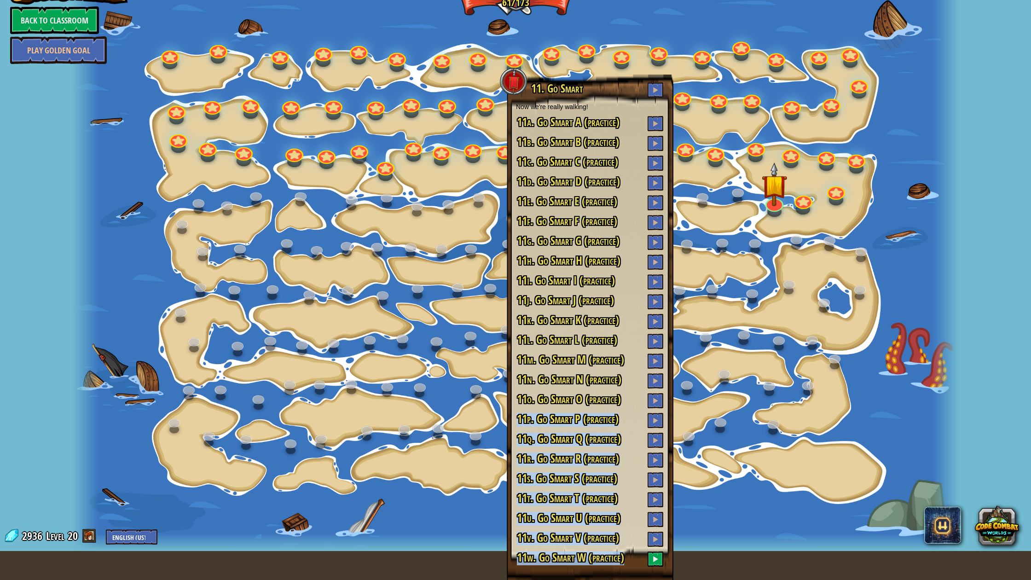
scroll to position [29, 0]
drag, startPoint x: 587, startPoint y: 440, endPoint x: 626, endPoint y: 579, distance: 144.2
click at [625, 580] on div "11. Go Smart Now we're really walking! 11a. Go Smart A (practice) 11b. Go Smart…" at bounding box center [590, 327] width 167 height 506
click at [634, 556] on h3 "11w. Go Smart W (practice)" at bounding box center [590, 558] width 148 height 15
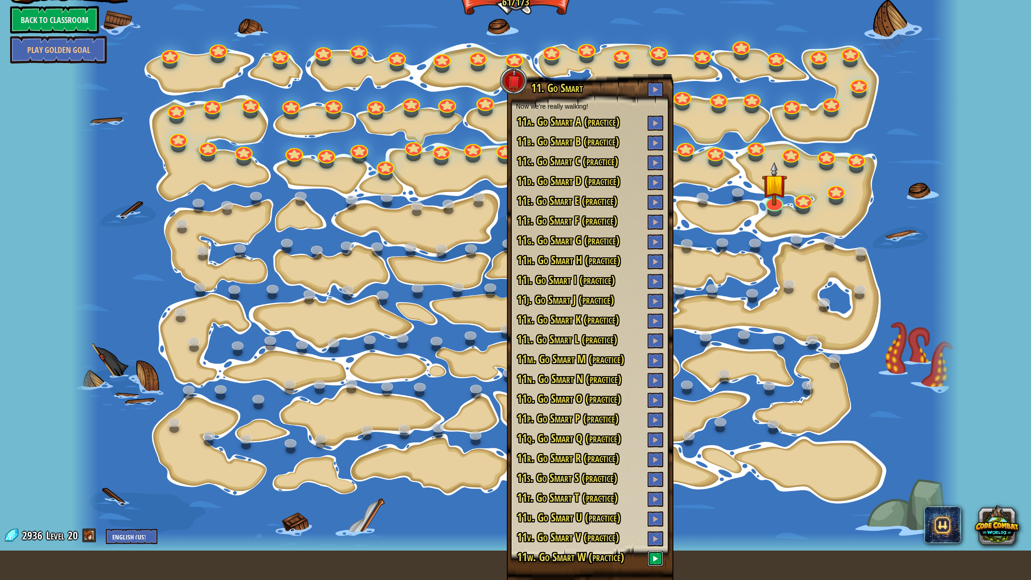
click at [651, 562] on button at bounding box center [656, 558] width 16 height 15
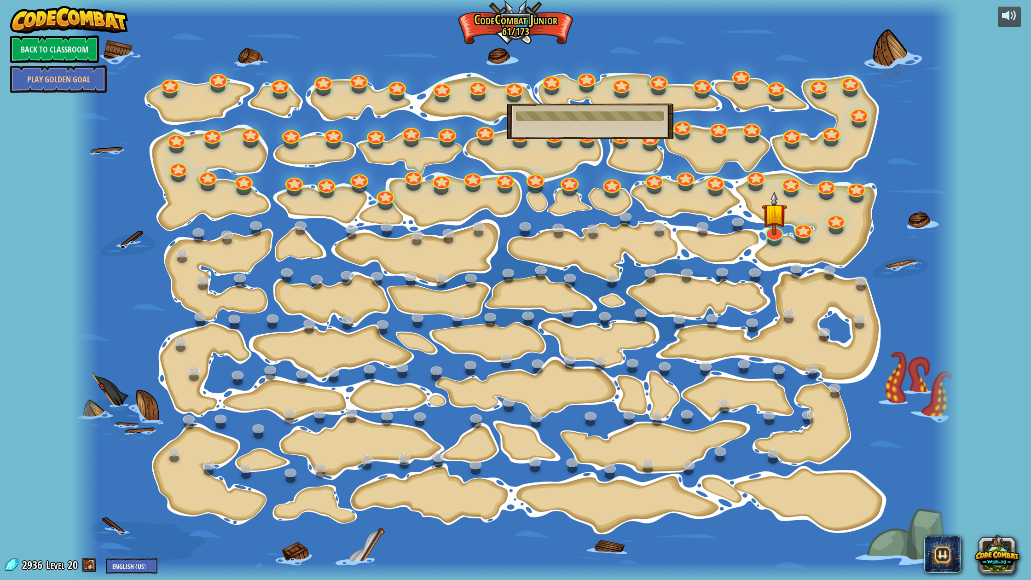
scroll to position [0, 0]
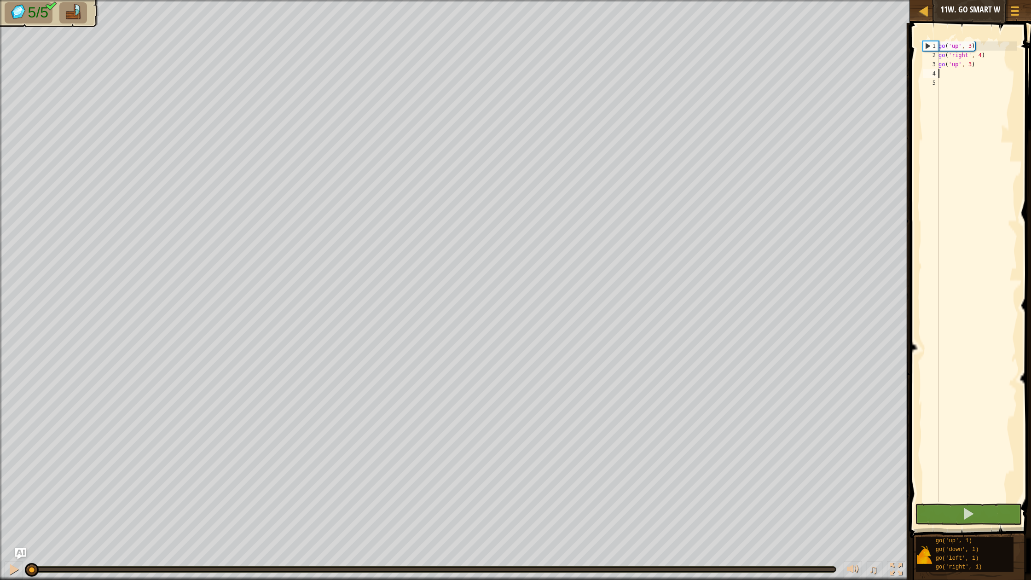
type textarea "d"
click at [986, 511] on button at bounding box center [968, 514] width 107 height 21
click at [995, 72] on div "go ( 'up' , 3 ) go ( 'right' , 4 ) go ( 'up' , 3 ) go ( 'down' , 1 )" at bounding box center [977, 280] width 81 height 479
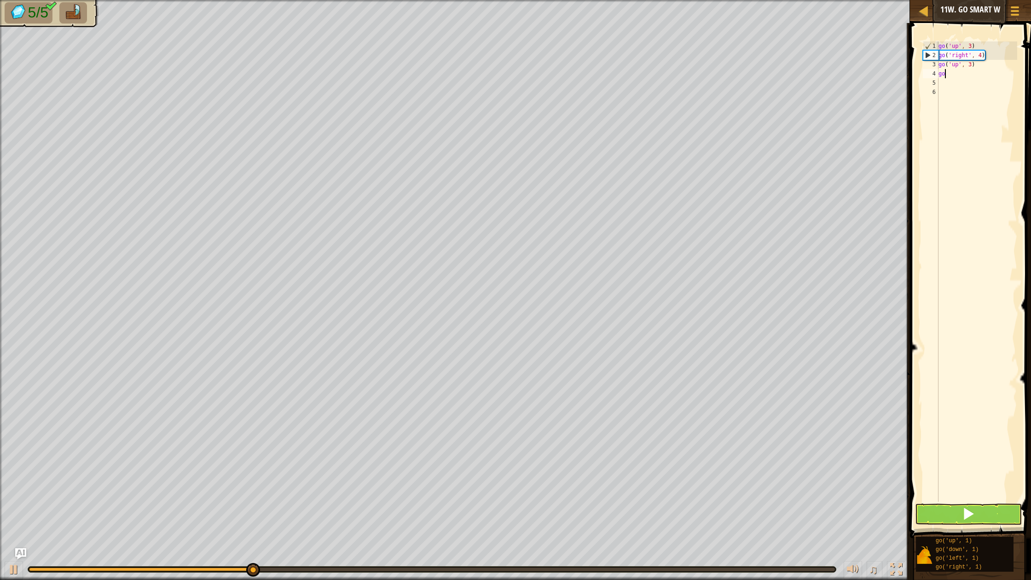
type textarea "g"
type textarea "l"
drag, startPoint x: 945, startPoint y: 509, endPoint x: 910, endPoint y: 538, distance: 45.5
click at [945, 509] on button at bounding box center [968, 514] width 107 height 21
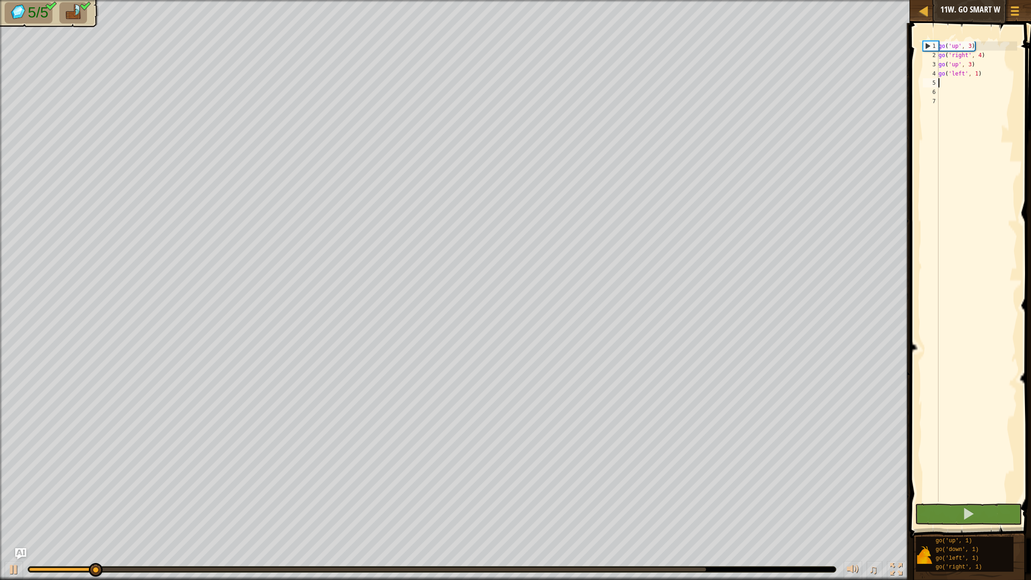
click at [704, 570] on div "♫" at bounding box center [455, 567] width 910 height 28
click at [704, 0] on body "Map Junior 11w. Go Smart W Game Menu Ask AI 1 ההההההההההההההההההההההההההההההההה…" at bounding box center [515, 0] width 1031 height 0
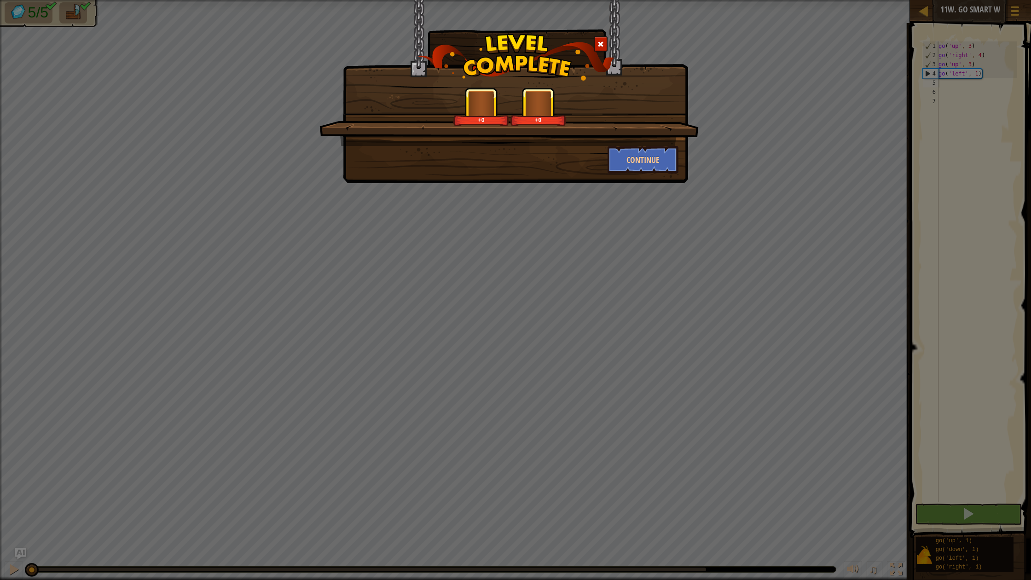
click at [595, 40] on div at bounding box center [601, 43] width 14 height 15
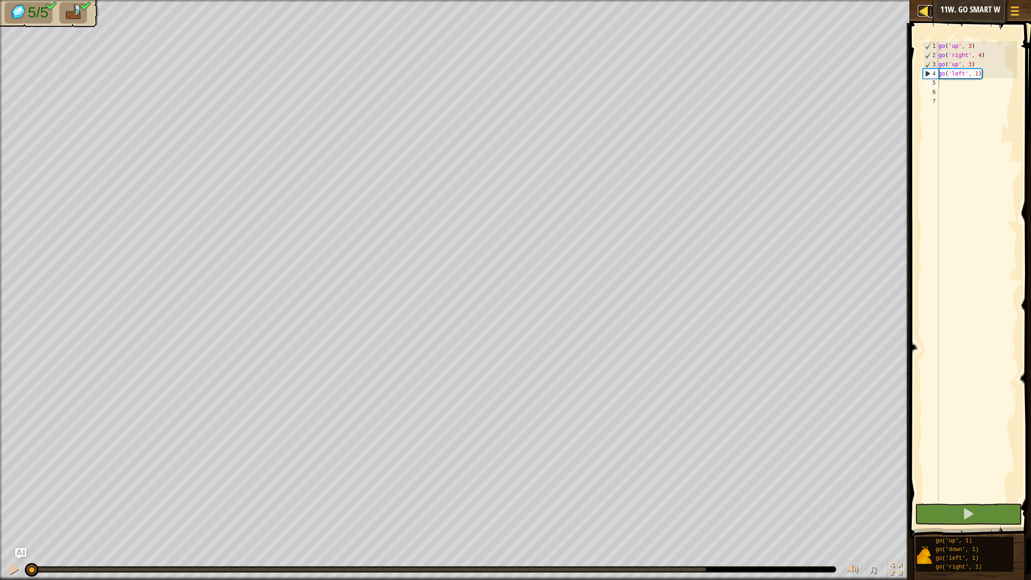
click at [923, 13] on div at bounding box center [924, 11] width 12 height 12
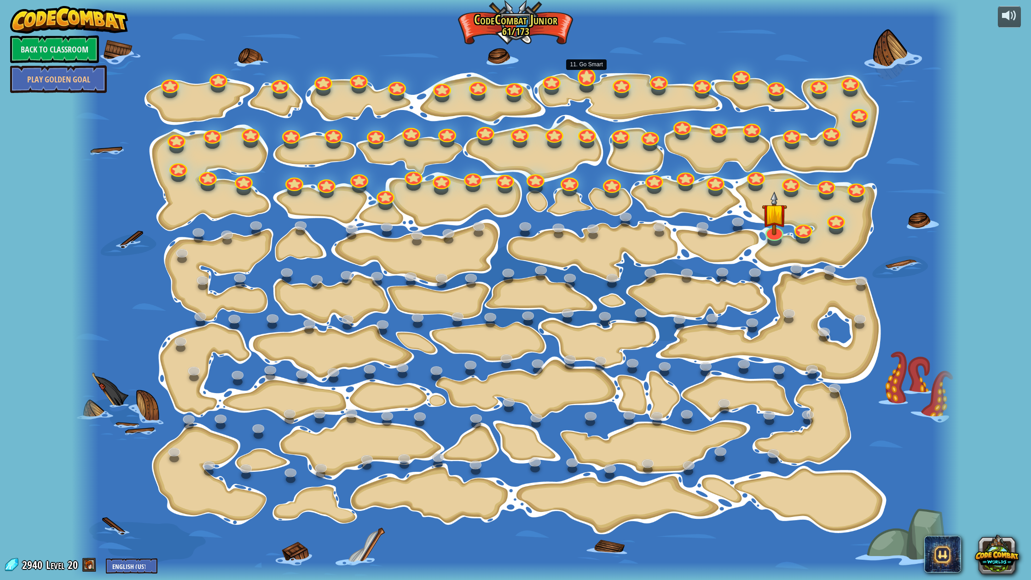
click at [590, 81] on div at bounding box center [587, 77] width 18 height 18
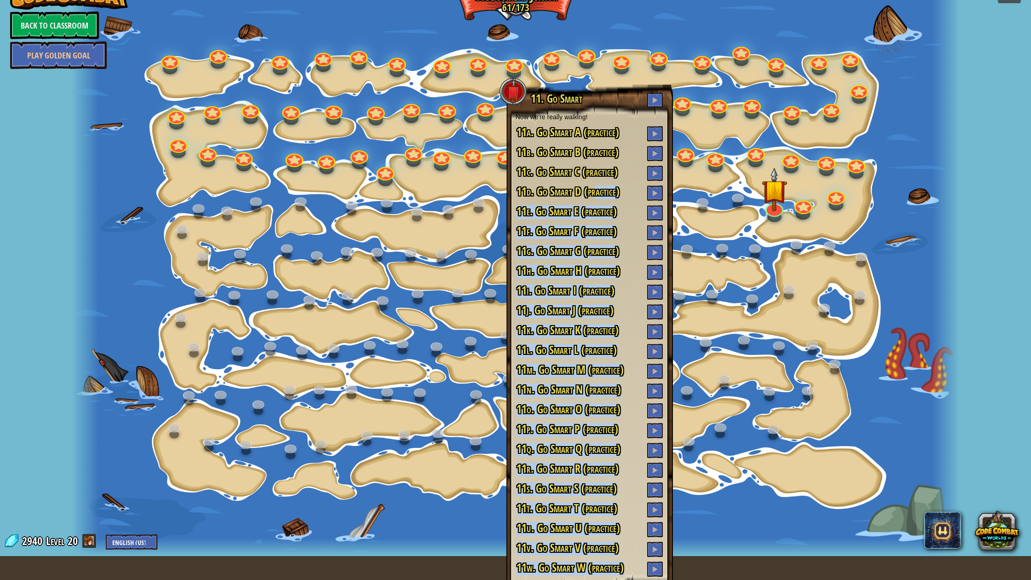
scroll to position [54, 0]
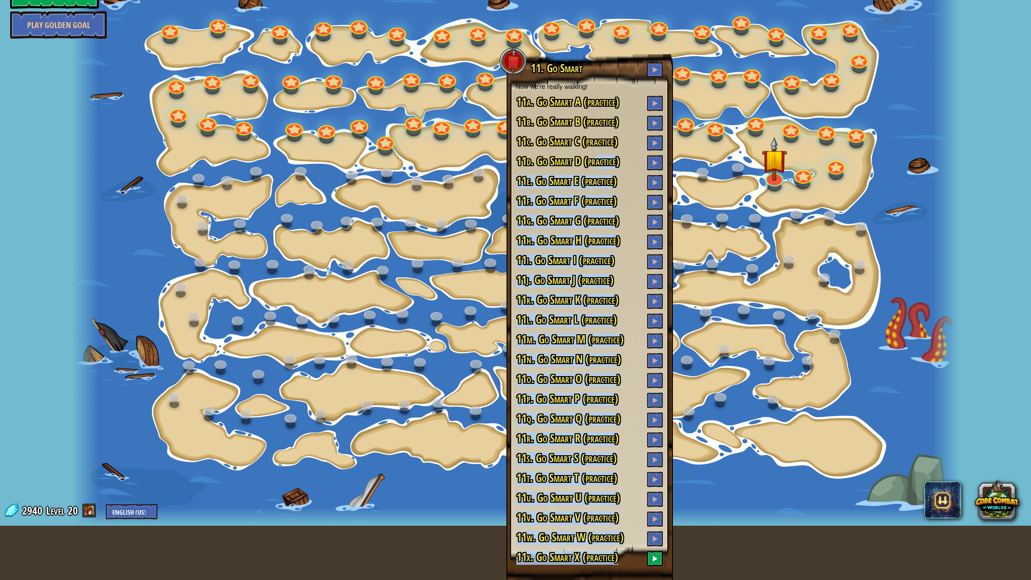
drag, startPoint x: 598, startPoint y: 230, endPoint x: 629, endPoint y: 573, distance: 344.0
click at [629, 580] on div "11. Go Smart Now we're really walking! 11a. Go Smart A (practice) 11b. Go Smart…" at bounding box center [589, 317] width 167 height 526
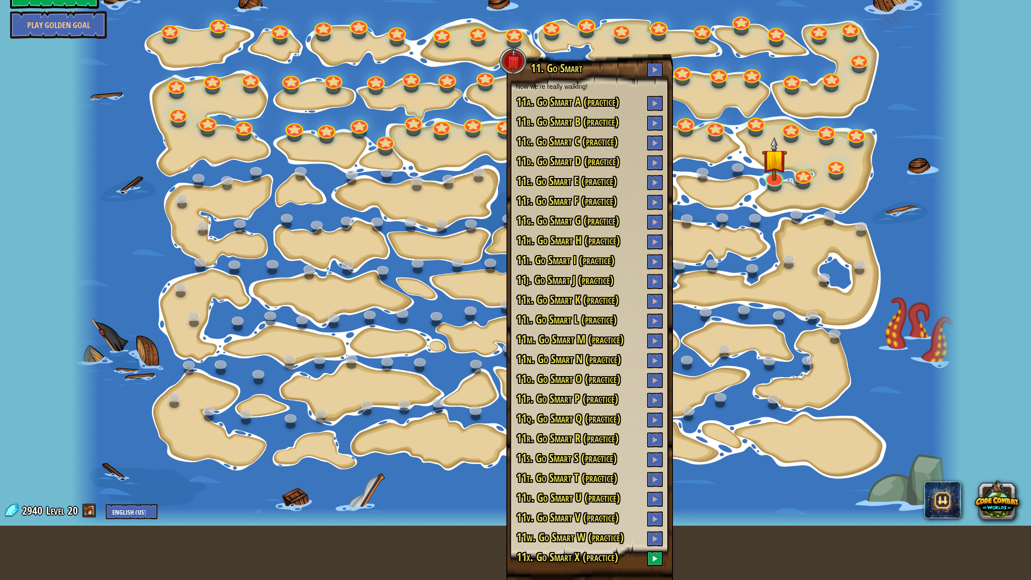
click at [633, 563] on h3 "11x. Go Smart X (practice)" at bounding box center [590, 558] width 148 height 15
click at [651, 559] on button at bounding box center [655, 558] width 16 height 15
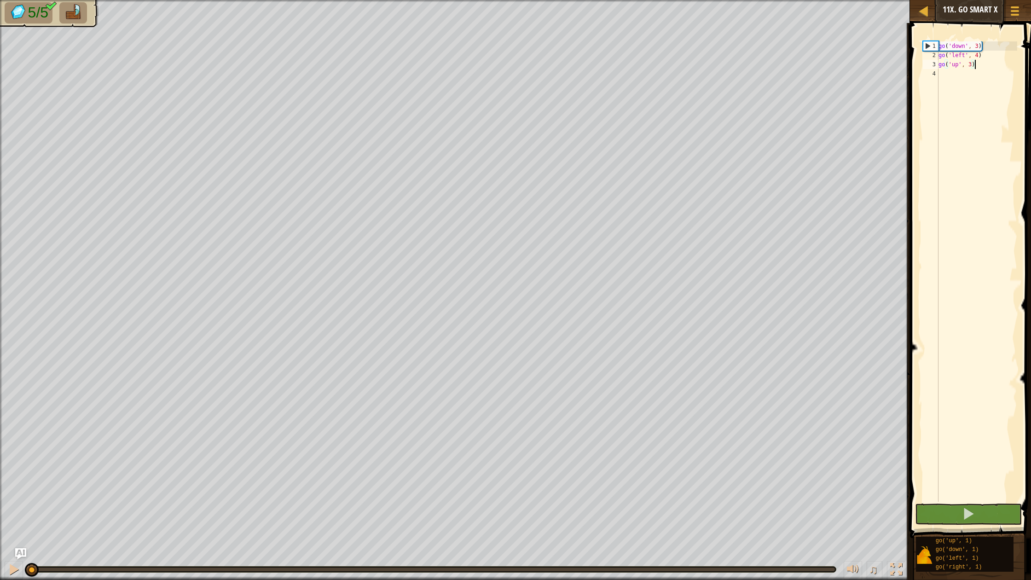
click at [948, 78] on div "go ( 'down' , 3 ) go ( 'left' , 4 ) go ( 'up' , 3 )" at bounding box center [977, 280] width 81 height 479
type textarea "l"
drag, startPoint x: 932, startPoint y: 507, endPoint x: 925, endPoint y: 513, distance: 8.8
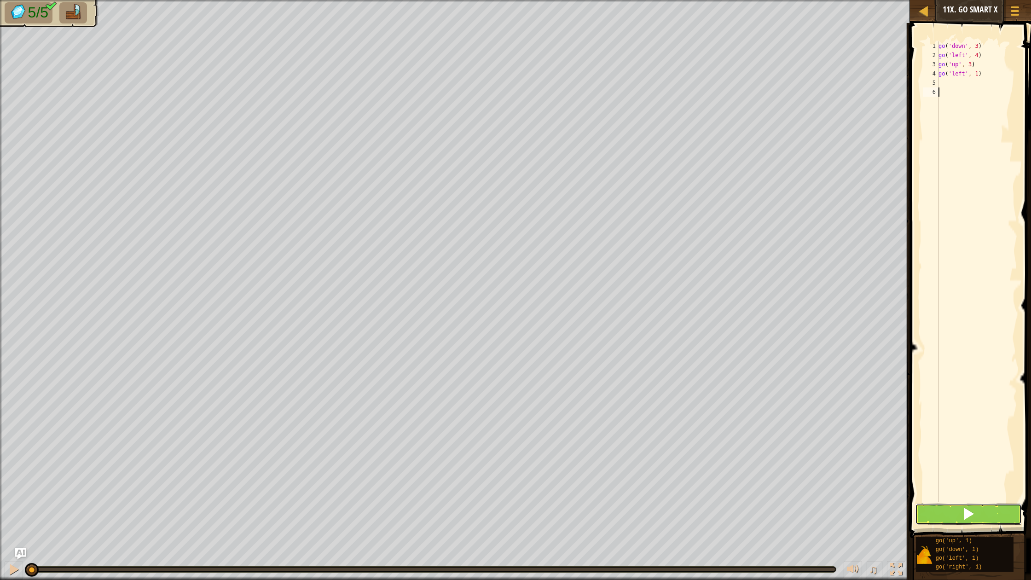
click at [931, 508] on button at bounding box center [968, 514] width 107 height 21
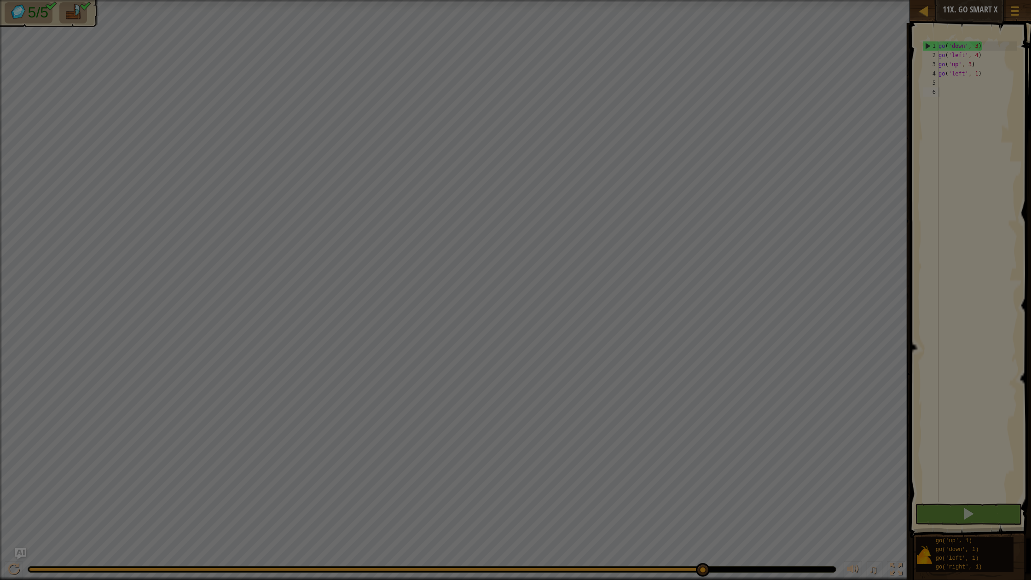
click at [704, 1] on body "Map Junior 11x. Go Smart X Game Menu Ask AI 1 ההההההההההההההההההההההההההההההההה…" at bounding box center [515, 0] width 1031 height 1
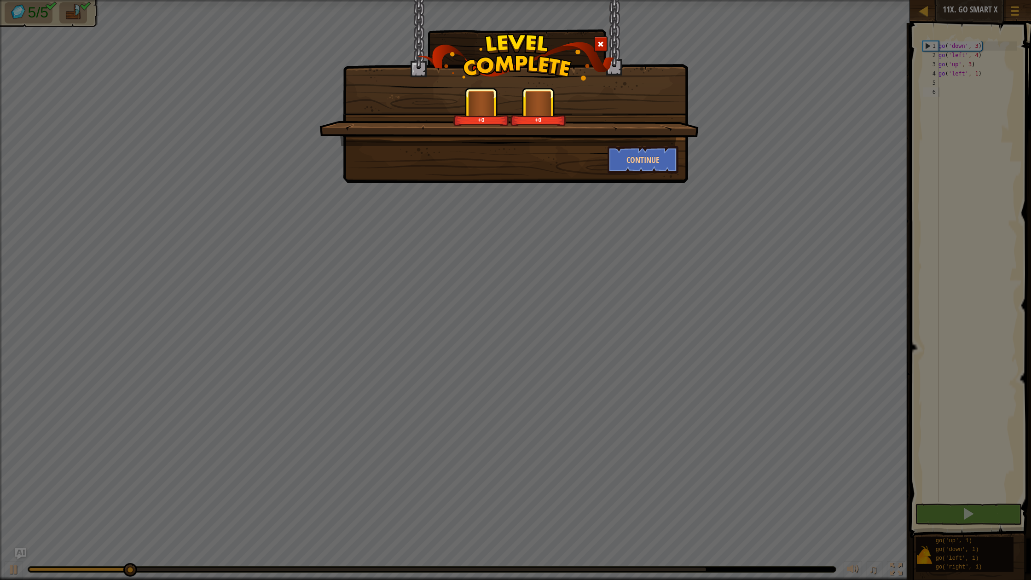
click at [600, 47] on span at bounding box center [601, 44] width 6 height 6
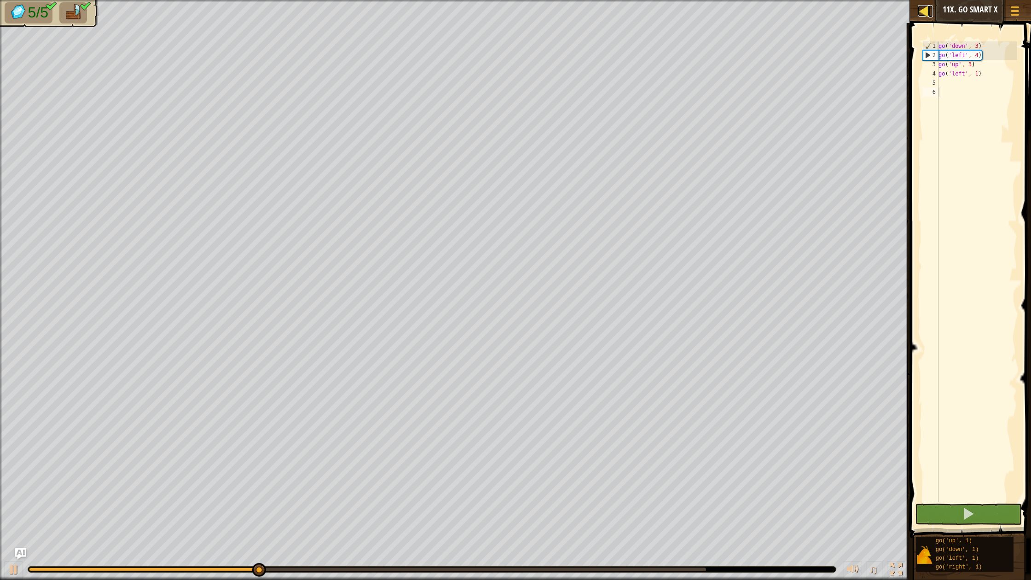
click at [924, 12] on div at bounding box center [924, 11] width 12 height 12
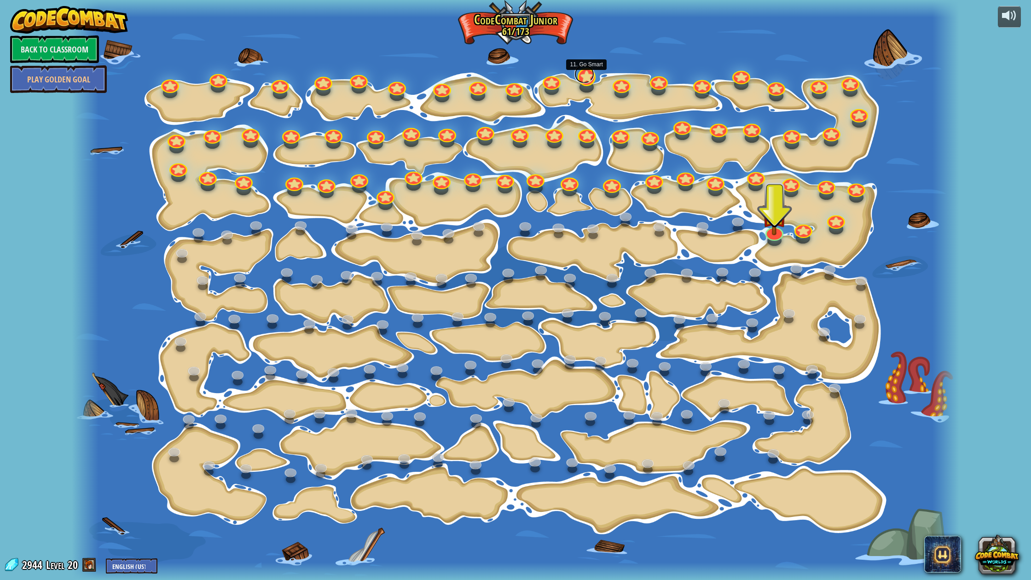
click at [583, 80] on link at bounding box center [585, 74] width 20 height 18
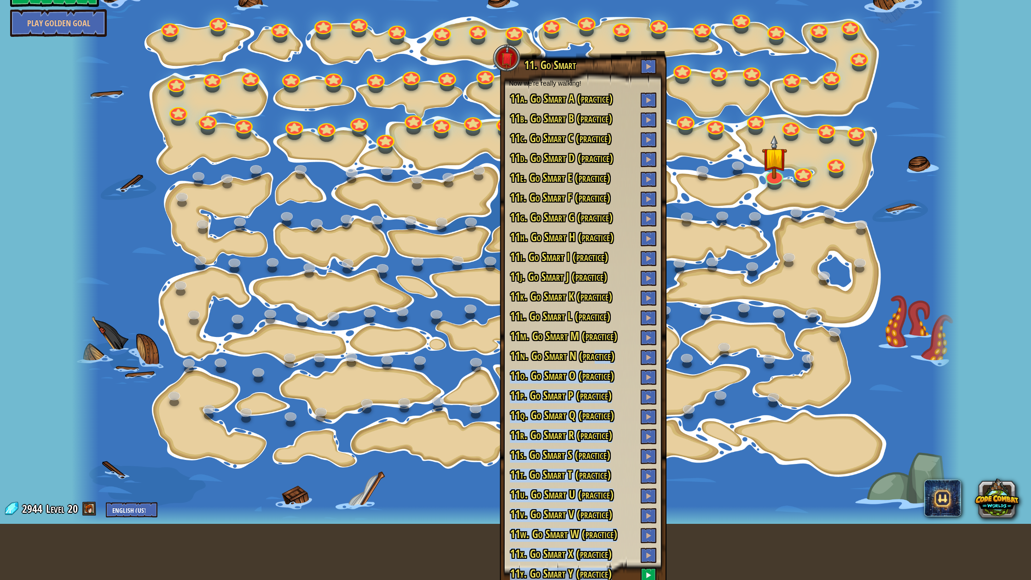
scroll to position [73, 0]
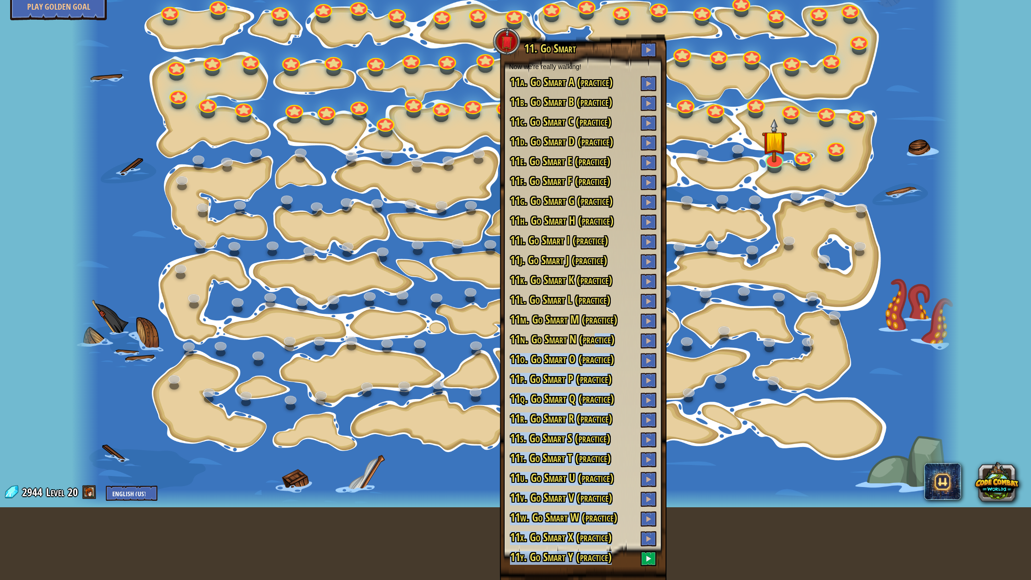
drag, startPoint x: 595, startPoint y: 419, endPoint x: 644, endPoint y: 580, distance: 168.1
click at [644, 580] on div "11. Go Smart Now we're really walking! 11a. Go Smart A (practice) 11b. Go Smart…" at bounding box center [583, 308] width 167 height 546
click at [629, 550] on div "11. Go Smart Now we're really walking! 11a. Go Smart A (practice) 11b. Go Smart…" at bounding box center [583, 304] width 148 height 524
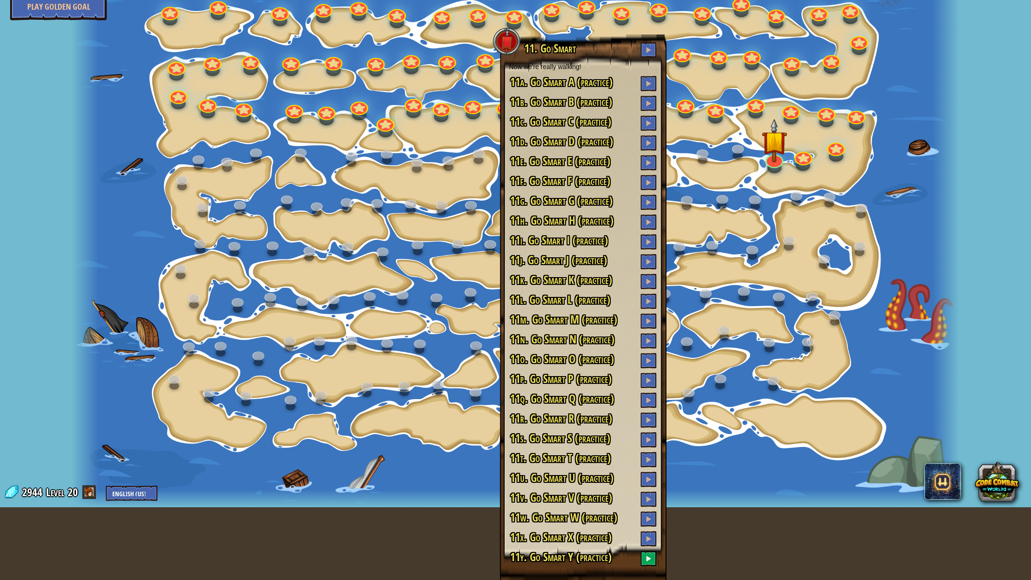
click at [628, 545] on h3 "11x. Go Smart X (practice)" at bounding box center [583, 538] width 148 height 15
click at [645, 561] on button at bounding box center [649, 558] width 16 height 15
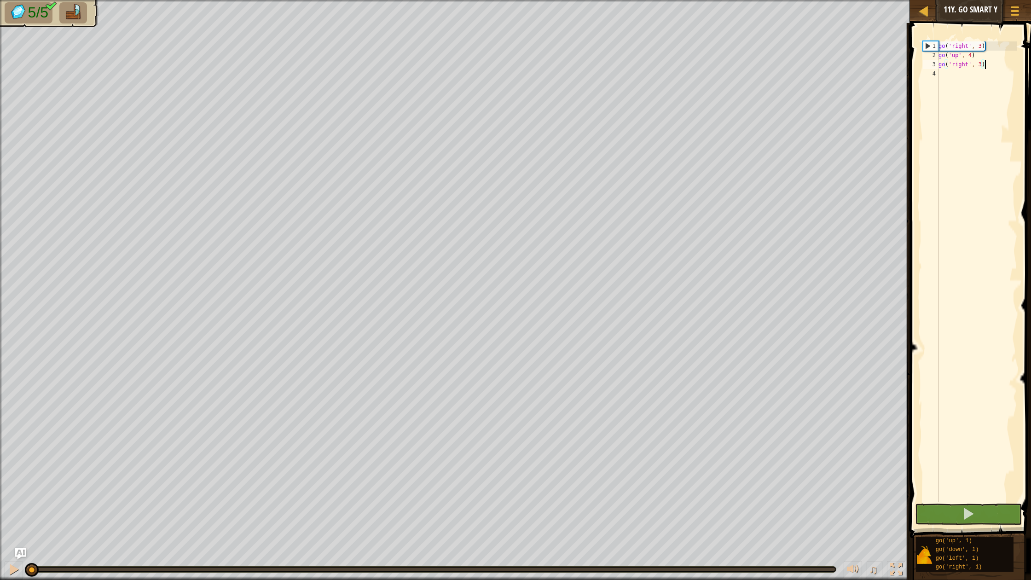
click at [980, 86] on div "go ( 'right' , 3 ) go ( 'up' , 4 ) go ( 'right' , 3 )" at bounding box center [977, 280] width 81 height 479
type textarea "d"
drag, startPoint x: 968, startPoint y: 526, endPoint x: 963, endPoint y: 522, distance: 6.2
click at [967, 525] on span at bounding box center [971, 267] width 128 height 542
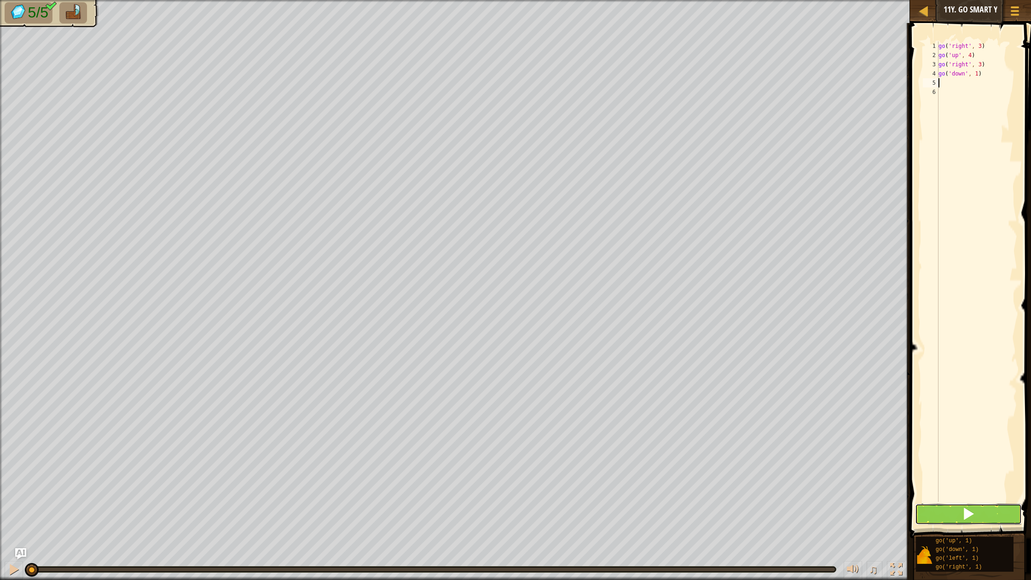
click at [954, 512] on button at bounding box center [968, 514] width 107 height 21
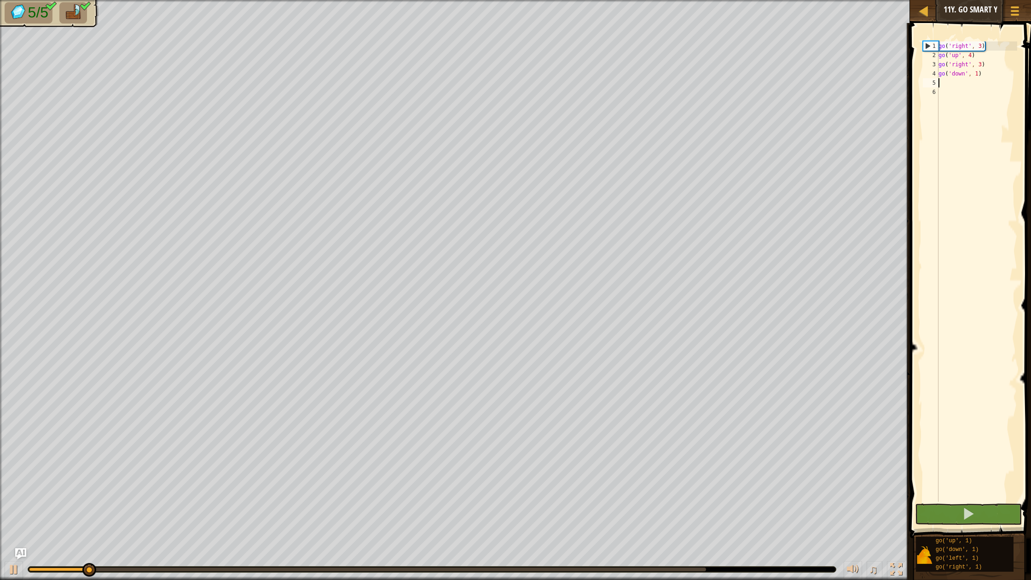
click at [705, 0] on body "Map Junior 11y. Go Smart Y Game Menu Ask AI 1 ההההההההההההההההההההההההההההההההה…" at bounding box center [515, 0] width 1031 height 0
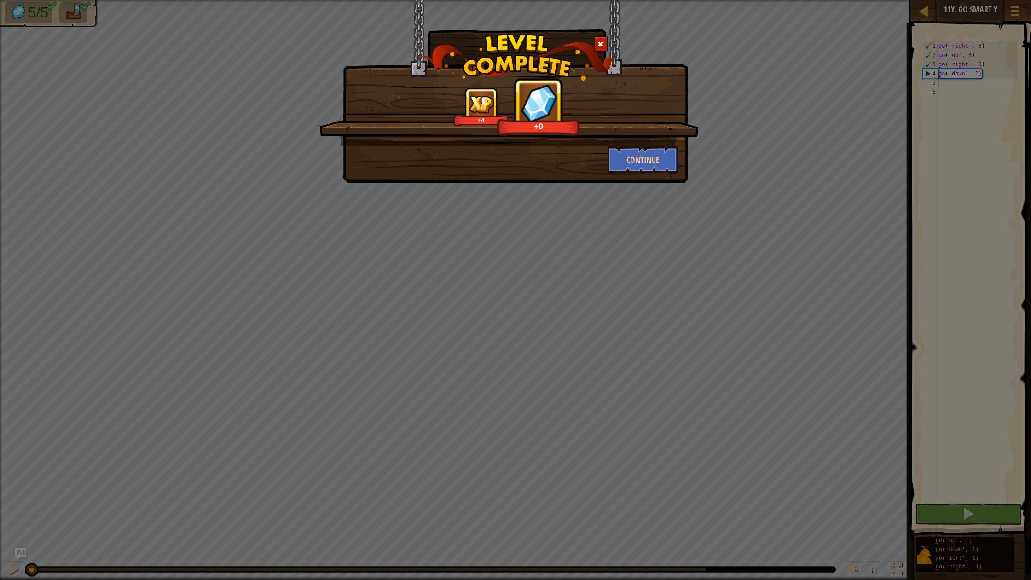
click at [603, 47] on span at bounding box center [601, 44] width 6 height 6
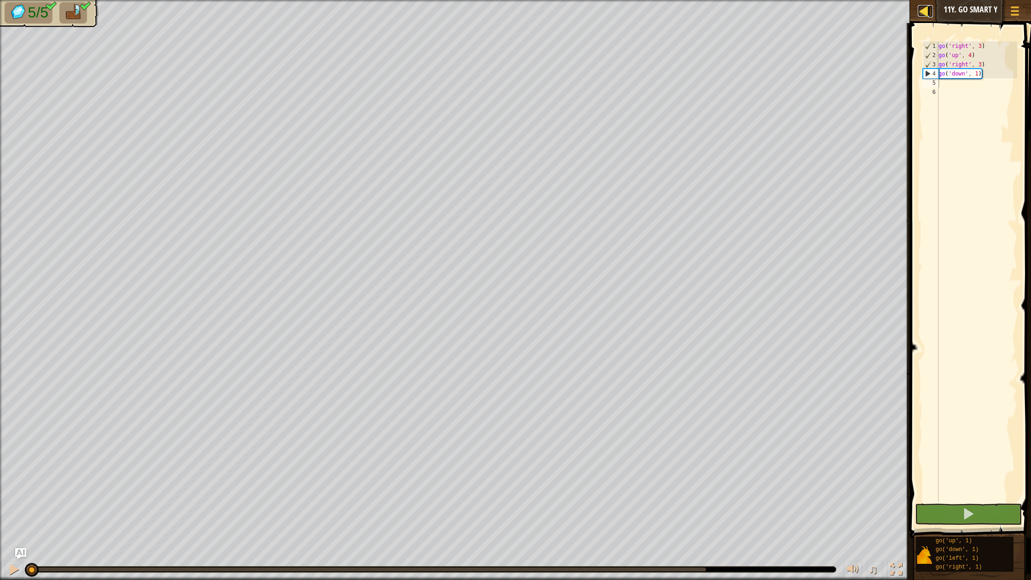
click at [924, 12] on div at bounding box center [924, 11] width 12 height 12
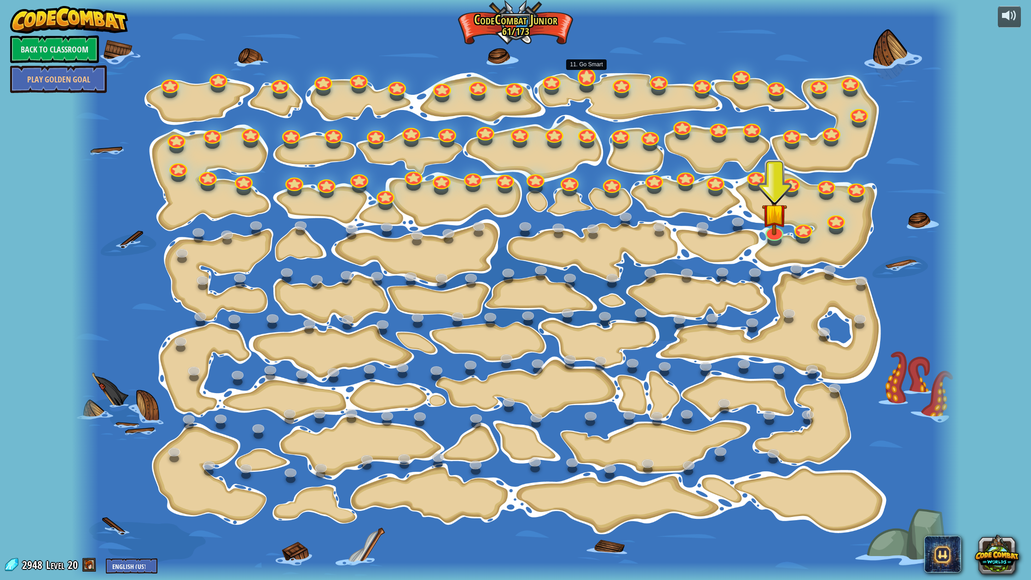
click at [590, 81] on div at bounding box center [587, 77] width 18 height 18
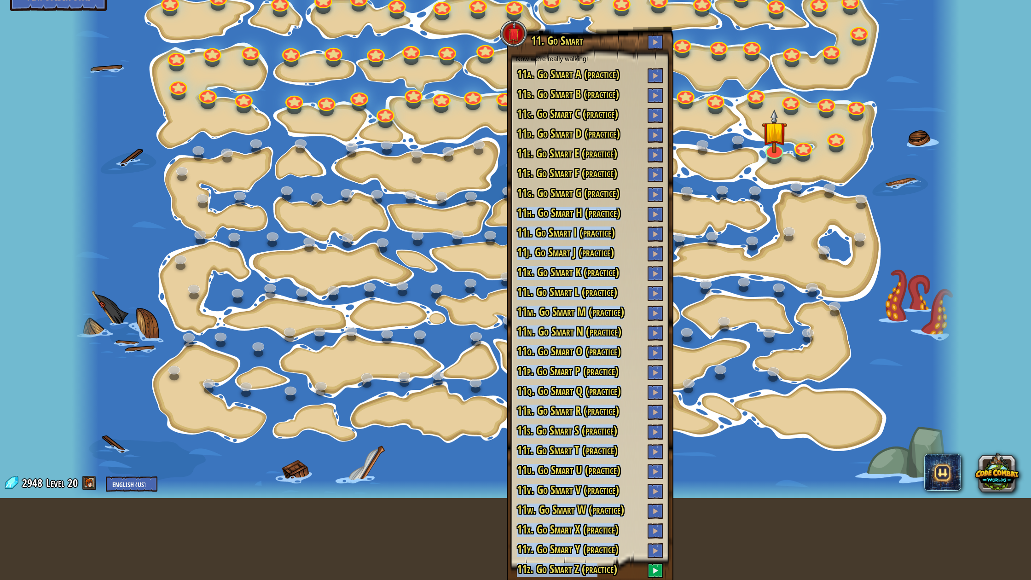
scroll to position [94, 0]
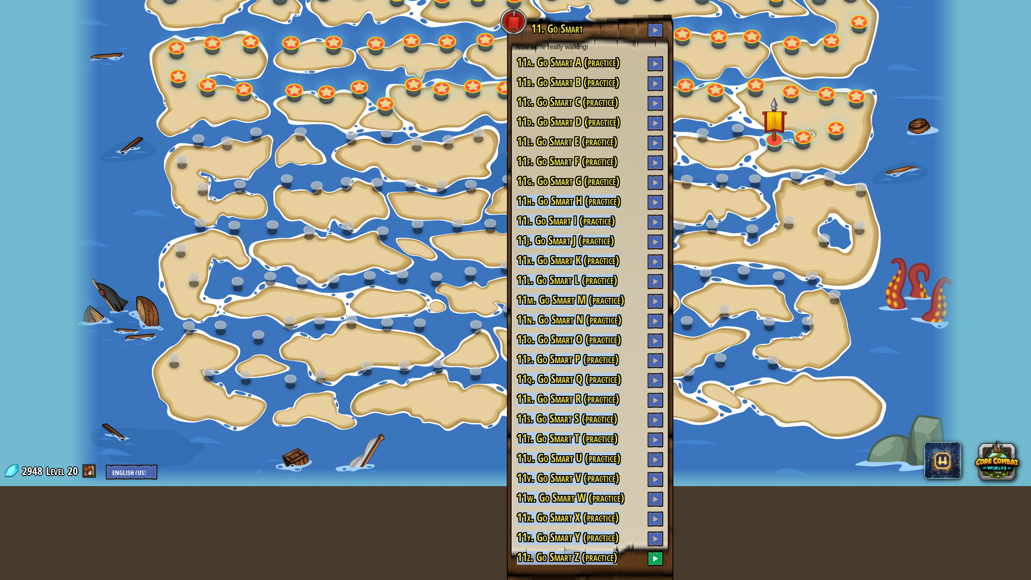
drag, startPoint x: 551, startPoint y: 288, endPoint x: 600, endPoint y: 580, distance: 295.6
click at [600, 580] on div "11. Go Smart Now we're really walking! 11a. Go Smart A (practice) 11b. Go Smart…" at bounding box center [590, 297] width 167 height 565
click at [627, 564] on h3 "11z. Go Smart Z (practice)" at bounding box center [590, 558] width 148 height 15
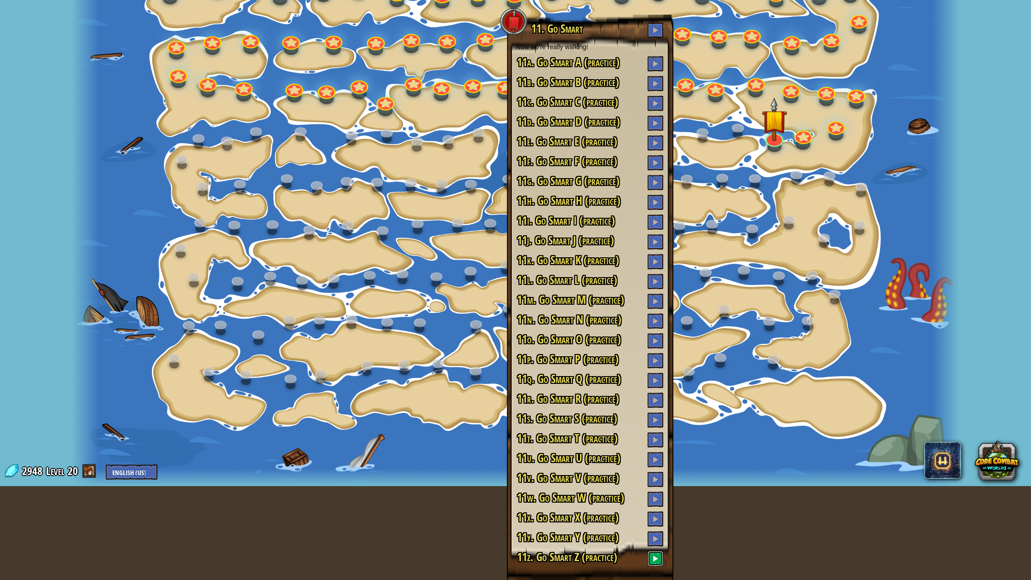
click at [657, 559] on span at bounding box center [655, 558] width 6 height 6
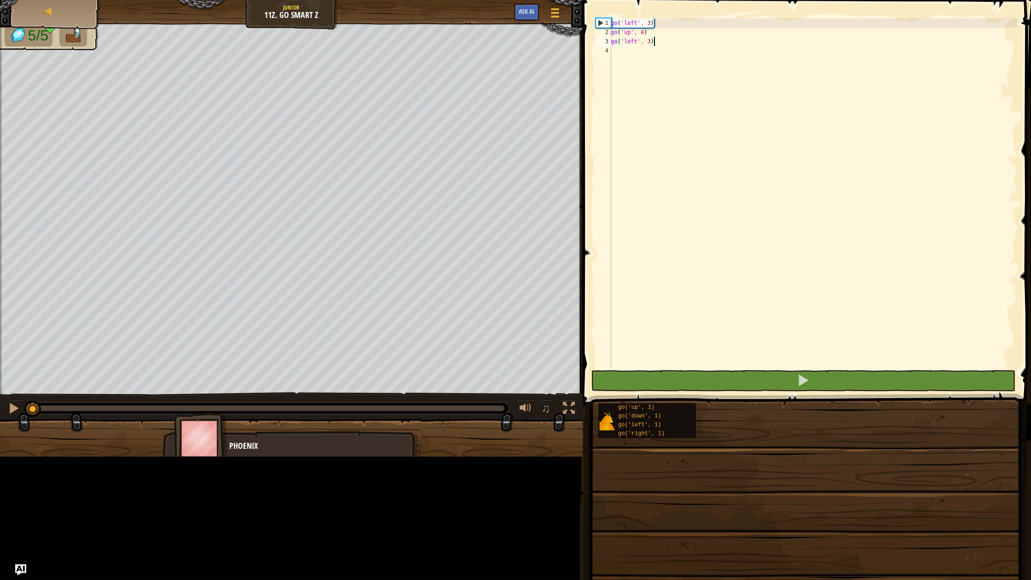
click at [652, 321] on div "go('left', 3) 1 2 3 4 go ( 'left' , 3 ) go ( 'up' , 4 ) go ( 'left' , 3 ) ההההה…" at bounding box center [805, 288] width 451 height 576
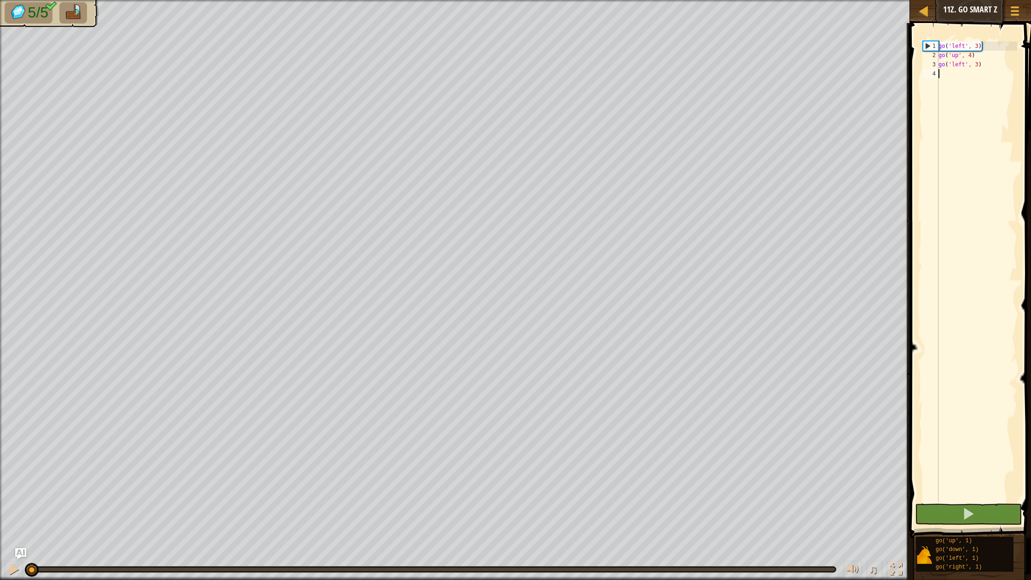
click at [972, 78] on div "go ( 'left' , 3 ) go ( 'up' , 4 ) go ( 'left' , 3 )" at bounding box center [977, 280] width 81 height 479
type textarea "u"
click at [966, 514] on span at bounding box center [968, 513] width 13 height 13
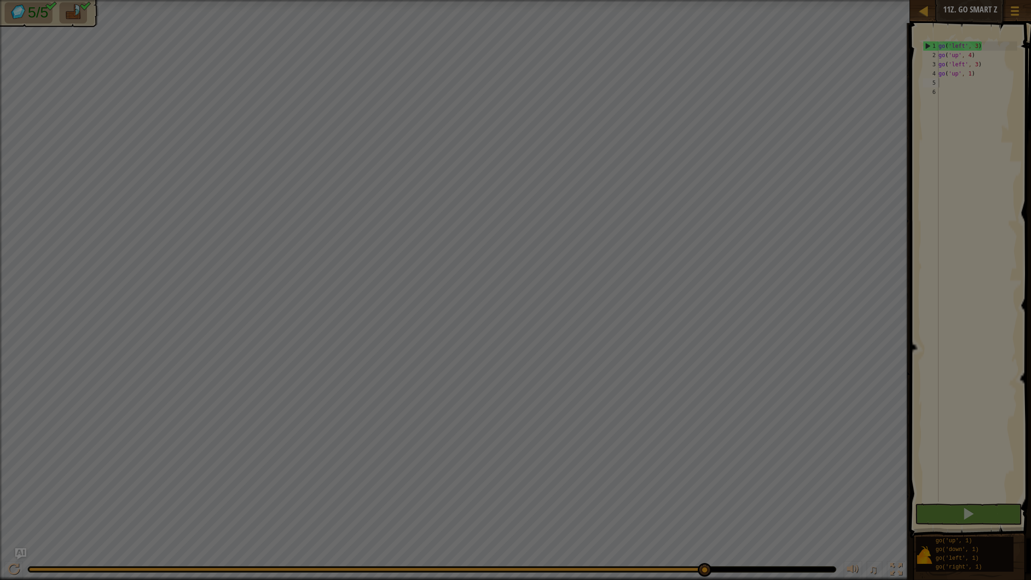
click at [704, 1] on body "Map Junior 11z. Go Smart Z Game Menu Ask AI 1 ההההההההההההההההההההההההההההההההה…" at bounding box center [515, 0] width 1031 height 1
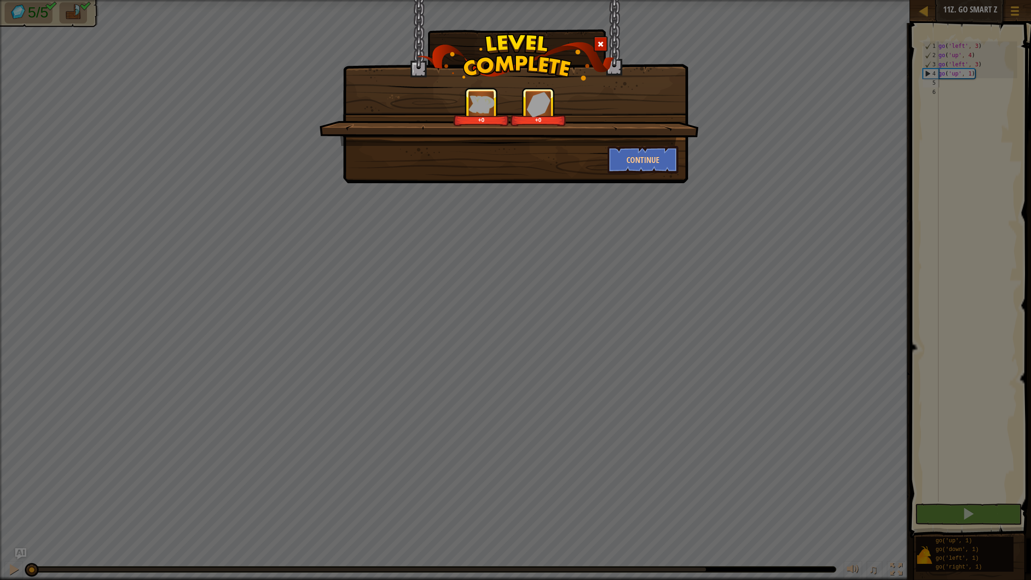
click at [599, 44] on span at bounding box center [601, 44] width 6 height 6
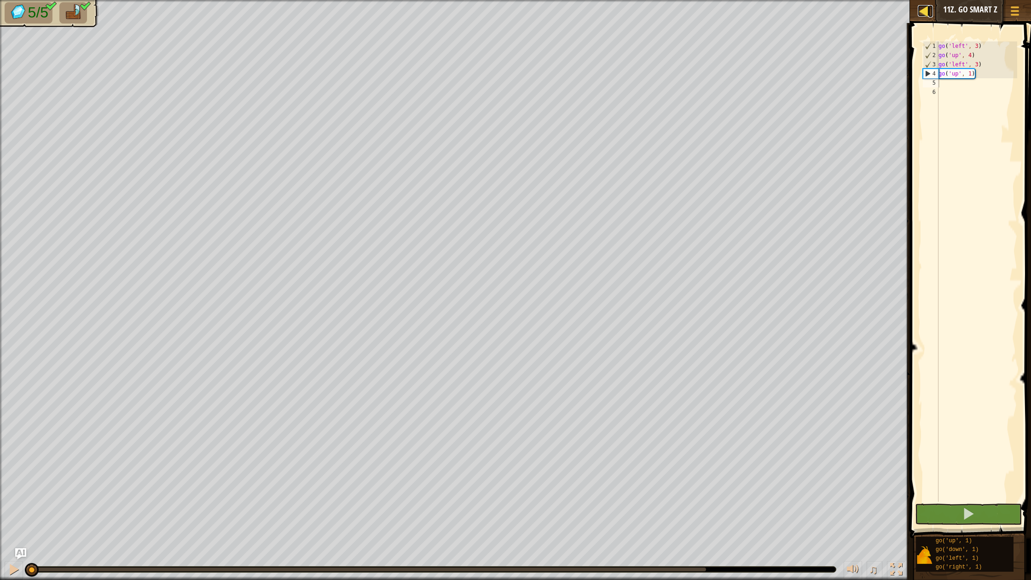
click at [923, 11] on div at bounding box center [924, 11] width 12 height 12
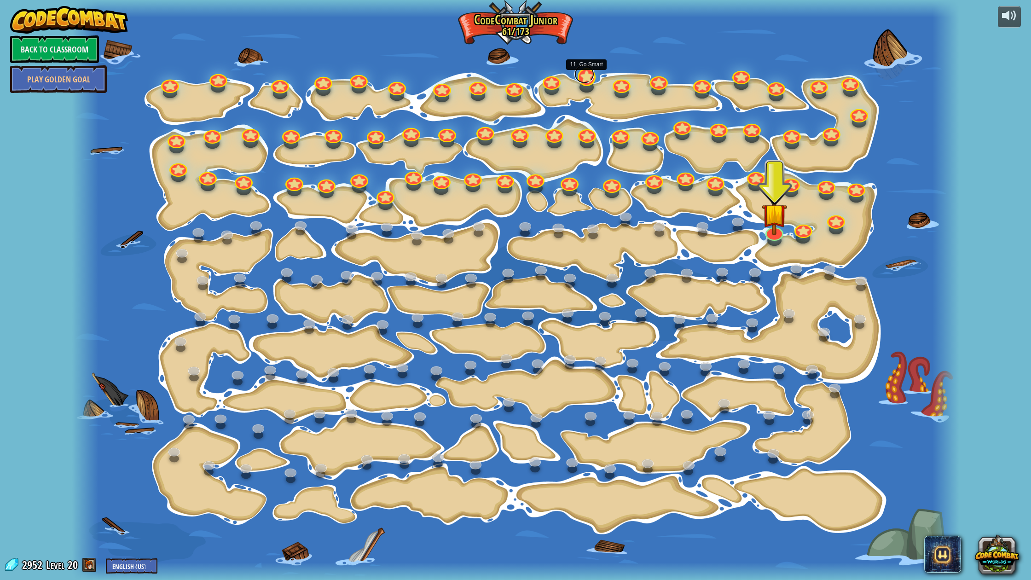
click at [581, 79] on link at bounding box center [585, 74] width 20 height 18
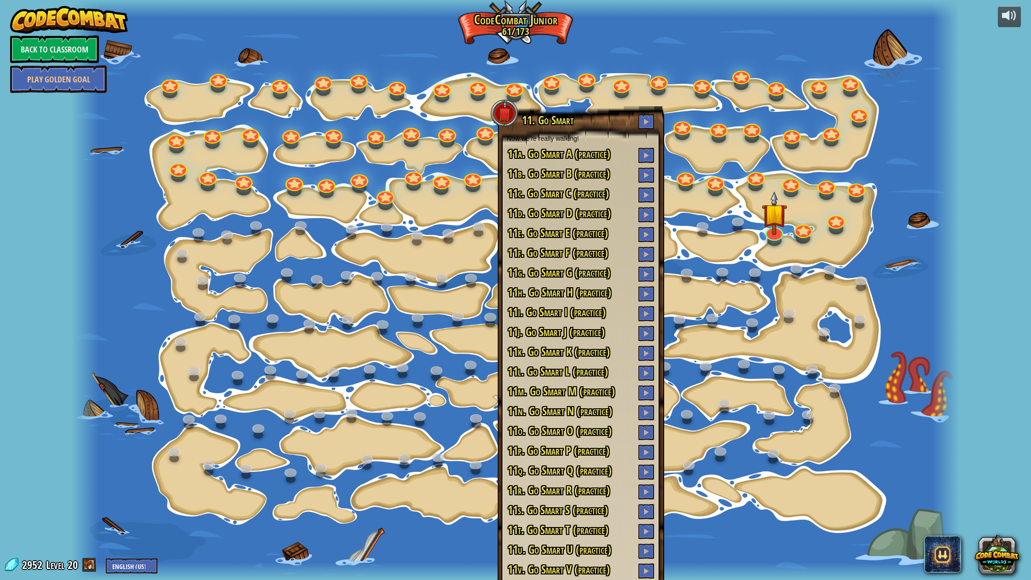
drag, startPoint x: 498, startPoint y: 274, endPoint x: 616, endPoint y: 536, distance: 287.6
click at [619, 565] on div "15. Step Change Change step arguments. 15a. Step Change A (practice) 11. Go Sma…" at bounding box center [516, 290] width 888 height 580
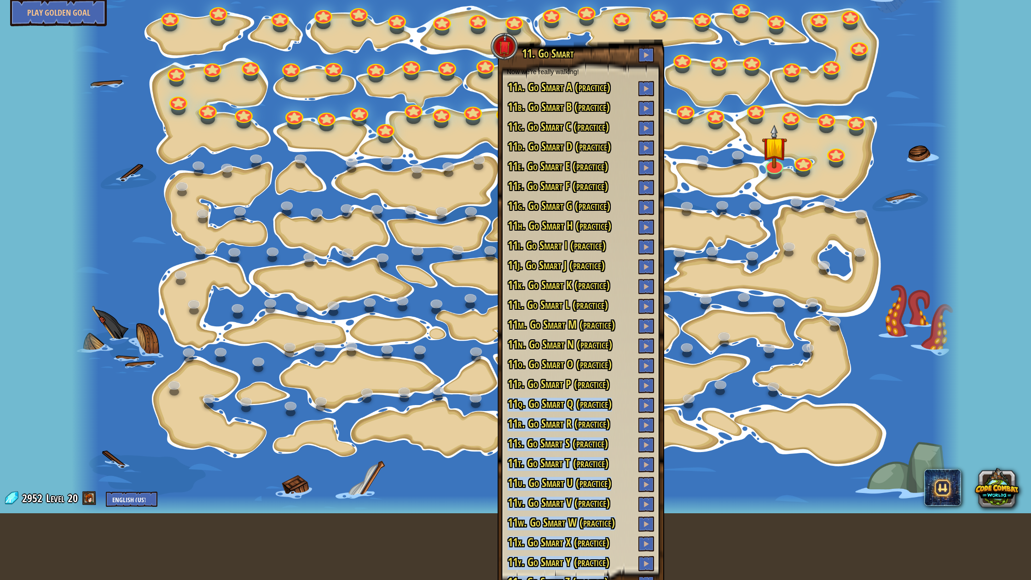
scroll to position [92, 0]
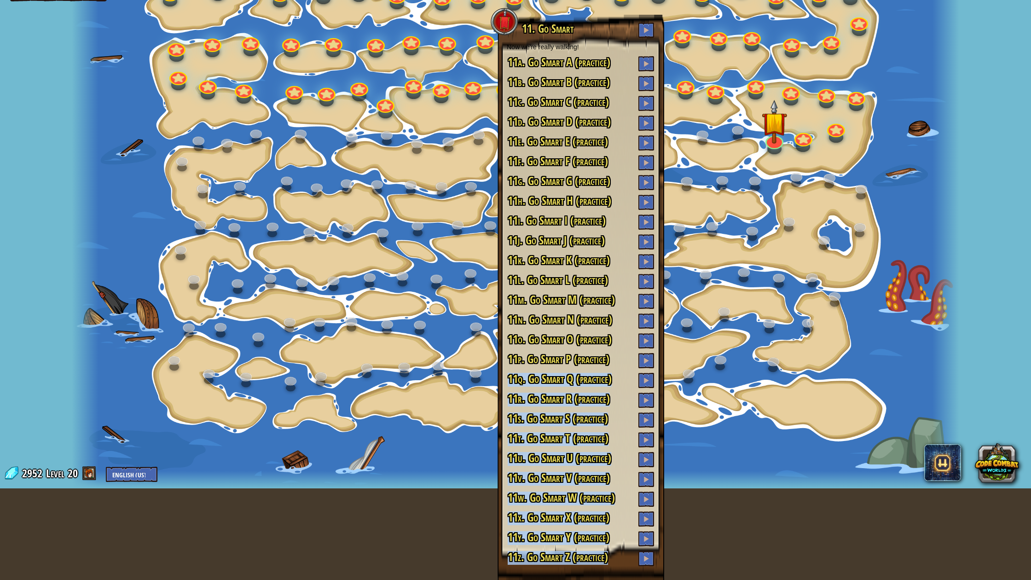
drag, startPoint x: 598, startPoint y: 508, endPoint x: 596, endPoint y: 554, distance: 46.1
click at [596, 562] on div "11. Go Smart Now we're really walking! 11a. Go Smart A (practice) 11b. Go Smart…" at bounding box center [581, 295] width 148 height 544
click at [615, 523] on h3 "11x. Go Smart X (practice)" at bounding box center [581, 519] width 148 height 15
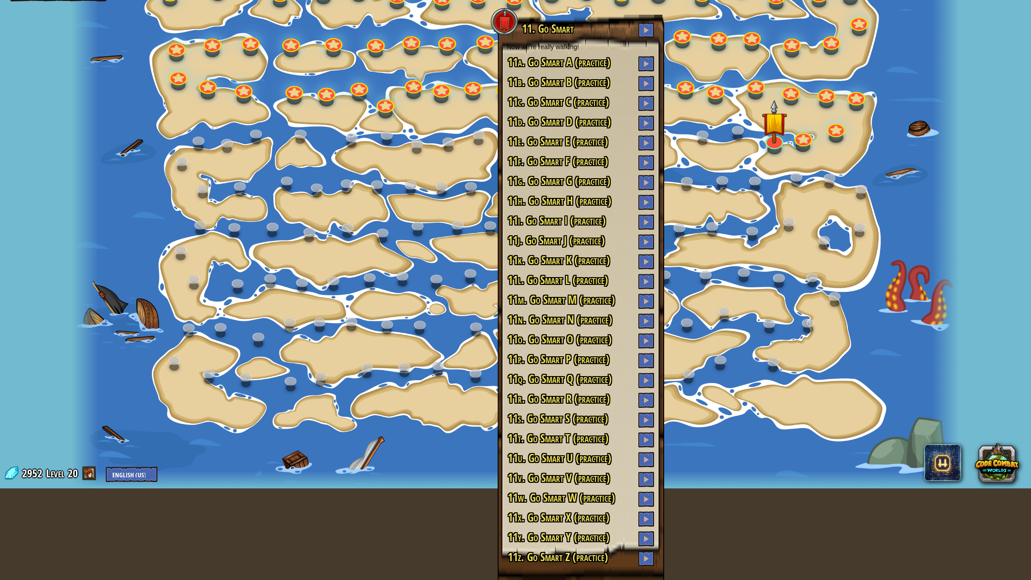
click at [767, 340] on div at bounding box center [516, 198] width 888 height 580
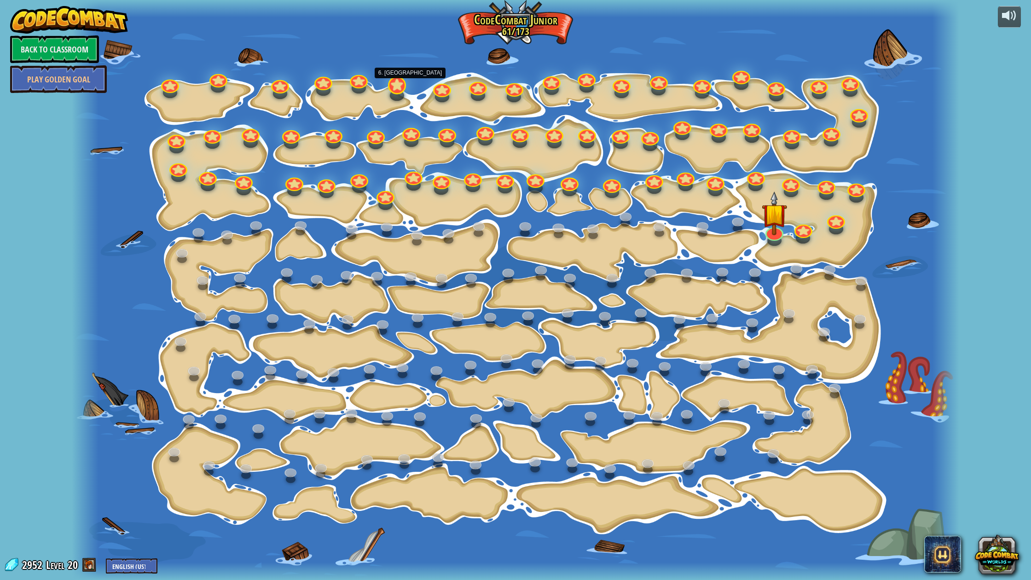
click at [400, 90] on div at bounding box center [397, 85] width 18 height 18
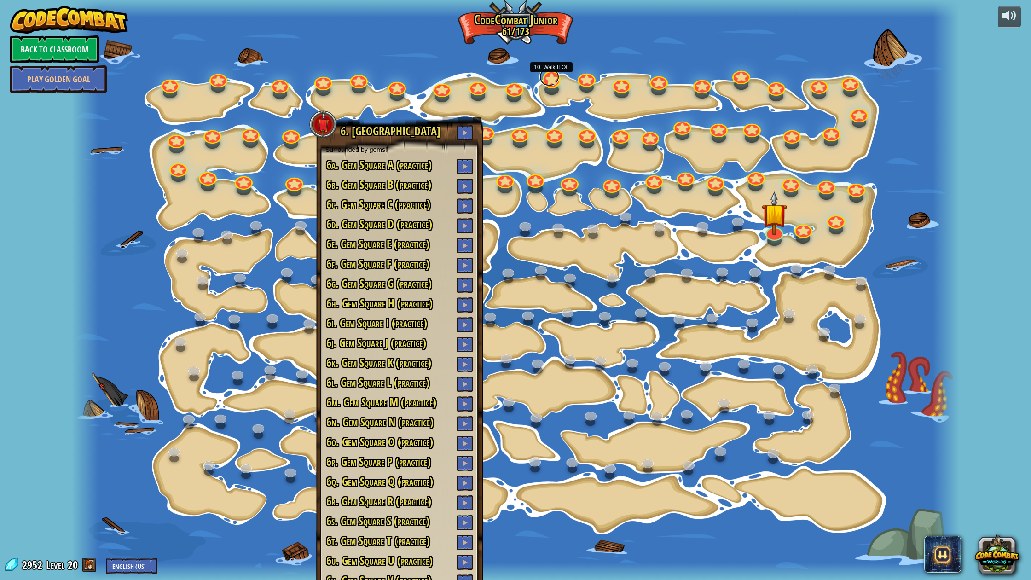
click at [554, 81] on link at bounding box center [550, 77] width 20 height 18
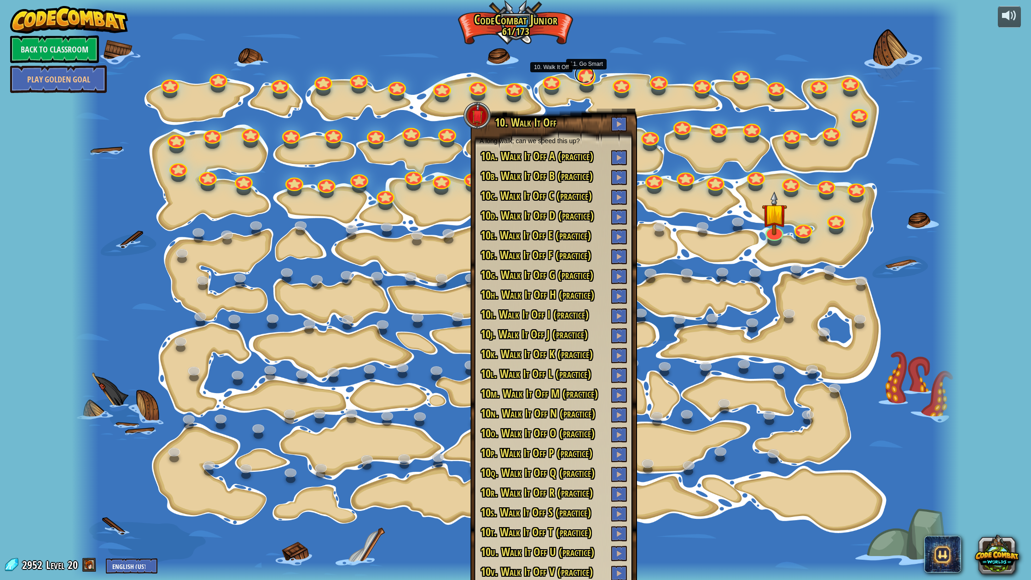
click at [590, 77] on link at bounding box center [585, 74] width 20 height 18
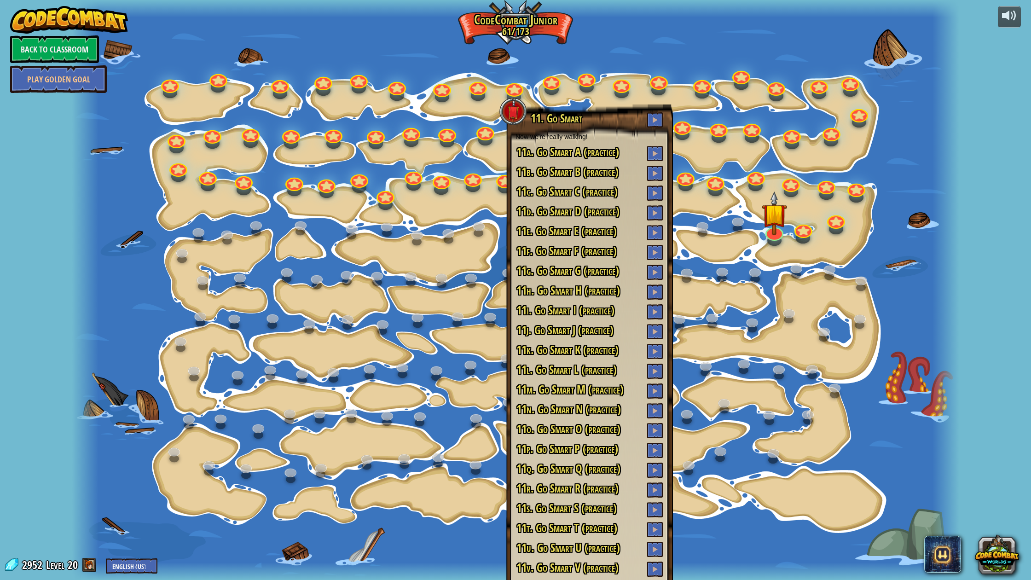
click at [620, 57] on div at bounding box center [516, 290] width 888 height 580
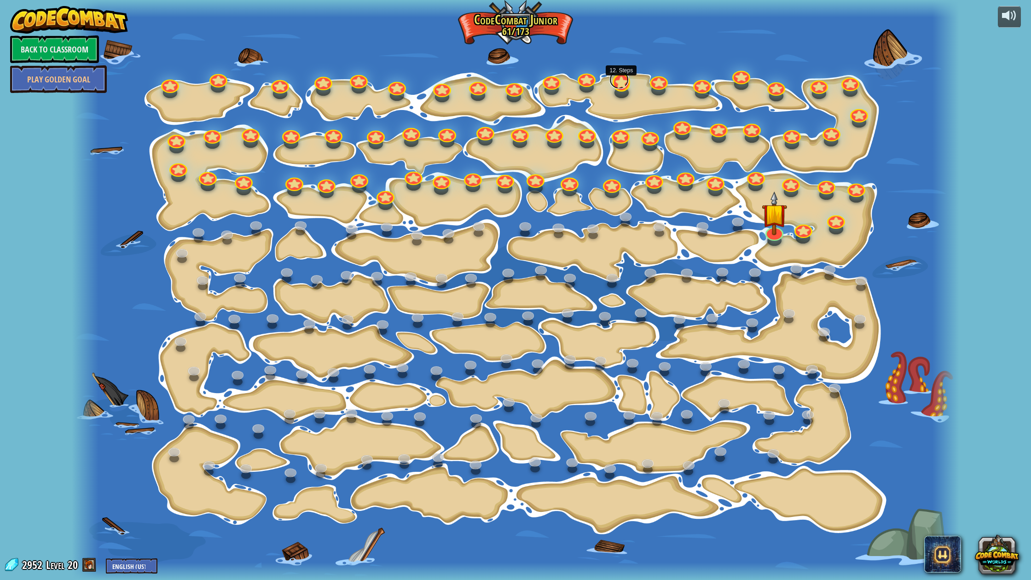
click at [618, 82] on link at bounding box center [620, 79] width 20 height 18
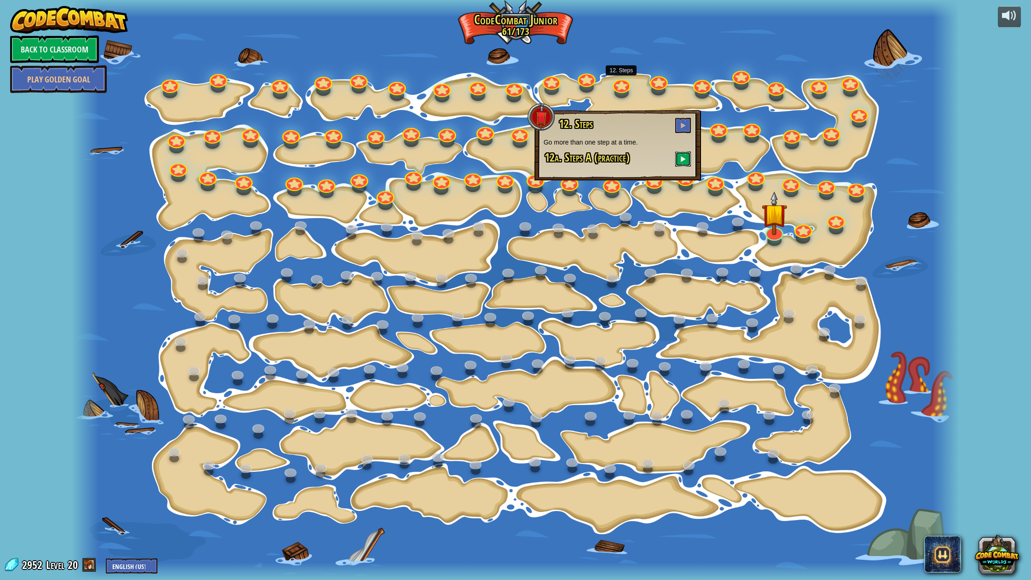
click at [682, 160] on span at bounding box center [683, 159] width 6 height 6
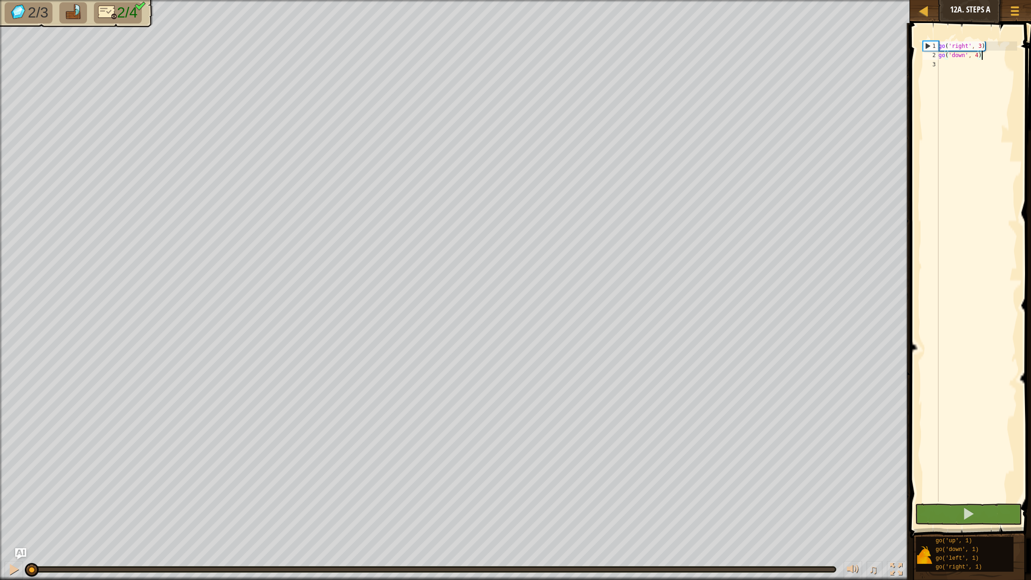
click at [957, 81] on div "go ( 'right' , 3 ) go ( 'down' , 4 )" at bounding box center [977, 280] width 81 height 479
type textarea "l"
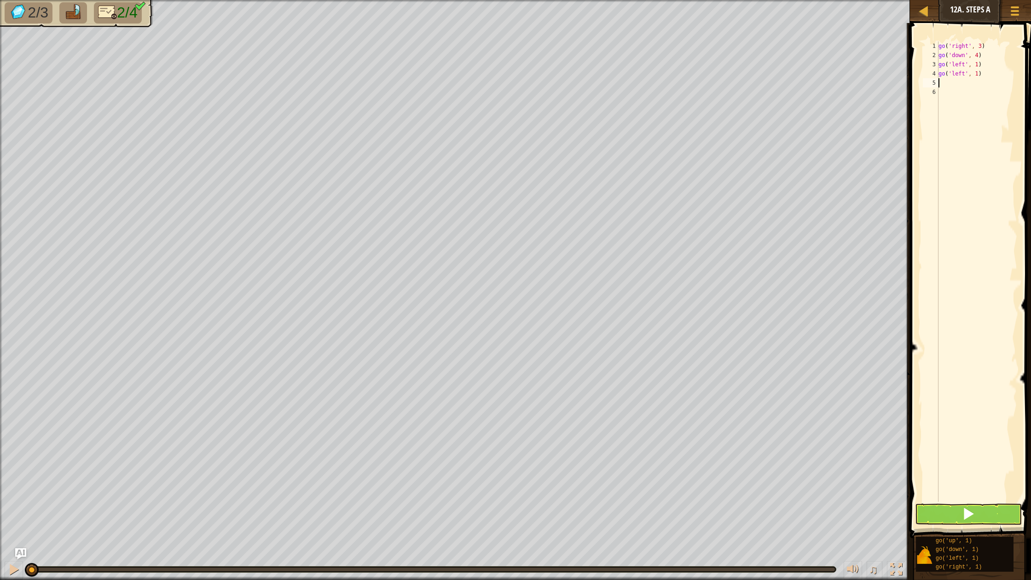
type textarea "go('left', 1)"
type textarea "l"
type textarea "u"
click at [959, 519] on button at bounding box center [968, 514] width 107 height 21
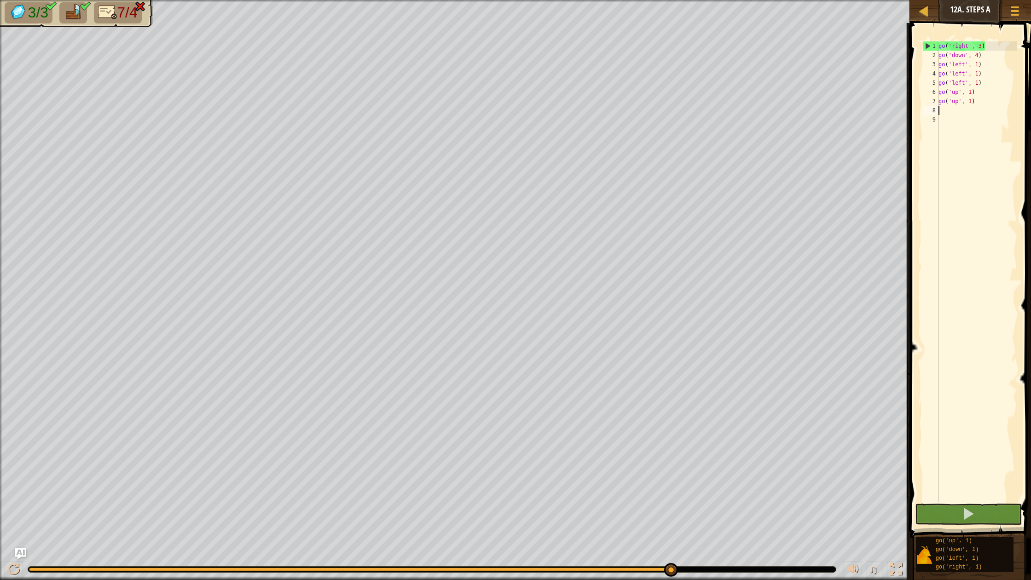
click at [670, 570] on div at bounding box center [351, 570] width 645 height 4
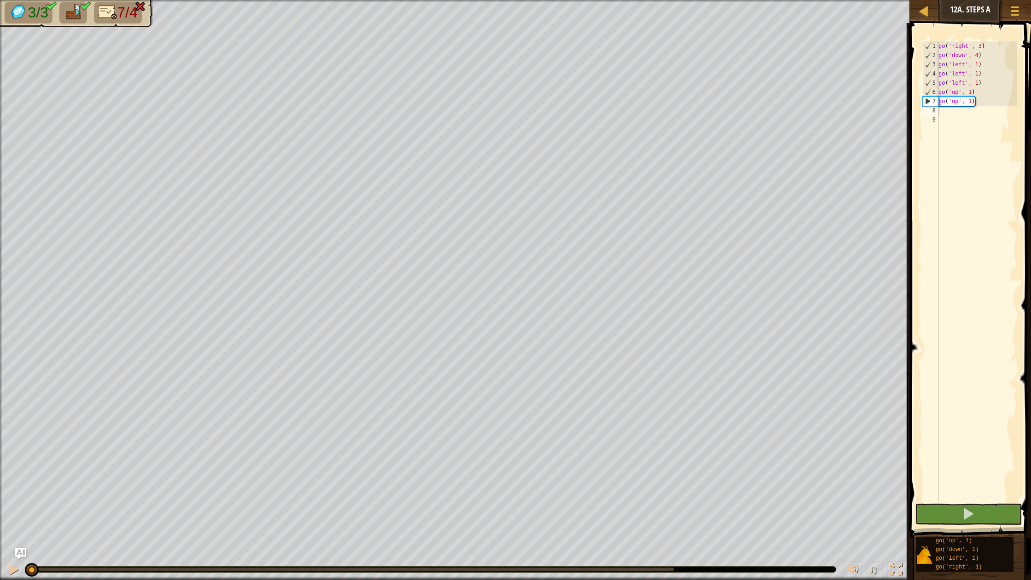
click at [673, 567] on div at bounding box center [432, 570] width 808 height 6
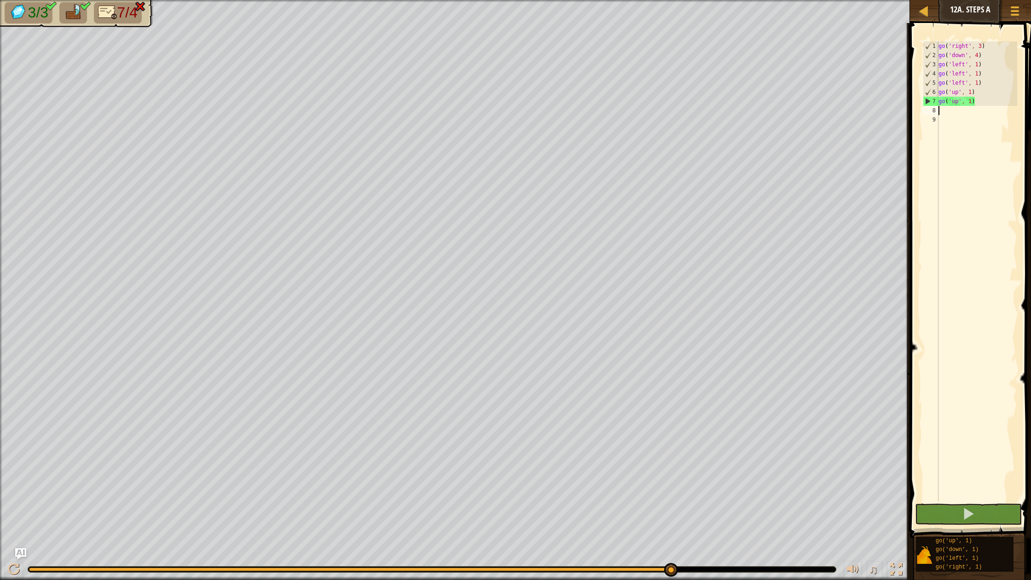
click at [672, 570] on div at bounding box center [351, 570] width 645 height 4
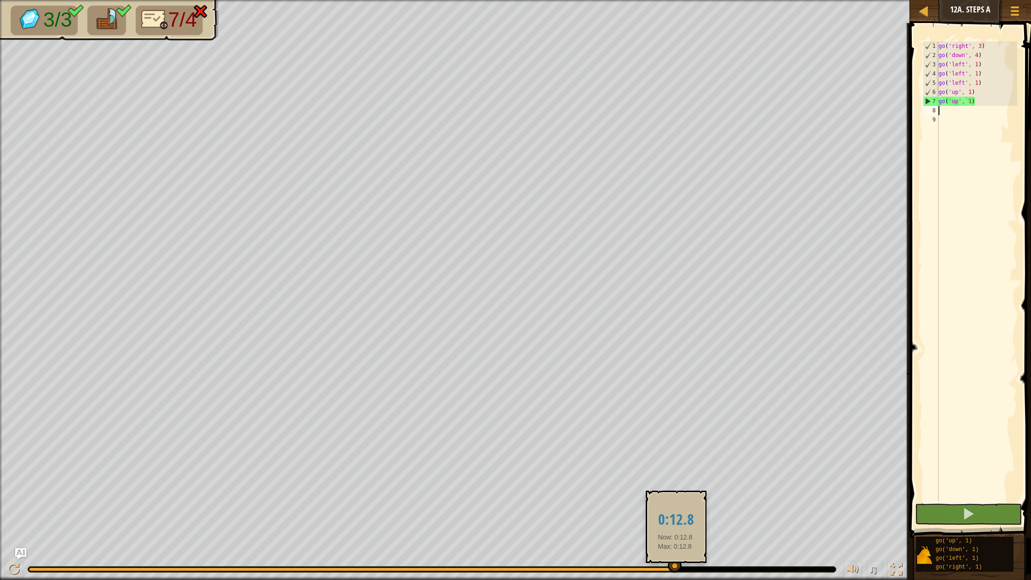
click at [675, 567] on div at bounding box center [675, 566] width 14 height 14
click at [977, 102] on div "go ( 'right' , 3 ) go ( 'down' , 4 ) go ( 'left' , 1 ) go ( 'left' , 1 ) go ( '…" at bounding box center [977, 280] width 81 height 479
type textarea "go('up', 1)"
drag, startPoint x: 977, startPoint y: 102, endPoint x: 915, endPoint y: 104, distance: 61.3
click at [915, 104] on div "go('up', 1) 1 2 3 4 5 6 7 8 9 go ( 'right' , 3 ) go ( 'down' , 4 ) go ( 'left' …" at bounding box center [969, 299] width 124 height 542
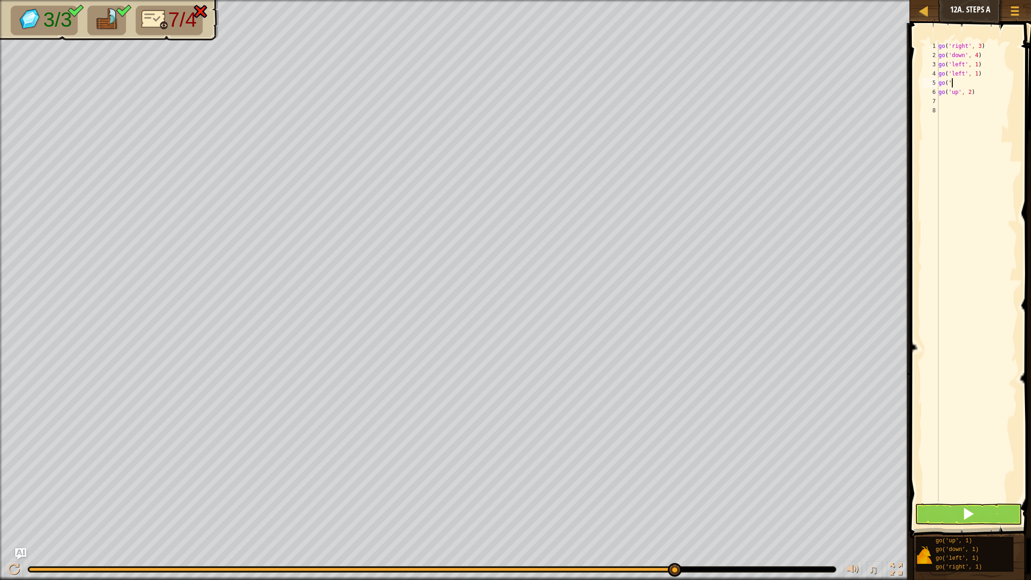
scroll to position [4, 0]
type textarea "g"
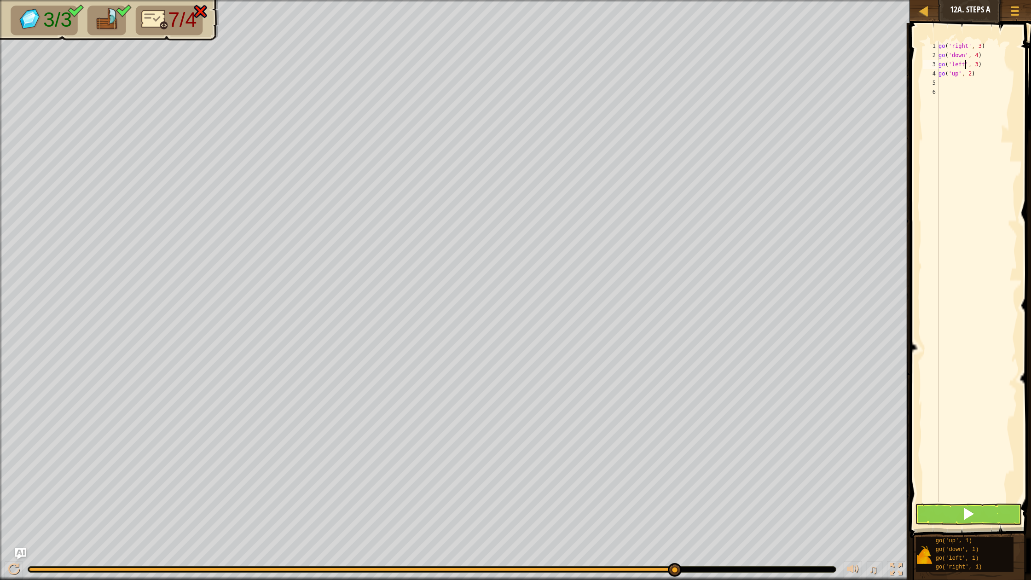
type textarea "go('left', 3)"
click at [988, 518] on button at bounding box center [968, 514] width 107 height 21
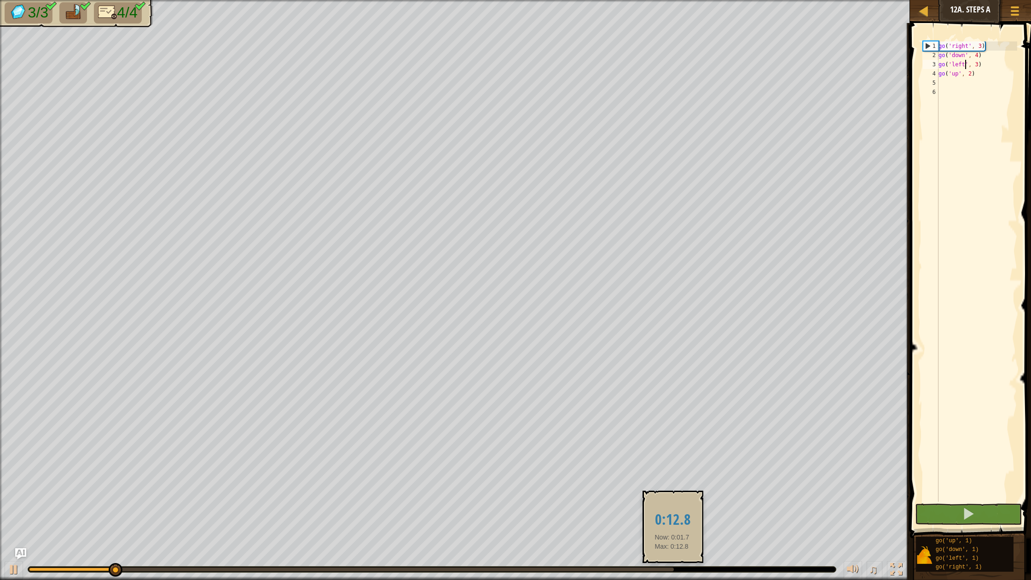
click at [672, 0] on body "Map Junior 12a. Steps A Game Menu Ask AI 1 הההההההההההההההההההההההההההההההההההה…" at bounding box center [515, 0] width 1031 height 0
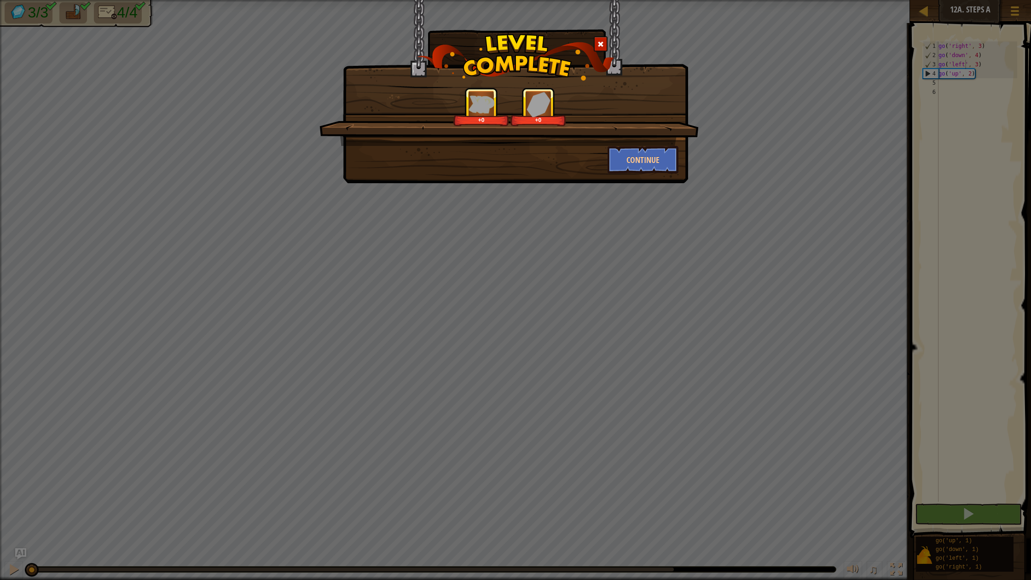
click at [597, 38] on div at bounding box center [601, 43] width 14 height 15
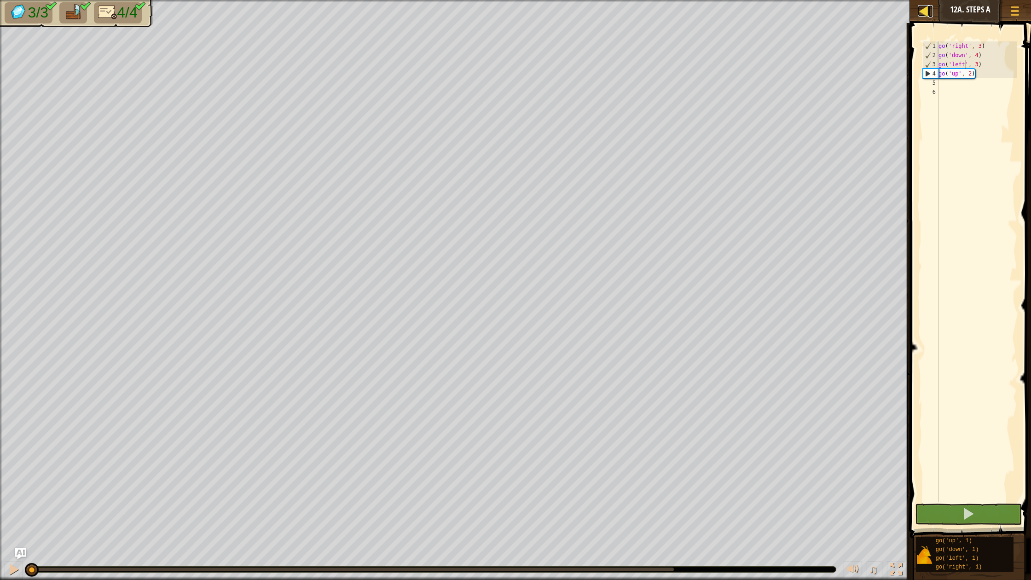
click at [922, 11] on div at bounding box center [924, 11] width 12 height 12
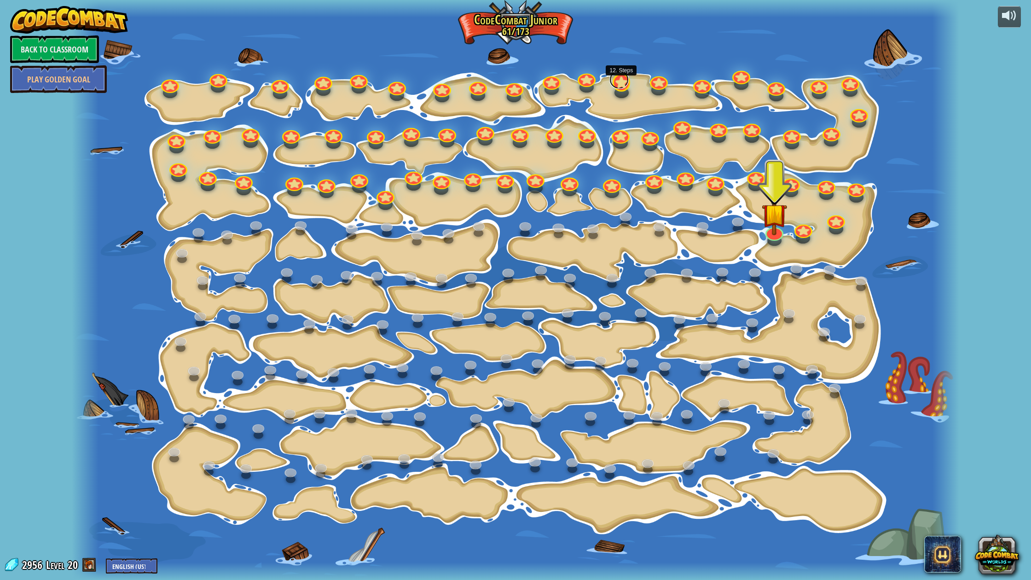
click at [622, 84] on link at bounding box center [620, 79] width 20 height 18
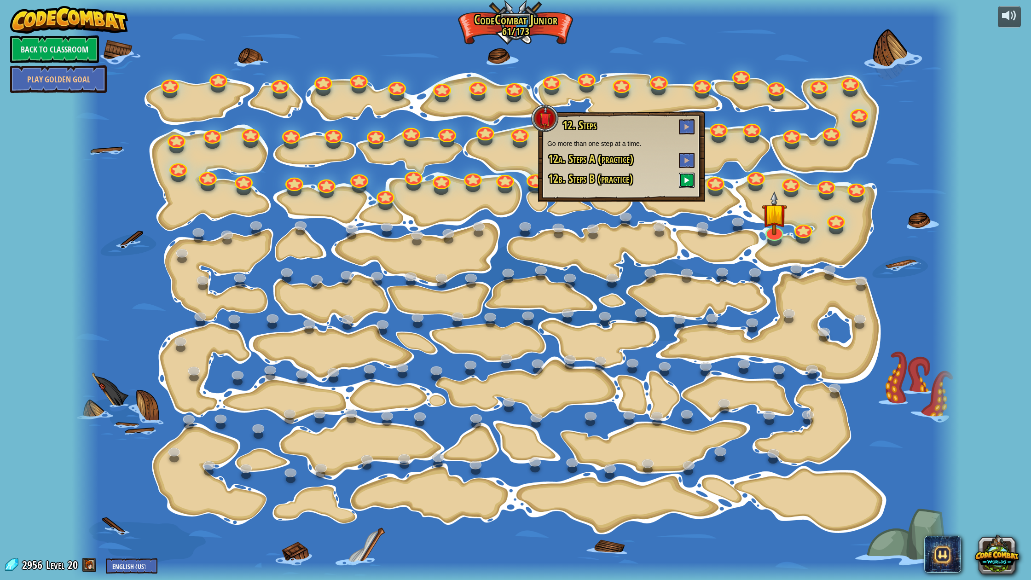
click at [683, 178] on button at bounding box center [687, 180] width 16 height 15
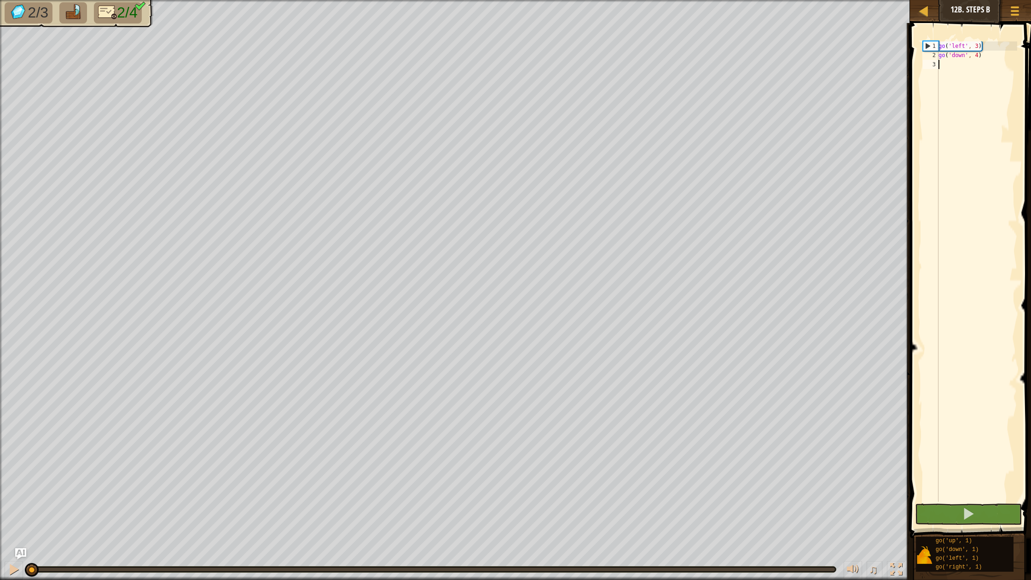
click at [988, 67] on div "go ( 'left' , 3 ) go ( 'down' , 4 )" at bounding box center [977, 280] width 81 height 479
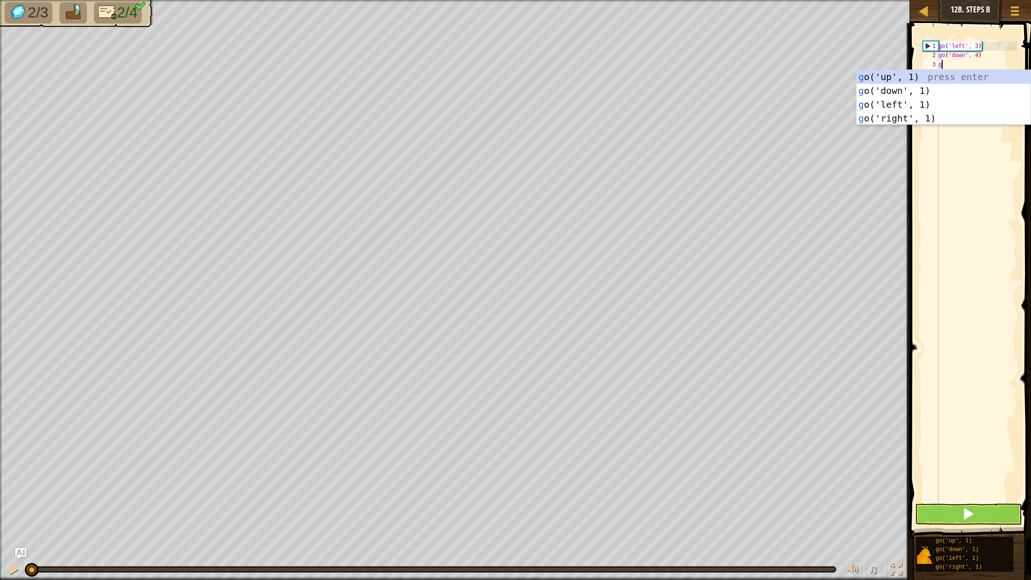
scroll to position [4, 0]
type textarea "go"
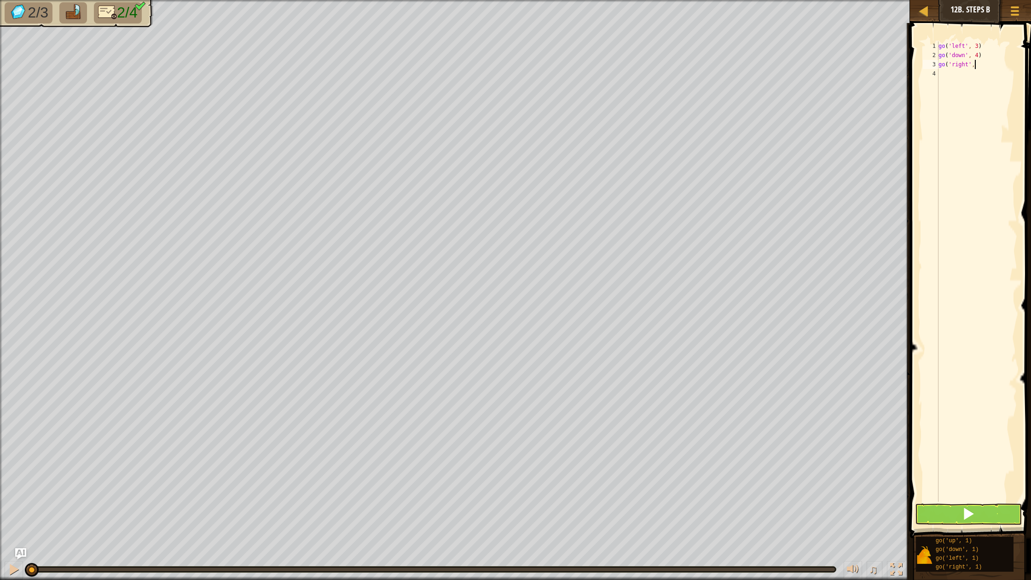
scroll to position [4, 2]
type textarea "go('right', 3)"
type textarea "up"
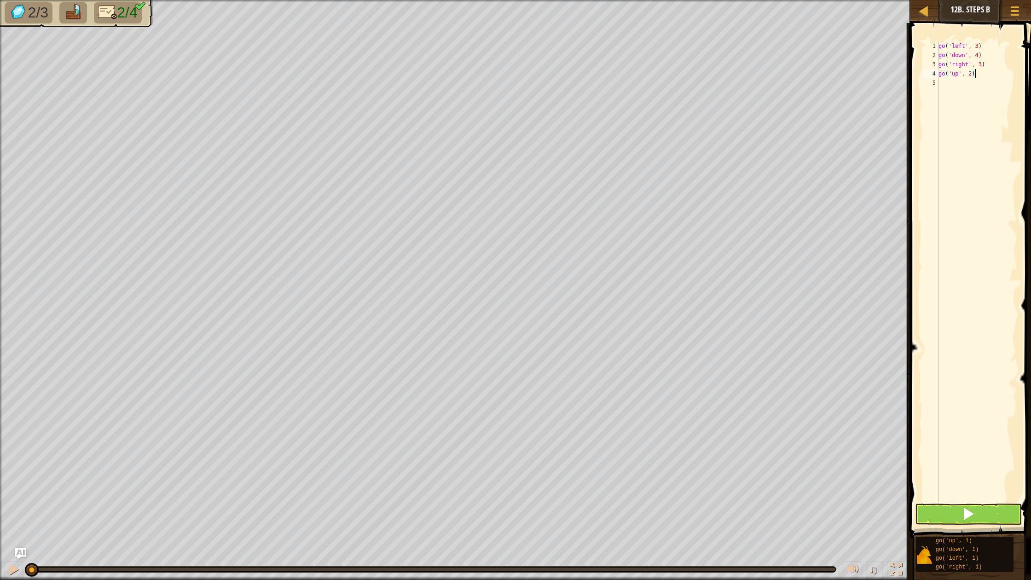
type textarea "go('up', 2)"
click at [962, 514] on button at bounding box center [968, 514] width 107 height 21
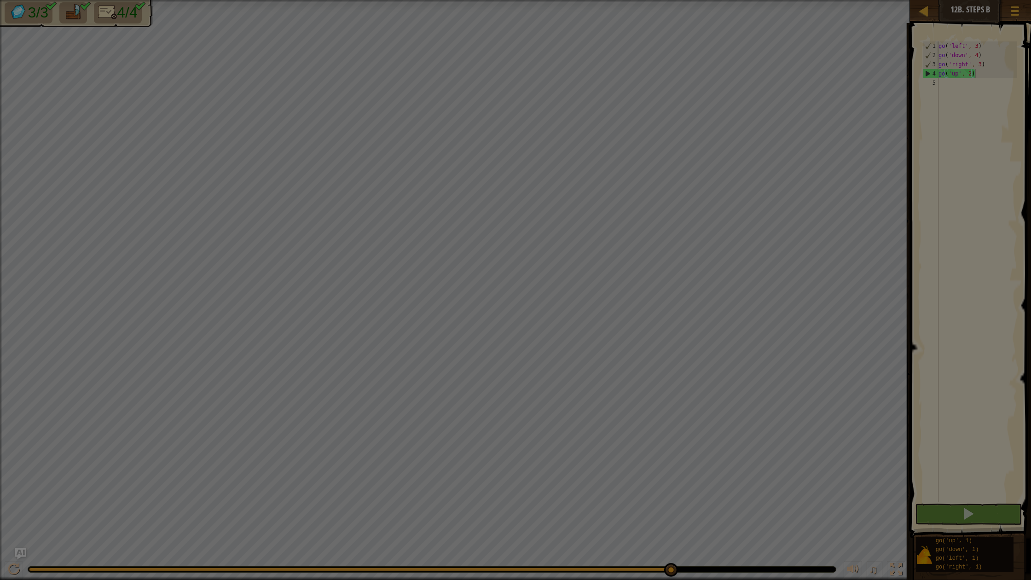
click at [670, 1] on body "Map Junior 12b. Steps B Game Menu Ask AI 1 הההההההההההההההההההההההההההההההההההה…" at bounding box center [515, 0] width 1031 height 1
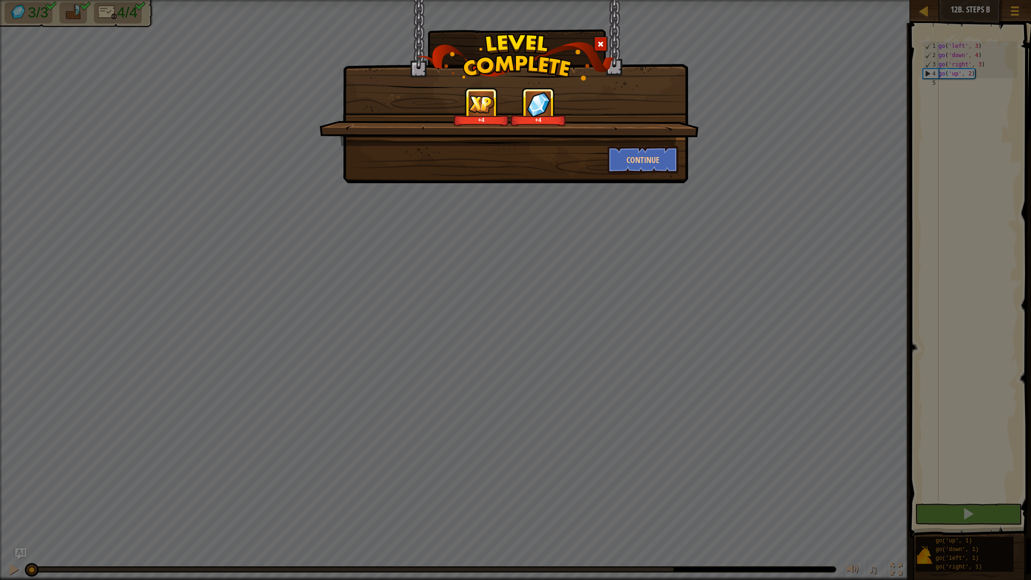
click at [602, 43] on span at bounding box center [601, 44] width 6 height 6
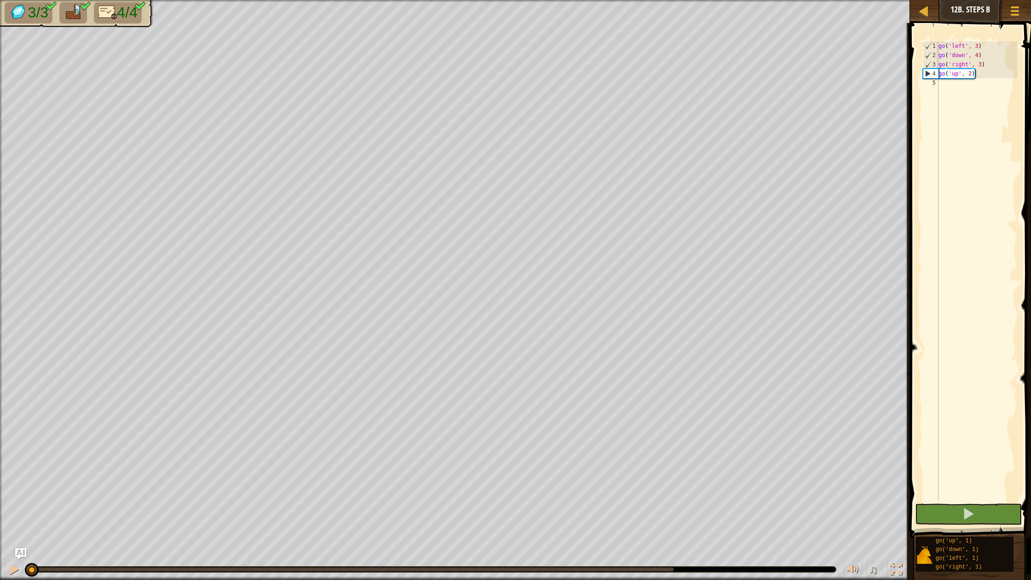
click at [912, 10] on div "Map Junior 12b. Steps B Game Menu Ask AI" at bounding box center [970, 11] width 121 height 23
click at [920, 11] on div at bounding box center [924, 11] width 12 height 12
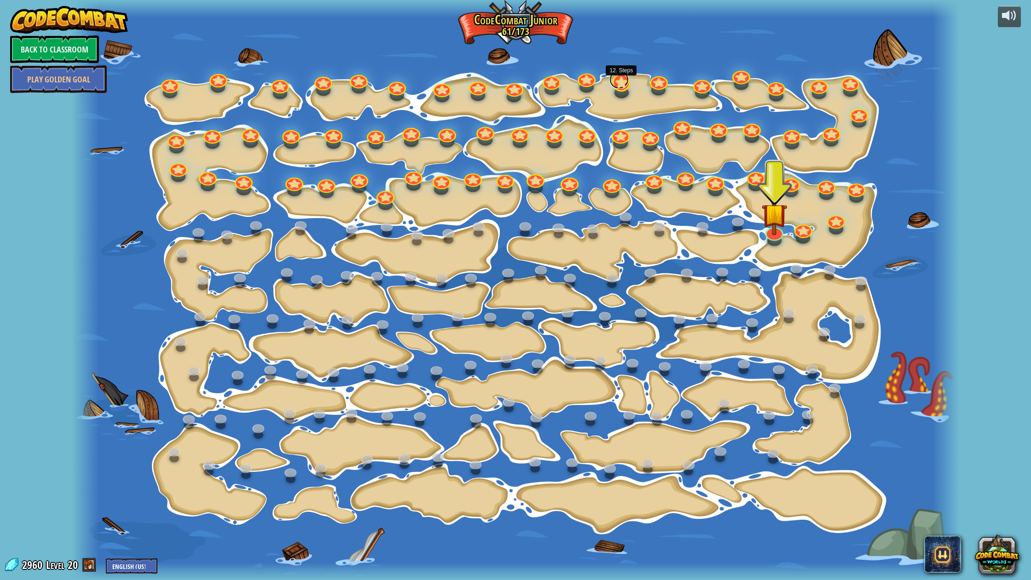
click at [616, 81] on link at bounding box center [620, 79] width 20 height 18
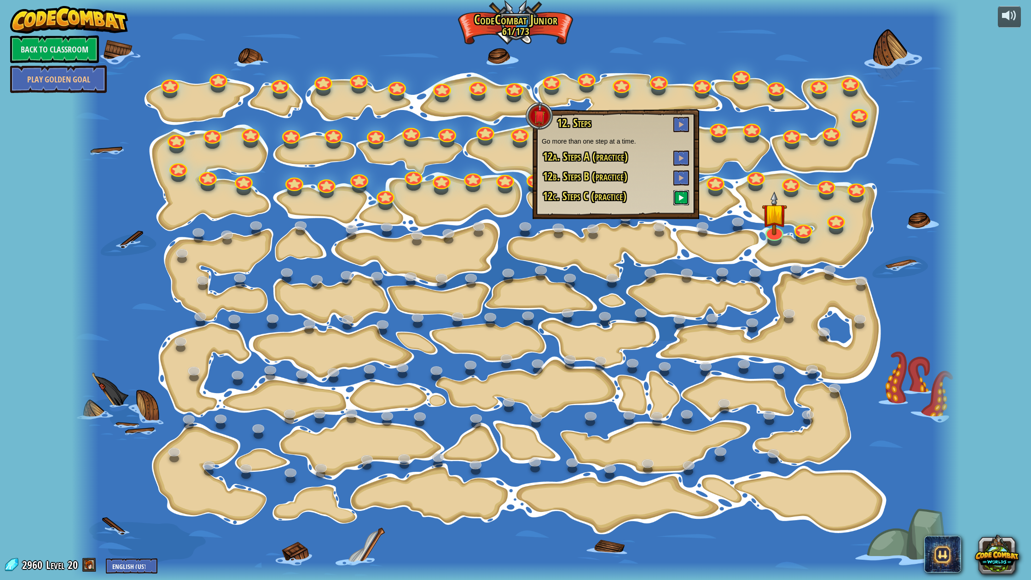
click at [683, 192] on button at bounding box center [682, 197] width 16 height 15
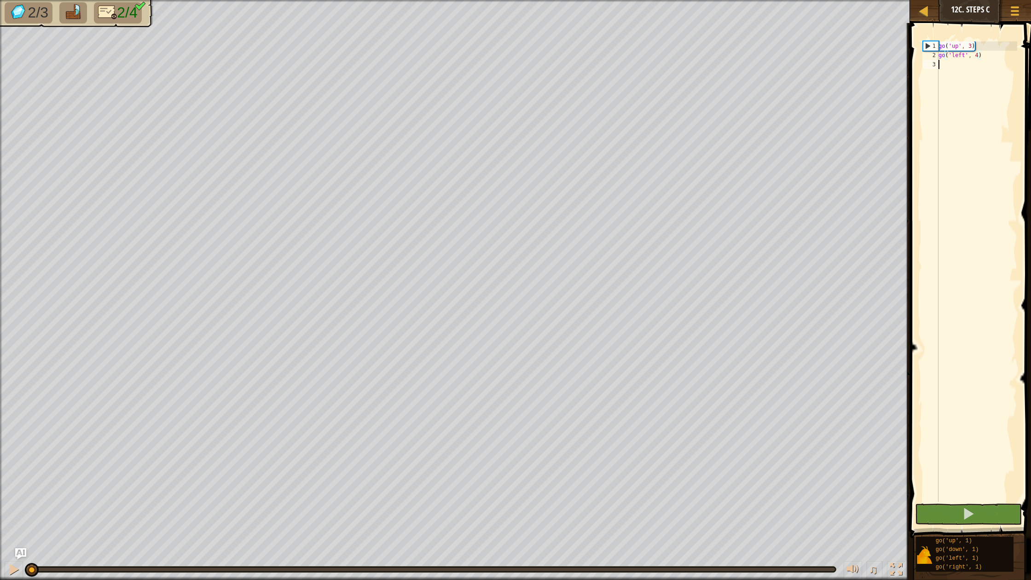
click at [969, 73] on div "go ( 'up' , 3 ) go ( 'left' , 4 )" at bounding box center [977, 280] width 81 height 479
type textarea "p"
type textarea "u"
type textarea "go('up', 3)"
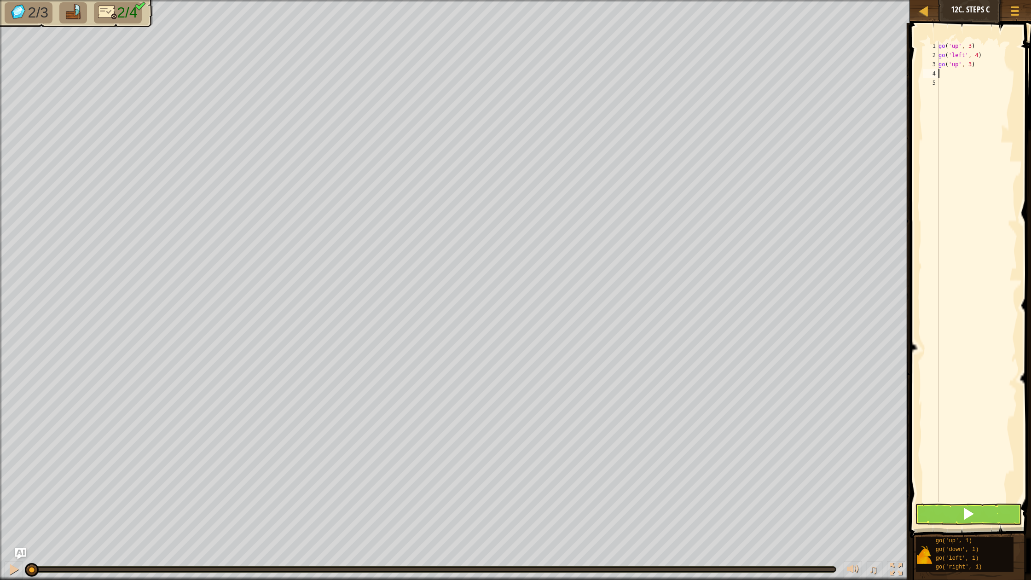
type textarea "r"
click at [952, 510] on button at bounding box center [968, 514] width 107 height 21
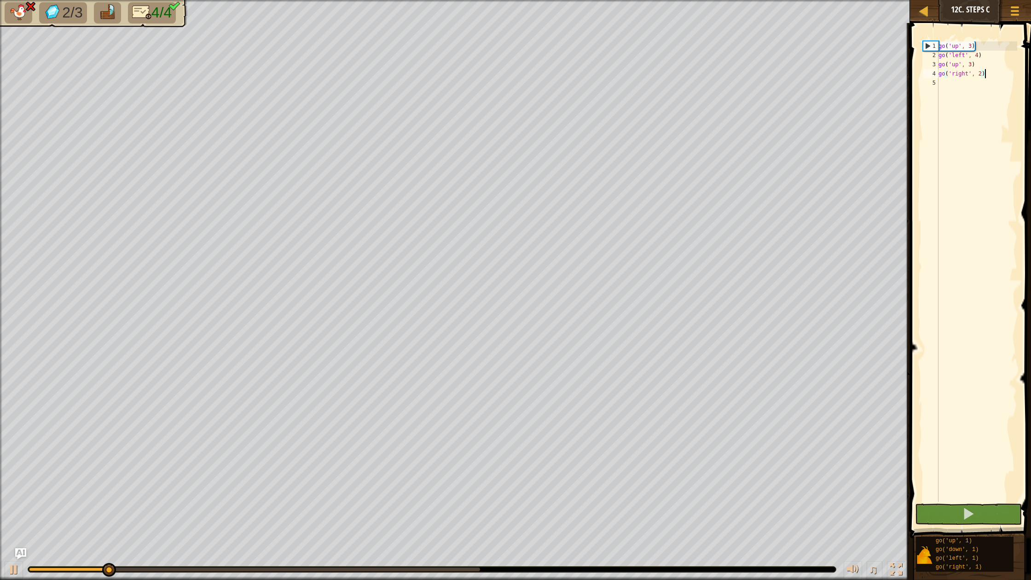
click at [477, 567] on div at bounding box center [432, 570] width 808 height 6
click at [479, 574] on div "♫" at bounding box center [455, 567] width 910 height 28
click at [958, 62] on div "go ( 'up' , 3 ) go ( 'left' , 4 ) go ( 'up' , 3 ) go ( 'right' , 2 )" at bounding box center [977, 280] width 81 height 479
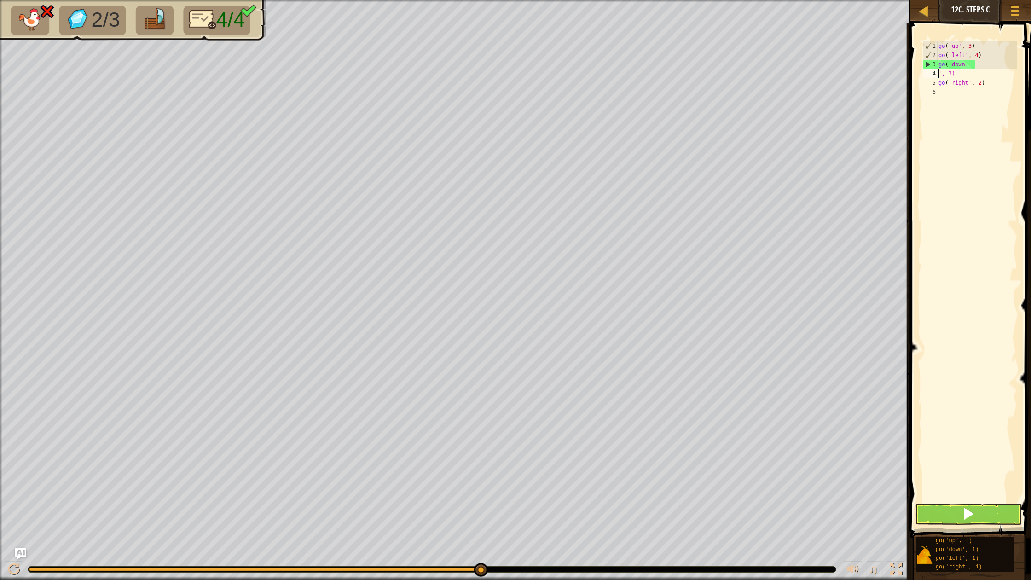
scroll to position [4, 1]
type textarea "go('down', 3)"
click at [979, 505] on button at bounding box center [968, 514] width 107 height 21
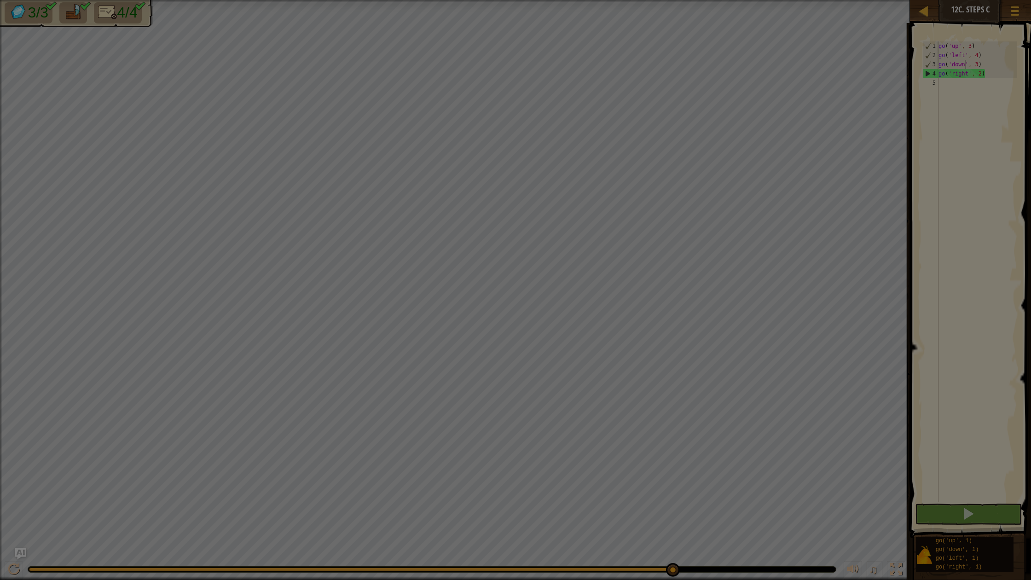
click at [672, 1] on body "Map Junior 12c. Steps C Game Menu Ask AI 1 הההההההההההההההההההההההההההההההההההה…" at bounding box center [515, 0] width 1031 height 1
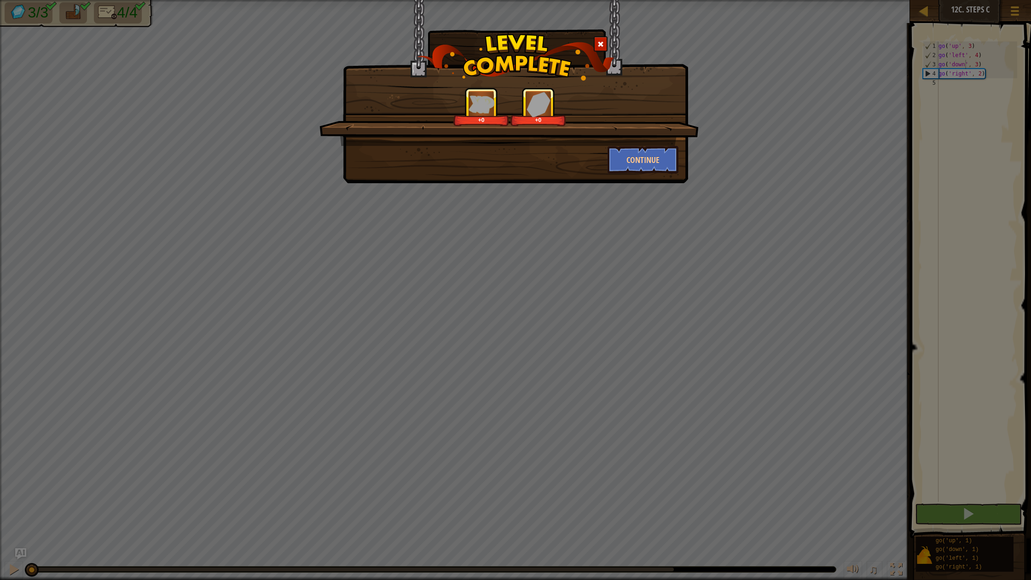
click at [605, 46] on div at bounding box center [601, 43] width 14 height 15
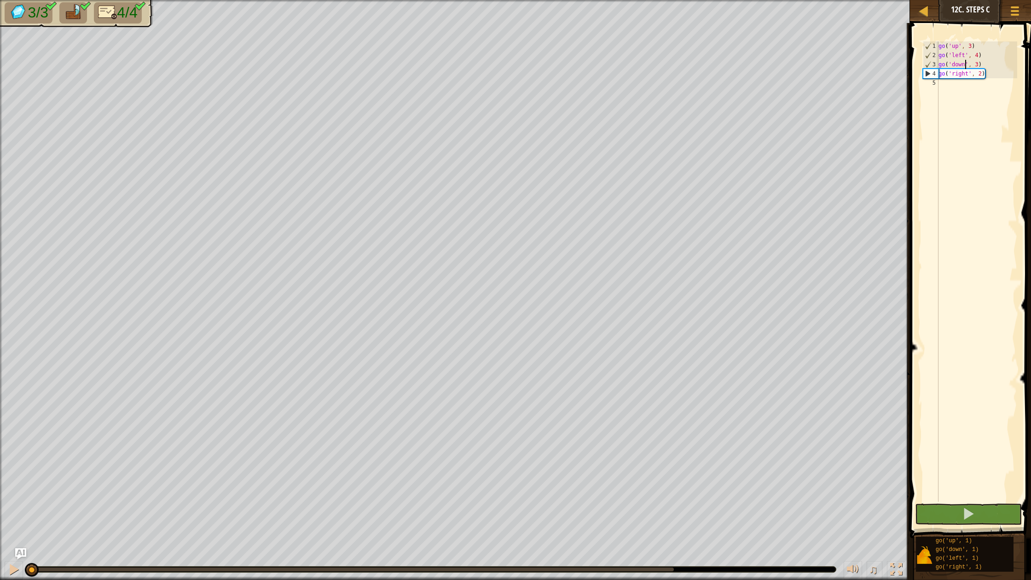
click at [942, 8] on div "Map Junior 12c. Steps C Game Menu Ask AI" at bounding box center [970, 11] width 121 height 23
click at [919, 15] on div at bounding box center [924, 11] width 12 height 12
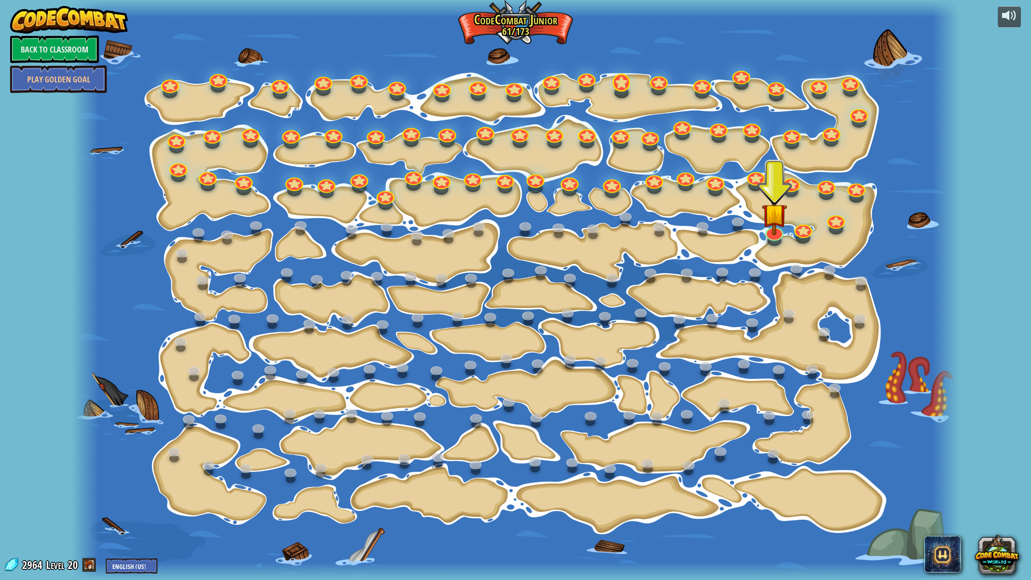
click at [624, 90] on div "15. Step Change Change step arguments. 15a. Step Change A (practice) 11. Go Sma…" at bounding box center [516, 290] width 888 height 580
click at [622, 88] on div at bounding box center [622, 83] width 18 height 18
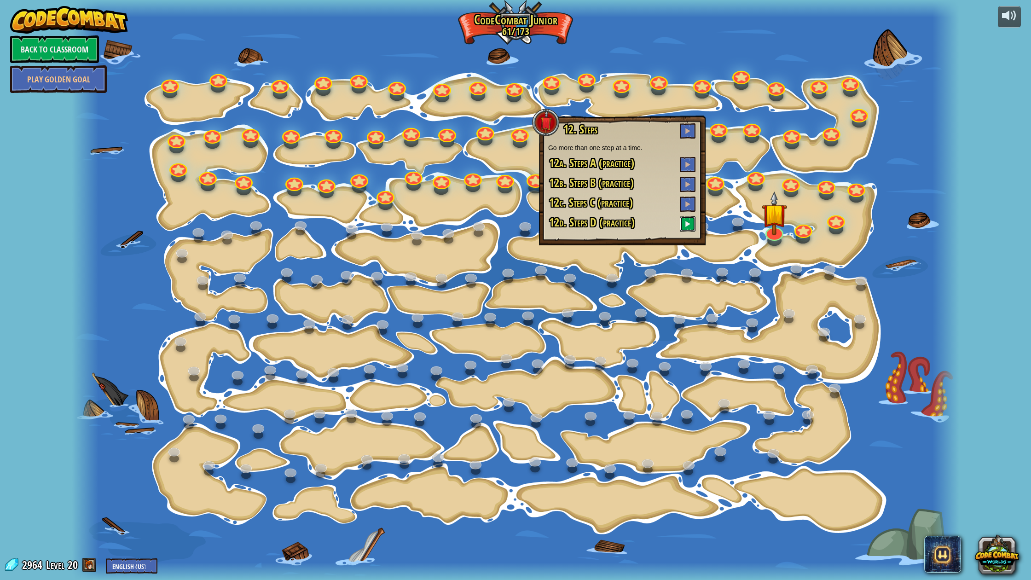
click at [687, 224] on span at bounding box center [688, 224] width 6 height 6
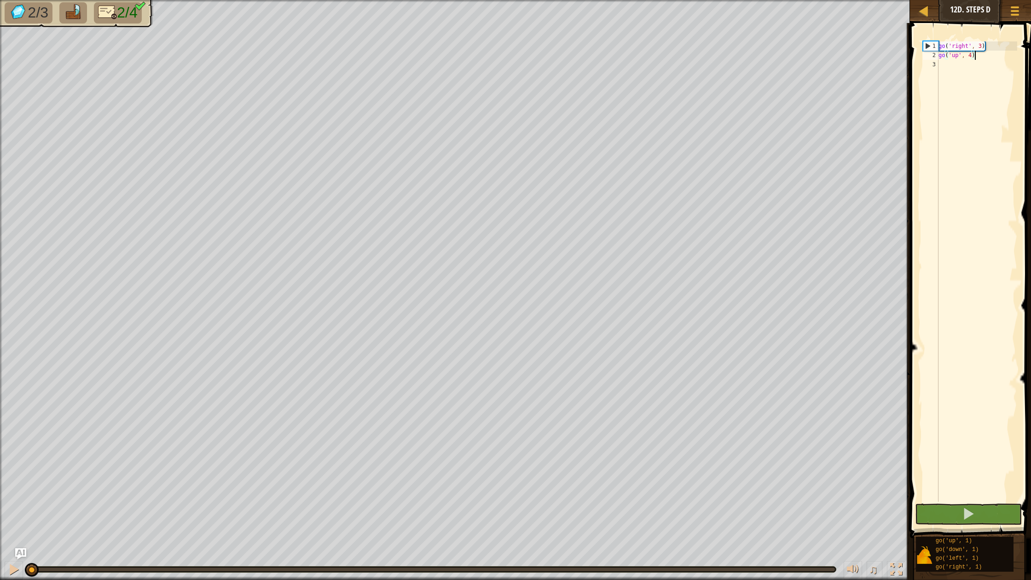
click at [965, 69] on div "go ( 'right' , 3 ) go ( 'up' , 4 )" at bounding box center [977, 280] width 81 height 479
type textarea "r"
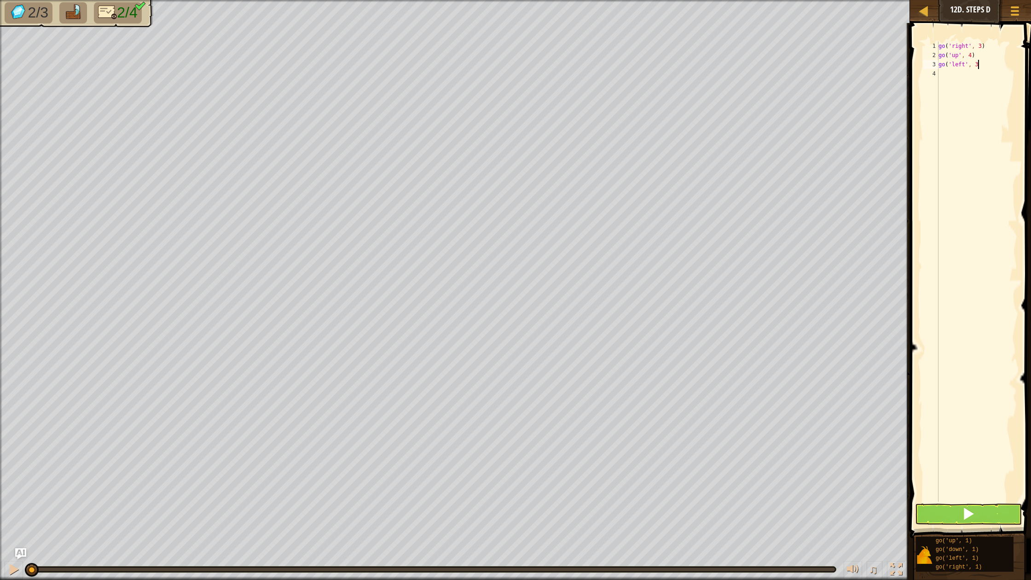
type textarea "go('left', 3)"
type textarea "do"
type textarea "go('down', 2)"
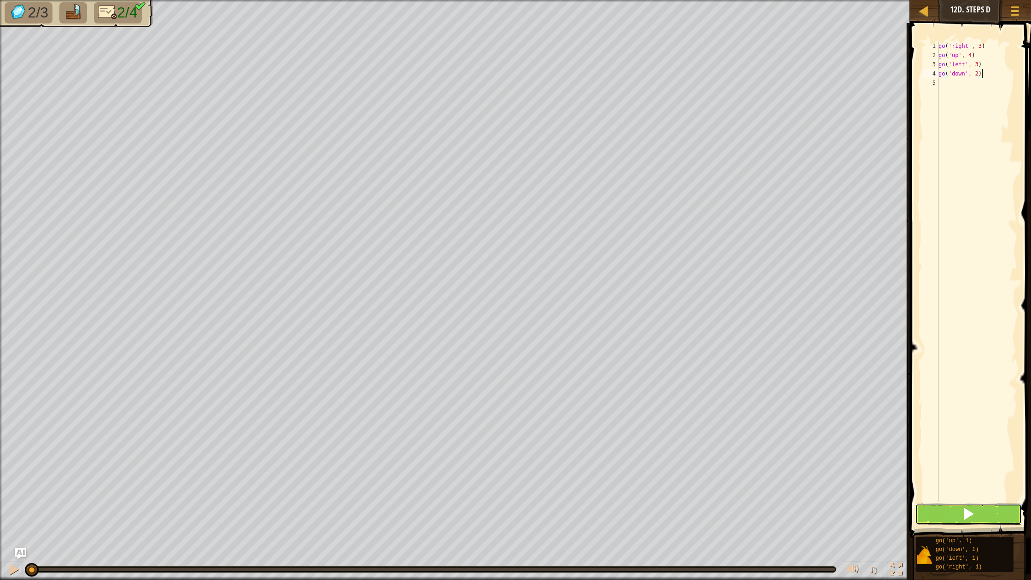
click at [983, 507] on button at bounding box center [968, 514] width 107 height 21
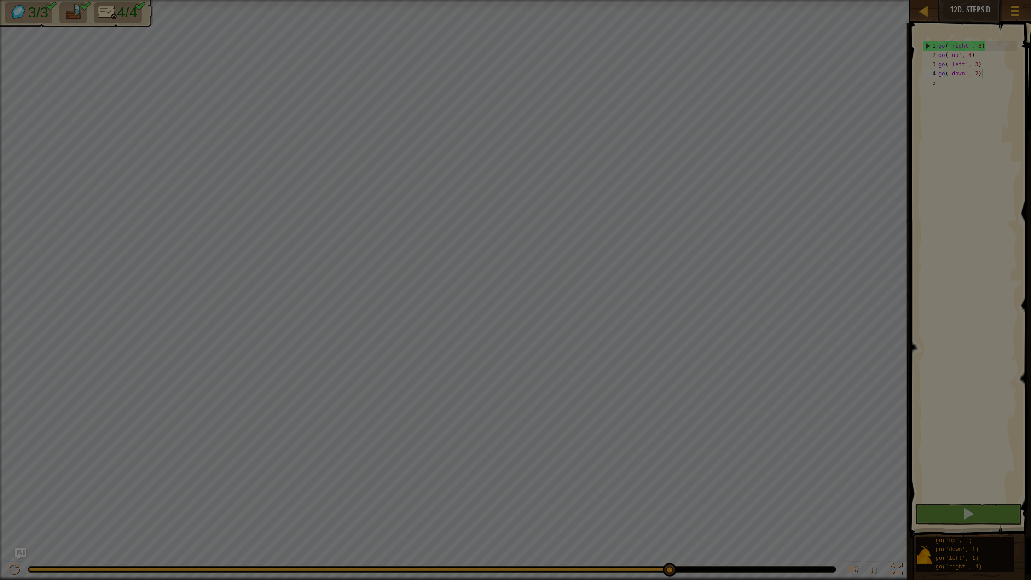
click at [669, 1] on body "Map Junior 12d. Steps D Game Menu Ask AI 1 הההההההההההההההההההההההההההההההההההה…" at bounding box center [515, 0] width 1031 height 1
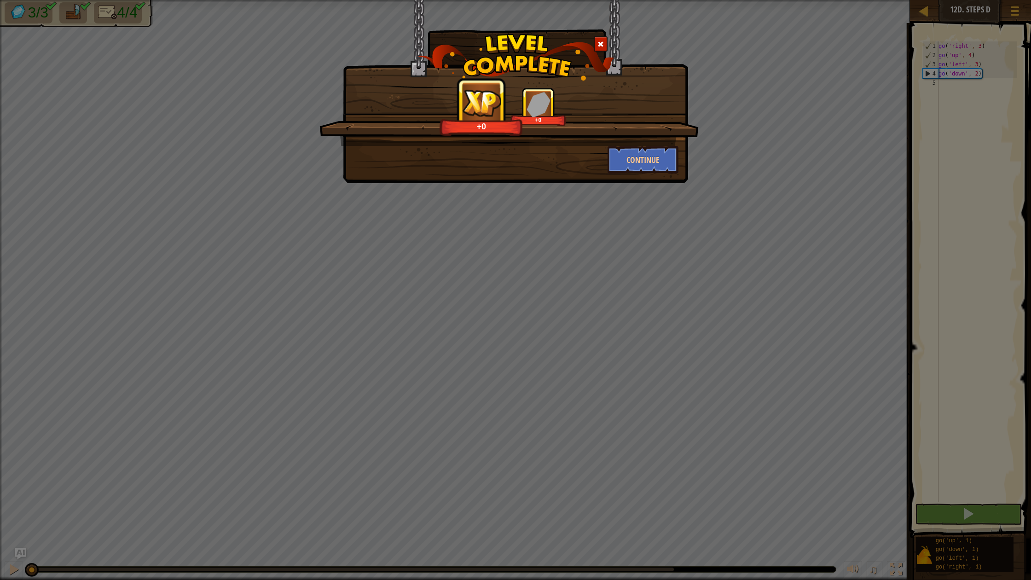
click at [601, 41] on span at bounding box center [601, 44] width 6 height 6
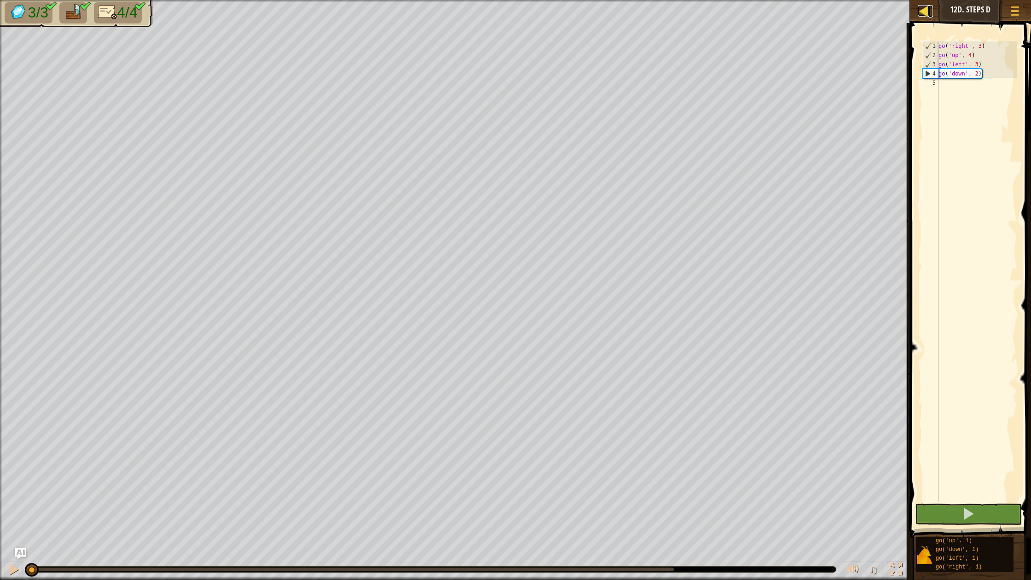
click at [926, 12] on div at bounding box center [924, 11] width 12 height 12
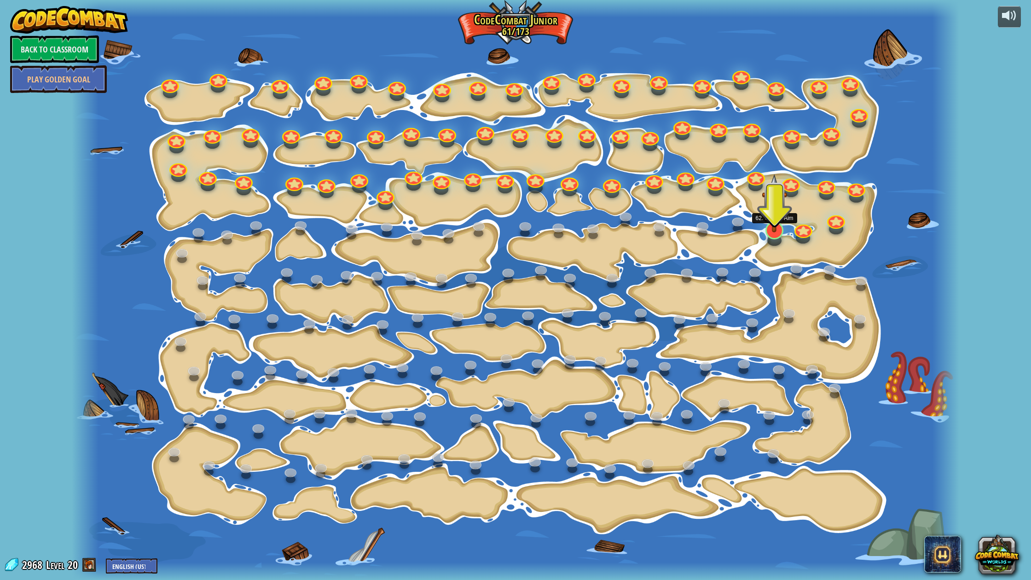
click at [776, 236] on div at bounding box center [775, 230] width 18 height 18
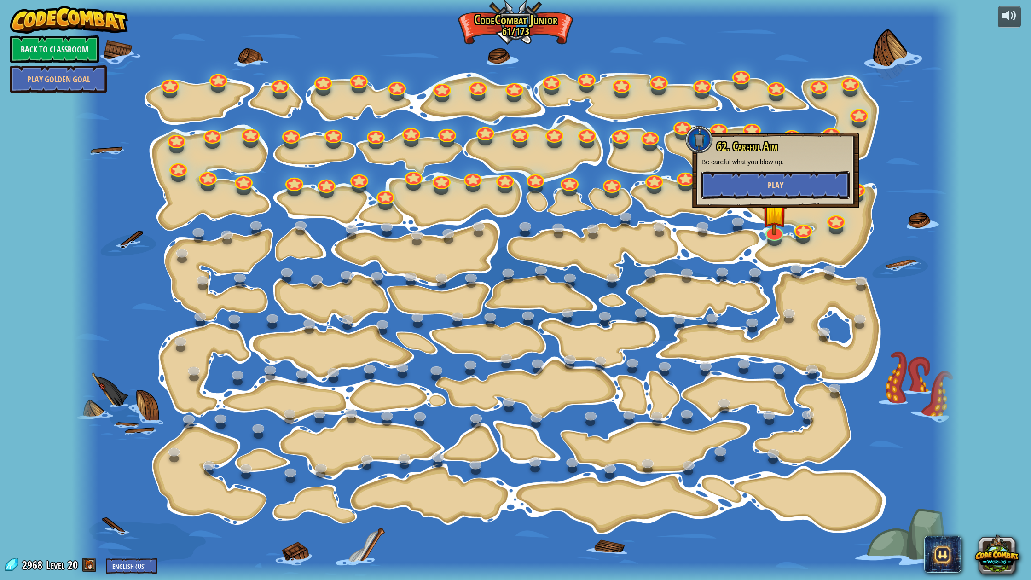
click at [779, 180] on span "Play" at bounding box center [776, 186] width 16 height 12
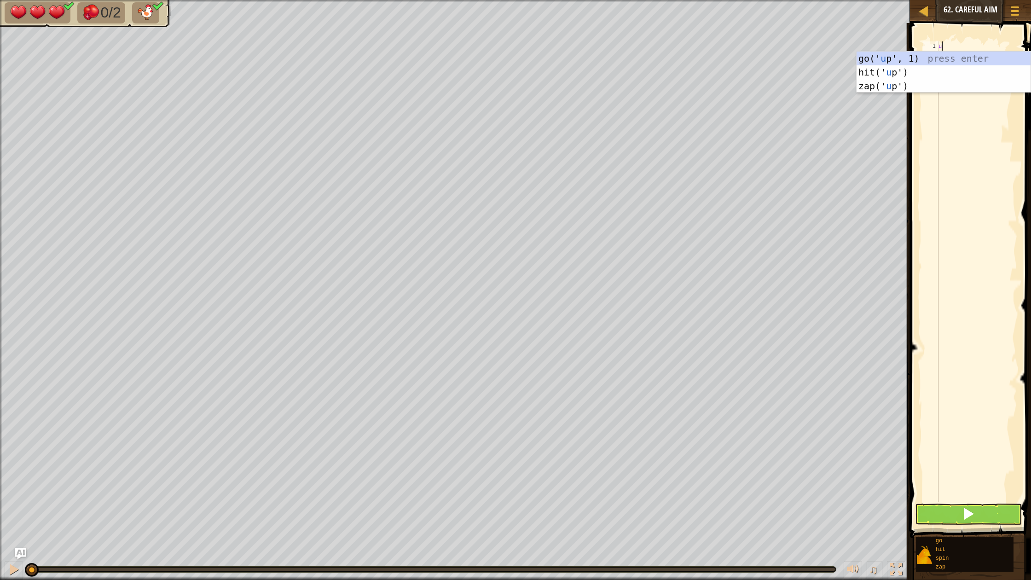
scroll to position [4, 0]
type textarea "up"
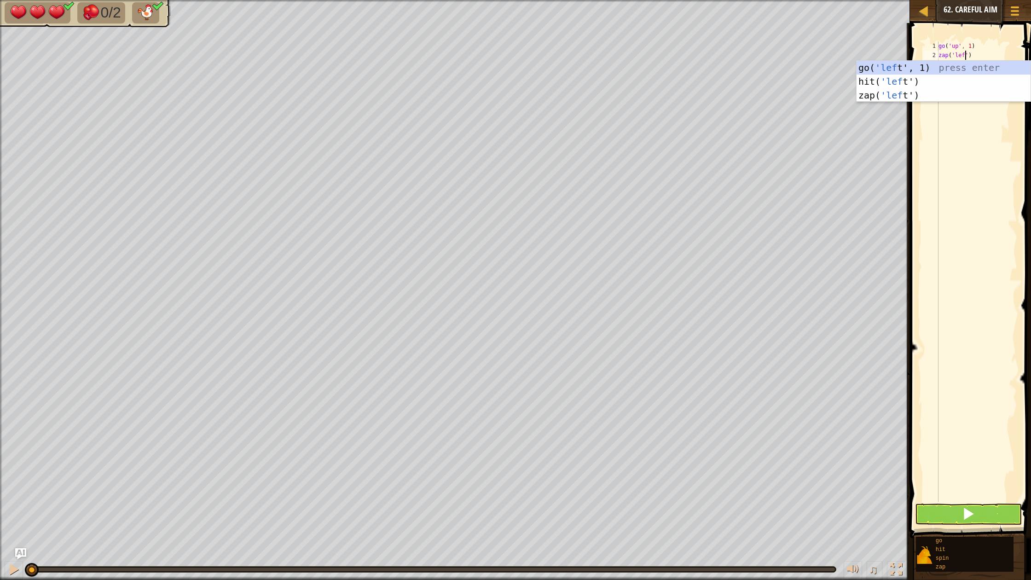
type textarea "zap('left')"
type textarea "up"
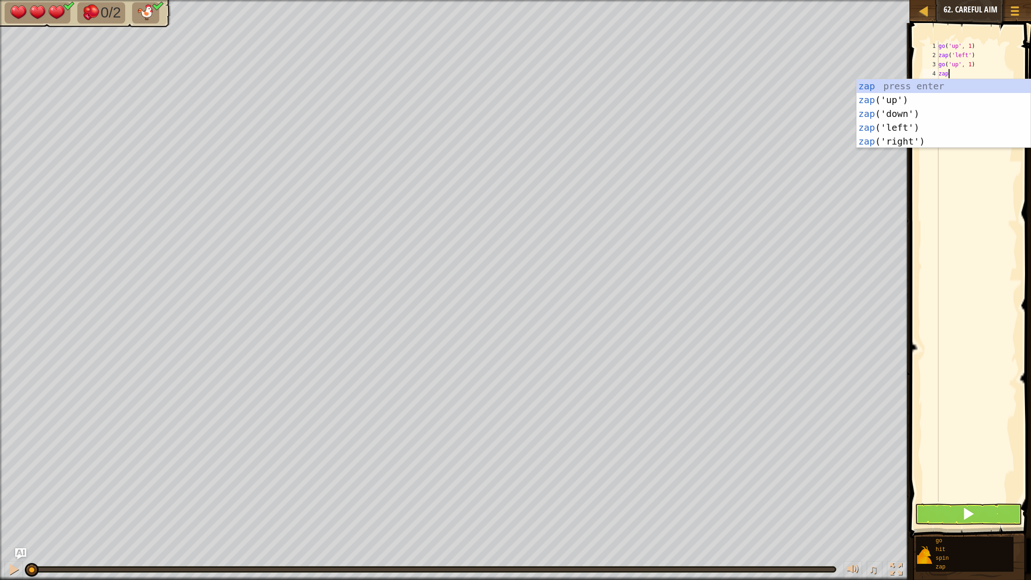
scroll to position [4, 0]
type textarea "zap('left')"
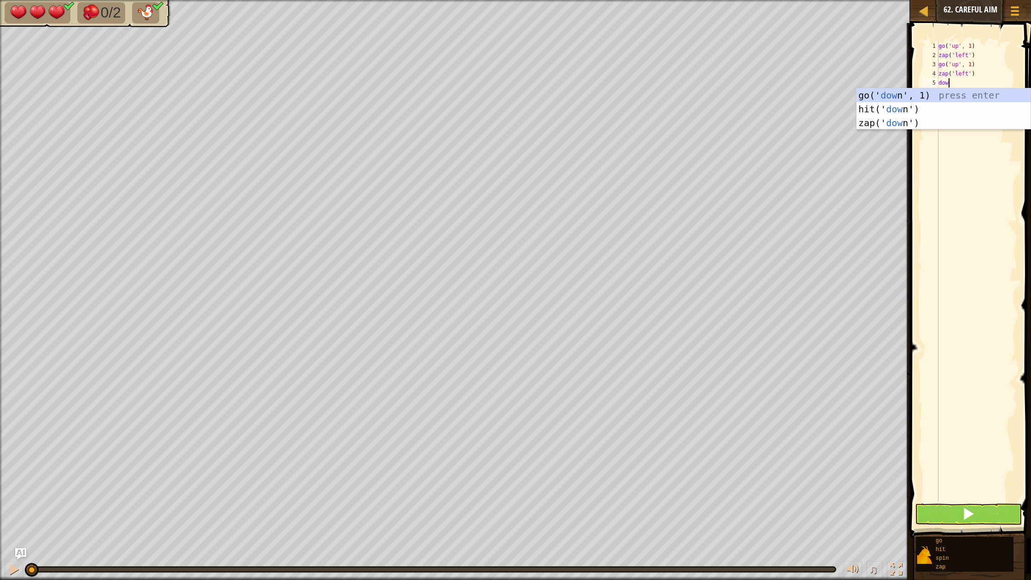
type textarea "down"
type textarea "go('down', 3)"
type textarea "zap('left')"
type textarea "do"
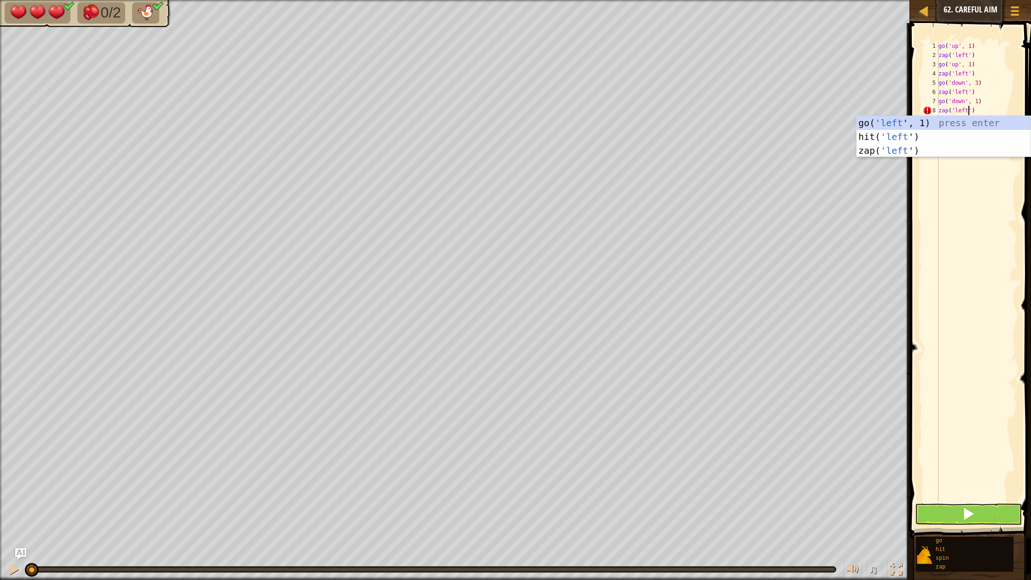
scroll to position [4, 2]
type textarea "zap('left')"
click at [936, 516] on button at bounding box center [968, 514] width 107 height 21
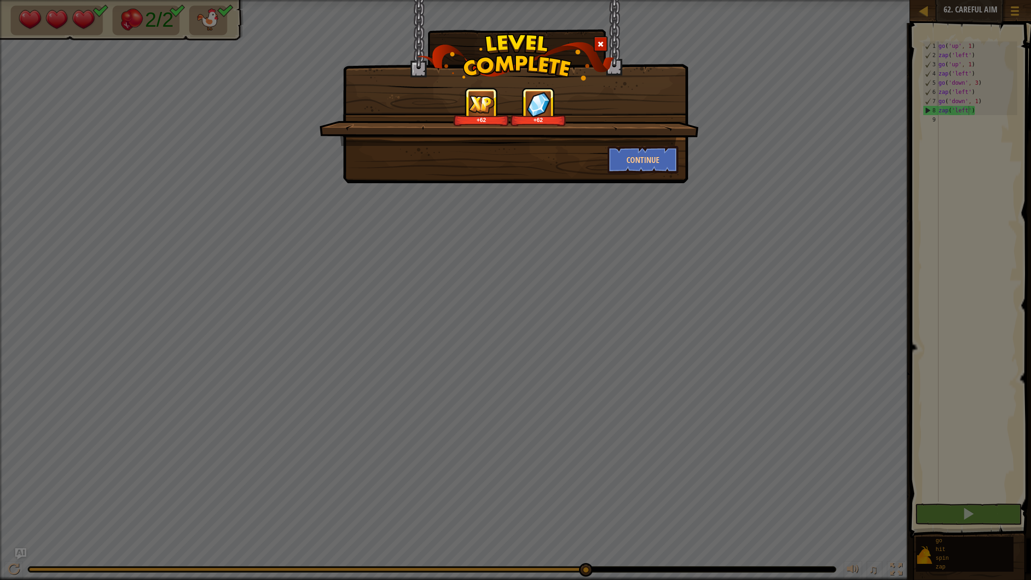
click at [605, 43] on div at bounding box center [601, 43] width 14 height 15
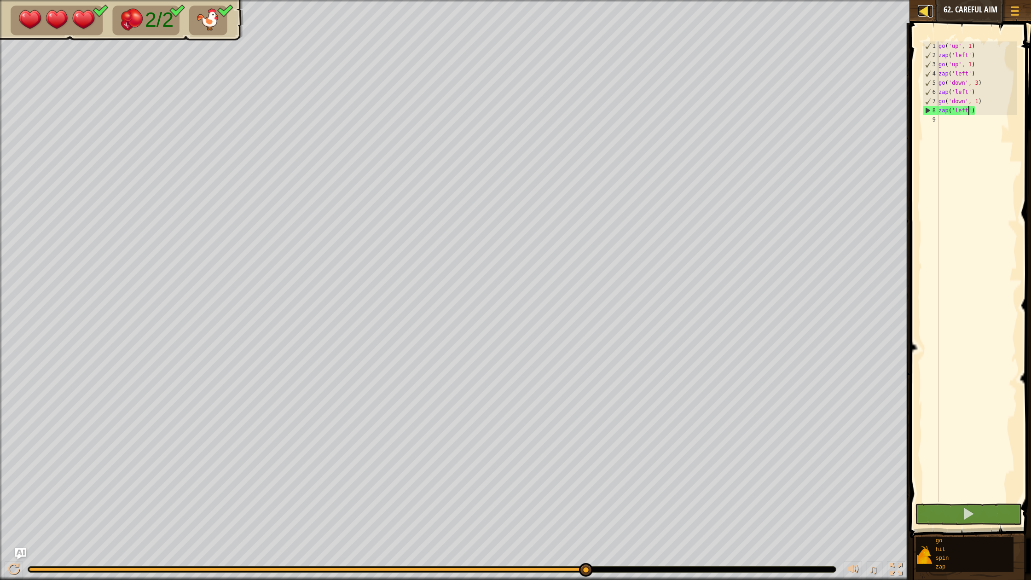
click at [930, 11] on link "Map" at bounding box center [931, 11] width 5 height 12
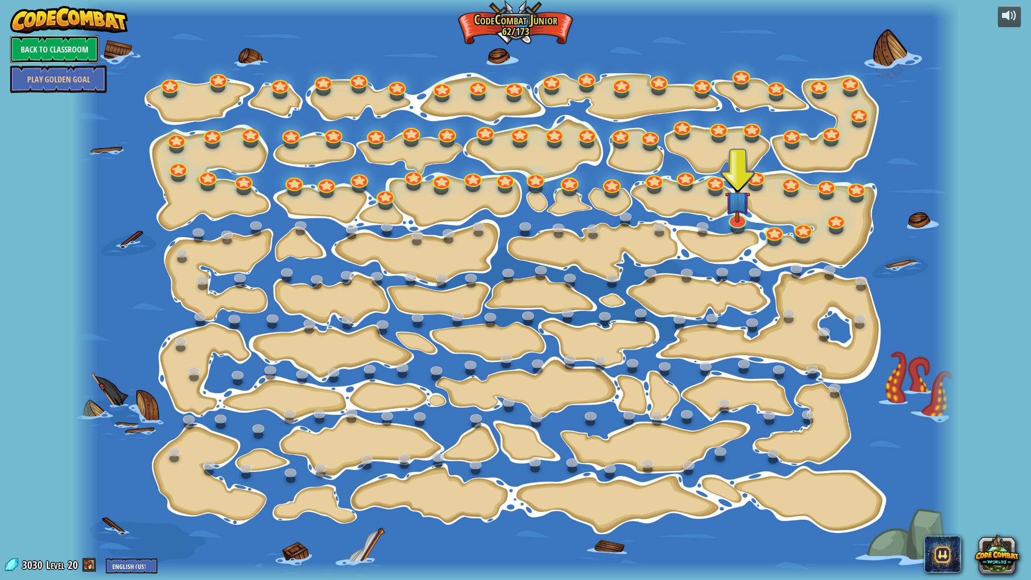
click at [54, 51] on link "Back to Classroom" at bounding box center [54, 49] width 89 height 28
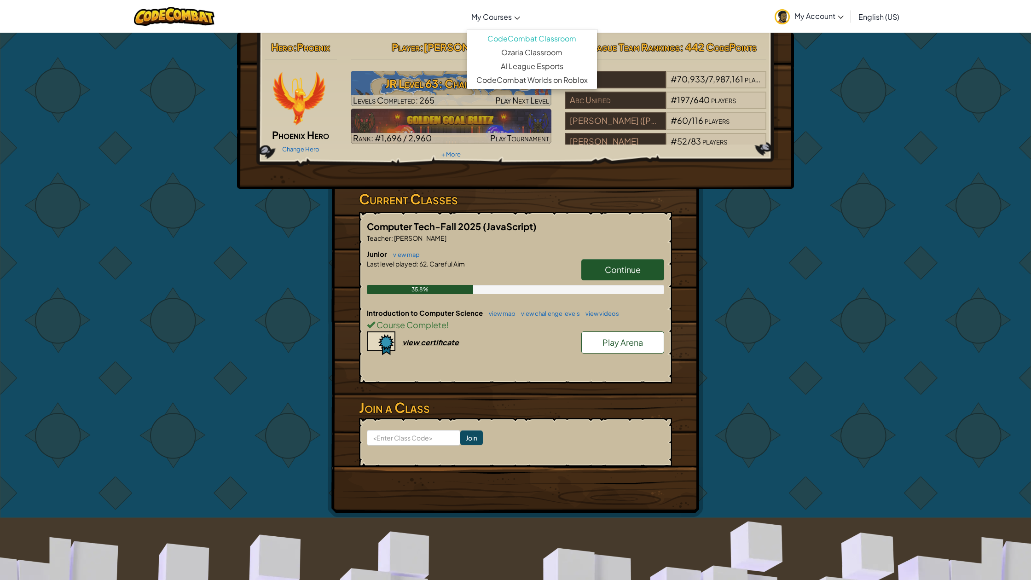
click at [492, 18] on span "My Courses" at bounding box center [491, 17] width 41 height 10
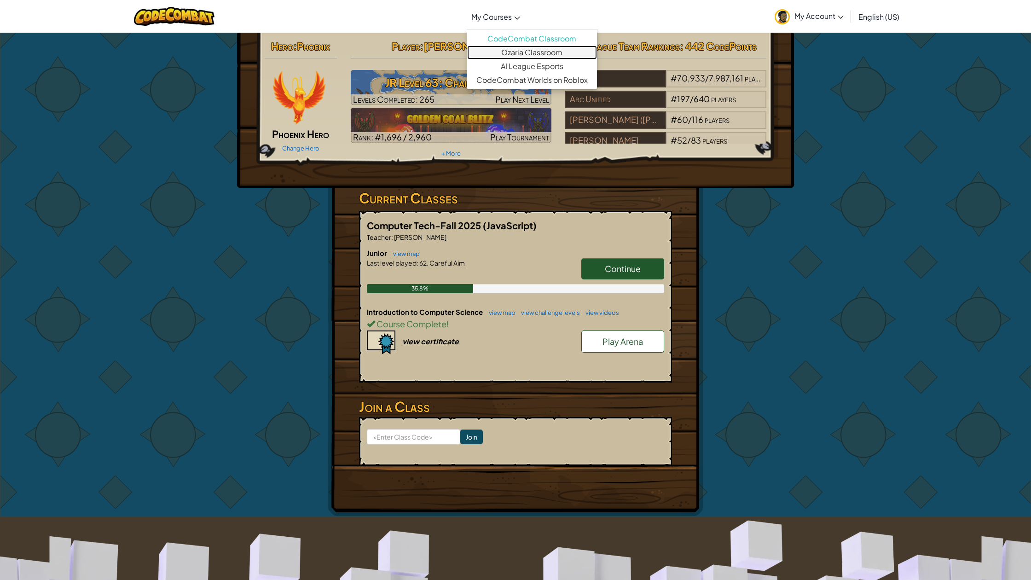
scroll to position [4, 0]
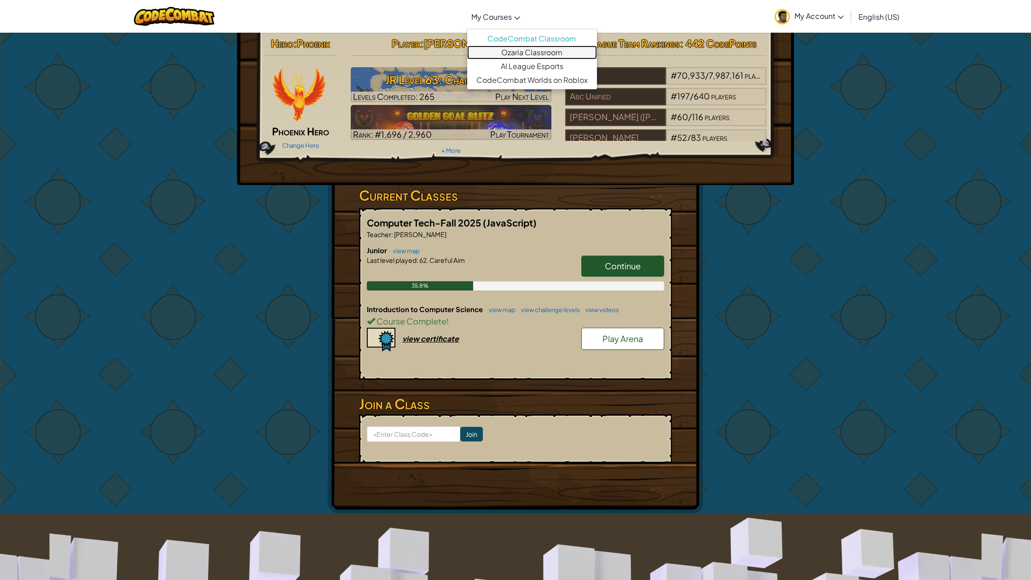
click at [515, 50] on link "Ozaria Classroom" at bounding box center [532, 53] width 130 height 14
